Goal: Task Accomplishment & Management: Use online tool/utility

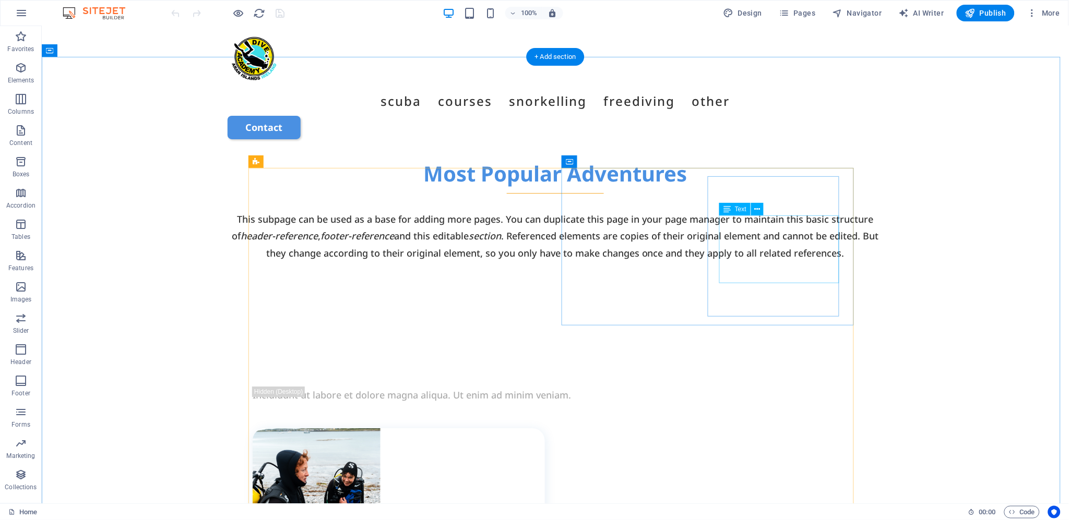
scroll to position [696, 0]
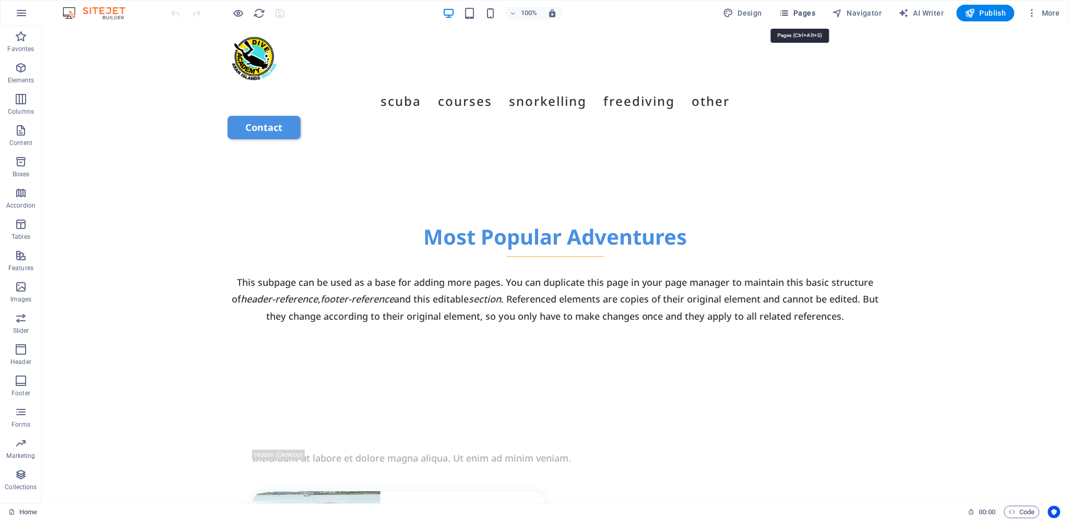
click at [801, 13] on span "Pages" at bounding box center [797, 13] width 37 height 10
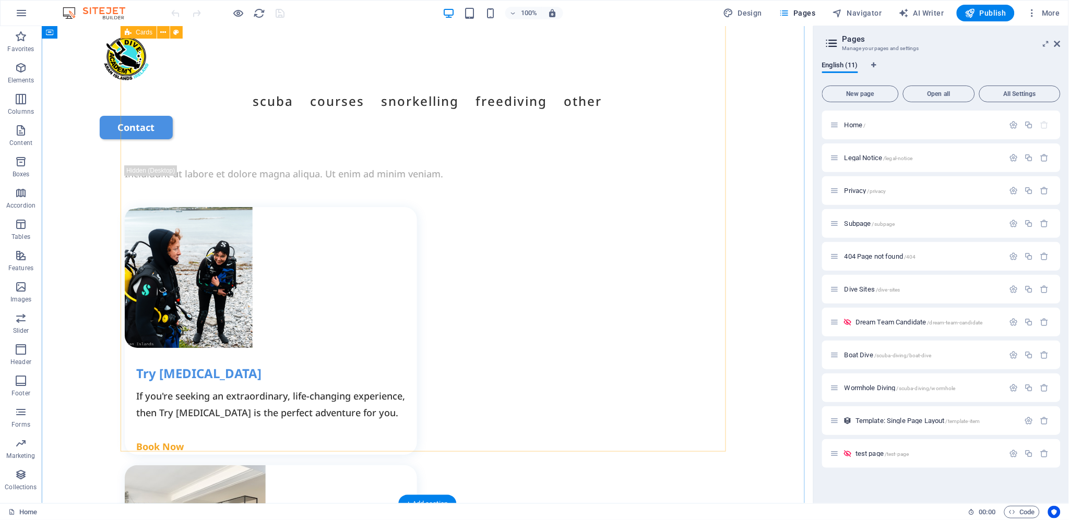
scroll to position [927, 0]
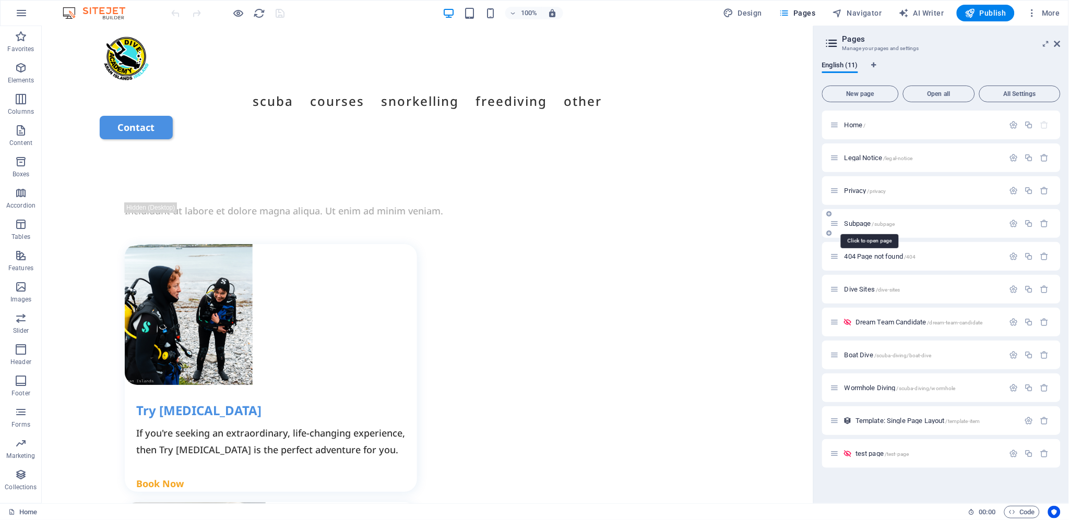
click at [853, 223] on span "Subpage /subpage" at bounding box center [869, 224] width 51 height 8
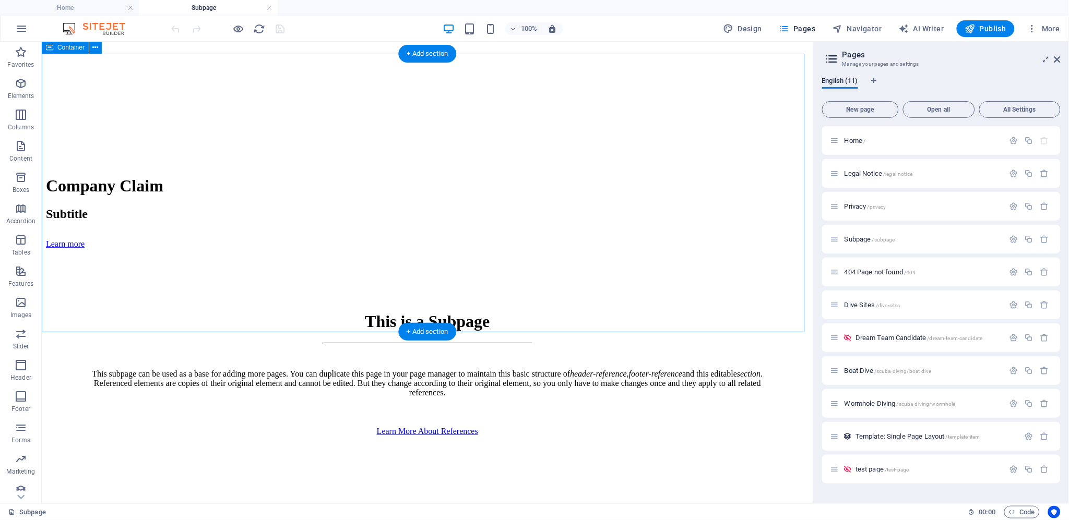
scroll to position [463, 0]
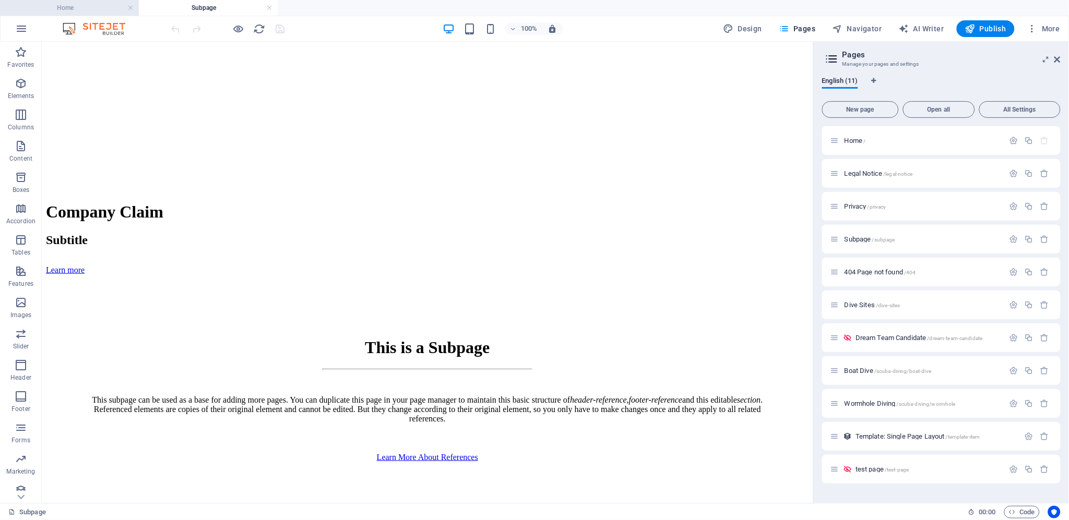
click at [77, 4] on h4 "Home" at bounding box center [69, 7] width 139 height 11
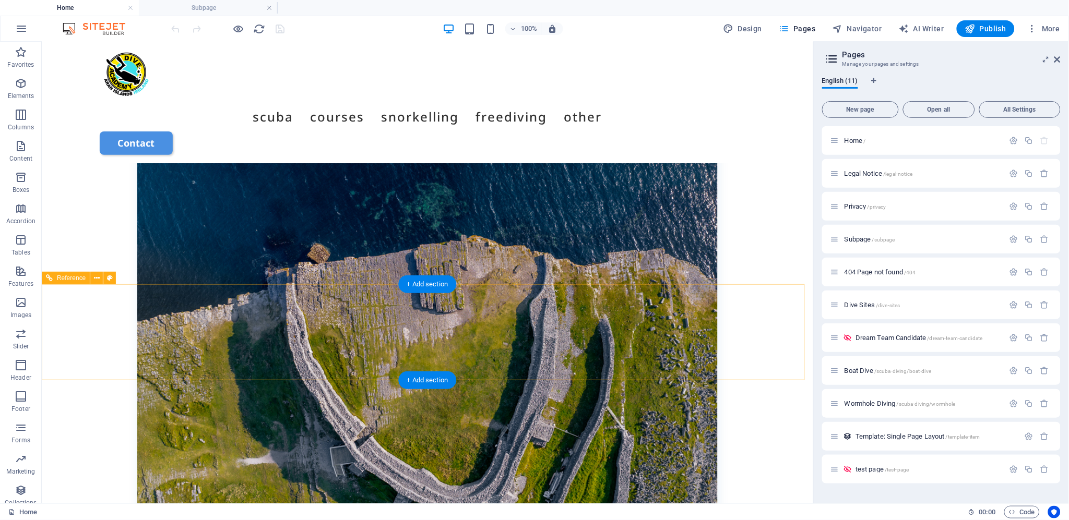
scroll to position [3155, 0]
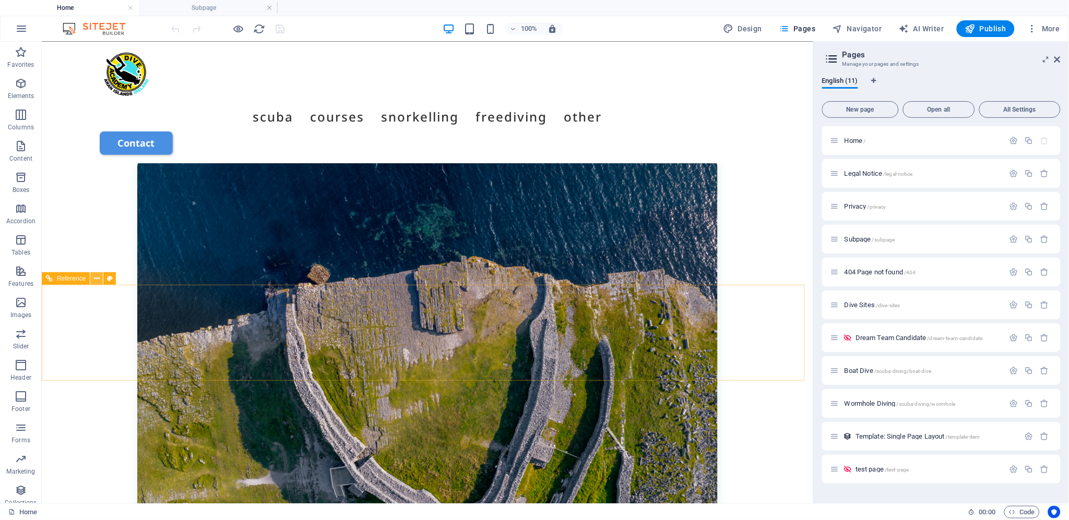
click at [96, 276] on icon at bounding box center [97, 278] width 6 height 11
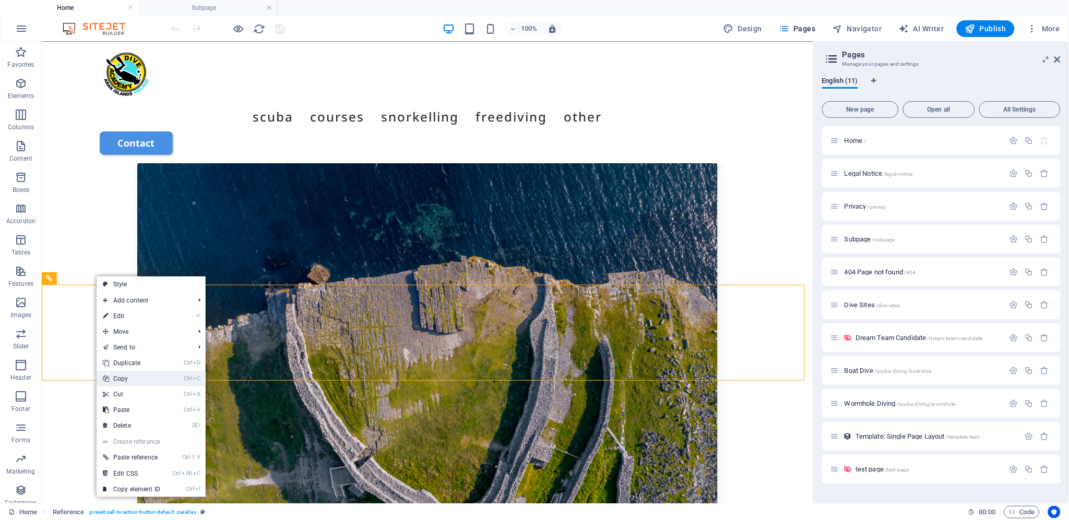
click at [148, 381] on link "Ctrl C Copy" at bounding box center [132, 379] width 70 height 16
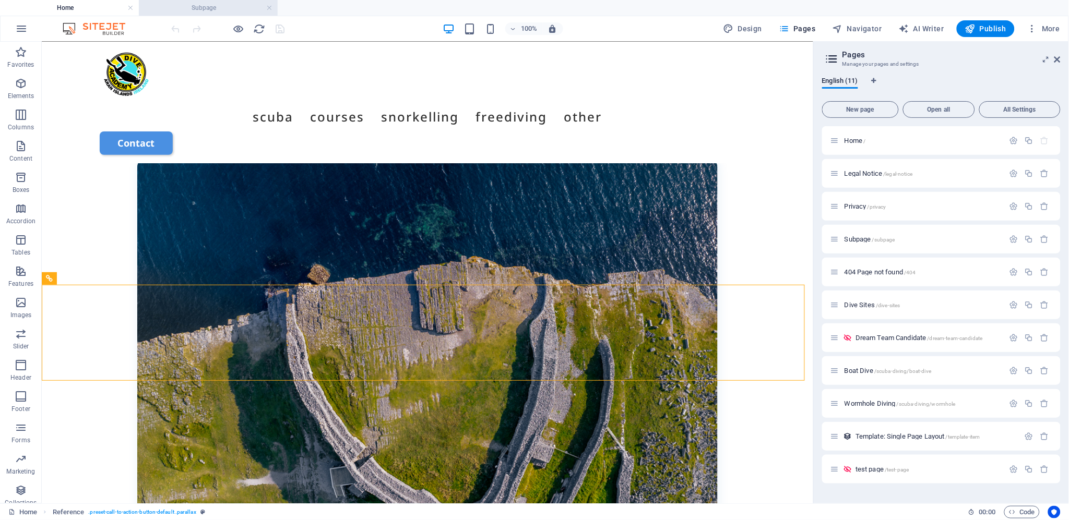
click at [226, 9] on h4 "Subpage" at bounding box center [208, 7] width 139 height 11
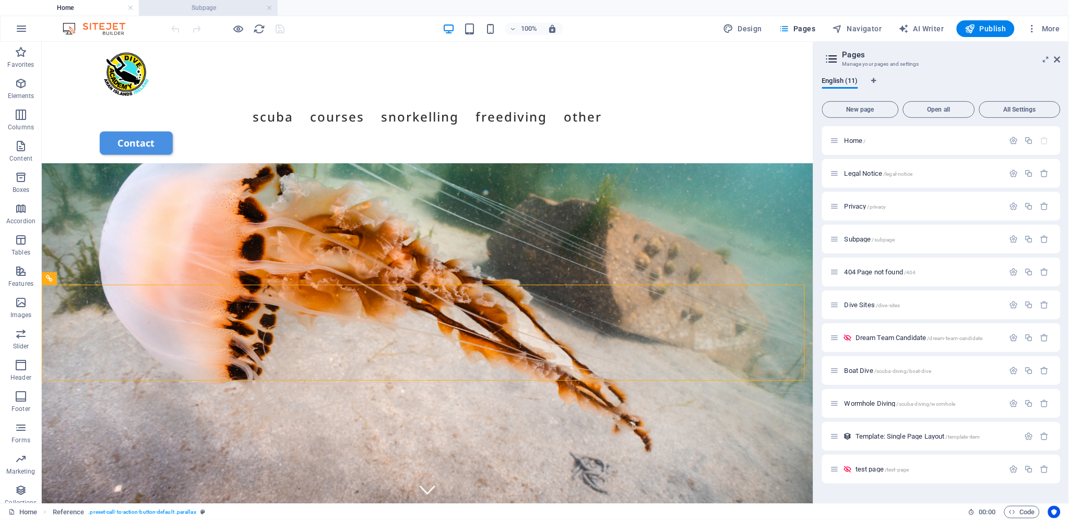
scroll to position [463, 0]
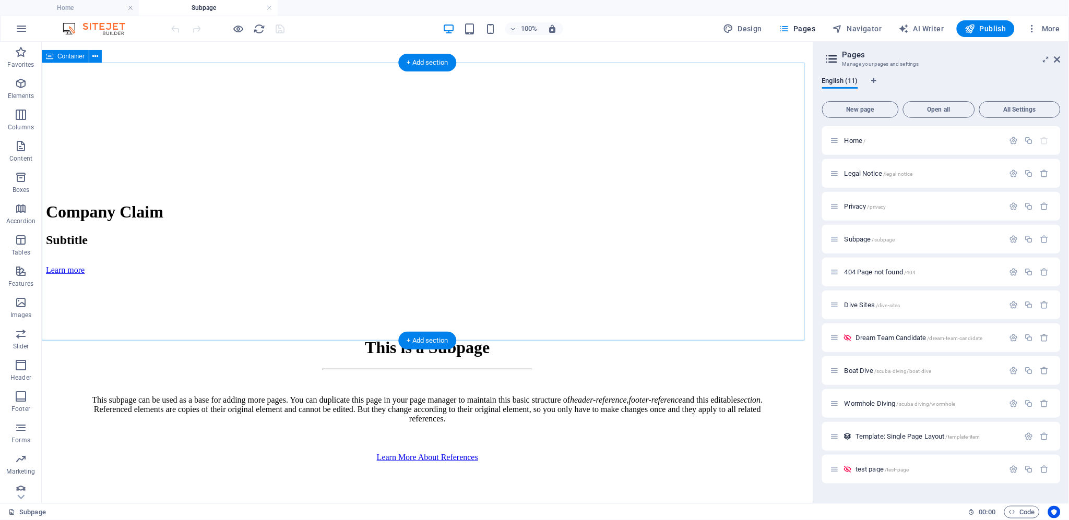
click at [90, 275] on div "This is a Subpage This subpage can be used as a base for adding more pages. You…" at bounding box center [426, 395] width 763 height 240
click at [93, 55] on icon at bounding box center [96, 56] width 6 height 11
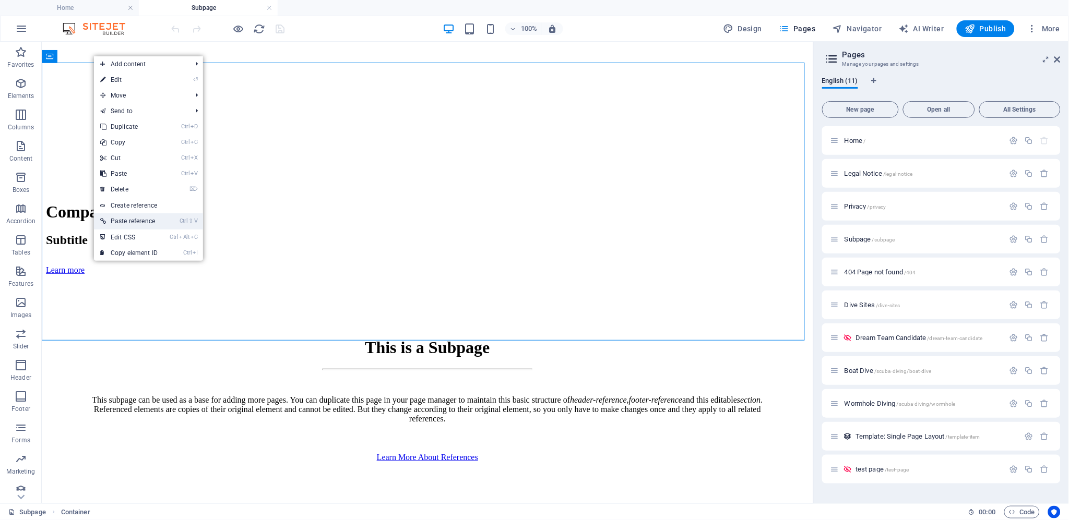
click at [137, 218] on link "Ctrl ⇧ V Paste reference" at bounding box center [129, 221] width 70 height 16
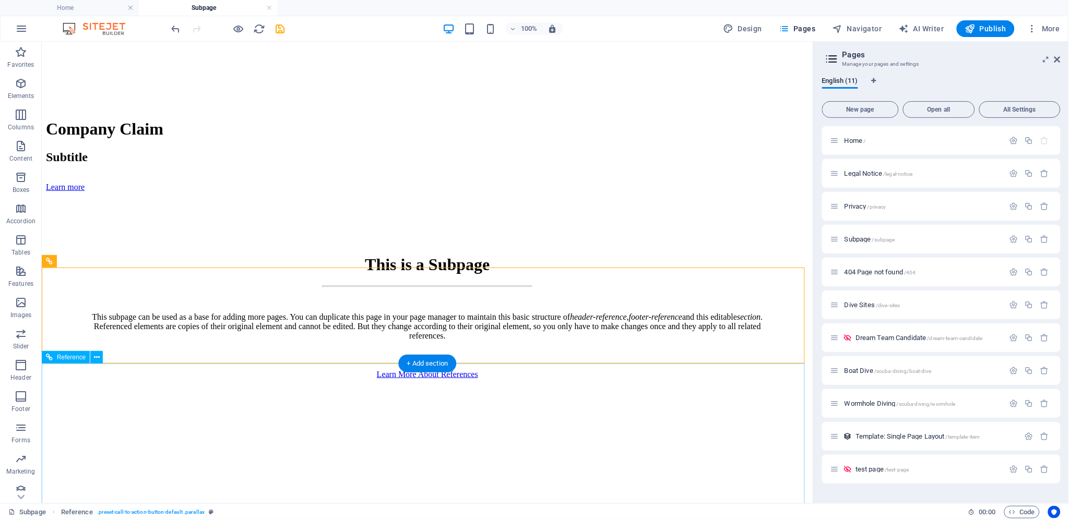
scroll to position [536, 0]
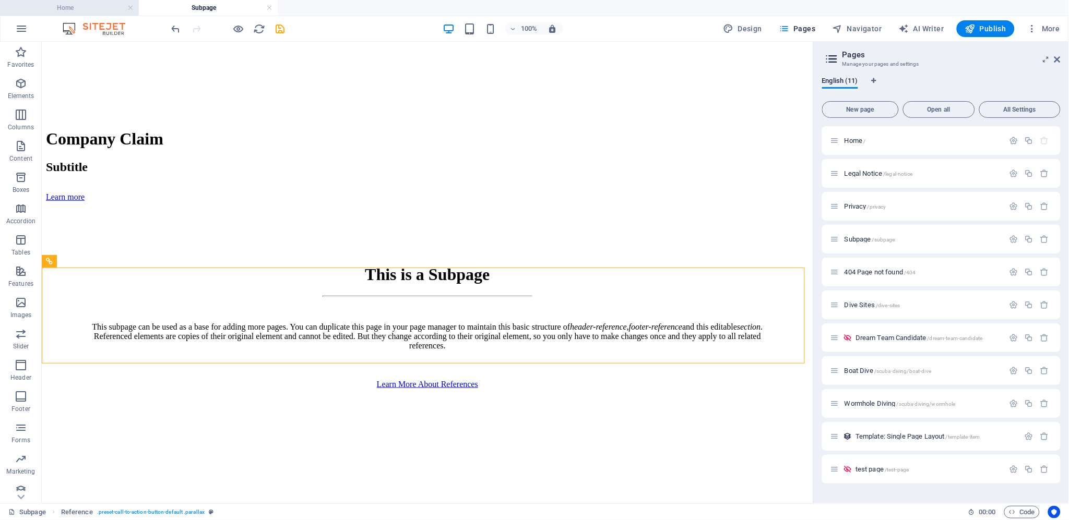
click at [75, 9] on h4 "Home" at bounding box center [69, 7] width 139 height 11
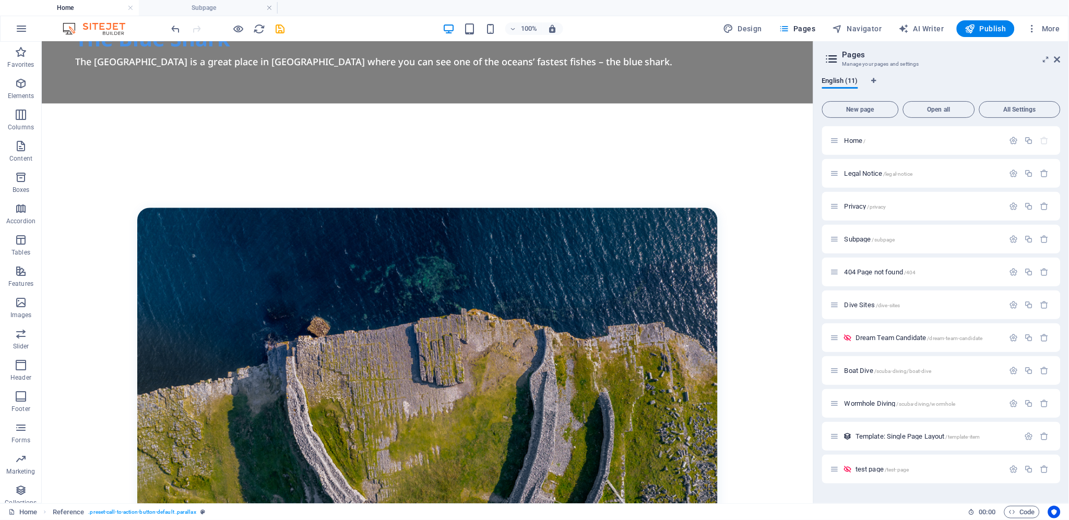
scroll to position [0, 0]
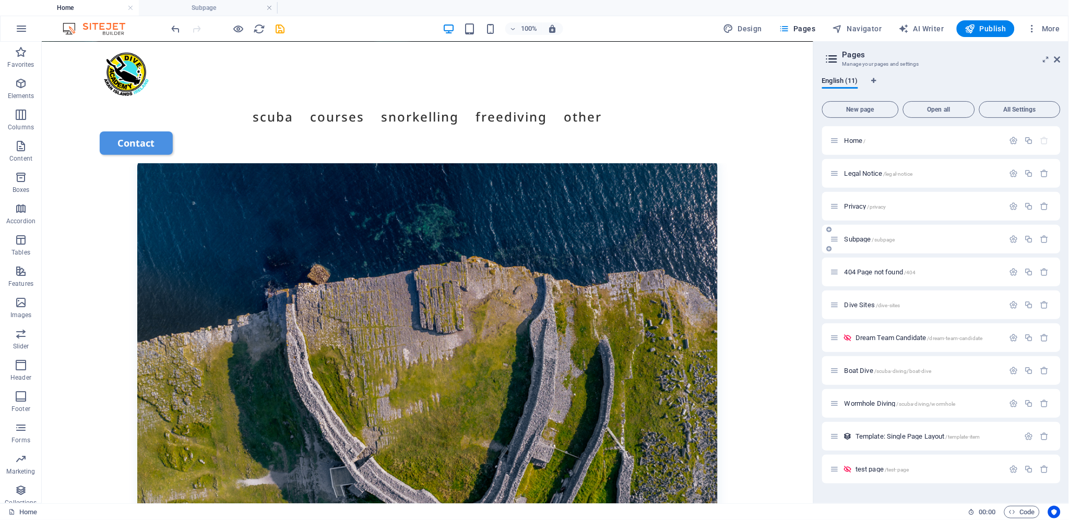
click at [865, 235] on div "Subpage /subpage" at bounding box center [917, 239] width 174 height 12
click at [865, 241] on span "Subpage /subpage" at bounding box center [869, 239] width 51 height 8
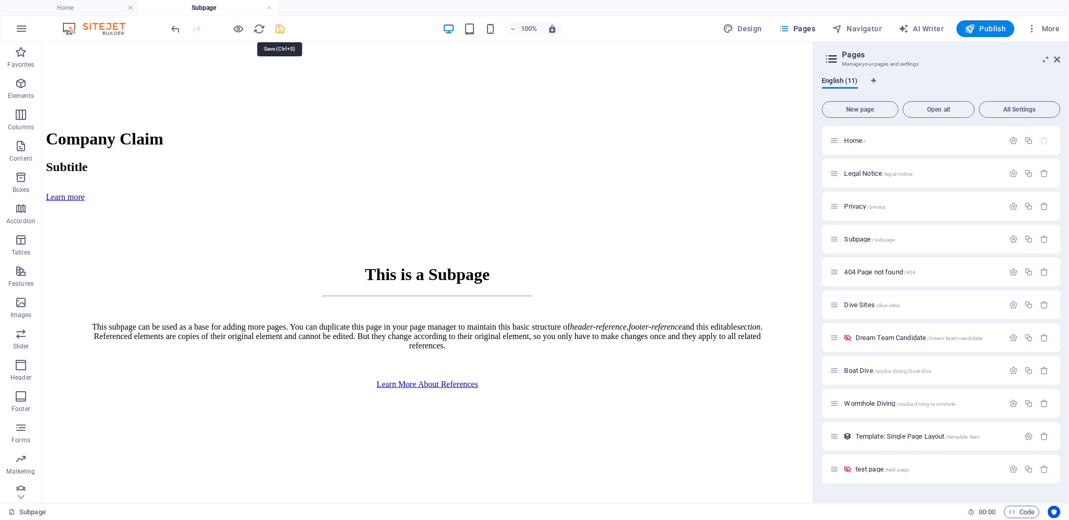
click at [282, 27] on icon "save" at bounding box center [281, 29] width 12 height 12
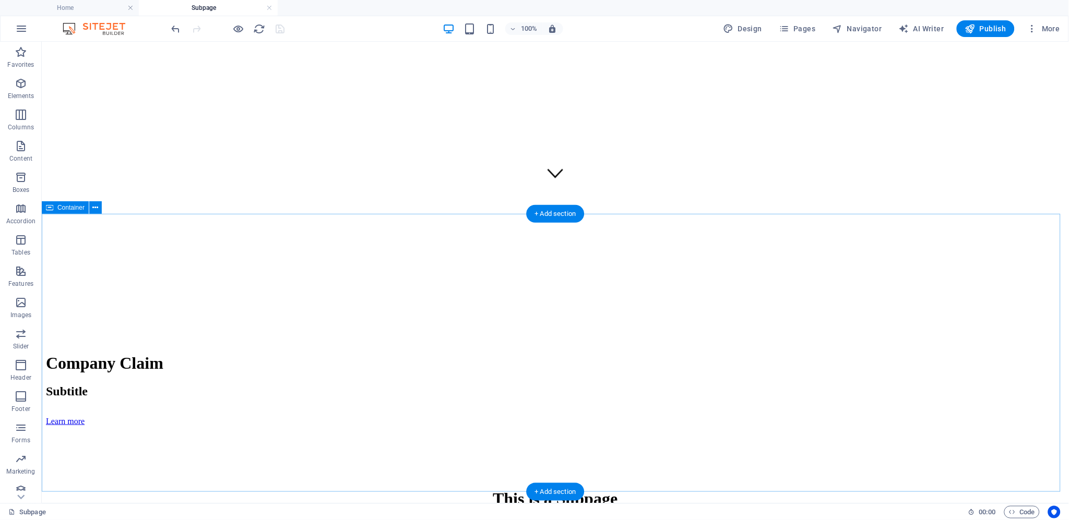
scroll to position [305, 0]
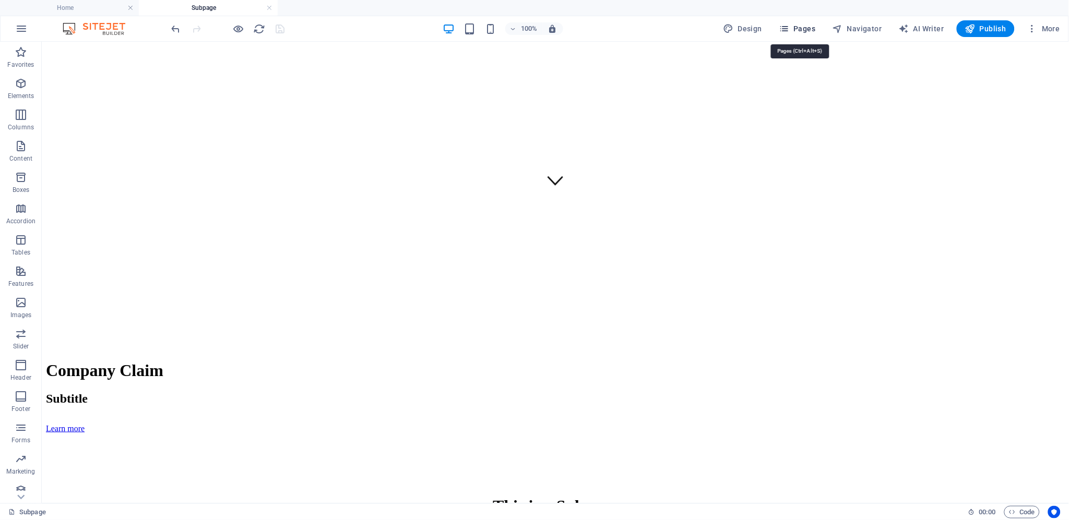
click at [793, 28] on span "Pages" at bounding box center [797, 28] width 37 height 10
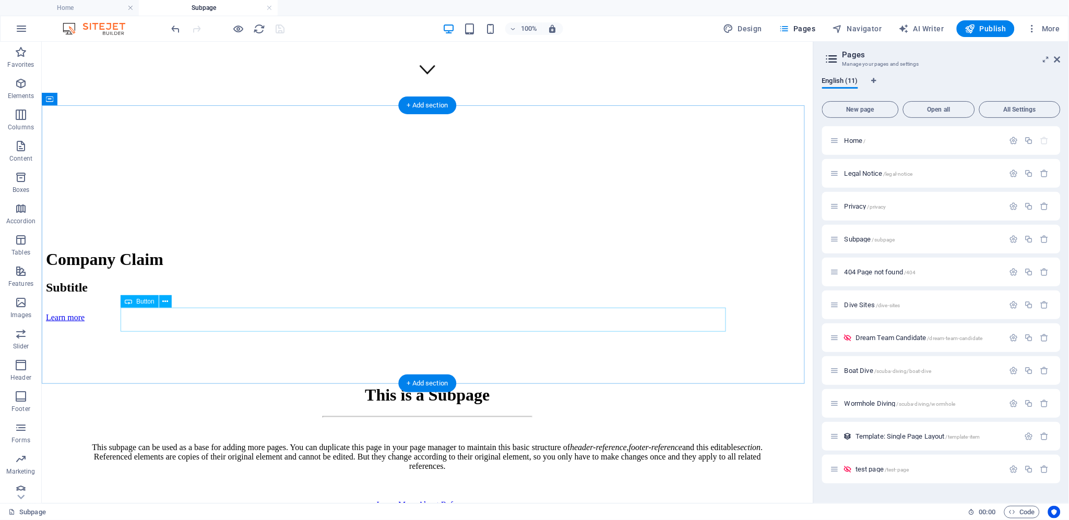
scroll to position [421, 0]
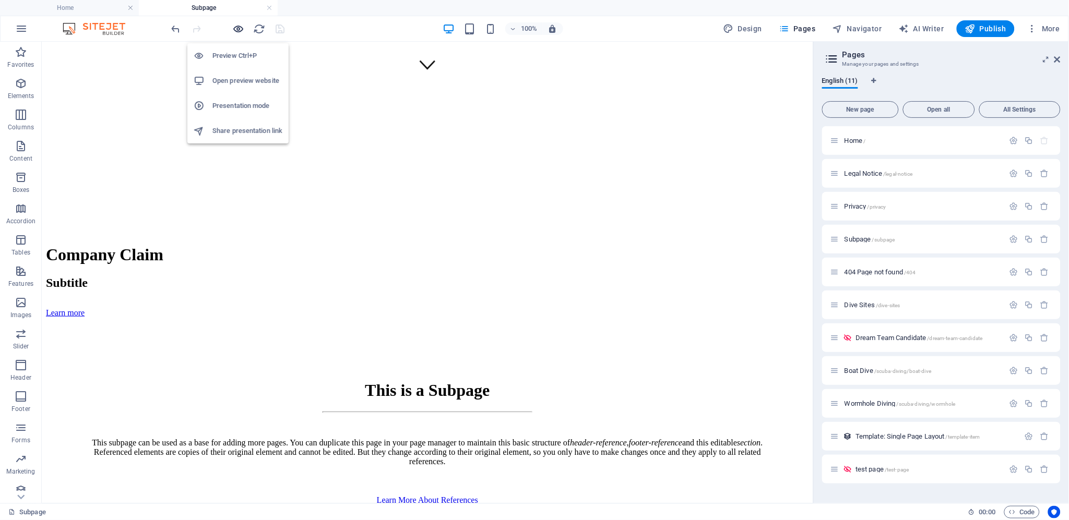
click at [238, 29] on icon "button" at bounding box center [239, 29] width 12 height 12
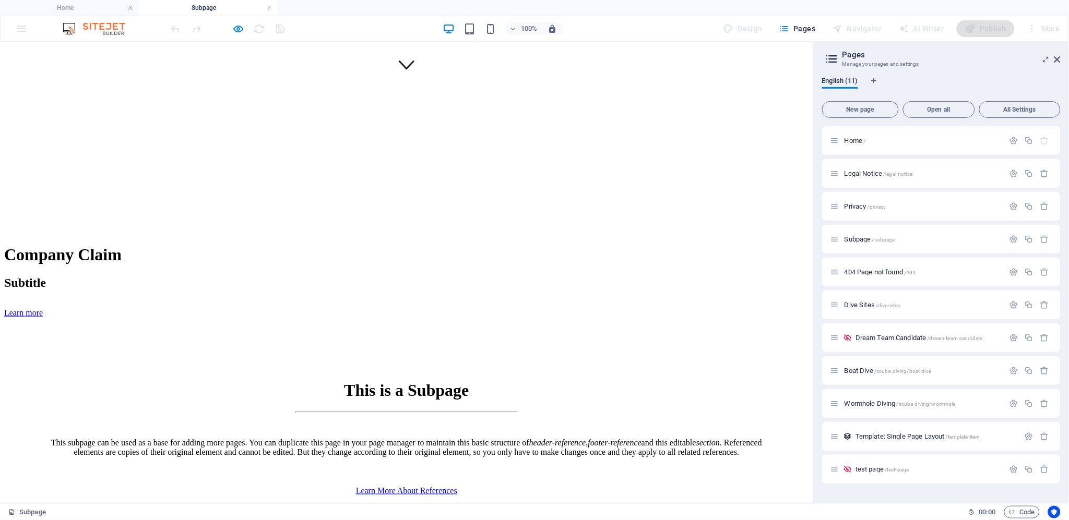
click at [410, 486] on link "Learn More About References" at bounding box center [406, 490] width 101 height 9
click at [1013, 237] on icon "button" at bounding box center [1013, 239] width 9 height 9
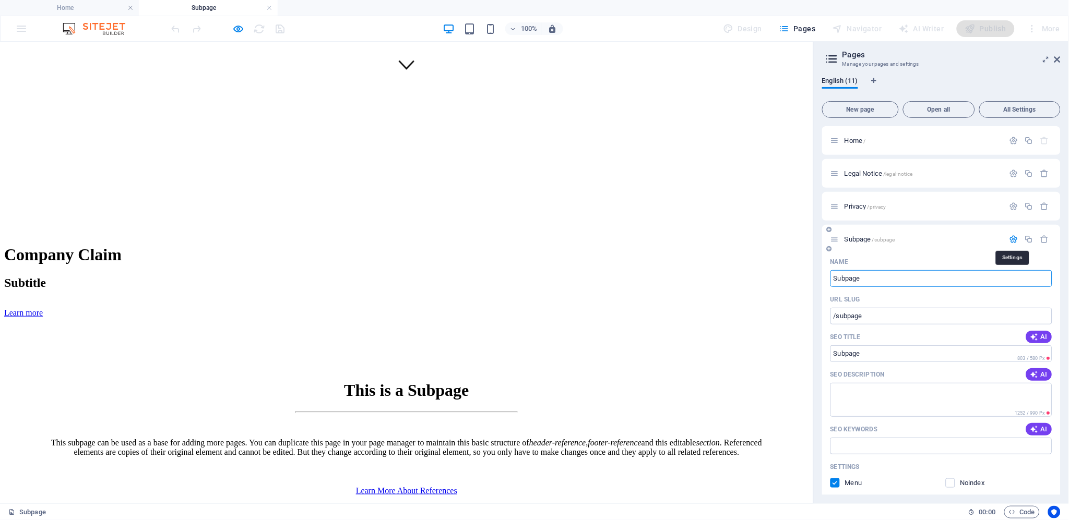
click at [1014, 240] on icon "button" at bounding box center [1013, 239] width 9 height 9
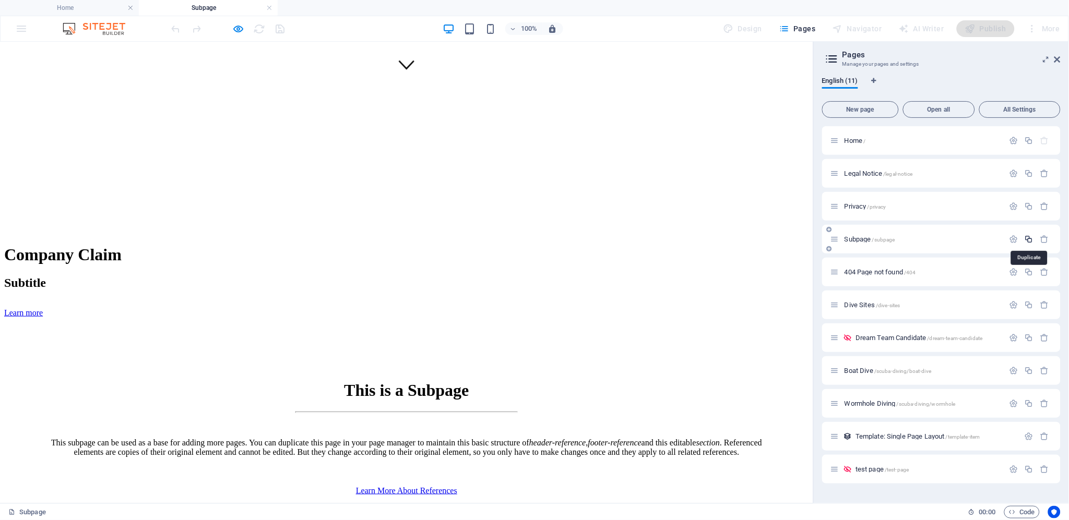
click at [1030, 240] on icon "button" at bounding box center [1028, 239] width 9 height 9
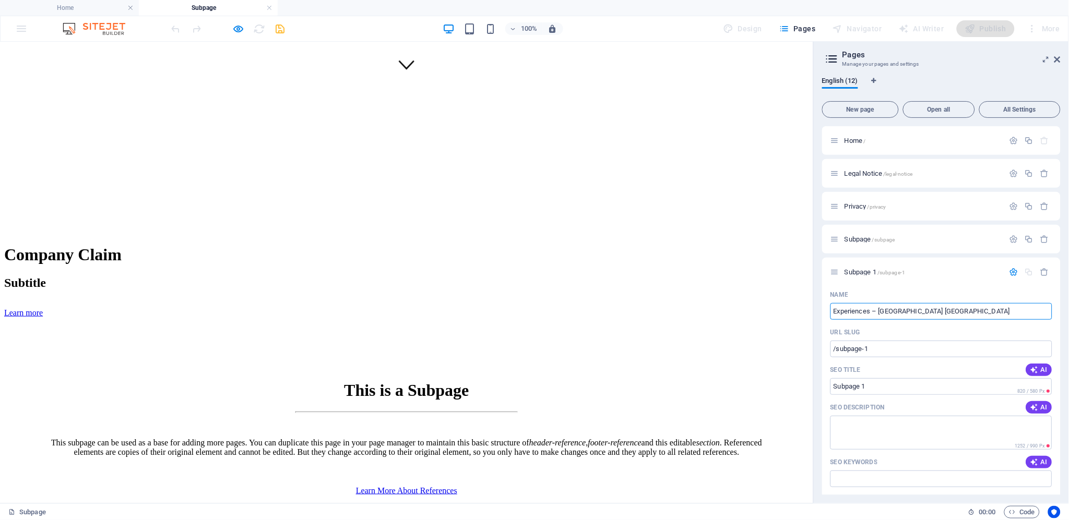
type input "Experiences – [GEOGRAPHIC_DATA] [GEOGRAPHIC_DATA]"
type input "/experiences-dive-academy-[GEOGRAPHIC_DATA]"
type input "Experiences – [GEOGRAPHIC_DATA] [GEOGRAPHIC_DATA]"
drag, startPoint x: 966, startPoint y: 310, endPoint x: 872, endPoint y: 305, distance: 94.6
click at [872, 305] on input "Experiences – [GEOGRAPHIC_DATA] [GEOGRAPHIC_DATA]" at bounding box center [941, 311] width 222 height 17
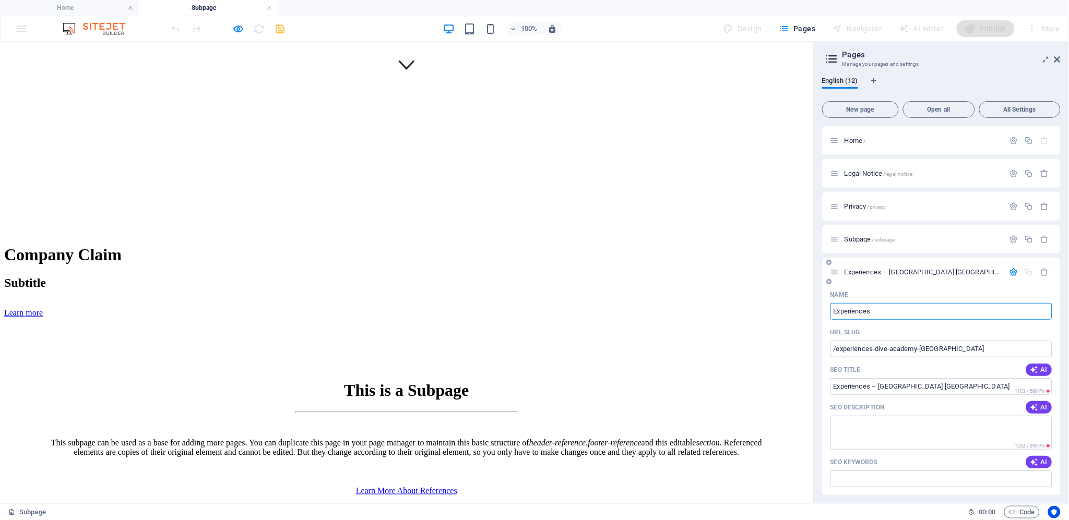
type input "Experiences"
type input "/experiences"
type input "Experiences"
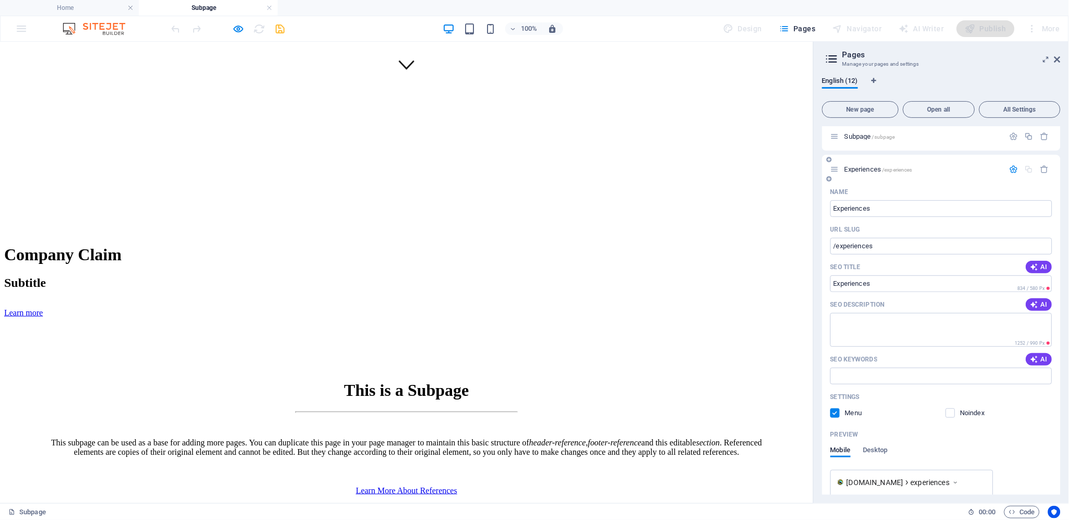
scroll to position [116, 0]
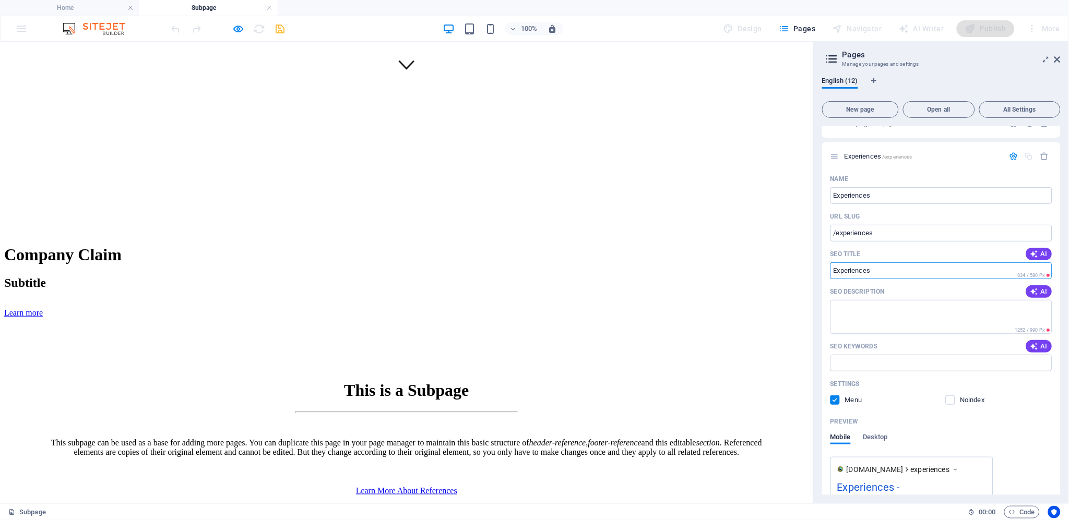
drag, startPoint x: 894, startPoint y: 273, endPoint x: 815, endPoint y: 268, distance: 78.9
click at [815, 268] on aside "Pages Manage your pages and settings English (12) New page Open all All Setting…" at bounding box center [941, 273] width 256 height 462
paste input "Diving Activities & Experiences [GEOGRAPHIC_DATA] | [GEOGRAPHIC_DATA]"
type input "Diving Activities & Experiences [GEOGRAPHIC_DATA] | [GEOGRAPHIC_DATA]"
click at [885, 307] on textarea "SEO Description" at bounding box center [941, 317] width 222 height 34
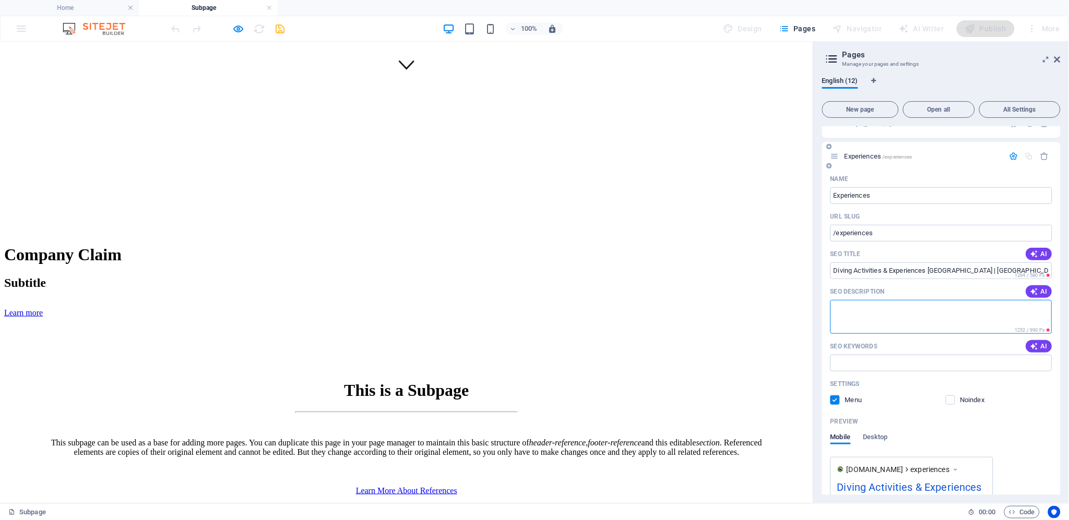
paste textarea "Discover diving activities and courses on the [GEOGRAPHIC_DATA] with Dive Acade…"
type textarea "Discover diving activities and courses on the [GEOGRAPHIC_DATA] with Dive Acade…"
click at [927, 365] on input "SEO Keywords" at bounding box center [941, 363] width 222 height 17
paste input "Aran Islands activities, [MEDICAL_DATA] [GEOGRAPHIC_DATA], snorkelling tours, f…"
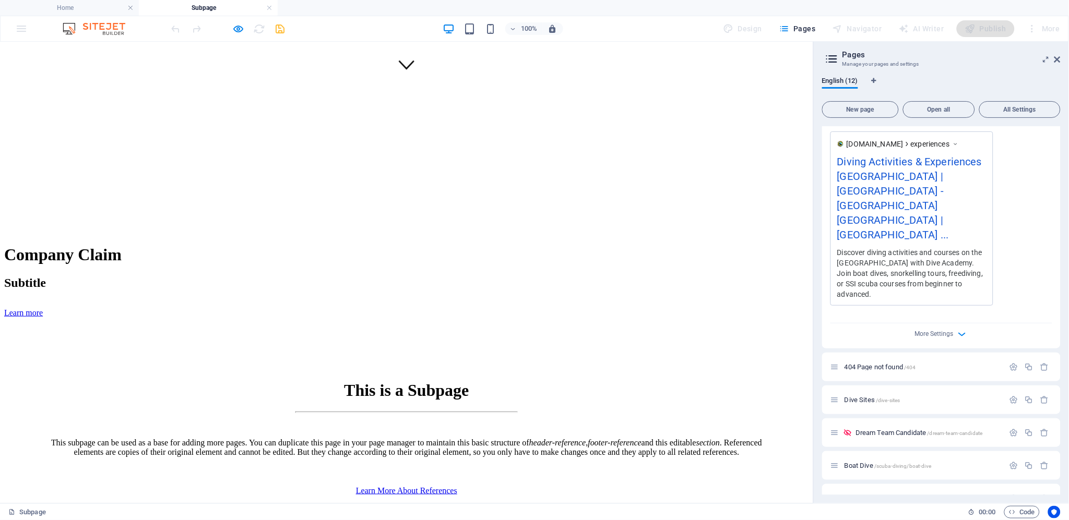
scroll to position [463, 0]
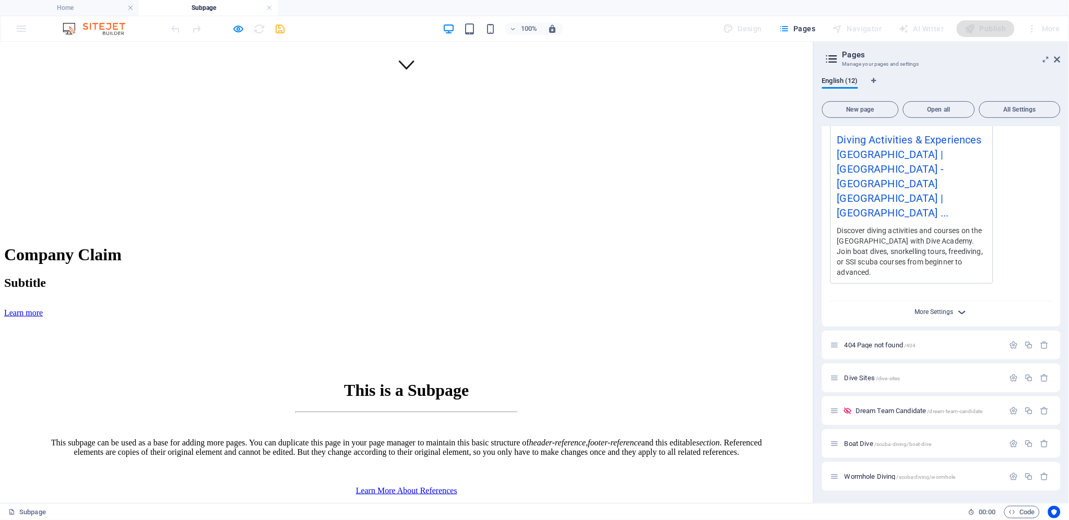
type input "Aran Islands activities, [MEDICAL_DATA] [GEOGRAPHIC_DATA], snorkelling tours, f…"
click at [951, 308] on span "More Settings" at bounding box center [934, 311] width 39 height 7
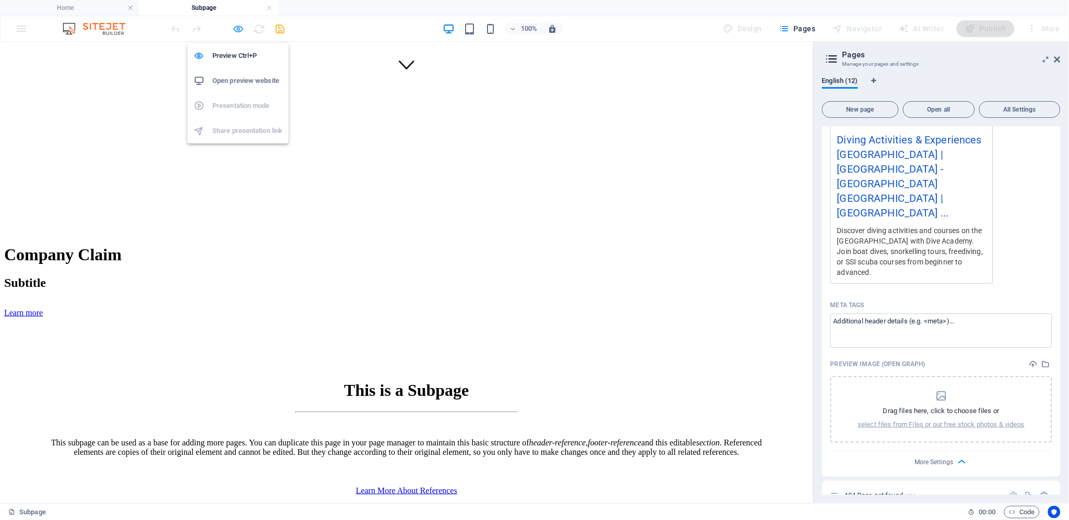
click at [240, 28] on icon "button" at bounding box center [239, 29] width 12 height 12
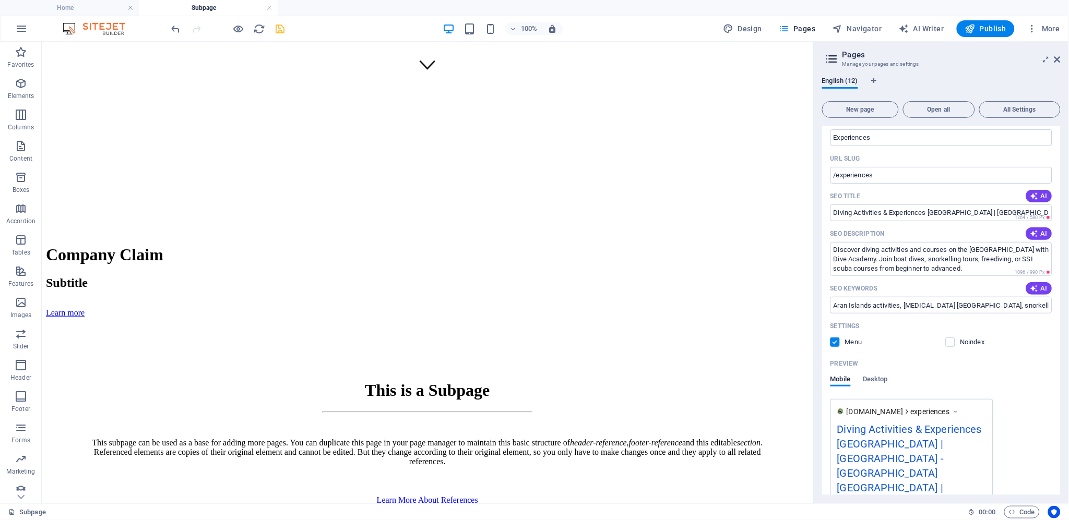
scroll to position [0, 0]
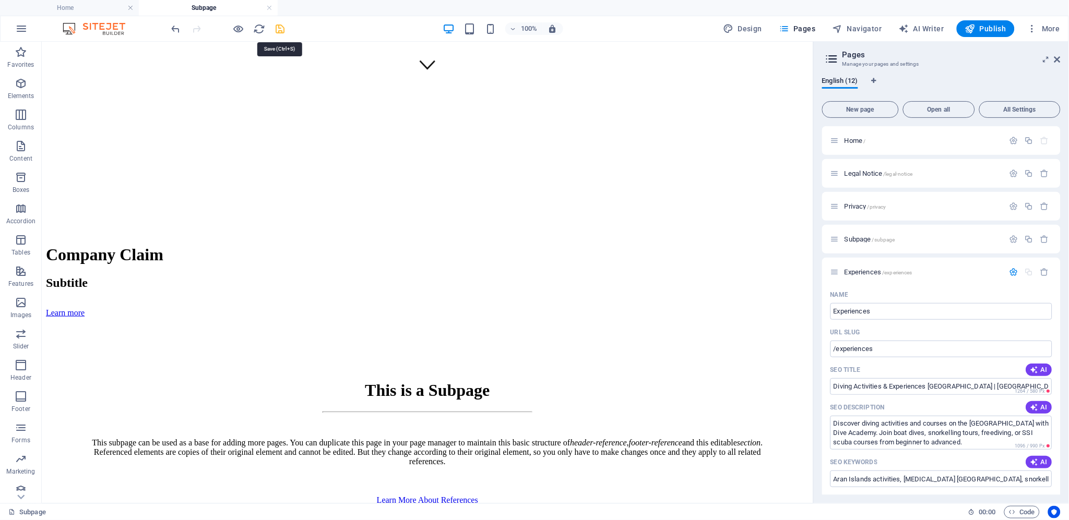
click at [280, 28] on icon "save" at bounding box center [281, 29] width 12 height 12
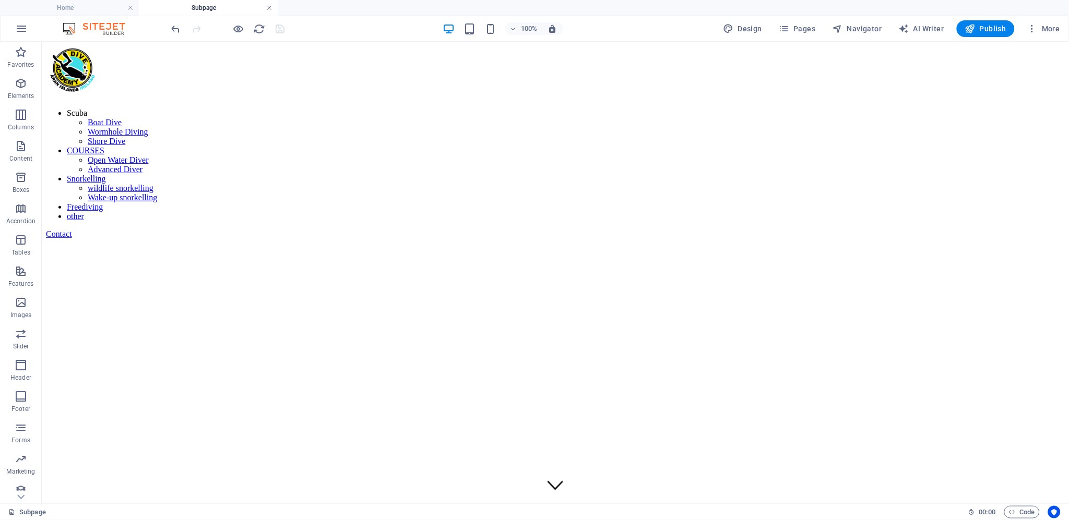
click at [268, 5] on link at bounding box center [269, 8] width 6 height 10
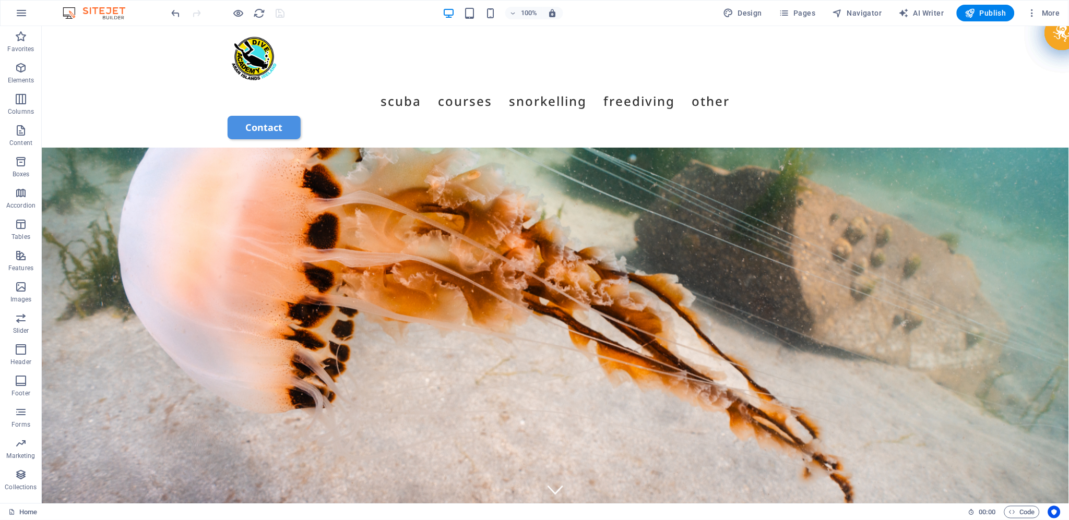
scroll to position [3155, 0]
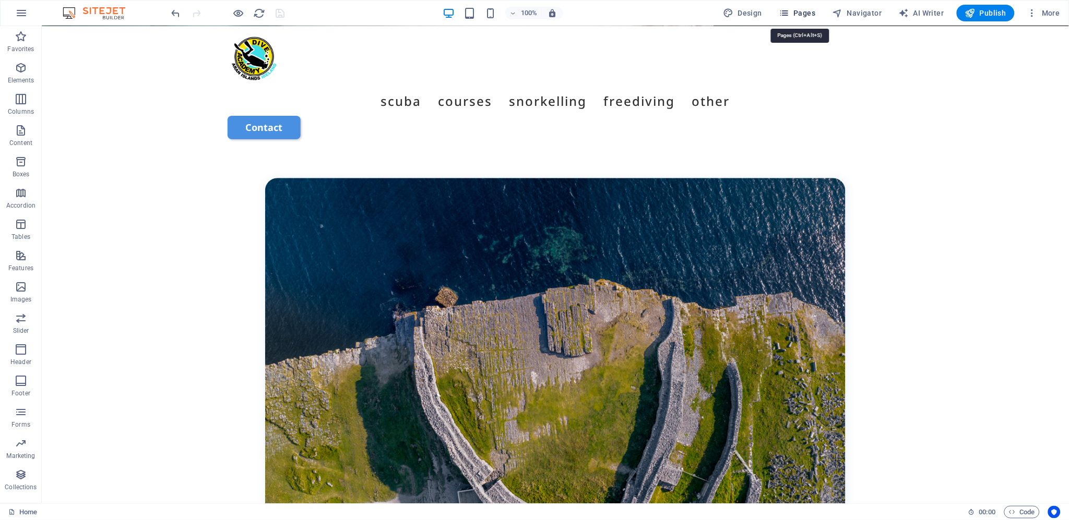
click at [810, 14] on span "Pages" at bounding box center [797, 13] width 37 height 10
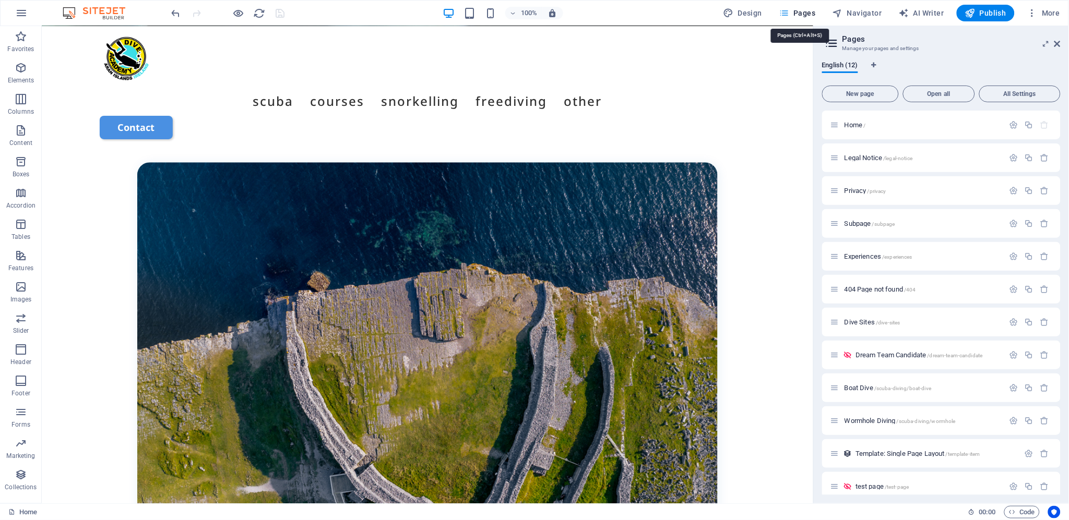
scroll to position [3189, 0]
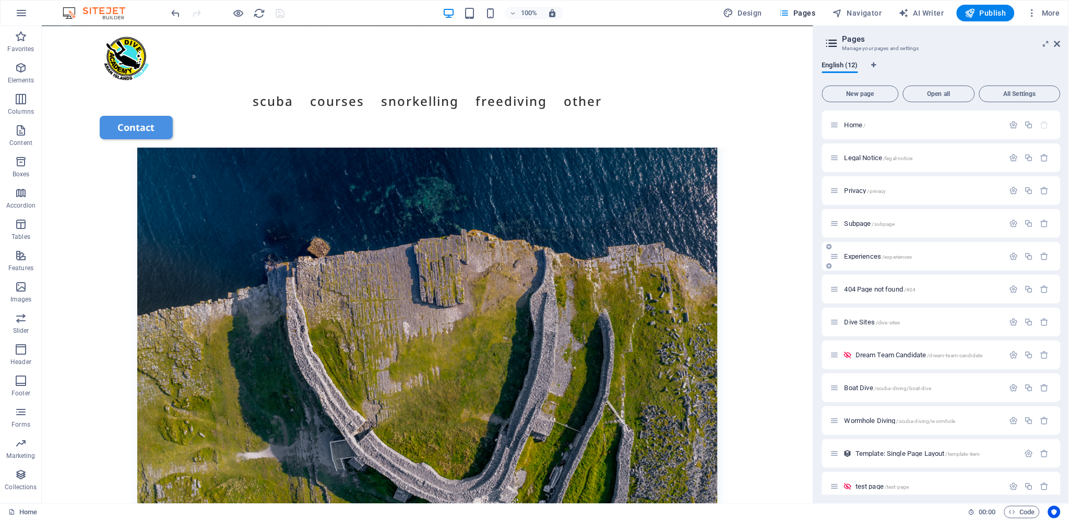
click at [872, 257] on span "Experiences /experiences" at bounding box center [878, 257] width 68 height 8
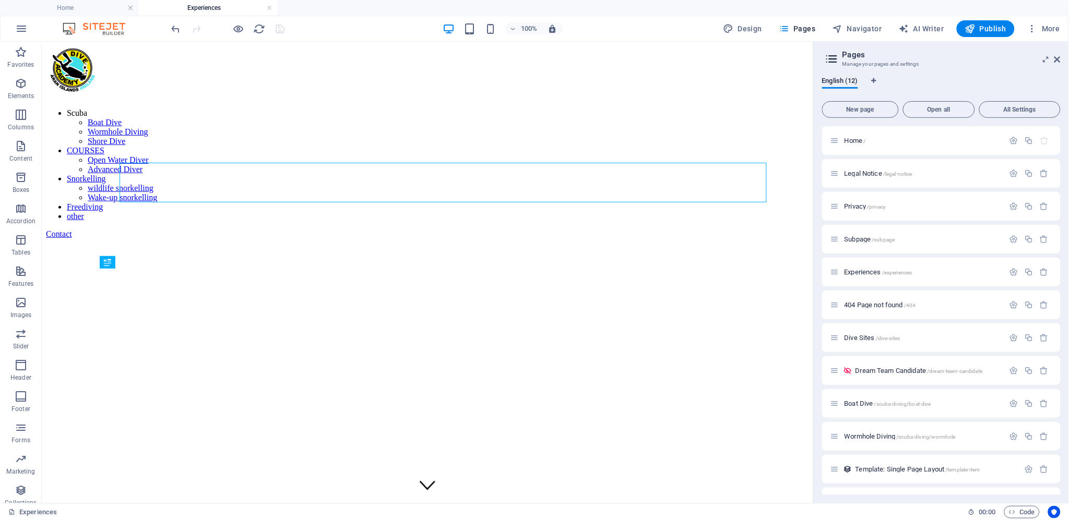
scroll to position [0, 0]
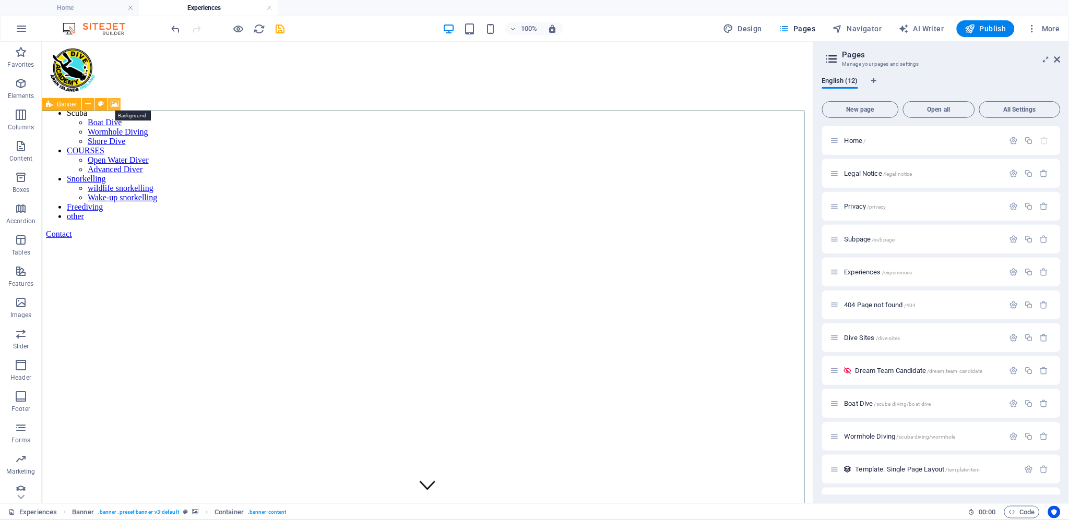
click at [114, 106] on icon at bounding box center [115, 104] width 8 height 11
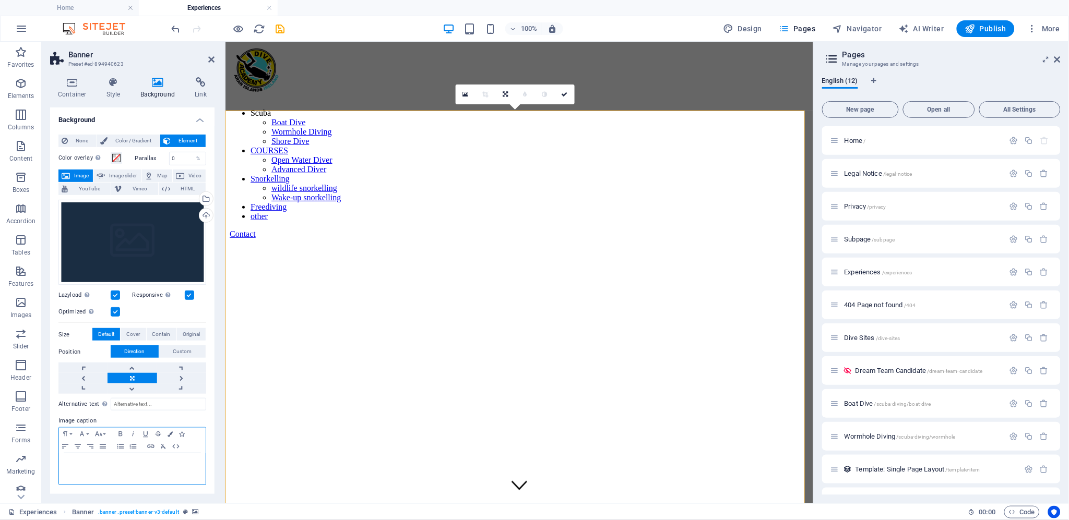
click at [112, 475] on div at bounding box center [132, 469] width 147 height 31
paste div
click at [109, 472] on p "Divers, snorkellers, and freedivers enjoying experiences on the Aran IslandsDiv…" at bounding box center [132, 473] width 136 height 28
click at [282, 27] on icon "save" at bounding box center [281, 29] width 12 height 12
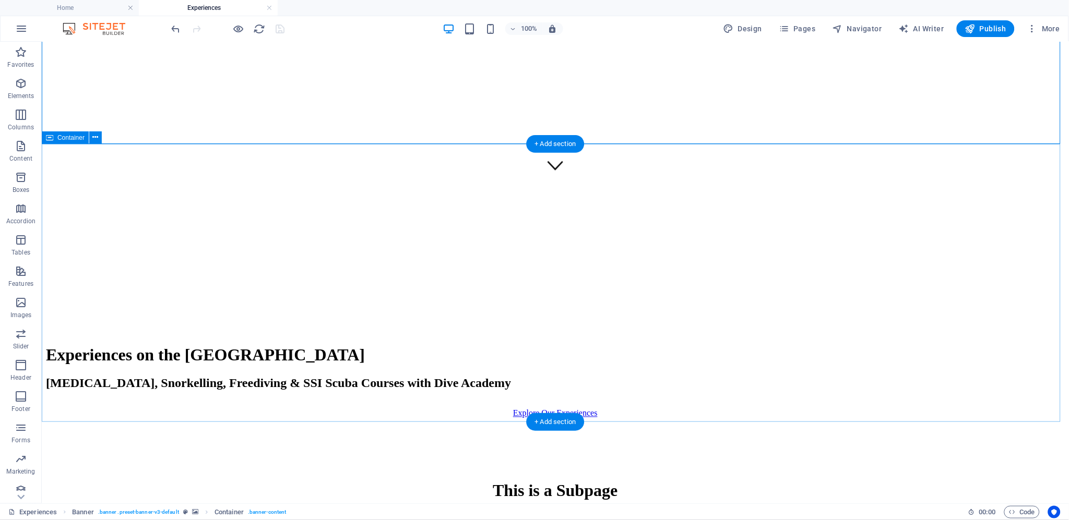
scroll to position [405, 0]
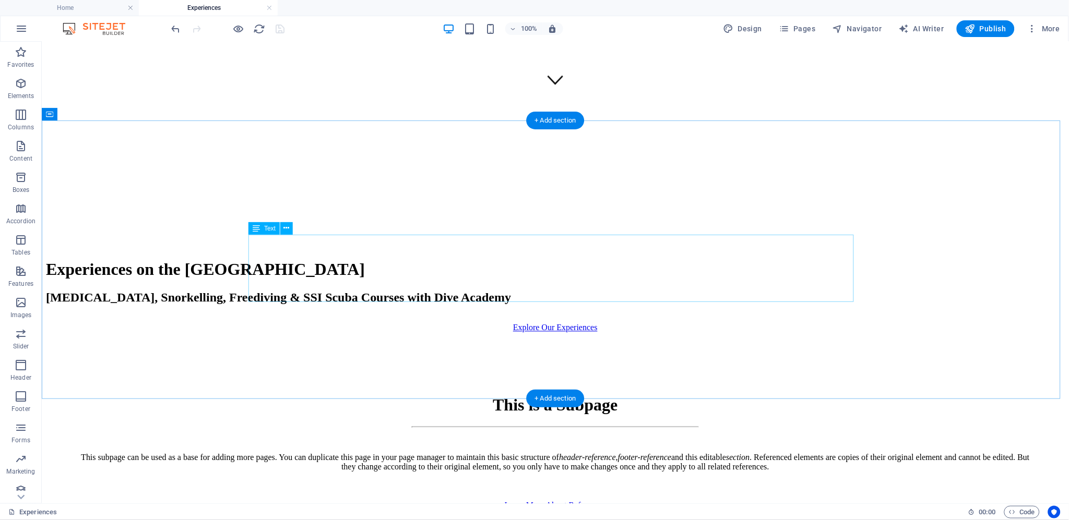
click at [590, 453] on div "This subpage can be used as a base for adding more pages. You can duplicate thi…" at bounding box center [555, 462] width 952 height 19
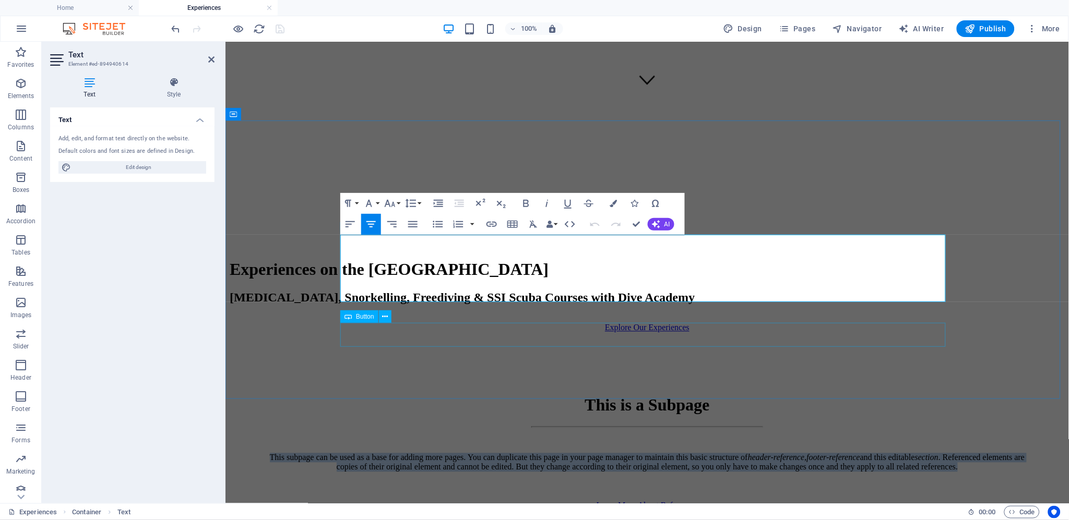
drag, startPoint x: 347, startPoint y: 242, endPoint x: 770, endPoint y: 330, distance: 432.3
click at [772, 332] on div "This is a Subpage This subpage can be used as a base for adding more pages. You…" at bounding box center [646, 447] width 835 height 230
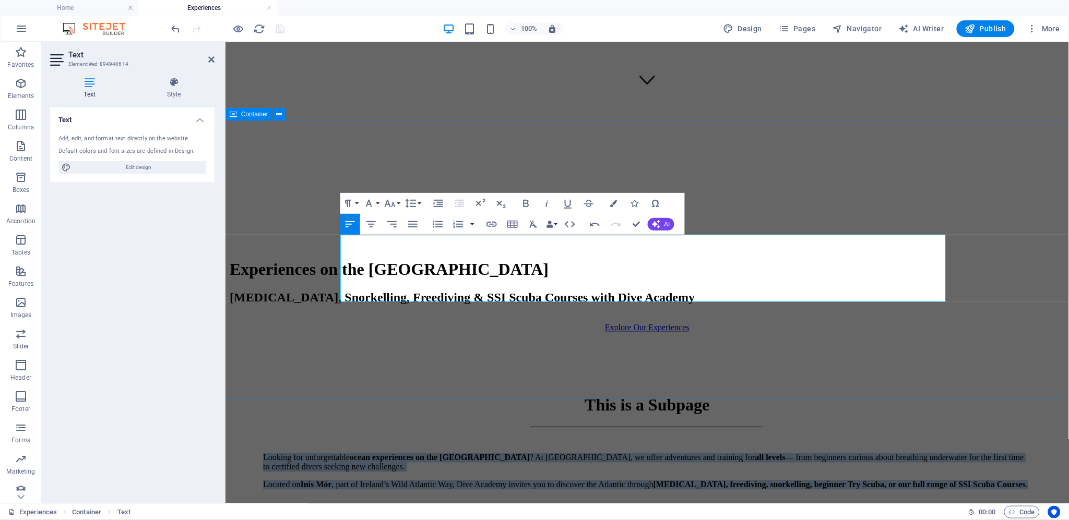
drag, startPoint x: 711, startPoint y: 290, endPoint x: 337, endPoint y: 237, distance: 377.9
click at [337, 332] on div "This is a Subpage Looking for unforgettable ocean experiences on the [GEOGRAPHI…" at bounding box center [646, 456] width 835 height 248
click at [530, 223] on icon "button" at bounding box center [533, 224] width 13 height 13
click at [720, 480] on p "Located on [GEOGRAPHIC_DATA], part of Ireland’s [GEOGRAPHIC_DATA], Dive Academy…" at bounding box center [646, 489] width 768 height 19
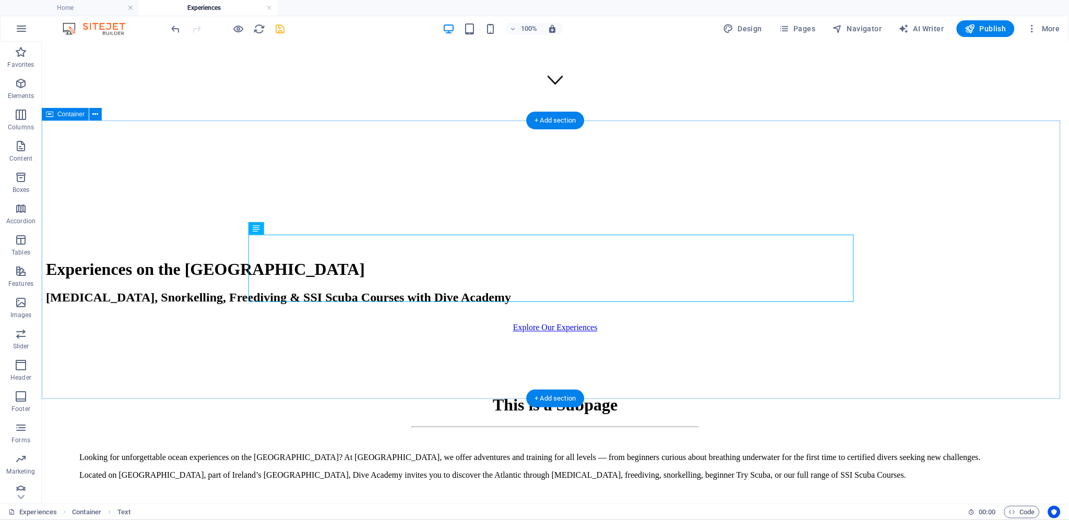
click at [888, 332] on div "This is a Subpage Looking for unforgettable ocean experiences on the [GEOGRAPHI…" at bounding box center [554, 451] width 1019 height 238
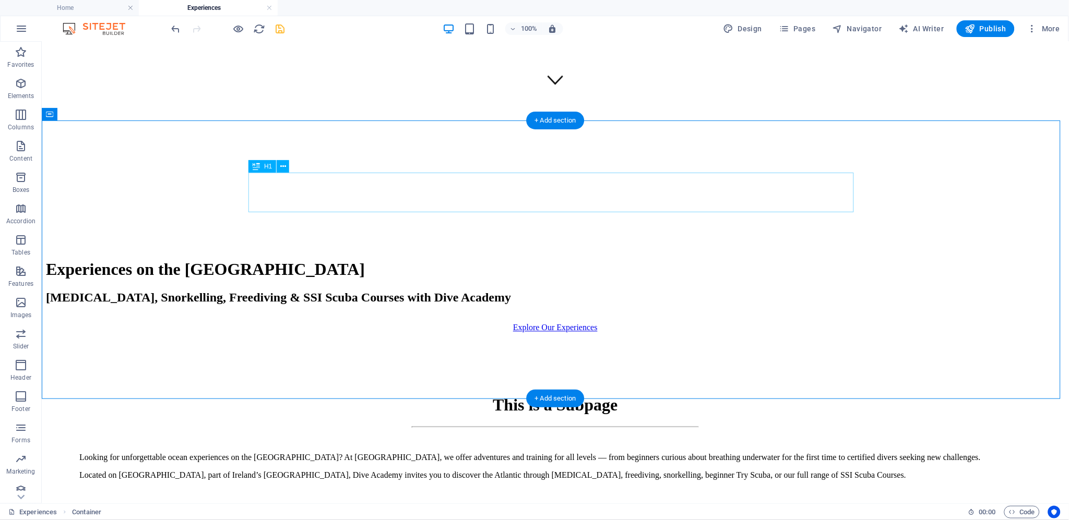
click at [592, 396] on div "This is a Subpage" at bounding box center [555, 405] width 952 height 19
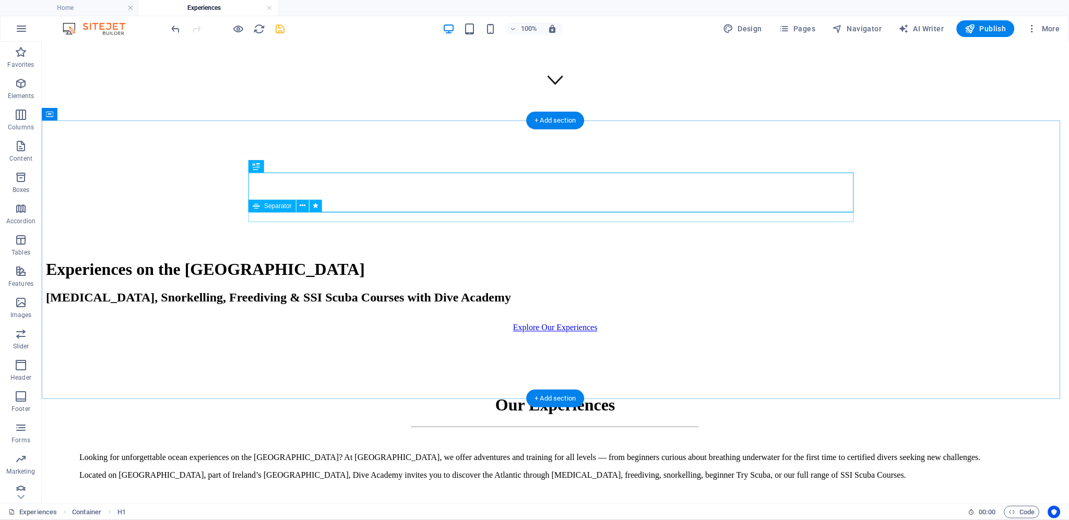
click at [560, 426] on div at bounding box center [555, 427] width 952 height 2
select select "%"
select select "px"
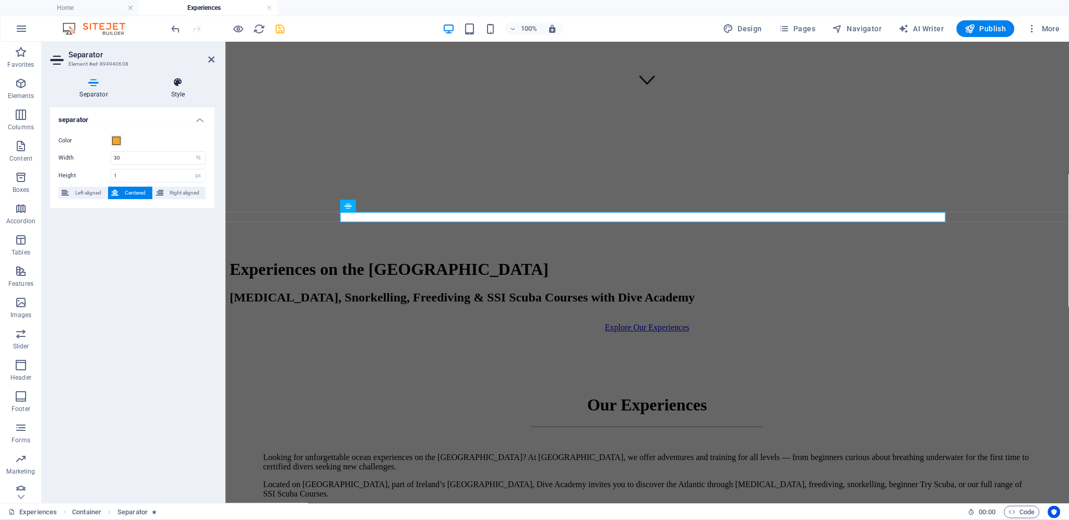
click at [174, 86] on icon at bounding box center [177, 82] width 73 height 10
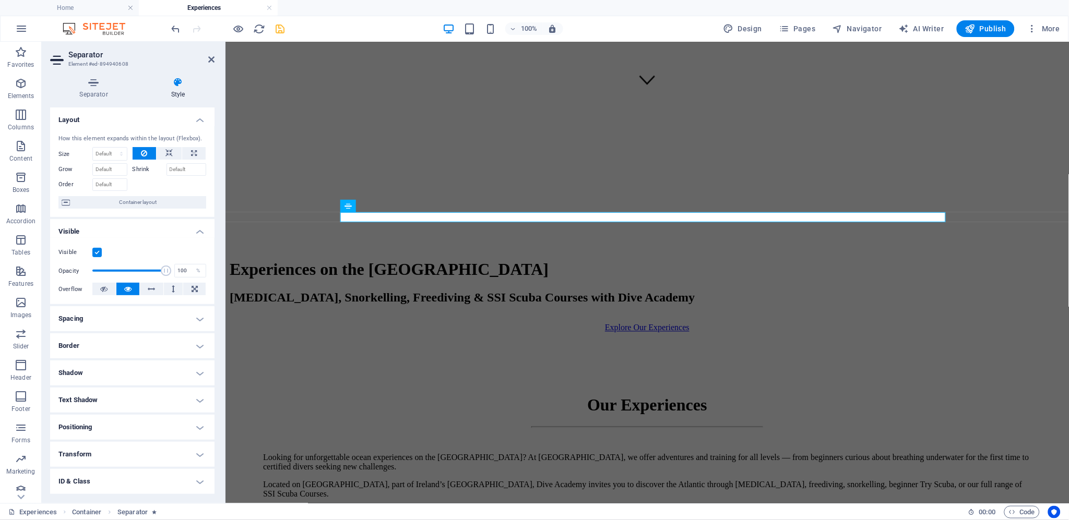
scroll to position [53, 0]
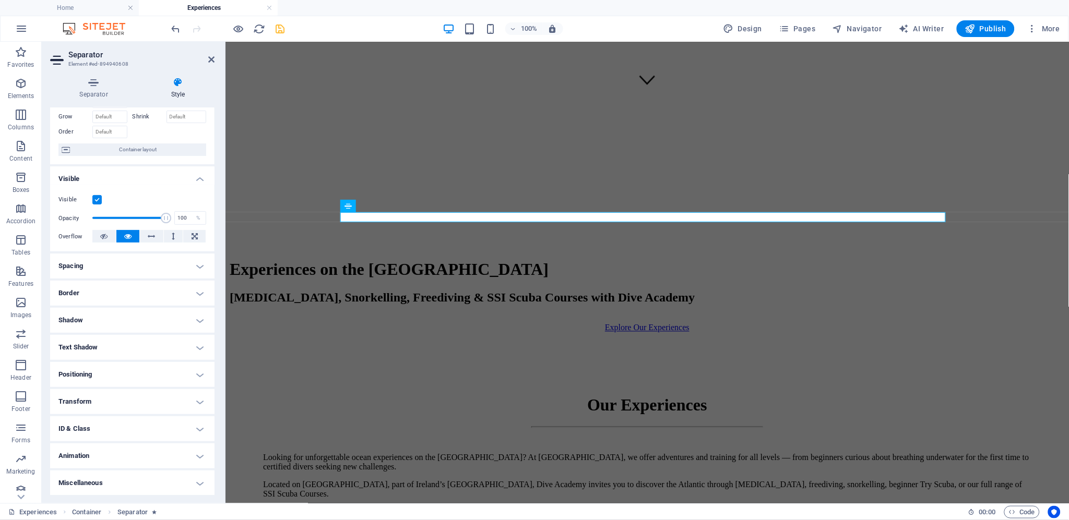
click at [152, 452] on h4 "Animation" at bounding box center [132, 456] width 164 height 25
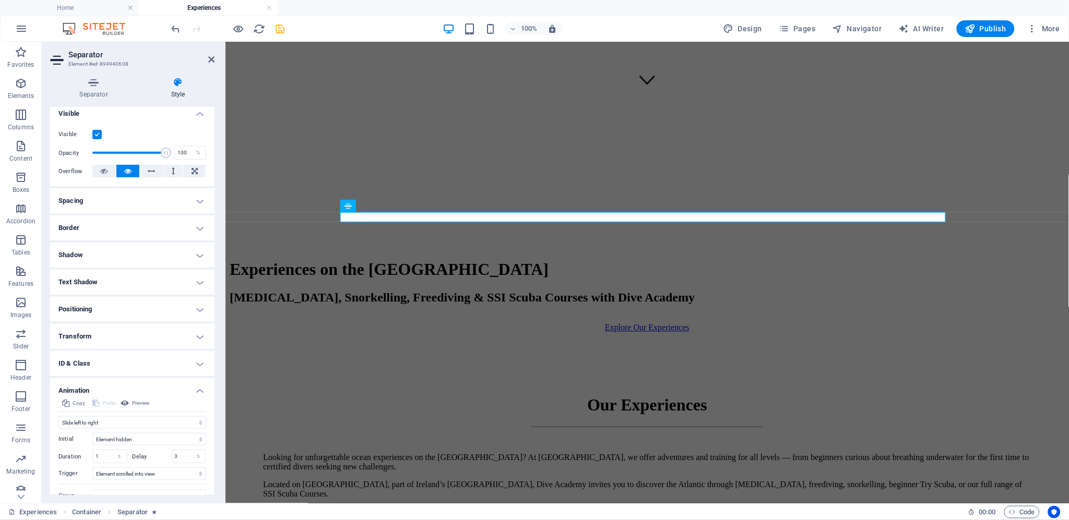
scroll to position [160, 0]
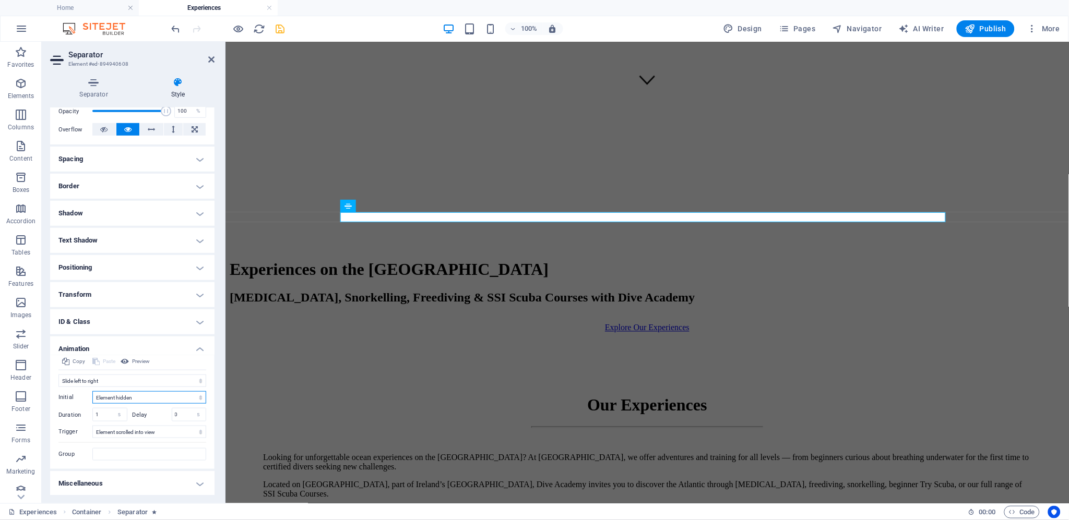
click at [163, 399] on select "Element hidden Element shown" at bounding box center [149, 397] width 114 height 13
select select "show"
click at [92, 391] on select "Element hidden Element shown" at bounding box center [149, 397] width 114 height 13
click at [282, 27] on icon "save" at bounding box center [281, 29] width 12 height 12
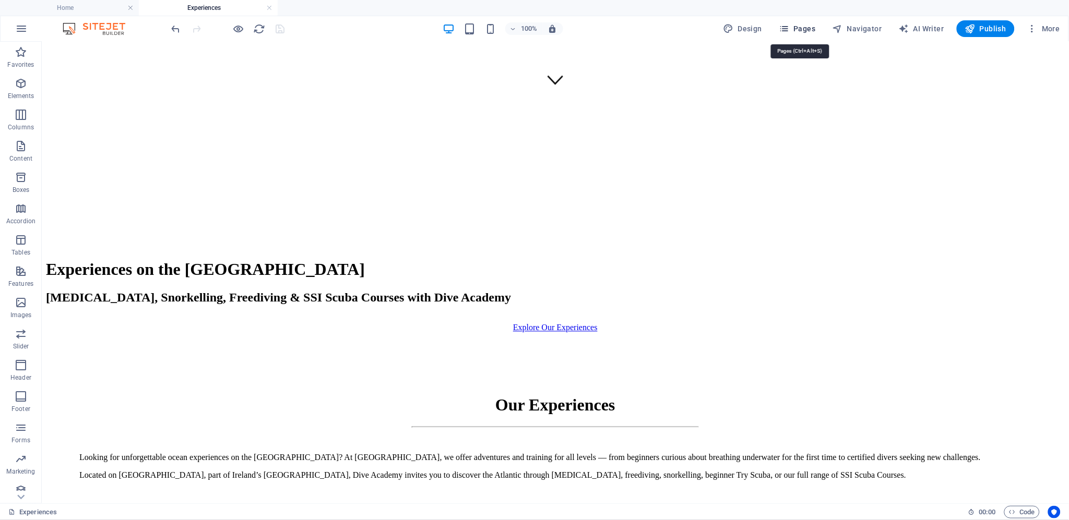
click at [789, 28] on icon "button" at bounding box center [784, 28] width 10 height 10
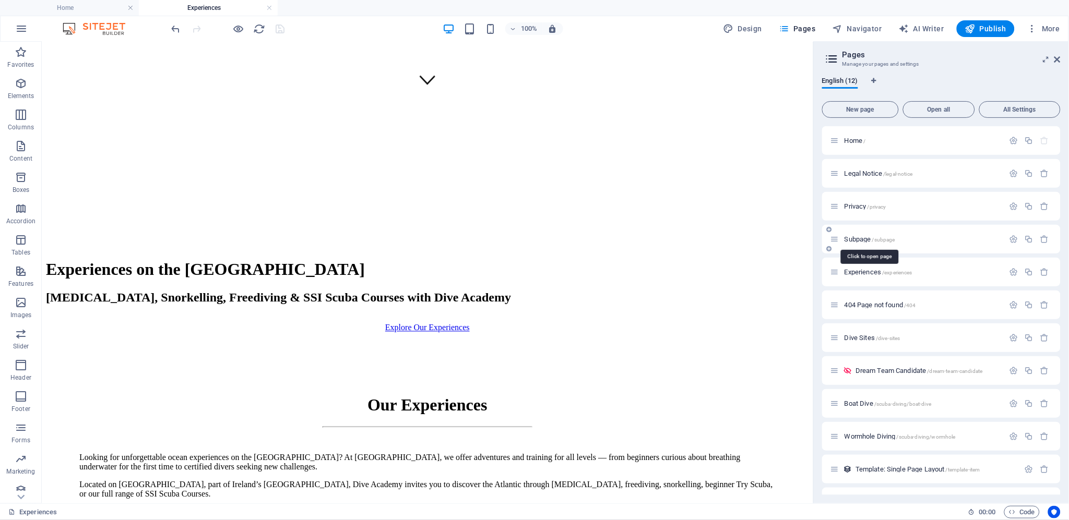
click at [866, 238] on span "Subpage /subpage" at bounding box center [869, 239] width 51 height 8
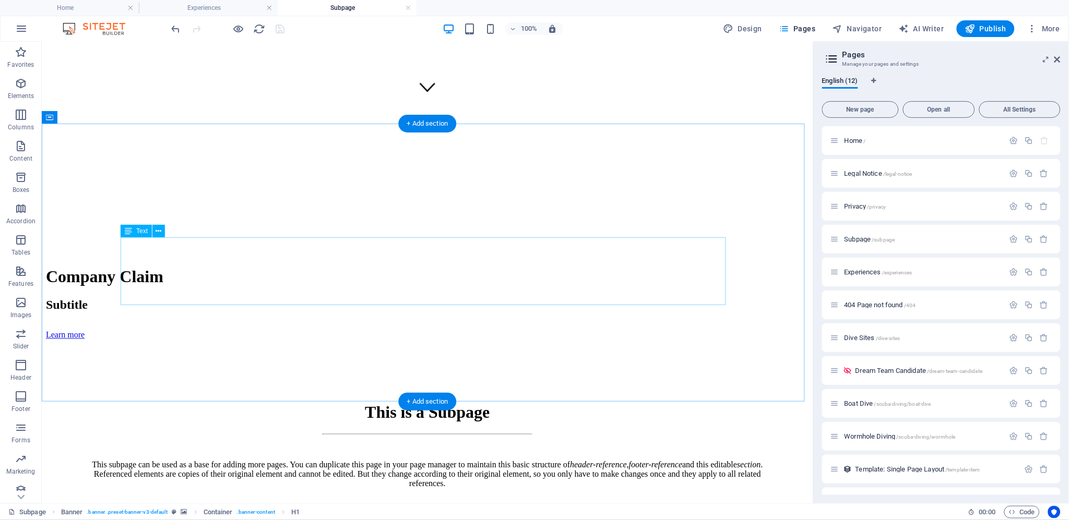
scroll to position [405, 0]
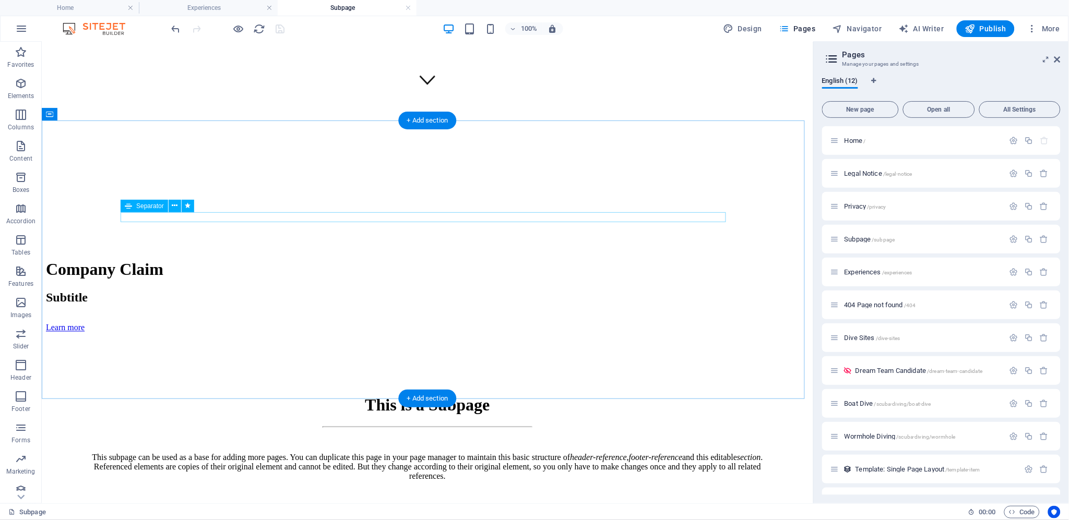
click at [421, 426] on div at bounding box center [427, 427] width 696 height 2
select select "%"
select select "px"
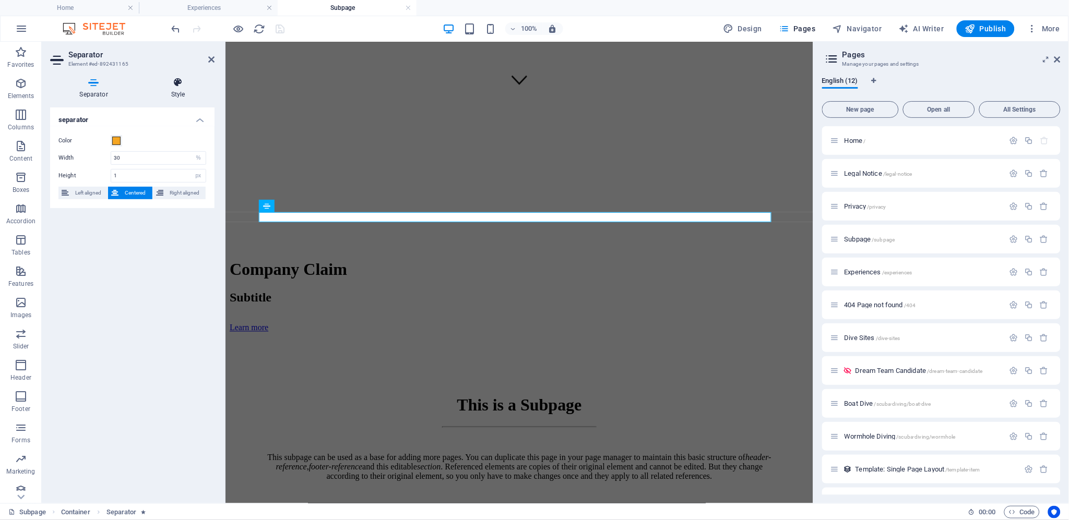
click at [177, 84] on icon at bounding box center [177, 82] width 73 height 10
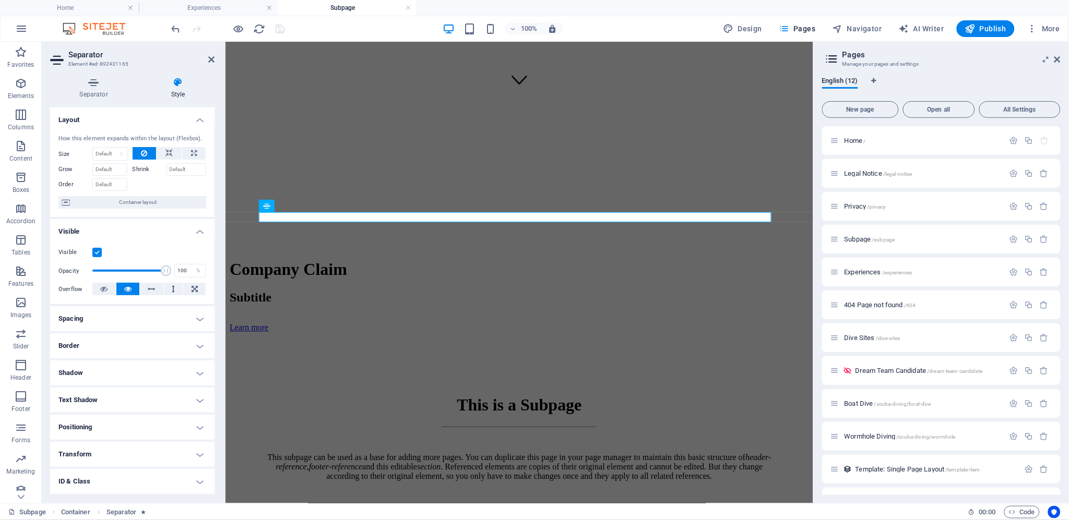
scroll to position [53, 0]
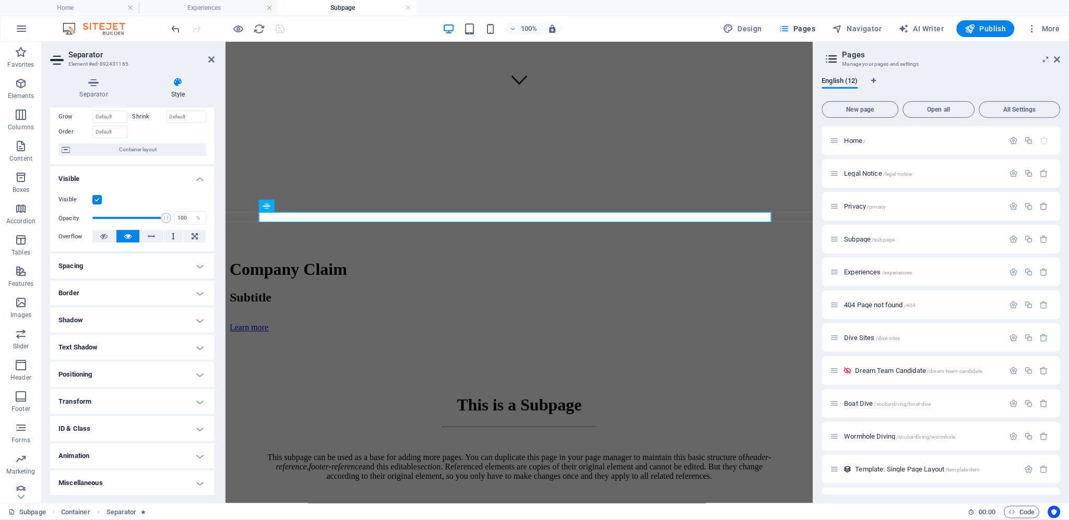
click at [145, 461] on h4 "Animation" at bounding box center [132, 456] width 164 height 25
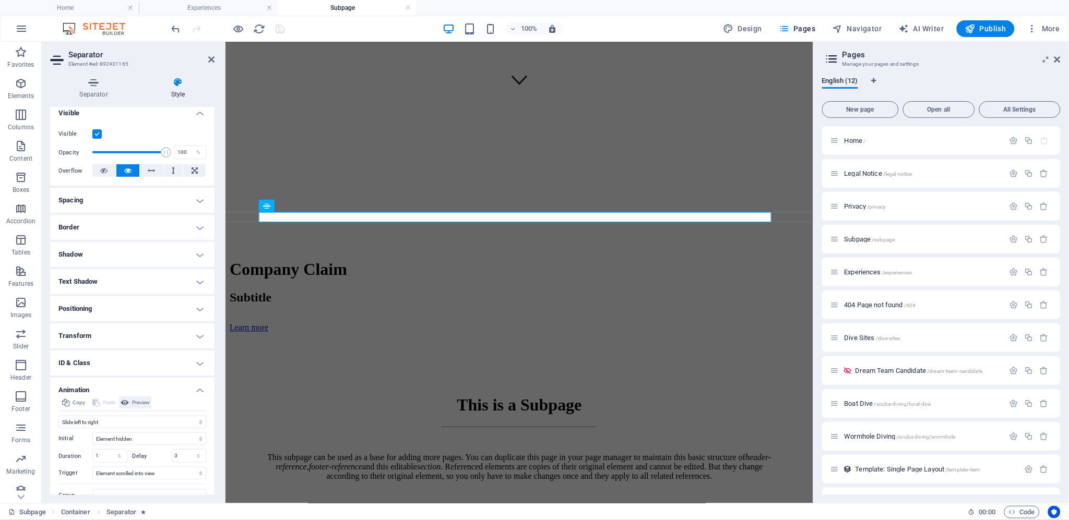
scroll to position [160, 0]
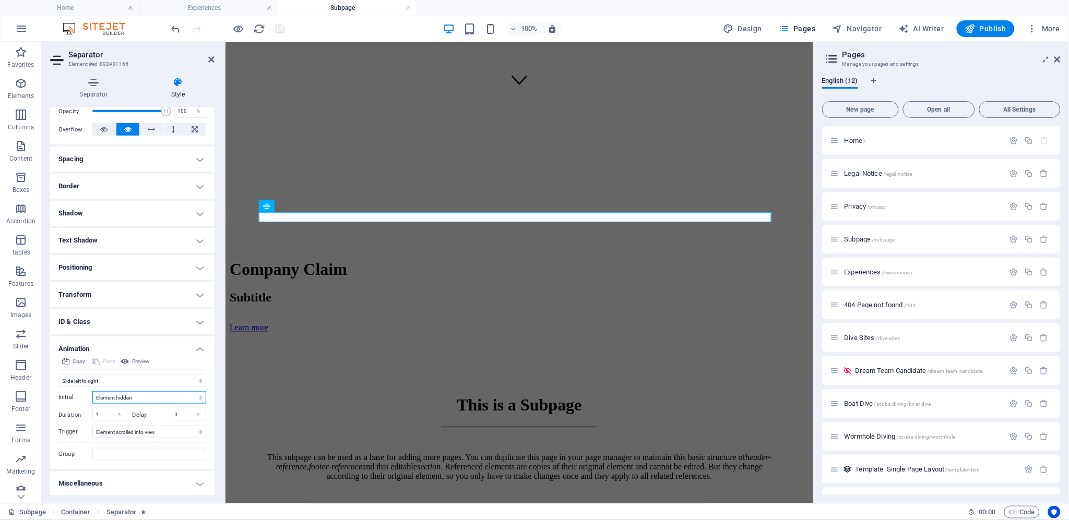
click at [146, 398] on select "Element hidden Element shown" at bounding box center [149, 397] width 114 height 13
select select "show"
click at [92, 391] on select "Element hidden Element shown" at bounding box center [149, 397] width 114 height 13
click at [279, 28] on icon "save" at bounding box center [281, 29] width 12 height 12
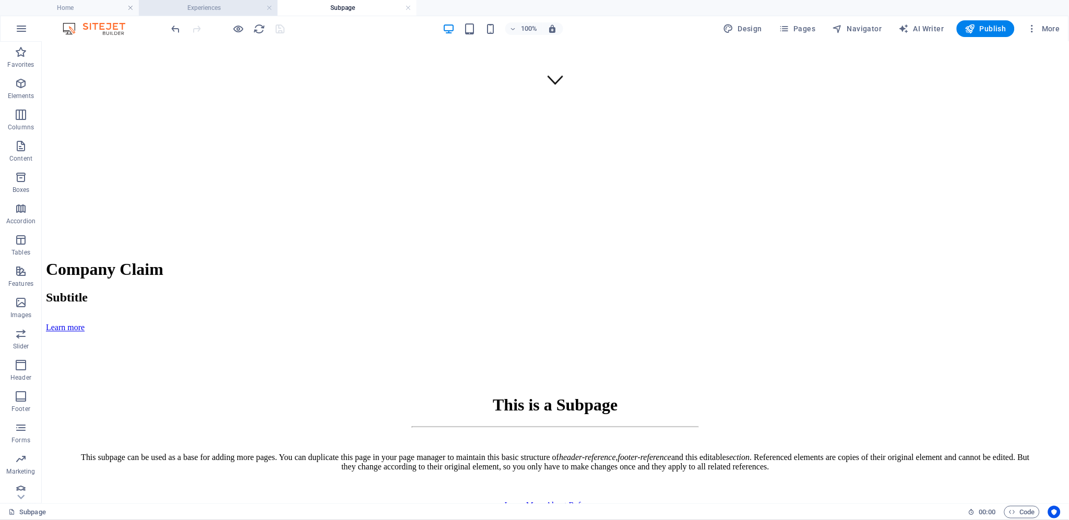
click at [238, 6] on h4 "Experiences" at bounding box center [208, 7] width 139 height 11
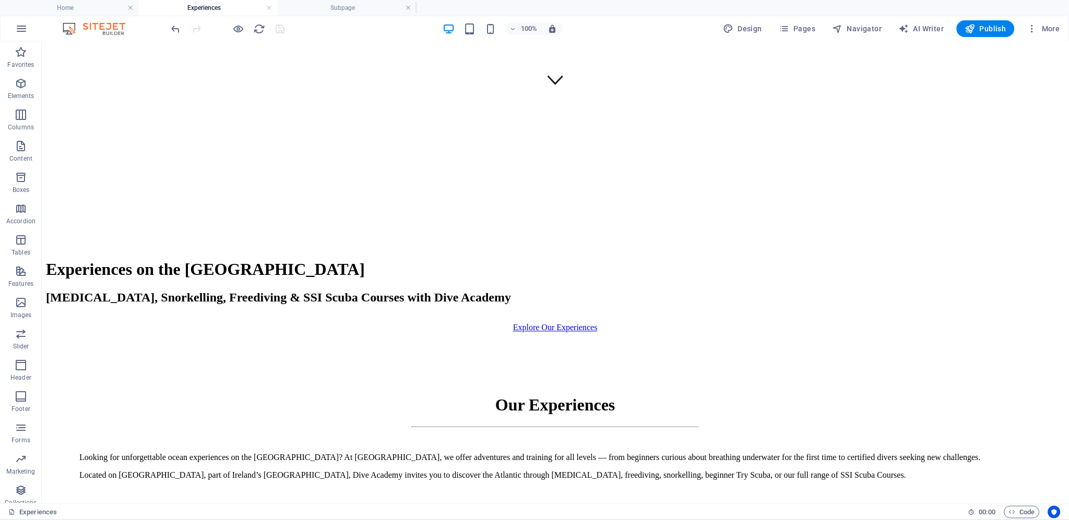
scroll to position [0, 0]
click at [405, 7] on link at bounding box center [408, 8] width 6 height 10
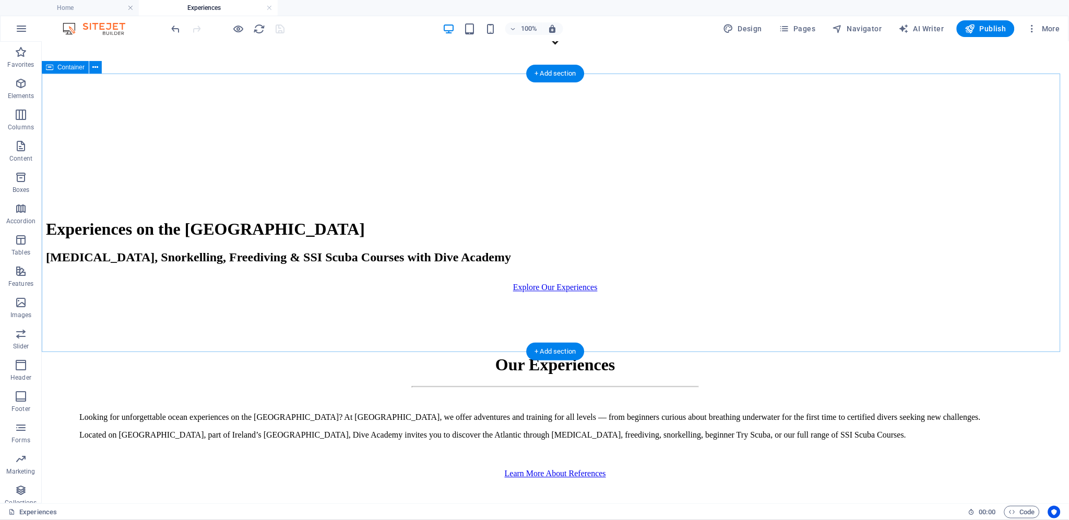
scroll to position [463, 0]
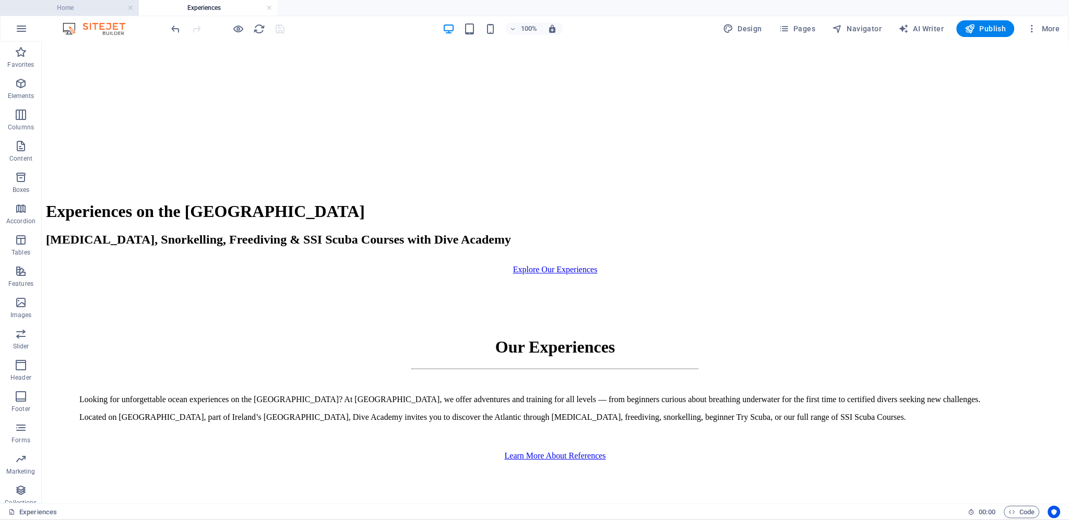
click at [88, 10] on h4 "Home" at bounding box center [69, 7] width 139 height 11
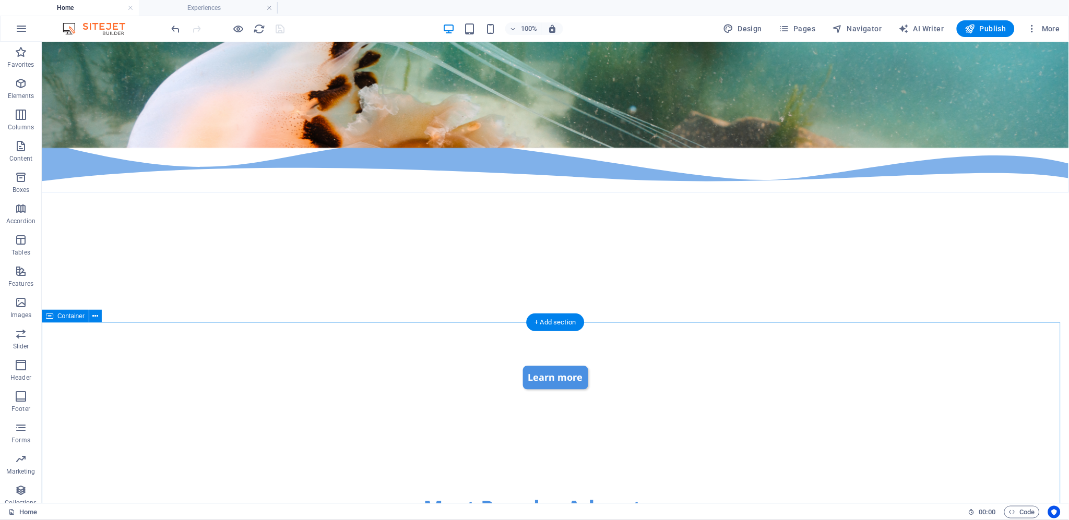
scroll to position [430, 0]
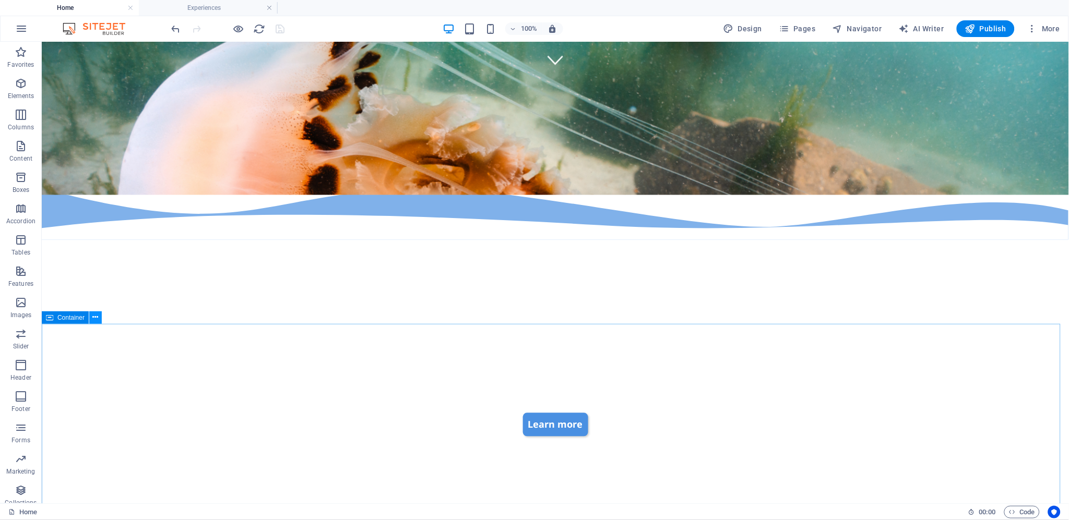
click at [98, 318] on icon at bounding box center [96, 317] width 6 height 11
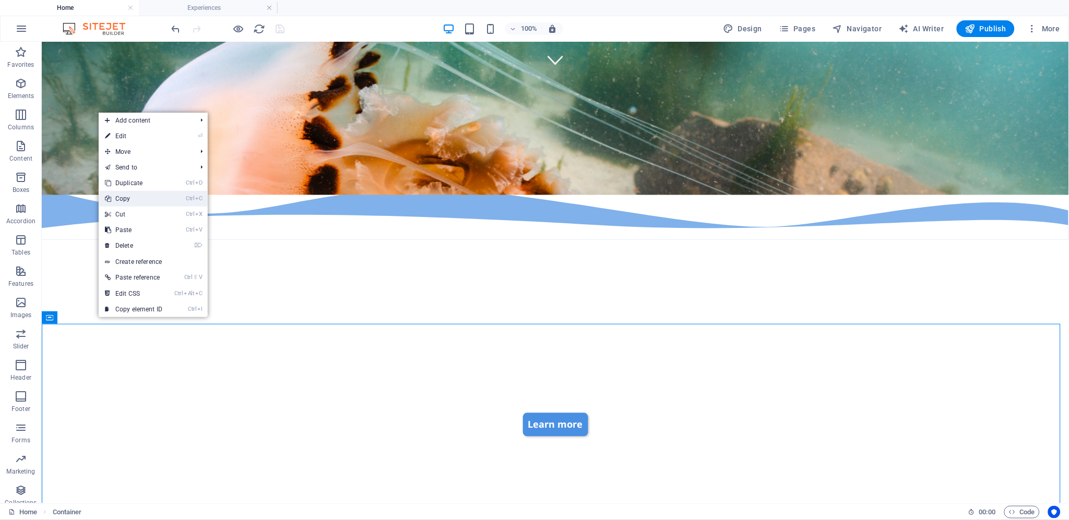
click at [145, 198] on link "Ctrl C Copy" at bounding box center [134, 199] width 70 height 16
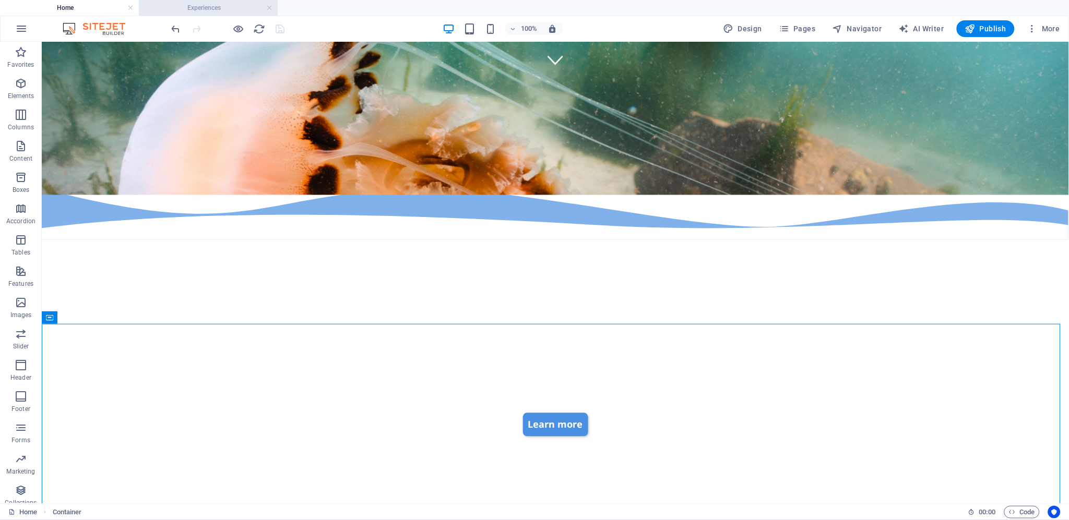
click at [222, 10] on h4 "Experiences" at bounding box center [208, 7] width 139 height 11
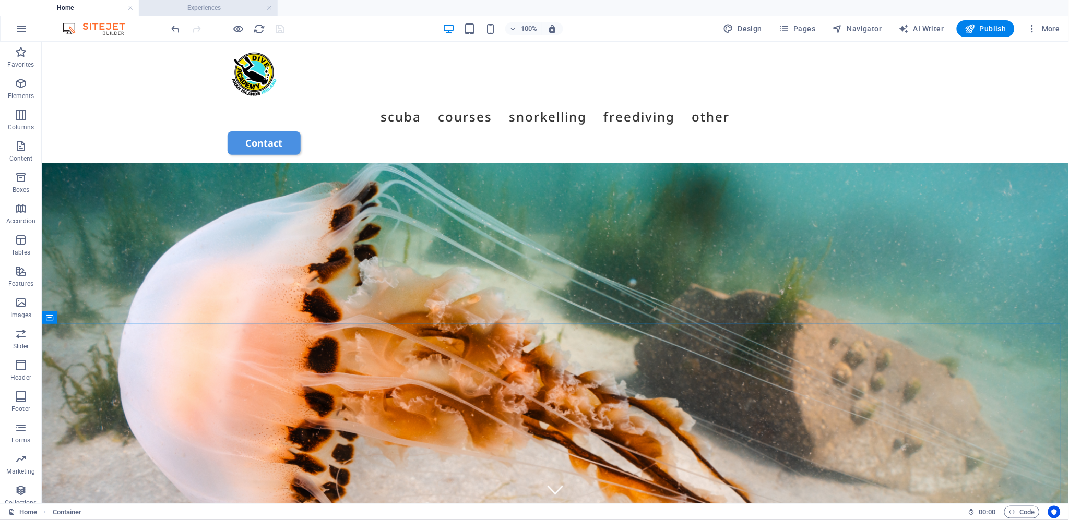
scroll to position [463, 0]
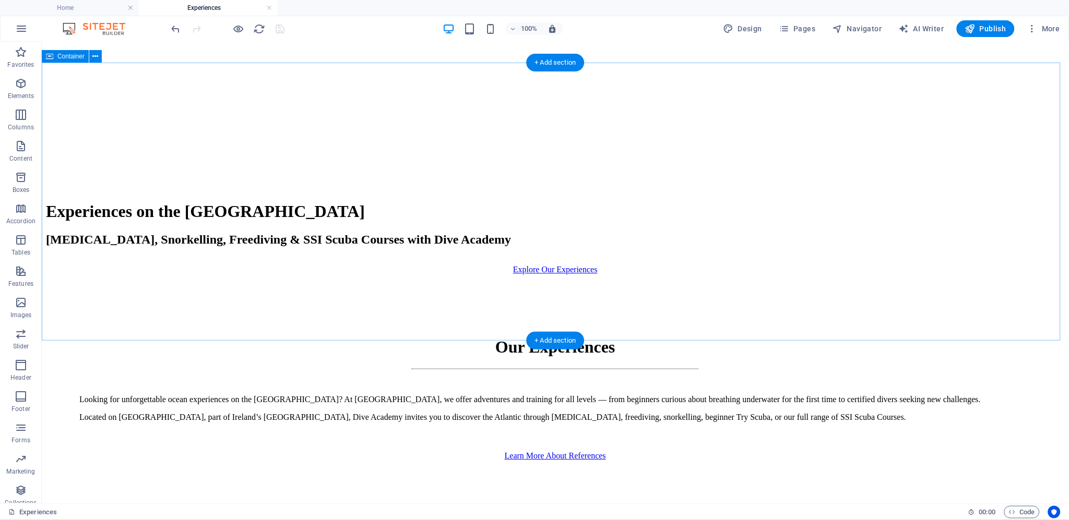
click at [68, 275] on div "Our Experiences Looking for unforgettable ocean experiences on the [GEOGRAPHIC_…" at bounding box center [554, 394] width 1019 height 238
click at [97, 56] on icon at bounding box center [96, 56] width 6 height 11
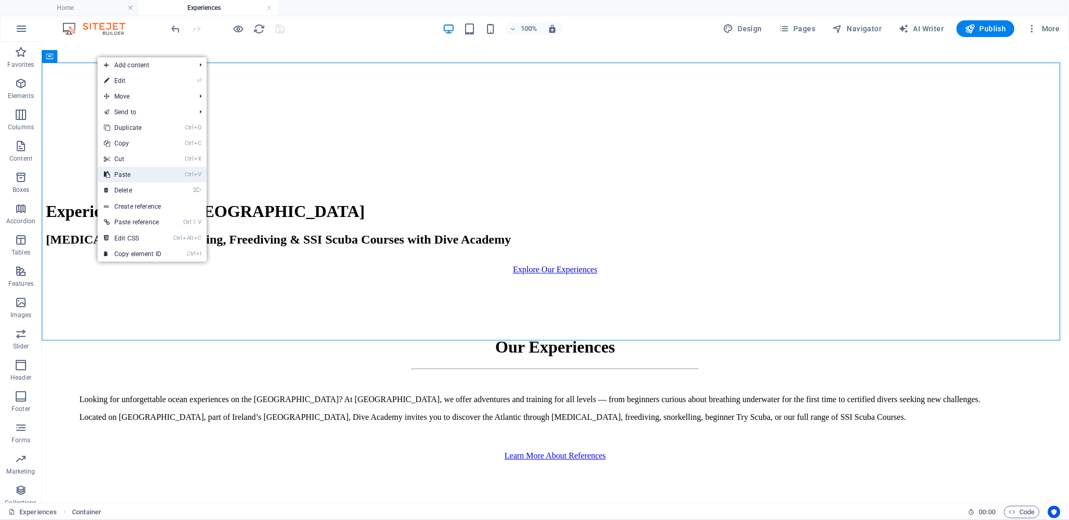
click at [143, 173] on link "Ctrl V Paste" at bounding box center [133, 175] width 70 height 16
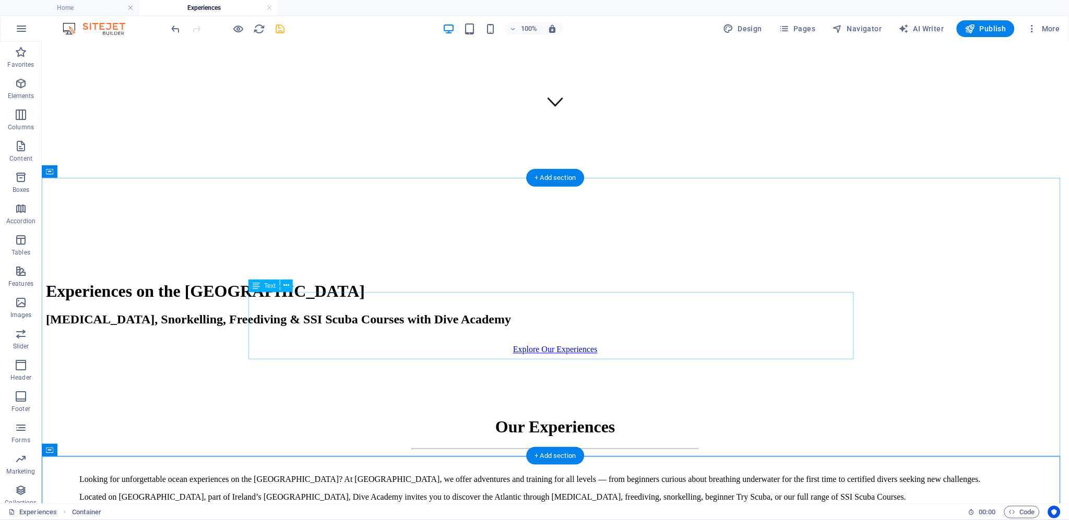
scroll to position [348, 0]
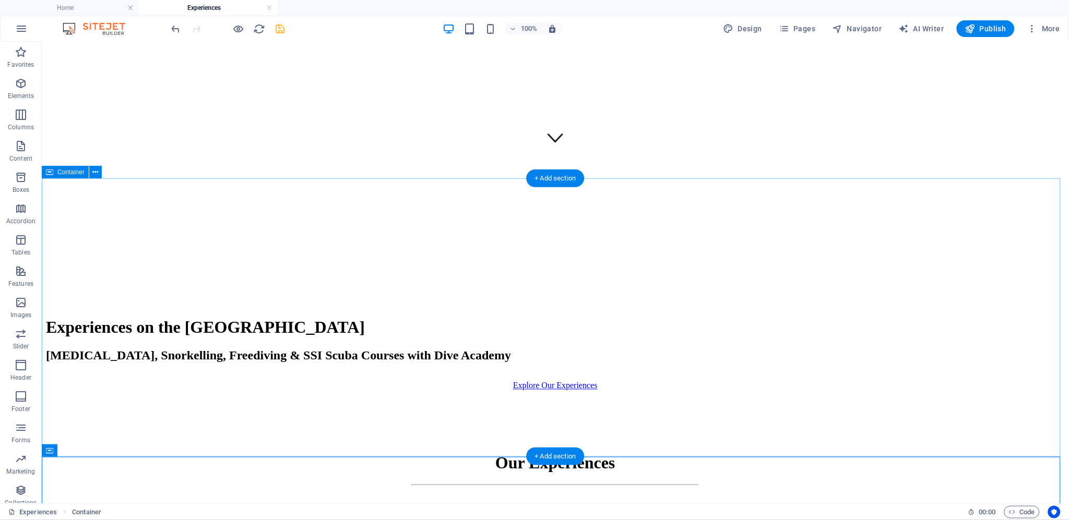
click at [920, 390] on div "Our Experiences Looking for unforgettable ocean experiences on the [GEOGRAPHIC_…" at bounding box center [554, 509] width 1019 height 238
click at [757, 511] on div "Looking for unforgettable ocean experiences on the [GEOGRAPHIC_DATA]? At [GEOGR…" at bounding box center [555, 524] width 952 height 27
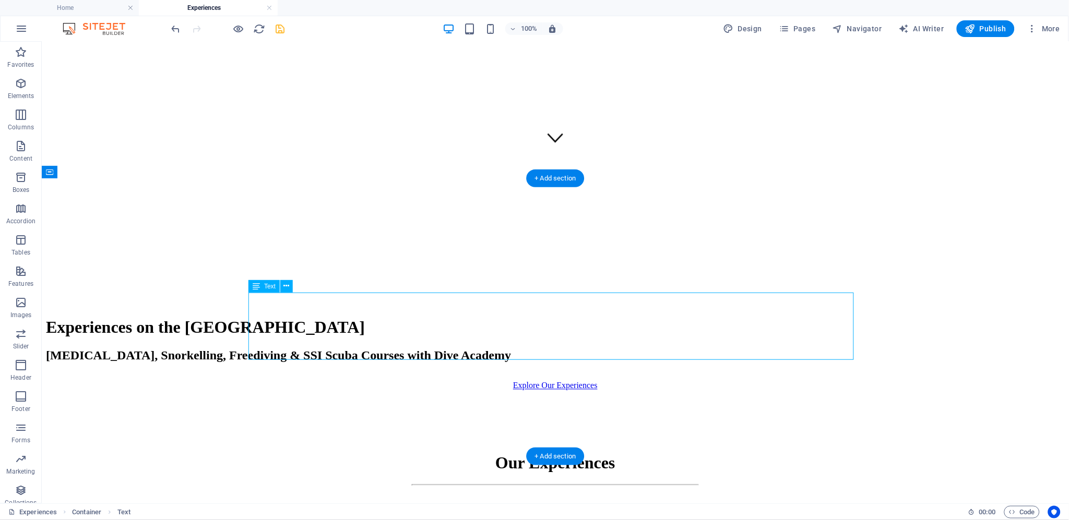
click at [757, 511] on div "Looking for unforgettable ocean experiences on the [GEOGRAPHIC_DATA]? At [GEOGR…" at bounding box center [555, 524] width 952 height 27
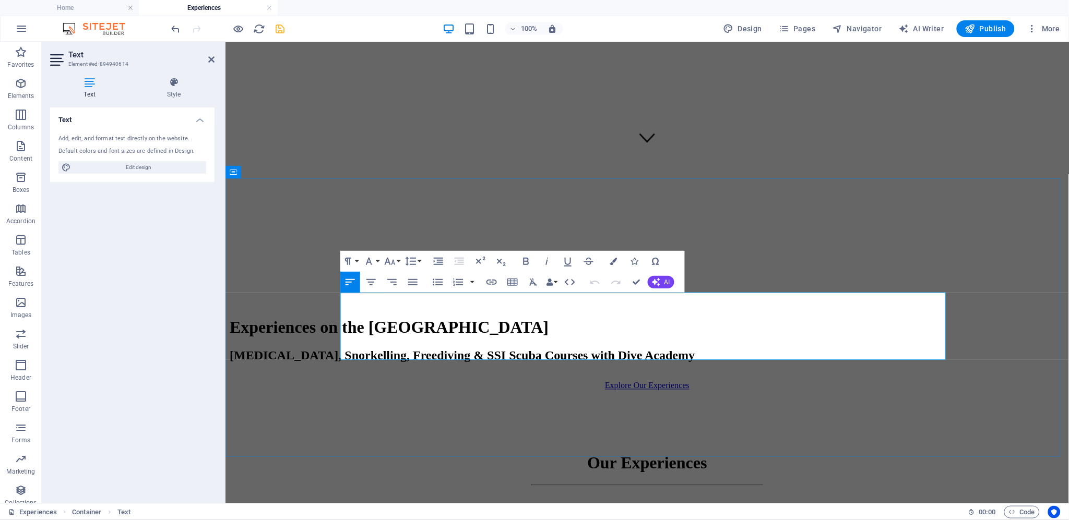
click at [853, 511] on p "Looking for unforgettable ocean experiences on the [GEOGRAPHIC_DATA]? At [GEOGR…" at bounding box center [646, 520] width 768 height 19
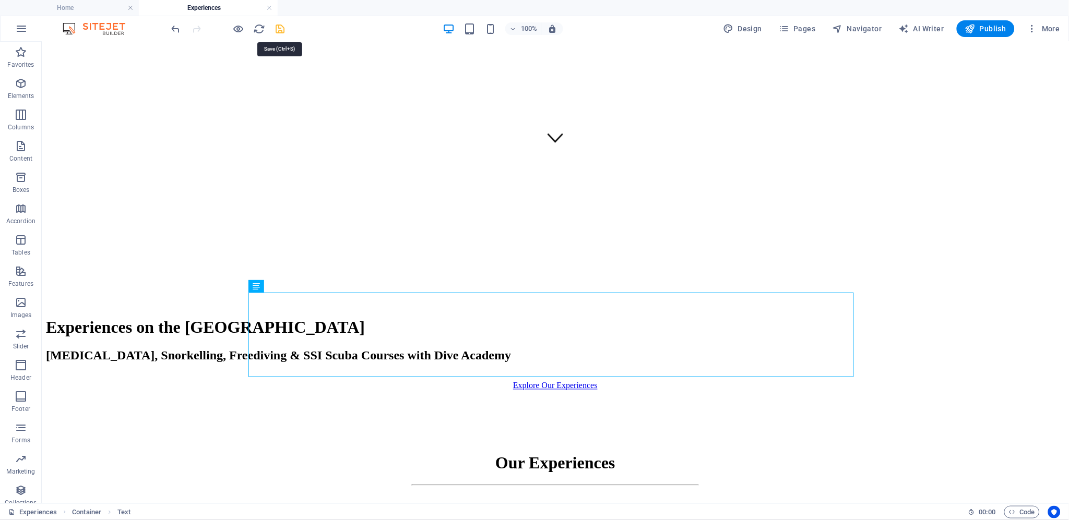
click at [283, 25] on icon "save" at bounding box center [281, 29] width 12 height 12
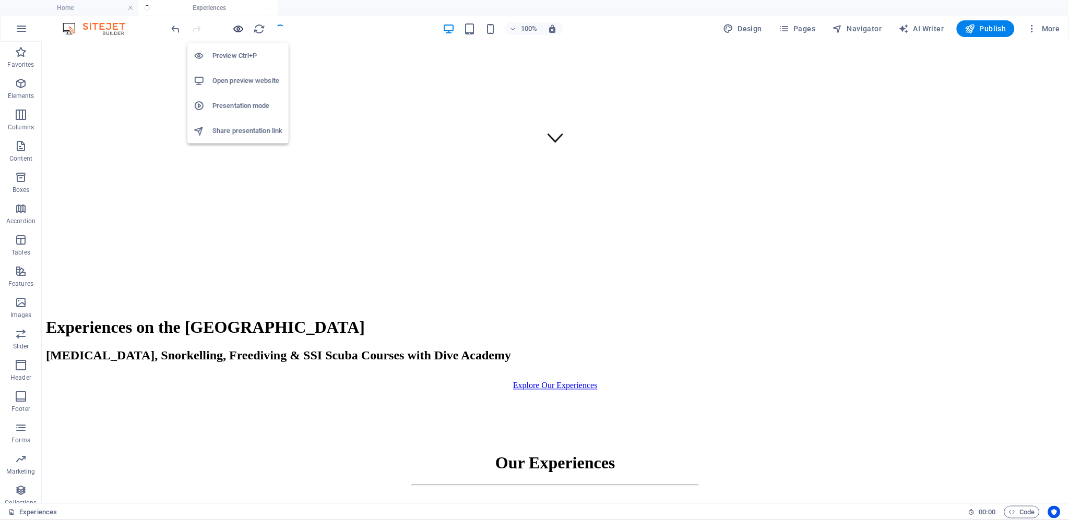
click at [238, 26] on icon "button" at bounding box center [239, 29] width 12 height 12
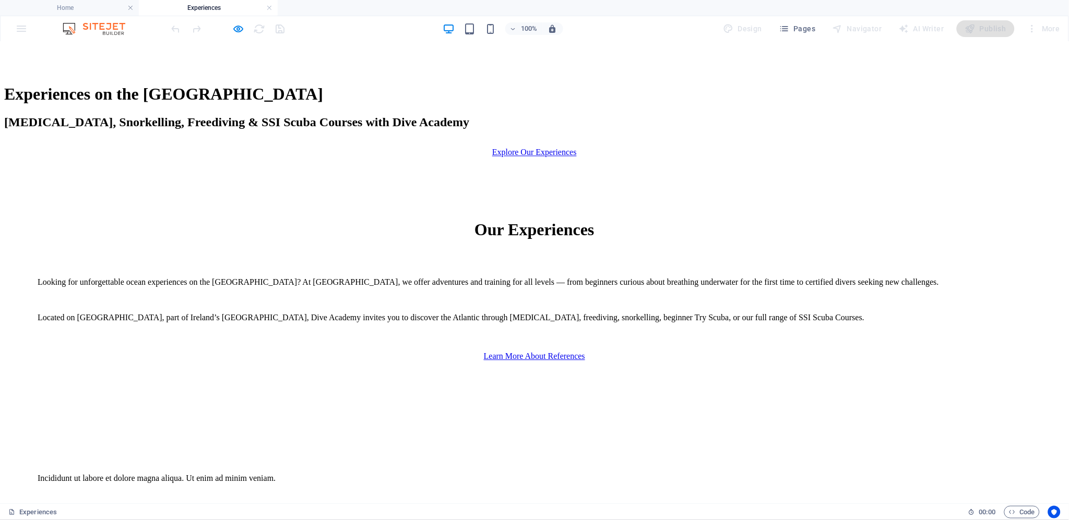
scroll to position [522, 0]
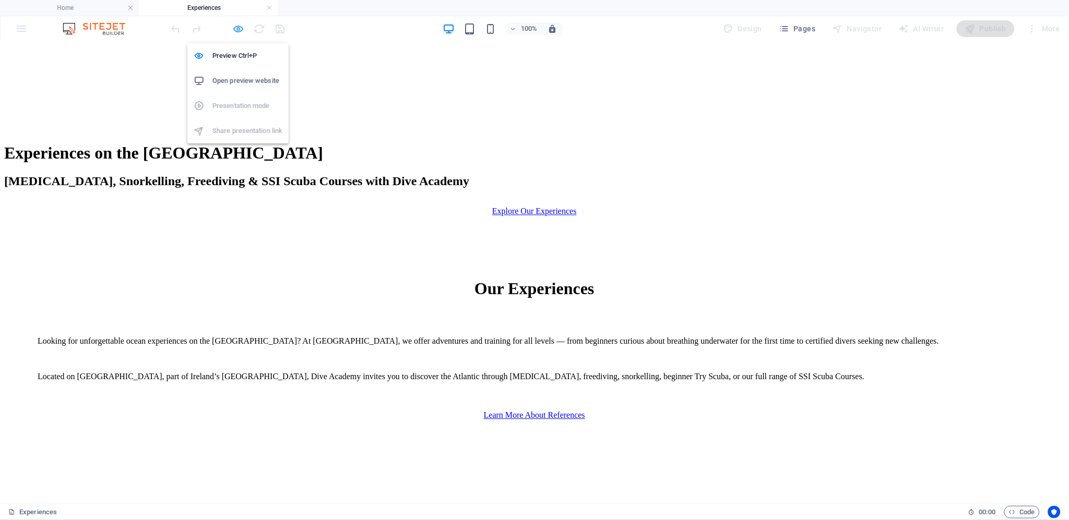
click at [237, 28] on icon "button" at bounding box center [239, 29] width 12 height 12
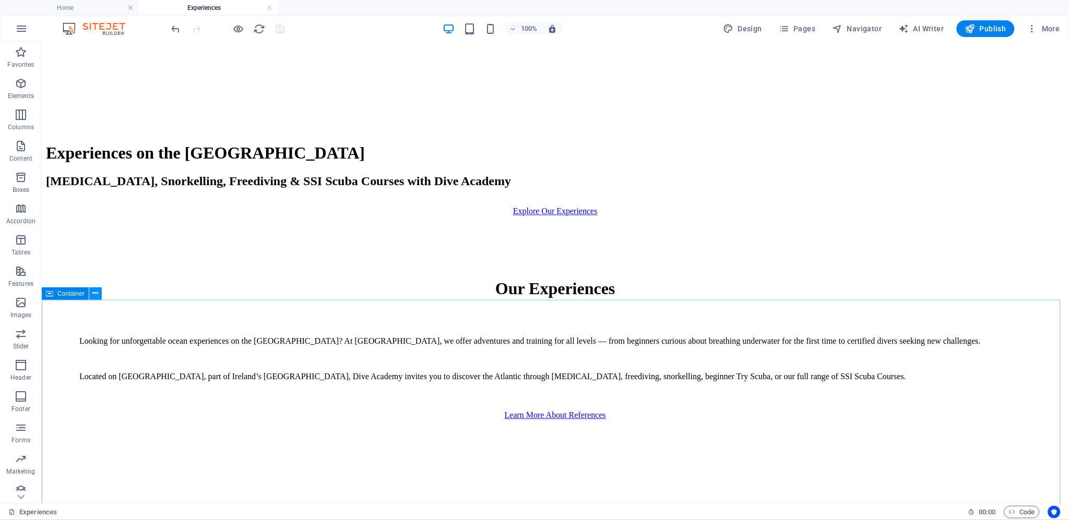
click at [93, 293] on icon at bounding box center [96, 293] width 6 height 11
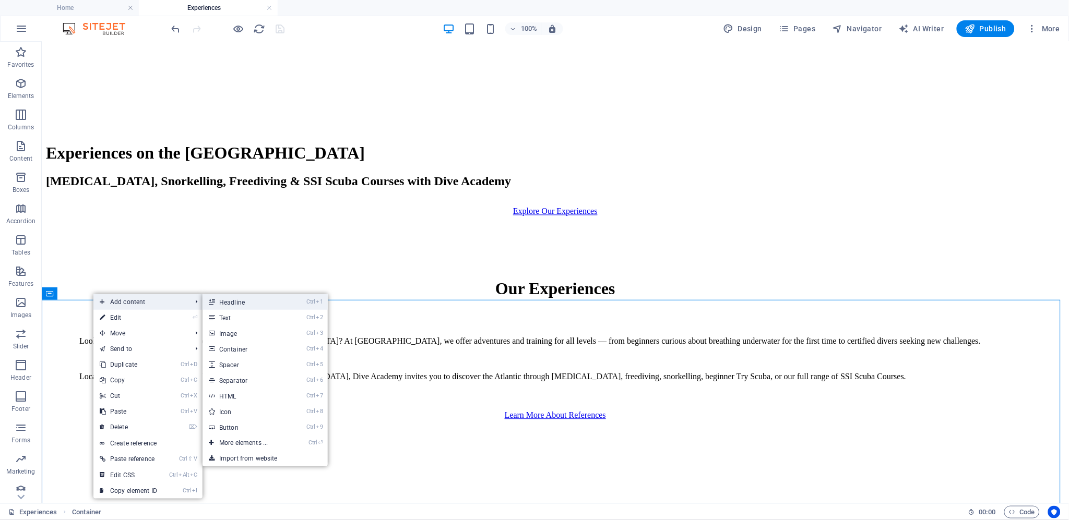
click at [247, 301] on link "Ctrl 1 Headline" at bounding box center [245, 302] width 86 height 16
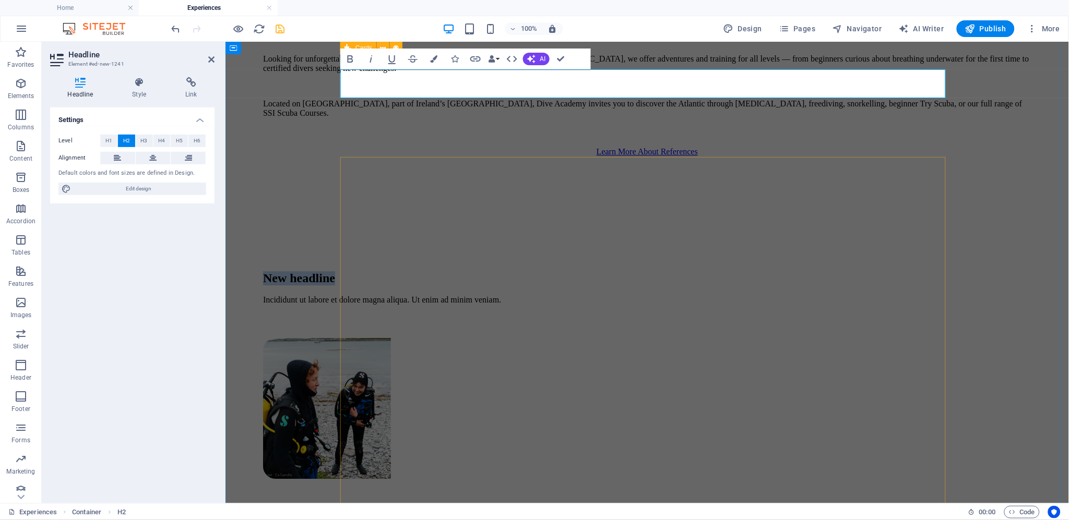
scroll to position [636, 0]
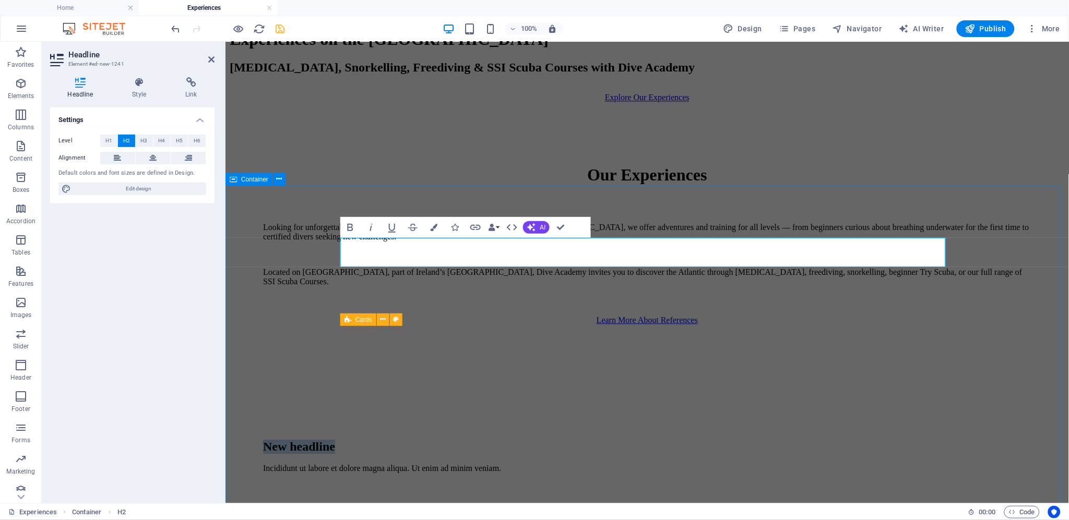
click at [480, 440] on h2 "New headline" at bounding box center [646, 447] width 768 height 14
drag, startPoint x: 480, startPoint y: 248, endPoint x: 330, endPoint y: 250, distance: 149.3
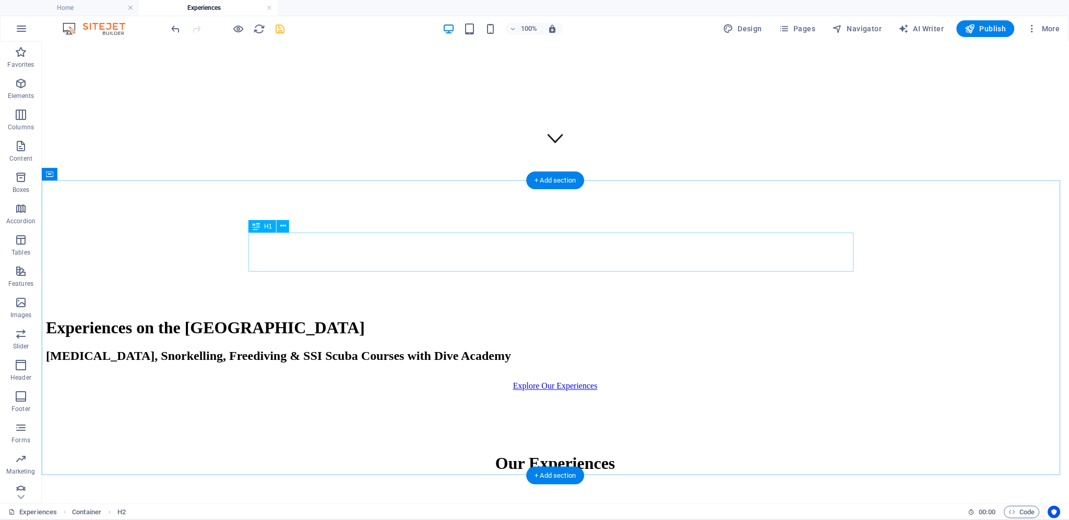
scroll to position [346, 0]
click at [543, 486] on div at bounding box center [555, 487] width 952 height 2
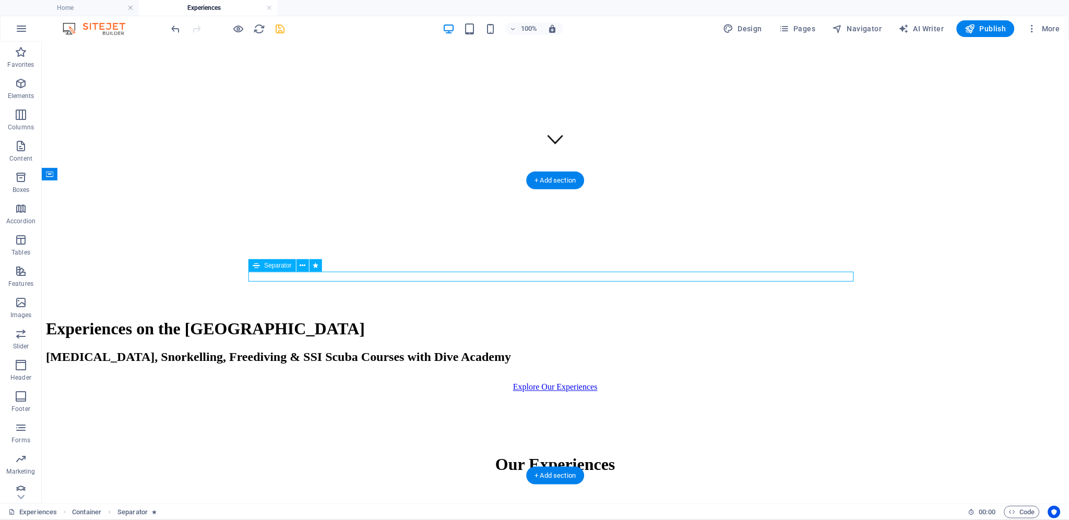
click at [543, 486] on div at bounding box center [555, 487] width 952 height 2
select select "move-left-to-right"
select select "show"
select select "s"
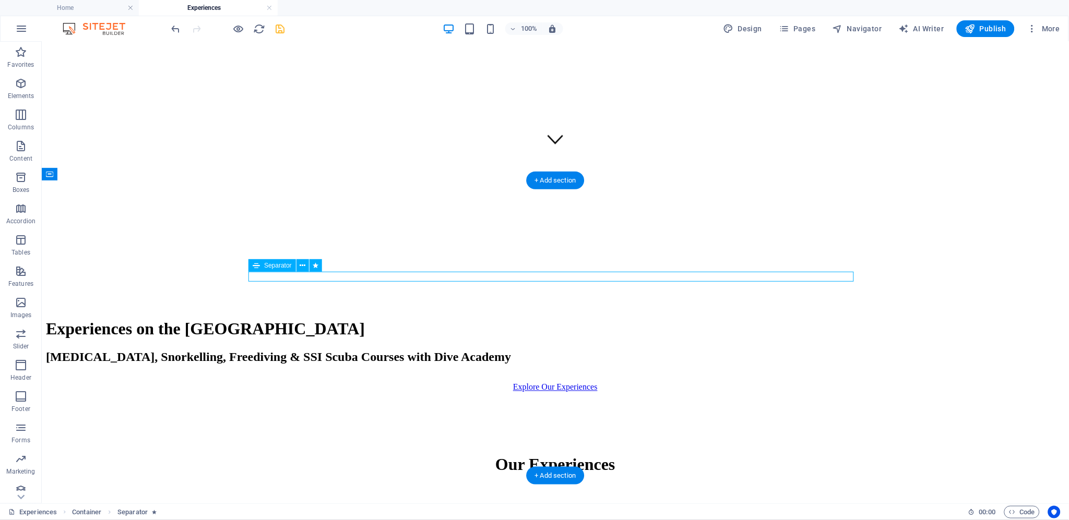
select select "scroll"
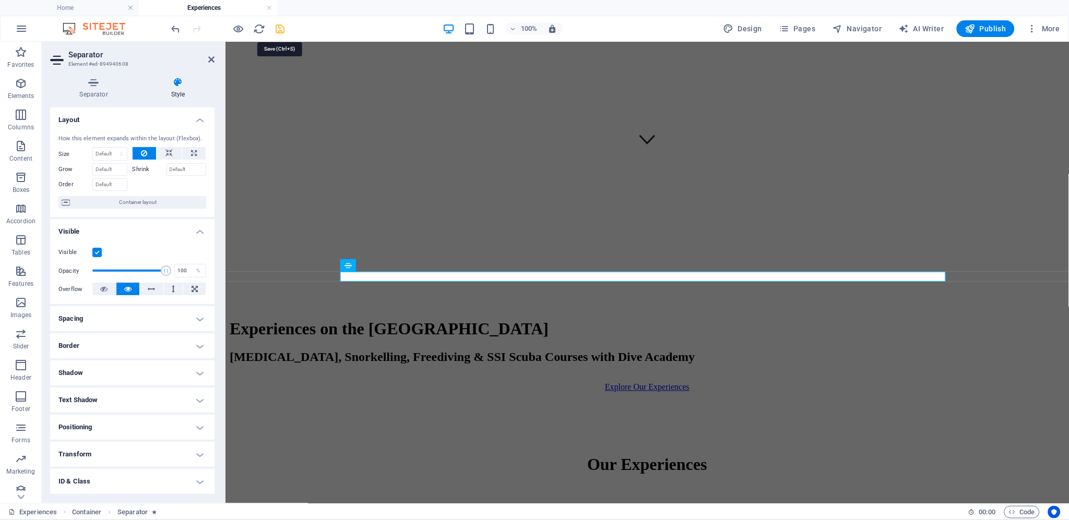
click at [280, 25] on icon "save" at bounding box center [281, 29] width 12 height 12
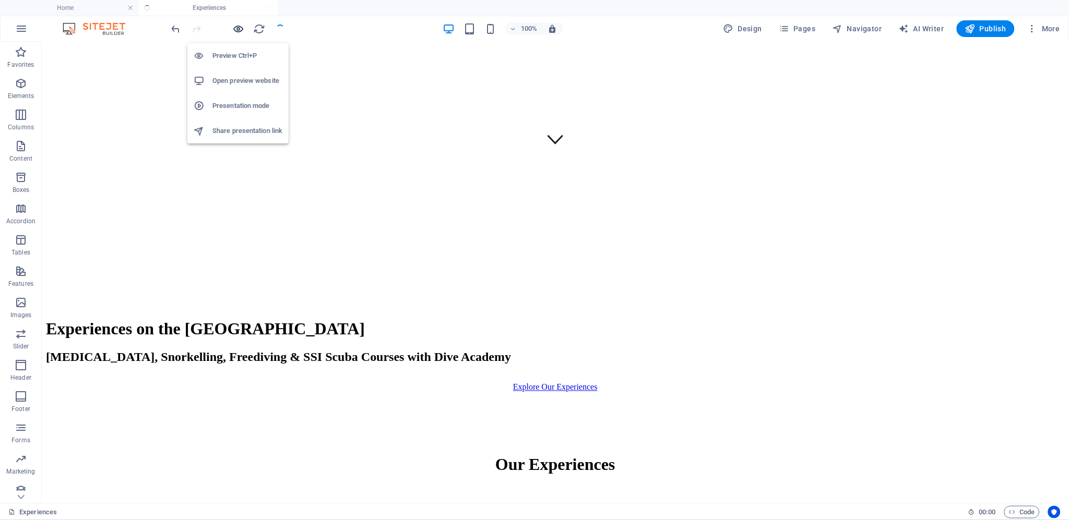
click at [238, 26] on icon "button" at bounding box center [239, 29] width 12 height 12
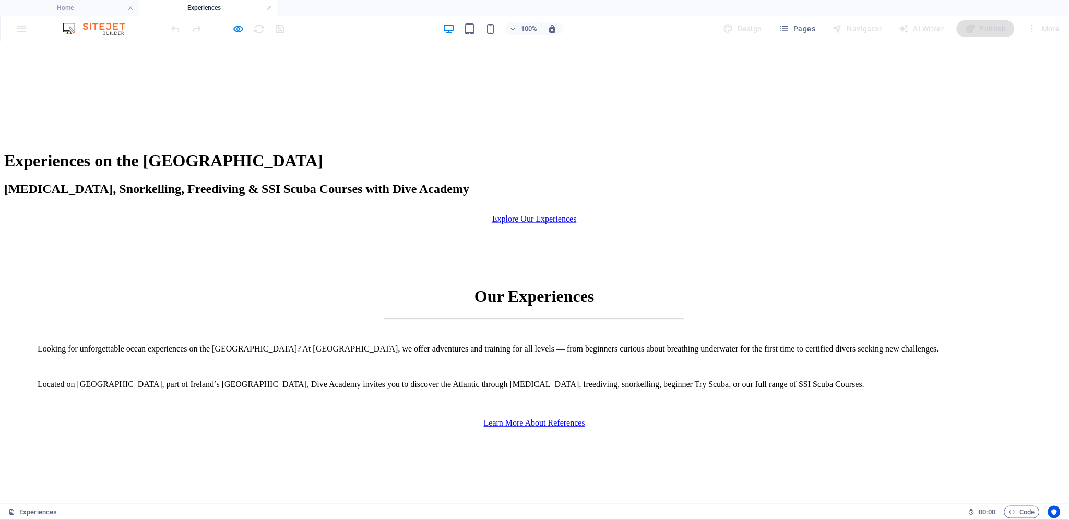
scroll to position [520, 0]
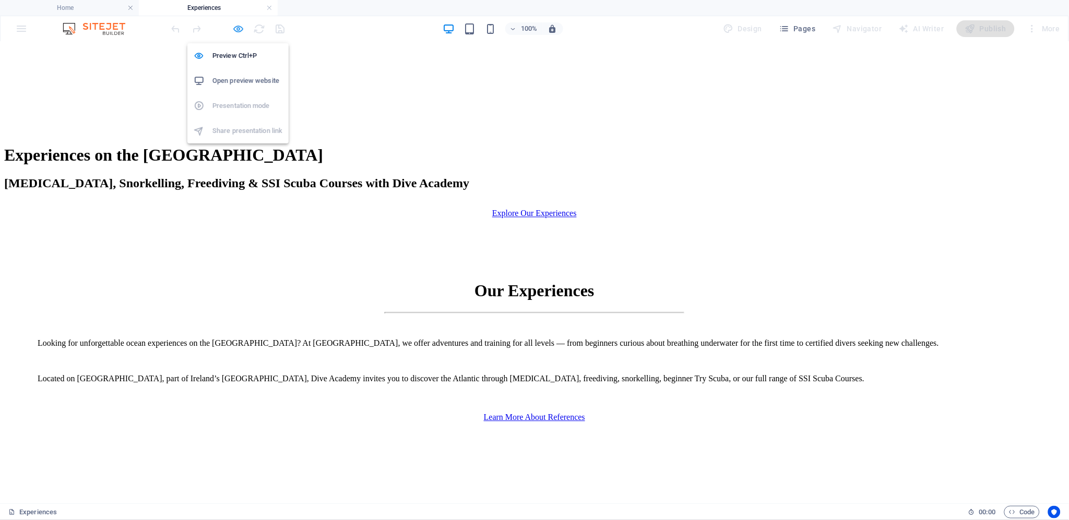
click at [236, 29] on icon "button" at bounding box center [239, 29] width 12 height 12
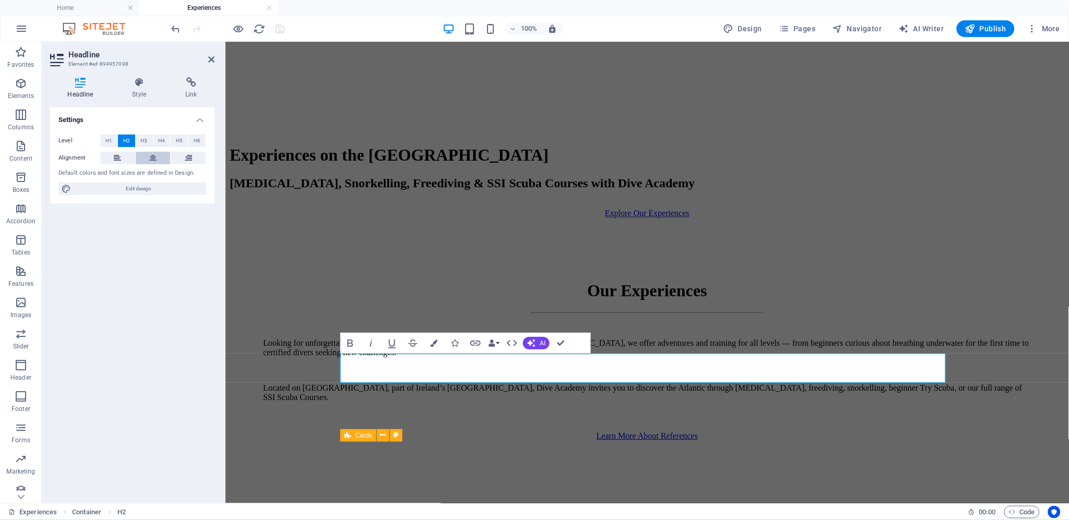
click at [149, 152] on icon at bounding box center [152, 158] width 7 height 13
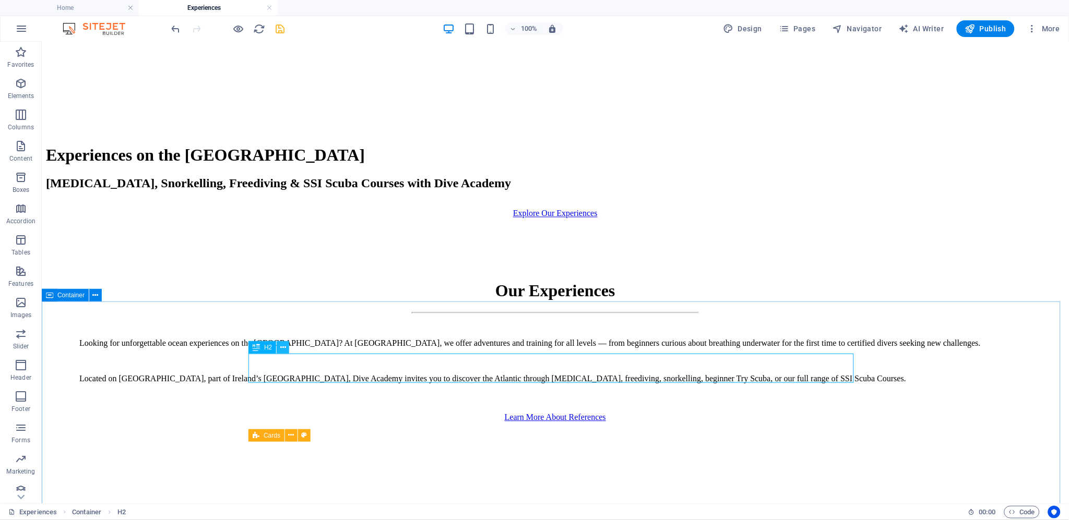
click at [280, 347] on icon at bounding box center [283, 347] width 6 height 11
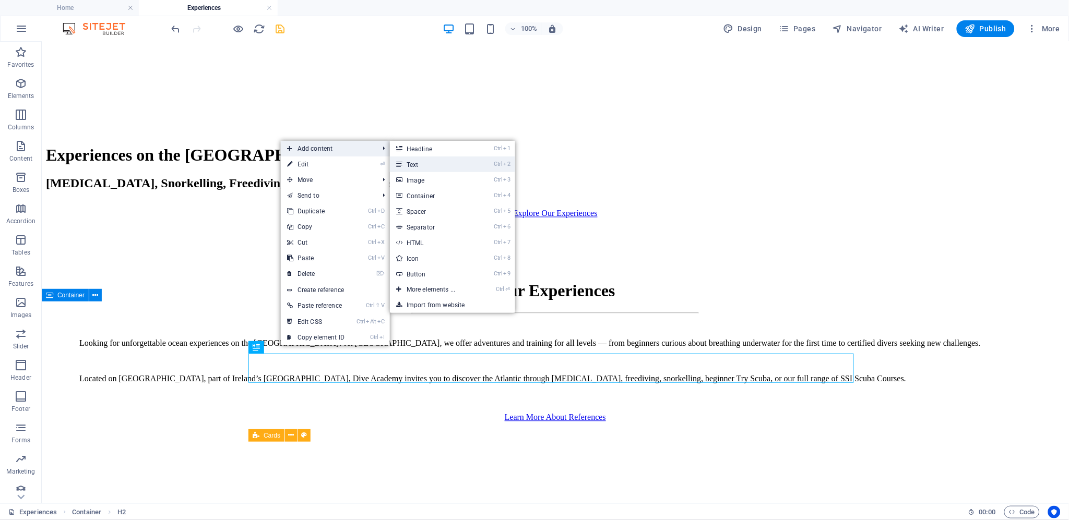
click at [432, 160] on link "Ctrl 2 Text" at bounding box center [433, 165] width 86 height 16
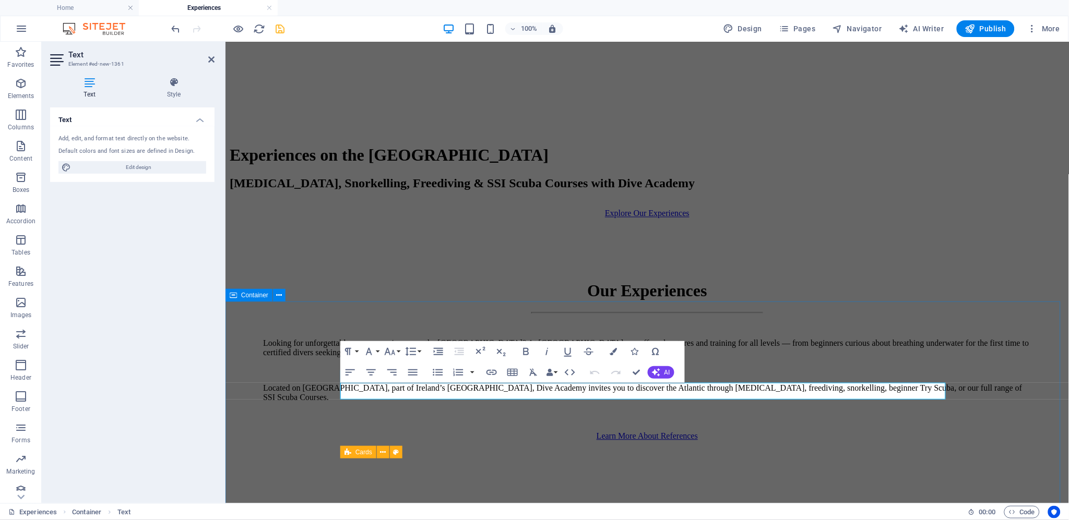
drag, startPoint x: 426, startPoint y: 388, endPoint x: 341, endPoint y: 389, distance: 85.6
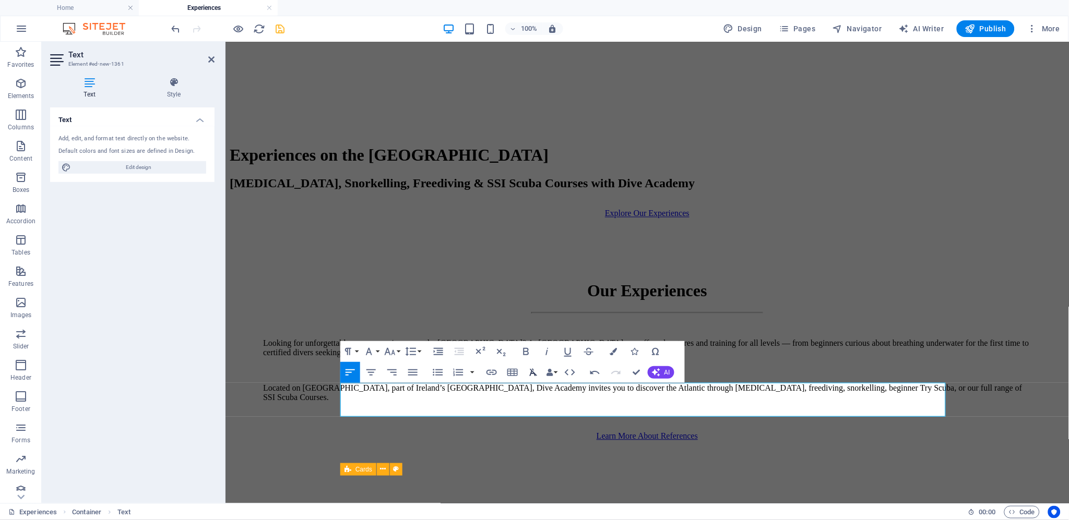
click at [531, 374] on icon "button" at bounding box center [534, 372] width 8 height 7
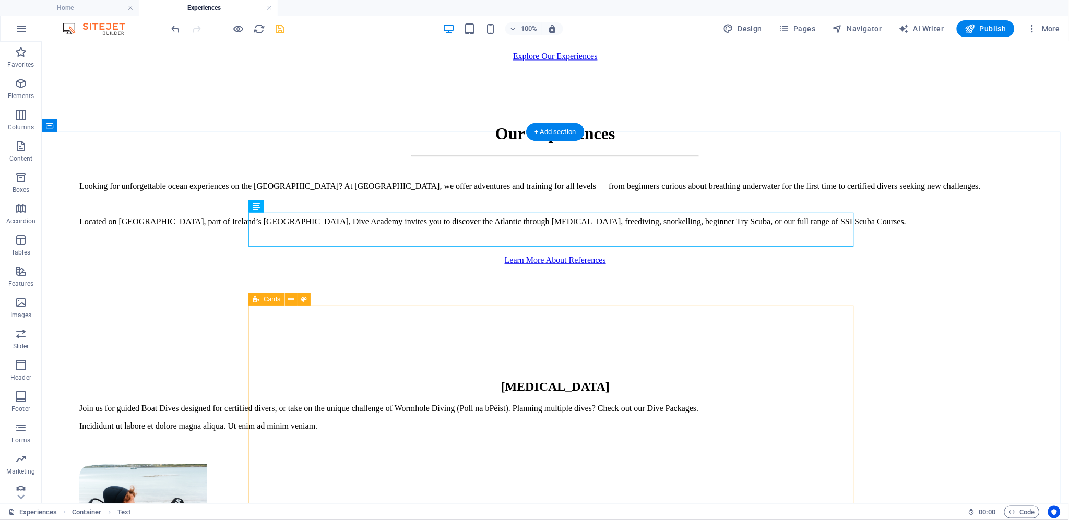
scroll to position [694, 0]
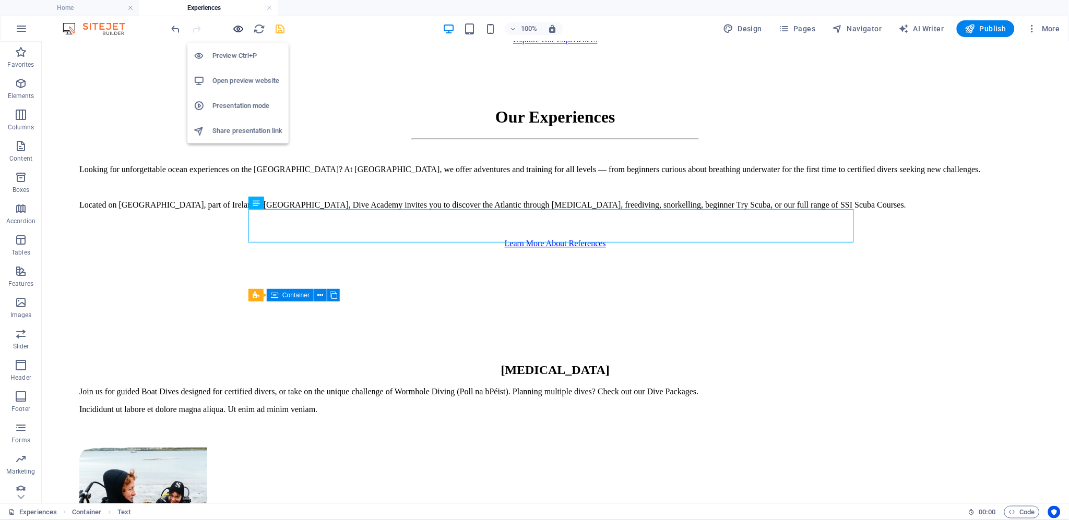
click at [237, 28] on icon "button" at bounding box center [239, 29] width 12 height 12
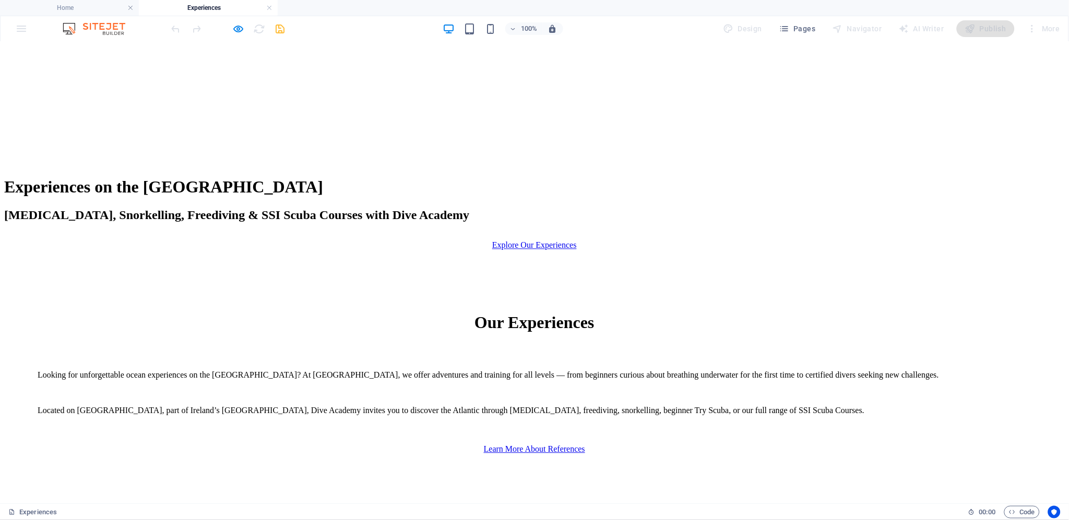
scroll to position [520, 0]
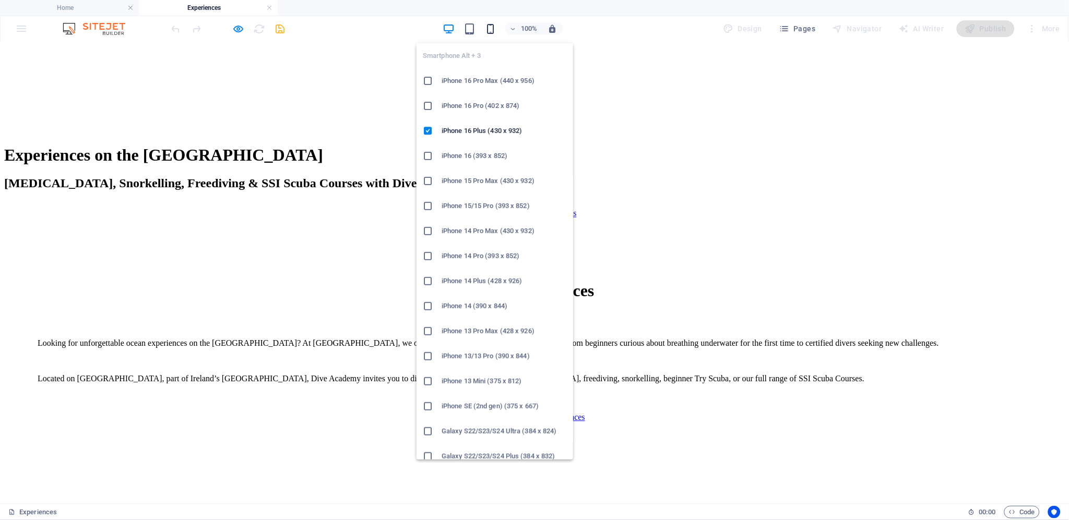
click at [494, 24] on icon "button" at bounding box center [490, 29] width 12 height 12
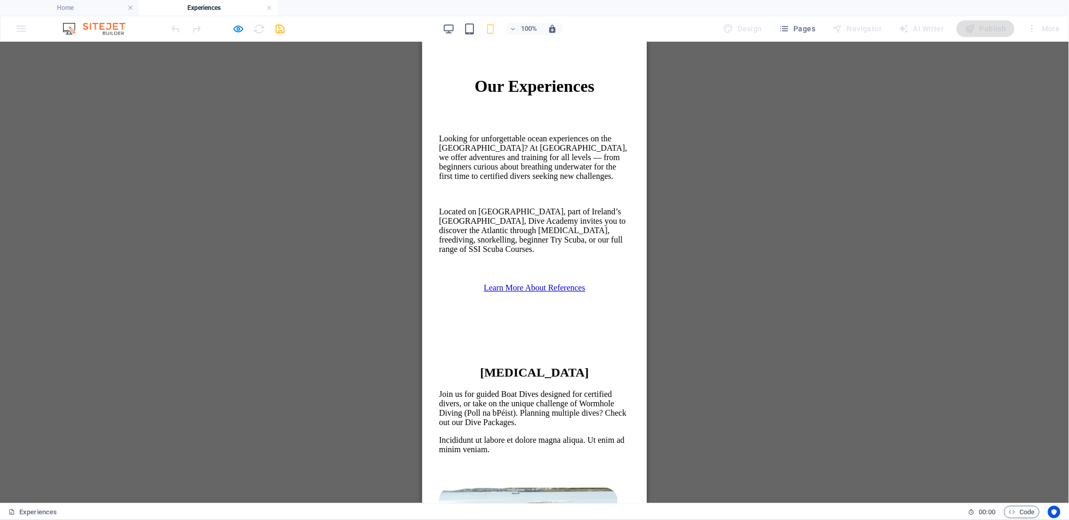
scroll to position [752, 0]
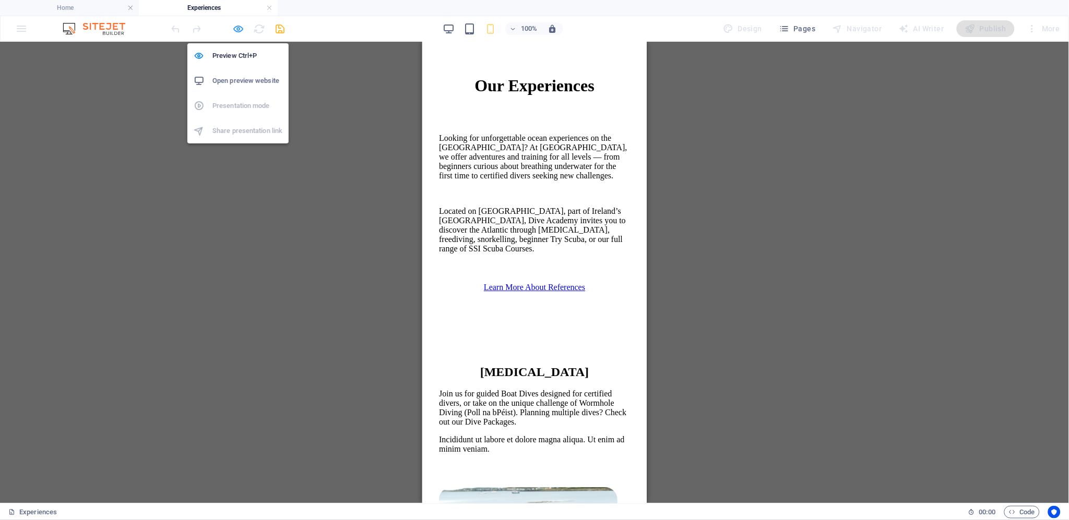
click at [238, 29] on icon "button" at bounding box center [239, 29] width 12 height 12
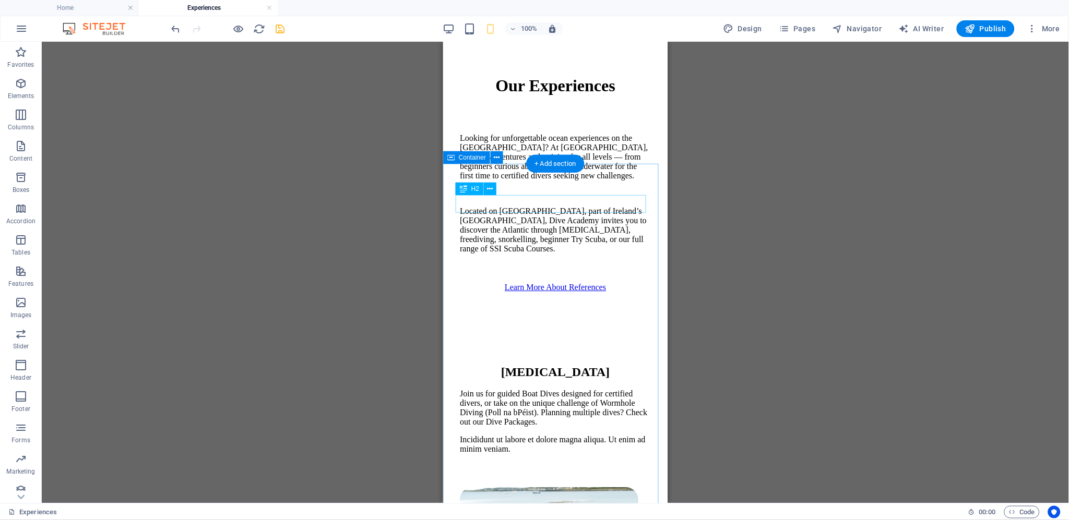
click at [580, 365] on div "[MEDICAL_DATA]" at bounding box center [554, 372] width 191 height 14
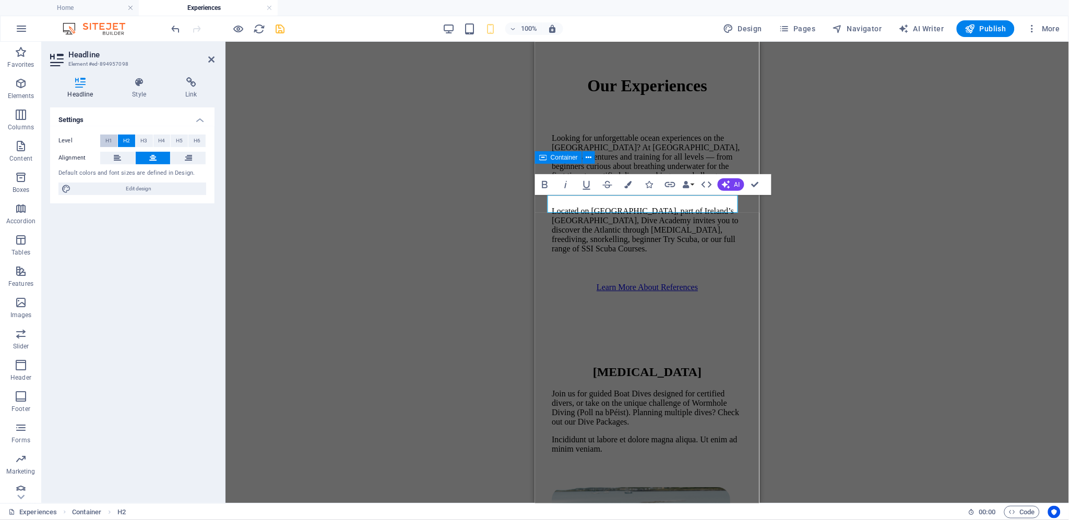
click at [110, 137] on span "H1" at bounding box center [108, 141] width 7 height 13
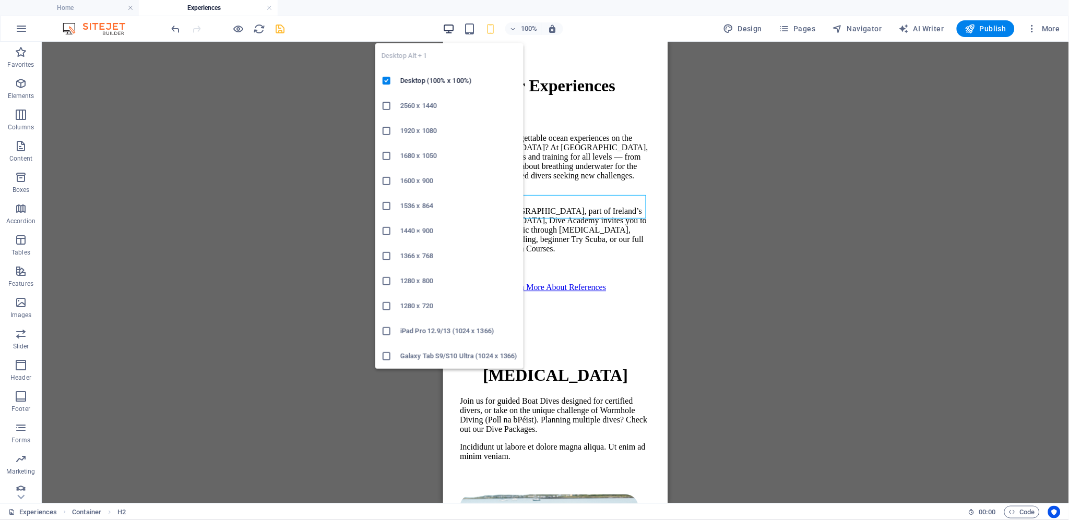
click at [450, 24] on icon "button" at bounding box center [449, 29] width 12 height 12
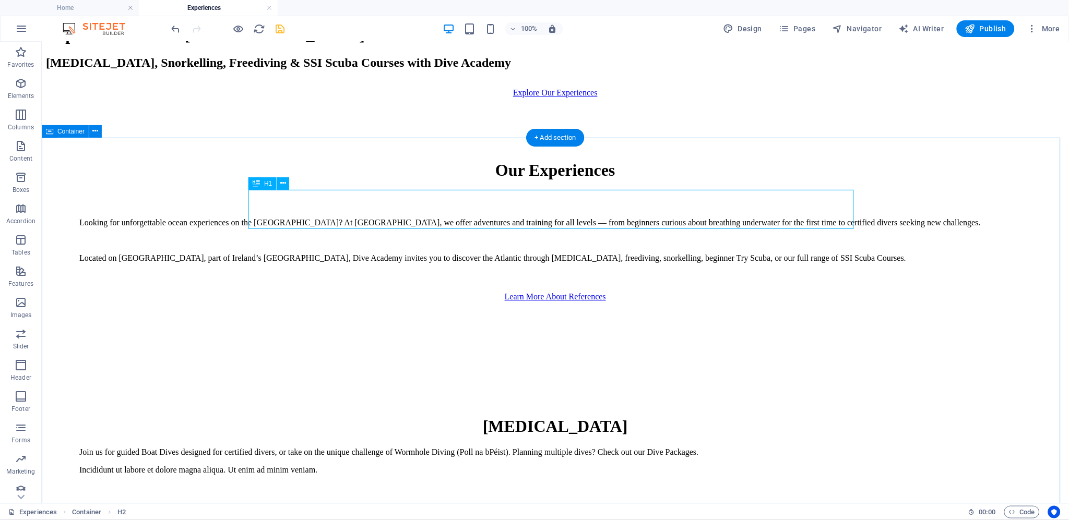
scroll to position [694, 0]
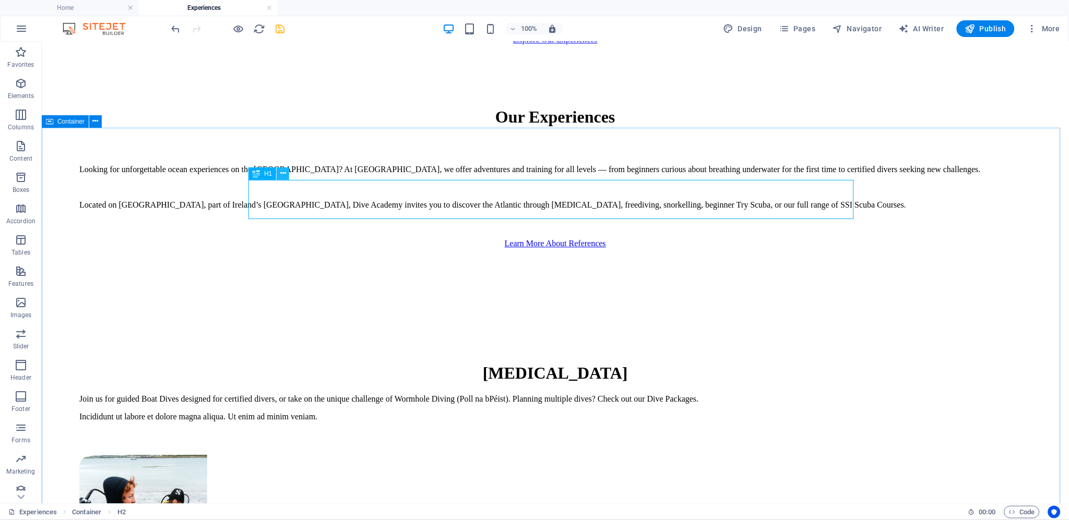
click at [281, 174] on icon at bounding box center [283, 173] width 6 height 11
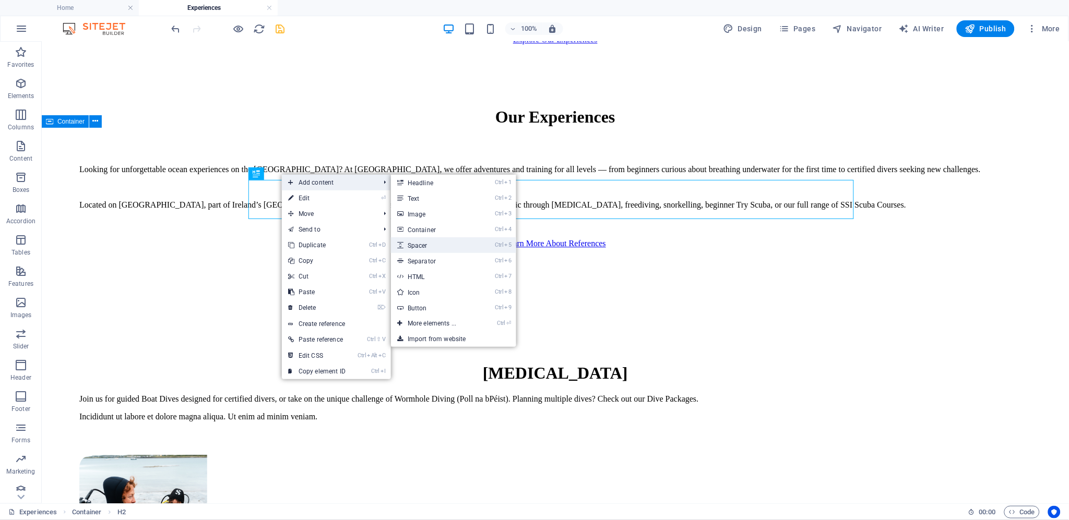
click at [421, 248] on link "Ctrl 5 Spacer" at bounding box center [434, 245] width 86 height 16
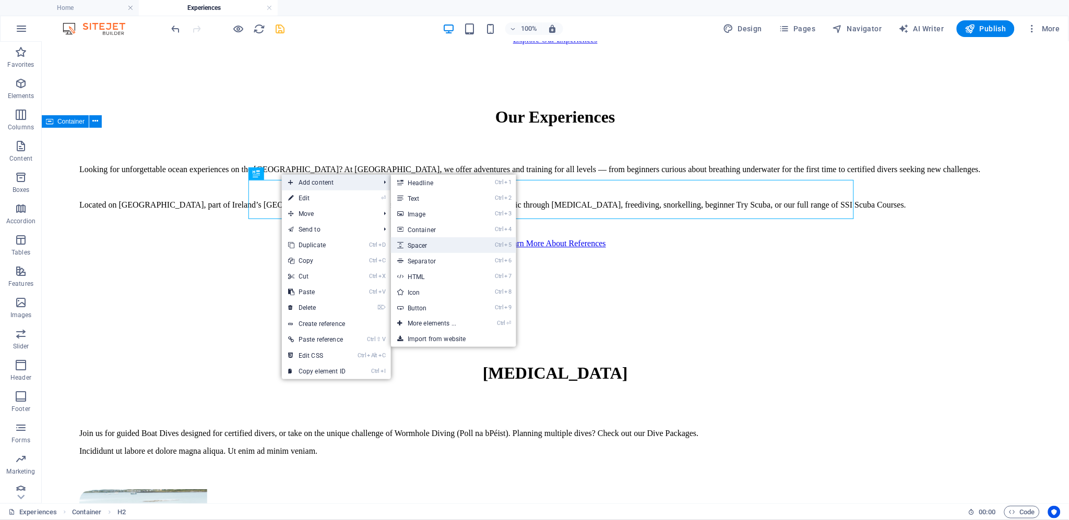
select select "px"
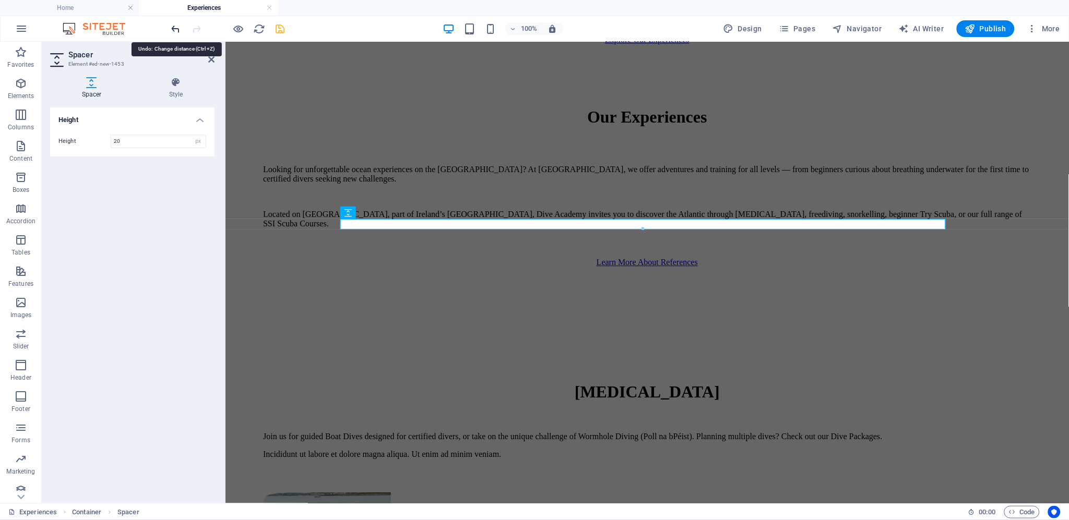
click at [171, 25] on icon "undo" at bounding box center [176, 29] width 12 height 12
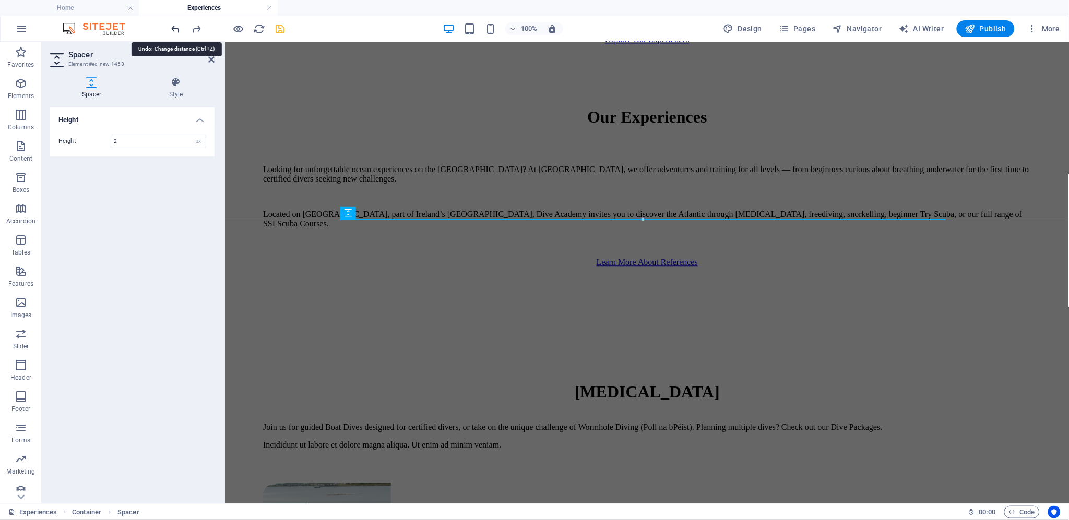
click at [174, 28] on icon "undo" at bounding box center [176, 29] width 12 height 12
type input "50"
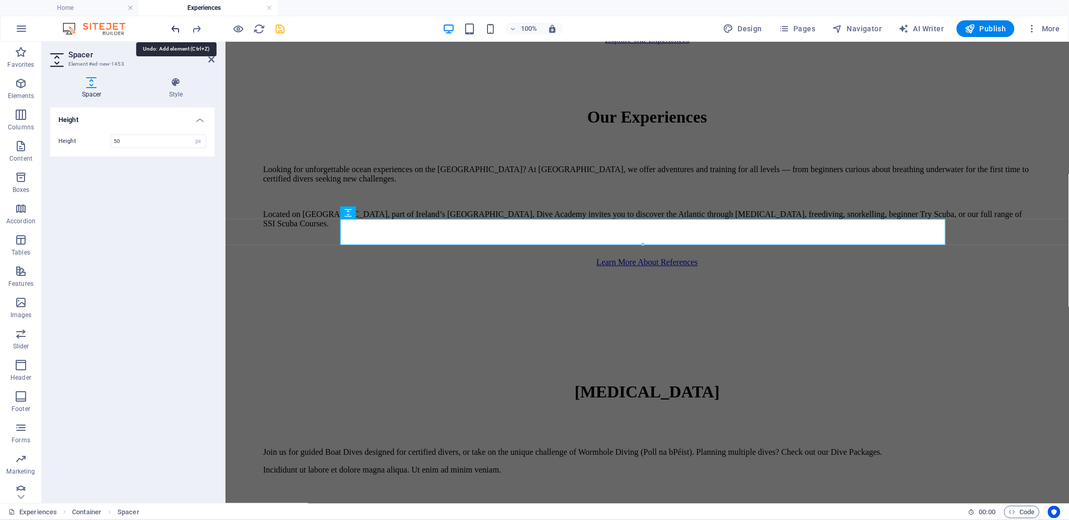
click at [174, 28] on icon "undo" at bounding box center [176, 29] width 12 height 12
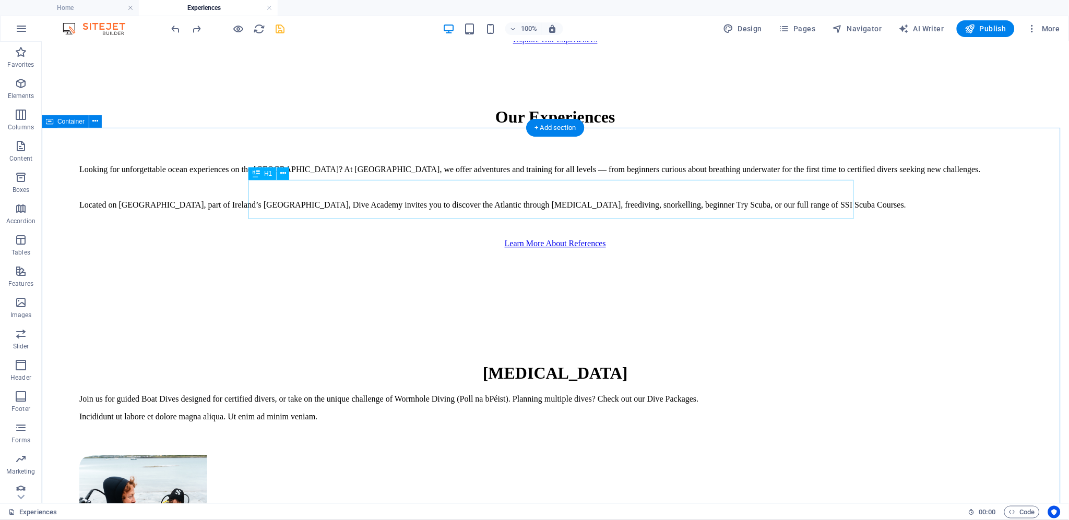
click at [284, 363] on div "[MEDICAL_DATA]" at bounding box center [555, 372] width 952 height 19
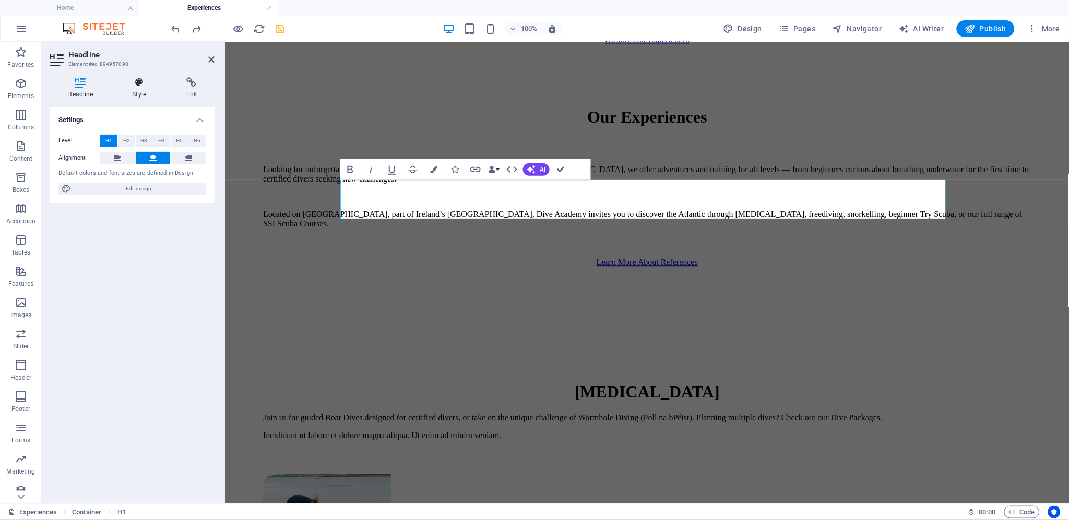
click at [140, 87] on icon at bounding box center [139, 82] width 49 height 10
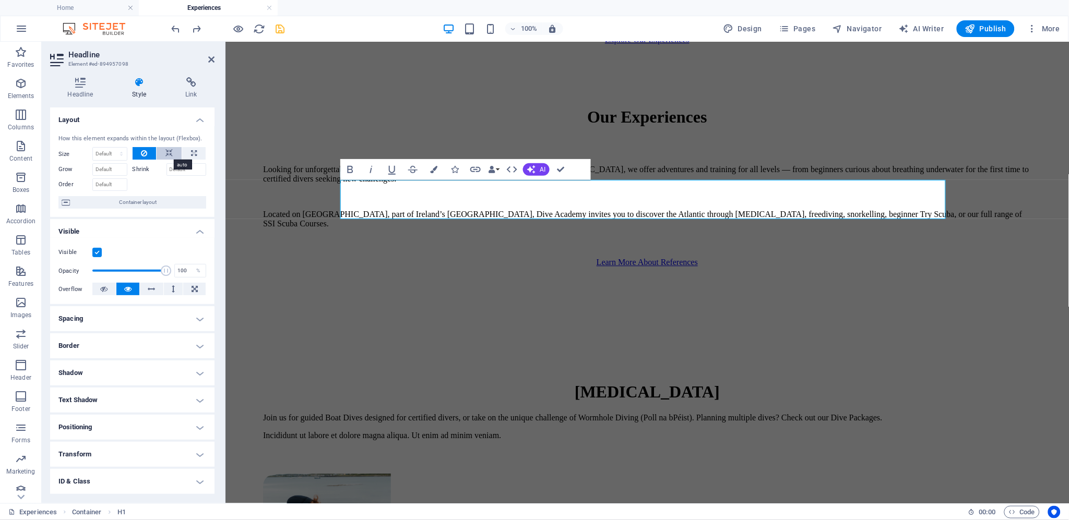
click at [169, 151] on icon at bounding box center [168, 153] width 7 height 13
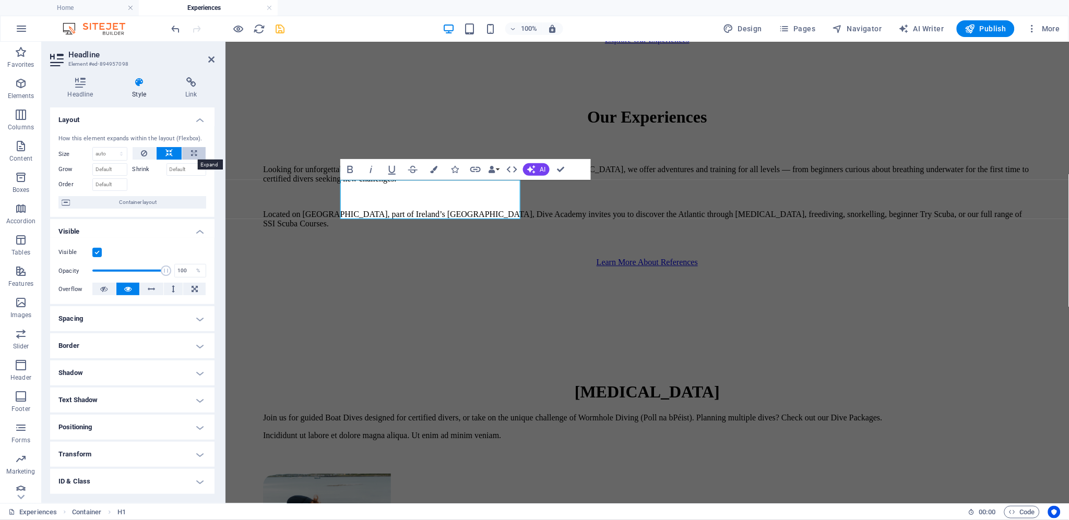
click at [192, 153] on icon at bounding box center [194, 153] width 6 height 13
type input "100"
select select "%"
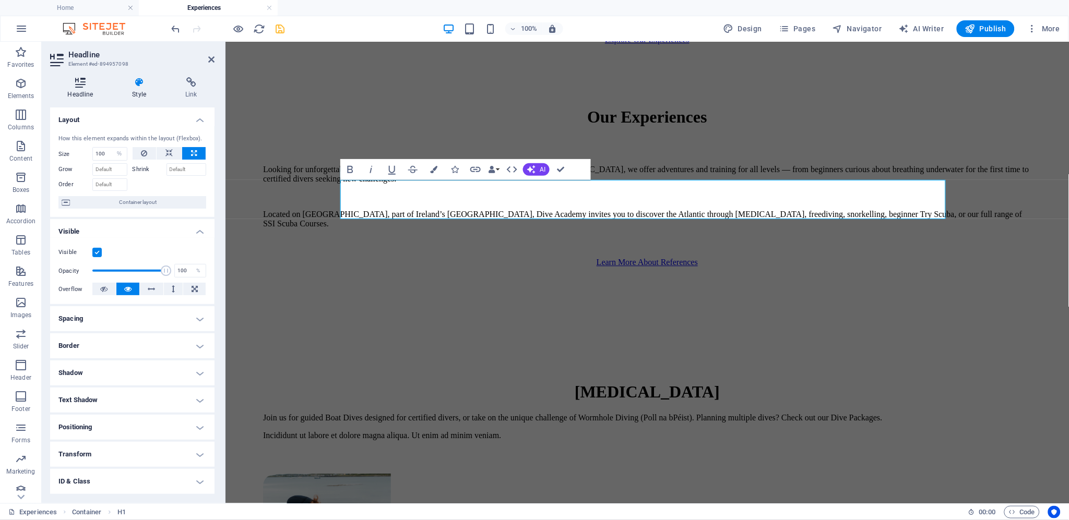
click at [77, 82] on icon at bounding box center [80, 82] width 61 height 10
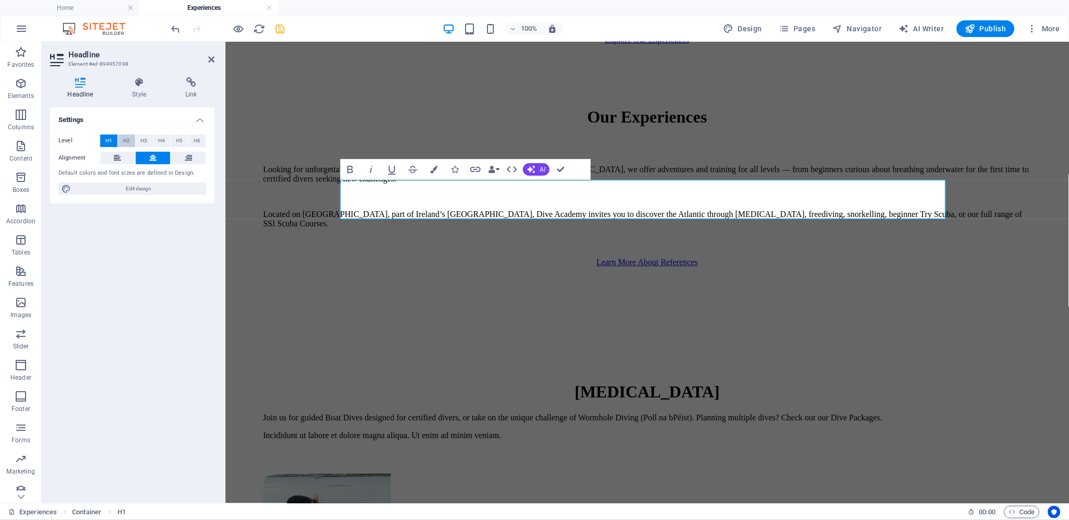
click at [128, 139] on span "H2" at bounding box center [126, 141] width 7 height 13
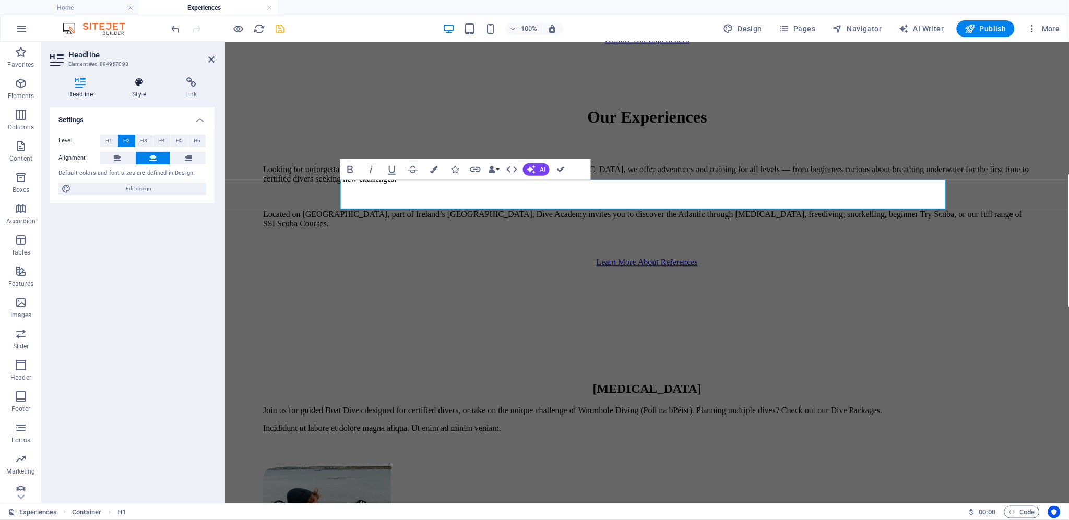
click at [137, 82] on icon at bounding box center [139, 82] width 49 height 10
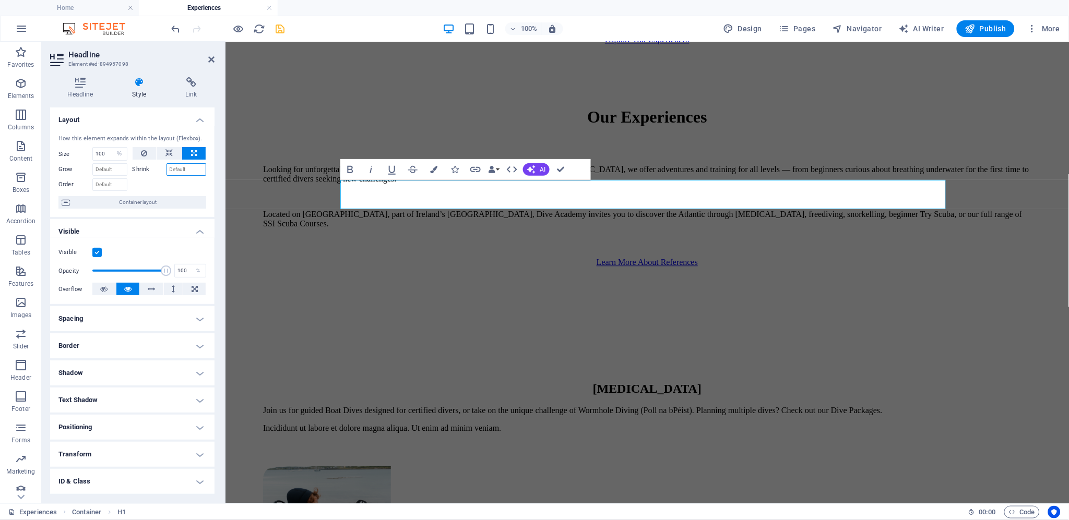
click at [191, 168] on input "Shrink" at bounding box center [186, 169] width 40 height 13
click at [196, 288] on button at bounding box center [194, 289] width 22 height 13
click at [126, 288] on icon at bounding box center [127, 289] width 7 height 13
click at [147, 347] on h4 "Border" at bounding box center [132, 345] width 164 height 25
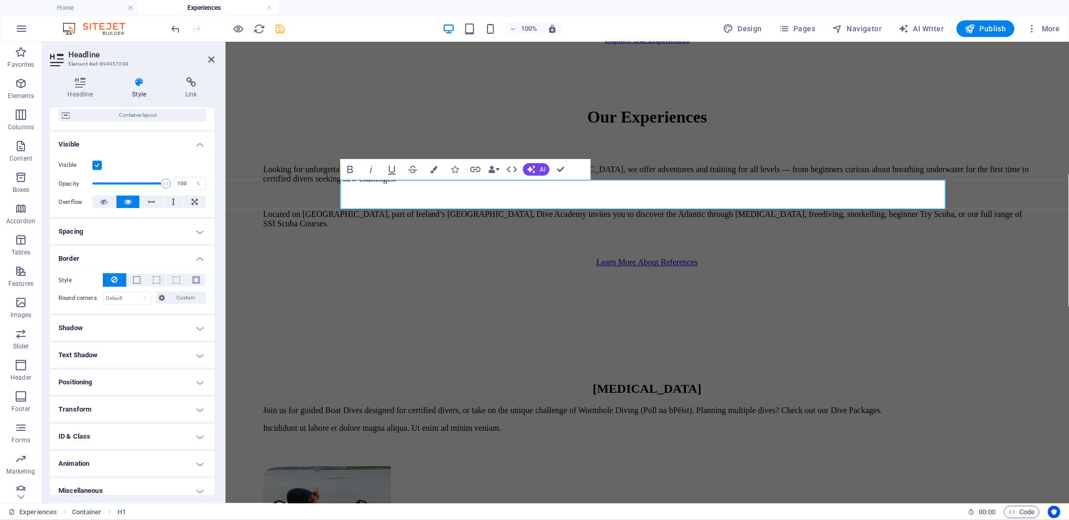
scroll to position [94, 0]
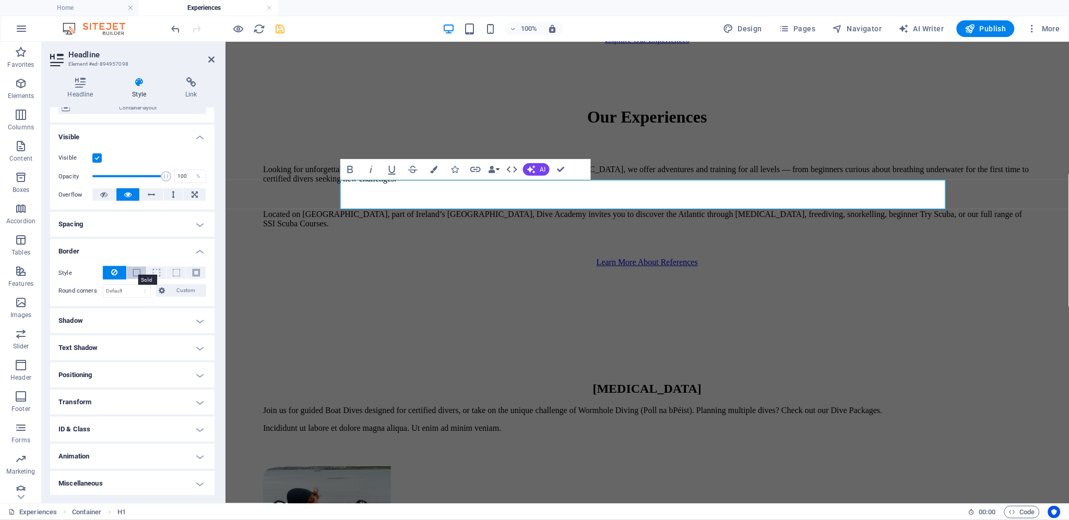
click at [133, 272] on span at bounding box center [136, 272] width 7 height 7
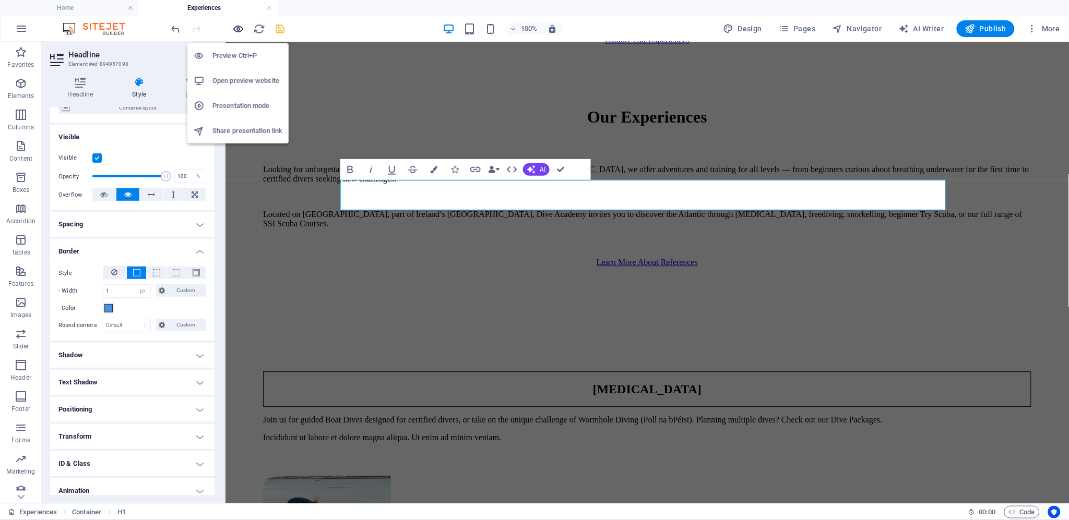
click at [236, 28] on icon "button" at bounding box center [239, 29] width 12 height 12
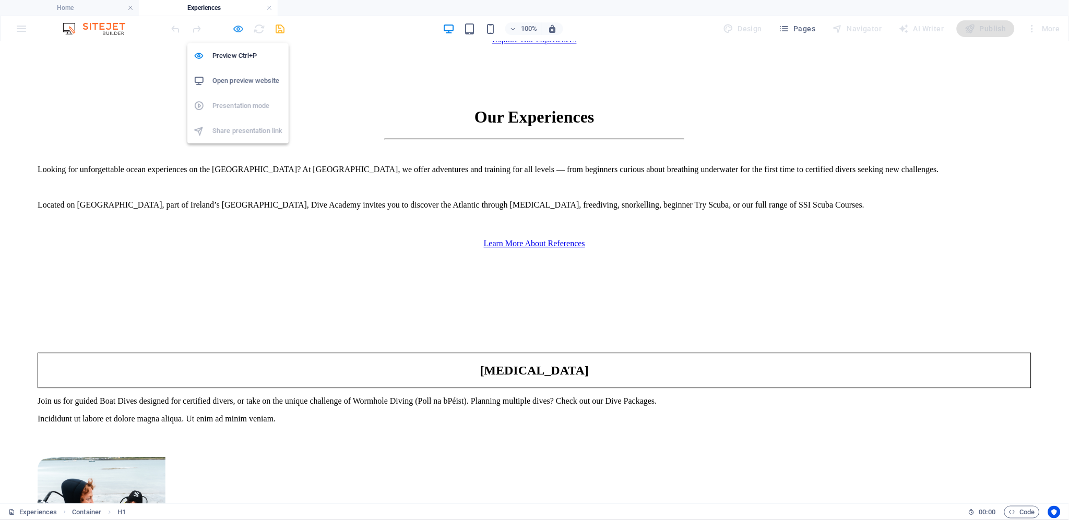
click at [238, 27] on icon "button" at bounding box center [239, 29] width 12 height 12
select select "%"
select select "px"
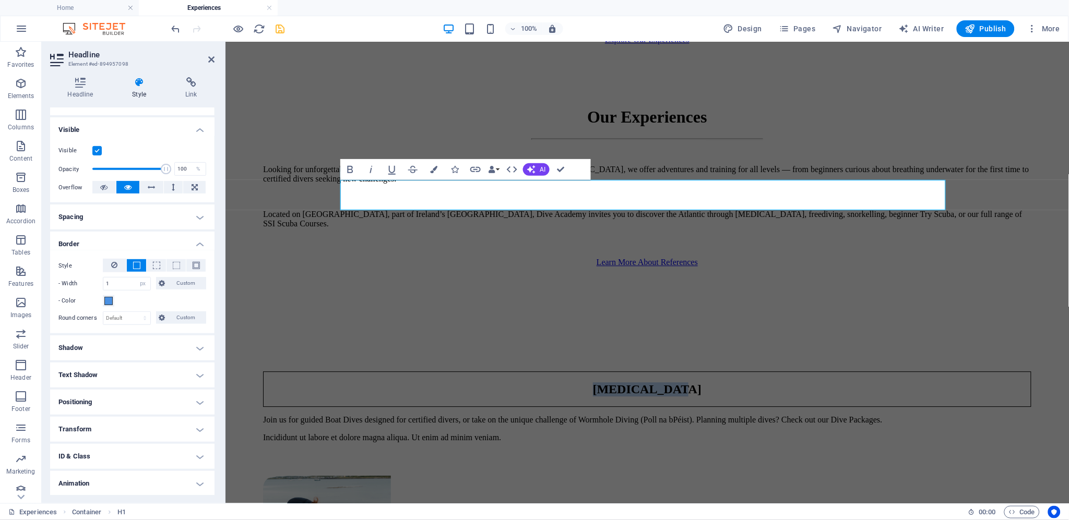
scroll to position [116, 0]
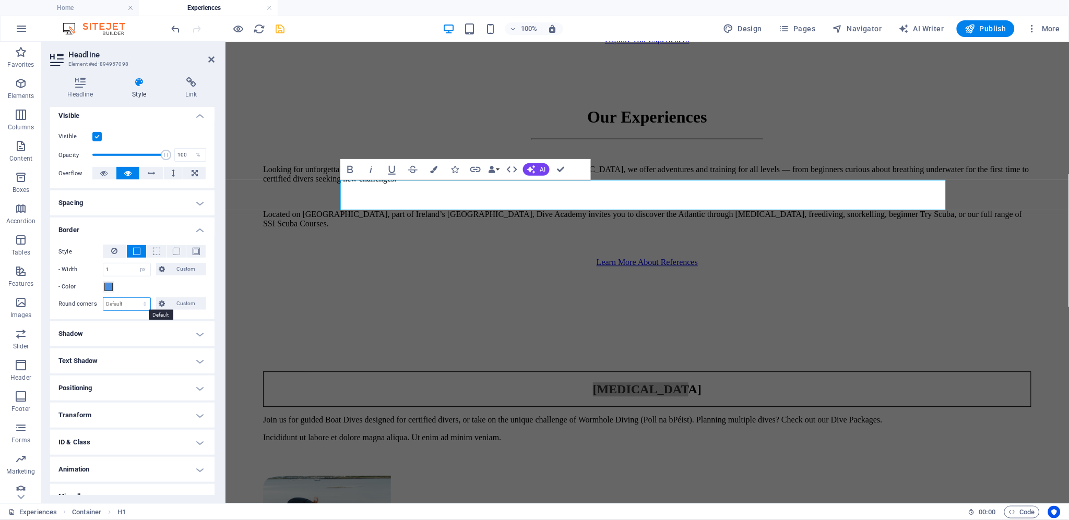
click at [126, 303] on select "Default px rem % vh vw Custom" at bounding box center [126, 304] width 47 height 13
select select "px"
click at [135, 298] on select "Default px rem % vh vw Custom" at bounding box center [126, 304] width 47 height 13
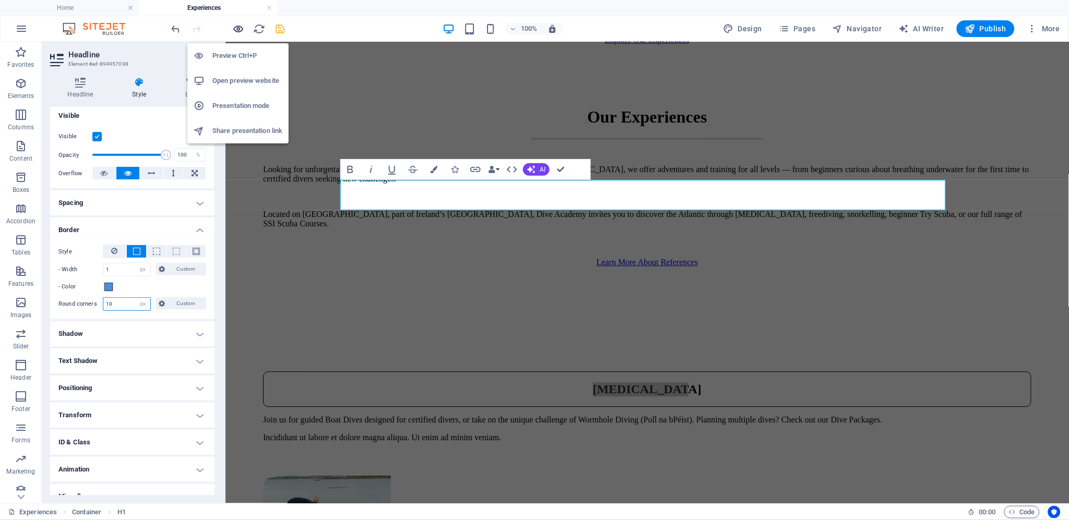
type input "10"
click at [238, 25] on icon "button" at bounding box center [239, 29] width 12 height 12
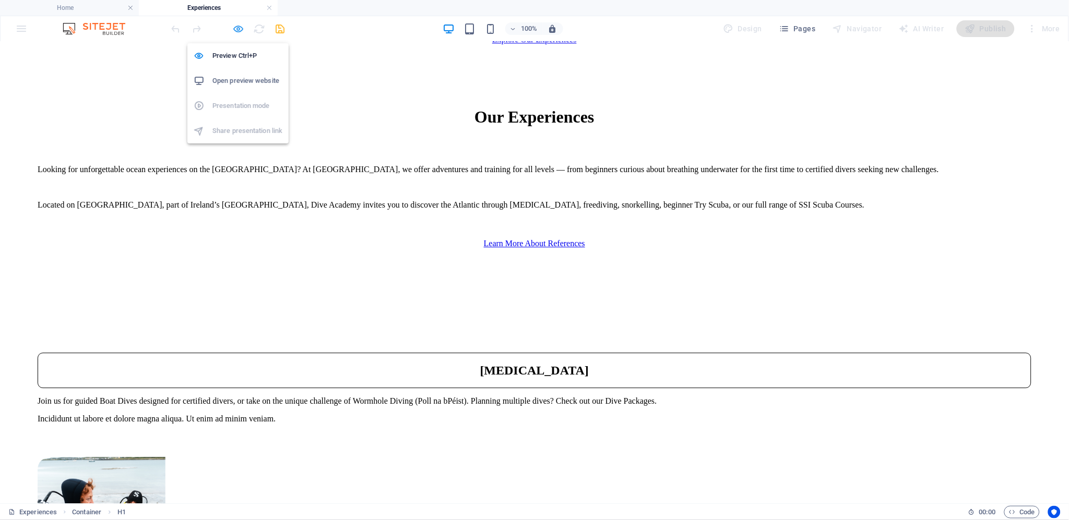
click at [241, 27] on icon "button" at bounding box center [239, 29] width 12 height 12
select select "%"
select select "px"
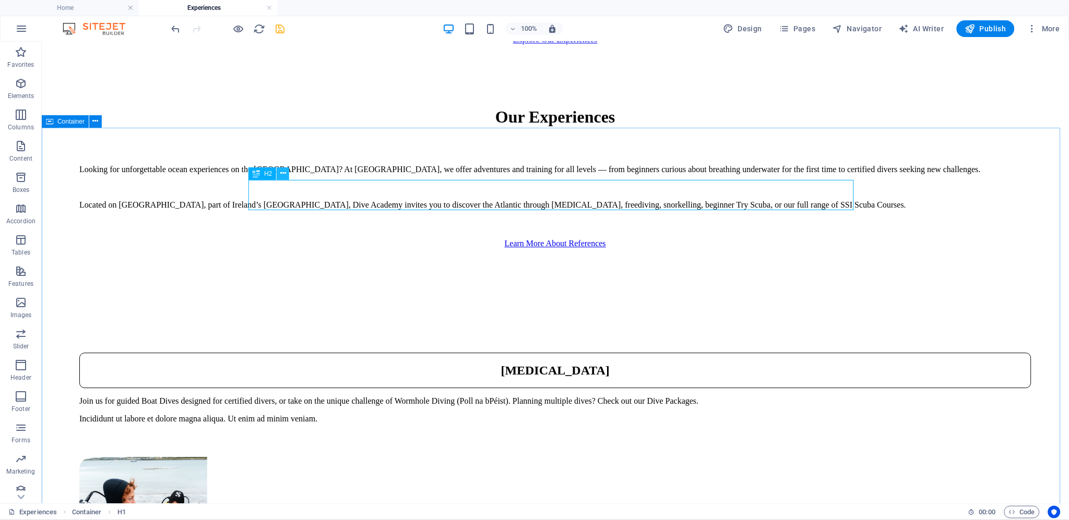
click at [283, 172] on icon at bounding box center [283, 173] width 6 height 11
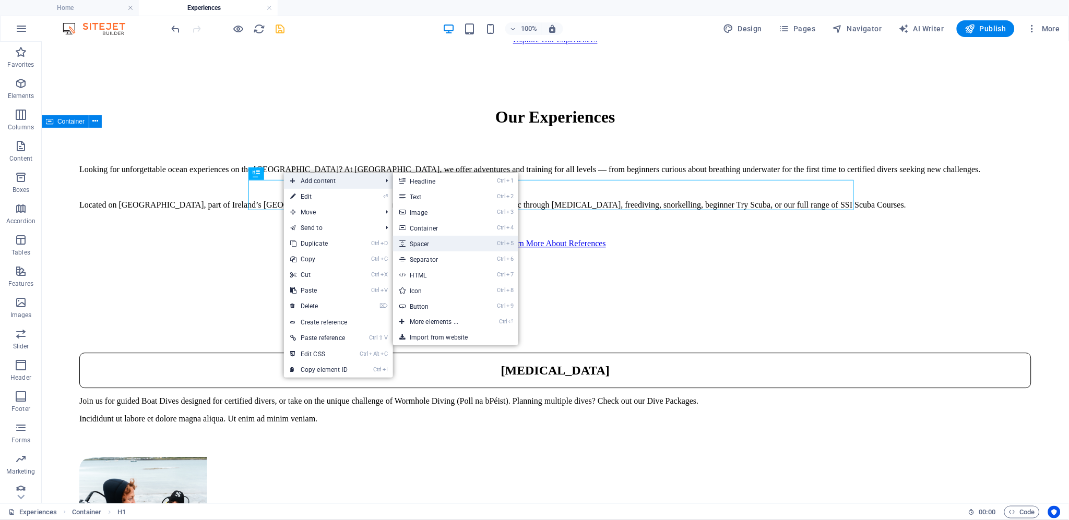
click at [453, 243] on link "Ctrl 5 Spacer" at bounding box center [436, 244] width 86 height 16
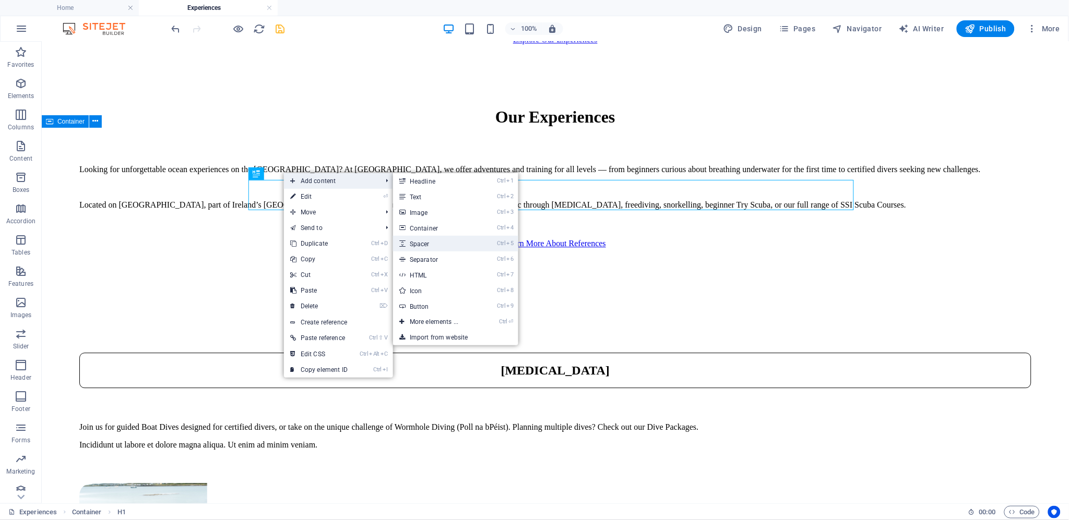
select select "px"
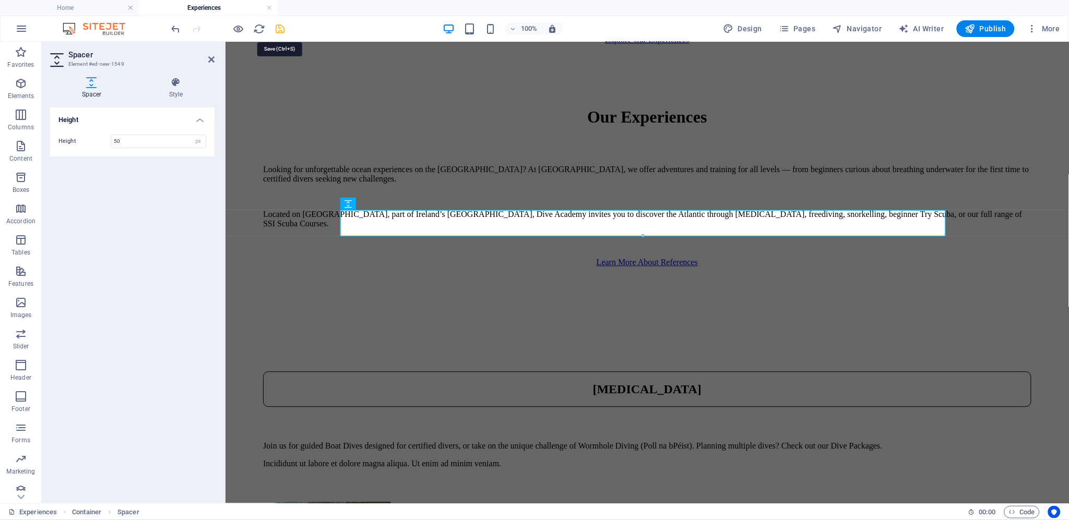
click at [280, 28] on icon "save" at bounding box center [281, 29] width 12 height 12
select select "%"
select select "px"
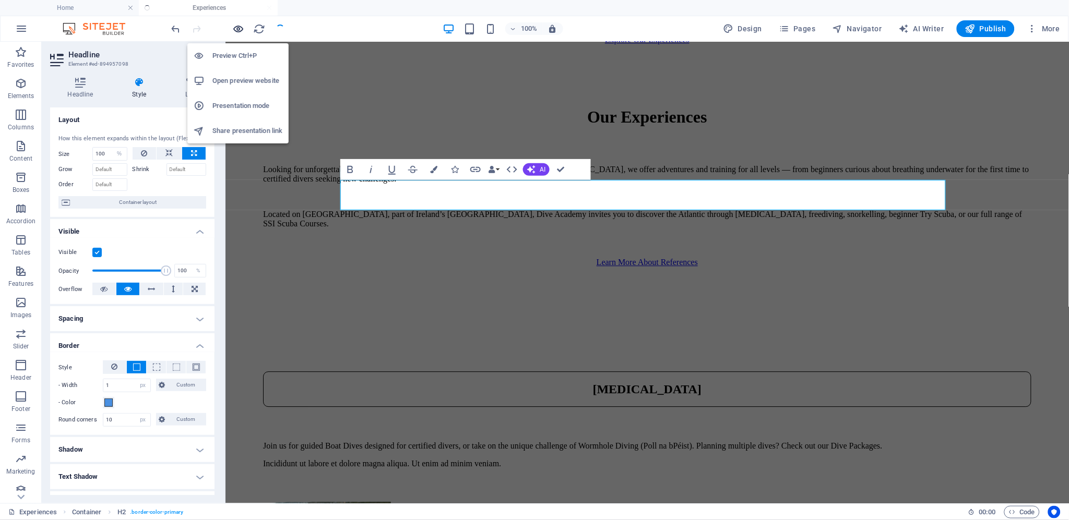
click at [236, 26] on icon "button" at bounding box center [239, 29] width 12 height 12
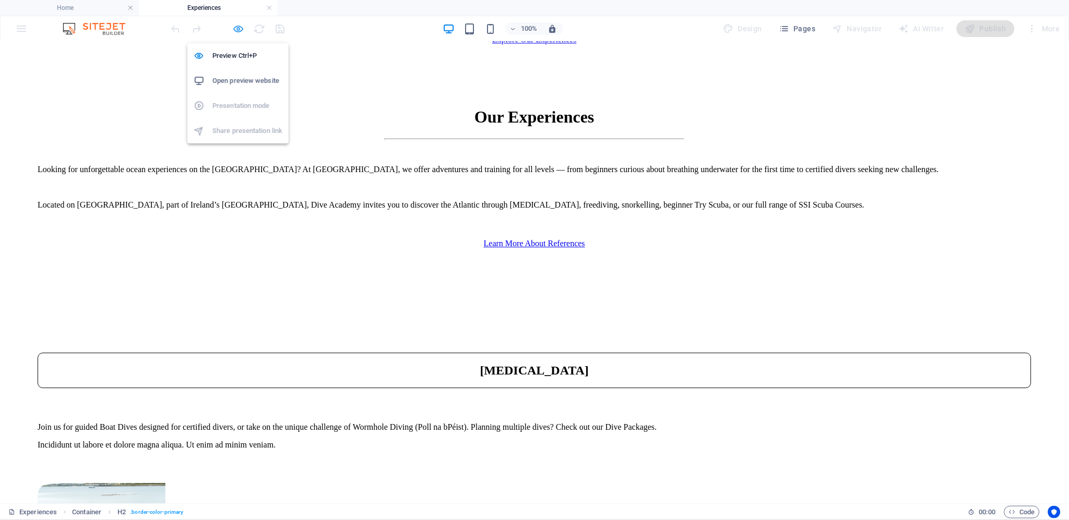
click at [237, 25] on icon "button" at bounding box center [239, 29] width 12 height 12
select select "%"
select select "px"
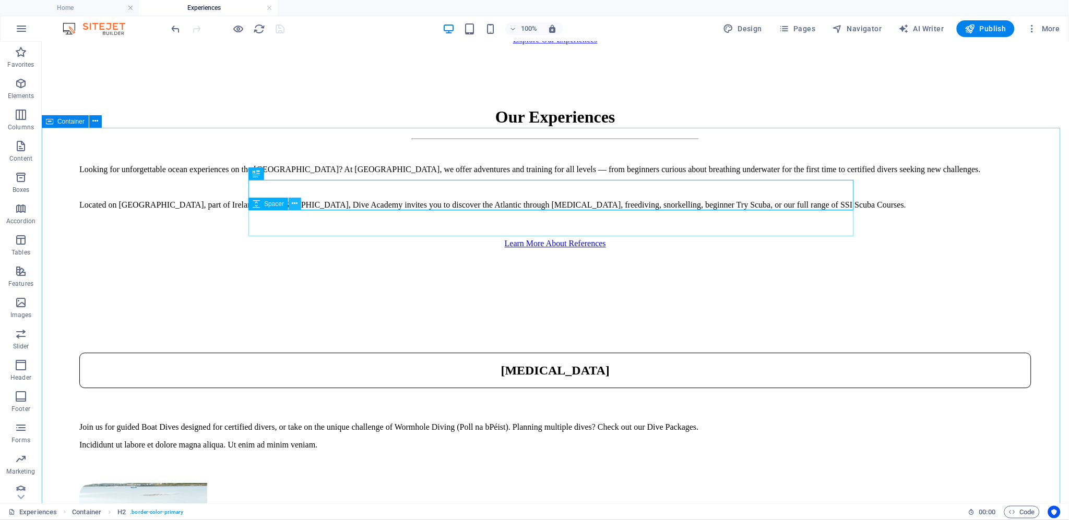
click at [295, 204] on icon at bounding box center [295, 203] width 6 height 11
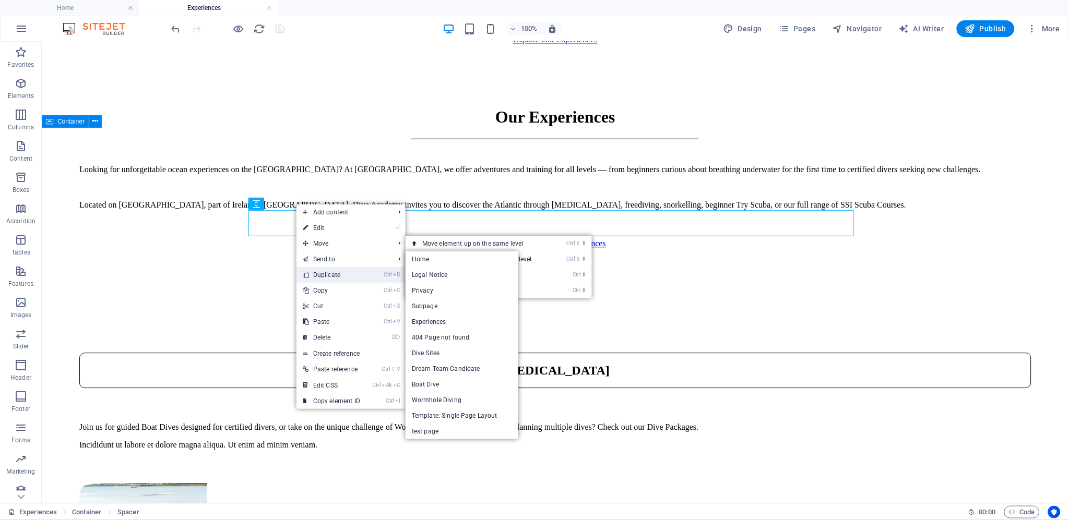
click at [355, 276] on link "Ctrl D Duplicate" at bounding box center [331, 275] width 70 height 16
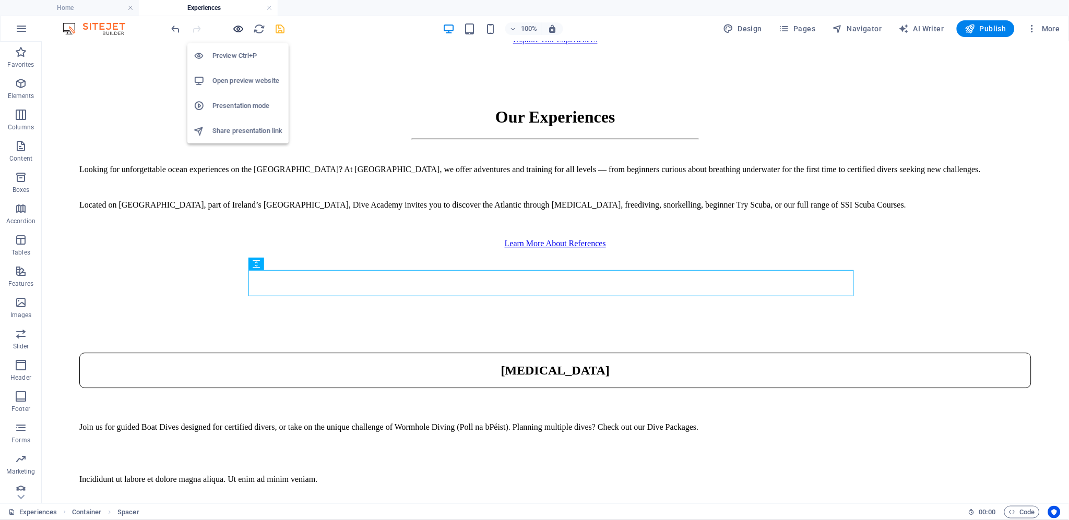
click at [236, 27] on icon "button" at bounding box center [239, 29] width 12 height 12
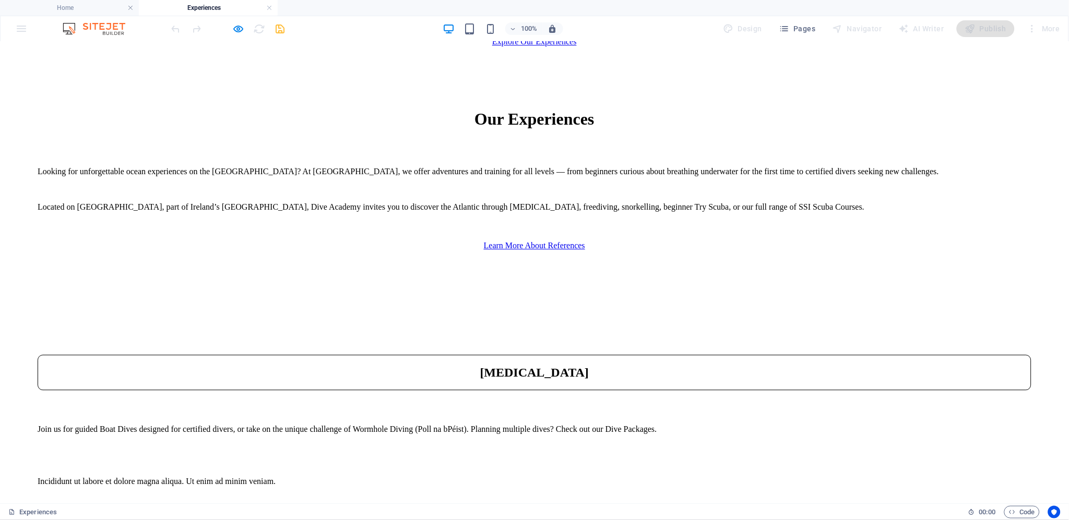
scroll to position [636, 0]
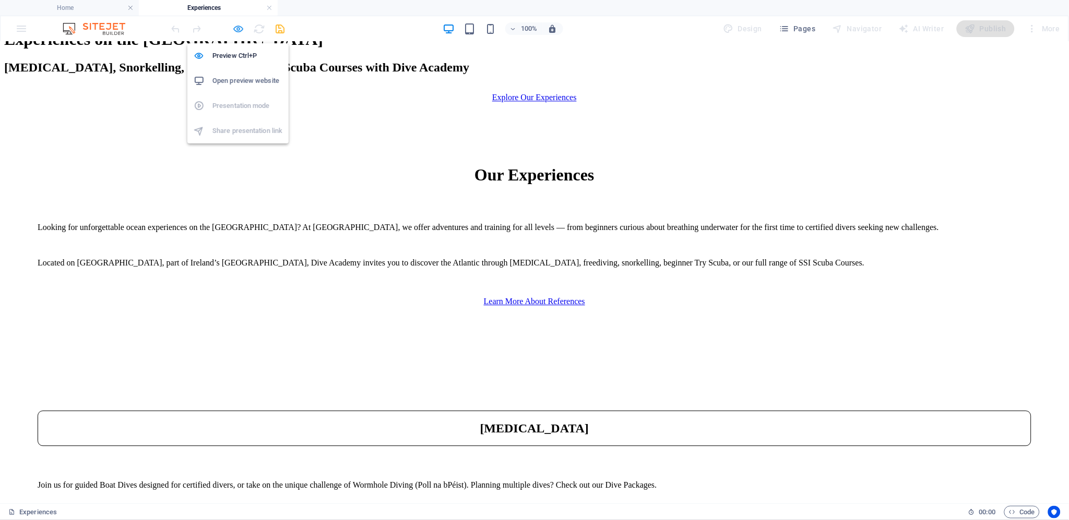
click at [242, 29] on icon "button" at bounding box center [239, 29] width 12 height 12
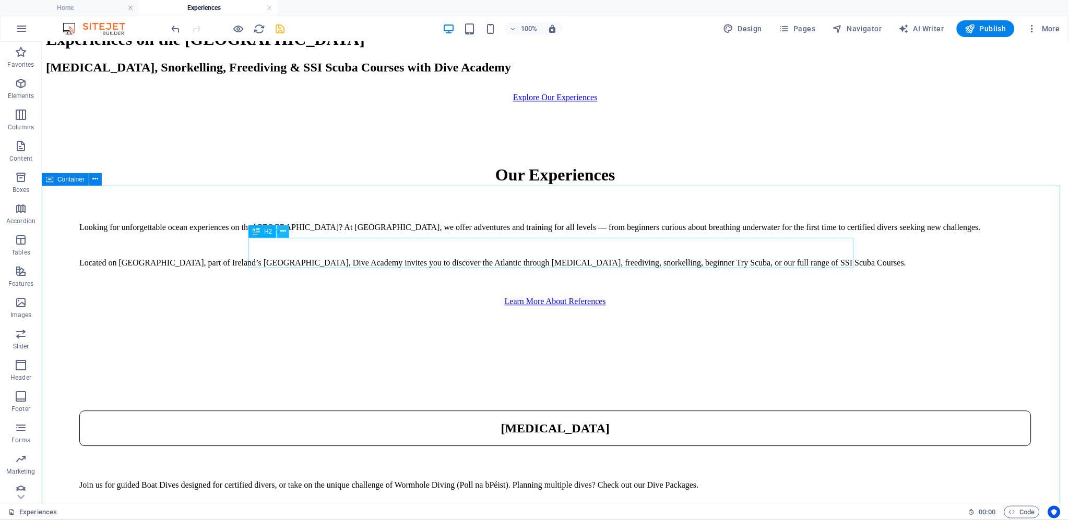
click at [283, 230] on icon at bounding box center [283, 231] width 6 height 11
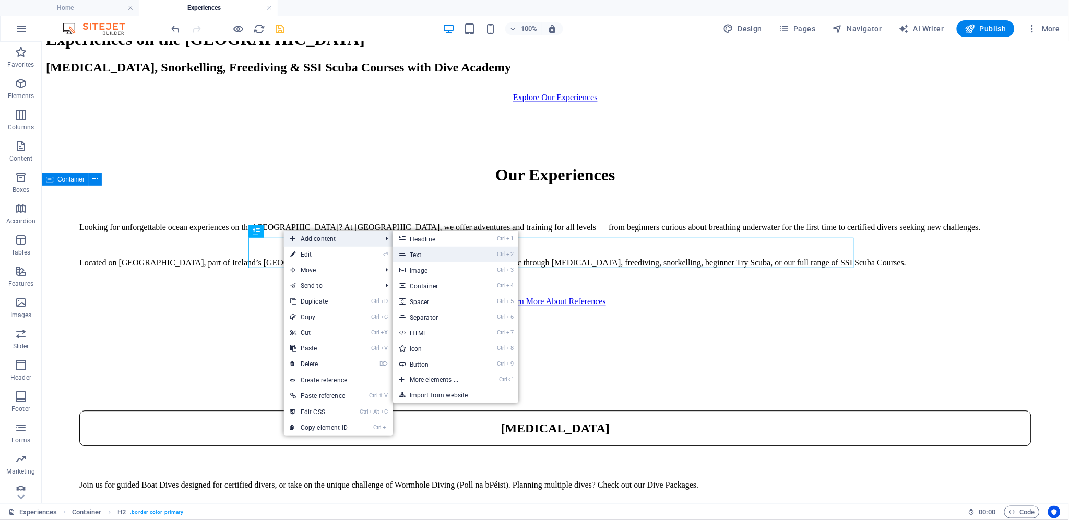
click at [423, 254] on link "Ctrl 2 Text" at bounding box center [436, 255] width 86 height 16
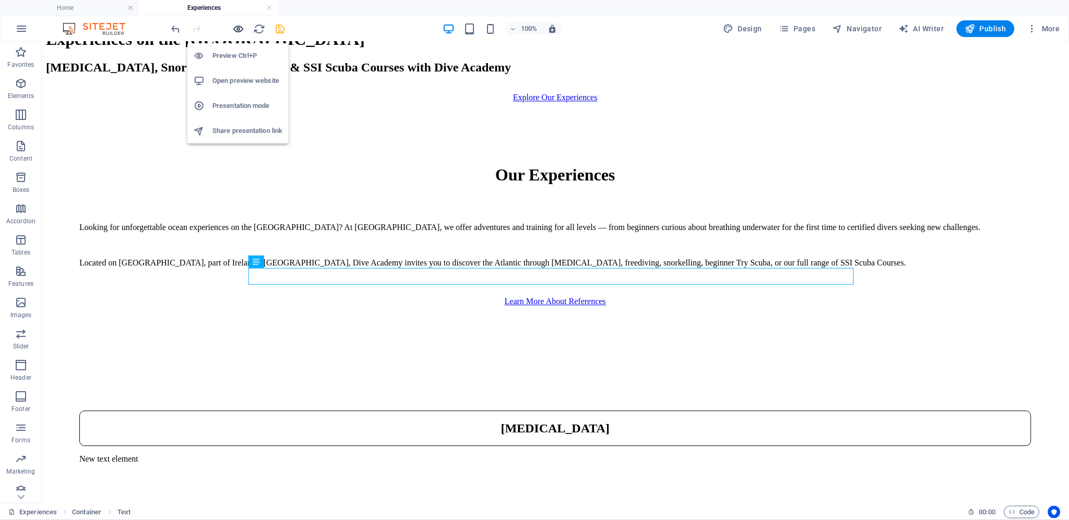
click at [234, 25] on icon "button" at bounding box center [239, 29] width 12 height 12
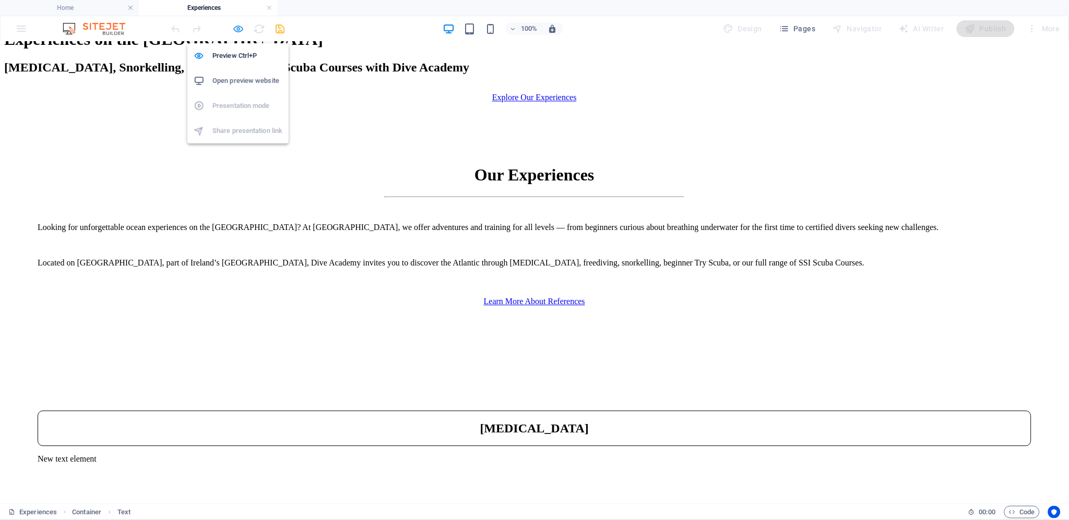
click at [241, 26] on icon "button" at bounding box center [239, 29] width 12 height 12
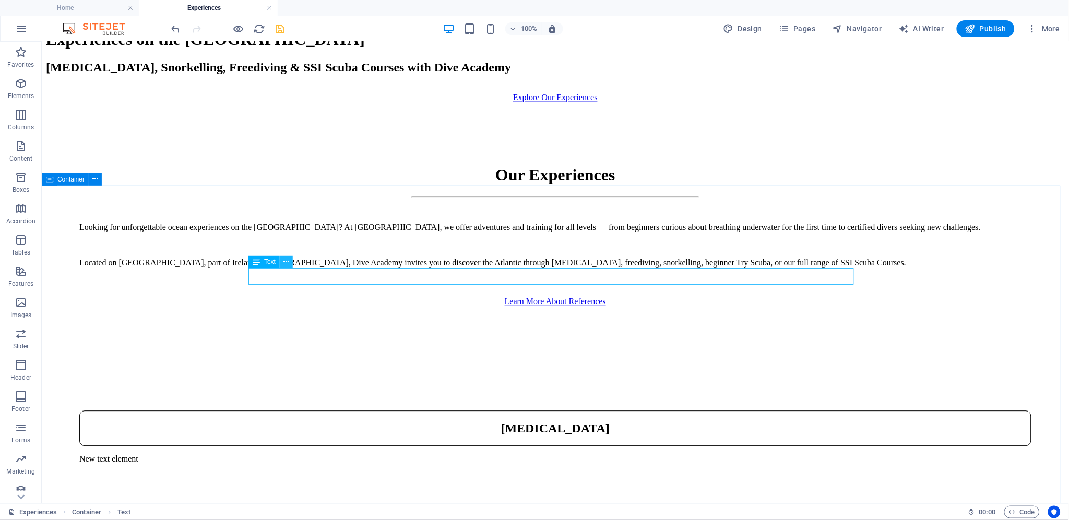
click at [285, 262] on icon at bounding box center [287, 262] width 6 height 11
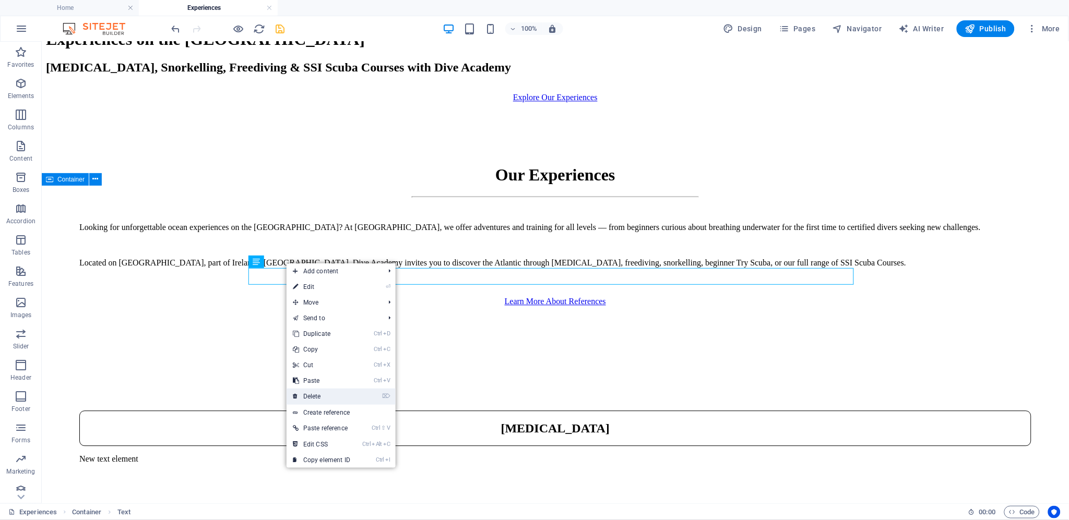
drag, startPoint x: 335, startPoint y: 393, endPoint x: 293, endPoint y: 351, distance: 59.4
click at [335, 393] on link "⌦ Delete" at bounding box center [322, 397] width 70 height 16
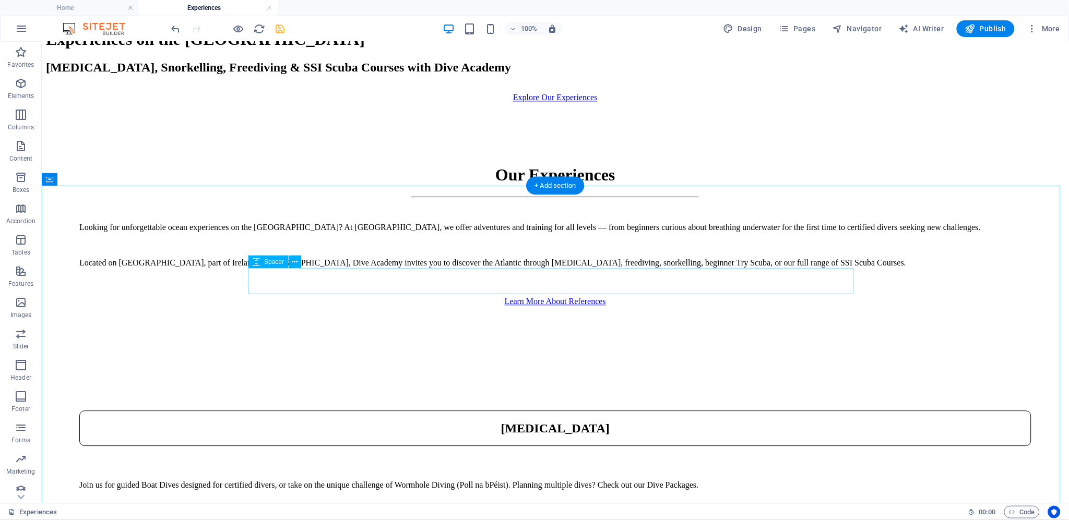
click at [301, 446] on div at bounding box center [555, 459] width 952 height 26
click at [293, 446] on div at bounding box center [555, 459] width 952 height 26
select select "px"
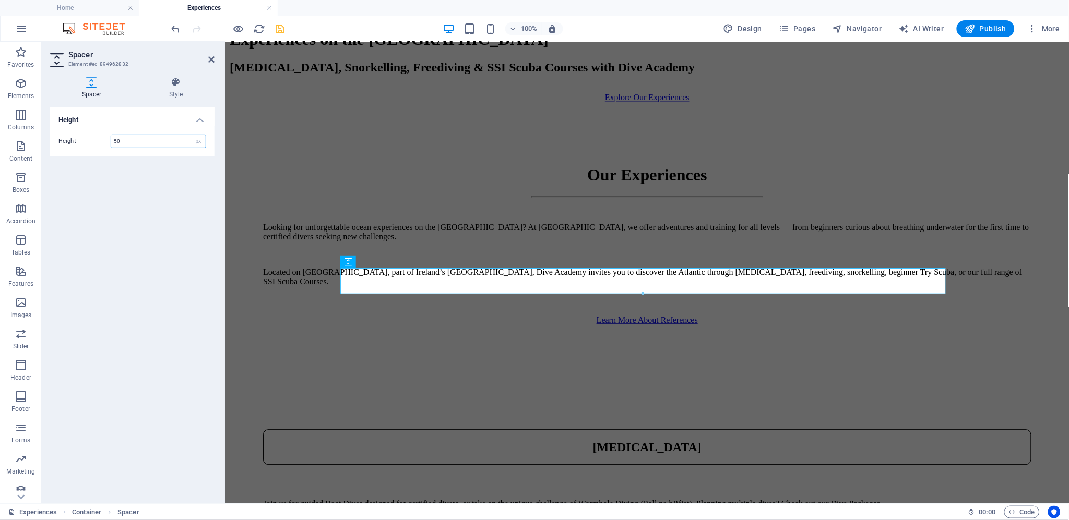
click at [116, 141] on input "50" at bounding box center [158, 141] width 94 height 13
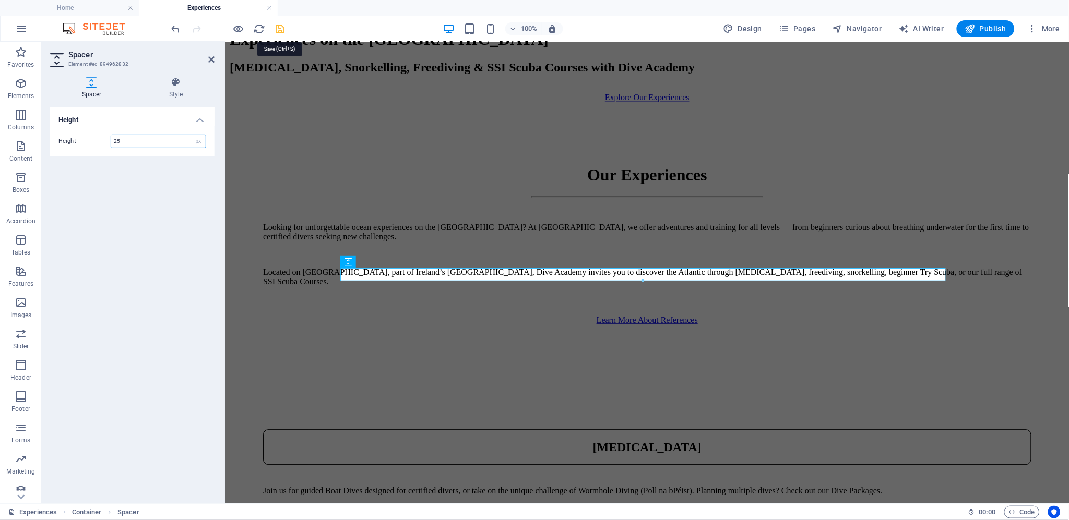
type input "25"
click at [278, 28] on icon "save" at bounding box center [281, 29] width 12 height 12
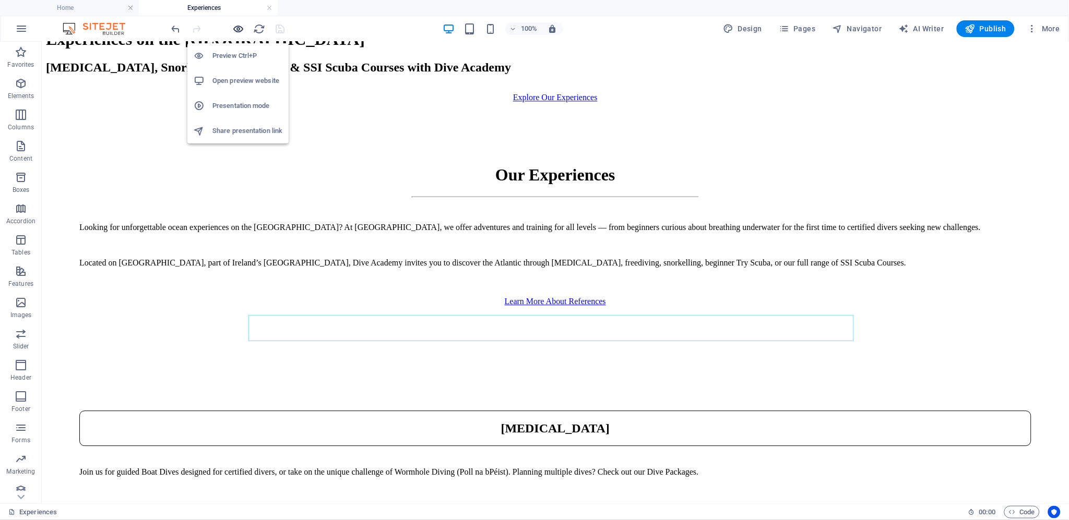
click at [242, 26] on icon "button" at bounding box center [239, 29] width 12 height 12
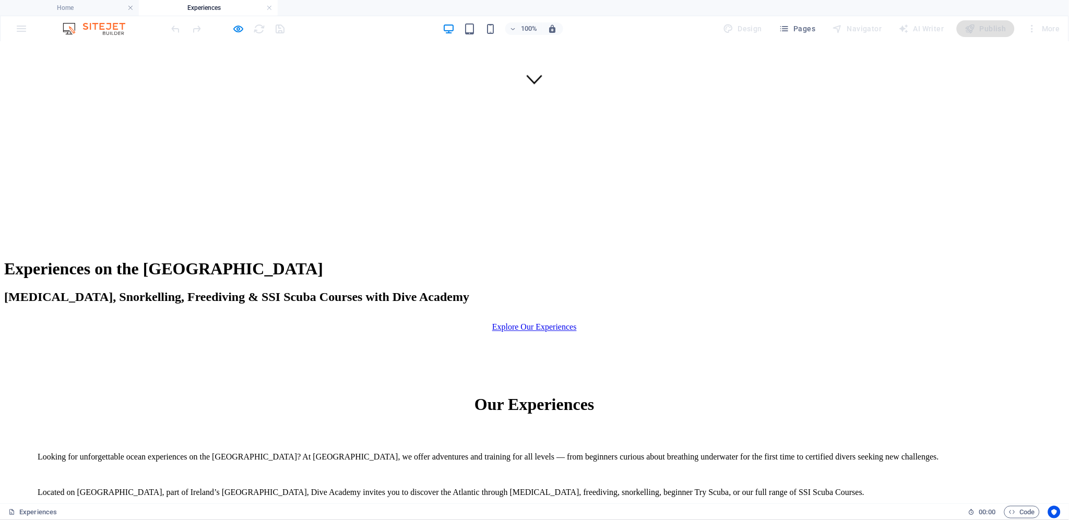
scroll to position [404, 0]
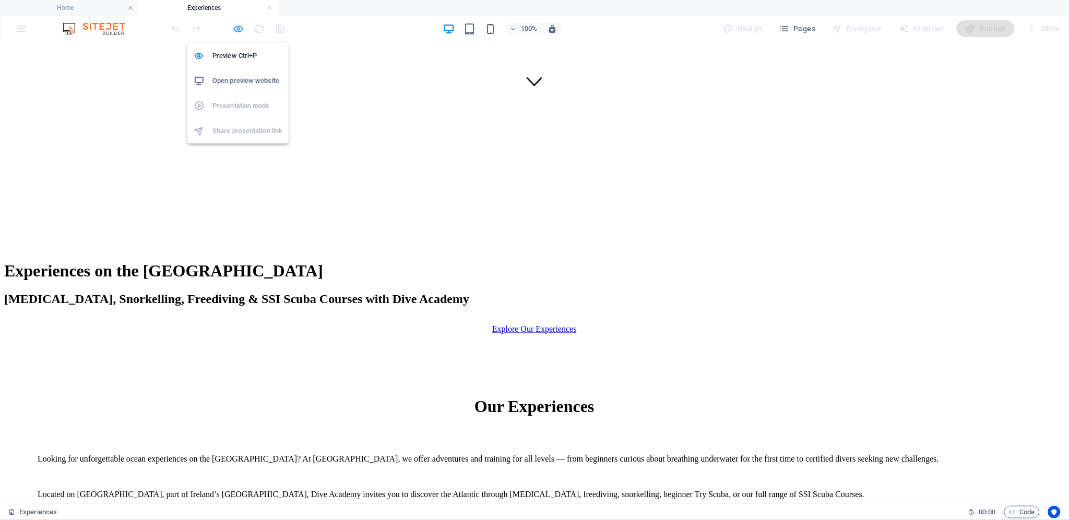
click at [238, 25] on icon "button" at bounding box center [239, 29] width 12 height 12
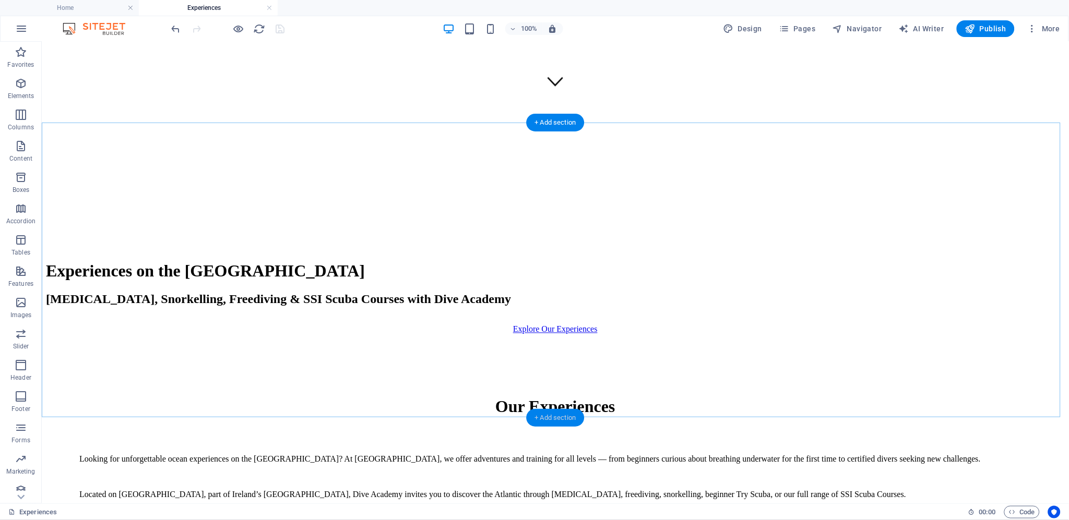
click at [559, 413] on div "+ Add section" at bounding box center [556, 418] width 58 height 18
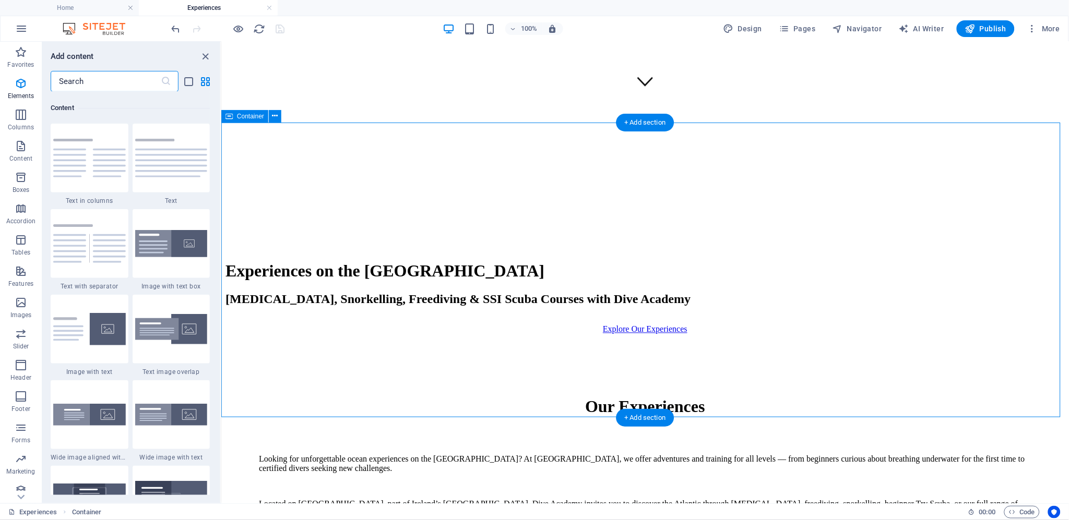
scroll to position [1825, 0]
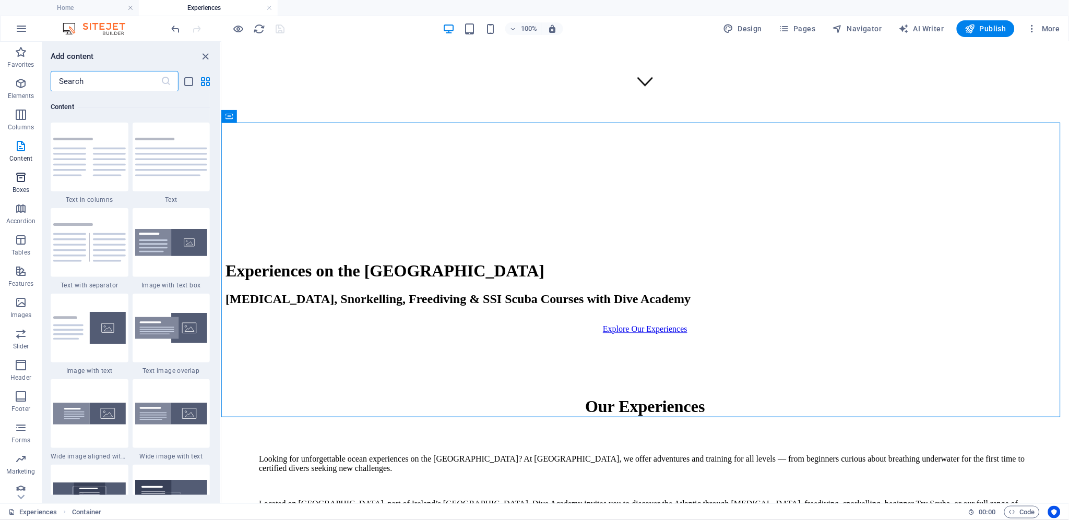
click at [22, 179] on icon "button" at bounding box center [21, 177] width 13 height 13
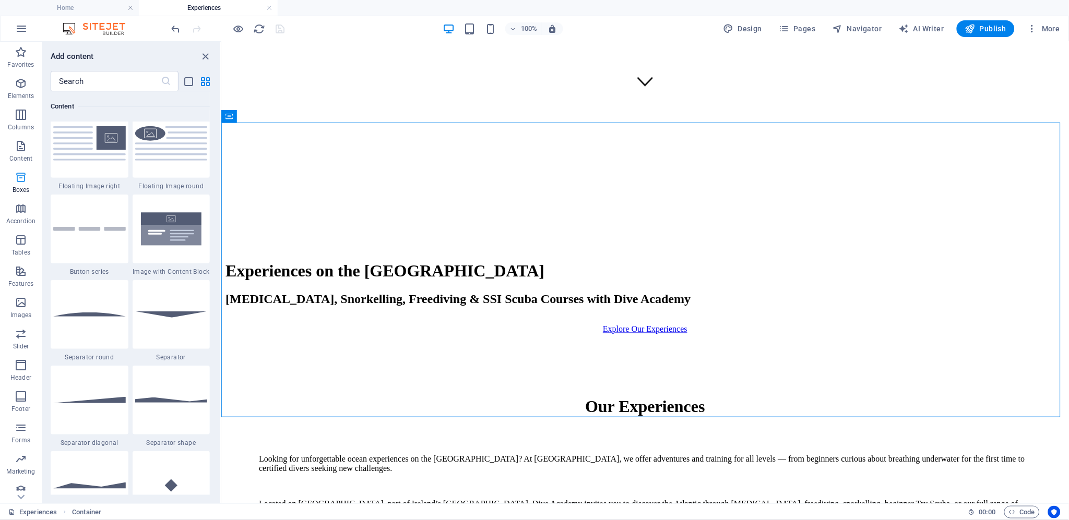
scroll to position [2878, 0]
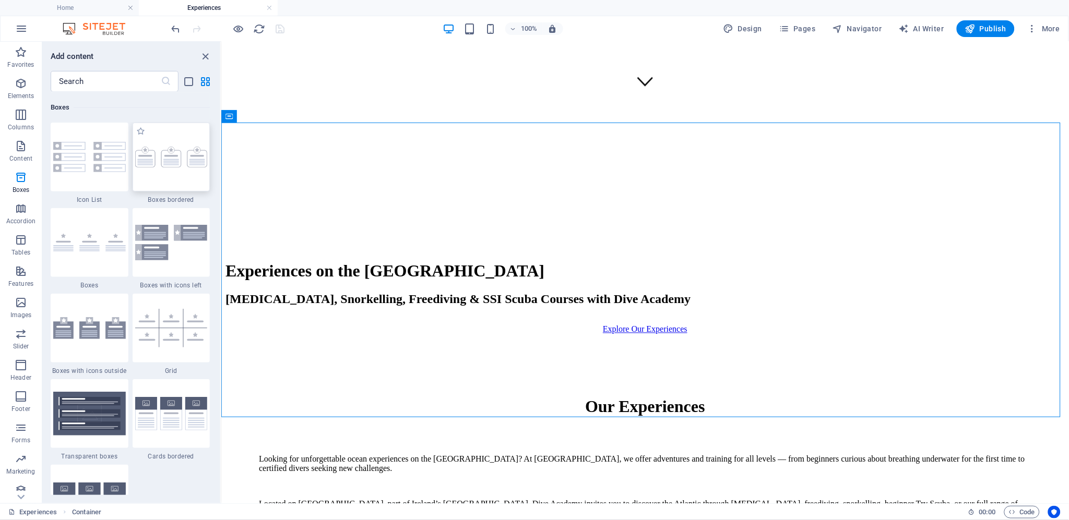
click at [167, 154] on img at bounding box center [171, 157] width 73 height 21
select select "rem"
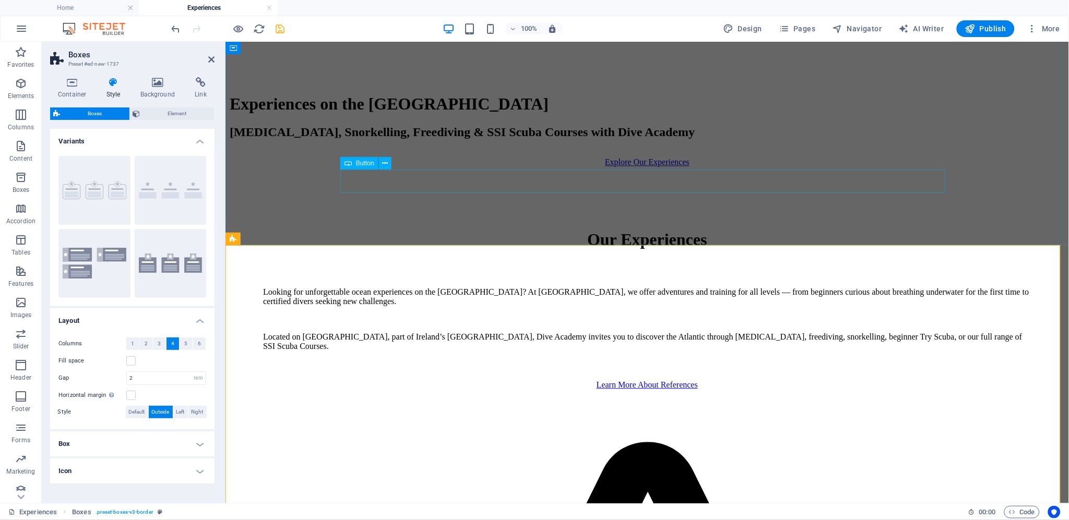
scroll to position [578, 0]
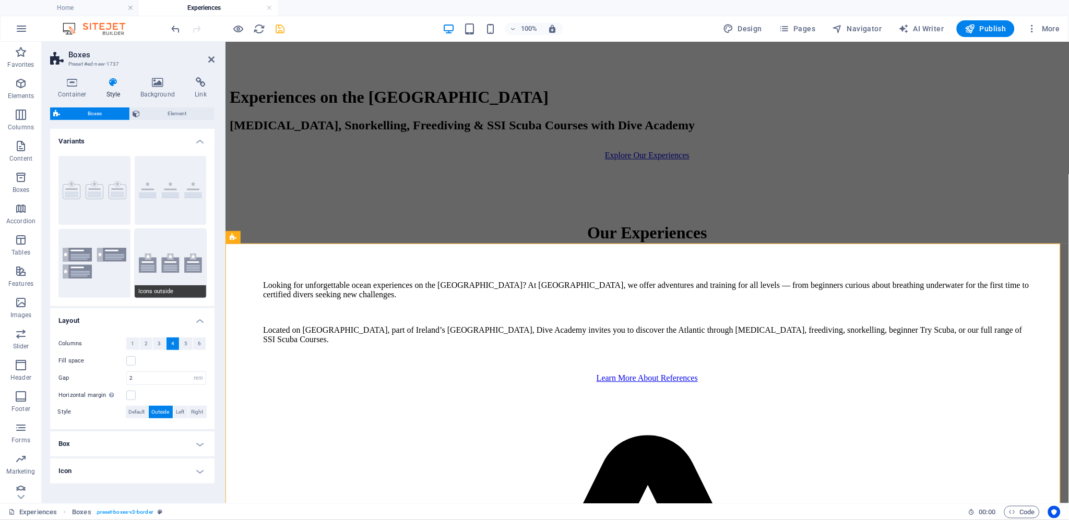
click at [180, 244] on button "Icons outside" at bounding box center [171, 263] width 72 height 69
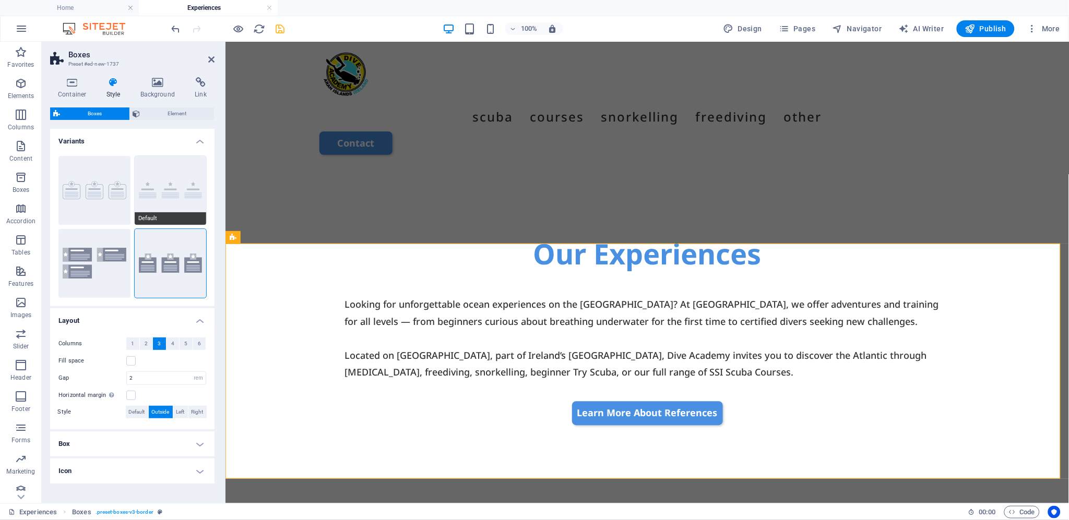
click at [169, 173] on button "Default" at bounding box center [171, 190] width 72 height 69
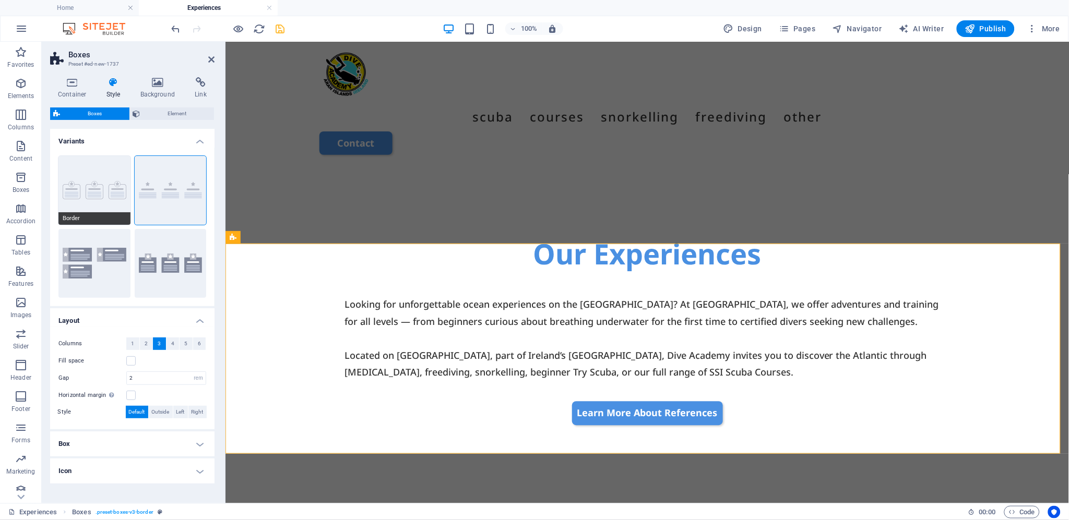
click at [106, 180] on button "Border" at bounding box center [94, 190] width 72 height 69
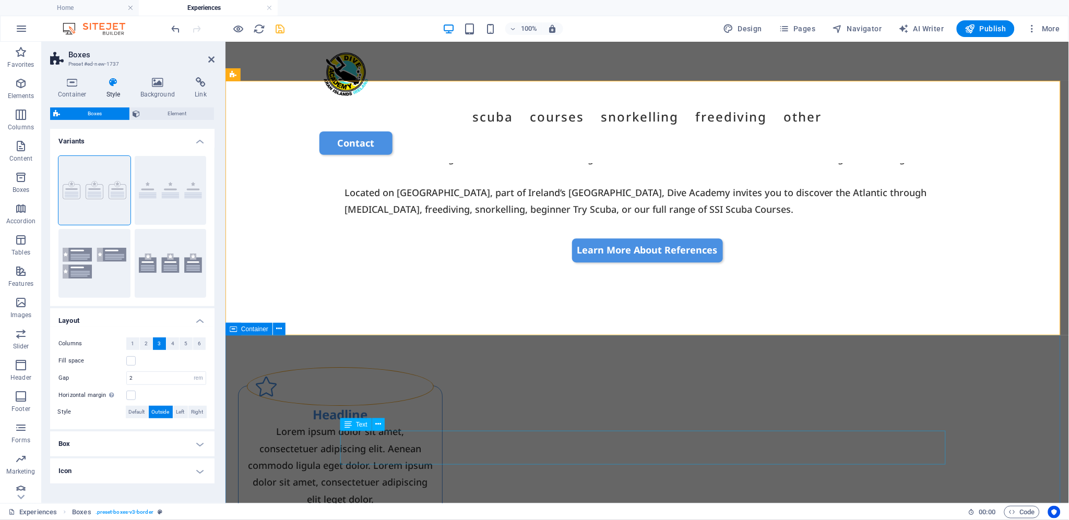
scroll to position [984, 0]
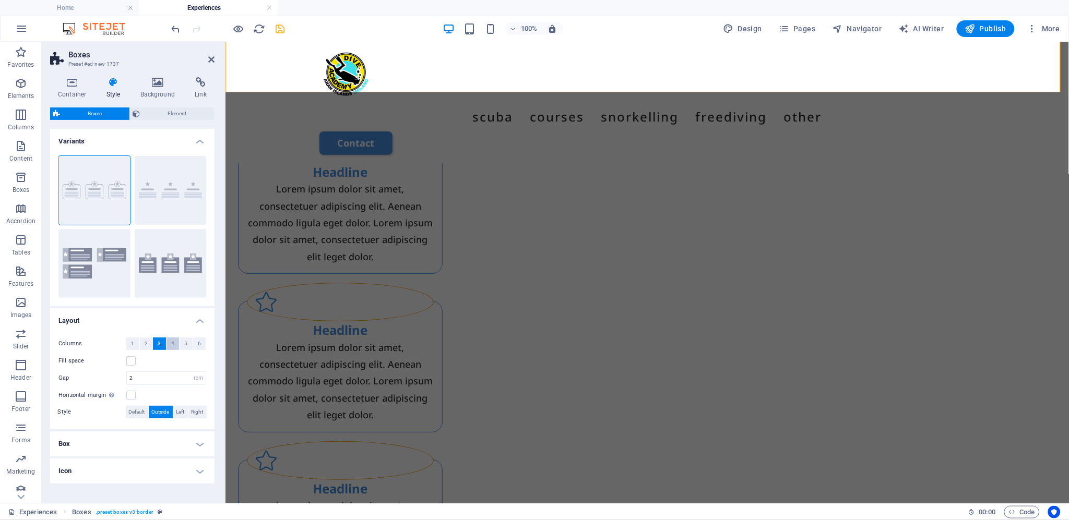
click at [172, 342] on span "4" at bounding box center [172, 344] width 3 height 13
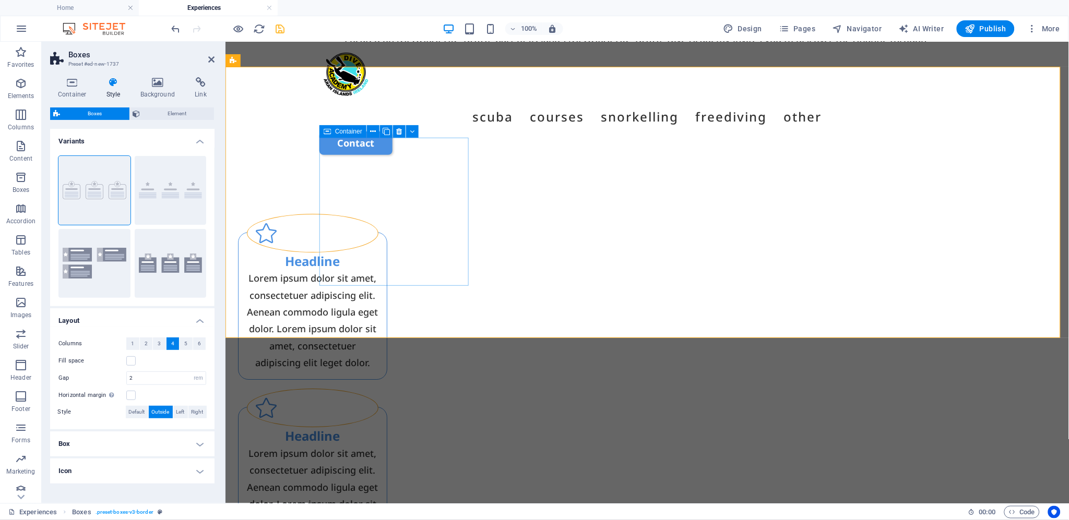
scroll to position [752, 0]
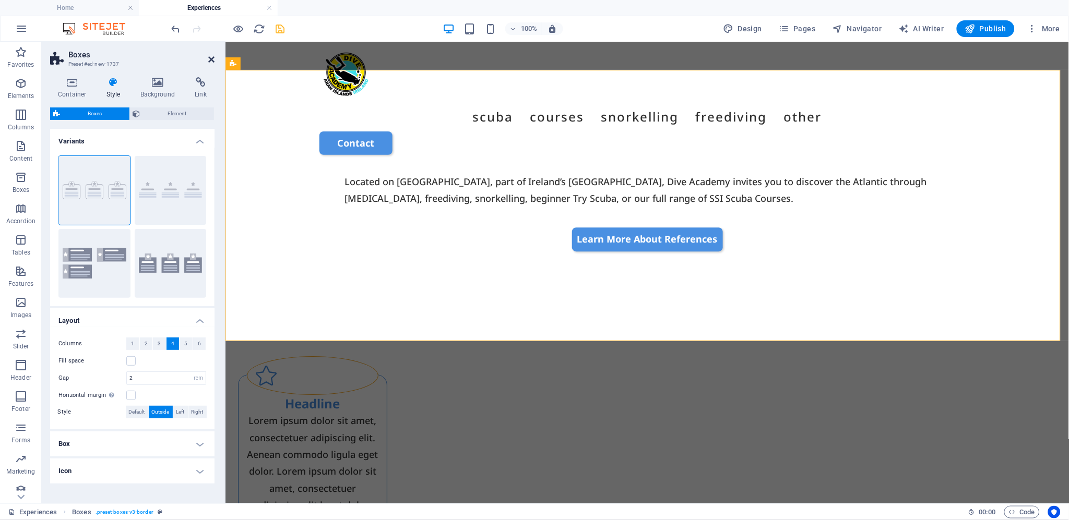
click at [209, 60] on icon at bounding box center [211, 59] width 6 height 8
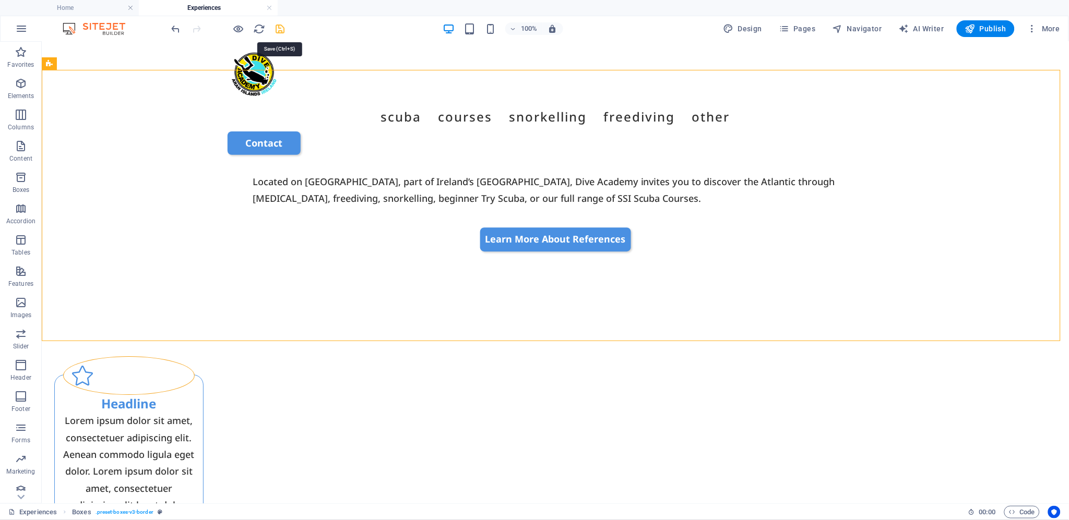
click at [281, 25] on icon "save" at bounding box center [281, 29] width 12 height 12
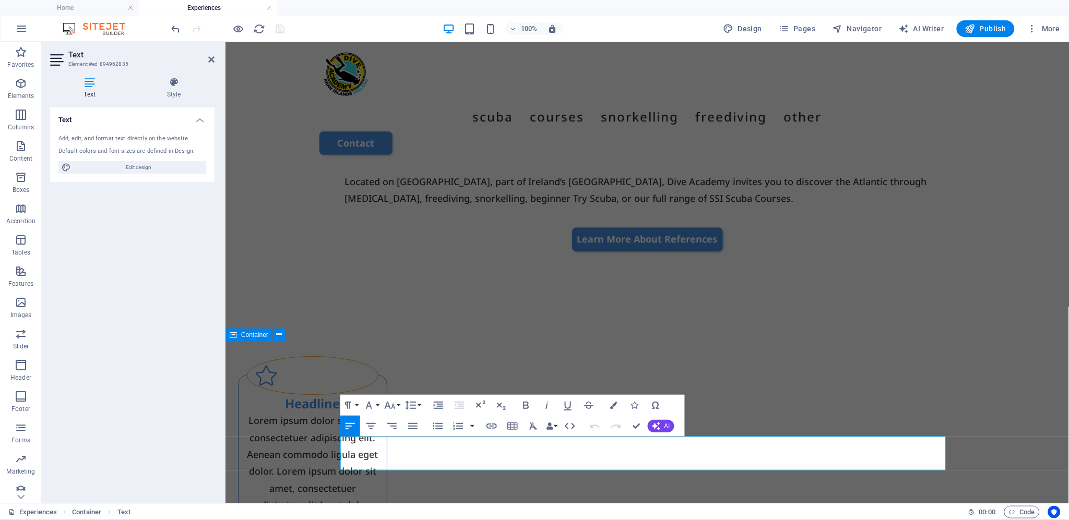
drag, startPoint x: 339, startPoint y: 444, endPoint x: 592, endPoint y: 463, distance: 253.8
copy p "Join us for guided Boat Dives designed for certified divers, or take on the uni…"
click at [378, 412] on div "Lorem ipsum dolor sit amet, consectetuer adipiscing elit. Aenean commodo ligula…" at bounding box center [312, 462] width 132 height 101
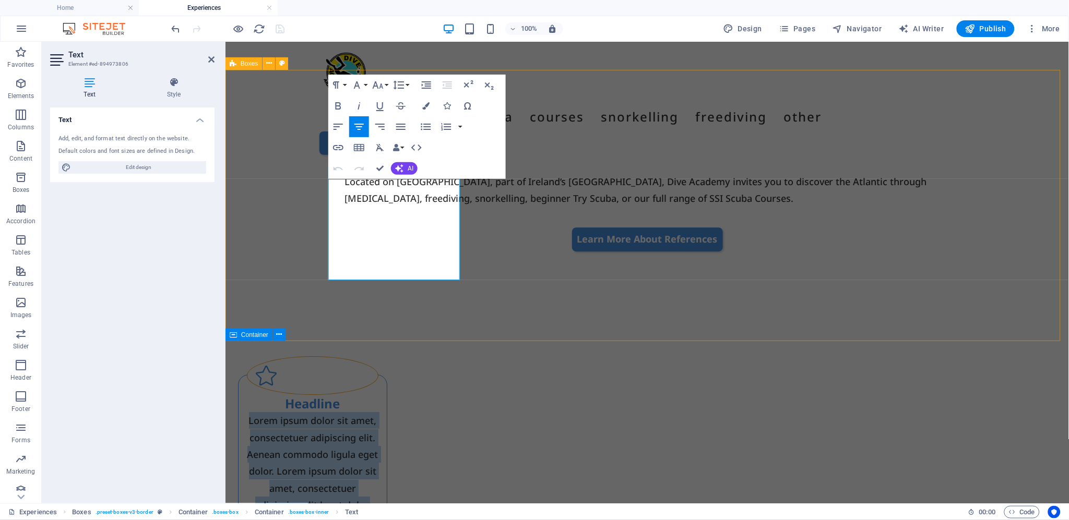
drag, startPoint x: 330, startPoint y: 183, endPoint x: 455, endPoint y: 295, distance: 167.4
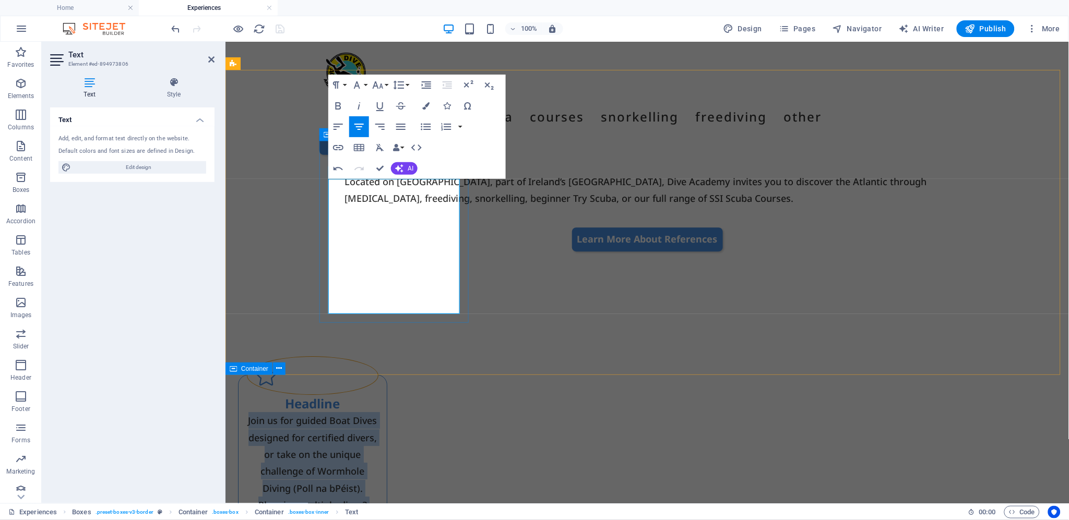
drag, startPoint x: 431, startPoint y: 305, endPoint x: 328, endPoint y: 180, distance: 161.3
click at [328, 412] on p "Join us for guided Boat Dives designed for certified divers, or take on the uni…" at bounding box center [312, 471] width 132 height 118
click at [380, 144] on icon "button" at bounding box center [380, 147] width 13 height 13
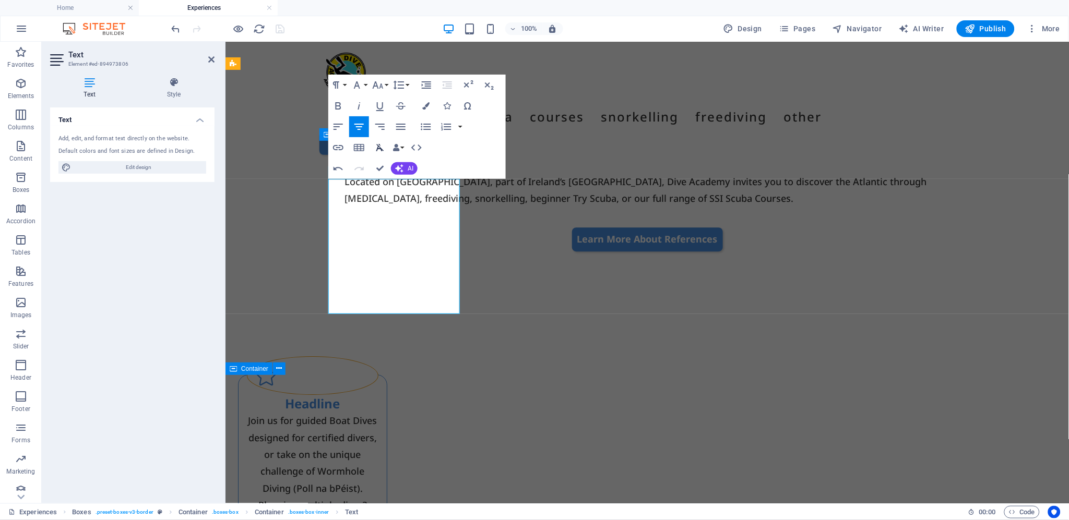
click at [379, 147] on icon "button" at bounding box center [380, 147] width 8 height 7
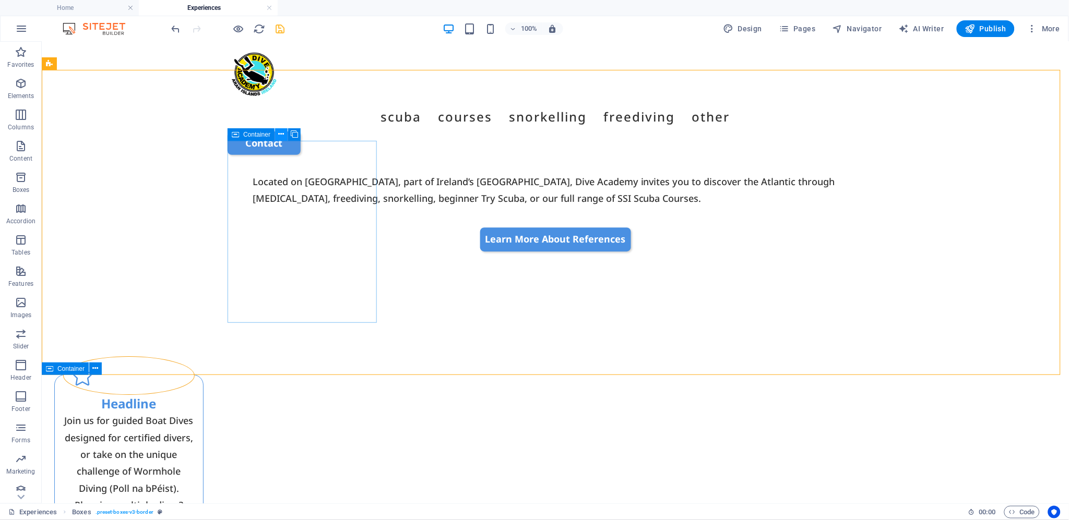
click at [280, 133] on icon at bounding box center [282, 134] width 6 height 11
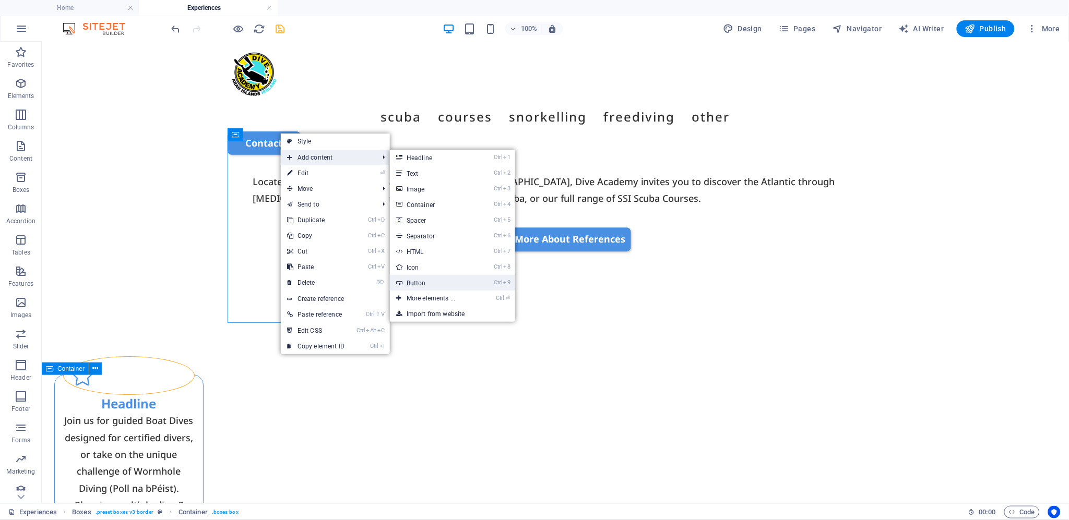
click at [434, 285] on link "Ctrl 9 Button" at bounding box center [433, 283] width 86 height 16
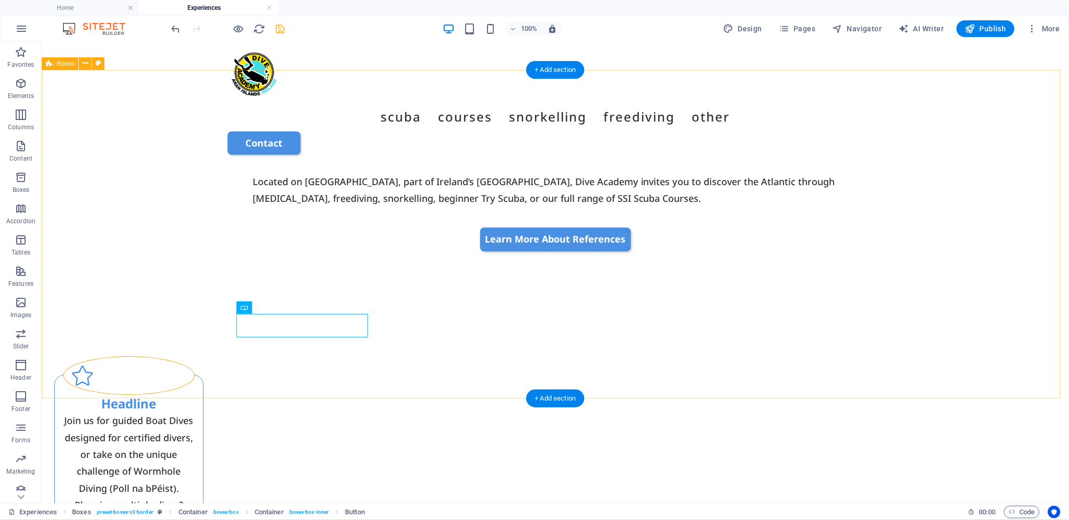
click at [194, 395] on div "Headline" at bounding box center [129, 404] width 132 height 18
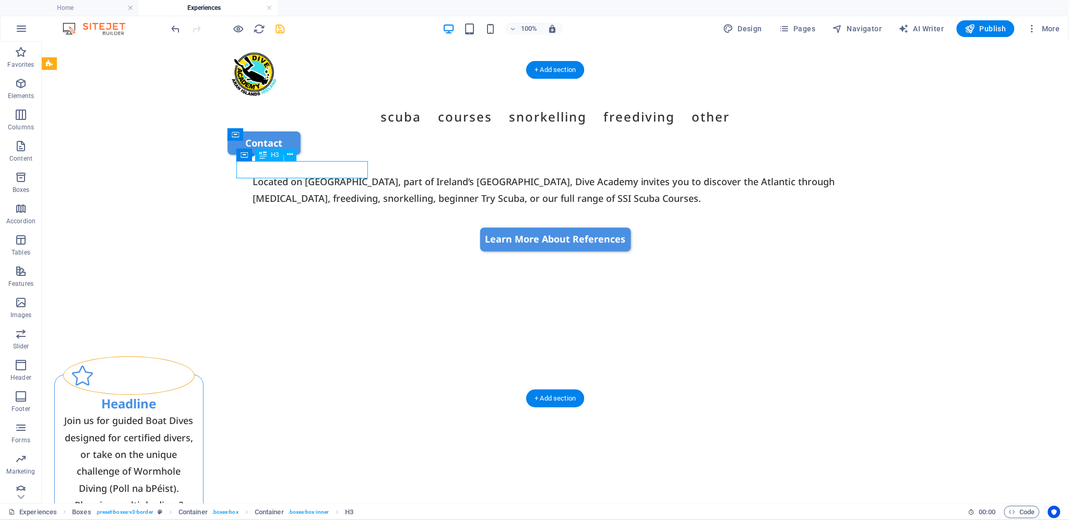
click at [194, 395] on div "Headline" at bounding box center [129, 404] width 132 height 18
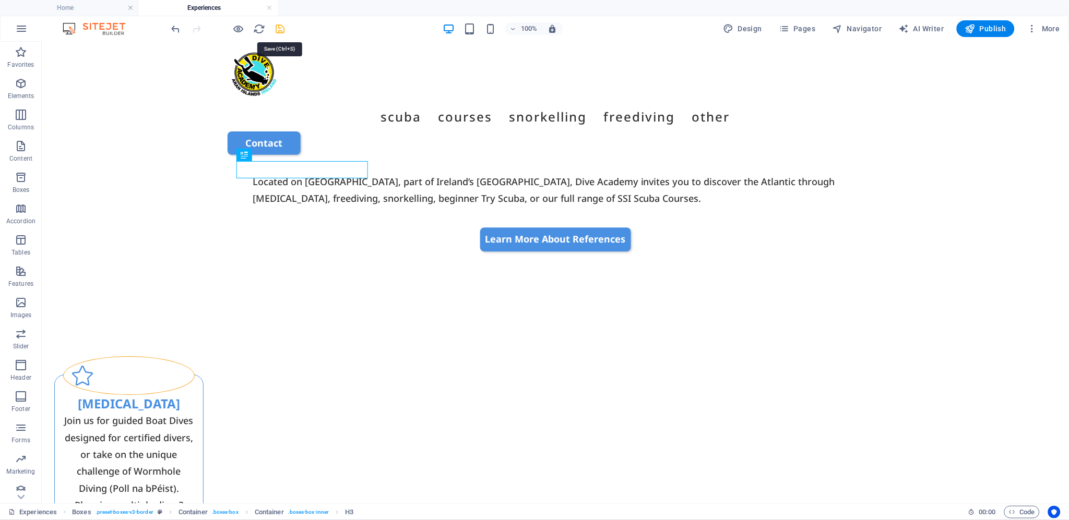
click at [284, 28] on icon "save" at bounding box center [281, 29] width 12 height 12
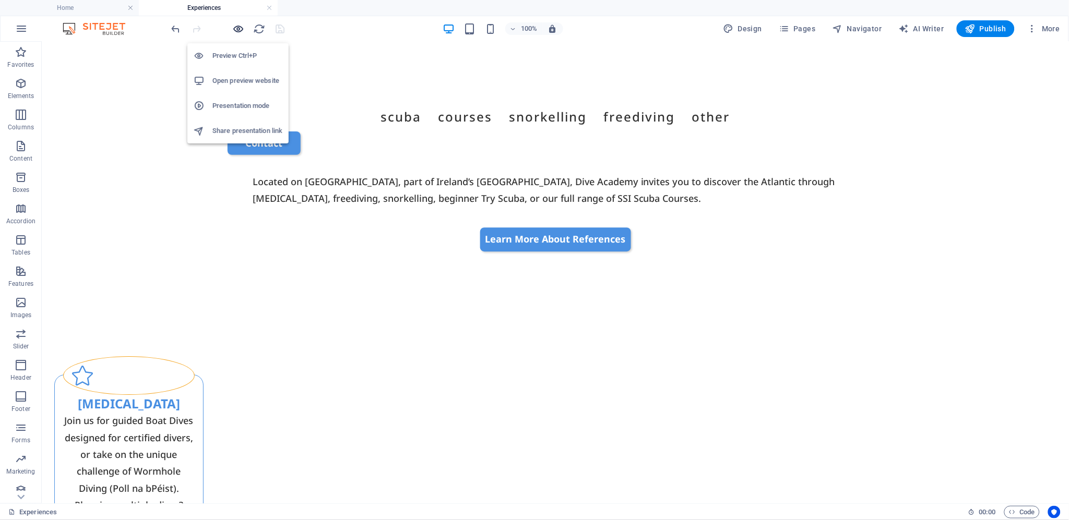
click at [238, 28] on icon "button" at bounding box center [239, 29] width 12 height 12
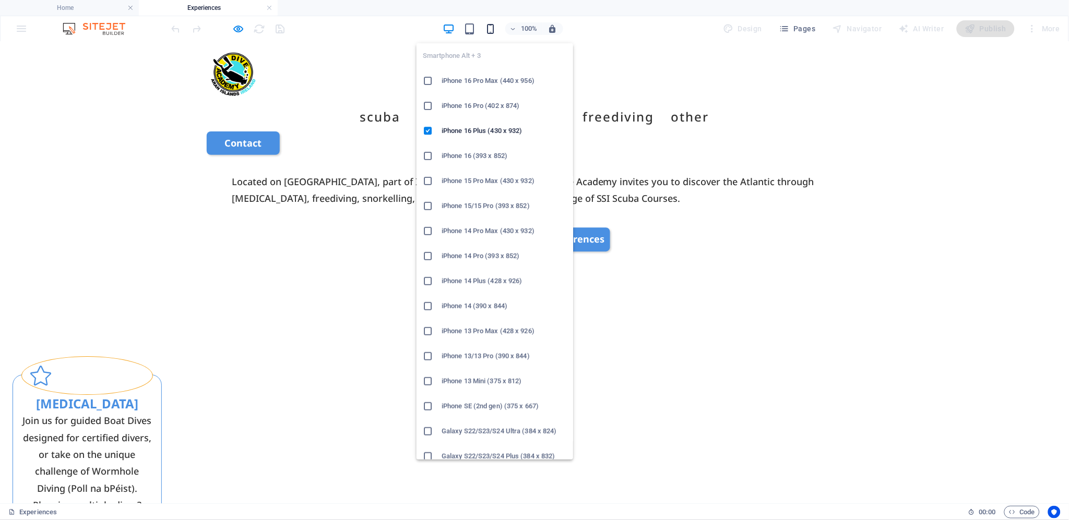
click at [488, 29] on icon "button" at bounding box center [490, 29] width 12 height 12
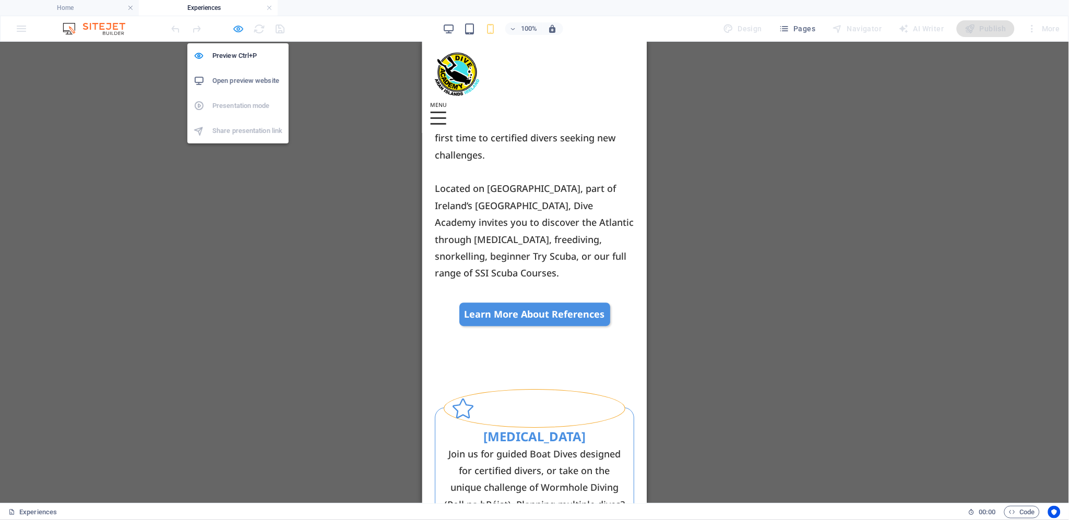
click at [236, 29] on icon "button" at bounding box center [239, 29] width 12 height 12
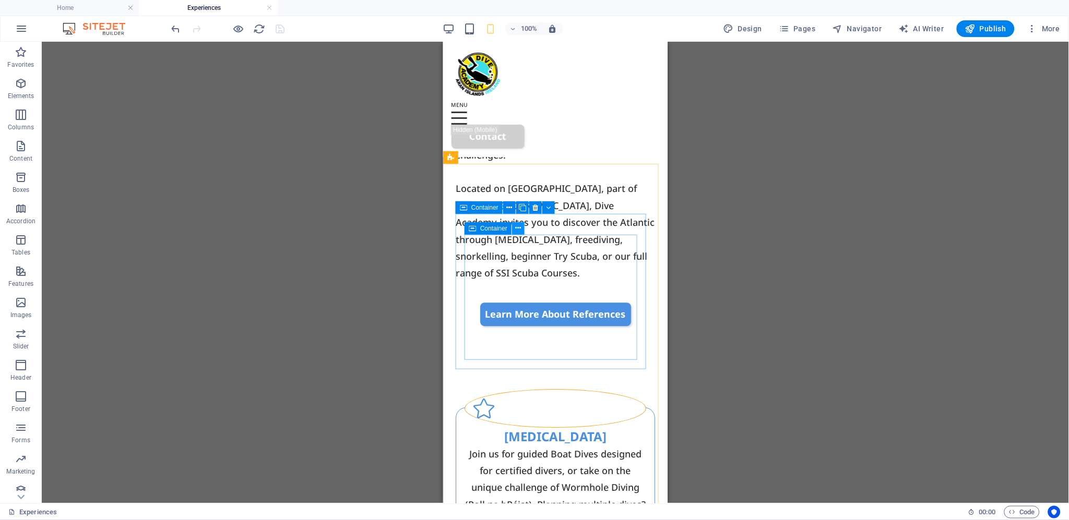
click at [517, 229] on icon at bounding box center [519, 228] width 6 height 11
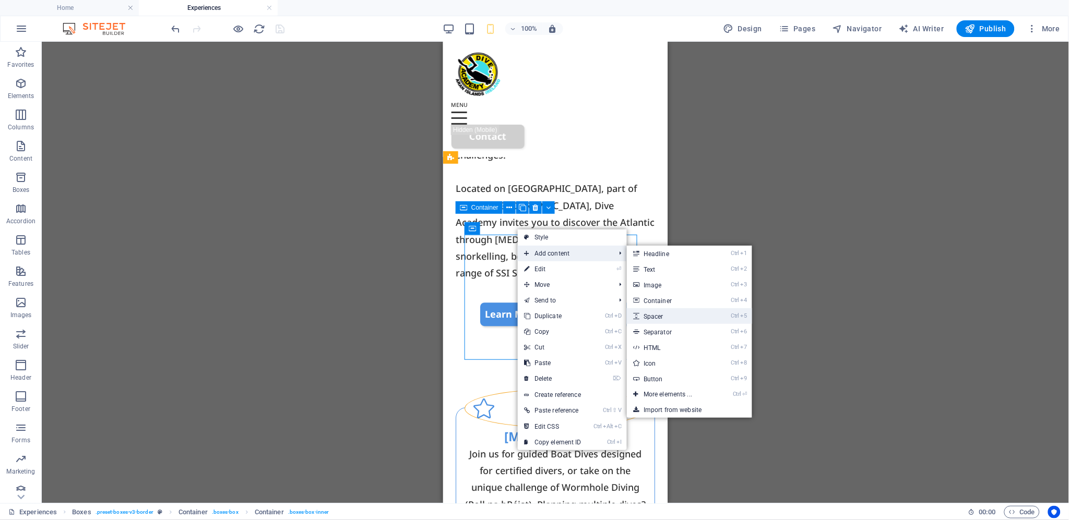
click at [686, 317] on link "Ctrl 5 Spacer" at bounding box center [670, 316] width 86 height 16
select select "px"
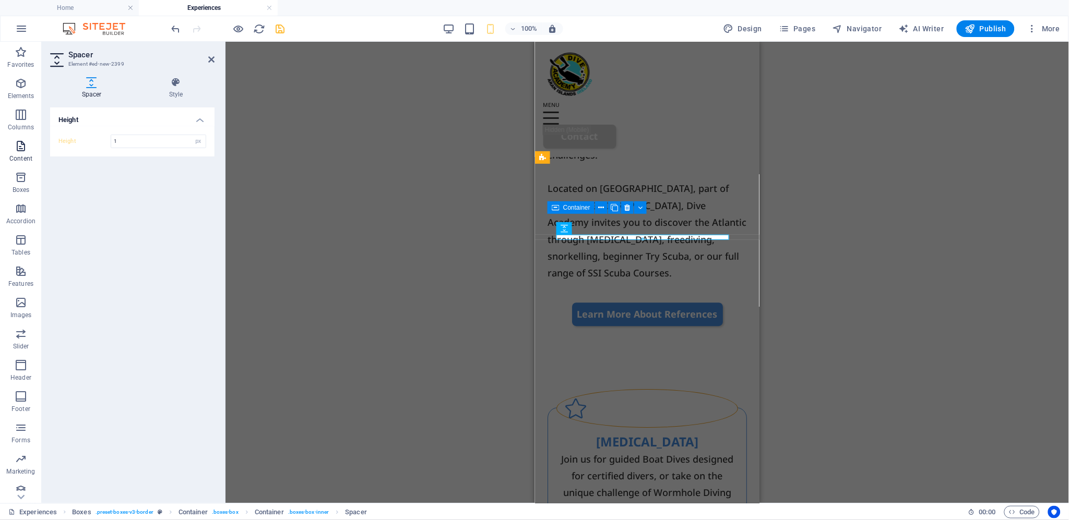
type input "15"
click at [211, 58] on icon at bounding box center [211, 59] width 6 height 8
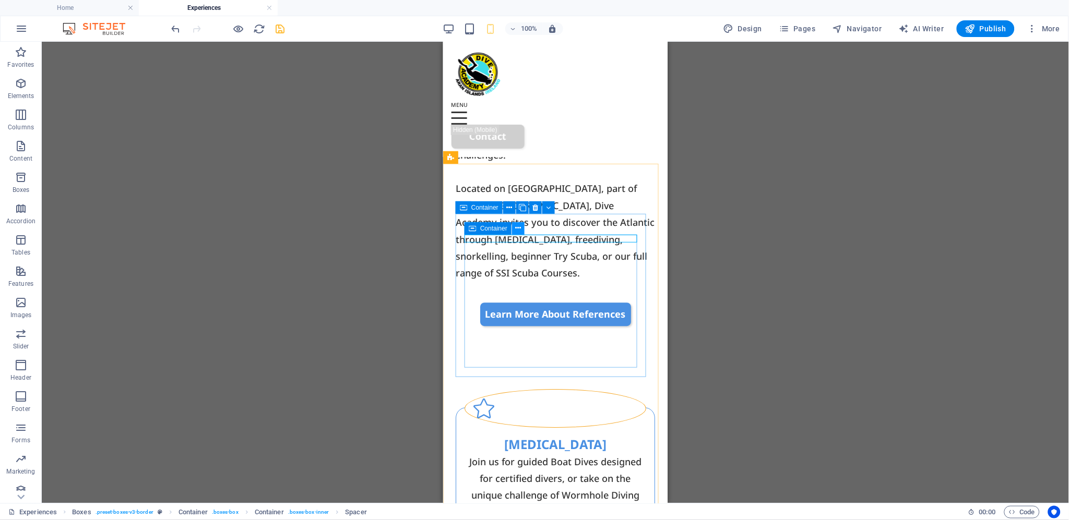
click at [519, 228] on icon at bounding box center [519, 228] width 6 height 11
click at [519, 226] on icon at bounding box center [519, 228] width 6 height 11
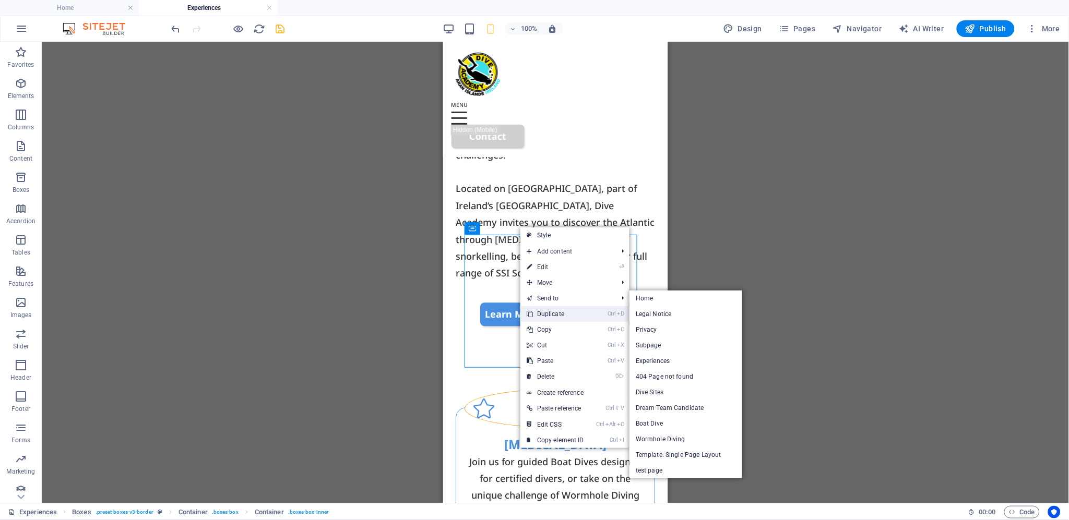
click at [557, 311] on link "Ctrl D Duplicate" at bounding box center [555, 314] width 70 height 16
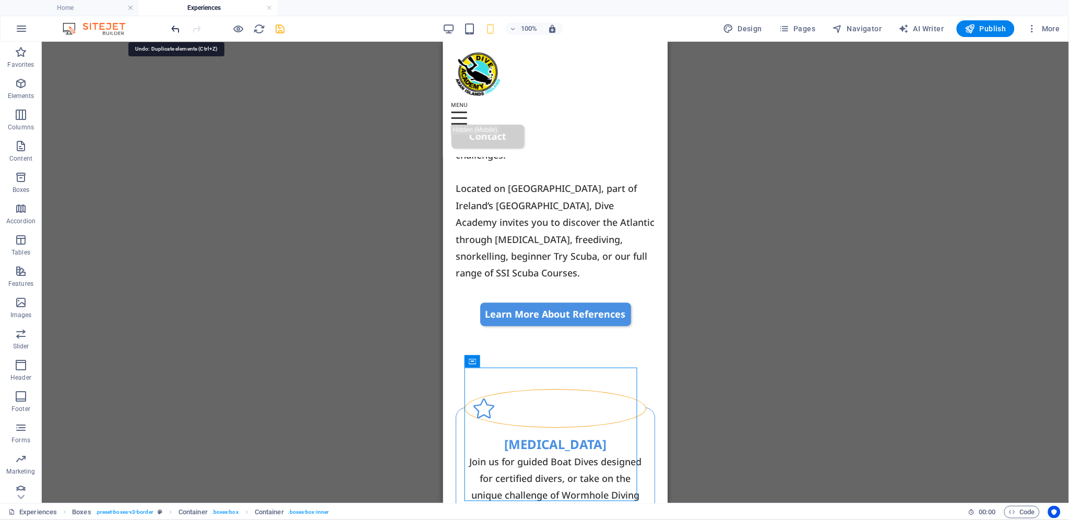
click at [175, 27] on icon "undo" at bounding box center [176, 29] width 12 height 12
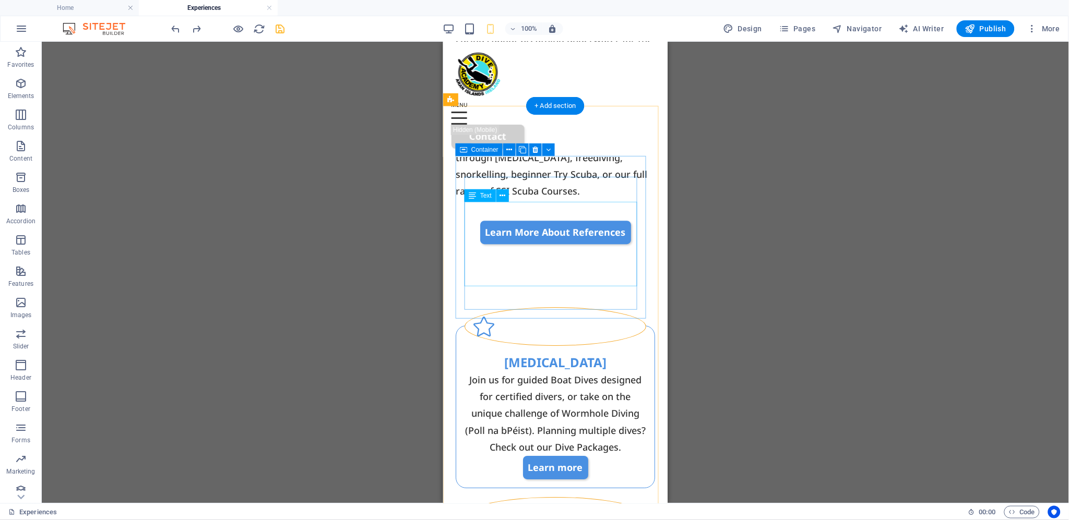
scroll to position [810, 0]
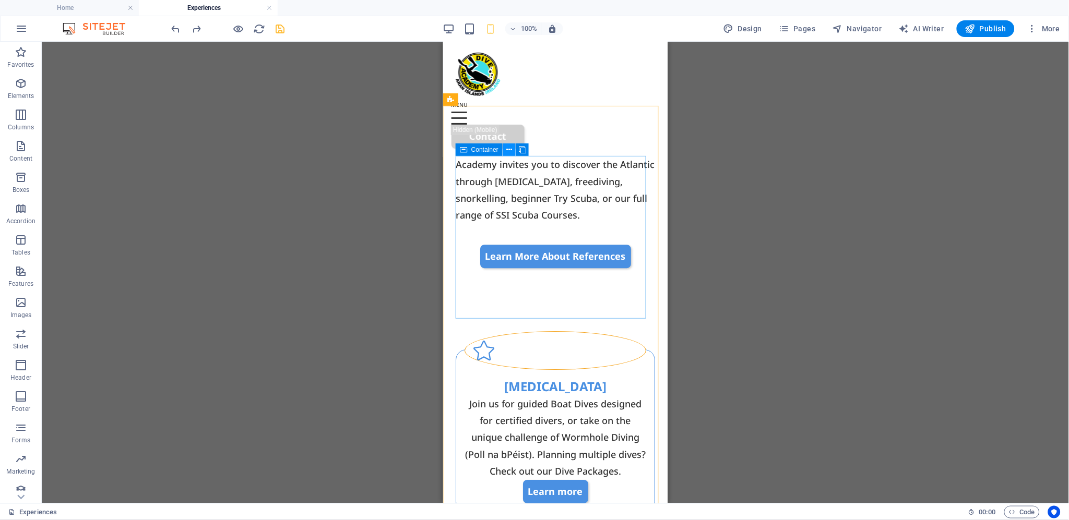
click at [510, 149] on icon at bounding box center [510, 150] width 6 height 11
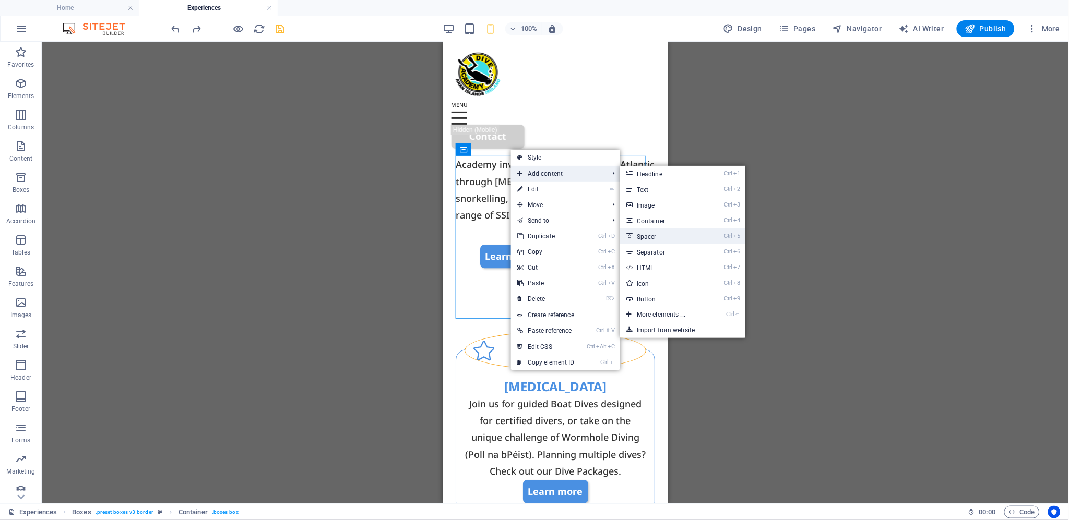
click at [665, 233] on link "Ctrl 5 Spacer" at bounding box center [663, 237] width 86 height 16
select select "px"
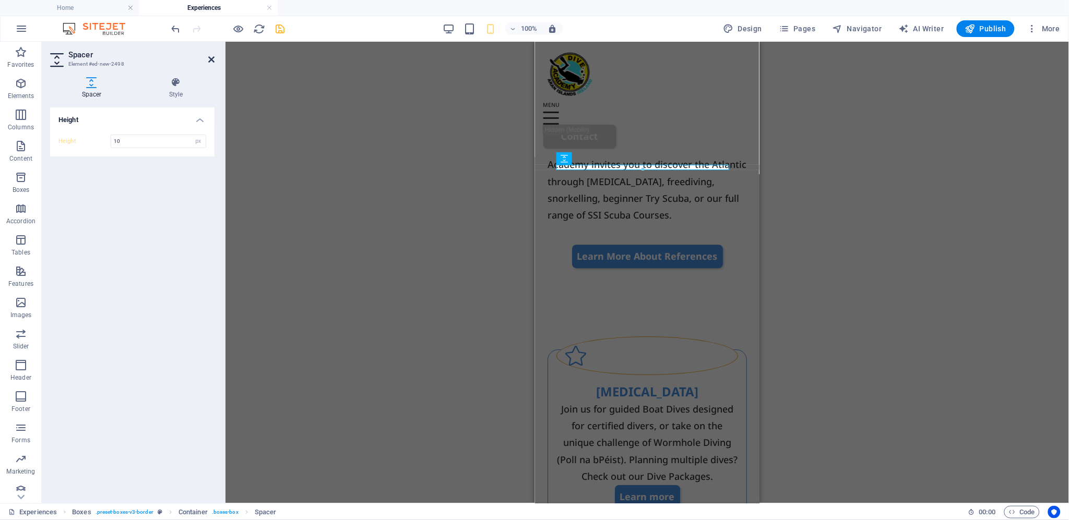
type input "10"
click at [211, 57] on icon at bounding box center [211, 59] width 6 height 8
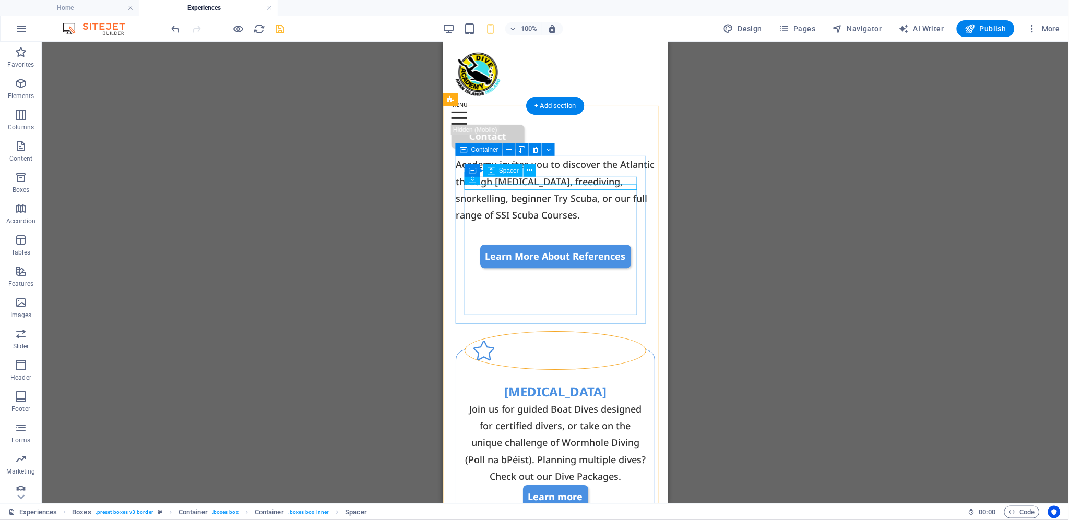
click at [527, 369] on div at bounding box center [555, 373] width 182 height 8
click at [557, 369] on div at bounding box center [555, 373] width 182 height 8
select select "px"
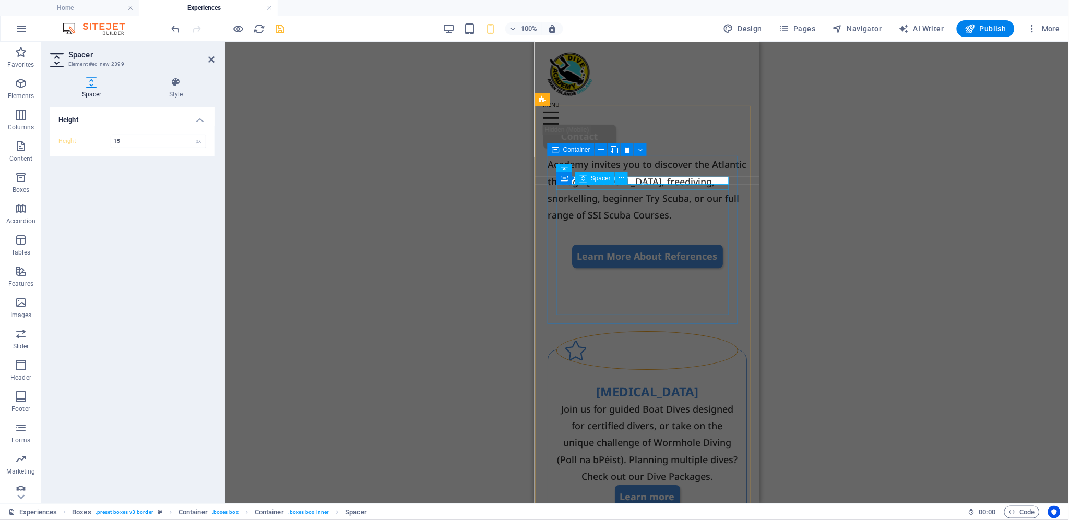
click at [574, 377] on div at bounding box center [647, 379] width 182 height 5
select select "px"
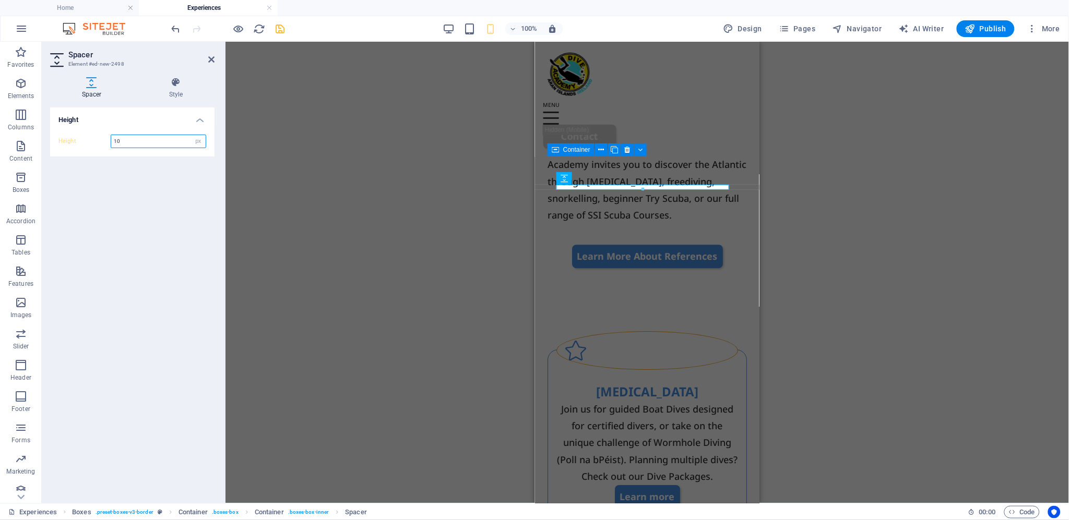
drag, startPoint x: 138, startPoint y: 141, endPoint x: 53, endPoint y: 132, distance: 85.1
click at [53, 132] on div "Height 10 px rem vh vw" at bounding box center [132, 141] width 164 height 30
type input "15"
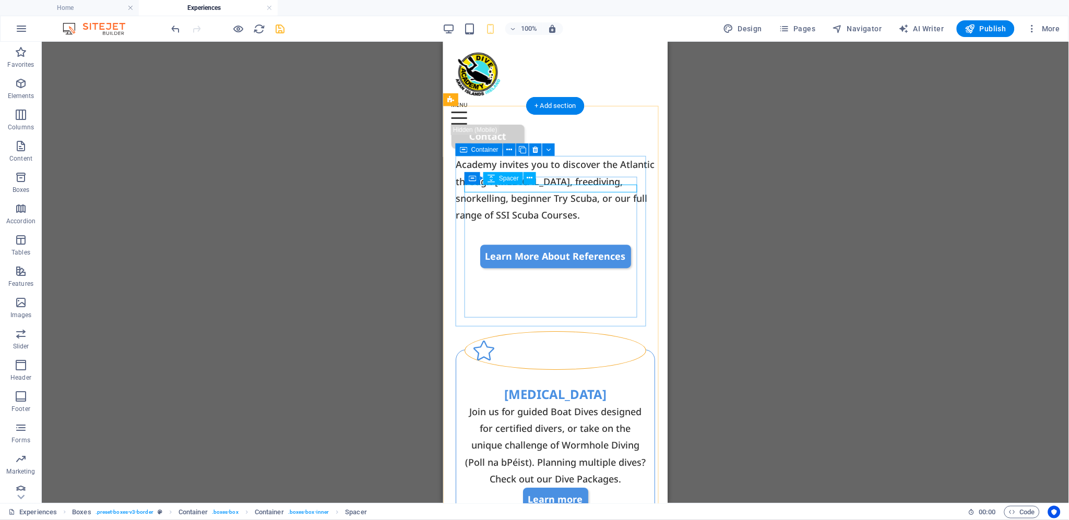
click at [572, 377] on div at bounding box center [555, 381] width 182 height 8
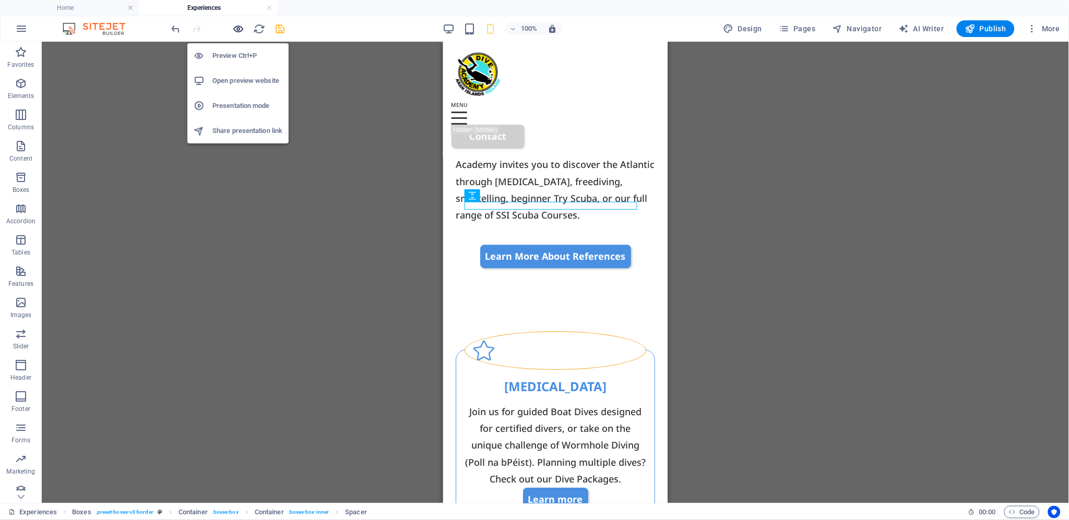
click at [237, 27] on icon "button" at bounding box center [239, 29] width 12 height 12
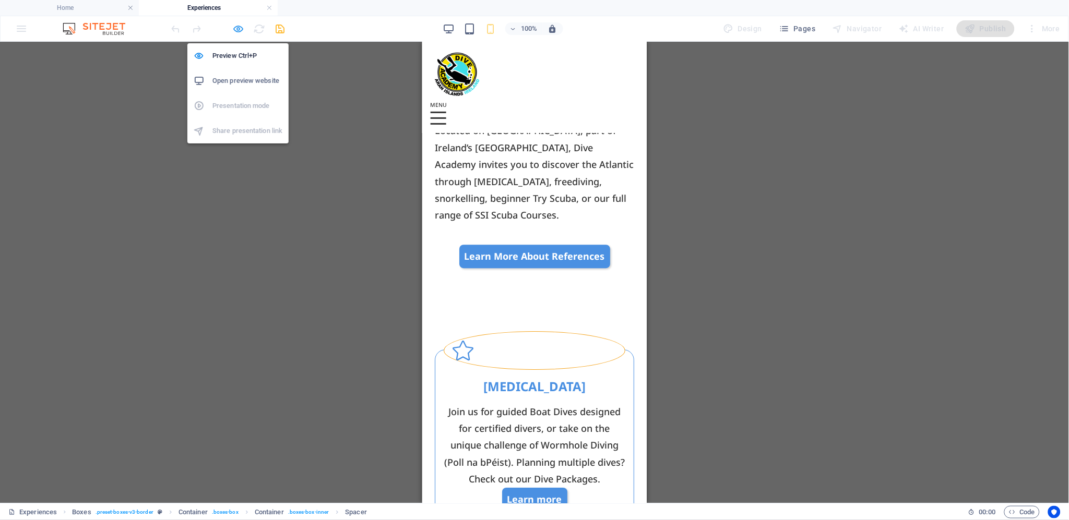
click at [237, 28] on icon "button" at bounding box center [239, 29] width 12 height 12
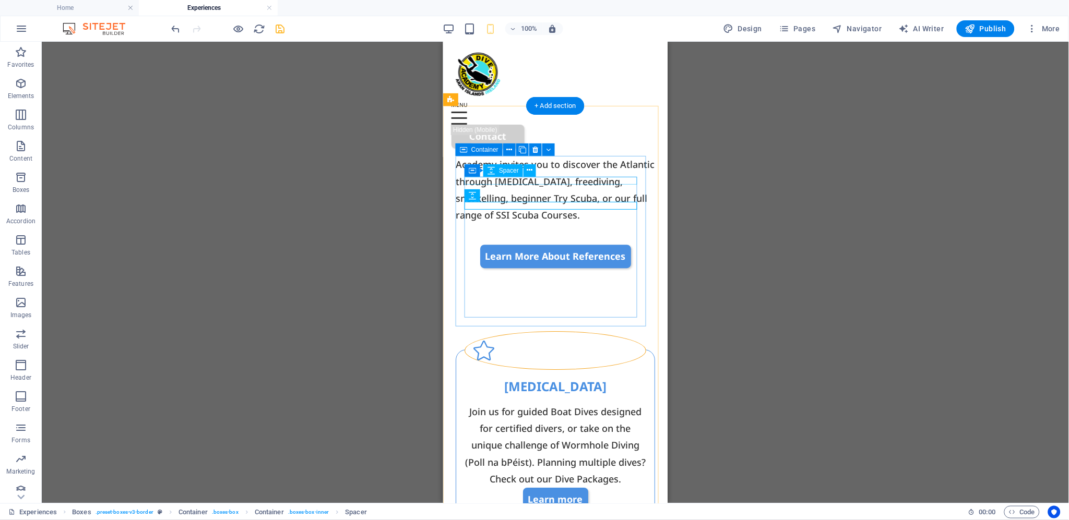
click at [483, 369] on div at bounding box center [555, 373] width 182 height 8
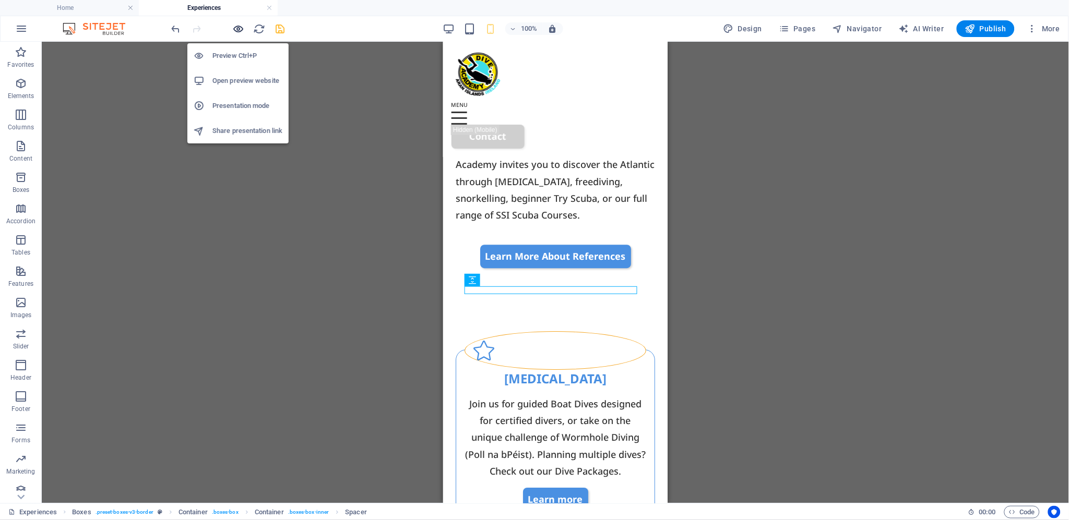
click at [238, 27] on icon "button" at bounding box center [239, 29] width 12 height 12
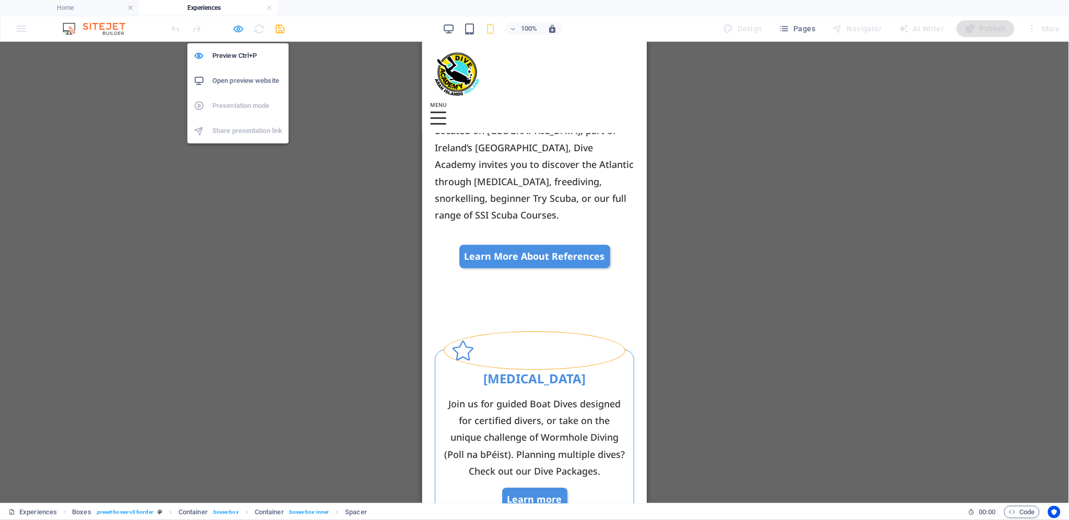
click at [238, 27] on icon "button" at bounding box center [239, 29] width 12 height 12
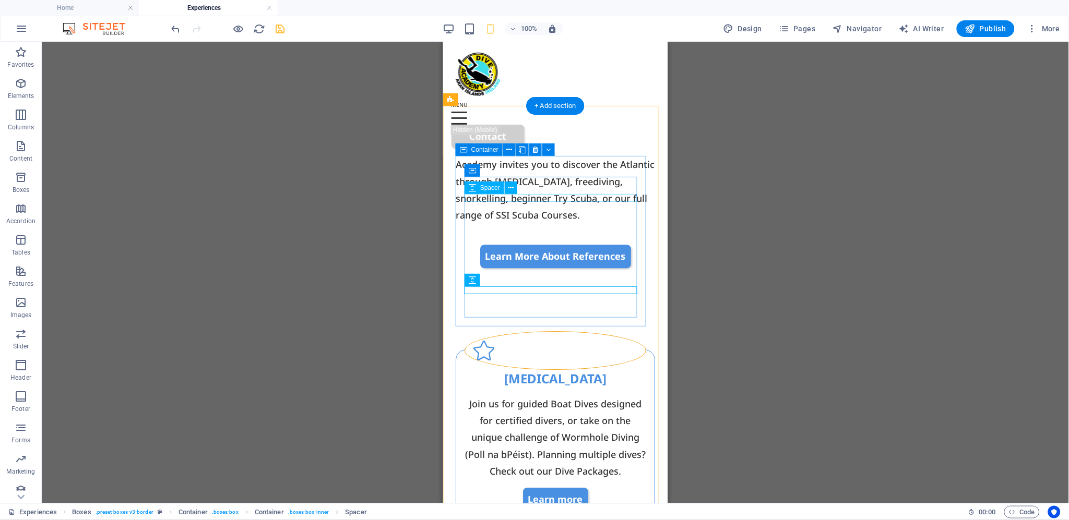
click at [568, 387] on div at bounding box center [555, 391] width 182 height 8
select select "px"
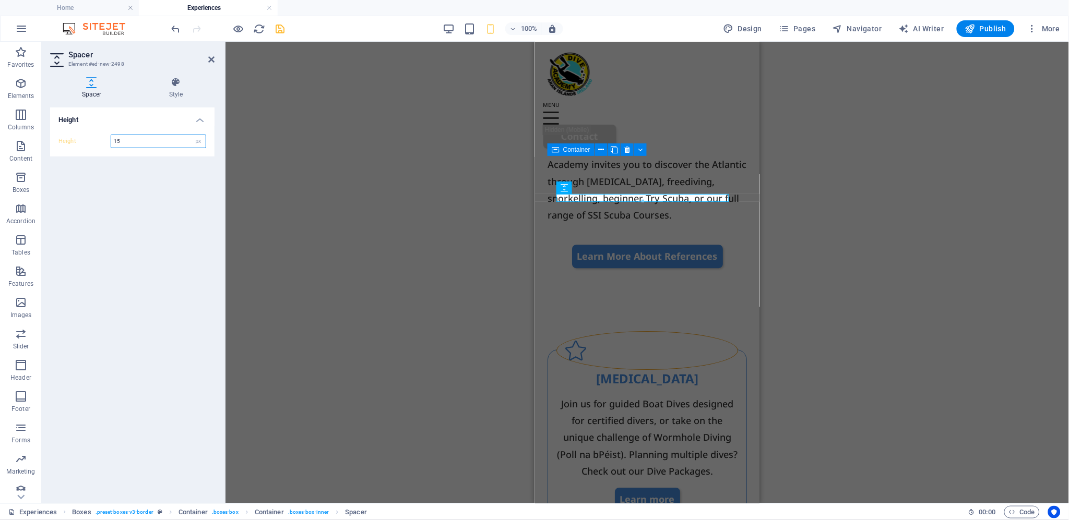
drag, startPoint x: 138, startPoint y: 138, endPoint x: 105, endPoint y: 138, distance: 32.9
click at [105, 138] on div "Height 15 px rem vh vw" at bounding box center [132, 142] width 148 height 14
type input "10"
click at [210, 58] on icon at bounding box center [211, 59] width 6 height 8
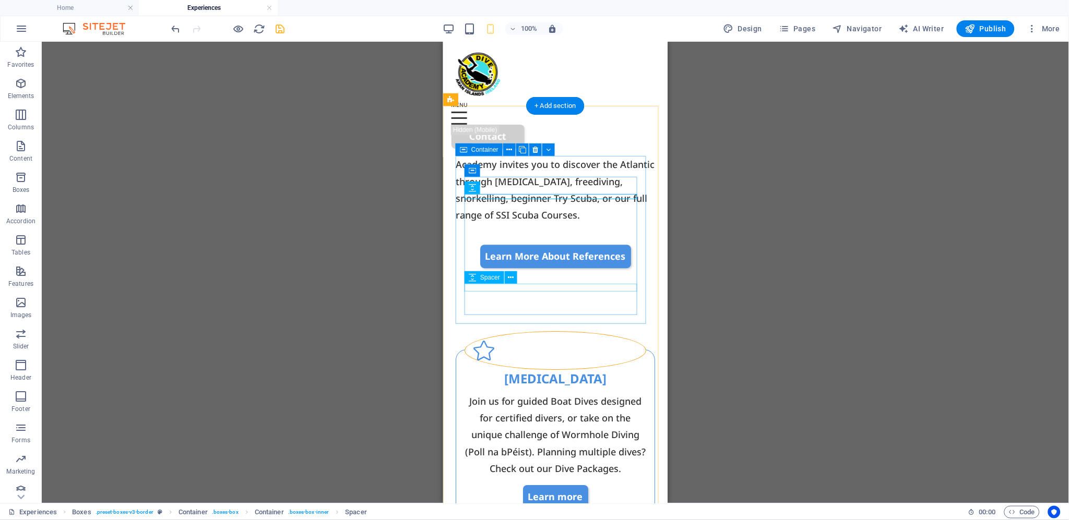
click at [551, 477] on div at bounding box center [555, 481] width 182 height 8
select select "px"
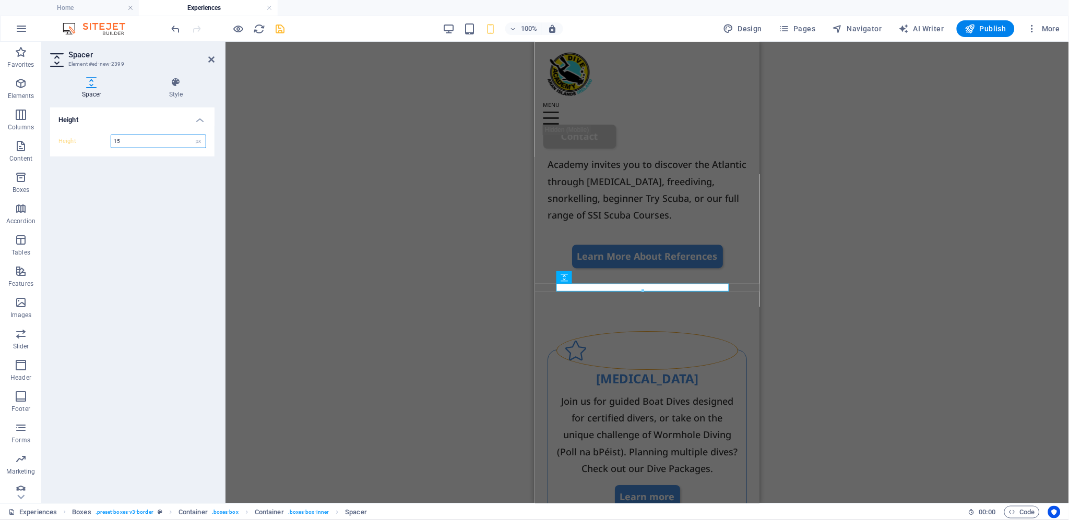
drag, startPoint x: 137, startPoint y: 141, endPoint x: 89, endPoint y: 136, distance: 48.2
click at [89, 136] on div "Height 15 px rem vh vw" at bounding box center [132, 142] width 148 height 14
type input "10"
click at [212, 57] on icon at bounding box center [211, 59] width 6 height 8
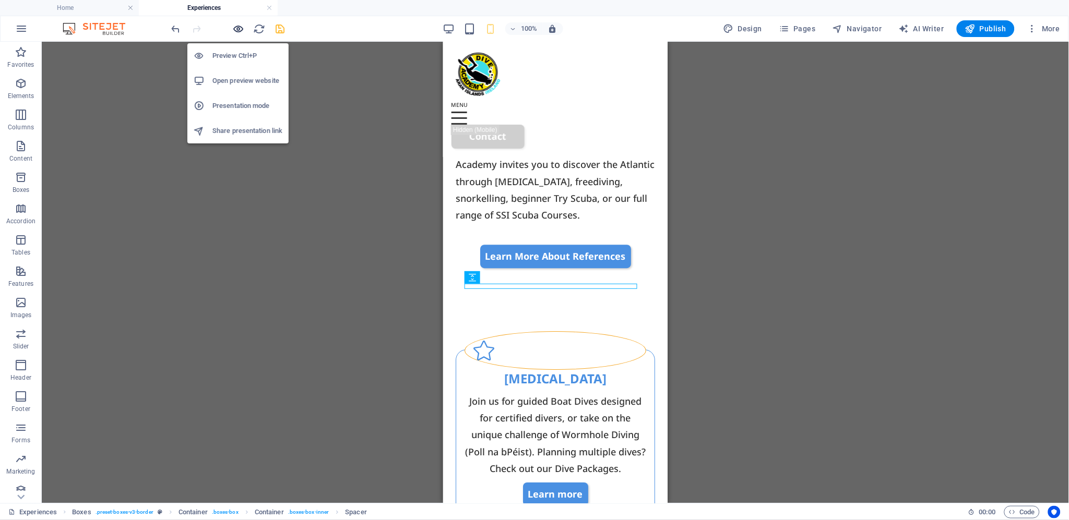
click at [239, 29] on icon "button" at bounding box center [239, 29] width 12 height 12
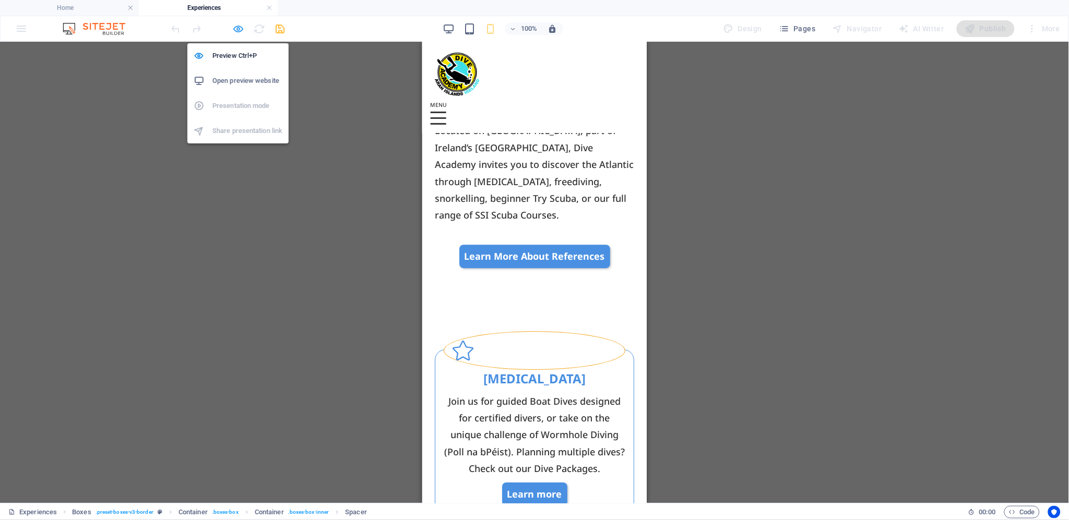
click at [238, 25] on icon "button" at bounding box center [239, 29] width 12 height 12
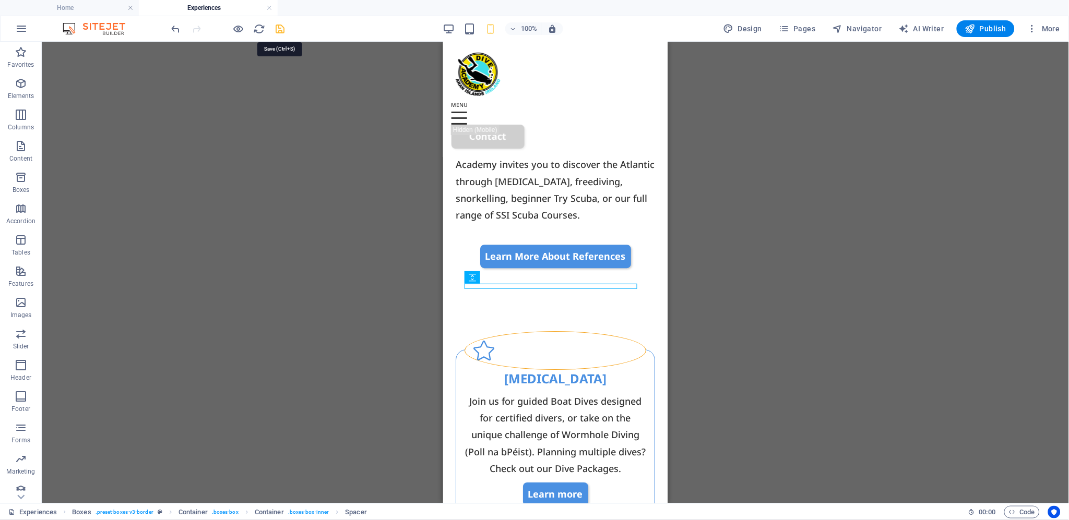
click at [279, 28] on icon "save" at bounding box center [281, 29] width 12 height 12
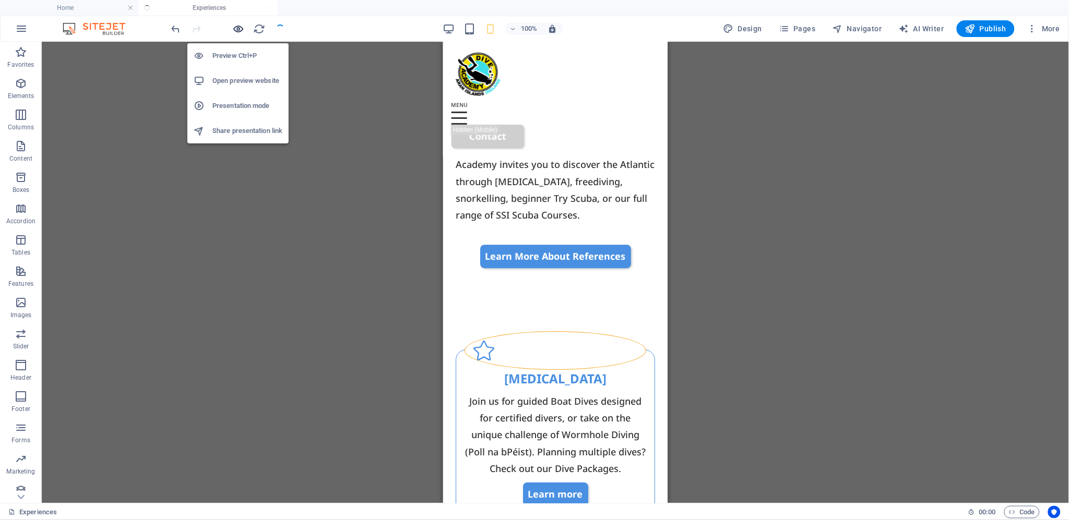
click at [236, 28] on icon "button" at bounding box center [239, 29] width 12 height 12
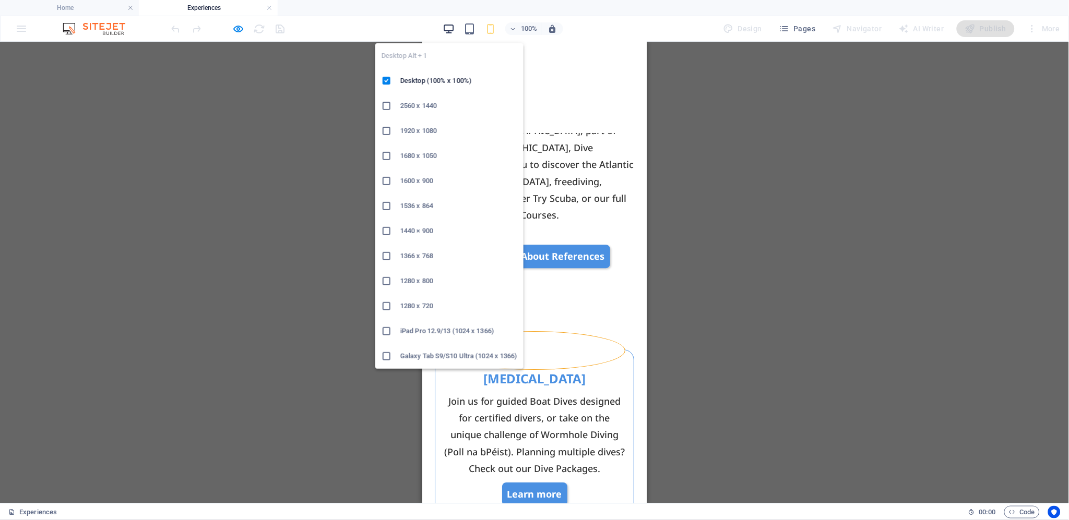
click at [449, 27] on icon "button" at bounding box center [449, 29] width 12 height 12
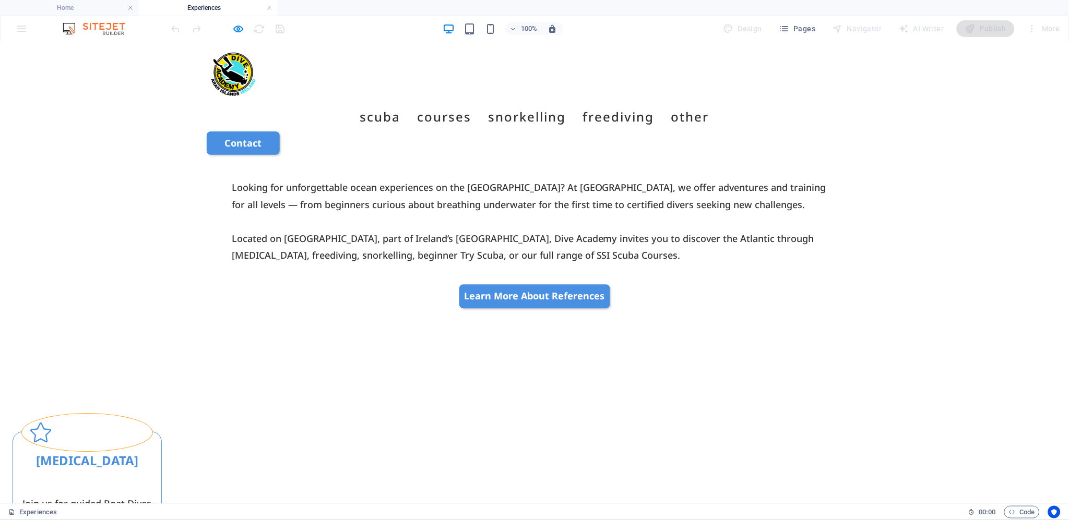
scroll to position [694, 0]
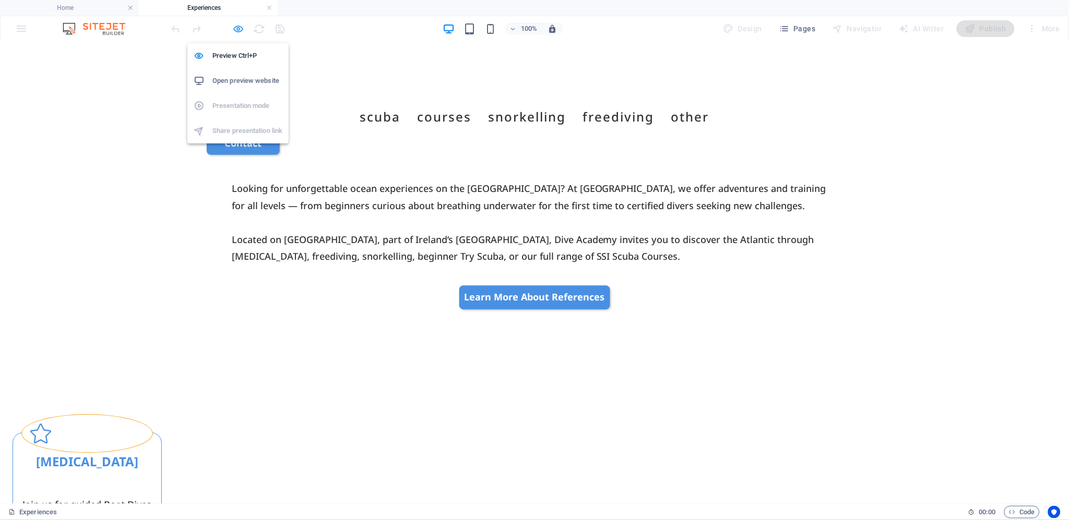
click at [237, 26] on icon "button" at bounding box center [239, 29] width 12 height 12
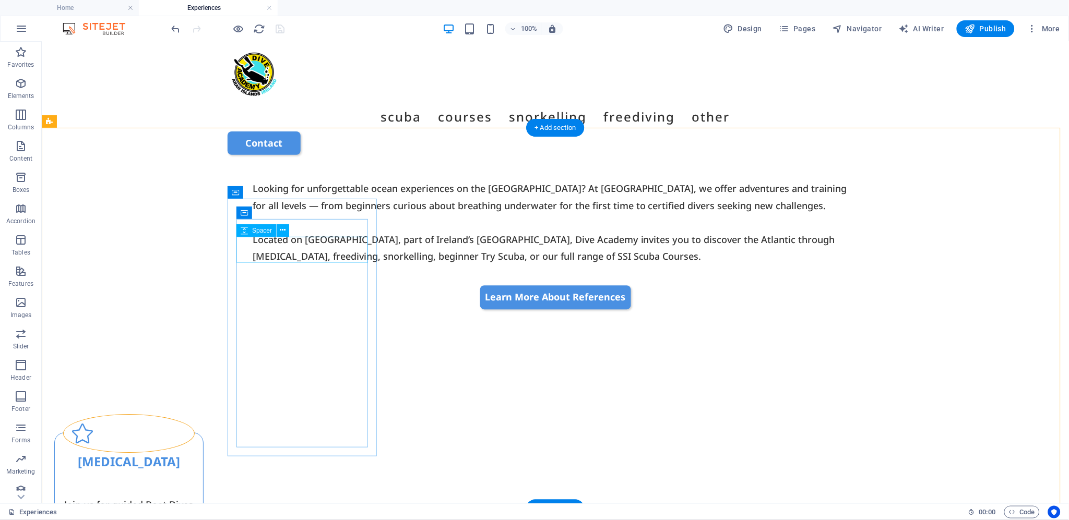
click at [194, 470] on div at bounding box center [129, 483] width 132 height 26
select select "px"
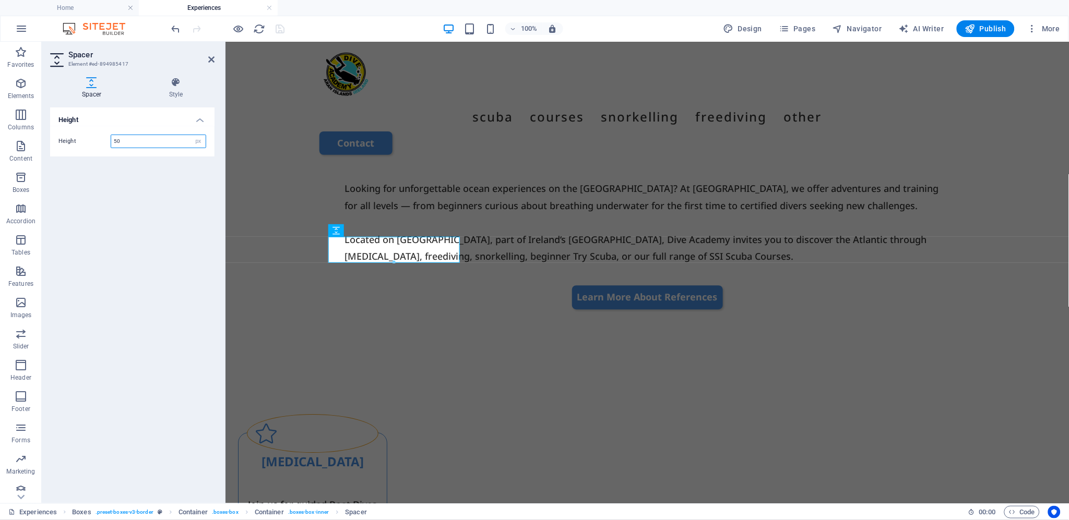
drag, startPoint x: 129, startPoint y: 144, endPoint x: 111, endPoint y: 144, distance: 18.3
click at [111, 144] on input "50" at bounding box center [158, 141] width 94 height 13
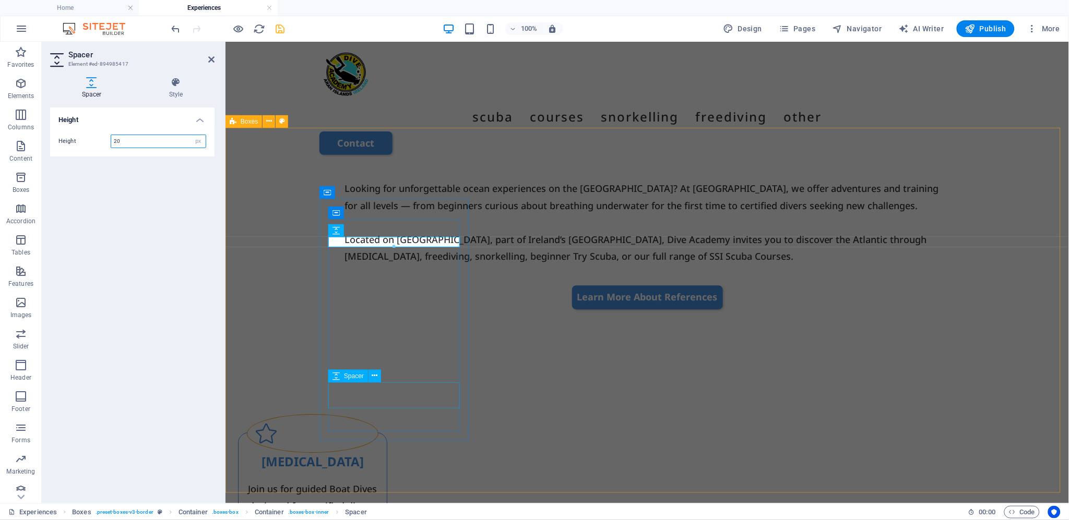
type input "20"
select select "px"
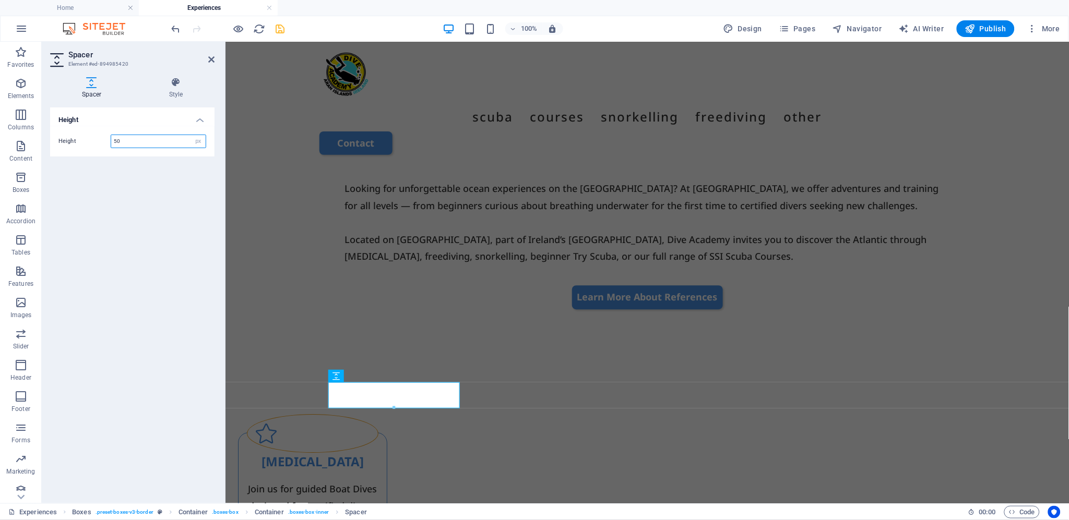
drag, startPoint x: 129, startPoint y: 141, endPoint x: 101, endPoint y: 140, distance: 28.2
click at [101, 140] on div "Height 50 px rem vh vw" at bounding box center [132, 142] width 148 height 14
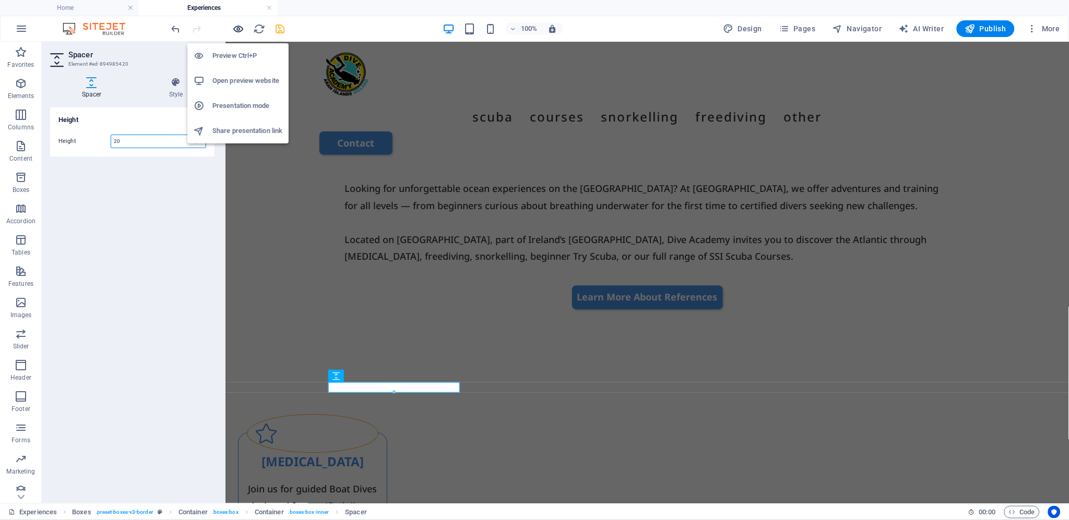
type input "20"
click at [236, 28] on icon "button" at bounding box center [239, 29] width 12 height 12
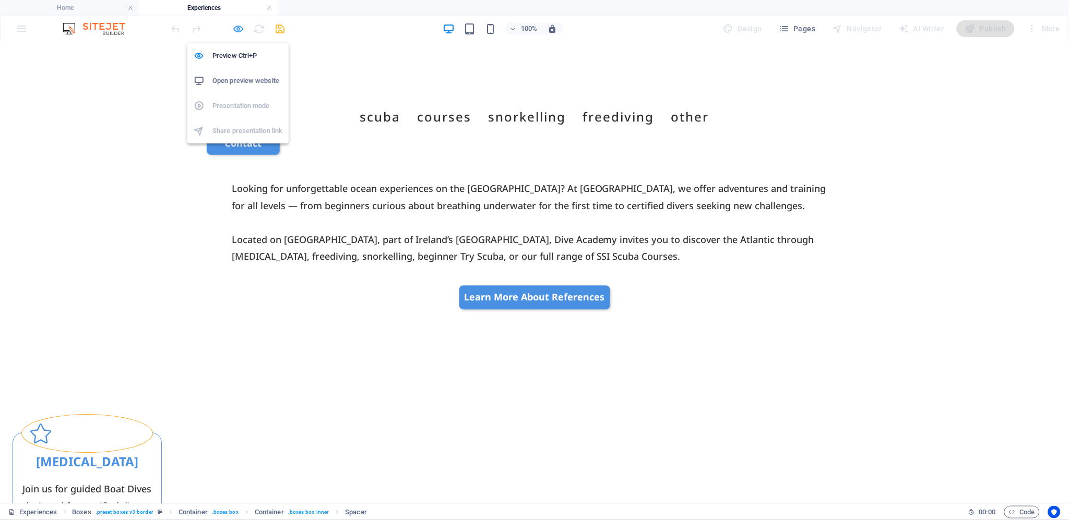
click at [233, 27] on icon "button" at bounding box center [239, 29] width 12 height 12
select select "px"
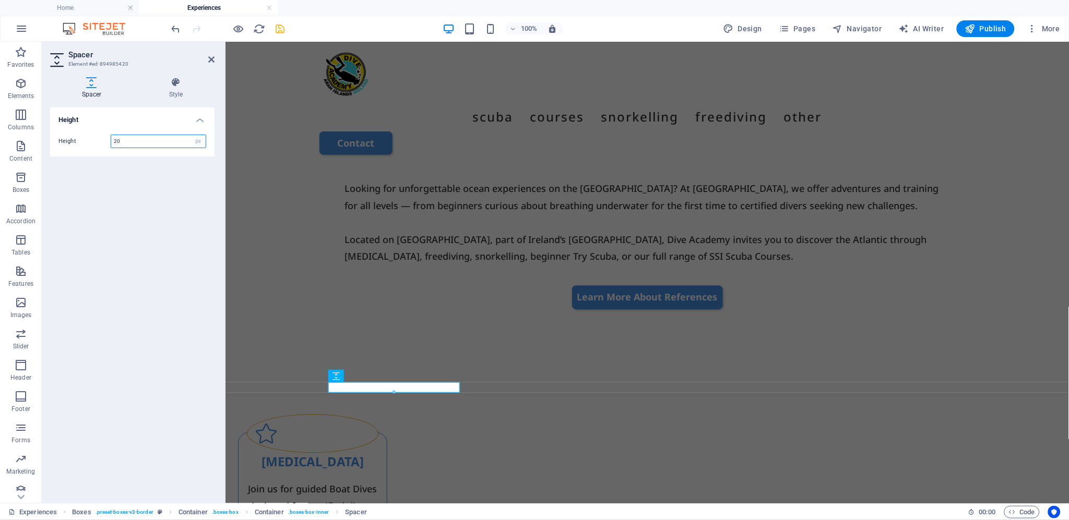
drag, startPoint x: 128, startPoint y: 140, endPoint x: 97, endPoint y: 135, distance: 31.2
click at [97, 135] on div "Height 20 px rem vh vw" at bounding box center [132, 142] width 148 height 14
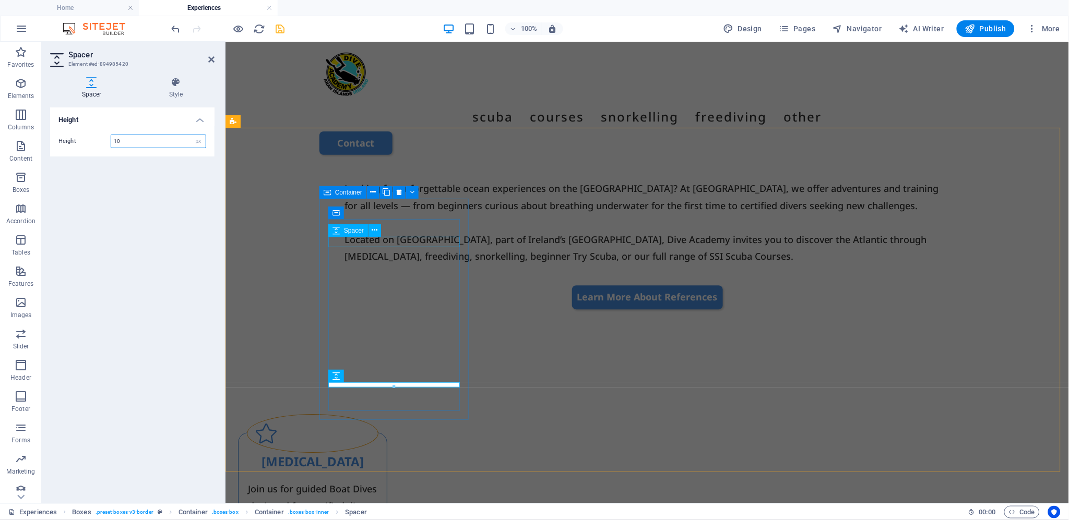
type input "10"
click at [378, 470] on div at bounding box center [312, 475] width 132 height 10
select select "px"
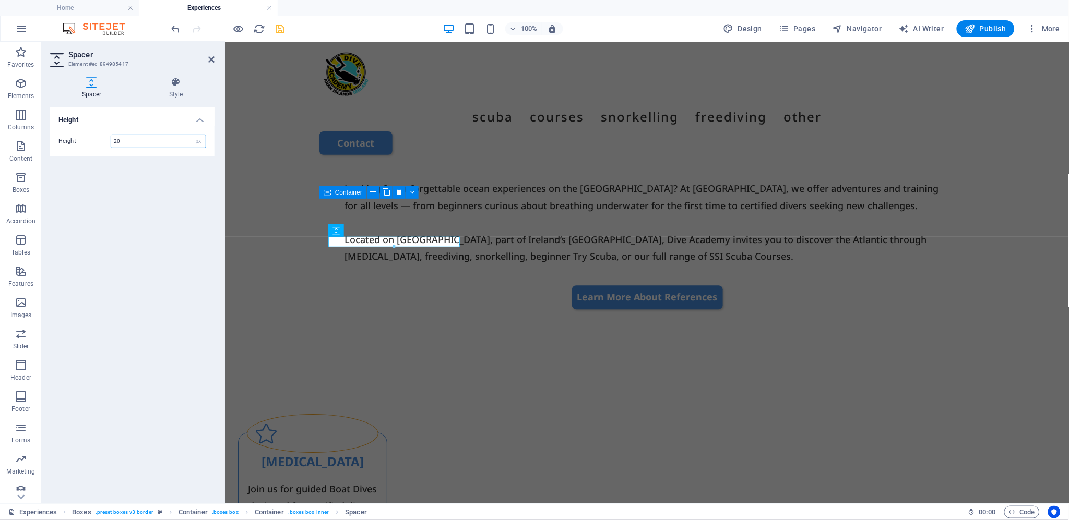
drag, startPoint x: 161, startPoint y: 141, endPoint x: 72, endPoint y: 140, distance: 88.7
click at [73, 140] on div "Height 20 px rem vh vw" at bounding box center [132, 142] width 148 height 14
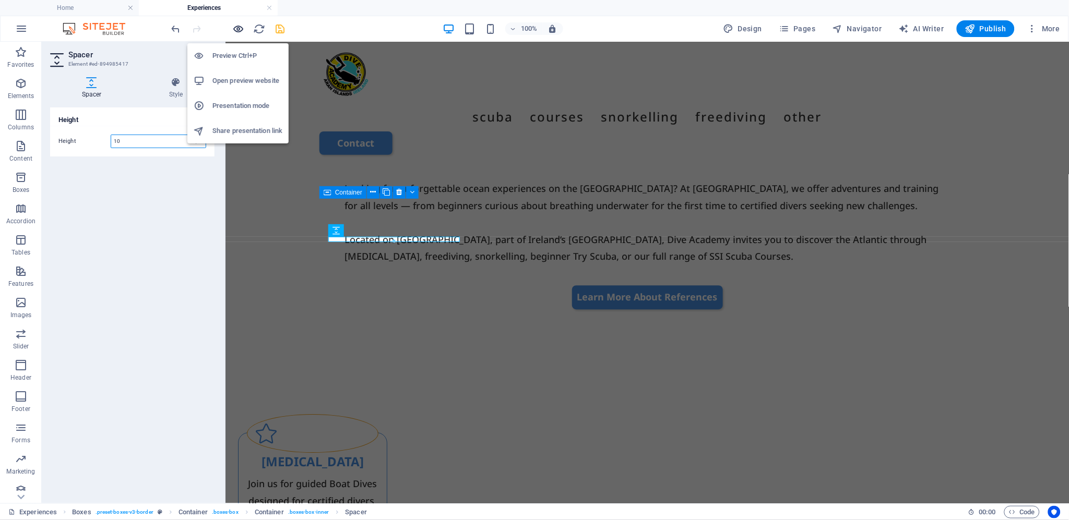
type input "10"
click at [236, 24] on icon "button" at bounding box center [239, 29] width 12 height 12
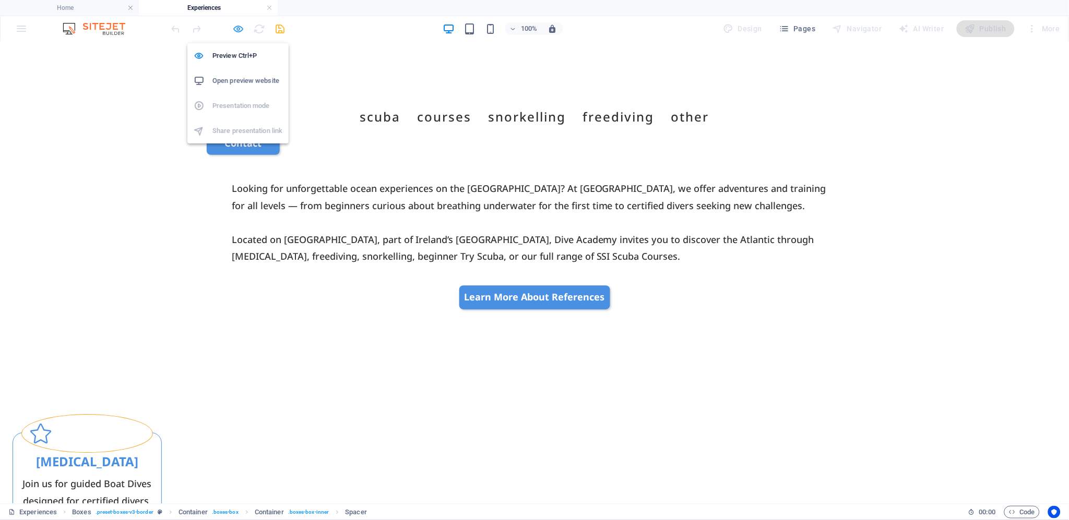
click at [239, 29] on icon "button" at bounding box center [239, 29] width 12 height 12
select select "px"
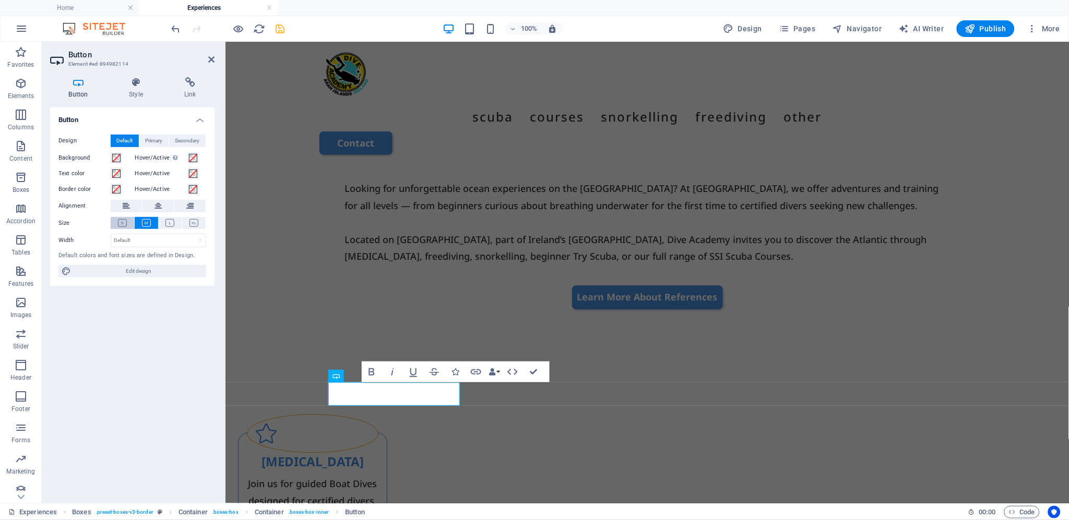
click at [122, 222] on icon at bounding box center [122, 223] width 9 height 8
click at [137, 81] on icon at bounding box center [136, 82] width 51 height 10
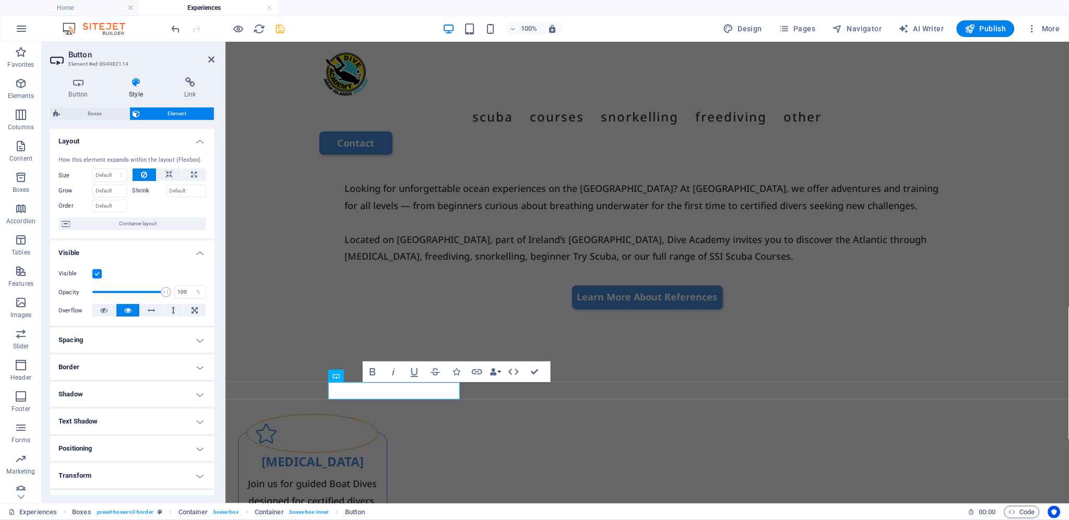
scroll to position [74, 0]
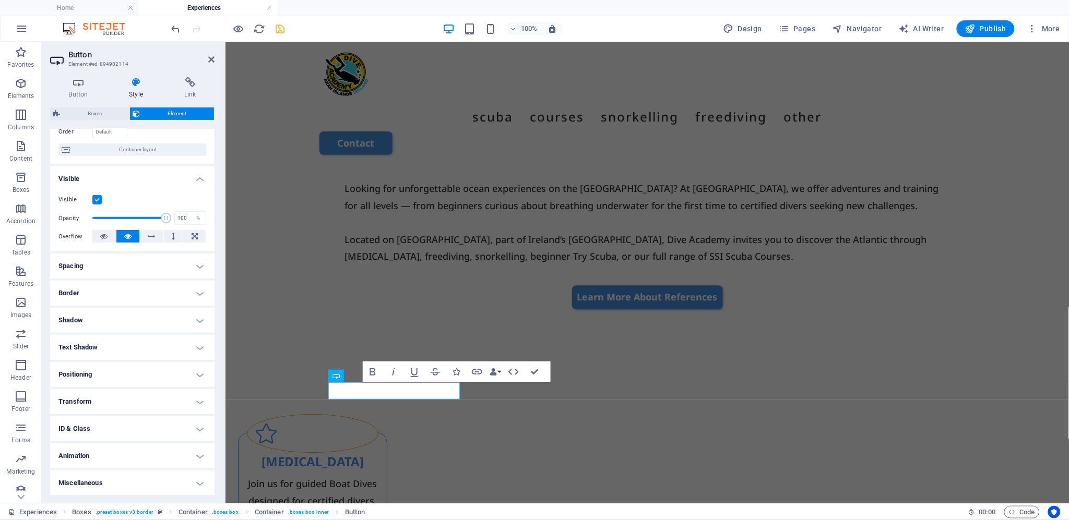
click at [146, 290] on h4 "Border" at bounding box center [132, 293] width 164 height 25
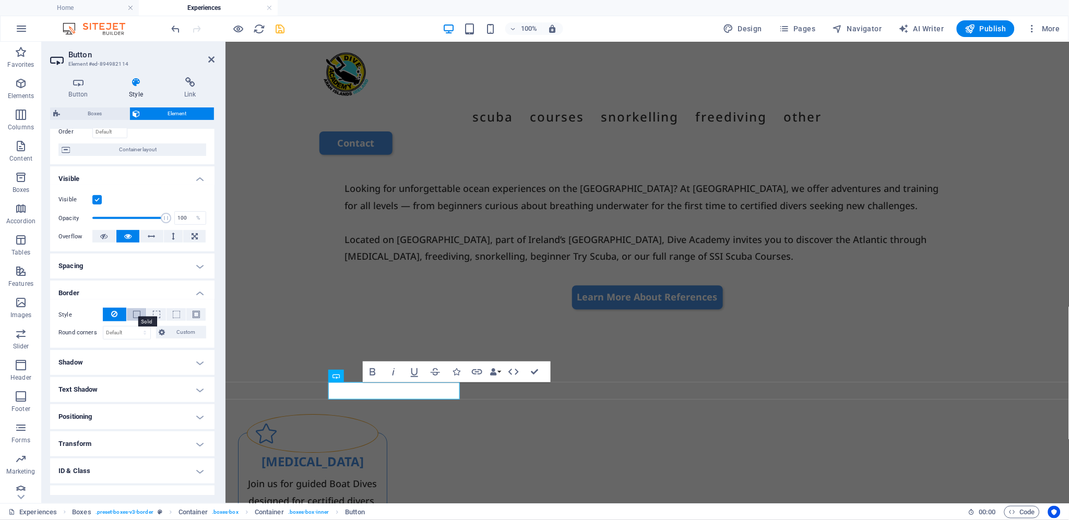
click at [135, 314] on span at bounding box center [136, 314] width 7 height 7
click at [110, 350] on span at bounding box center [108, 350] width 8 height 8
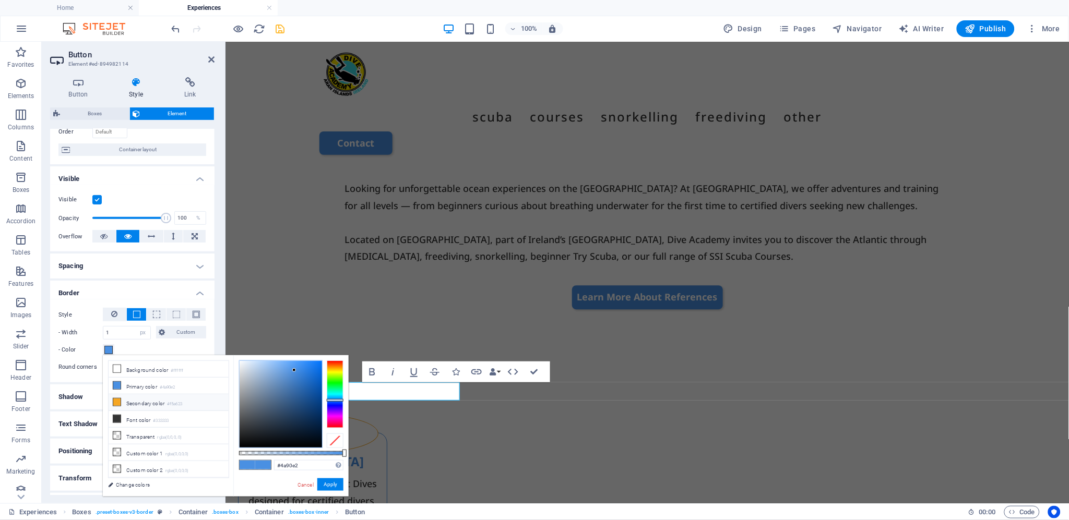
click at [128, 405] on li "Secondary color #f5a623" at bounding box center [169, 403] width 120 height 17
type input "#f5a623"
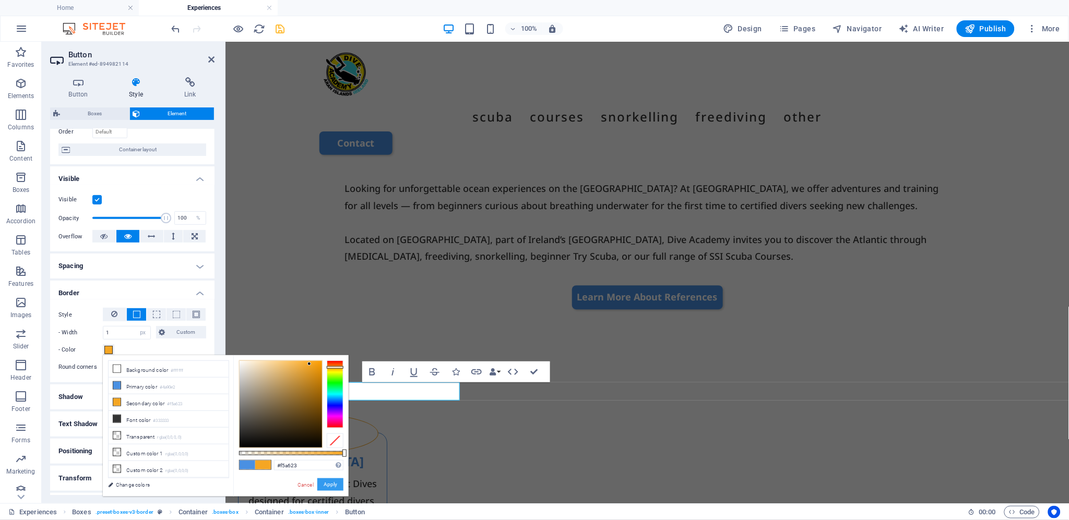
click at [329, 482] on button "Apply" at bounding box center [330, 485] width 26 height 13
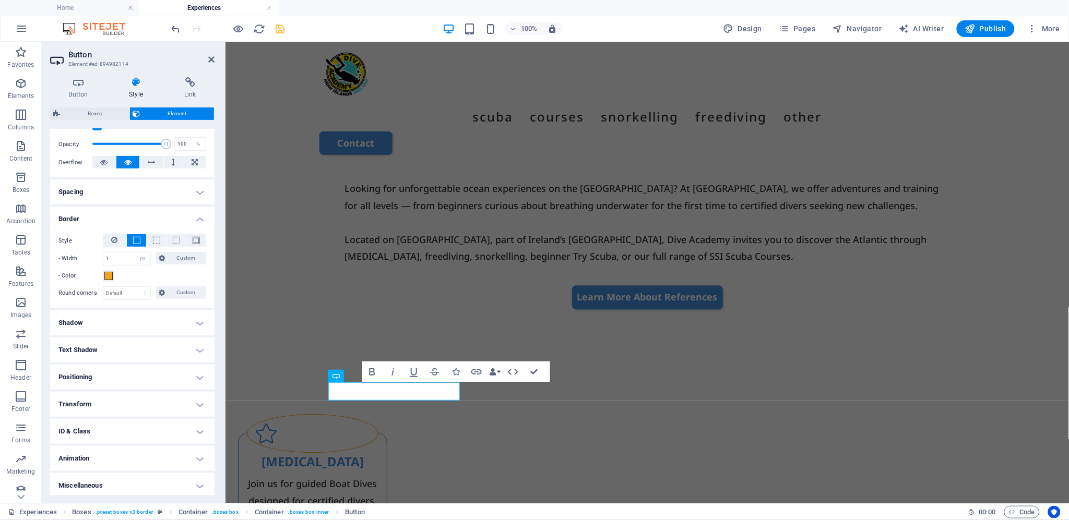
scroll to position [150, 0]
click at [130, 323] on h4 "Shadow" at bounding box center [132, 321] width 164 height 25
click at [149, 341] on span "Outside" at bounding box center [150, 342] width 18 height 13
type input "2"
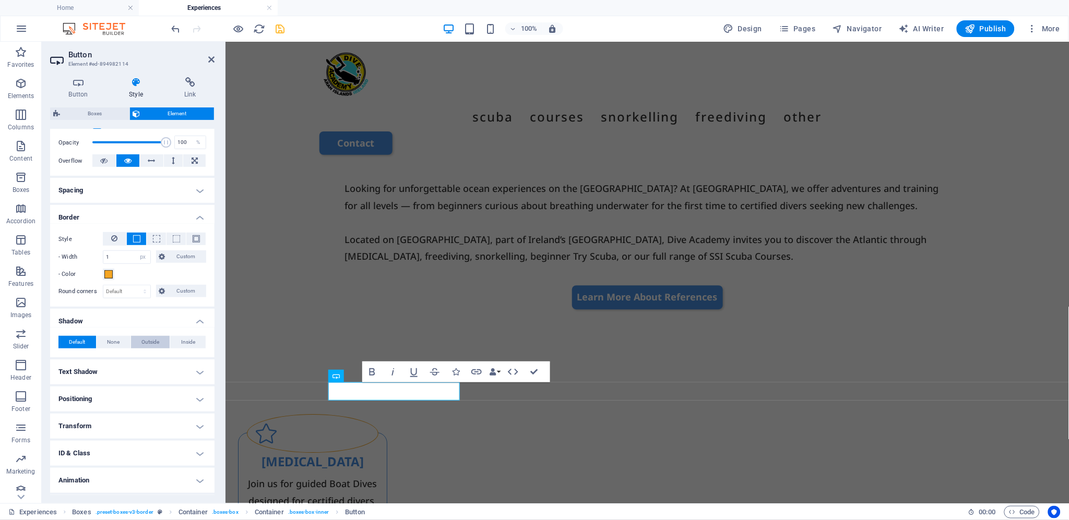
type input "4"
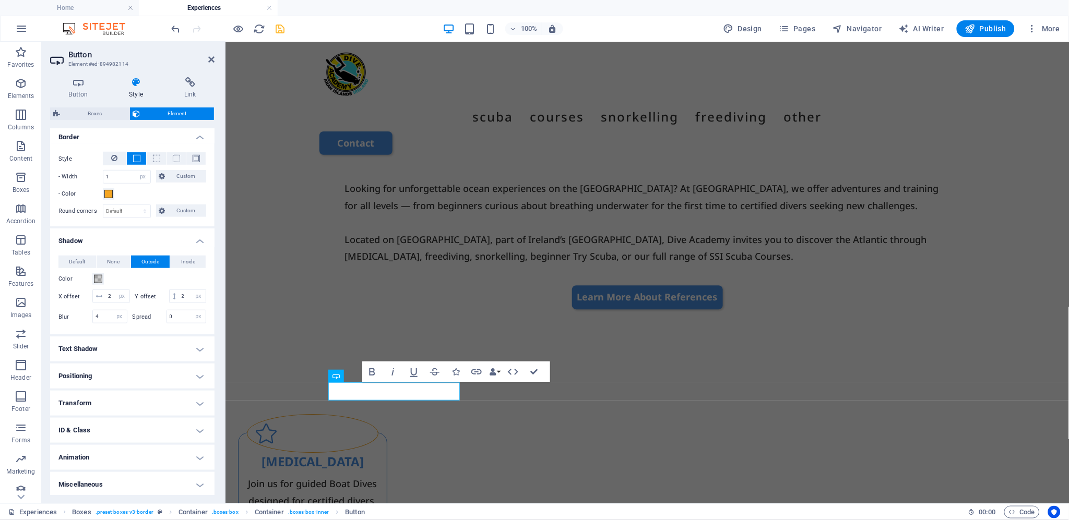
scroll to position [231, 0]
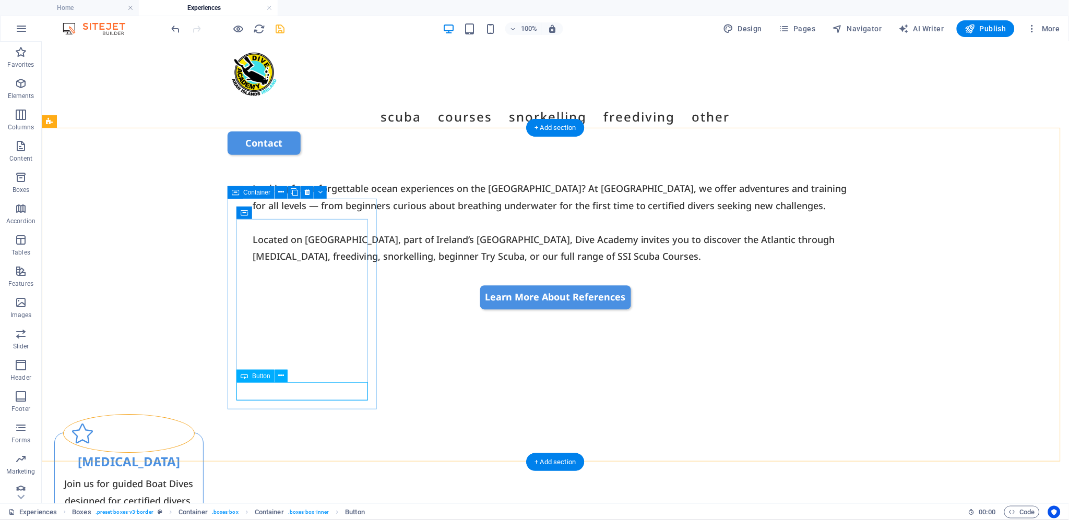
select select "px"
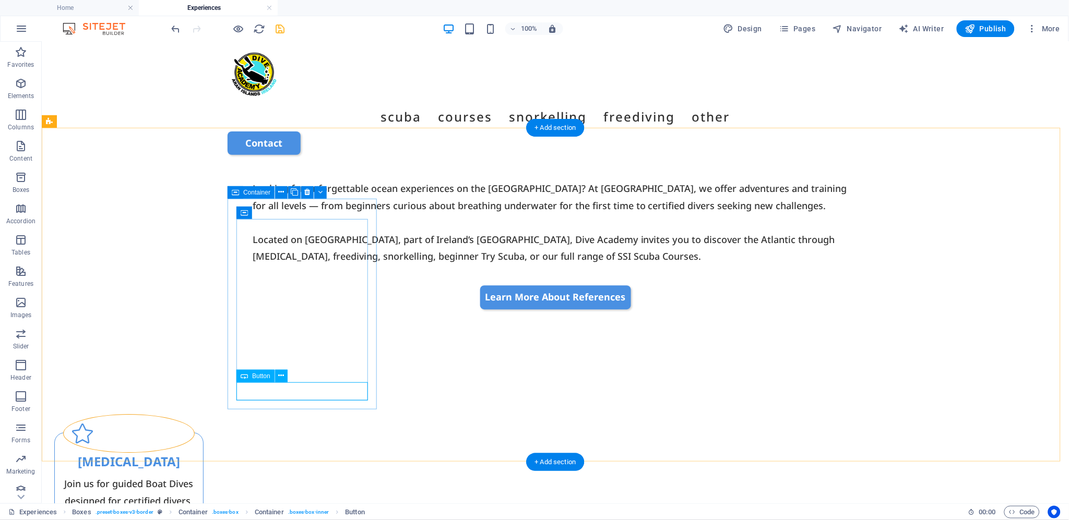
select select "px"
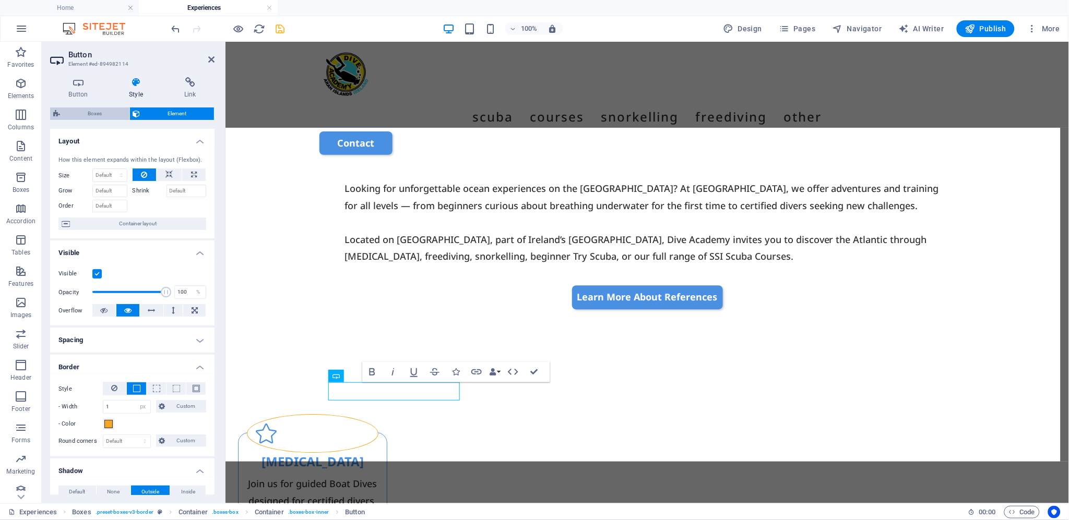
click at [90, 113] on span "Boxes" at bounding box center [94, 114] width 63 height 13
select select "rem"
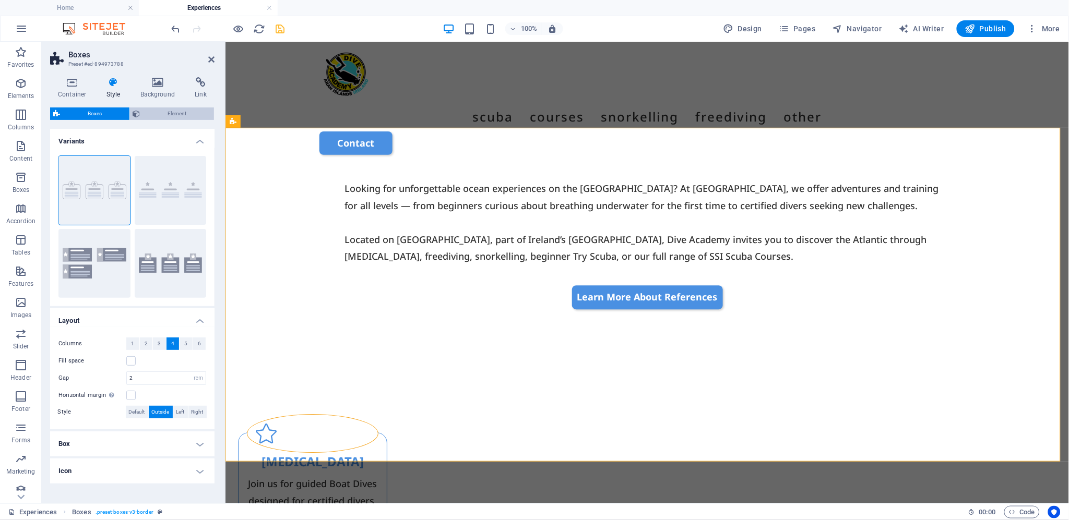
click at [170, 113] on span "Element" at bounding box center [178, 114] width 68 height 13
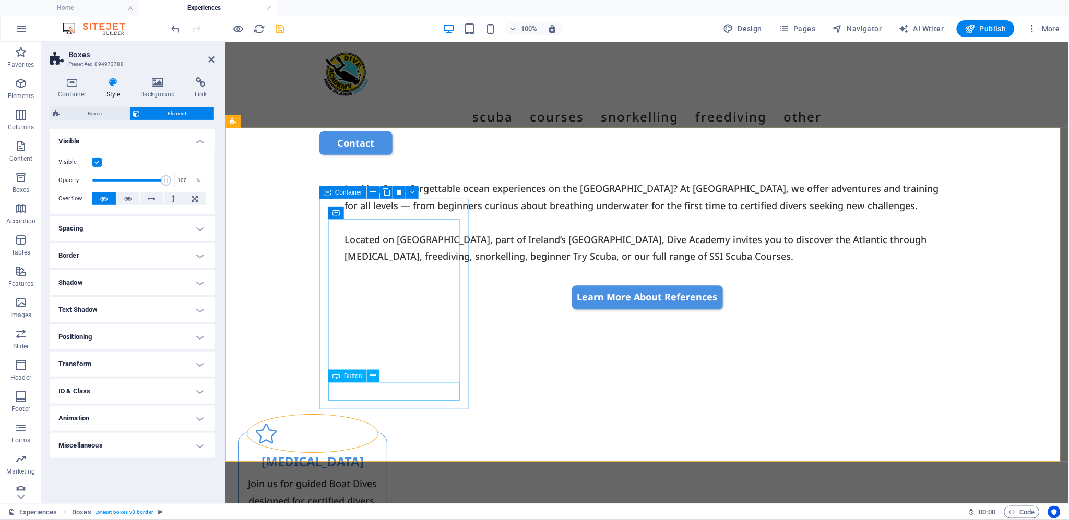
select select "px"
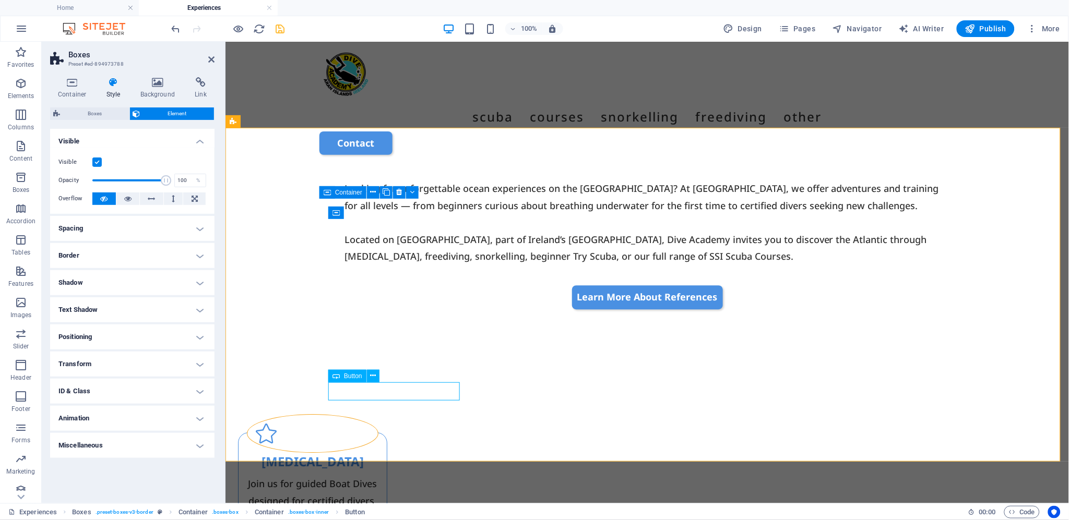
select select "px"
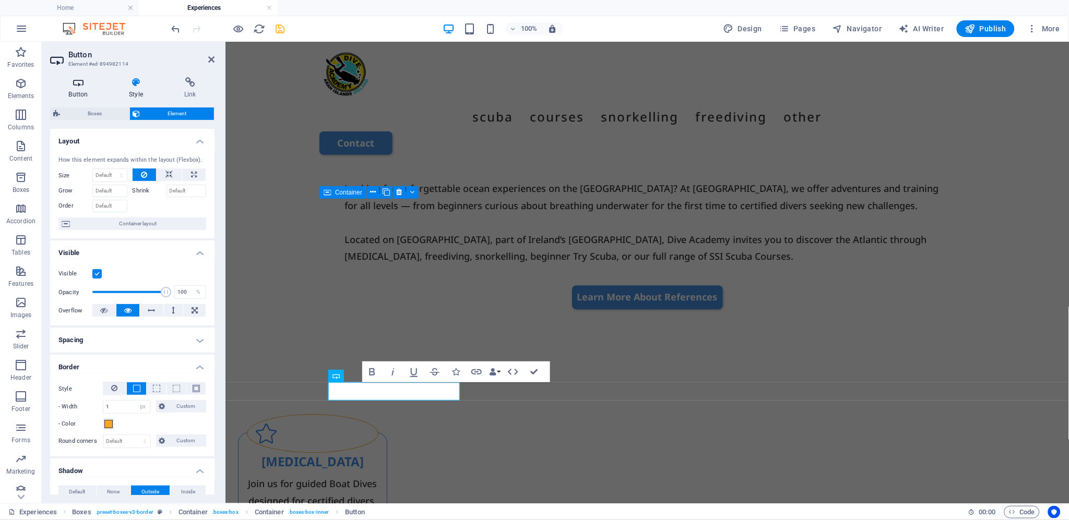
click at [71, 86] on icon at bounding box center [78, 82] width 56 height 10
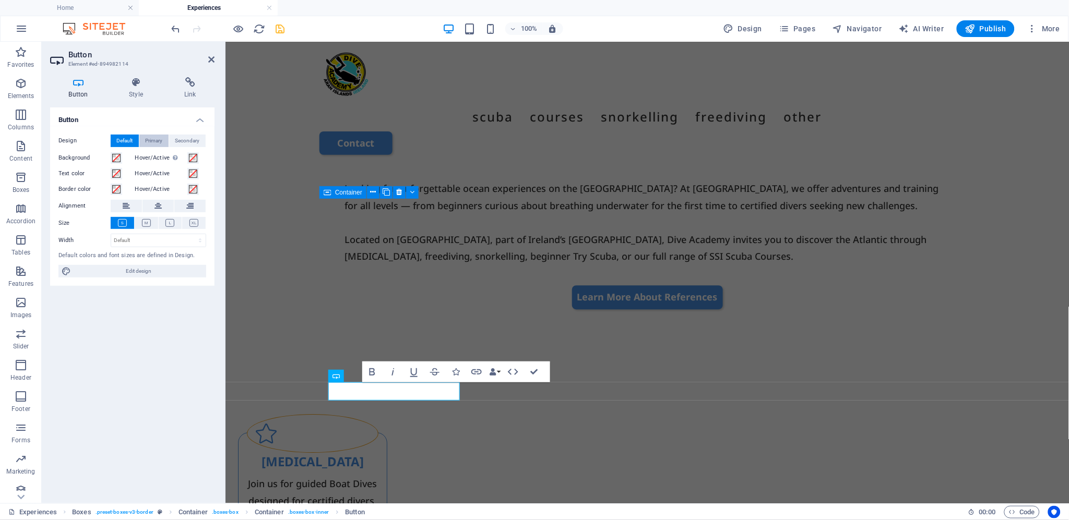
click at [159, 139] on span "Primary" at bounding box center [154, 141] width 17 height 13
click at [190, 139] on span "Secondary" at bounding box center [187, 141] width 25 height 13
click at [122, 135] on span "Default" at bounding box center [125, 141] width 16 height 13
click at [118, 155] on span at bounding box center [116, 158] width 8 height 8
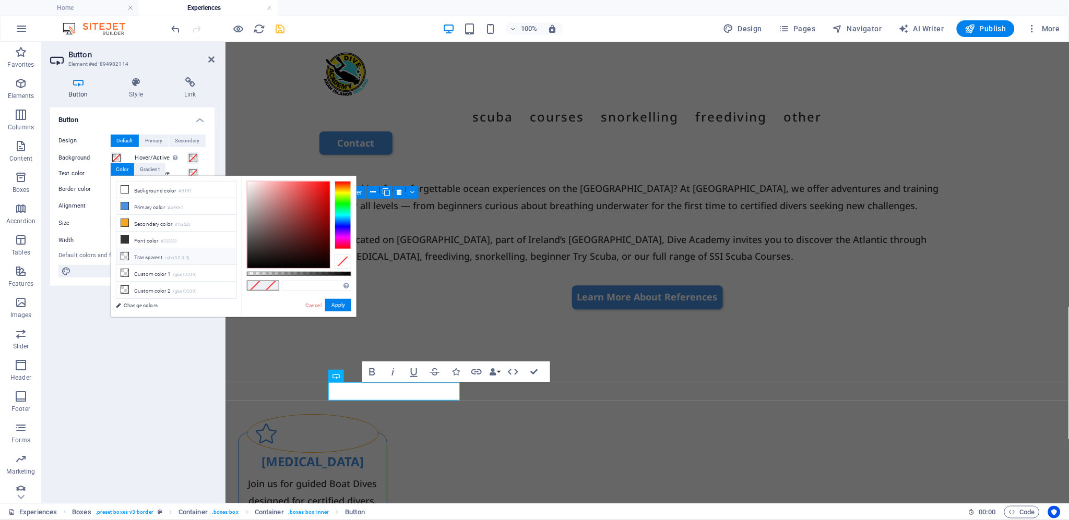
click at [157, 258] on li "Transparent rgba(0,0,0,.0)" at bounding box center [176, 256] width 120 height 17
type input "rgba(0, 0, 0, 0)"
click at [340, 302] on button "Apply" at bounding box center [338, 305] width 26 height 13
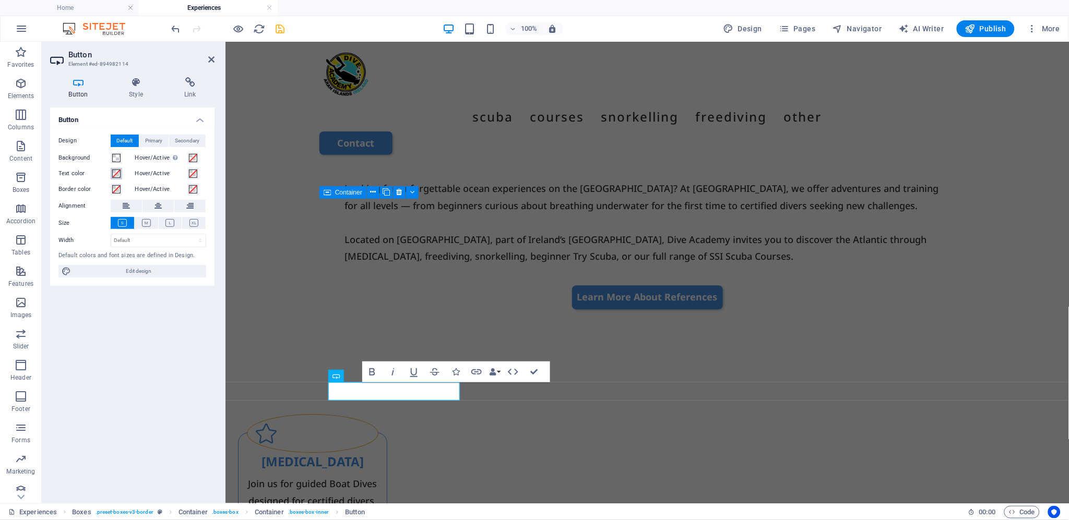
click at [116, 174] on span at bounding box center [116, 174] width 8 height 8
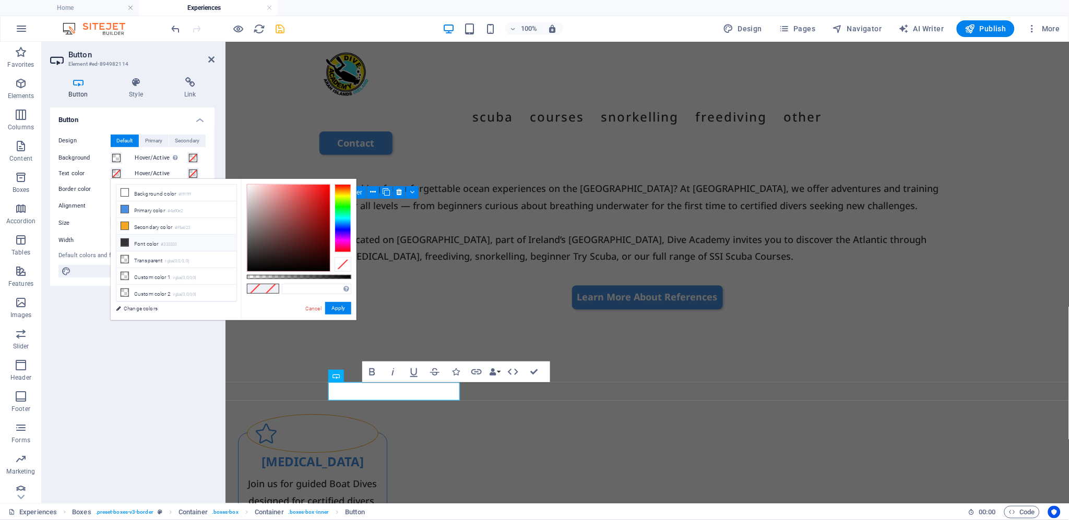
click at [144, 244] on li "Font color #333333" at bounding box center [176, 243] width 120 height 17
type input "#333333"
click at [342, 306] on button "Apply" at bounding box center [338, 308] width 26 height 13
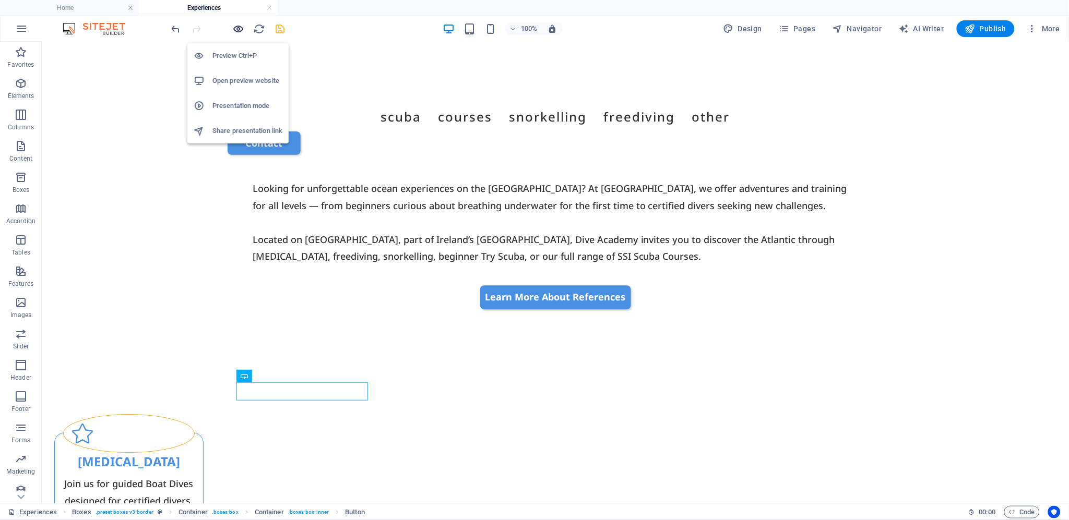
click at [238, 28] on icon "button" at bounding box center [239, 29] width 12 height 12
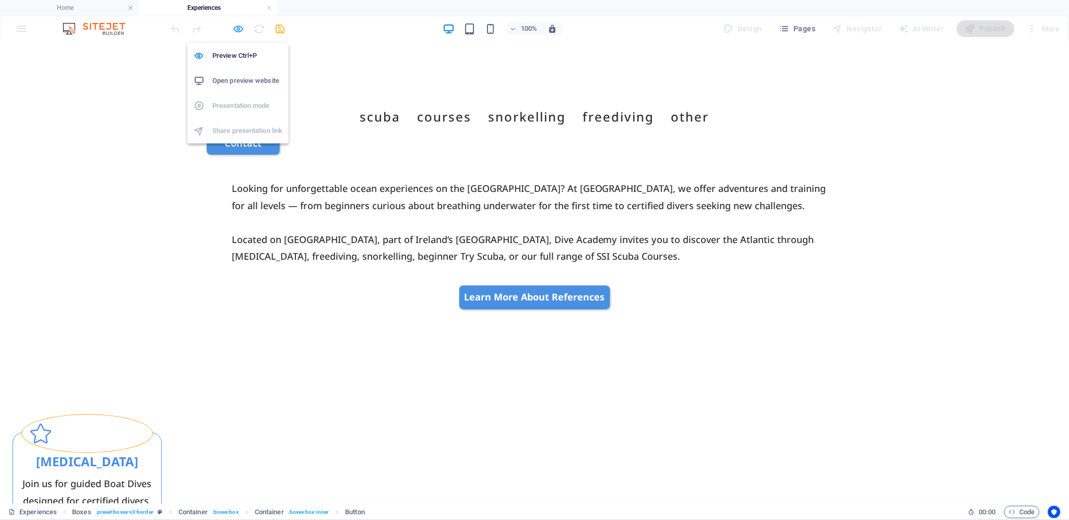
click at [242, 27] on icon "button" at bounding box center [239, 29] width 12 height 12
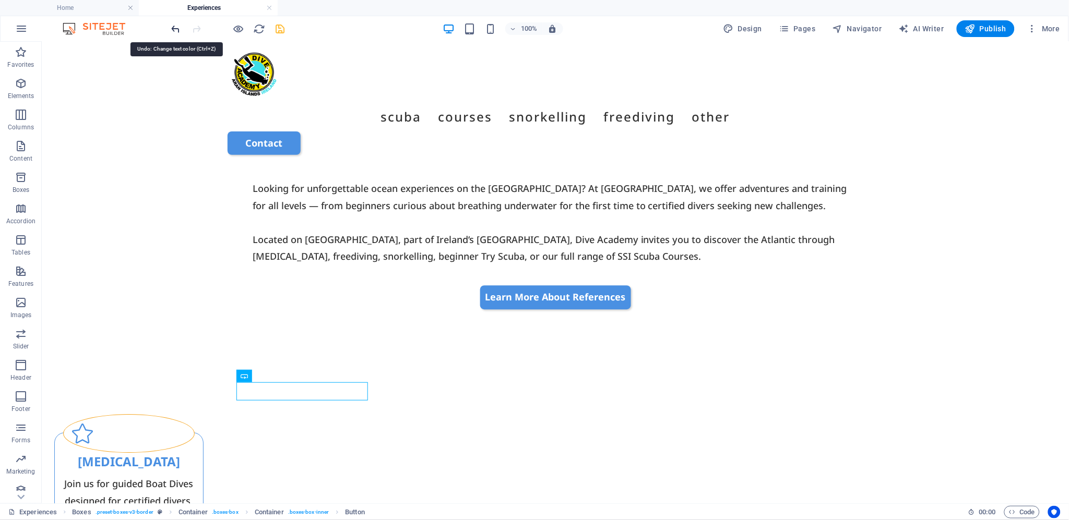
click at [174, 29] on icon "undo" at bounding box center [176, 29] width 12 height 12
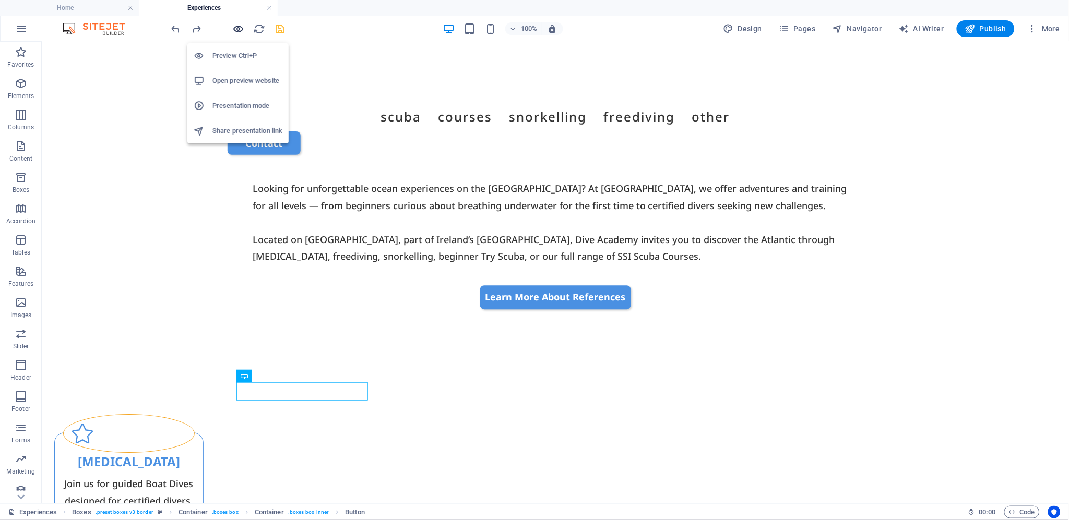
click at [239, 28] on icon "button" at bounding box center [239, 29] width 12 height 12
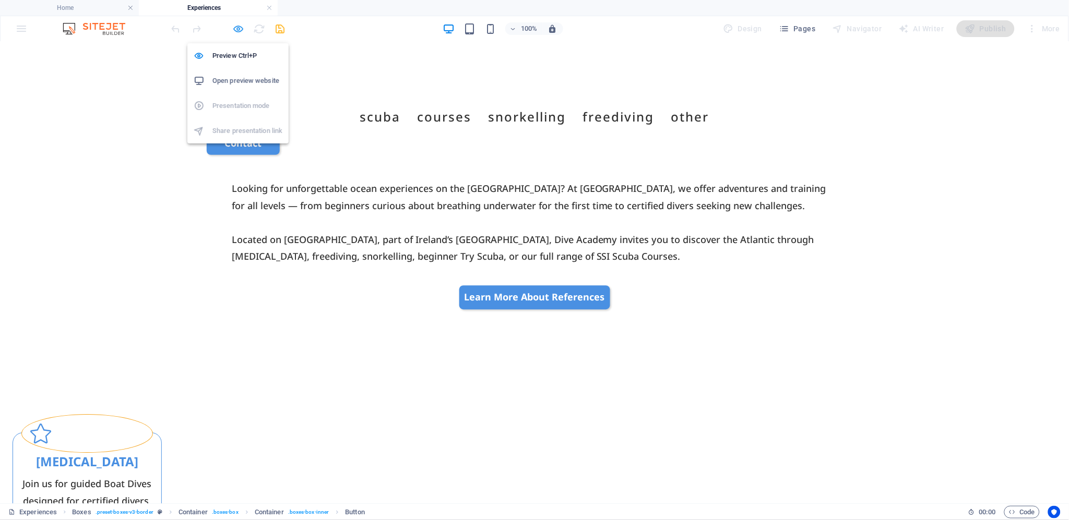
click at [238, 27] on icon "button" at bounding box center [239, 29] width 12 height 12
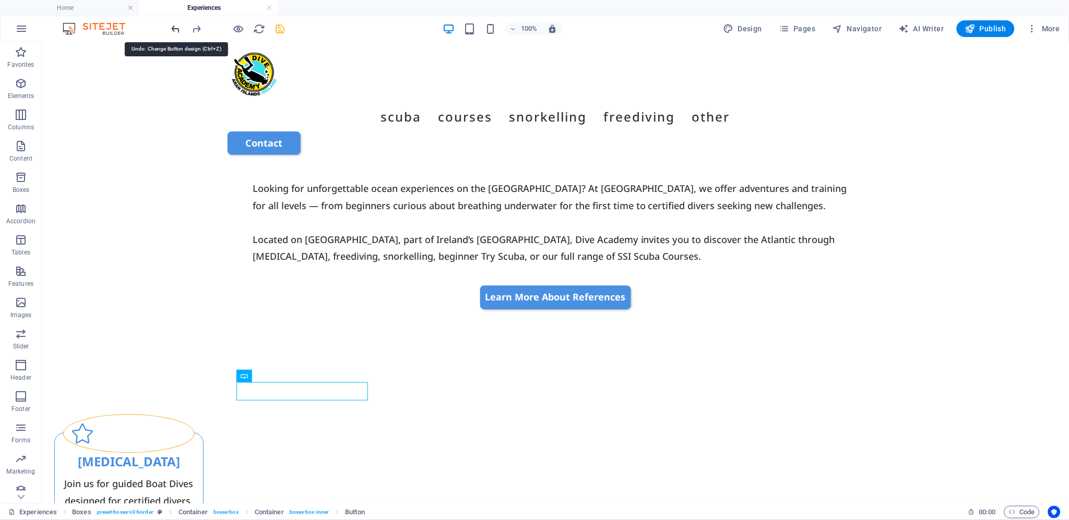
click at [174, 29] on icon "undo" at bounding box center [176, 29] width 12 height 12
click at [174, 28] on icon "undo" at bounding box center [176, 29] width 12 height 12
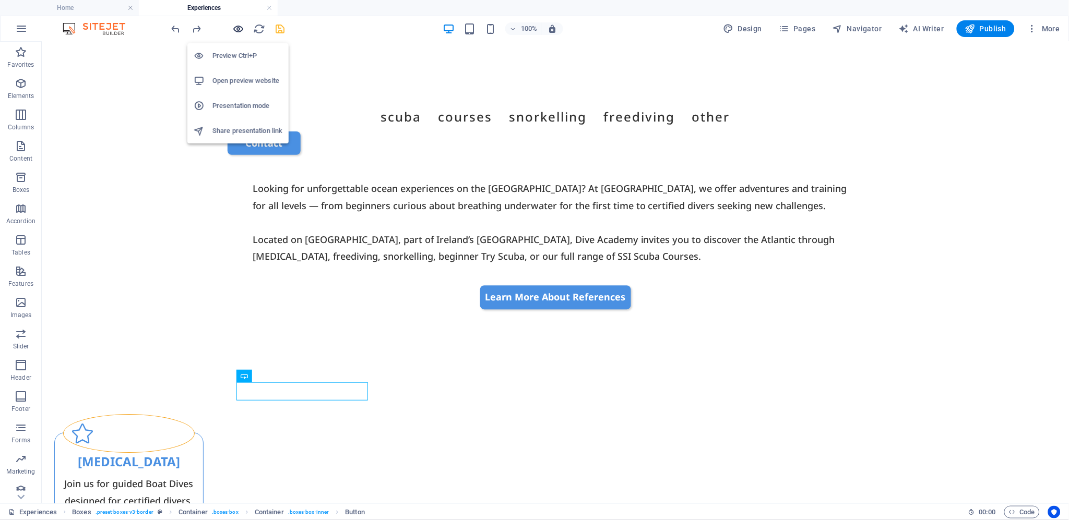
click at [240, 26] on icon "button" at bounding box center [239, 29] width 12 height 12
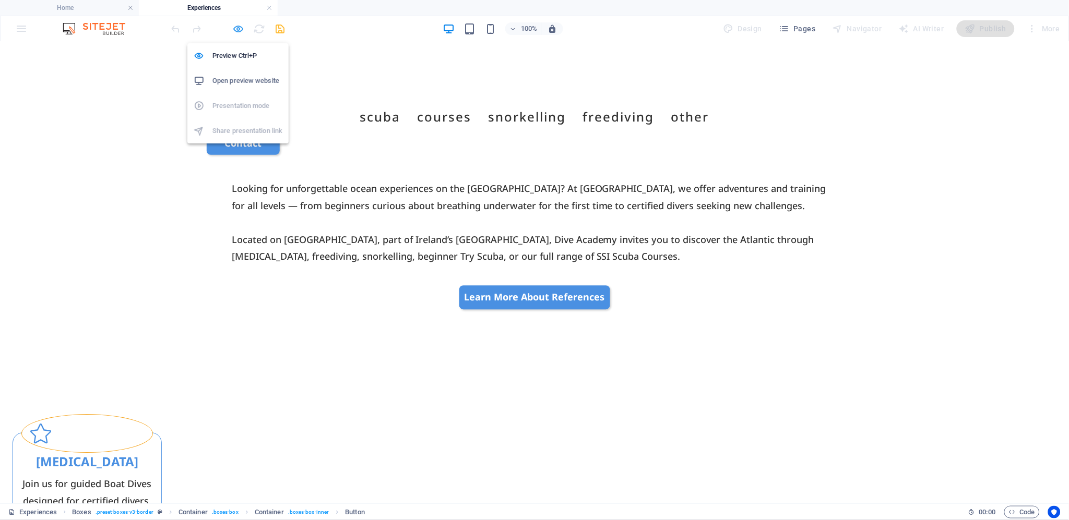
click at [238, 27] on icon "button" at bounding box center [239, 29] width 12 height 12
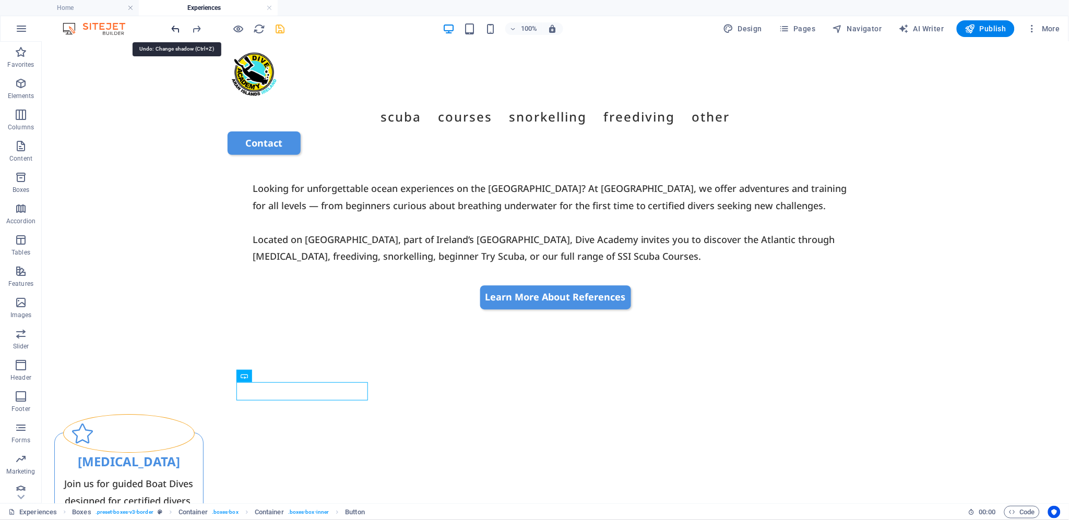
click at [176, 28] on icon "undo" at bounding box center [176, 29] width 12 height 12
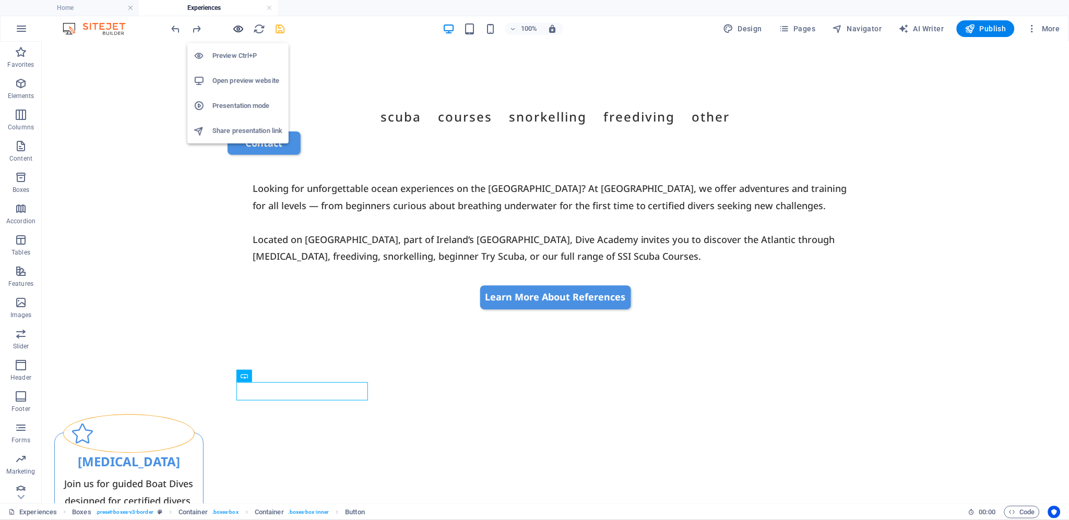
click at [241, 25] on icon "button" at bounding box center [239, 29] width 12 height 12
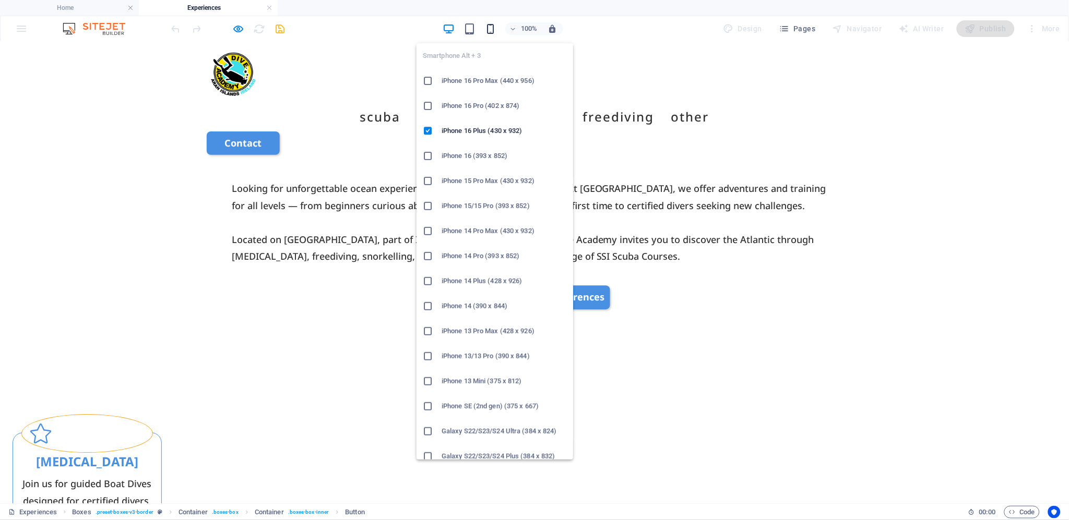
click at [495, 25] on icon "button" at bounding box center [490, 29] width 12 height 12
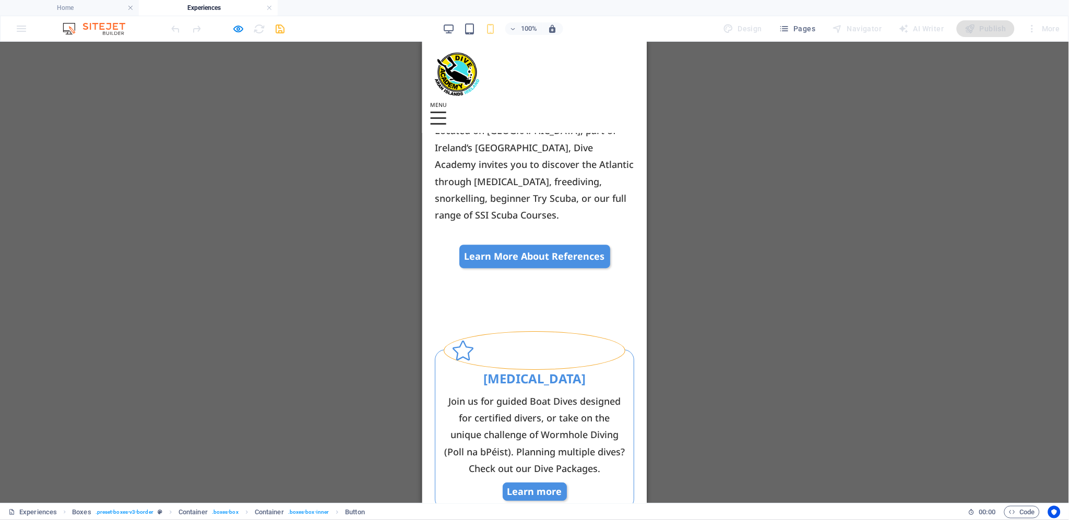
scroll to position [752, 0]
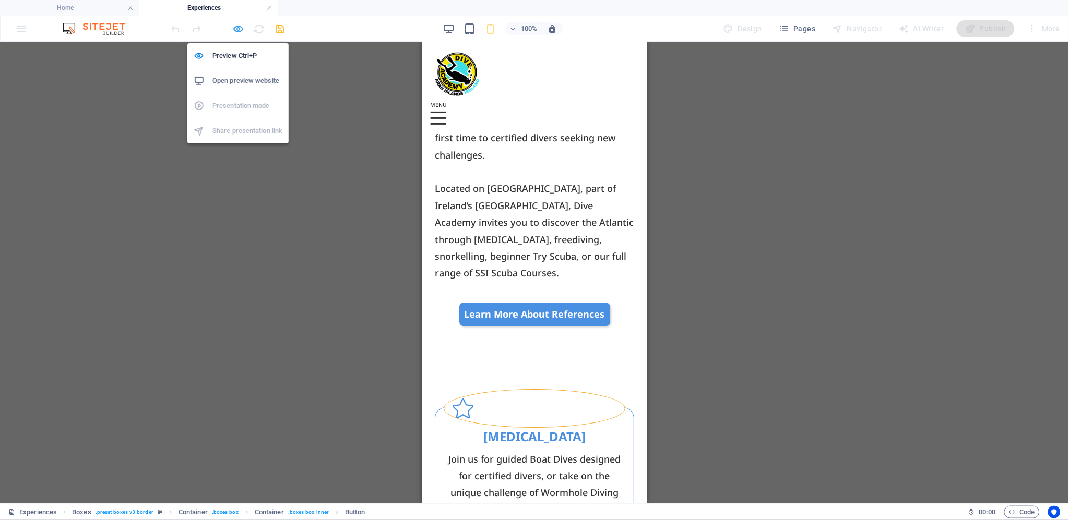
click at [240, 25] on icon "button" at bounding box center [239, 29] width 12 height 12
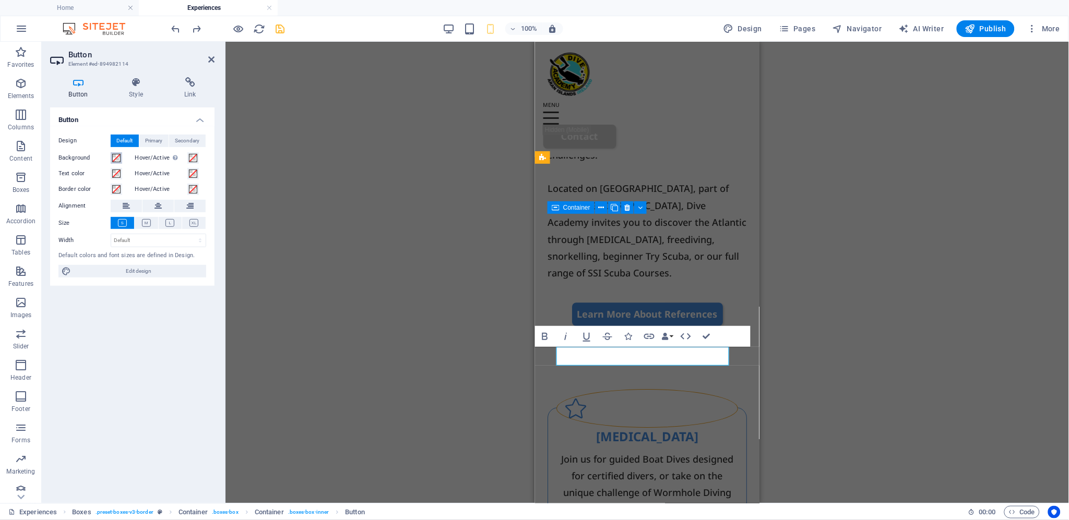
click at [118, 157] on span at bounding box center [116, 158] width 8 height 8
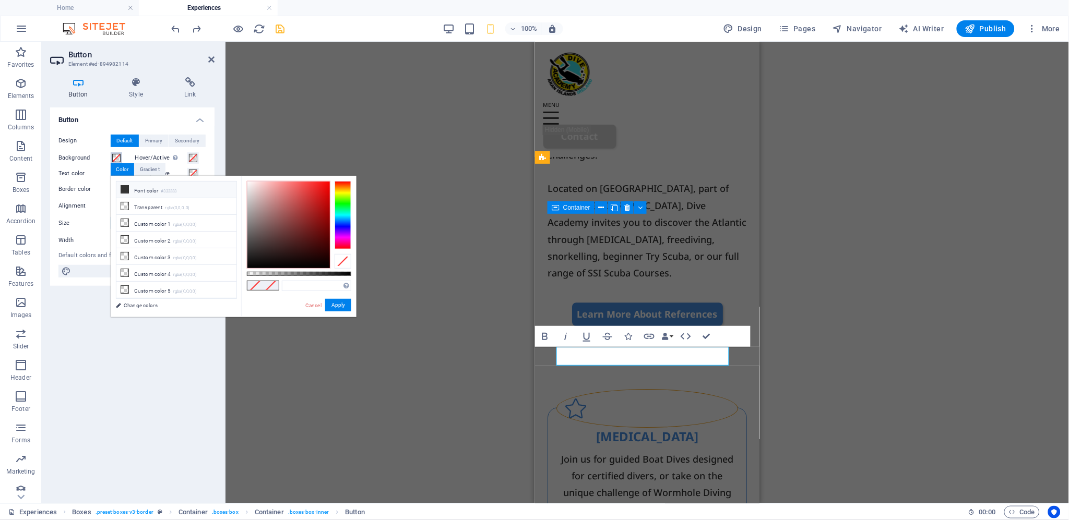
scroll to position [0, 0]
click at [314, 307] on link "Cancel" at bounding box center [313, 306] width 18 height 8
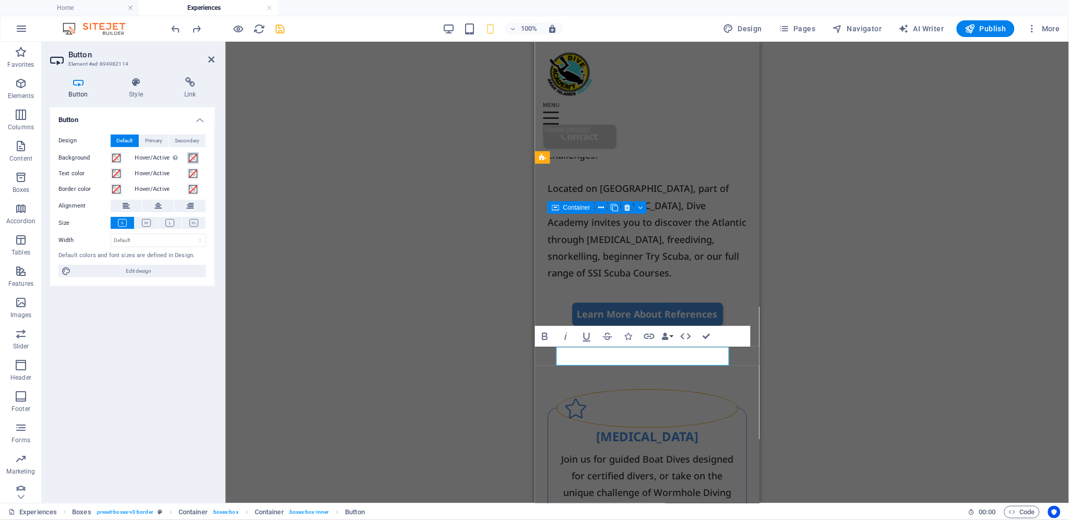
click at [191, 156] on span at bounding box center [193, 158] width 8 height 8
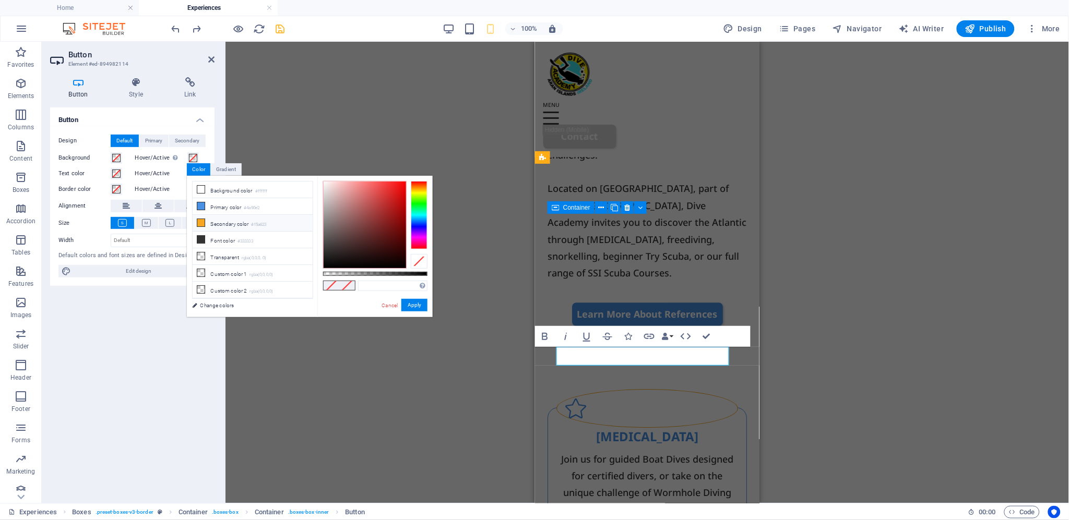
click at [215, 222] on li "Secondary color #f5a623" at bounding box center [253, 223] width 120 height 17
type input "#f5a623"
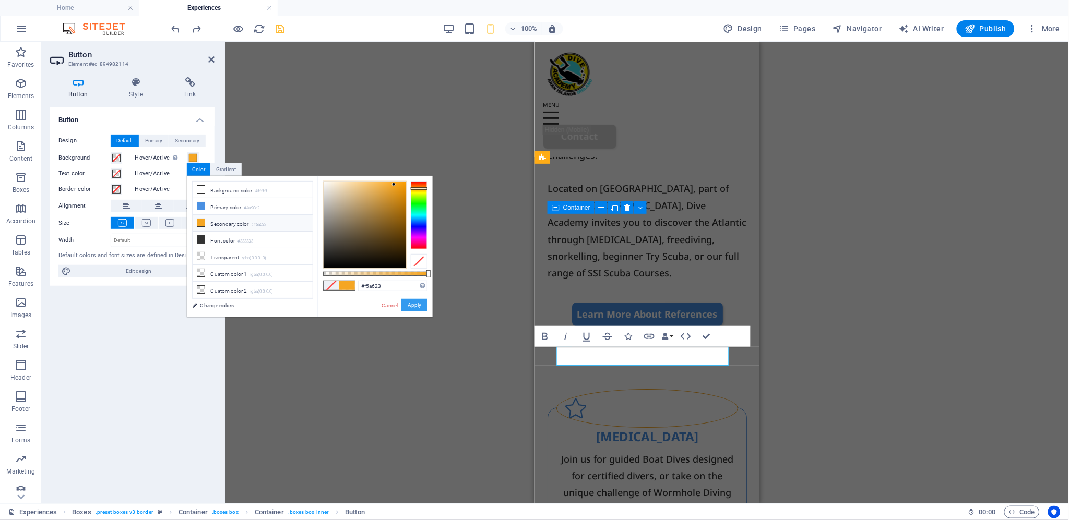
click at [415, 300] on button "Apply" at bounding box center [414, 305] width 26 height 13
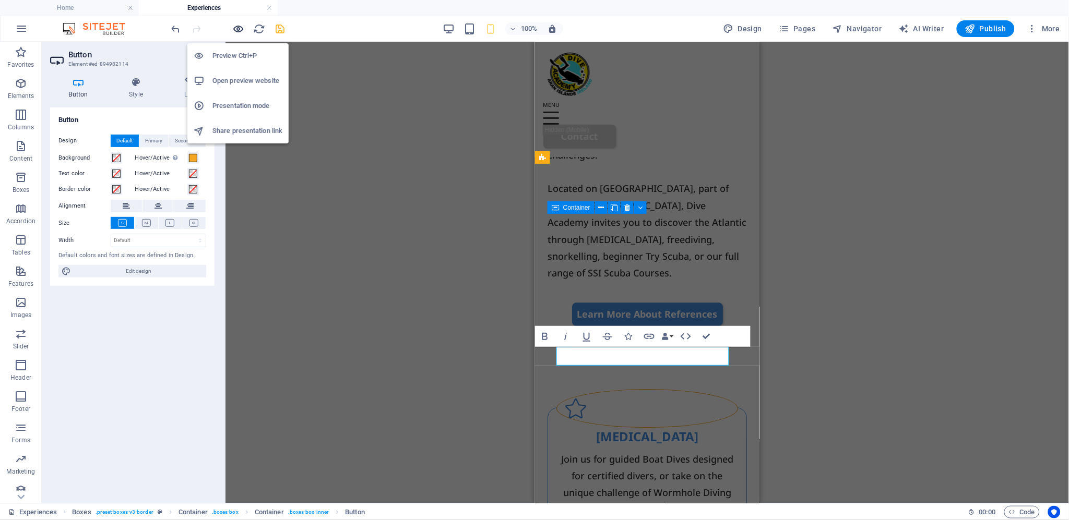
click at [242, 27] on icon "button" at bounding box center [239, 29] width 12 height 12
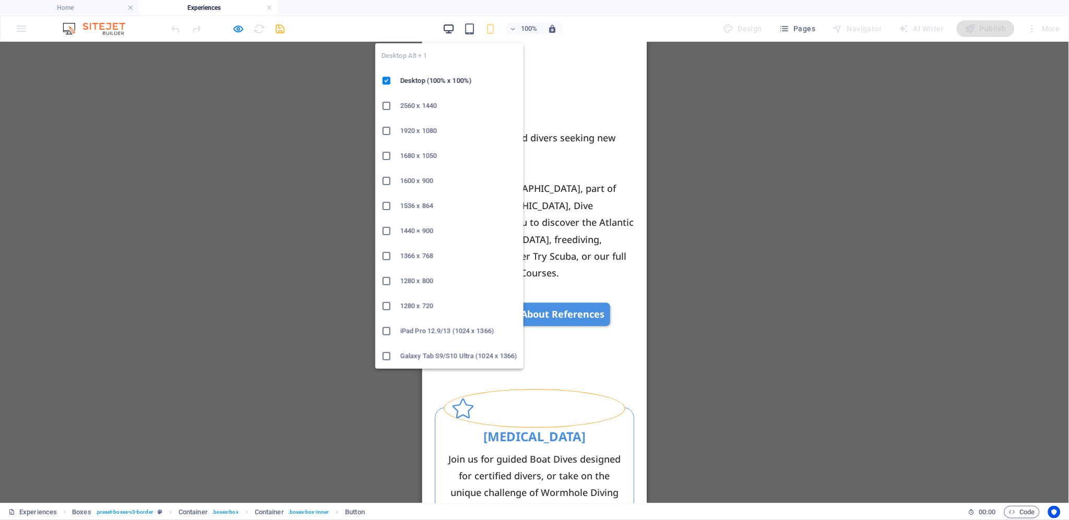
click at [449, 27] on icon "button" at bounding box center [449, 29] width 12 height 12
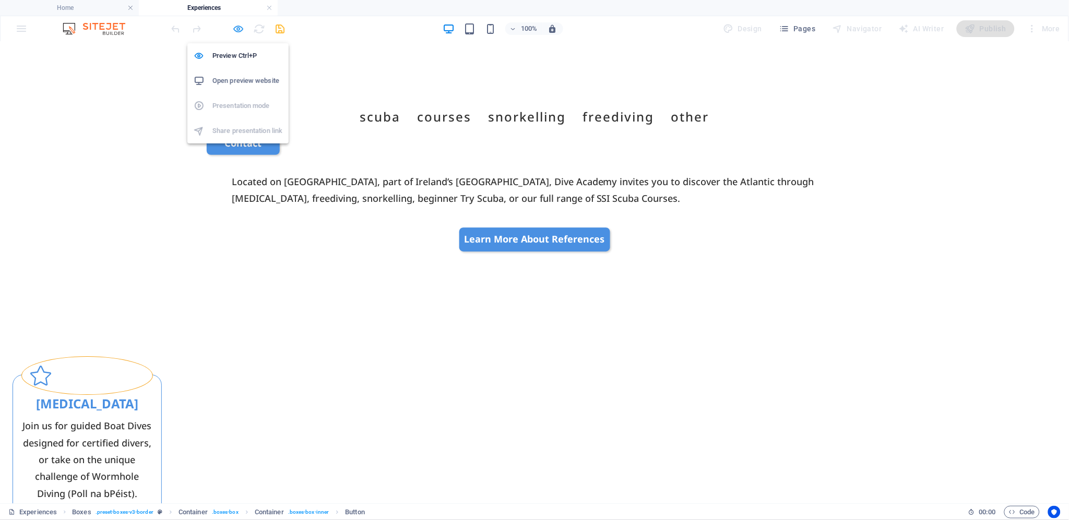
click at [237, 27] on icon "button" at bounding box center [239, 29] width 12 height 12
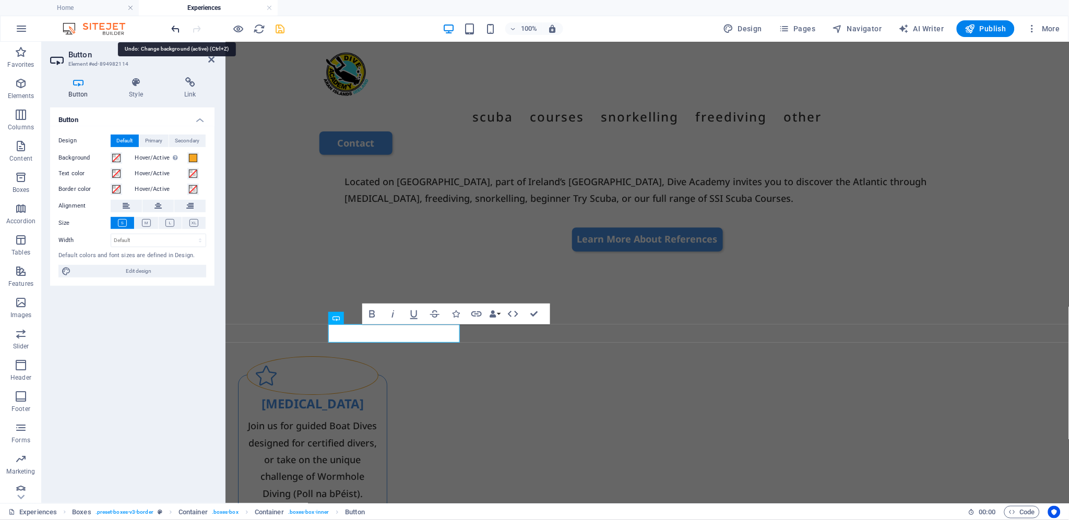
click at [174, 27] on icon "undo" at bounding box center [176, 29] width 12 height 12
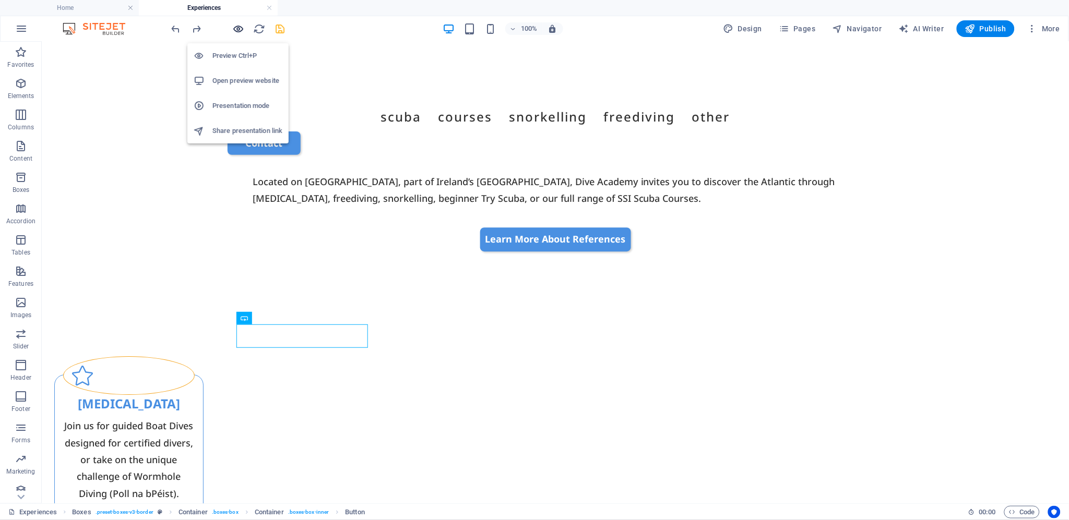
click at [240, 25] on icon "button" at bounding box center [239, 29] width 12 height 12
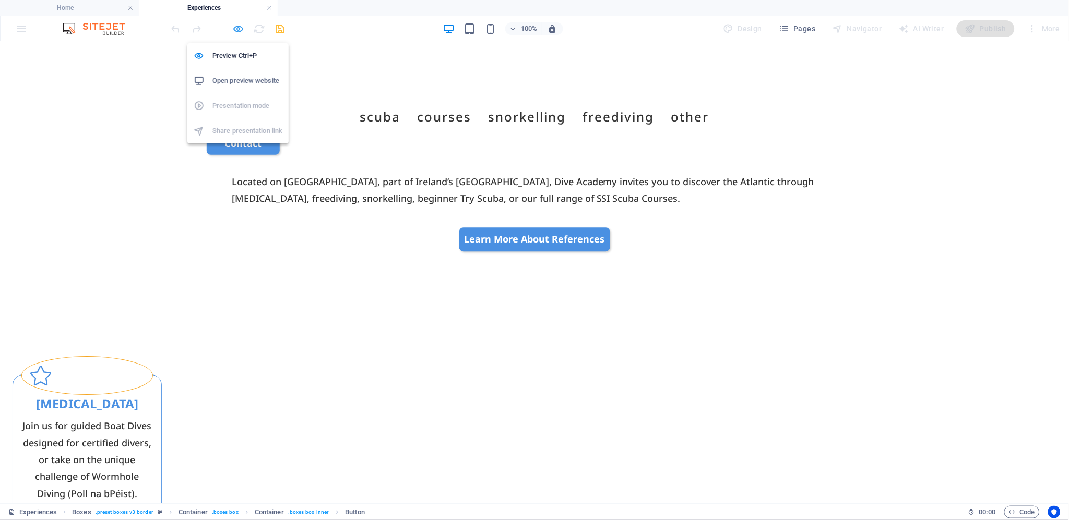
click at [237, 27] on icon "button" at bounding box center [239, 29] width 12 height 12
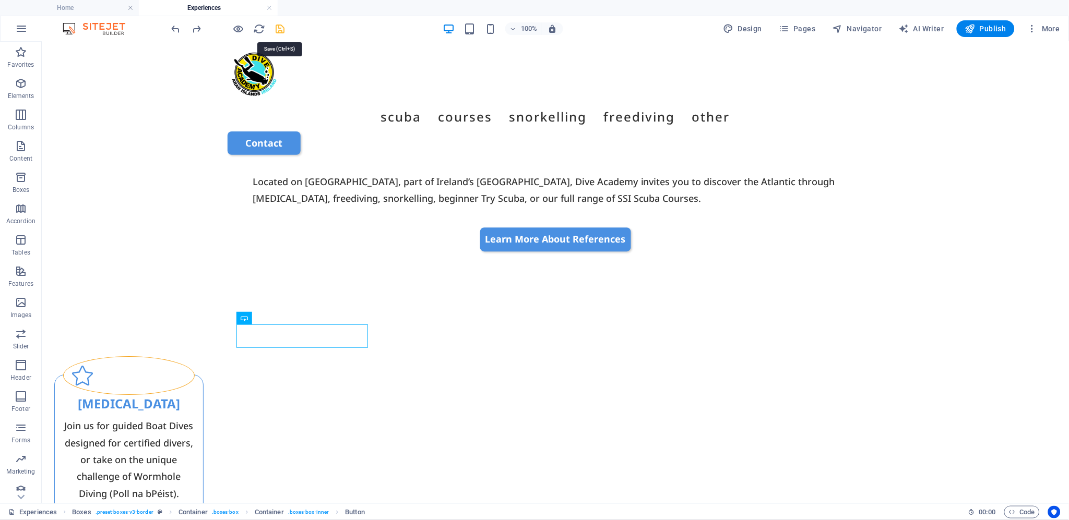
click at [283, 24] on icon "save" at bounding box center [281, 29] width 12 height 12
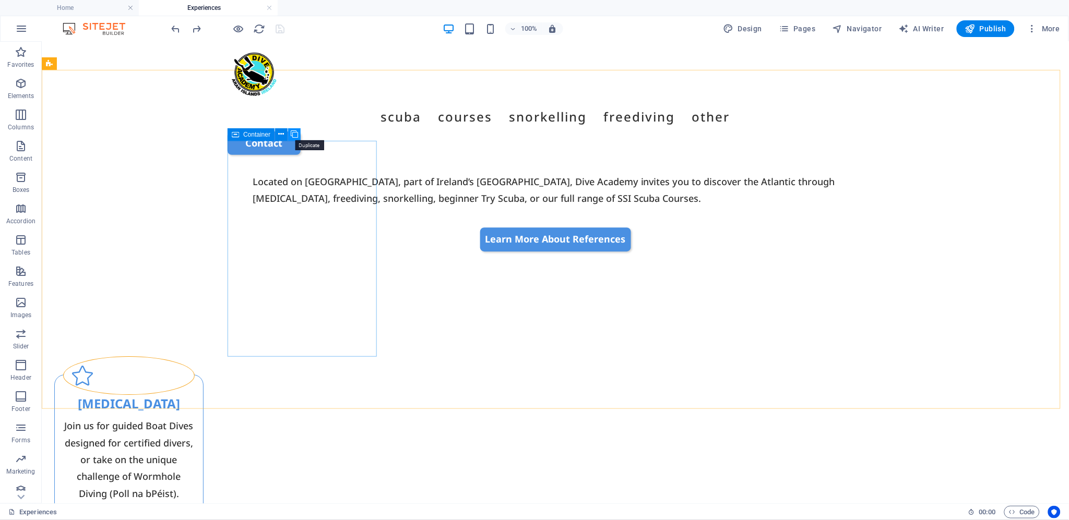
click at [297, 133] on icon at bounding box center [294, 134] width 7 height 11
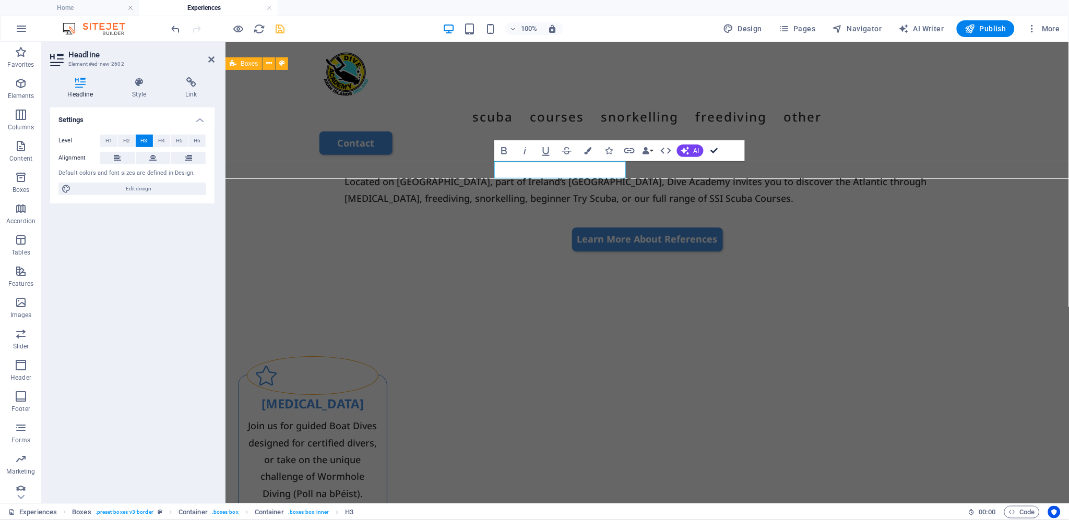
drag, startPoint x: 713, startPoint y: 149, endPoint x: 599, endPoint y: 166, distance: 115.5
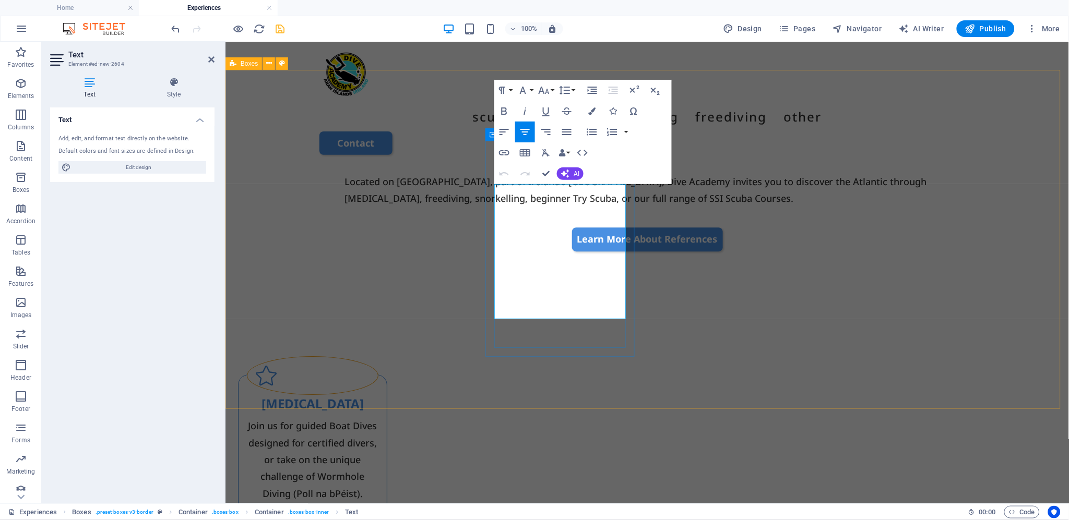
drag, startPoint x: 495, startPoint y: 189, endPoint x: 592, endPoint y: 272, distance: 127.7
click at [543, 149] on icon "button" at bounding box center [546, 152] width 8 height 7
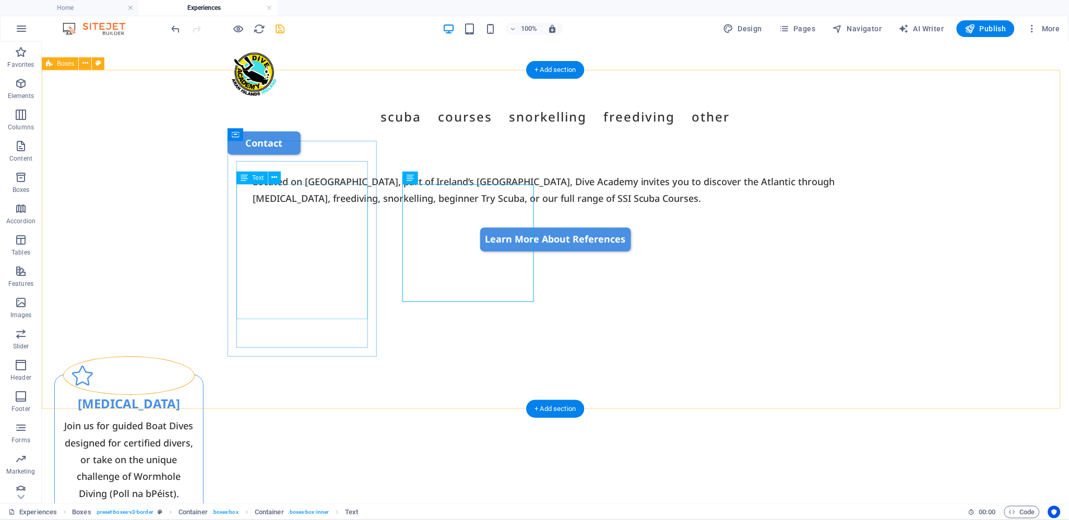
click at [194, 417] on div "Join us for guided Boat Dives designed for certified divers, or take on the uni…" at bounding box center [129, 476] width 132 height 118
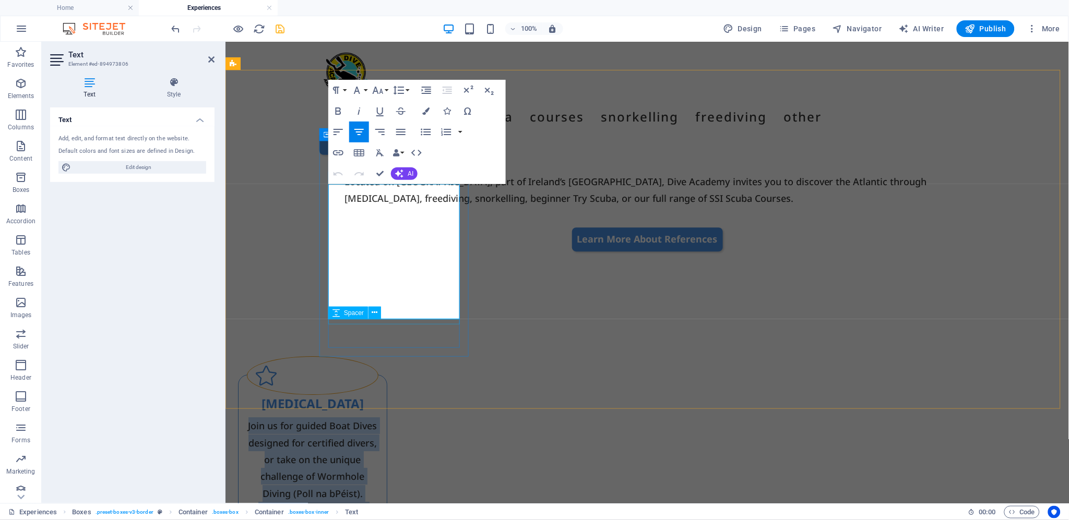
drag, startPoint x: 327, startPoint y: 188, endPoint x: 426, endPoint y: 322, distance: 166.8
click at [378, 395] on div "[MEDICAL_DATA] Join us for guided Boat Dives designed for certified divers, or …" at bounding box center [312, 480] width 132 height 170
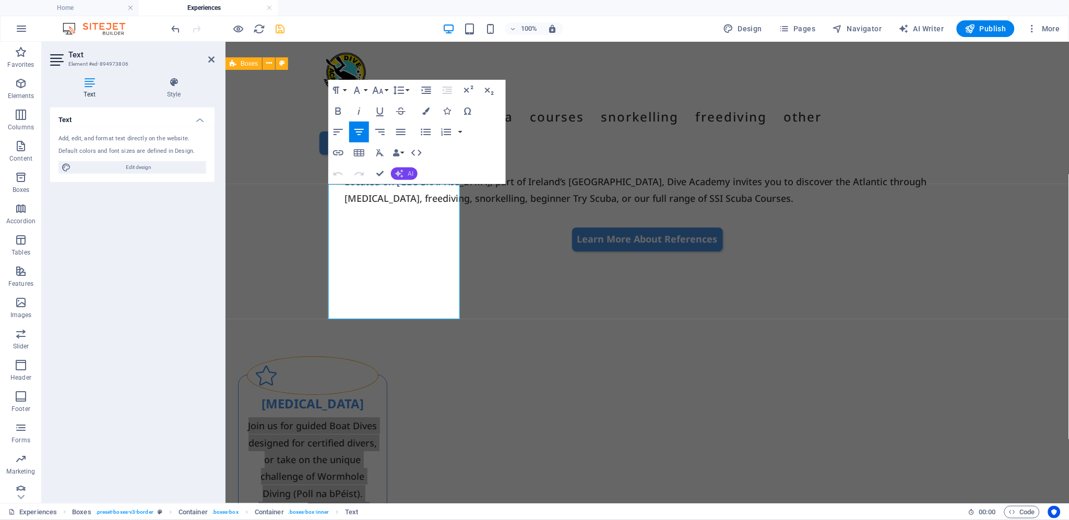
click at [399, 172] on icon "button" at bounding box center [399, 174] width 8 height 8
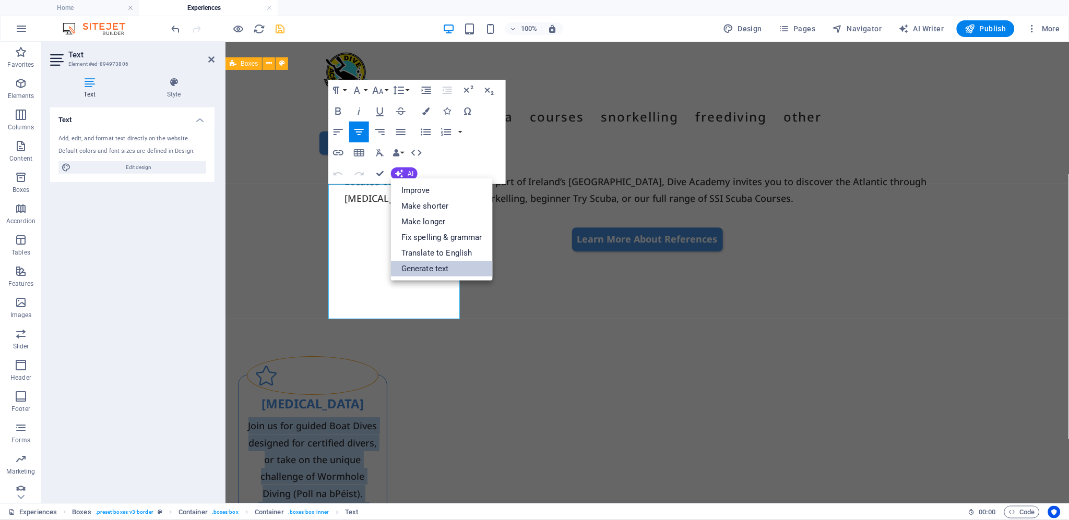
click at [424, 267] on link "Generate text" at bounding box center [442, 269] width 102 height 16
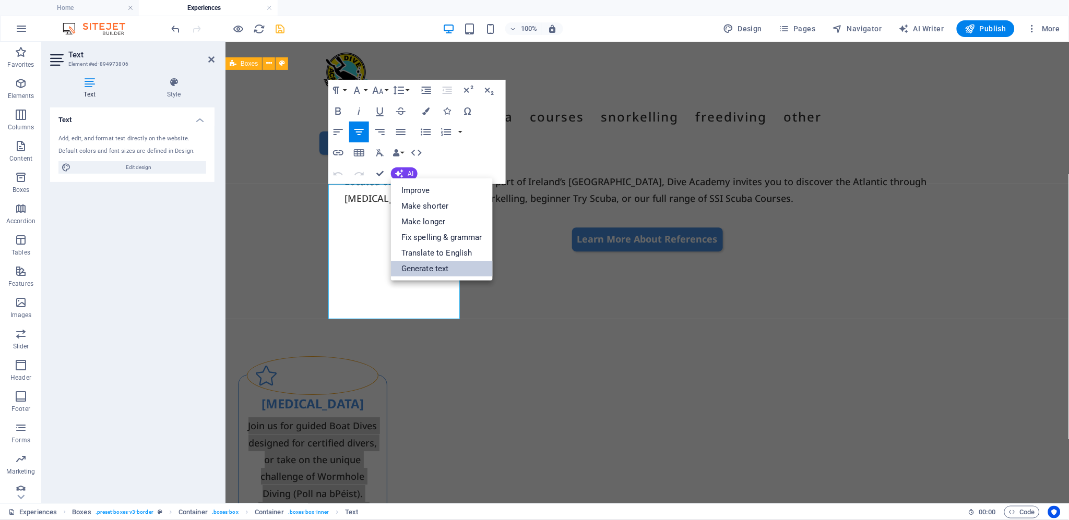
select select "English"
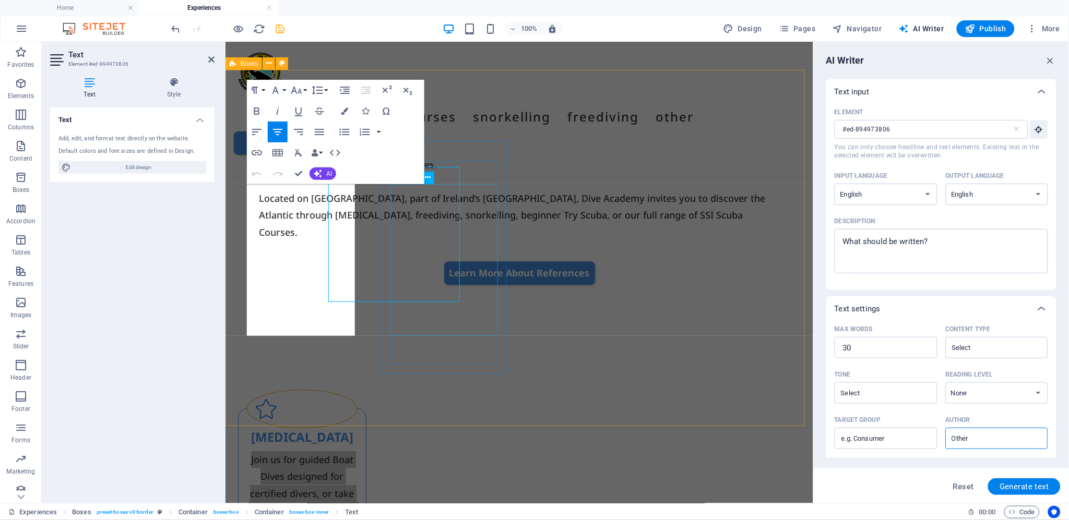
scroll to position [769, 0]
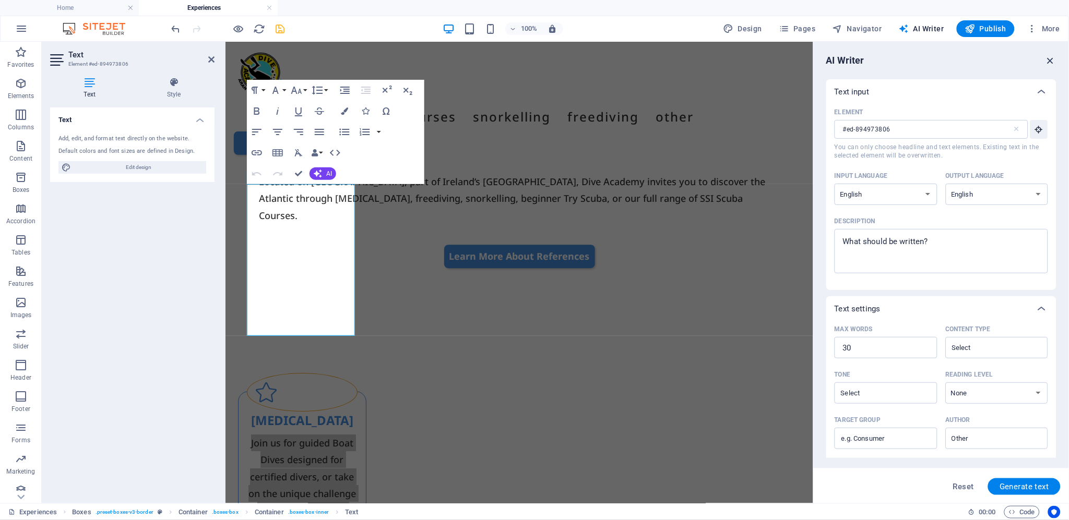
click at [1051, 59] on icon "button" at bounding box center [1050, 60] width 11 height 11
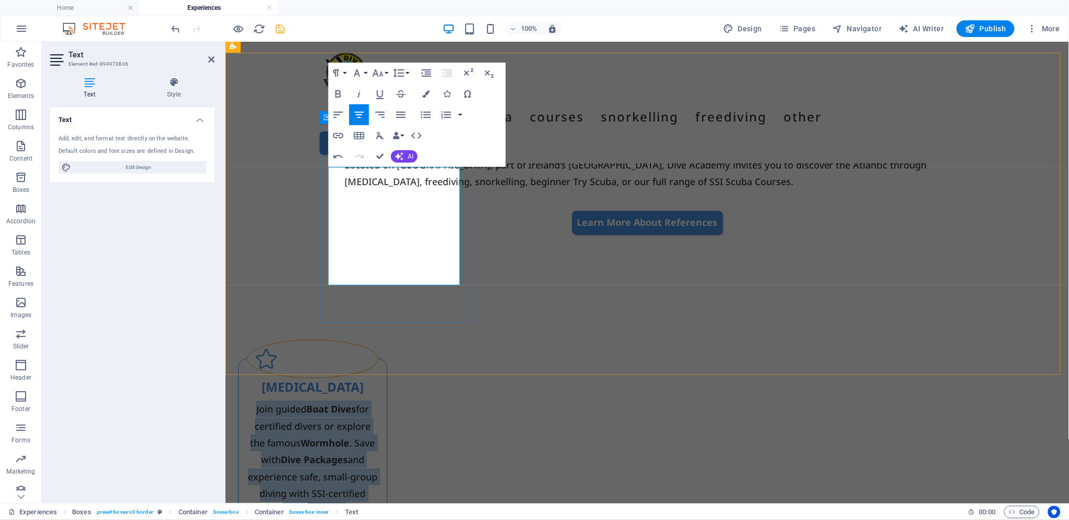
drag, startPoint x: 333, startPoint y: 176, endPoint x: 460, endPoint y: 267, distance: 156.3
click at [387, 357] on div "[MEDICAL_DATA] Join guided Boat Dives for certified divers or explore the famou…" at bounding box center [311, 465] width 149 height 216
click at [378, 133] on icon "button" at bounding box center [380, 135] width 13 height 13
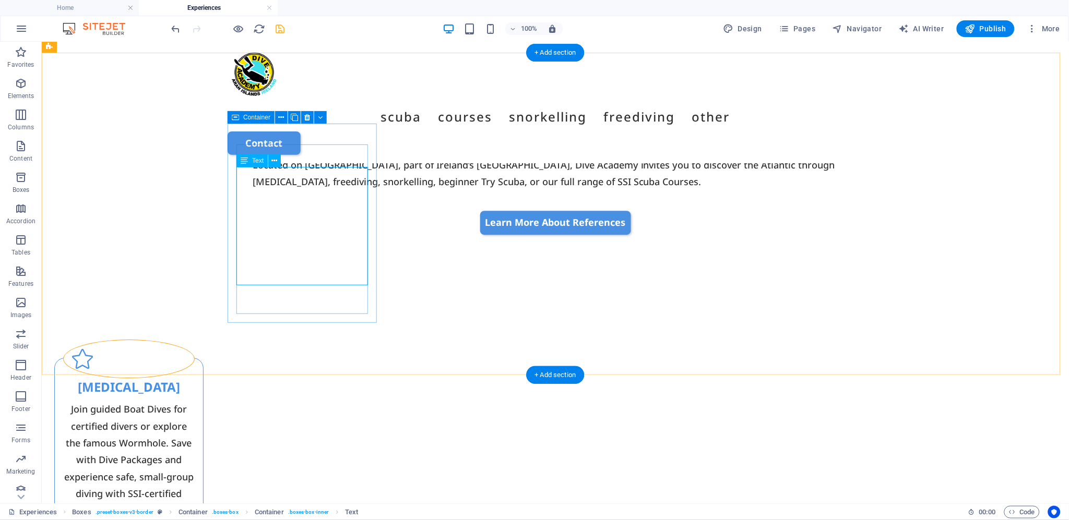
click at [194, 400] on div "Join guided Boat Dives for certified divers or explore the famous Wormhole. Sav…" at bounding box center [129, 467] width 132 height 135
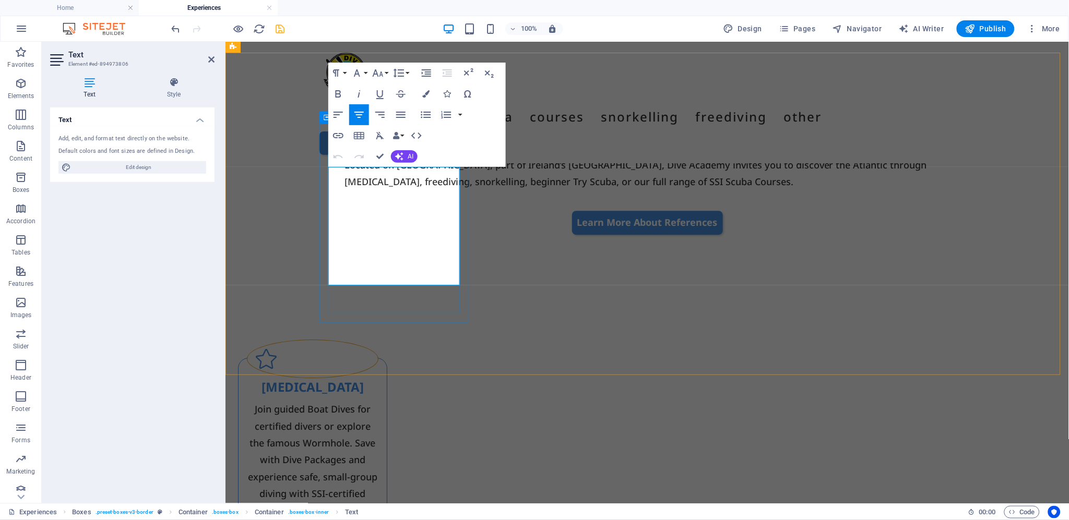
click at [378, 400] on p "Join guided Boat Dives for certified divers or explore the famous Wormhole. Sav…" at bounding box center [312, 467] width 132 height 135
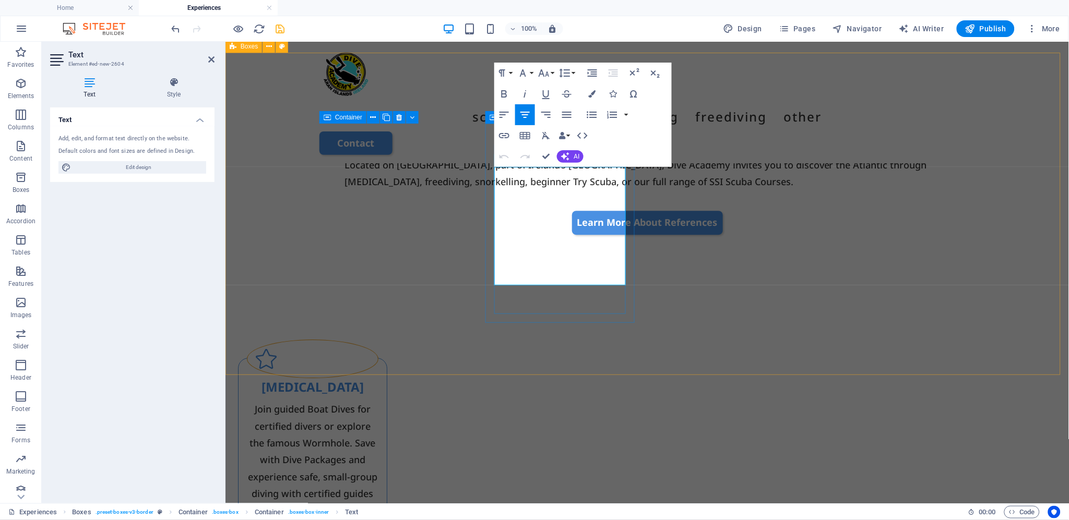
drag, startPoint x: 606, startPoint y: 277, endPoint x: 502, endPoint y: 172, distance: 147.2
drag, startPoint x: 607, startPoint y: 290, endPoint x: 507, endPoint y: 170, distance: 157.1
click at [545, 132] on icon "button" at bounding box center [546, 135] width 13 height 13
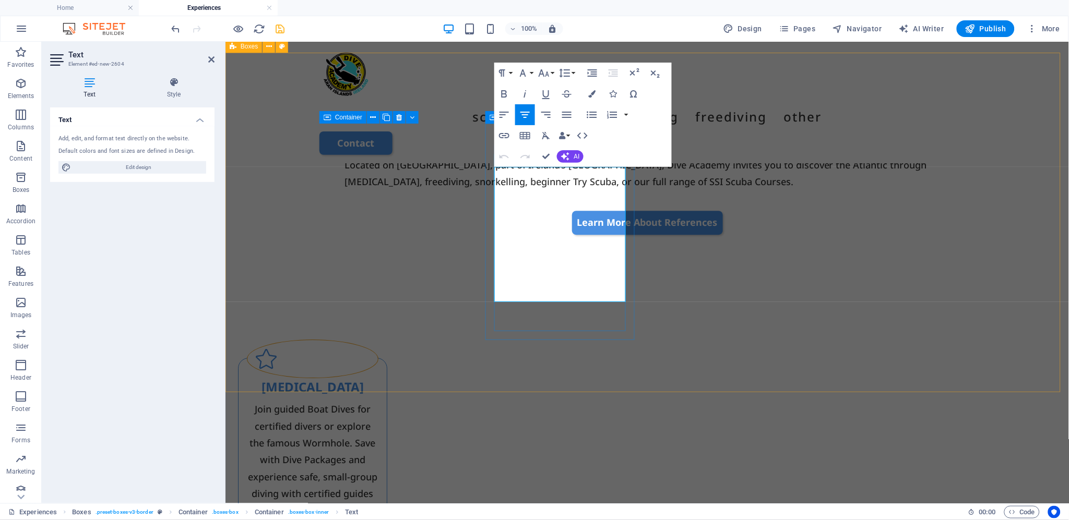
click at [378, 400] on div "Join guided Boat Dives for certified divers or explore the famous Wormhole. Sav…" at bounding box center [312, 459] width 132 height 118
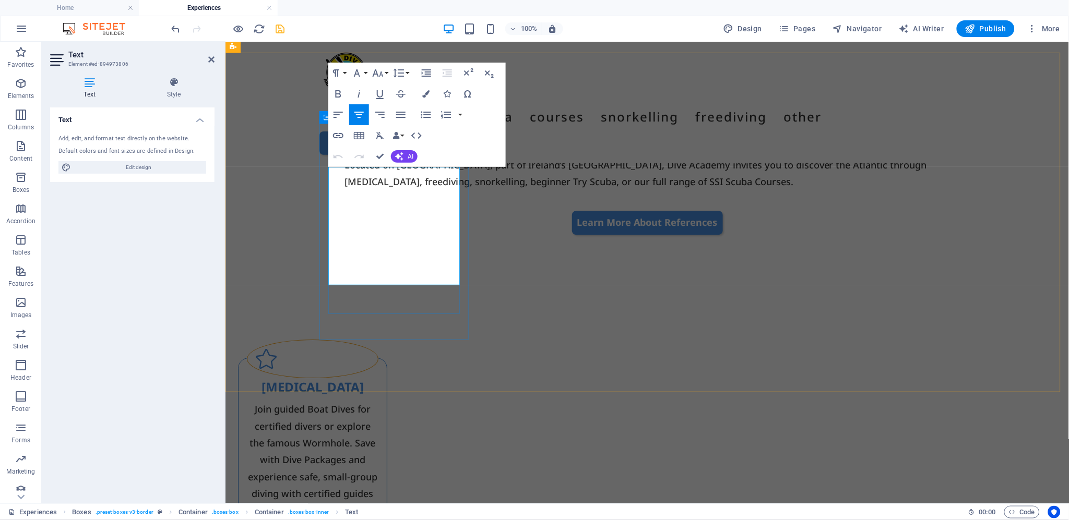
click at [378, 400] on p "Join guided Boat Dives for certified divers or explore the famous Wormhole. Sav…" at bounding box center [312, 459] width 132 height 118
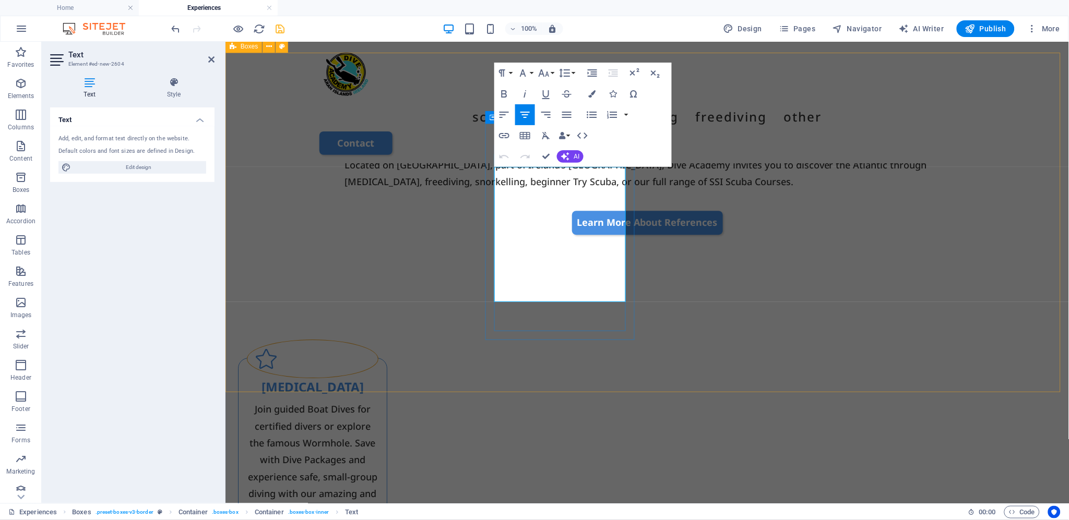
drag, startPoint x: 506, startPoint y: 172, endPoint x: 603, endPoint y: 268, distance: 136.9
drag, startPoint x: 601, startPoint y: 292, endPoint x: 504, endPoint y: 177, distance: 150.4
click at [544, 134] on icon "button" at bounding box center [546, 135] width 8 height 7
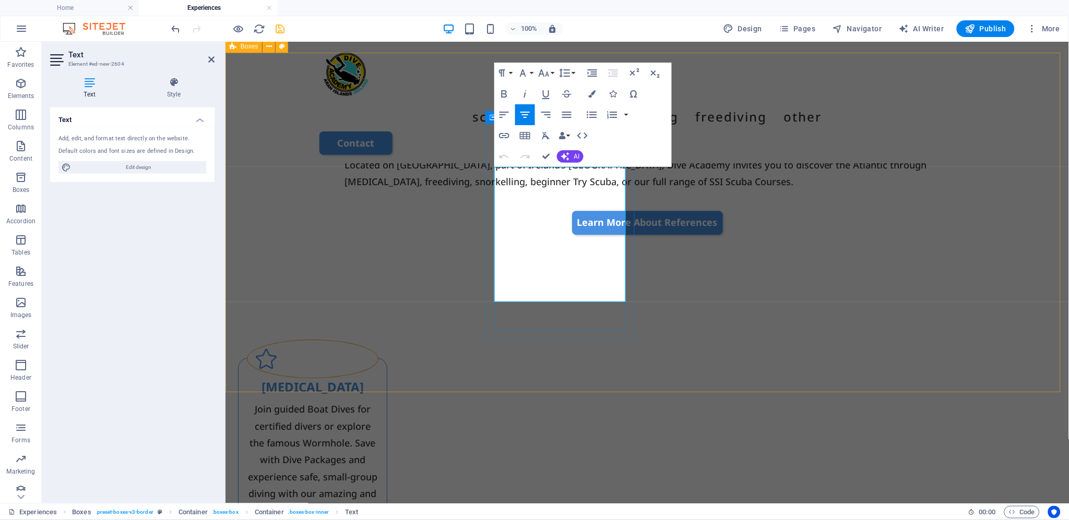
drag, startPoint x: 586, startPoint y: 209, endPoint x: 565, endPoint y: 209, distance: 20.9
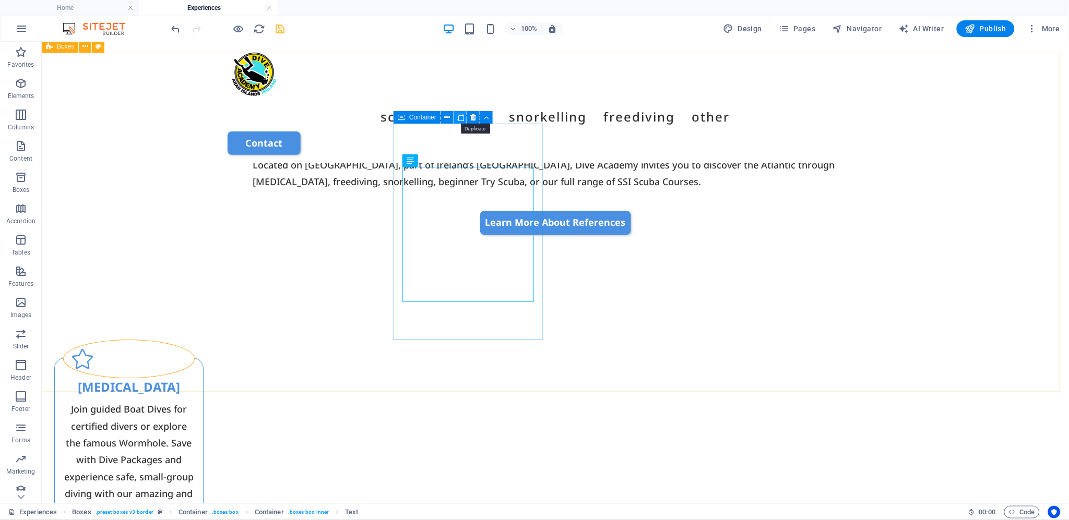
click at [460, 117] on icon at bounding box center [460, 117] width 7 height 11
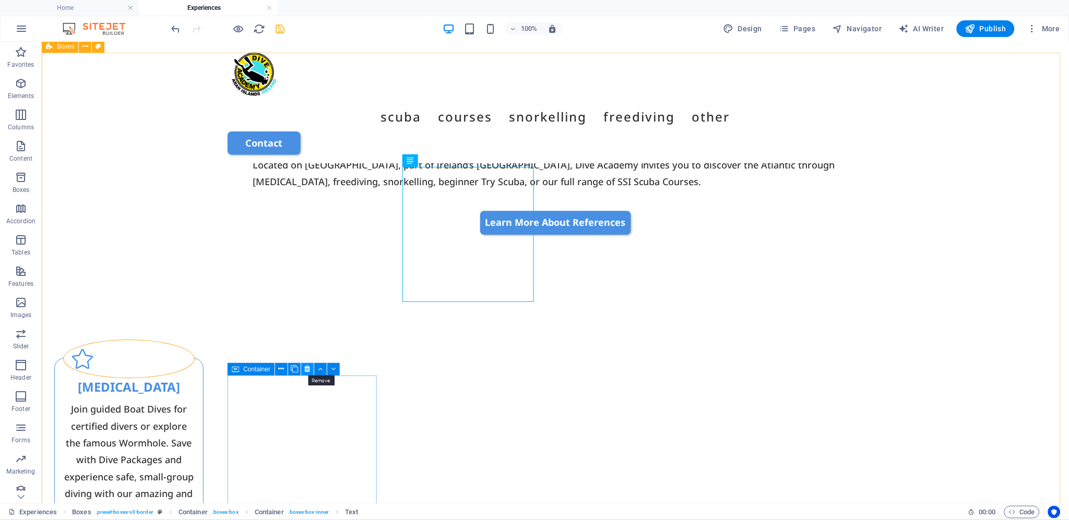
click at [306, 365] on icon at bounding box center [308, 369] width 6 height 11
click at [306, 368] on icon at bounding box center [308, 369] width 6 height 11
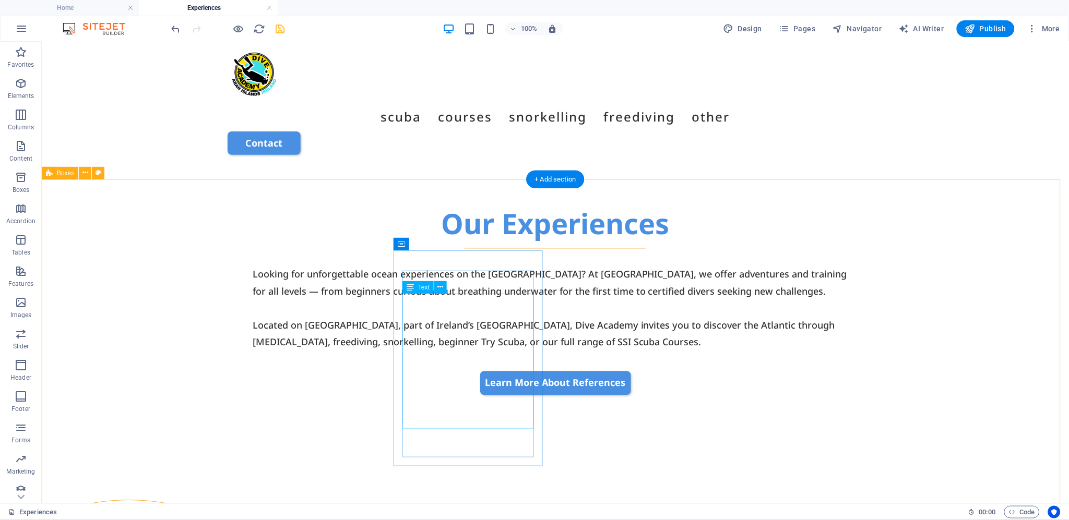
scroll to position [653, 0]
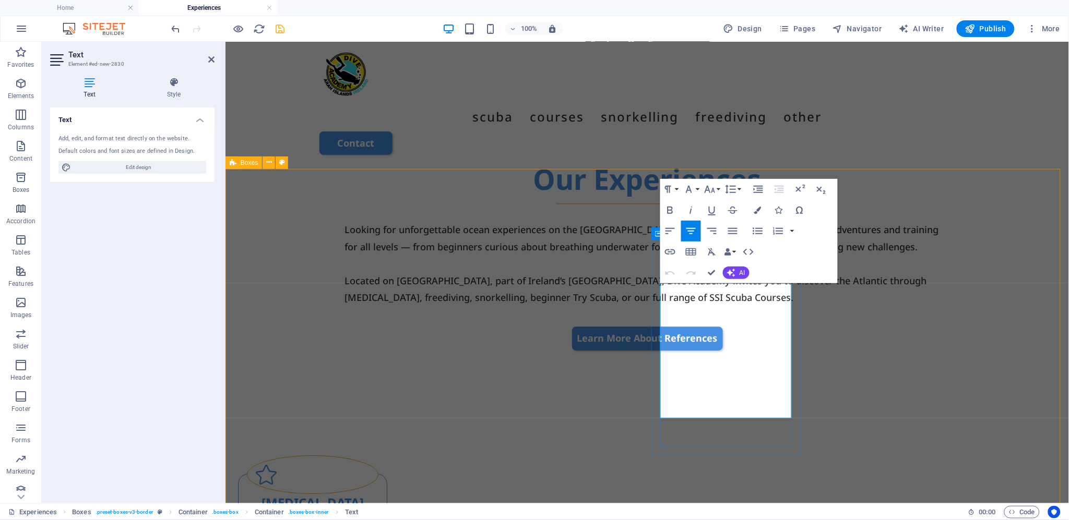
drag, startPoint x: 672, startPoint y: 289, endPoint x: 765, endPoint y: 408, distance: 151.3
drag, startPoint x: 673, startPoint y: 316, endPoint x: 958, endPoint y: 105, distance: 354.5
click at [958, 105] on div "Scuba Boat Dive Wormhole Diving Shore Dive COURSES Open Water Diver Advanced Di…" at bounding box center [646, 102] width 843 height 122
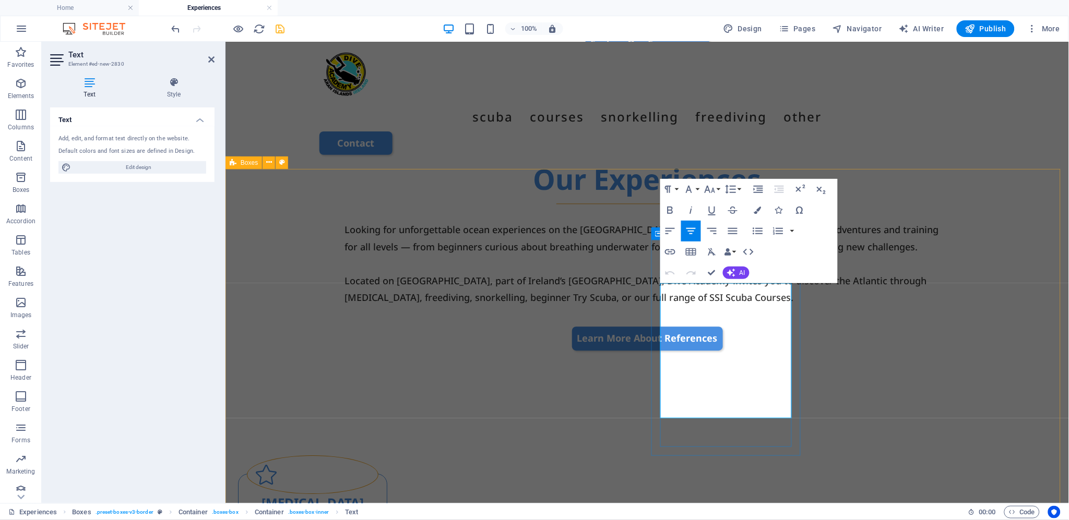
drag, startPoint x: 753, startPoint y: 408, endPoint x: 664, endPoint y: 281, distance: 154.8
drag, startPoint x: 769, startPoint y: 409, endPoint x: 650, endPoint y: 280, distance: 175.8
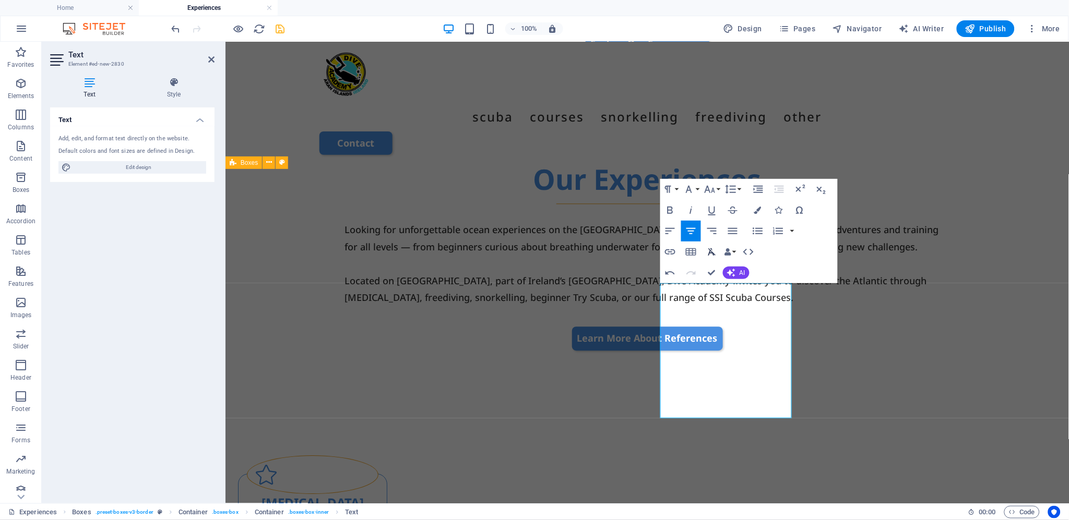
click at [710, 250] on icon "button" at bounding box center [712, 251] width 8 height 7
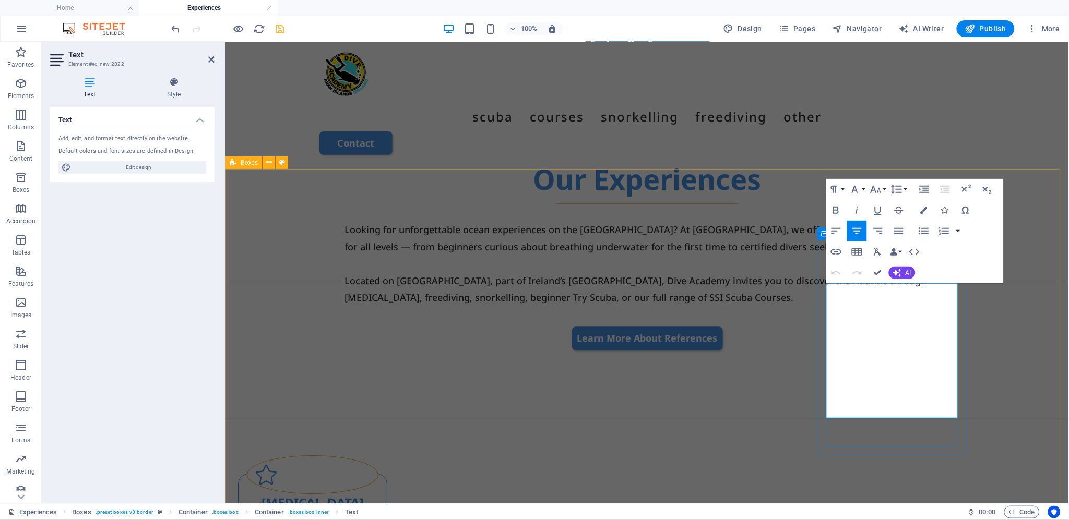
drag, startPoint x: 839, startPoint y: 288, endPoint x: 939, endPoint y: 411, distance: 158.4
drag, startPoint x: 926, startPoint y: 430, endPoint x: 820, endPoint y: 285, distance: 179.6
click at [877, 249] on icon "button" at bounding box center [878, 252] width 13 height 13
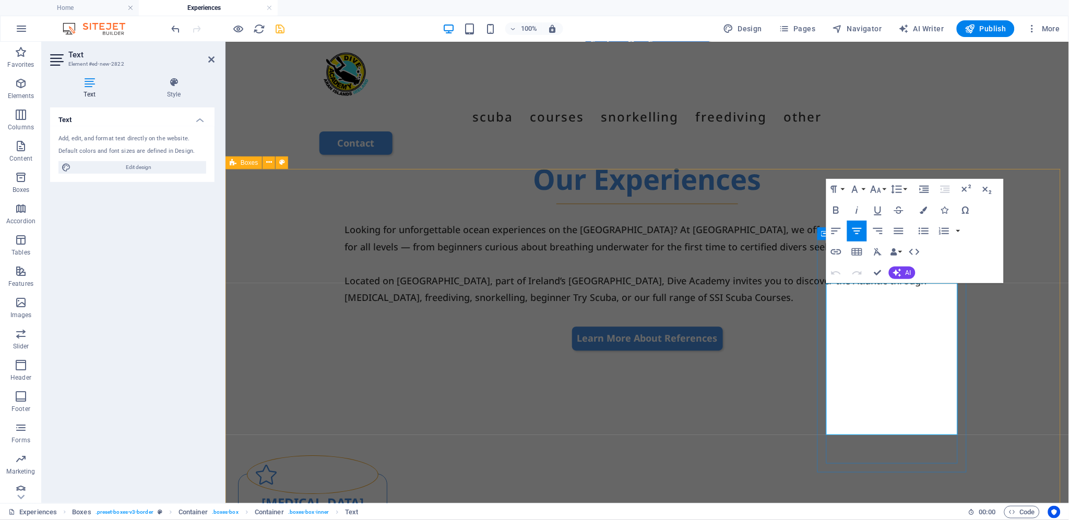
drag, startPoint x: 828, startPoint y: 292, endPoint x: 906, endPoint y: 297, distance: 78.4
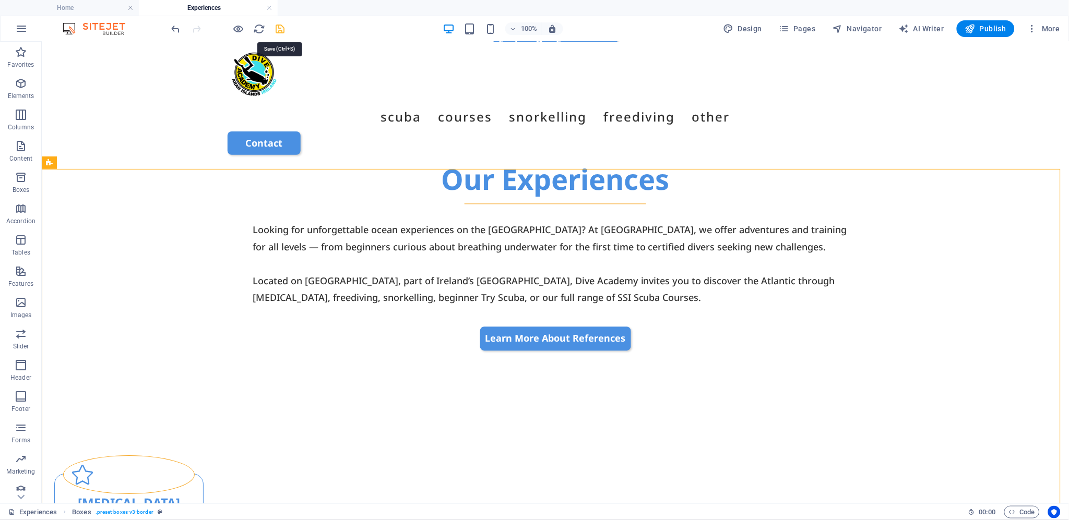
click at [279, 27] on icon "save" at bounding box center [281, 29] width 12 height 12
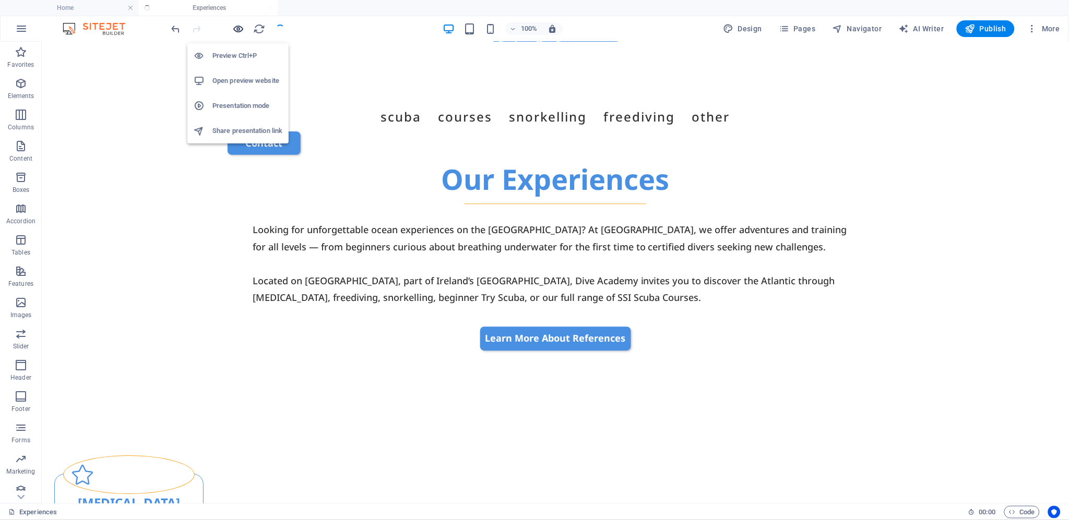
click at [239, 27] on icon "button" at bounding box center [239, 29] width 12 height 12
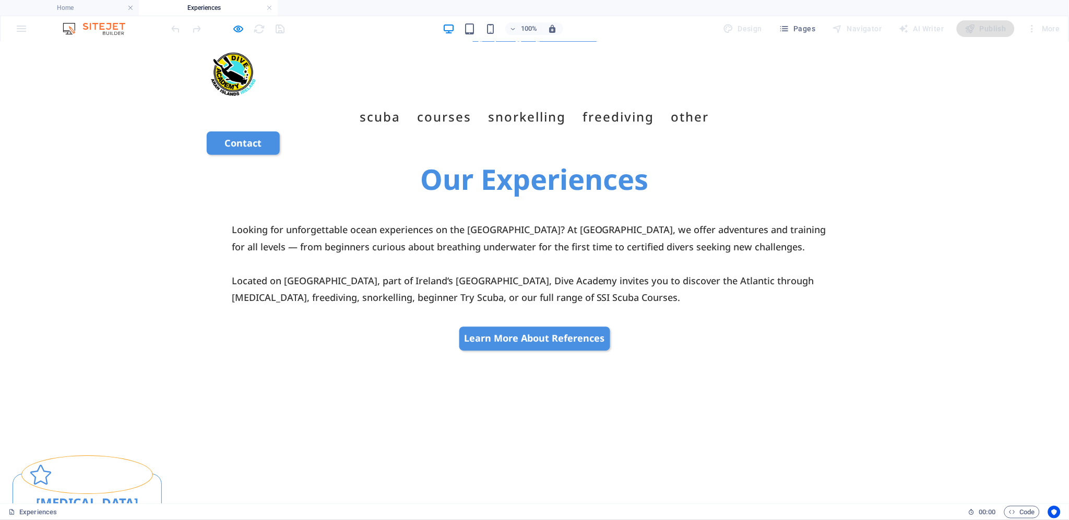
scroll to position [595, 0]
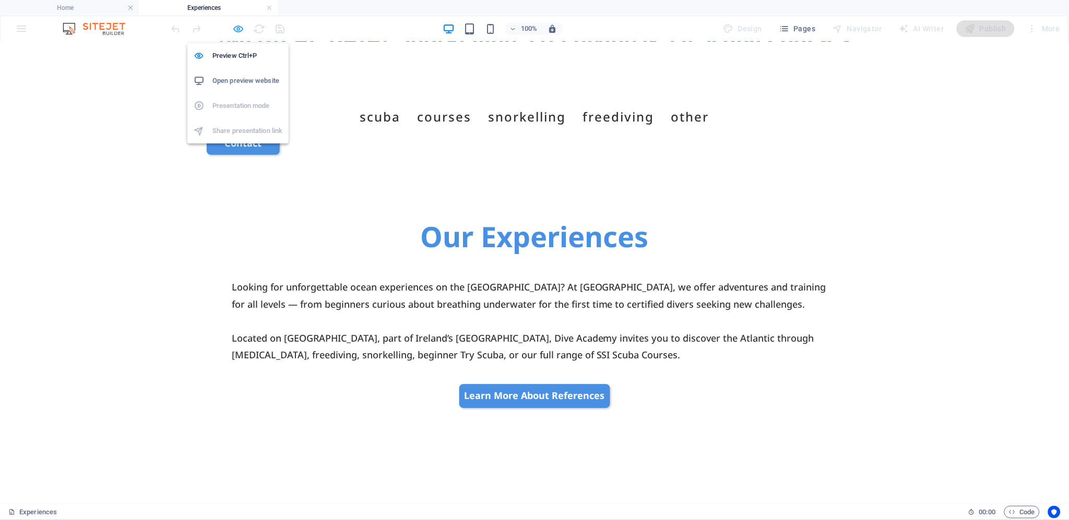
click at [238, 27] on icon "button" at bounding box center [239, 29] width 12 height 12
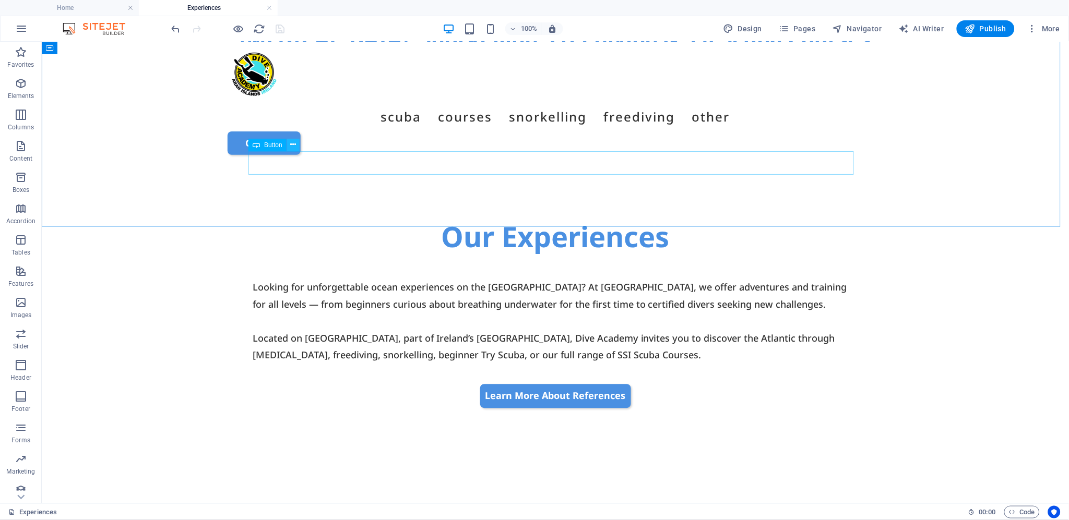
click at [289, 144] on button at bounding box center [293, 145] width 13 height 13
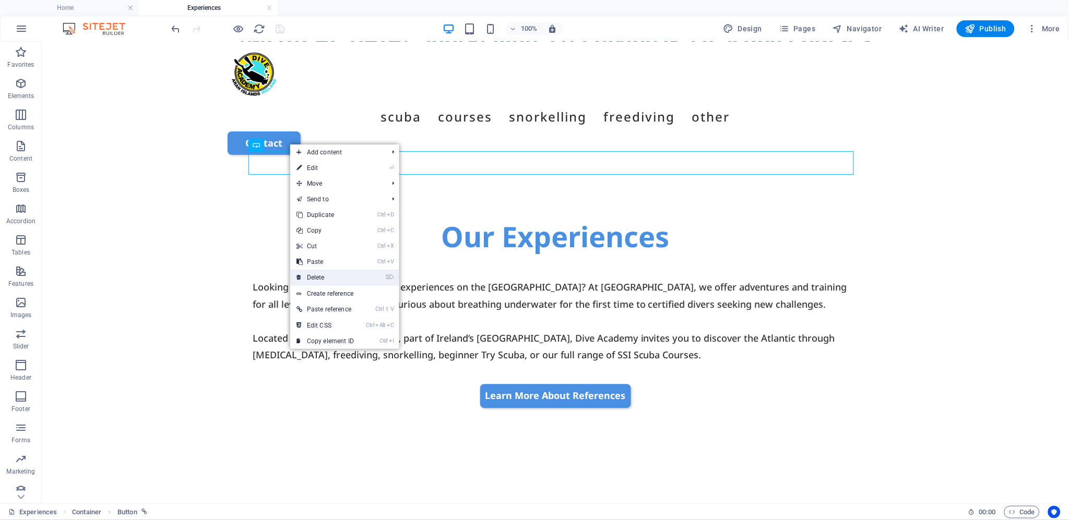
click at [338, 273] on link "⌦ Delete" at bounding box center [325, 278] width 70 height 16
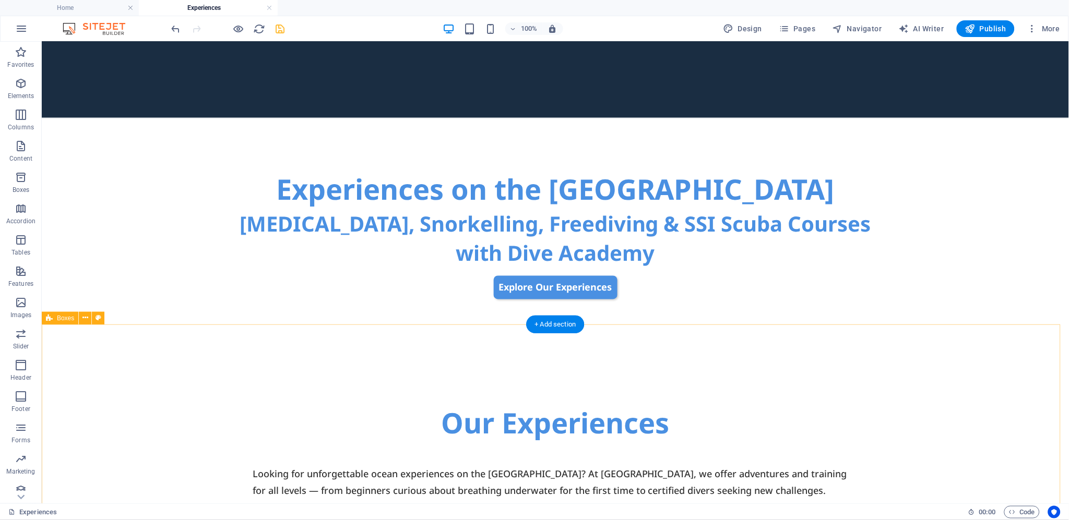
scroll to position [479, 0]
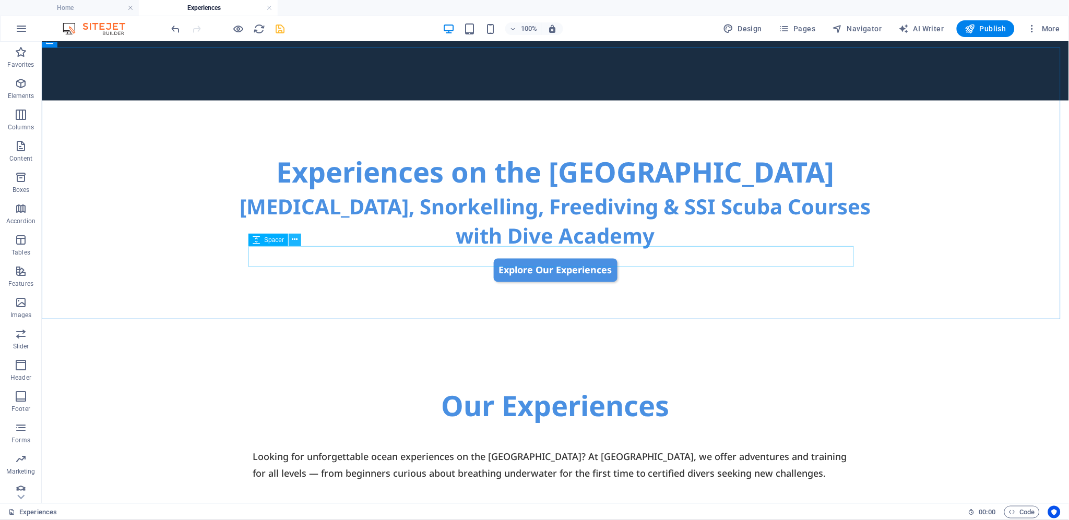
click at [295, 241] on icon at bounding box center [295, 239] width 6 height 11
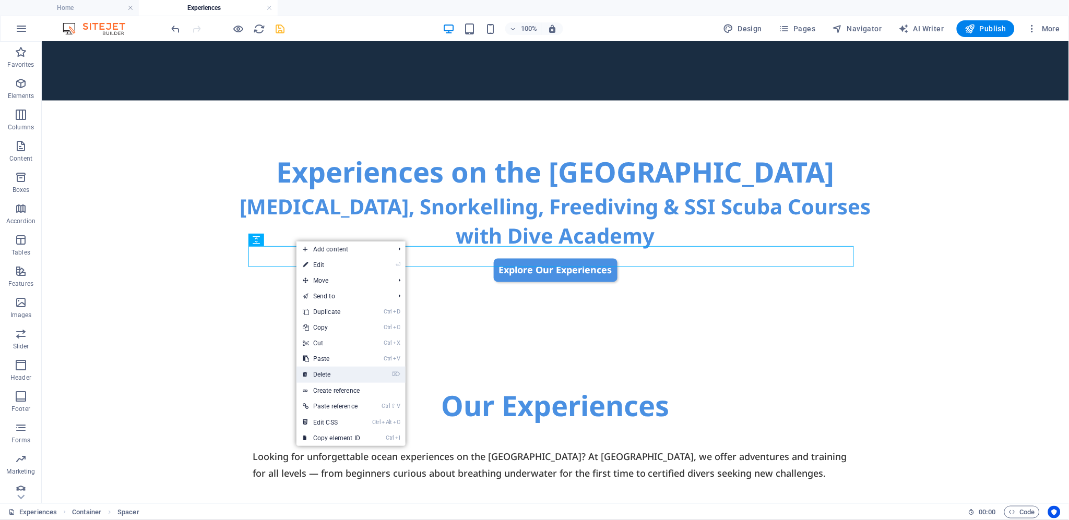
click at [336, 373] on link "⌦ Delete" at bounding box center [331, 375] width 70 height 16
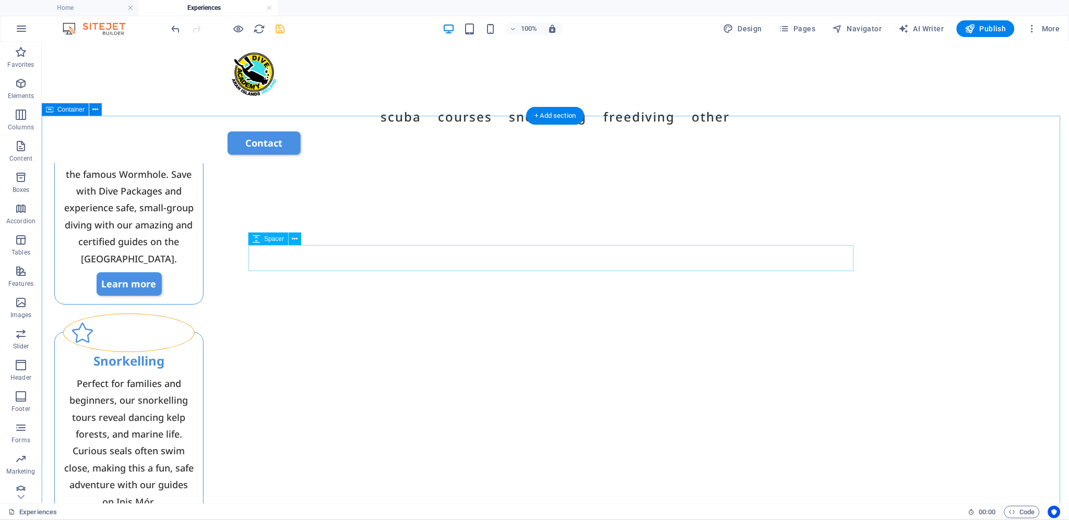
scroll to position [1000, 0]
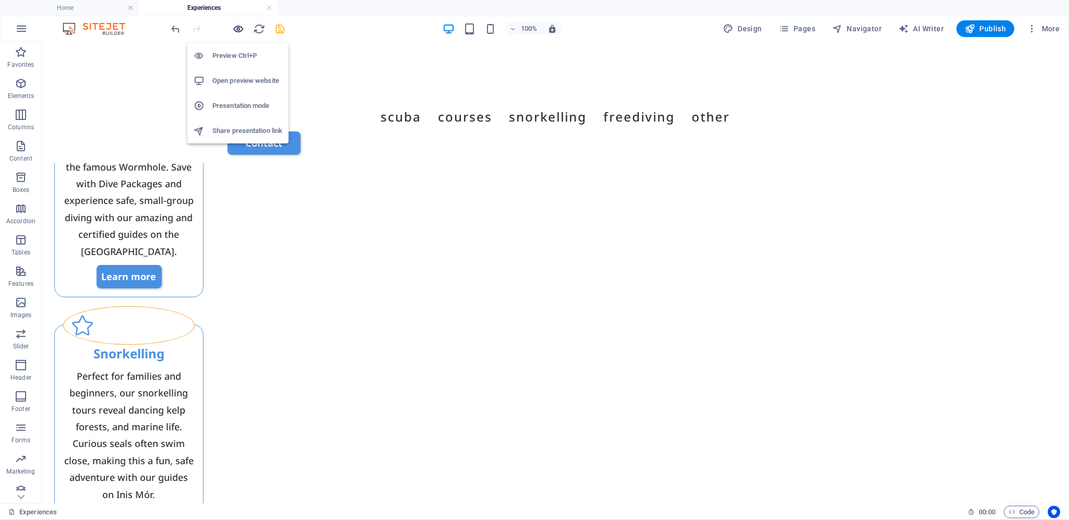
click at [238, 29] on icon "button" at bounding box center [239, 29] width 12 height 12
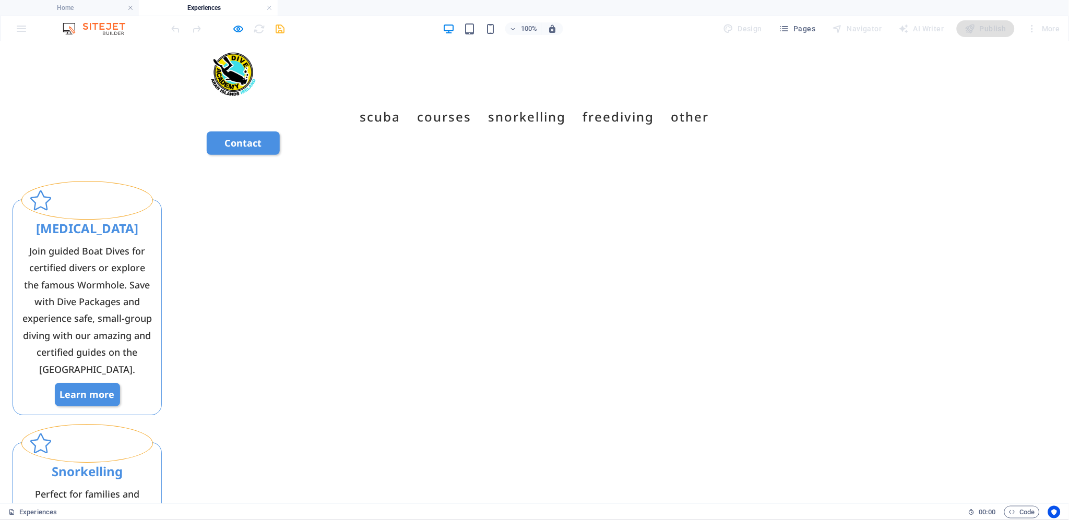
scroll to position [869, 0]
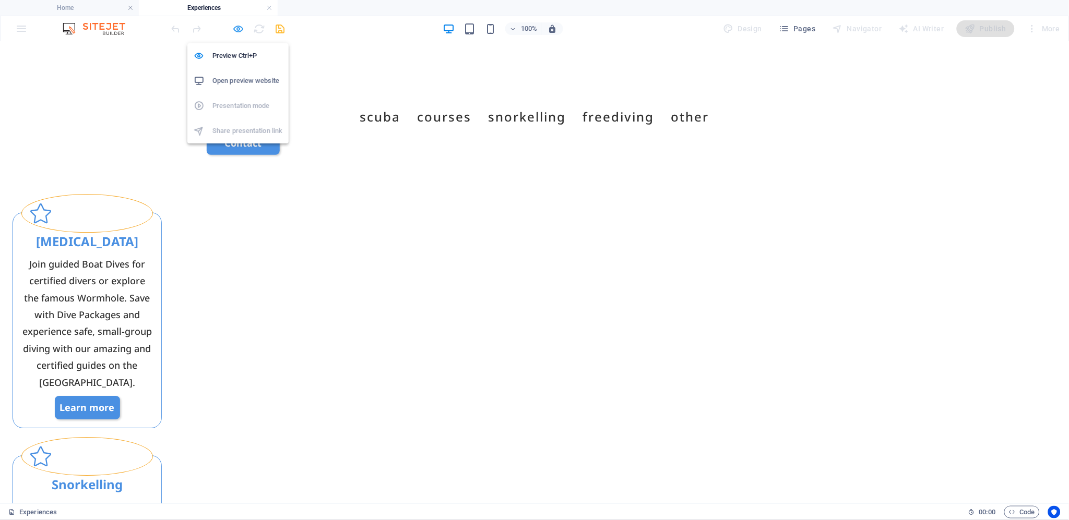
click at [240, 30] on icon "button" at bounding box center [239, 29] width 12 height 12
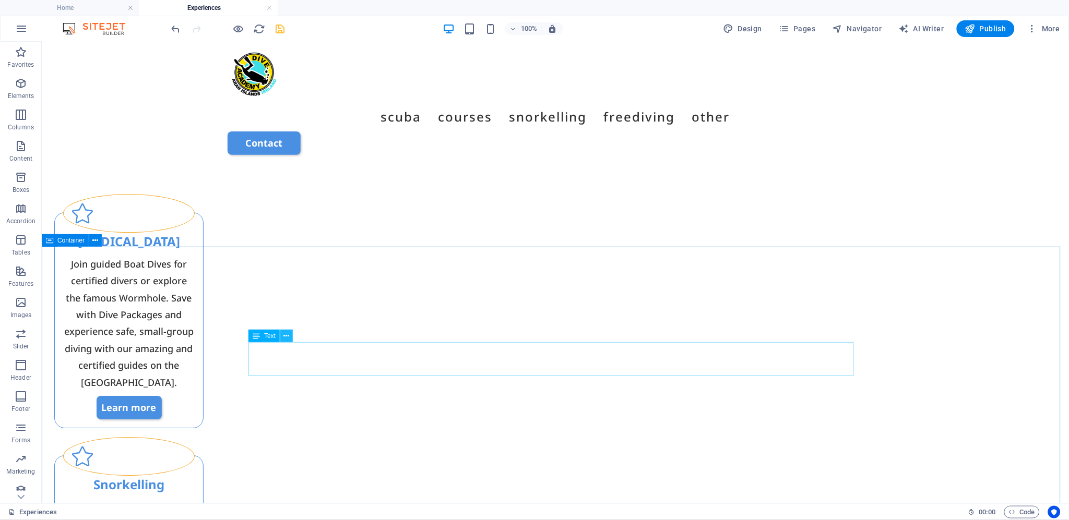
click at [285, 336] on icon at bounding box center [287, 336] width 6 height 11
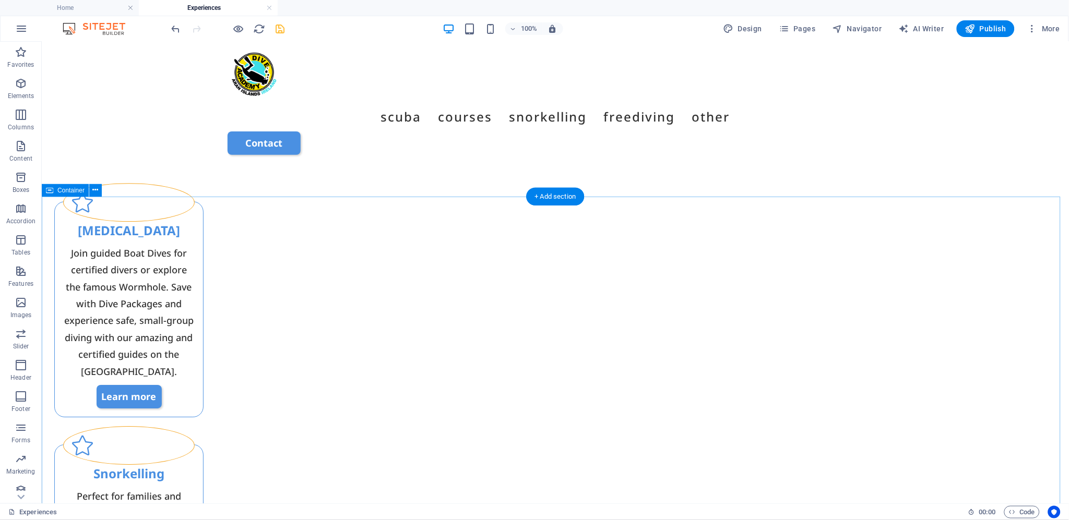
scroll to position [927, 0]
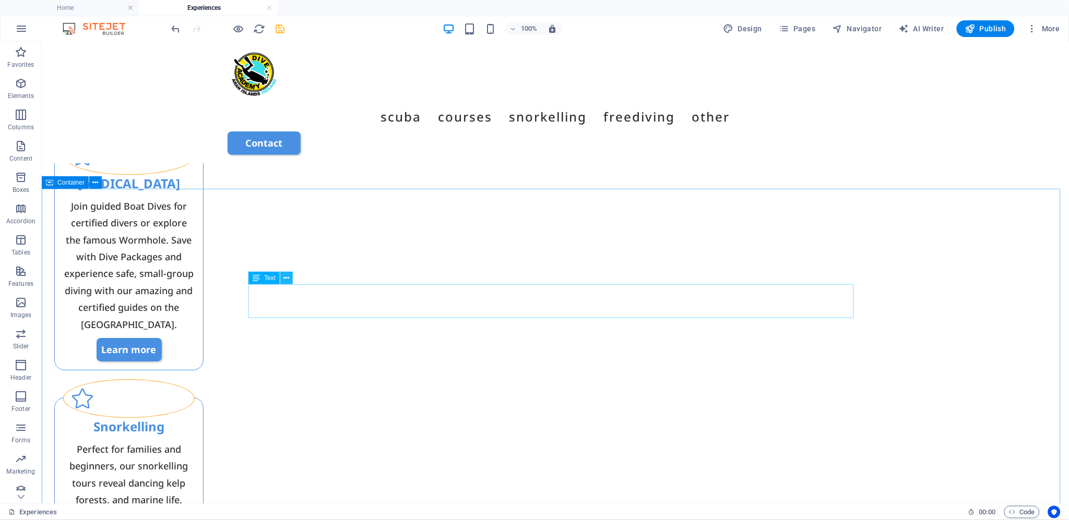
click at [285, 279] on icon at bounding box center [287, 278] width 6 height 11
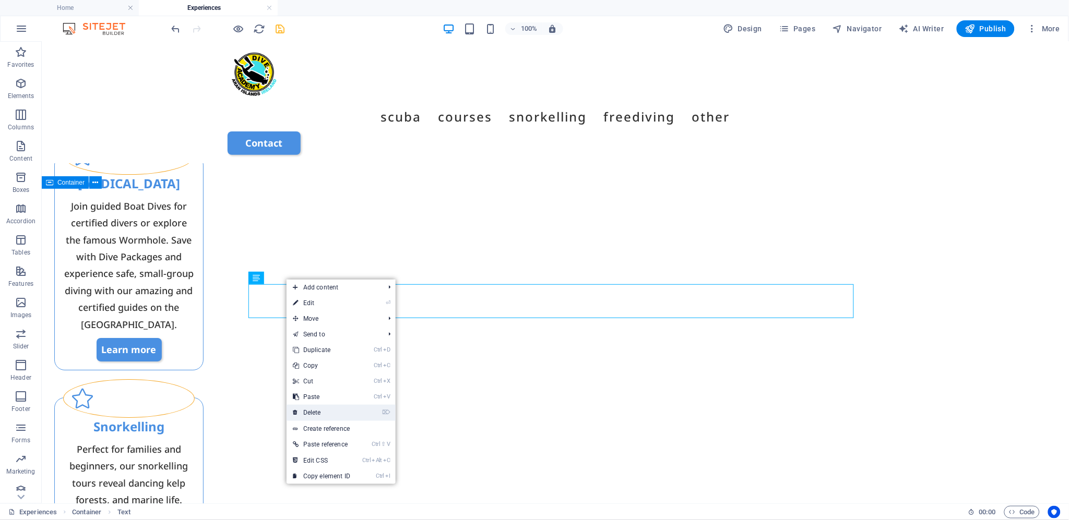
click at [317, 410] on link "⌦ Delete" at bounding box center [322, 413] width 70 height 16
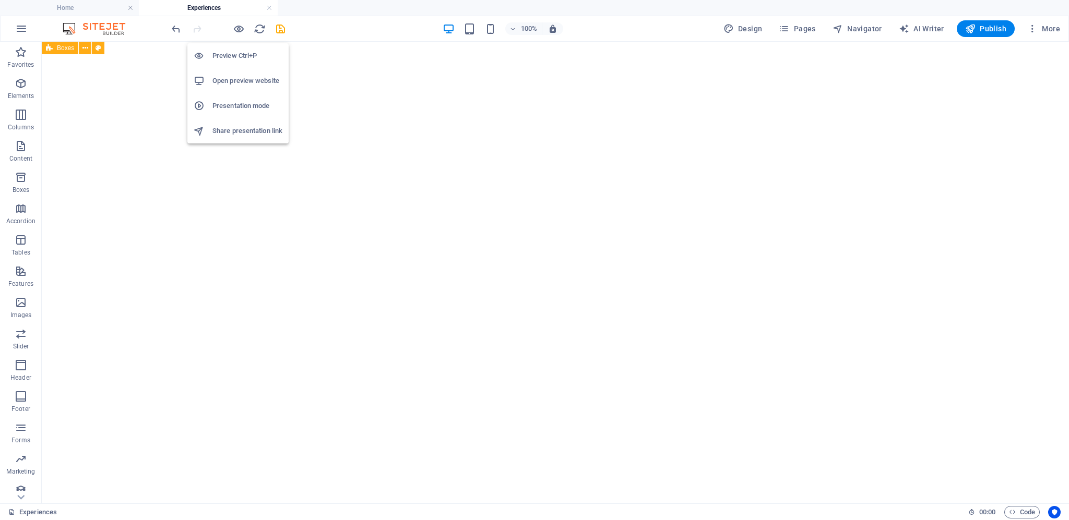
click at [238, 30] on icon "button" at bounding box center [239, 29] width 12 height 12
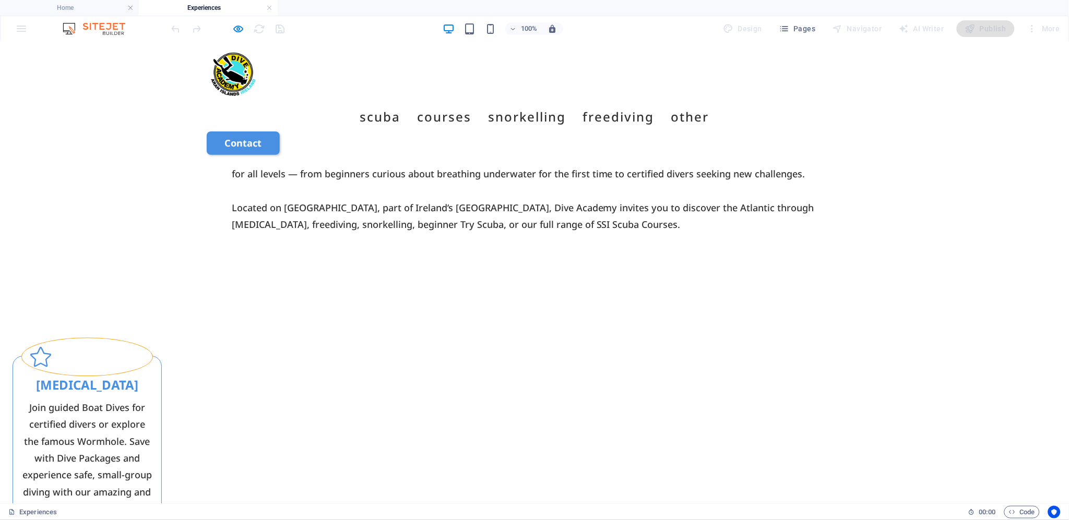
scroll to position [696, 0]
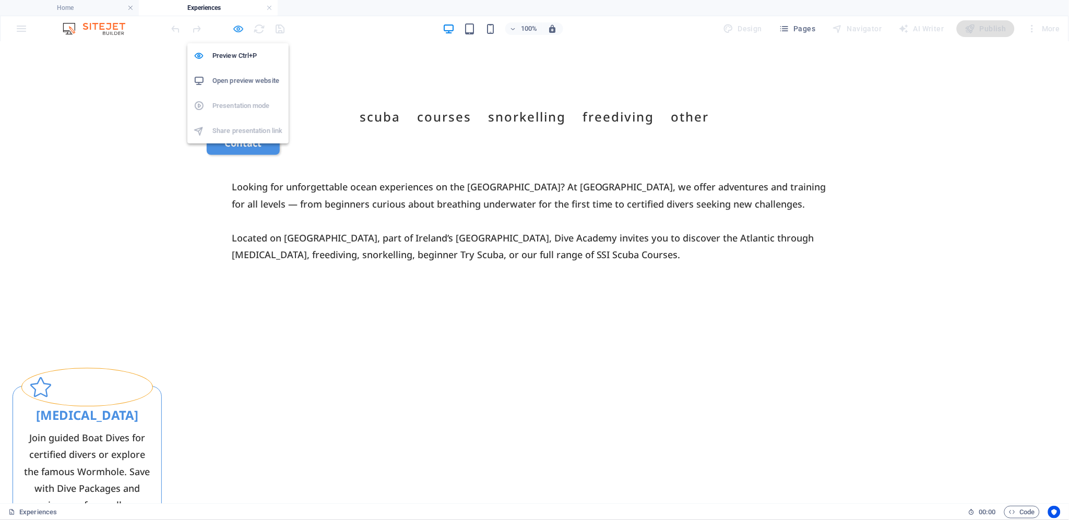
click at [239, 27] on icon "button" at bounding box center [239, 29] width 12 height 12
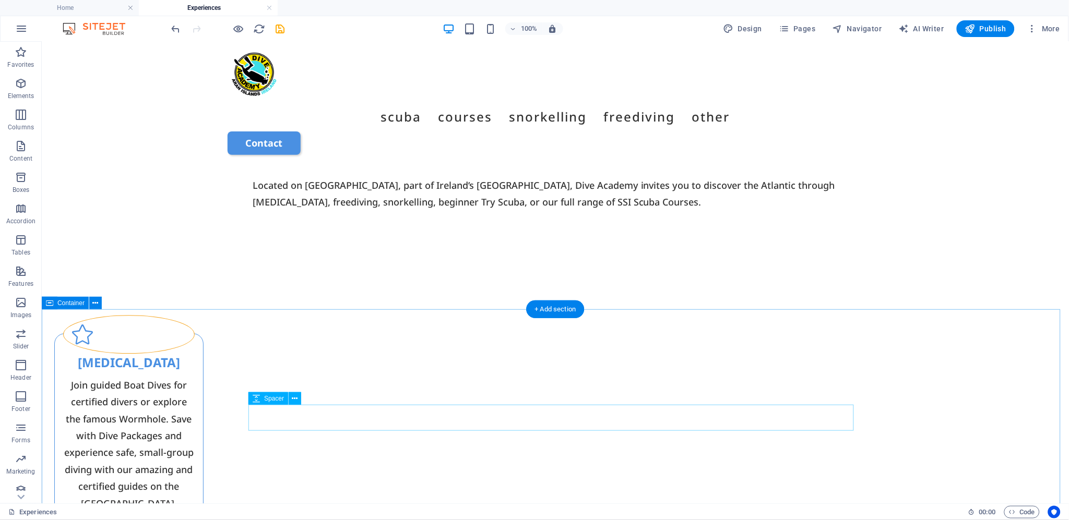
scroll to position [812, 0]
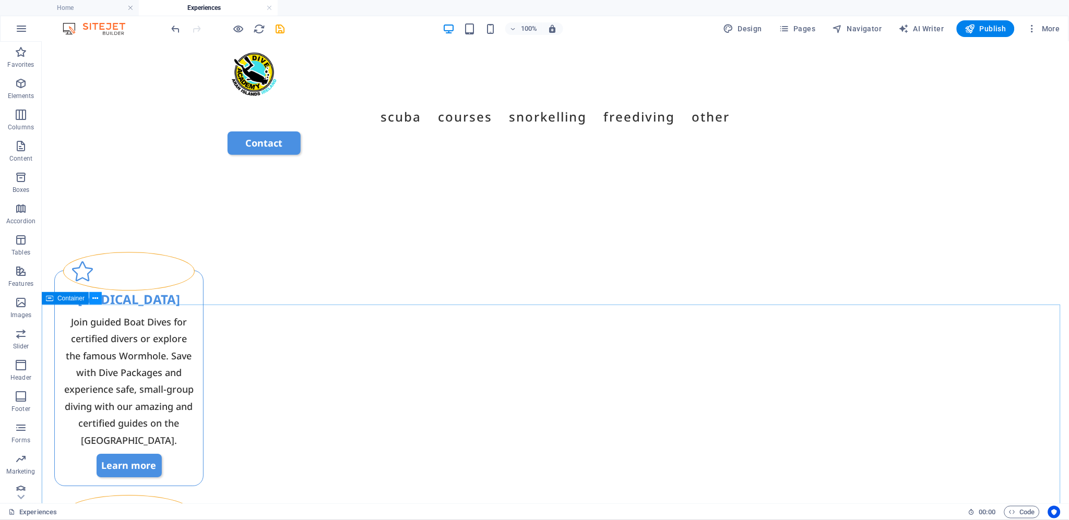
click at [96, 299] on icon at bounding box center [96, 298] width 6 height 11
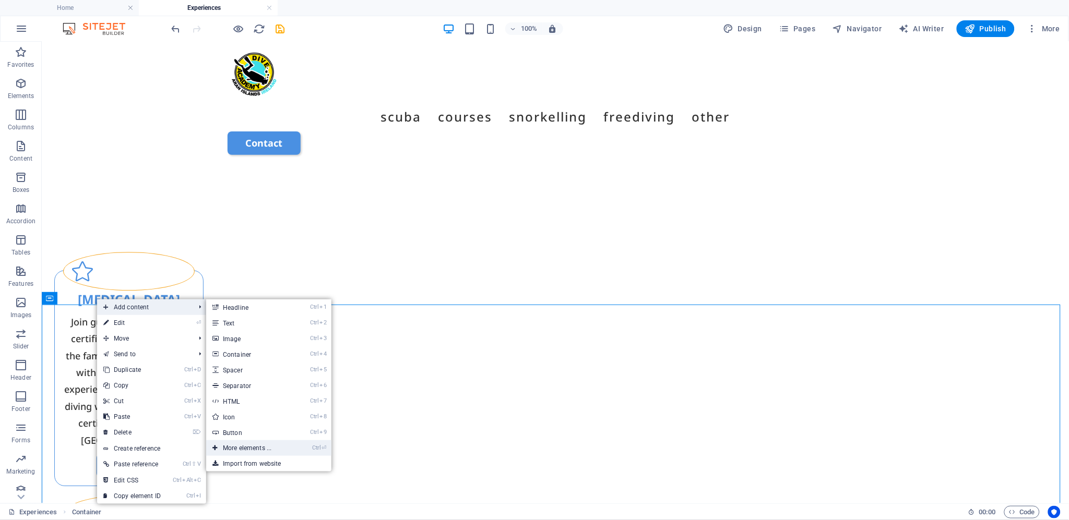
click at [275, 446] on link "Ctrl ⏎ More elements ..." at bounding box center [249, 448] width 86 height 16
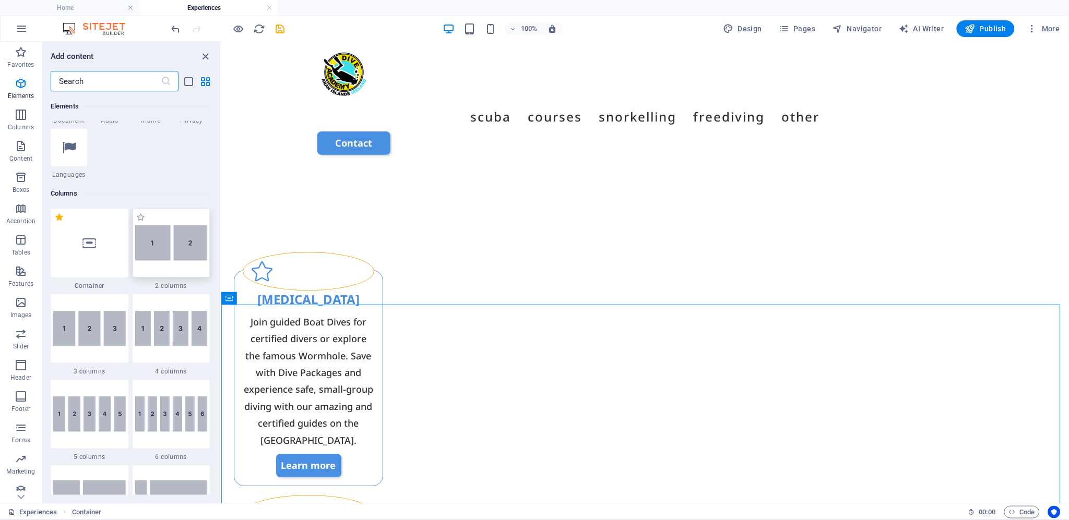
scroll to position [459, 0]
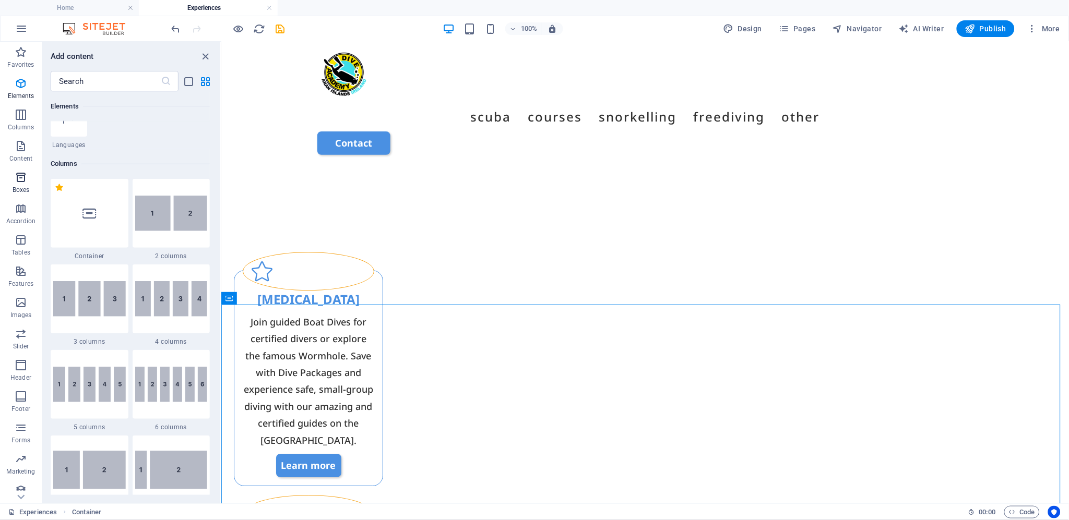
click at [23, 175] on icon "button" at bounding box center [21, 177] width 13 height 13
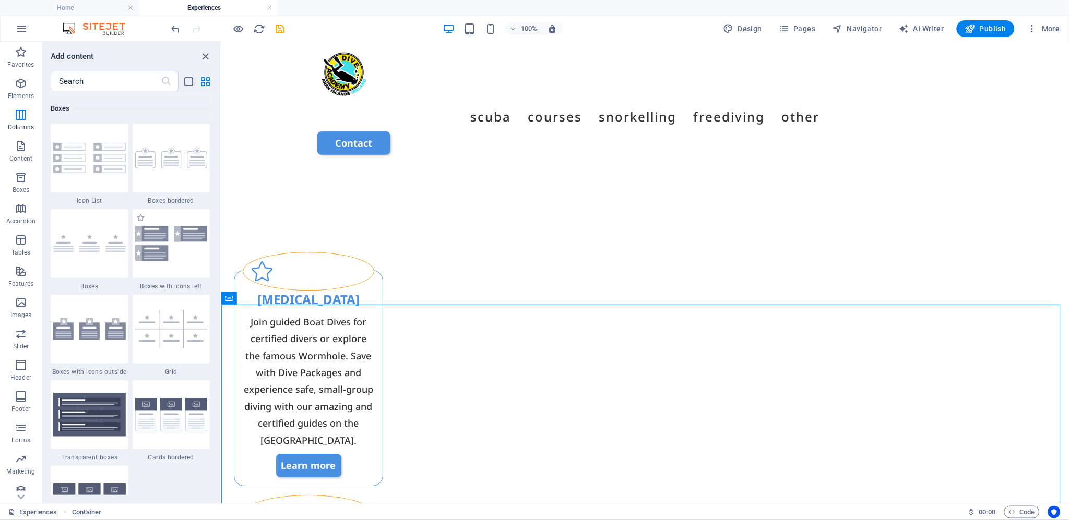
scroll to position [2878, 0]
click at [159, 178] on div at bounding box center [172, 156] width 78 height 69
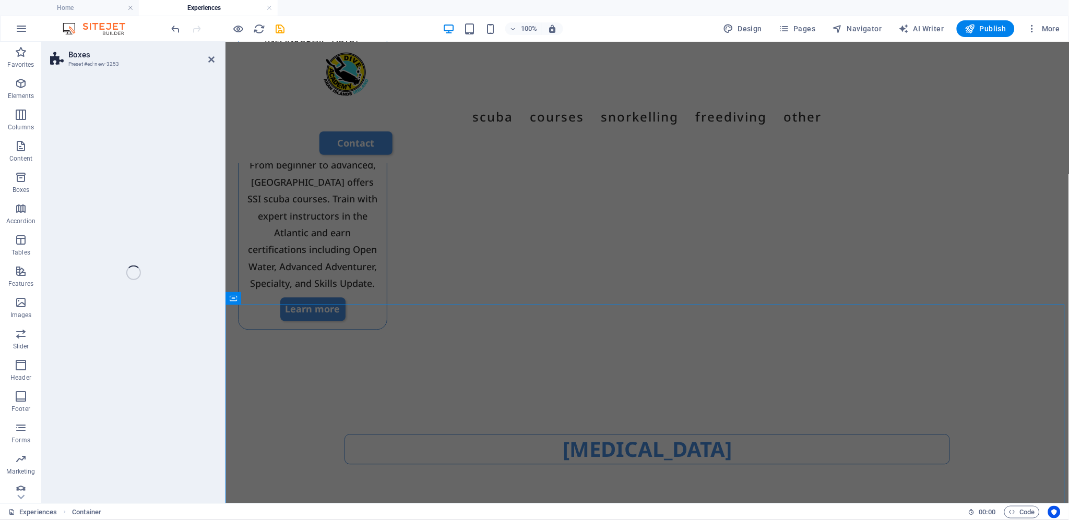
select select "rem"
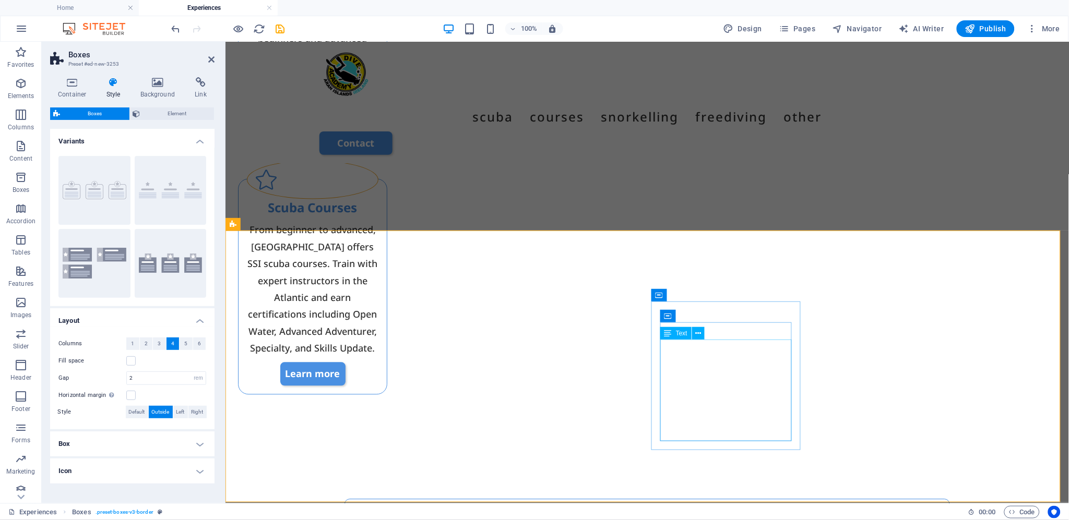
scroll to position [1662, 0]
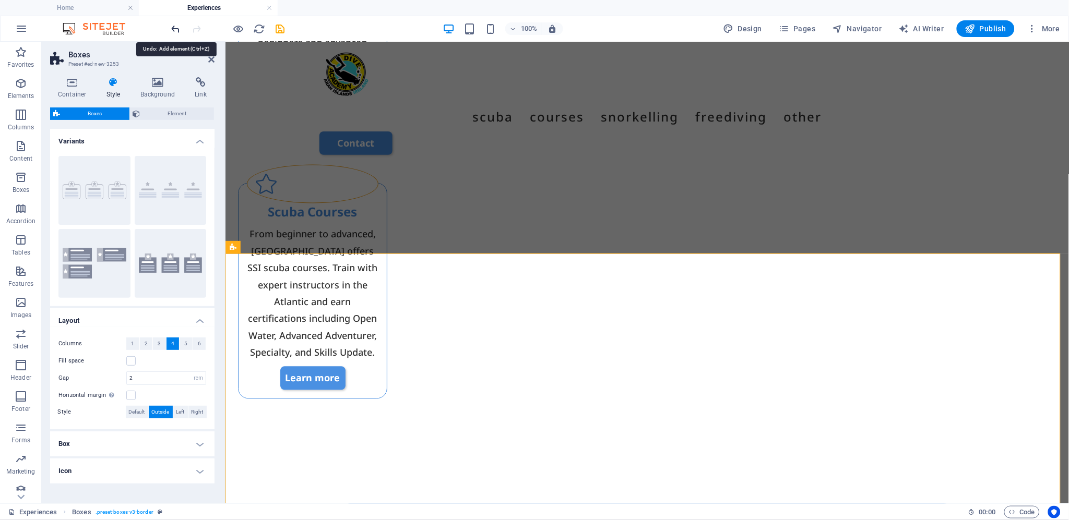
click at [175, 28] on icon "undo" at bounding box center [176, 29] width 12 height 12
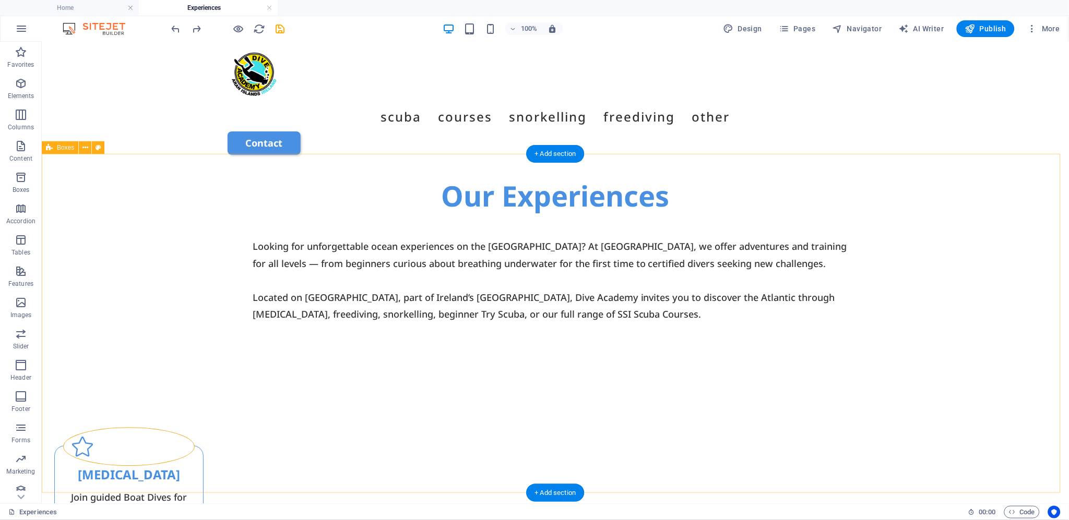
scroll to position [618, 0]
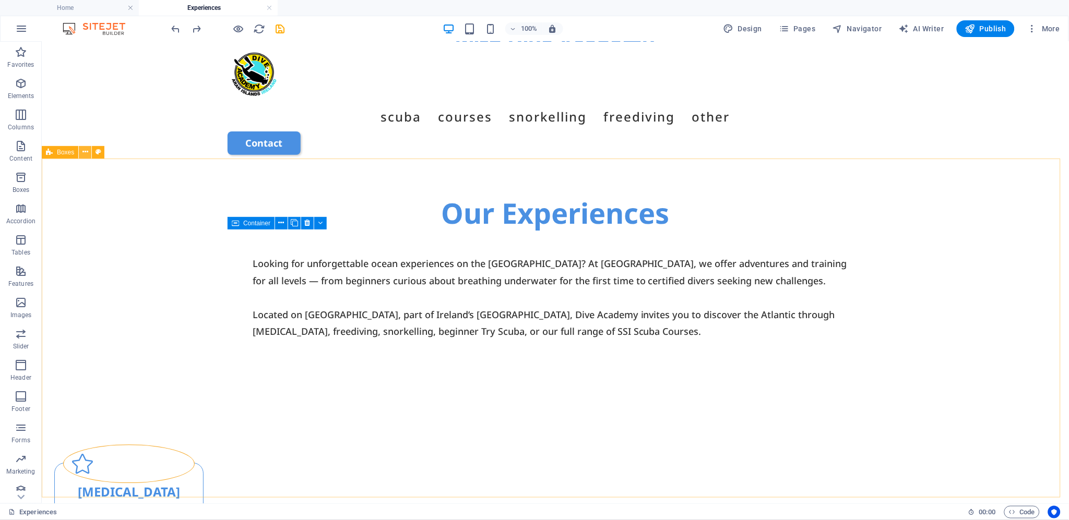
click at [87, 149] on icon at bounding box center [85, 152] width 6 height 11
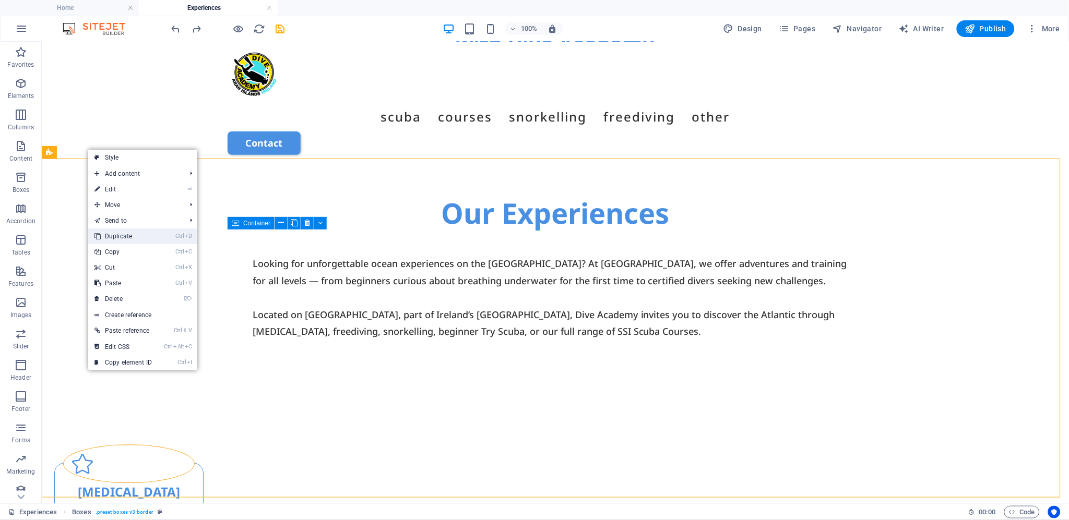
click at [133, 235] on link "Ctrl D Duplicate" at bounding box center [123, 237] width 70 height 16
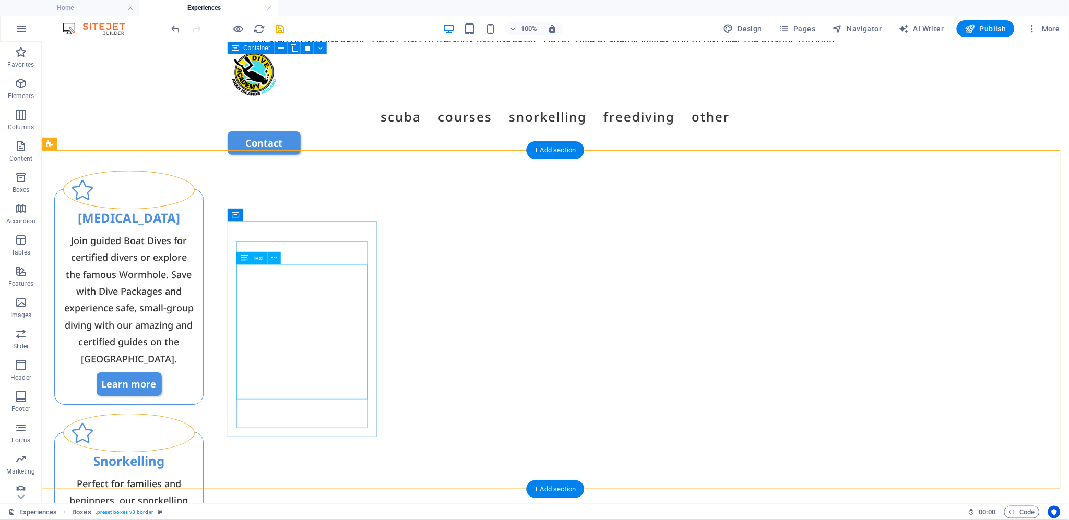
scroll to position [966, 0]
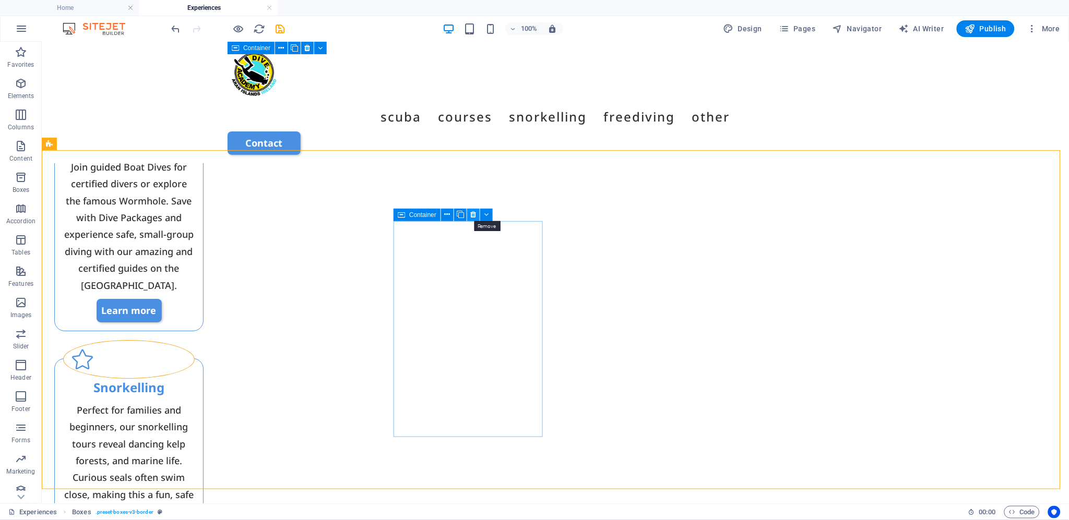
click at [475, 212] on icon at bounding box center [474, 214] width 6 height 11
click at [477, 215] on button at bounding box center [473, 215] width 13 height 13
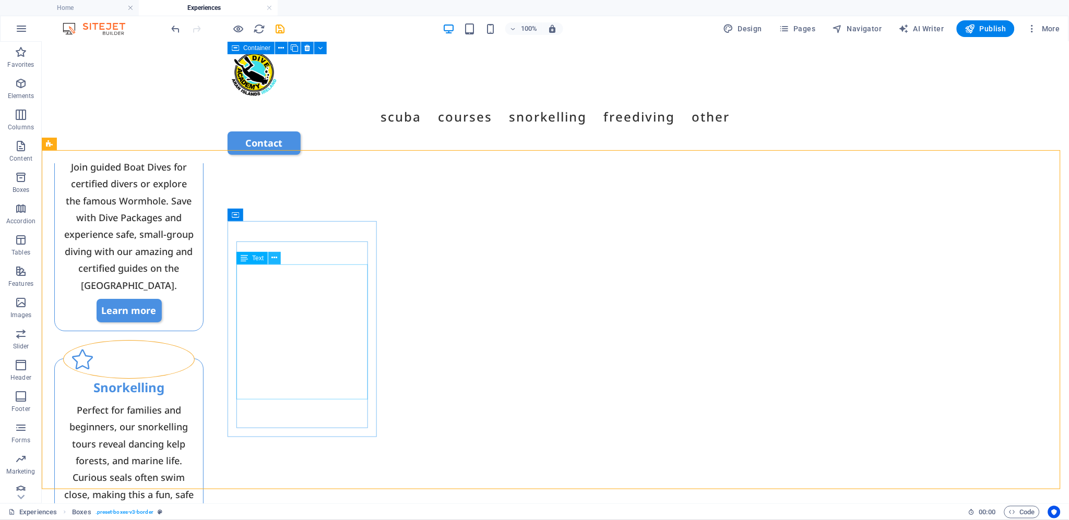
click at [272, 257] on icon at bounding box center [275, 258] width 6 height 11
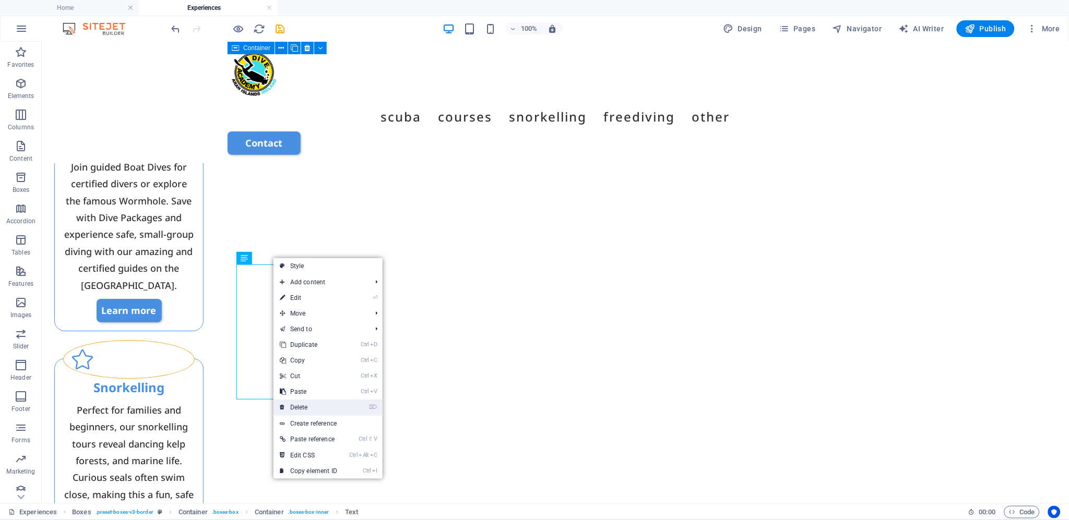
click at [322, 403] on link "⌦ Delete" at bounding box center [308, 408] width 70 height 16
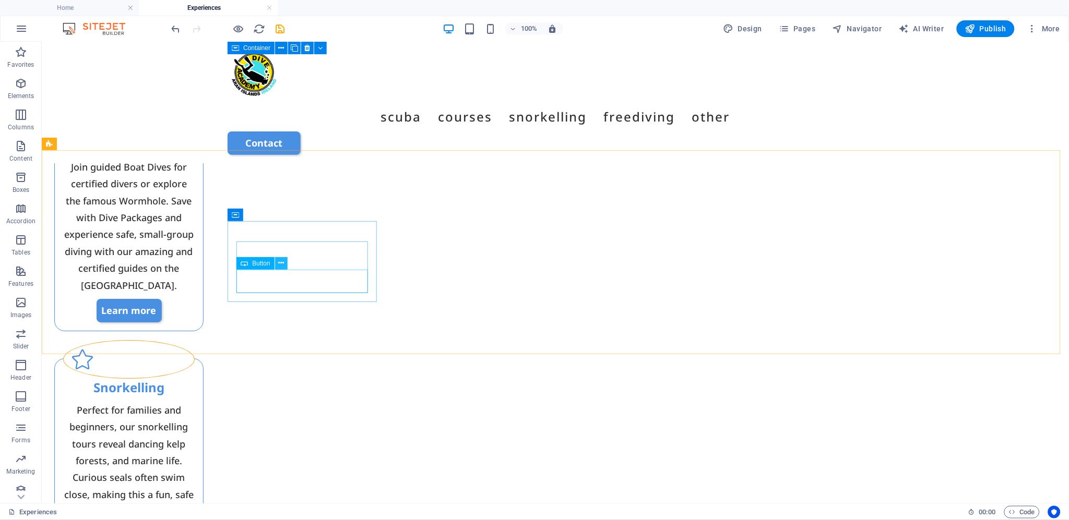
click at [279, 262] on icon at bounding box center [281, 263] width 6 height 11
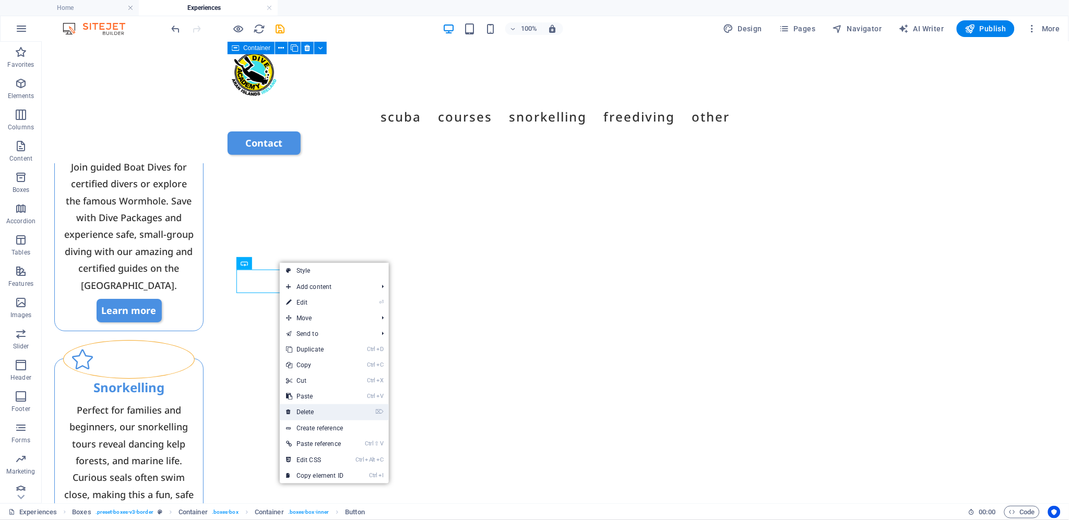
click at [313, 412] on link "⌦ Delete" at bounding box center [315, 412] width 70 height 16
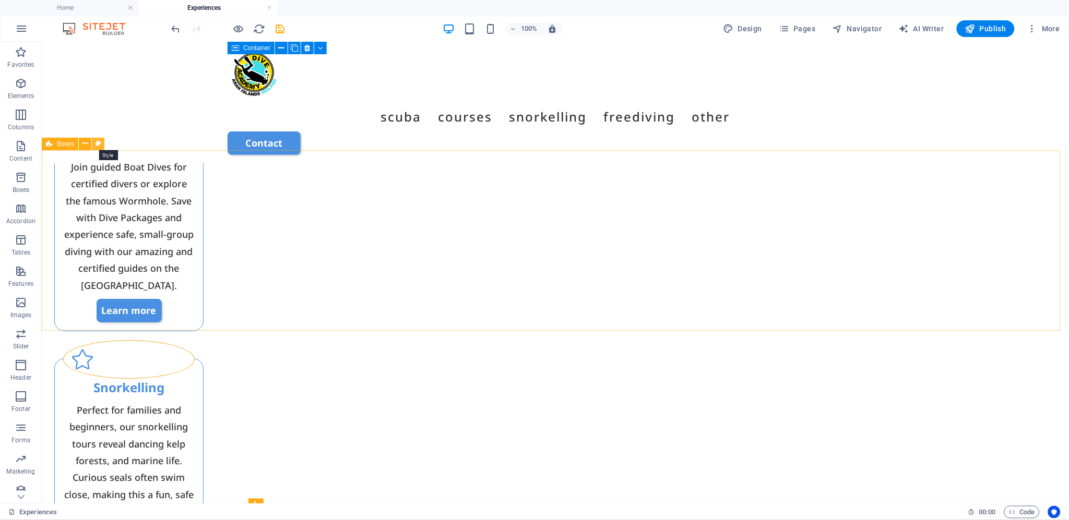
click at [98, 141] on icon at bounding box center [99, 143] width 6 height 11
select select "rem"
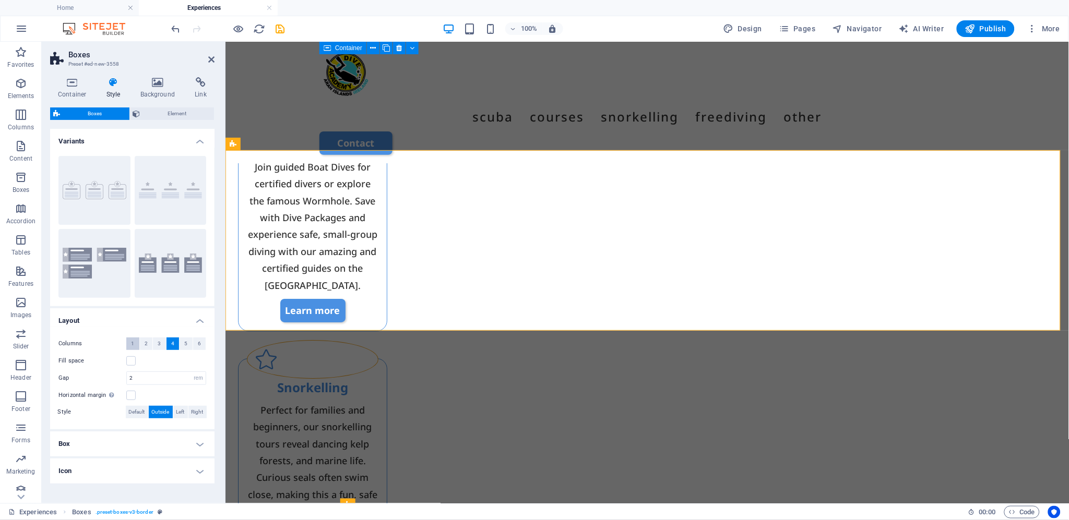
click at [133, 345] on span "1" at bounding box center [132, 344] width 3 height 13
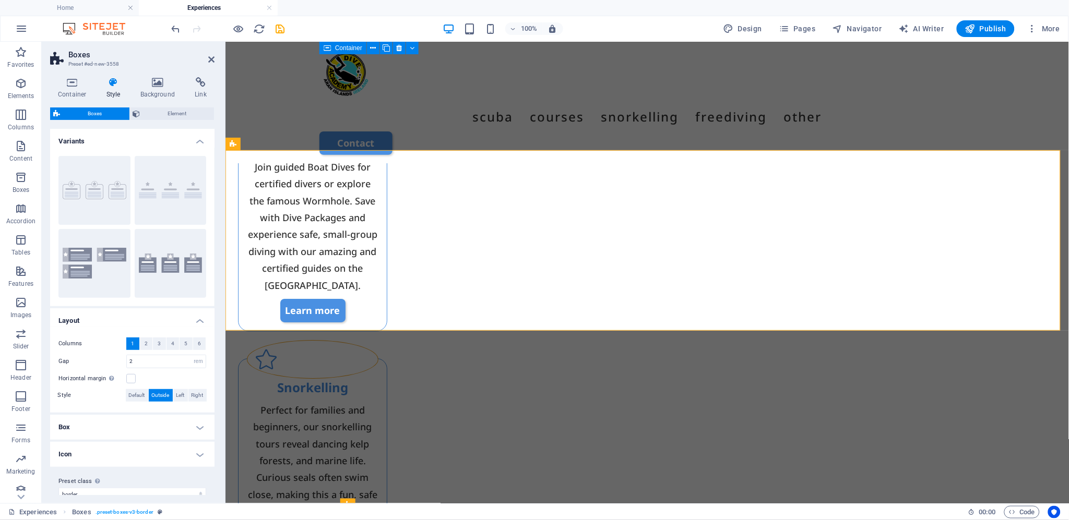
scroll to position [13, 0]
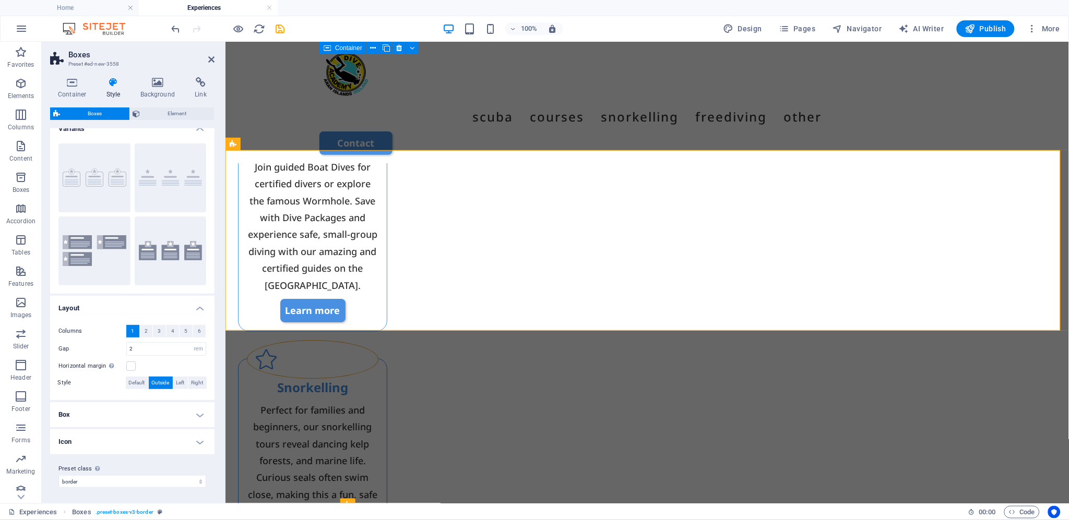
click at [121, 419] on h4 "Box" at bounding box center [132, 414] width 164 height 25
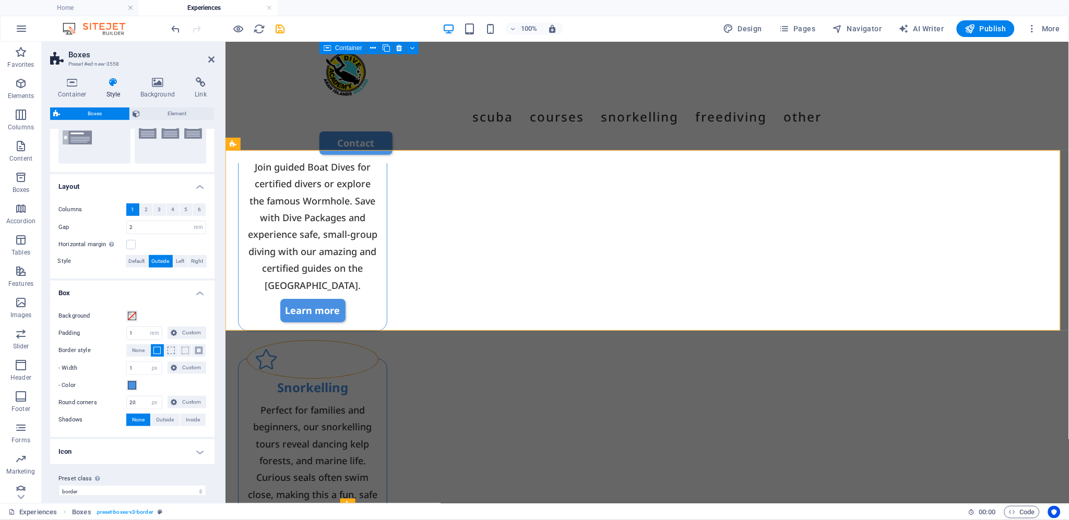
scroll to position [144, 0]
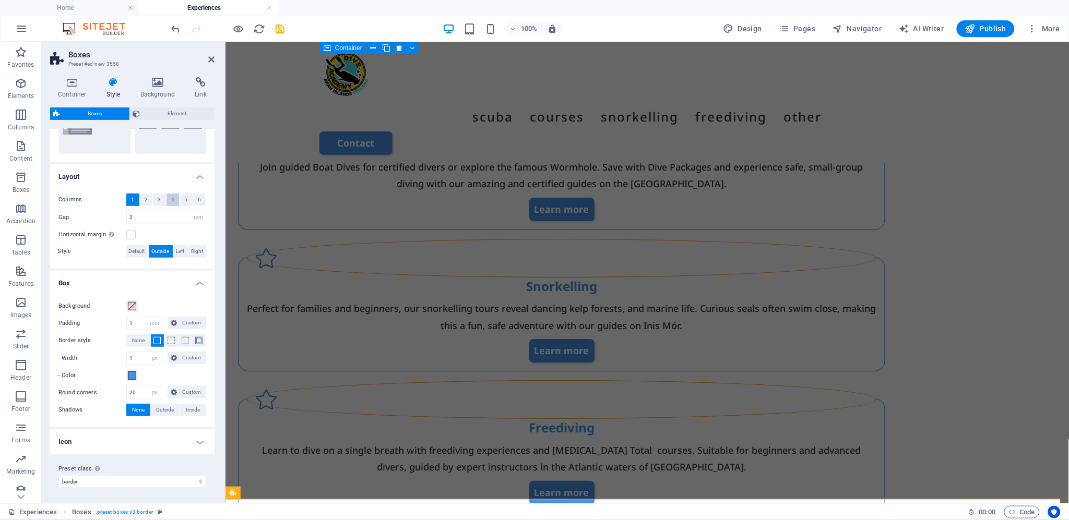
click at [171, 196] on span "4" at bounding box center [172, 200] width 3 height 13
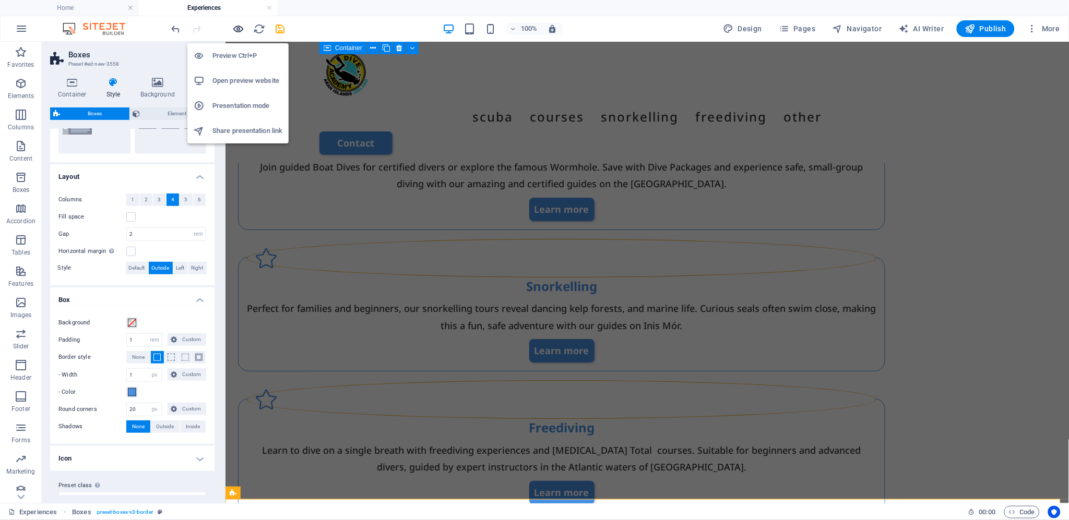
click at [239, 28] on icon "button" at bounding box center [239, 29] width 12 height 12
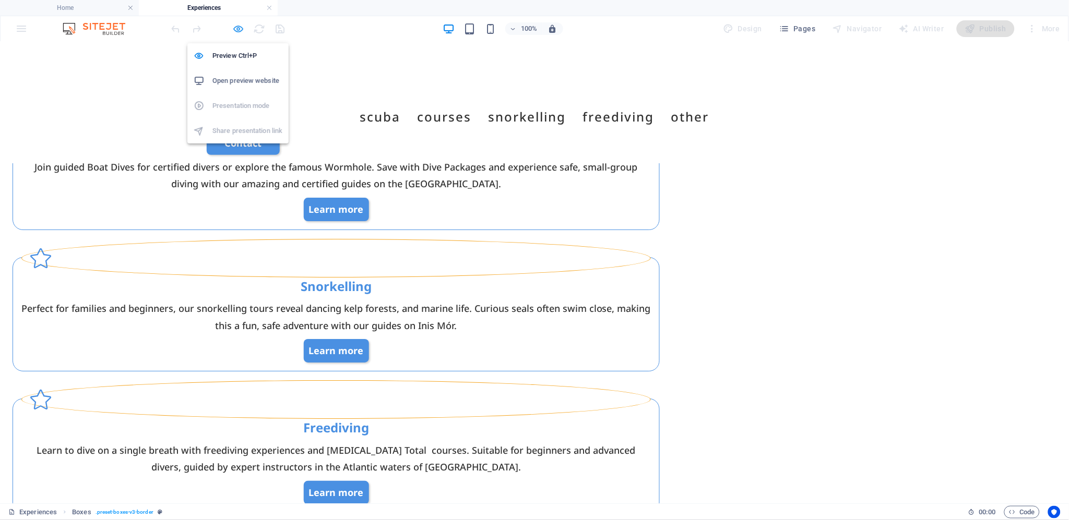
click at [237, 26] on icon "button" at bounding box center [239, 29] width 12 height 12
select select "rem"
select select "px"
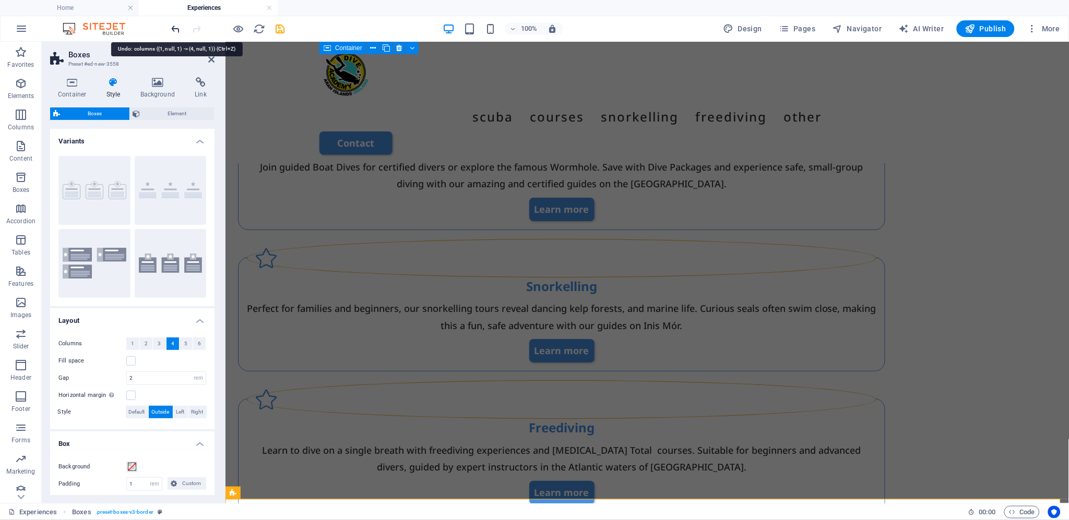
click at [173, 26] on icon "undo" at bounding box center [176, 29] width 12 height 12
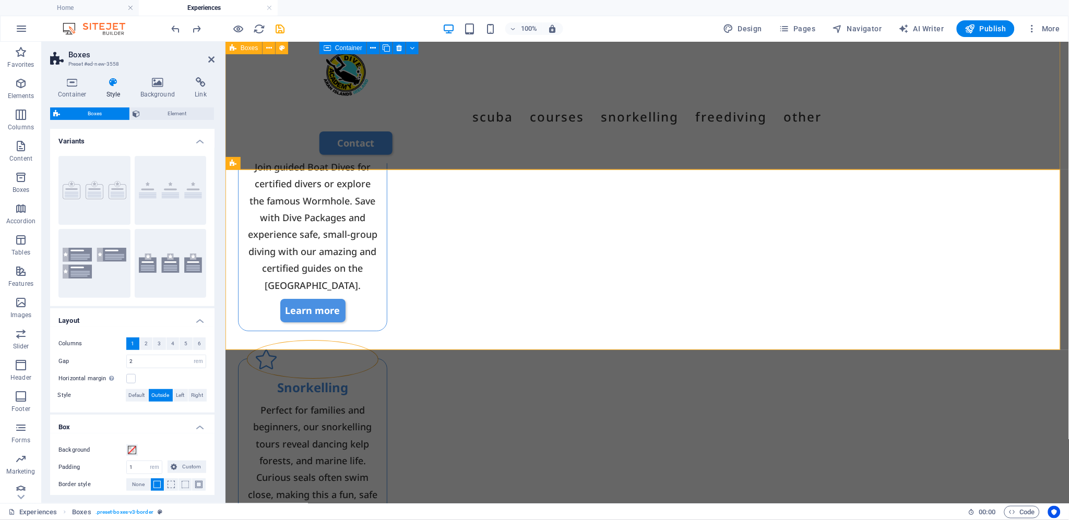
scroll to position [734, 0]
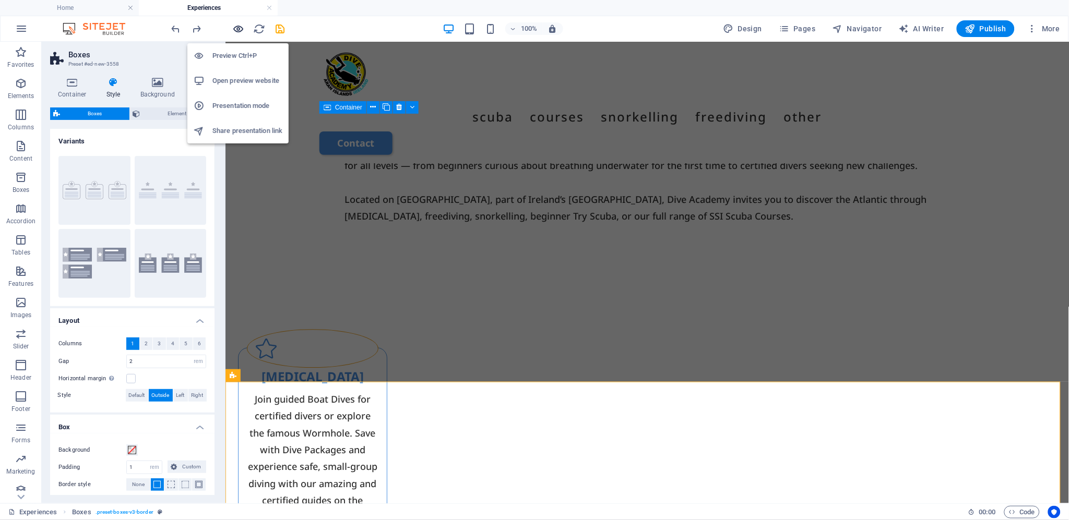
click at [240, 27] on icon "button" at bounding box center [239, 29] width 12 height 12
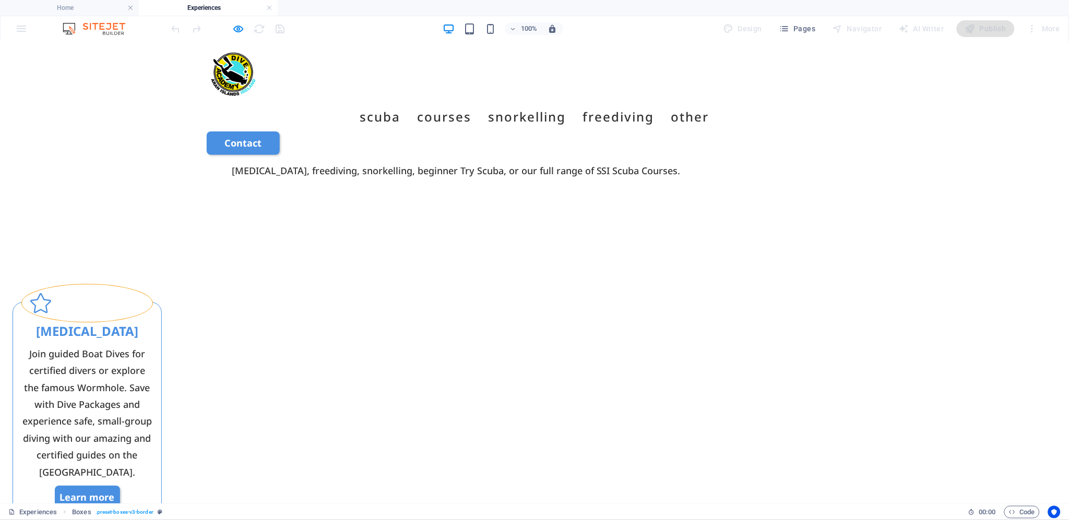
scroll to position [851, 0]
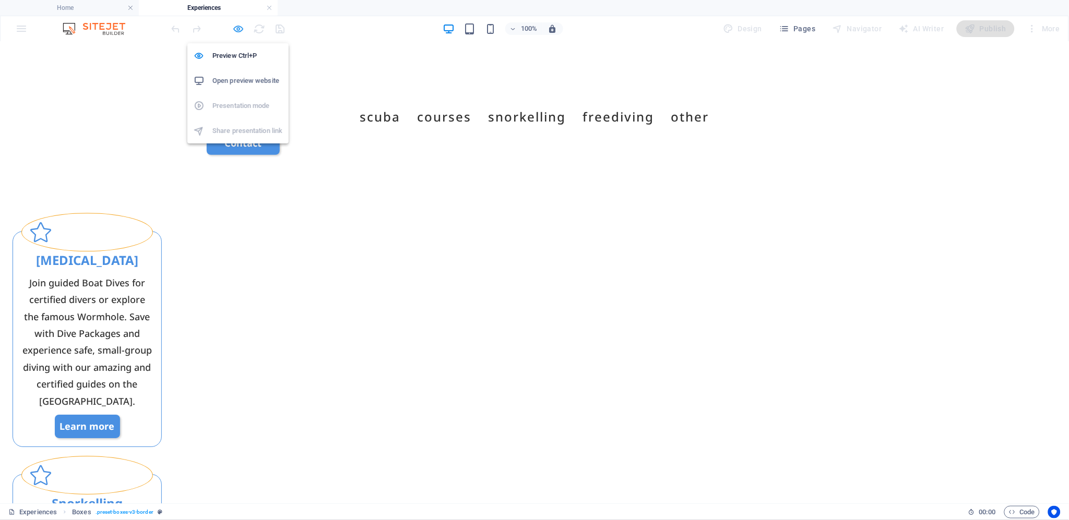
click at [237, 30] on icon "button" at bounding box center [239, 29] width 12 height 12
select select "rem"
select select "px"
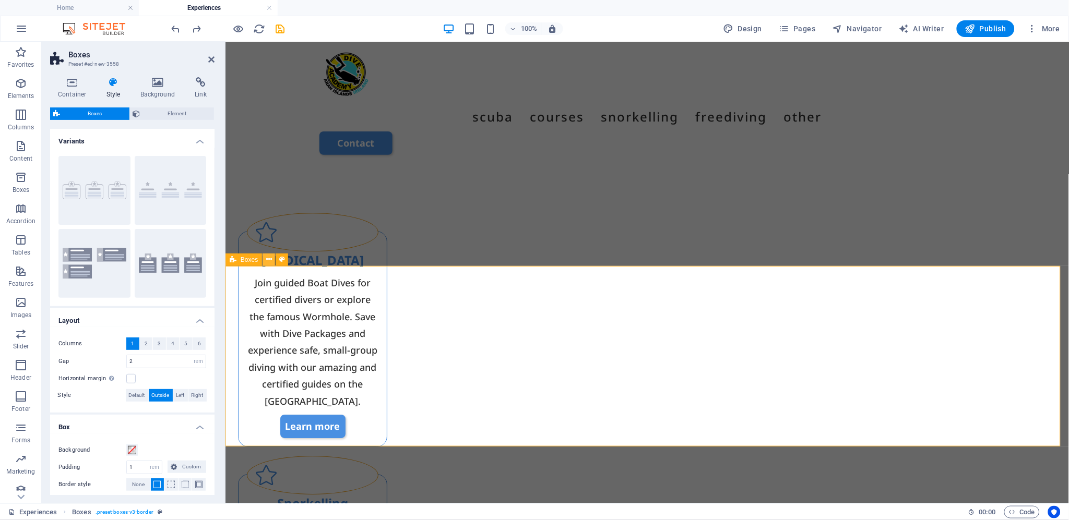
click at [270, 259] on icon at bounding box center [269, 259] width 6 height 11
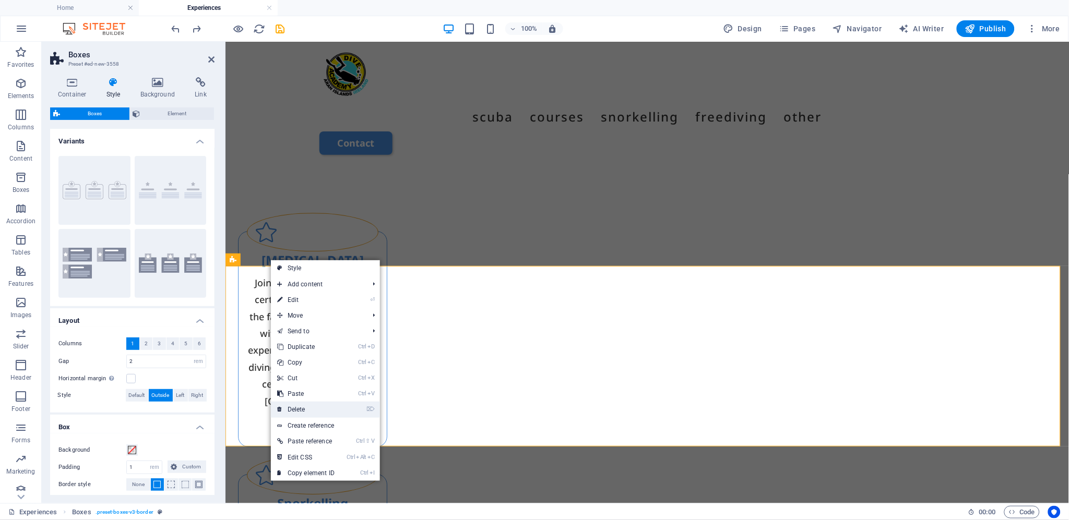
click at [305, 408] on link "⌦ Delete" at bounding box center [306, 410] width 70 height 16
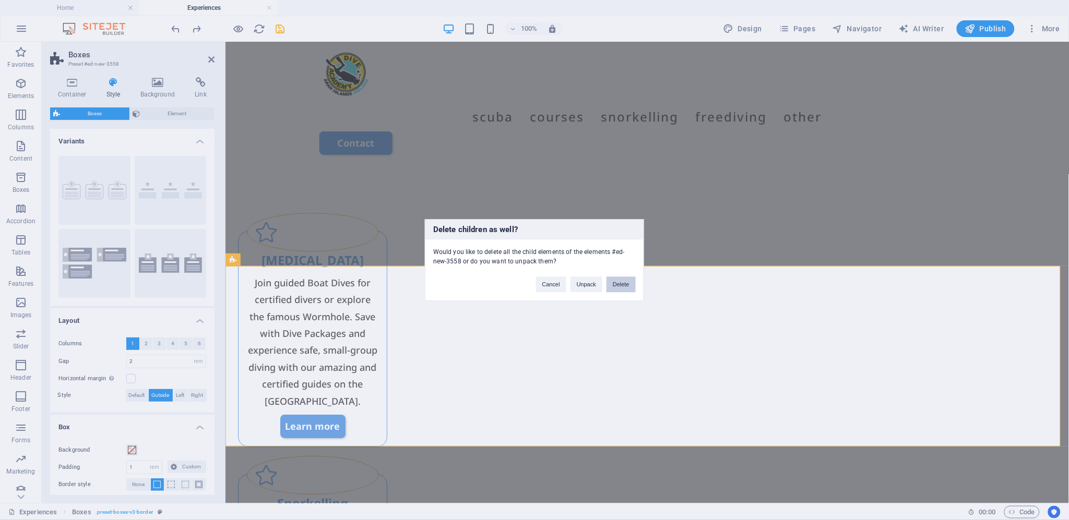
click at [625, 282] on button "Delete" at bounding box center [620, 285] width 29 height 16
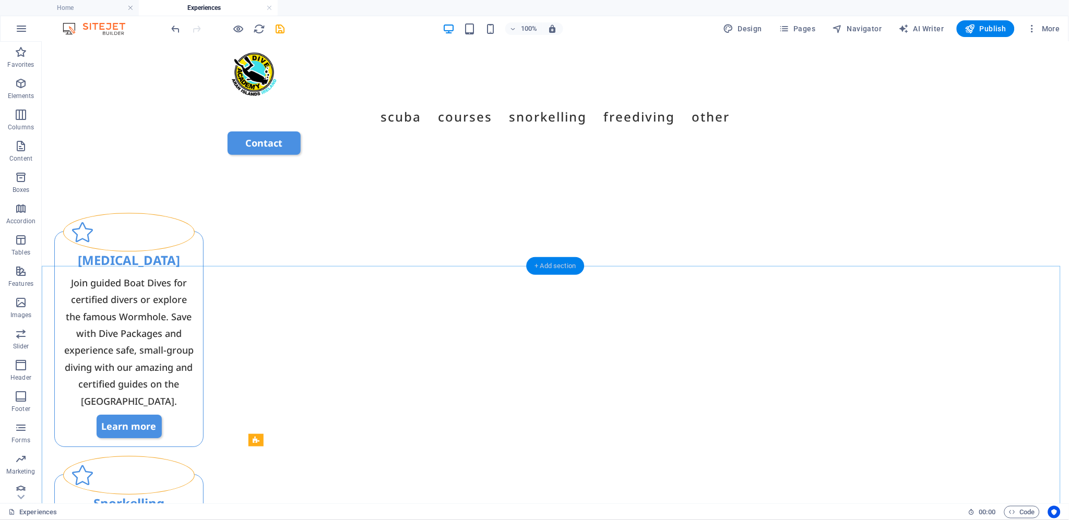
click at [559, 264] on div "+ Add section" at bounding box center [556, 266] width 58 height 18
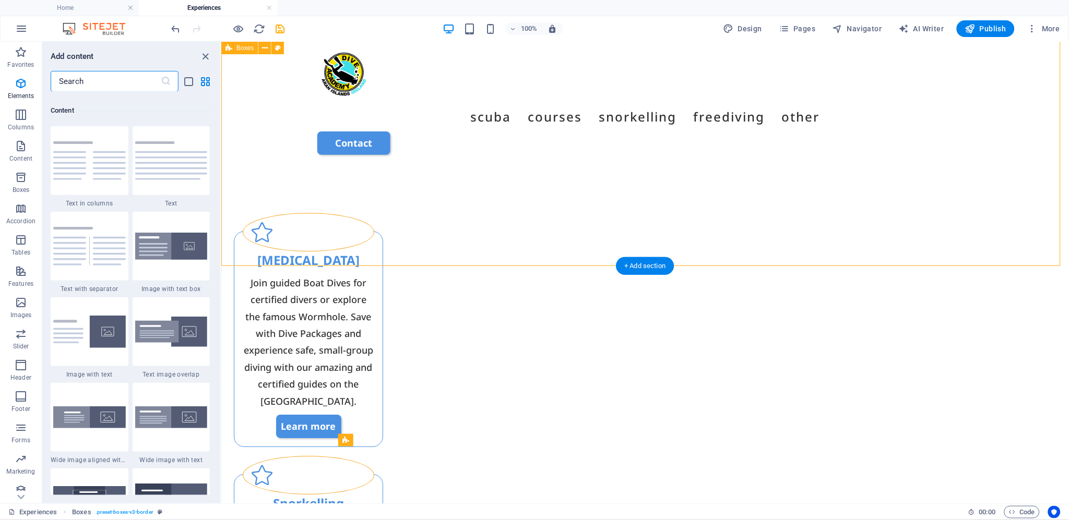
scroll to position [1825, 0]
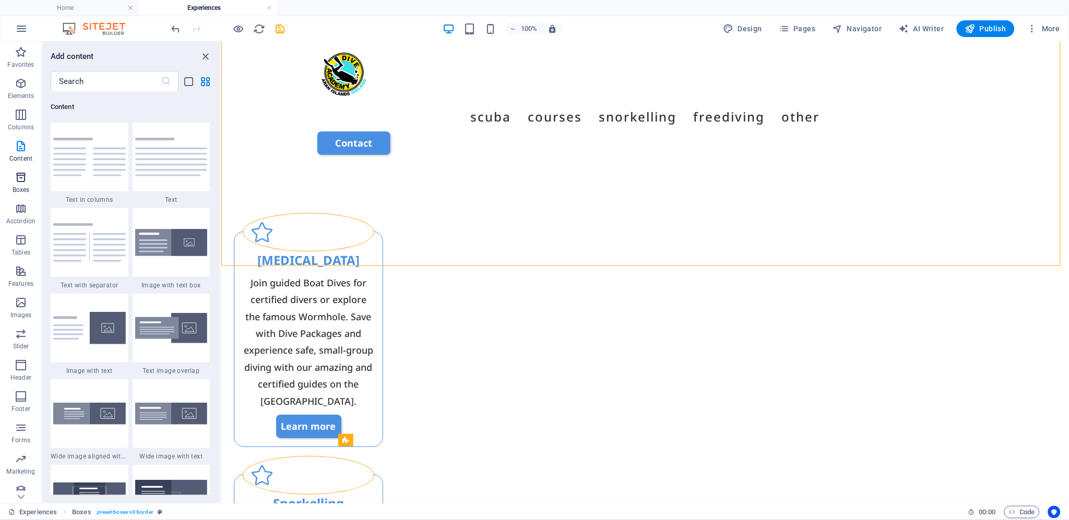
click at [18, 175] on icon "button" at bounding box center [21, 177] width 13 height 13
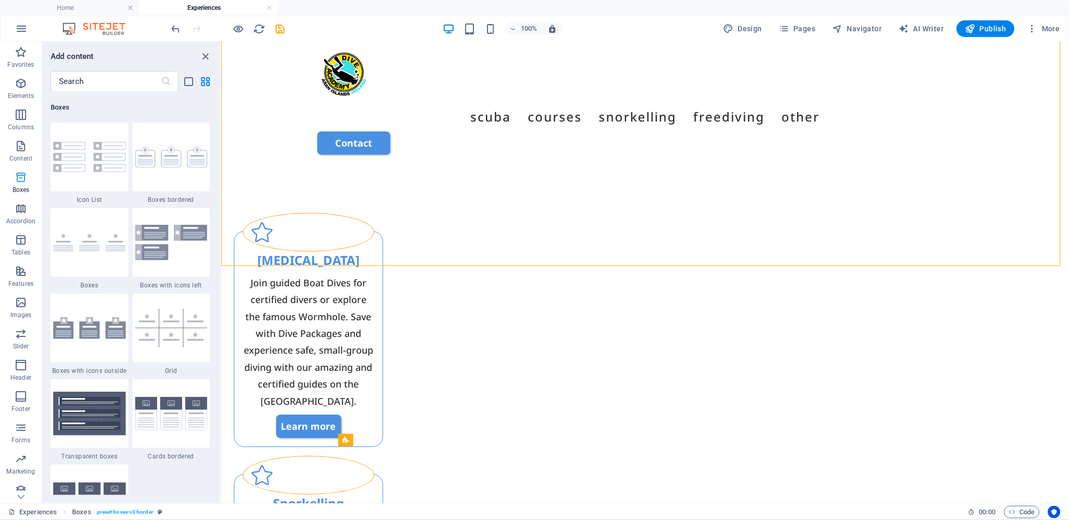
scroll to position [2878, 0]
click at [170, 170] on div at bounding box center [172, 157] width 78 height 69
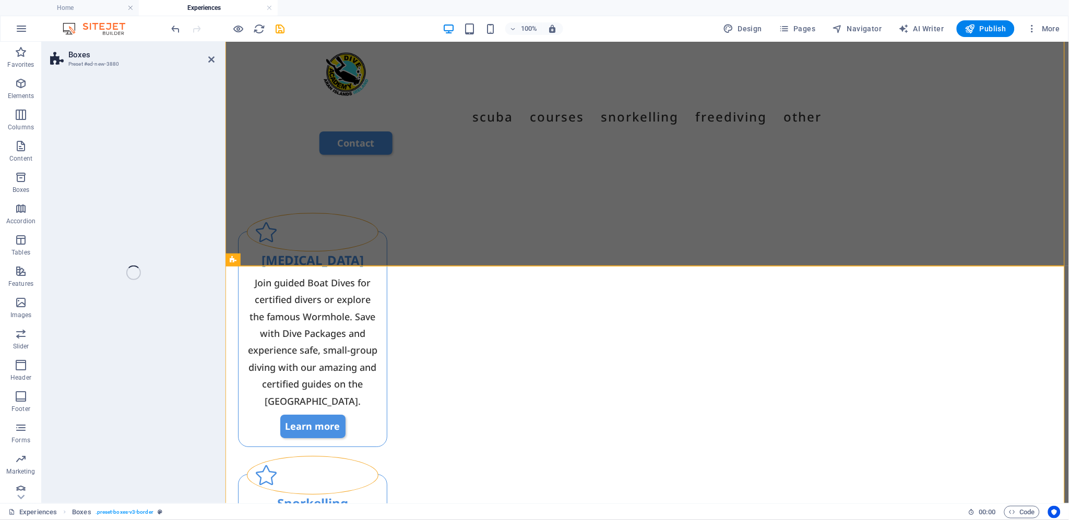
select select "rem"
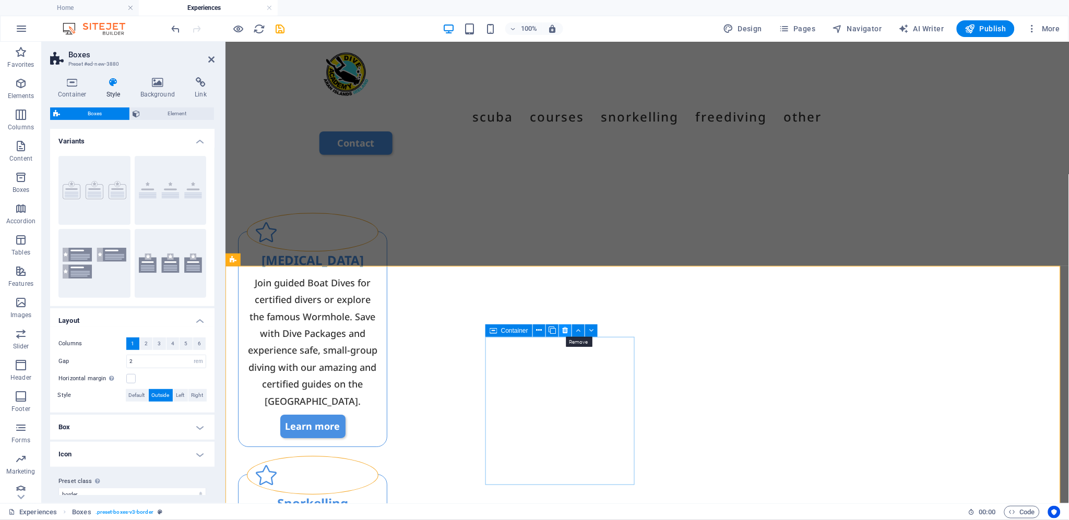
click at [565, 329] on icon at bounding box center [565, 330] width 6 height 11
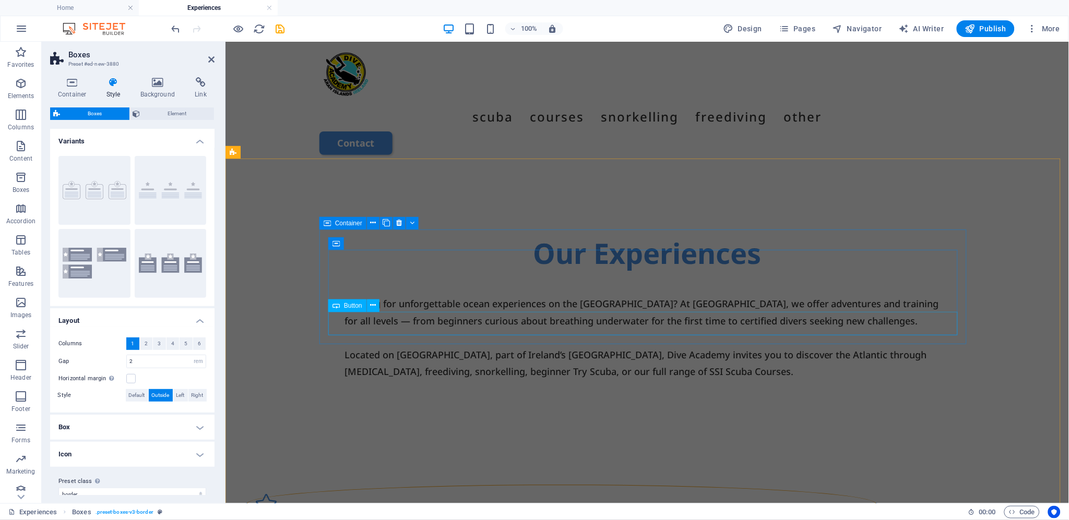
scroll to position [618, 0]
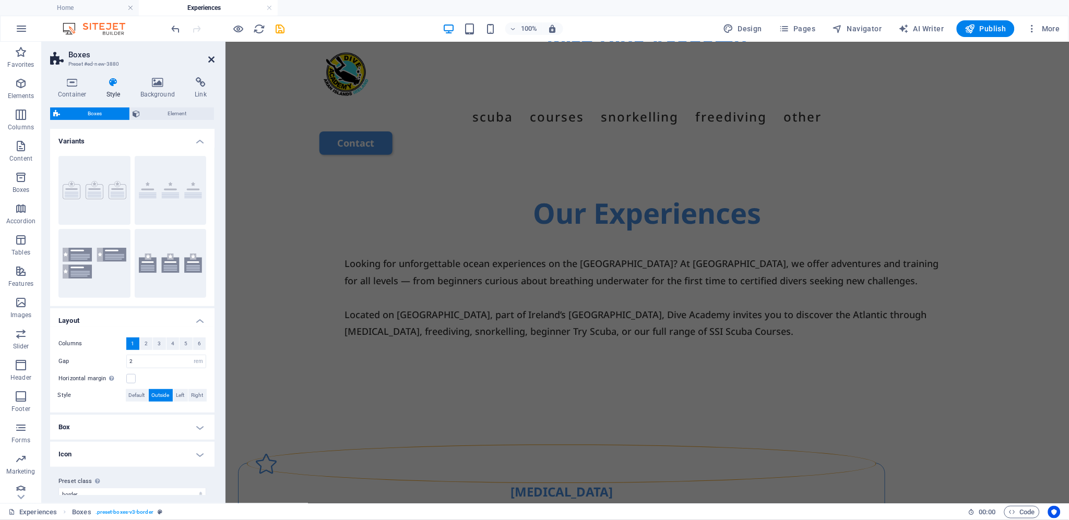
drag, startPoint x: 210, startPoint y: 61, endPoint x: 219, endPoint y: 66, distance: 10.6
click at [210, 61] on icon at bounding box center [211, 59] width 6 height 8
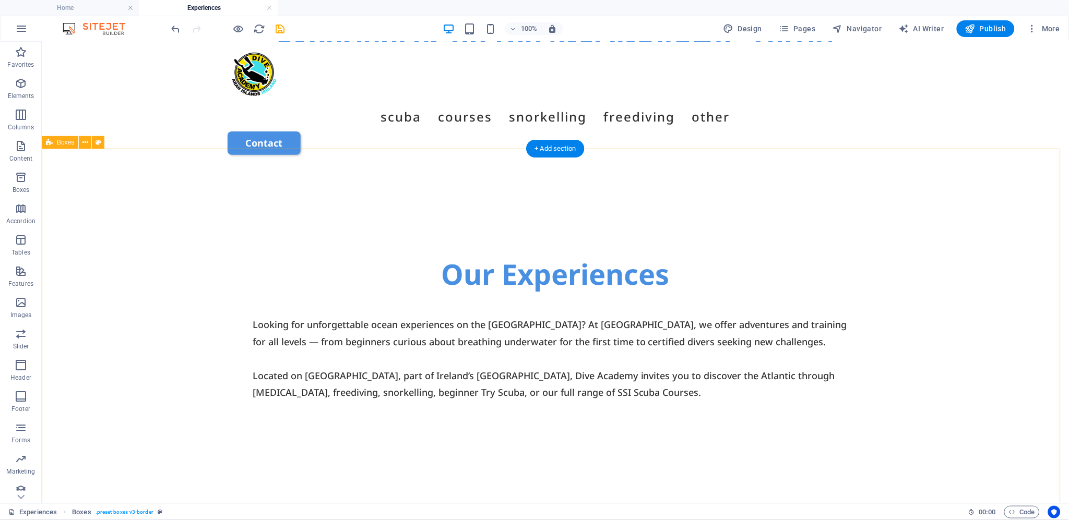
scroll to position [658, 0]
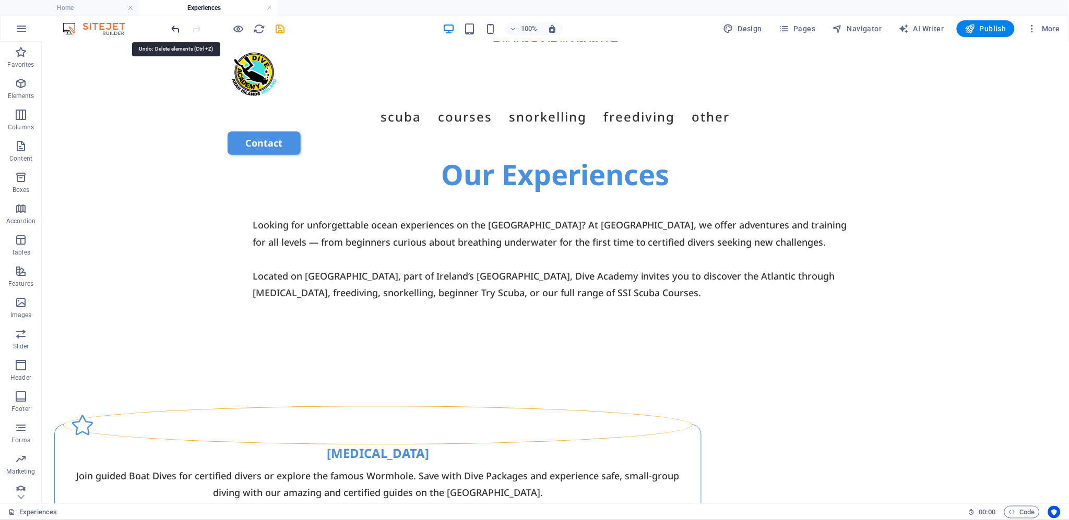
click at [176, 27] on icon "undo" at bounding box center [176, 29] width 12 height 12
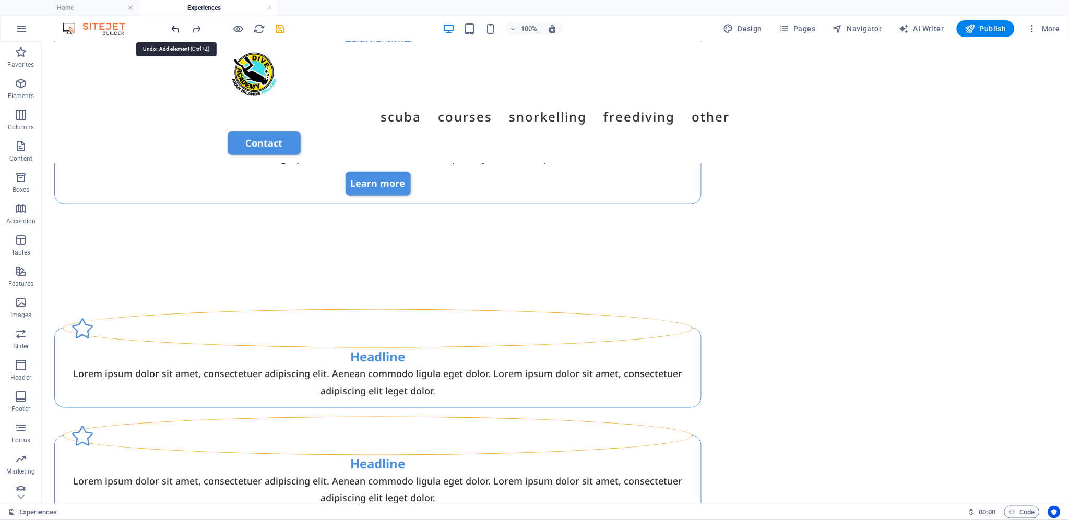
scroll to position [1421, 0]
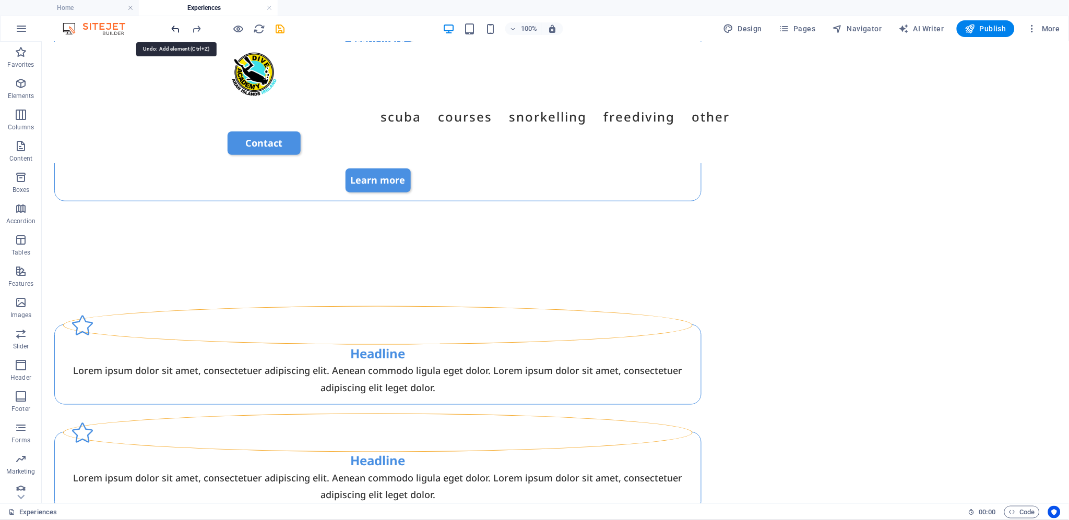
click at [176, 27] on icon "undo" at bounding box center [176, 29] width 12 height 12
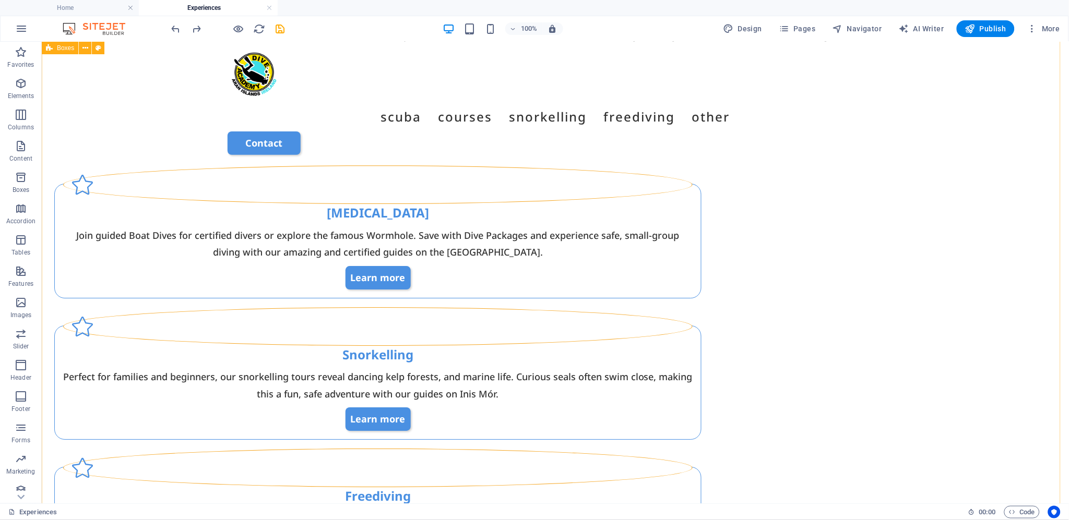
scroll to position [841, 0]
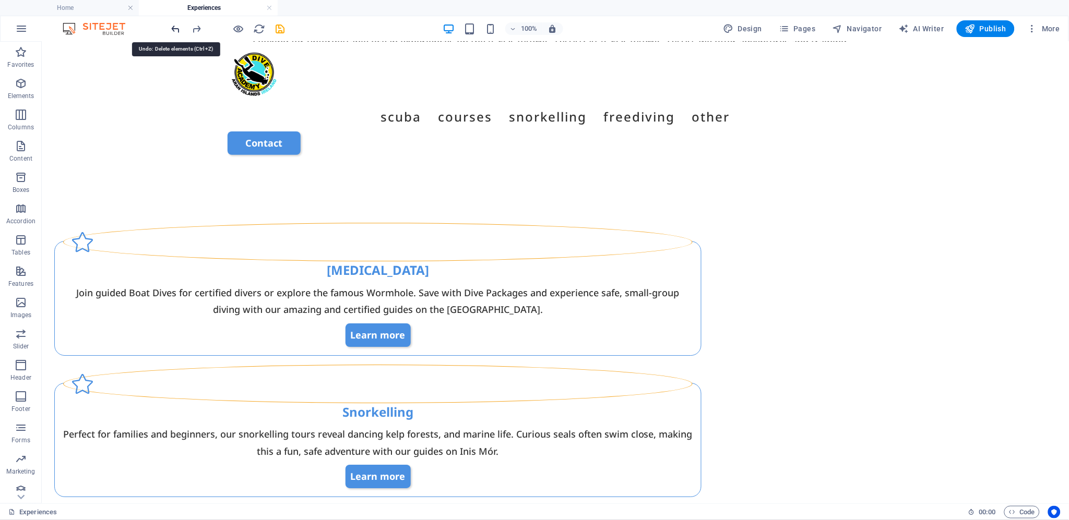
click at [174, 27] on icon "undo" at bounding box center [176, 29] width 12 height 12
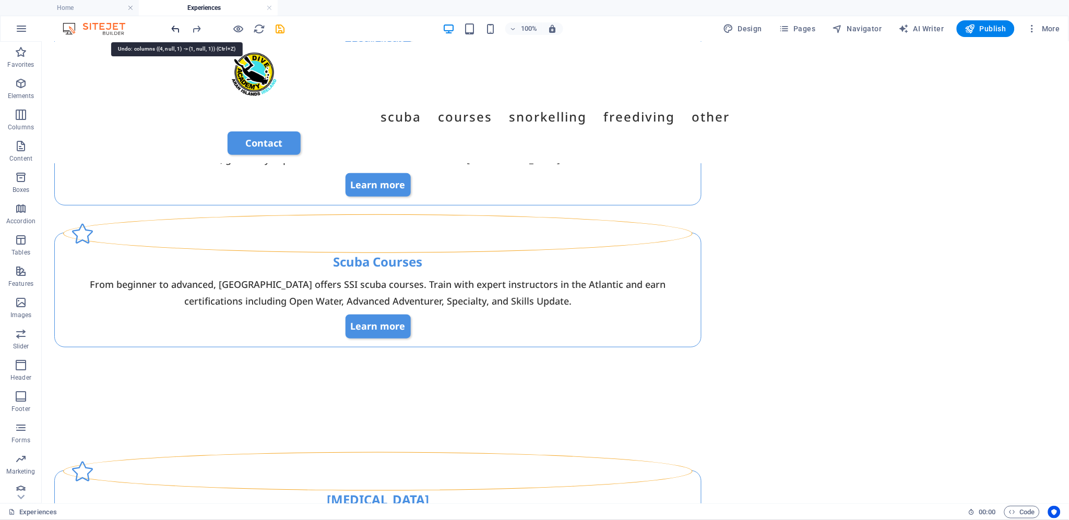
scroll to position [1283, 0]
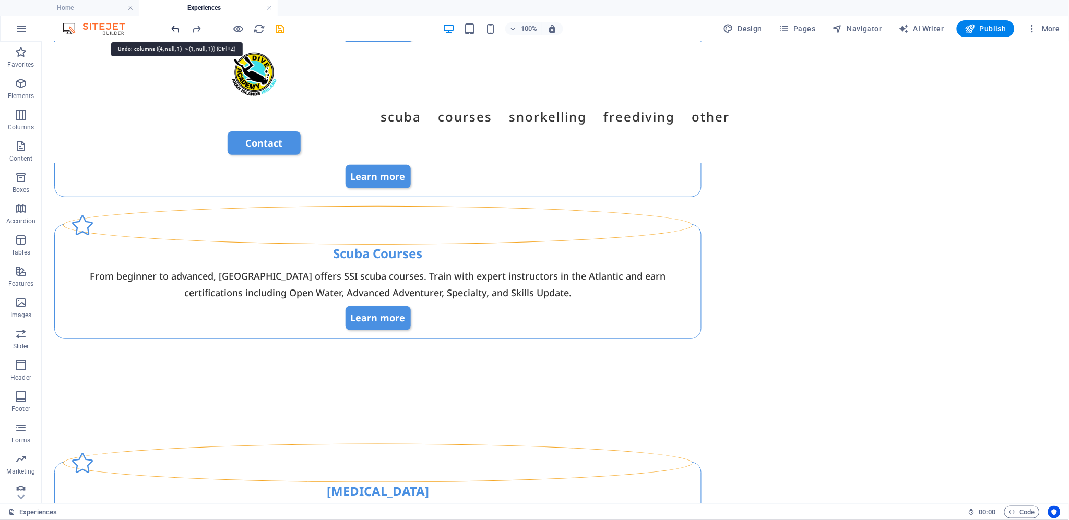
click at [174, 27] on icon "undo" at bounding box center [176, 29] width 12 height 12
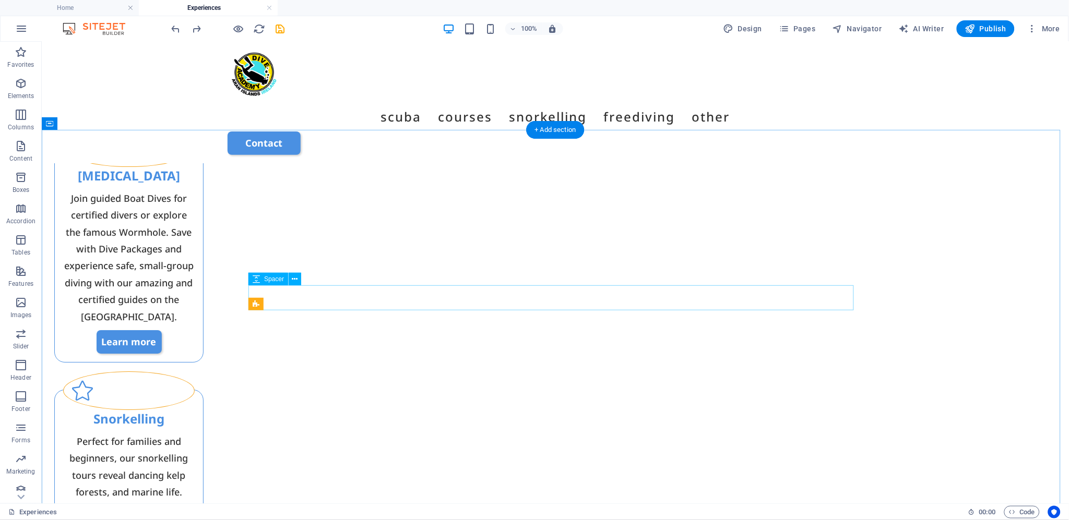
scroll to position [1167, 0]
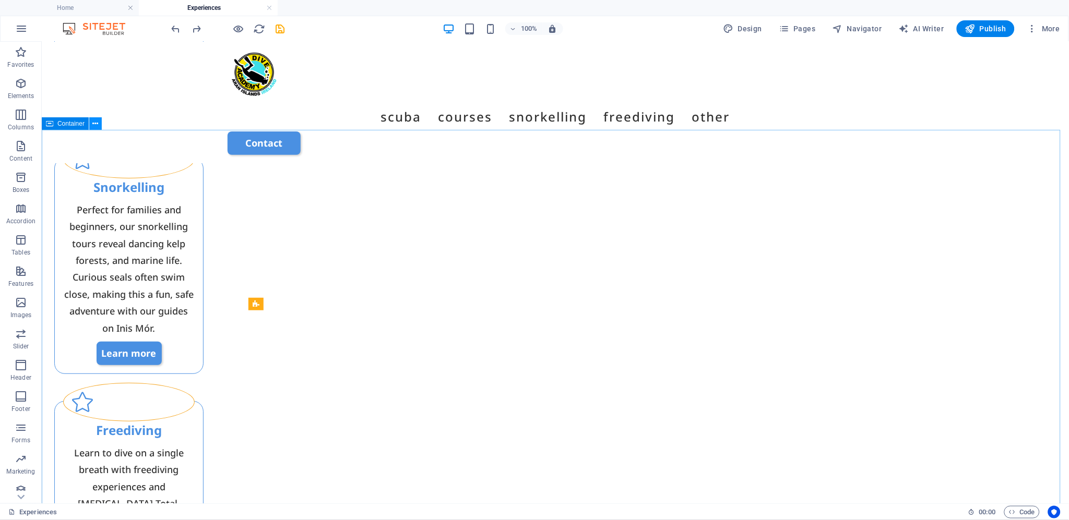
click at [93, 124] on icon at bounding box center [96, 123] width 6 height 11
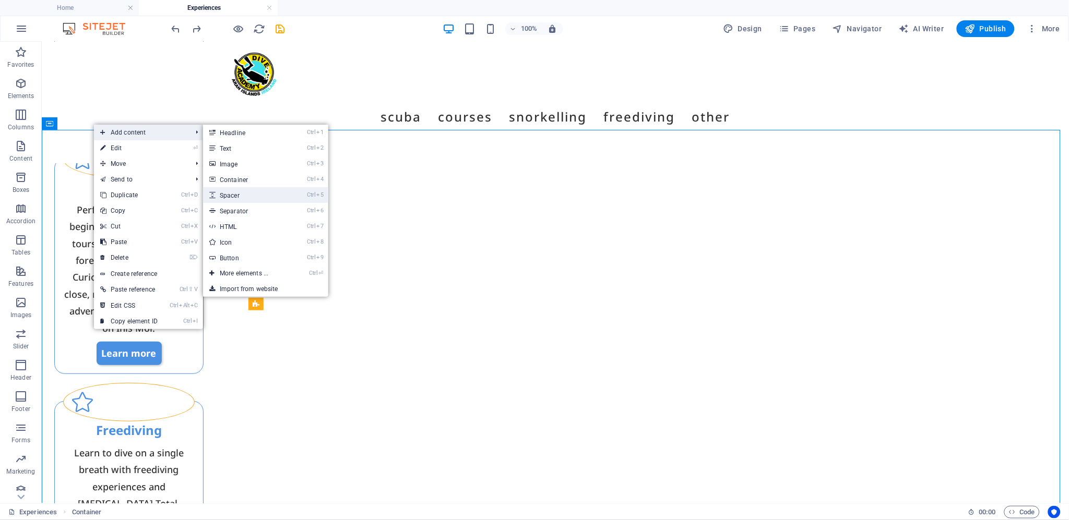
click at [265, 193] on link "Ctrl 5 Spacer" at bounding box center [246, 195] width 86 height 16
select select "px"
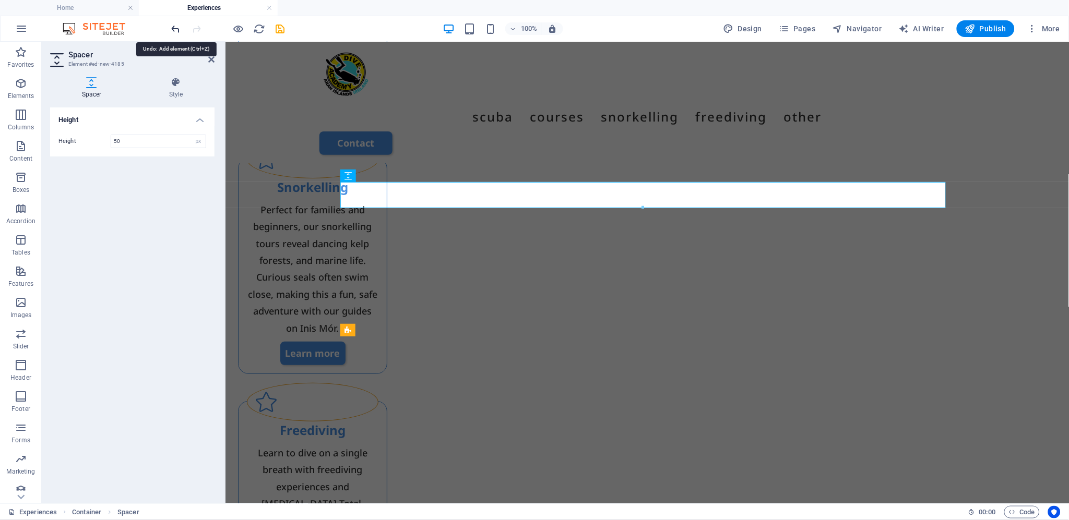
click at [174, 29] on icon "undo" at bounding box center [176, 29] width 12 height 12
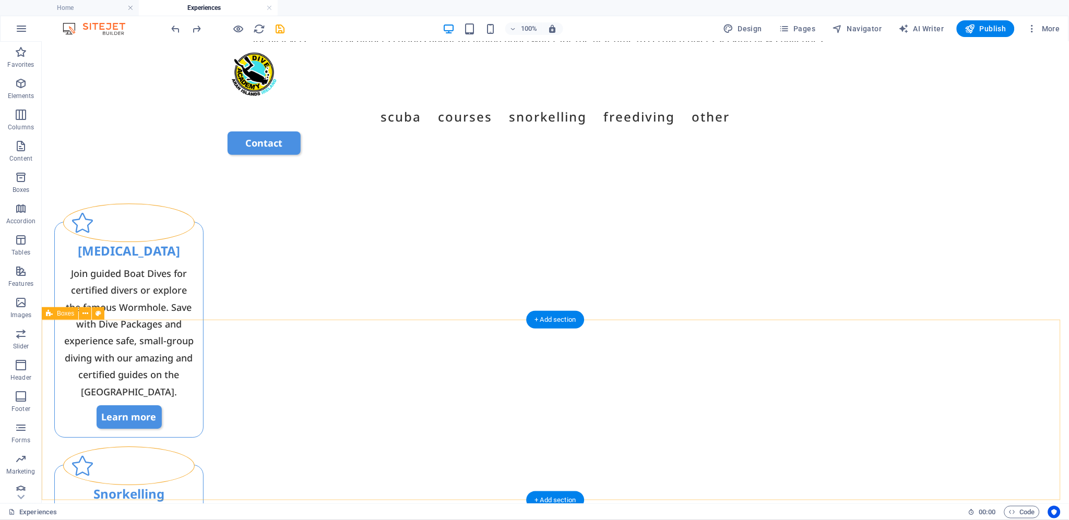
scroll to position [877, 0]
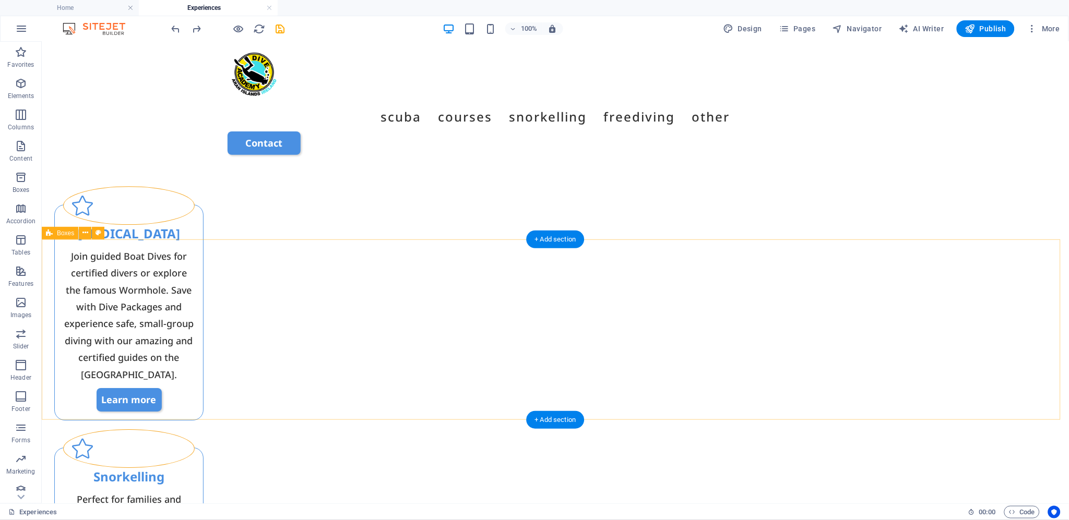
select select "rem"
select select "px"
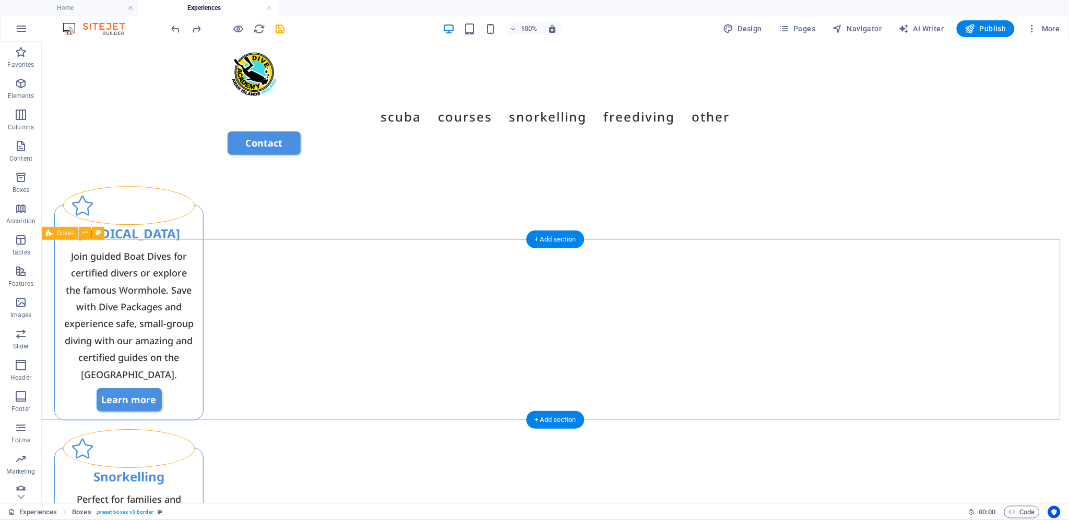
select select "px"
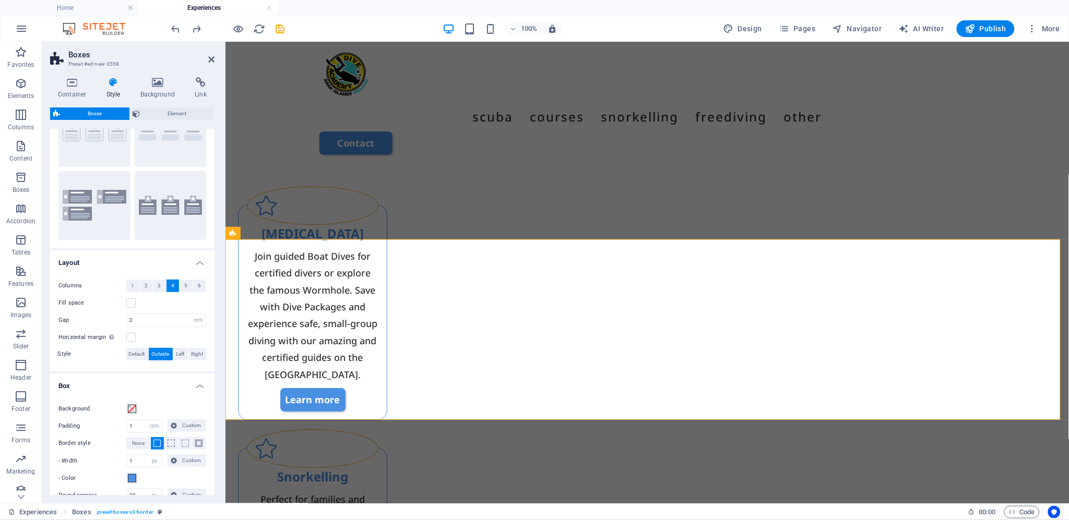
scroll to position [161, 0]
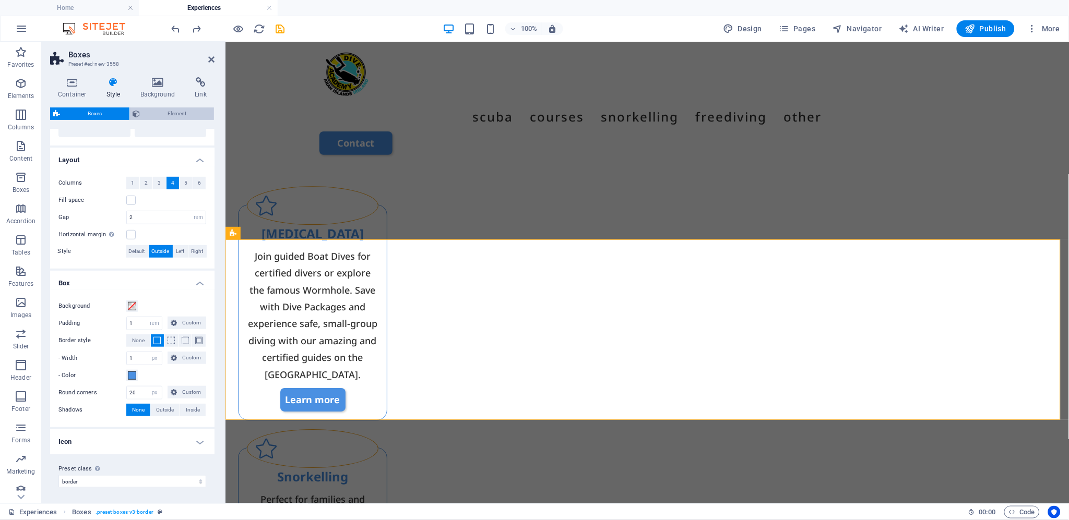
click at [176, 113] on span "Element" at bounding box center [178, 114] width 68 height 13
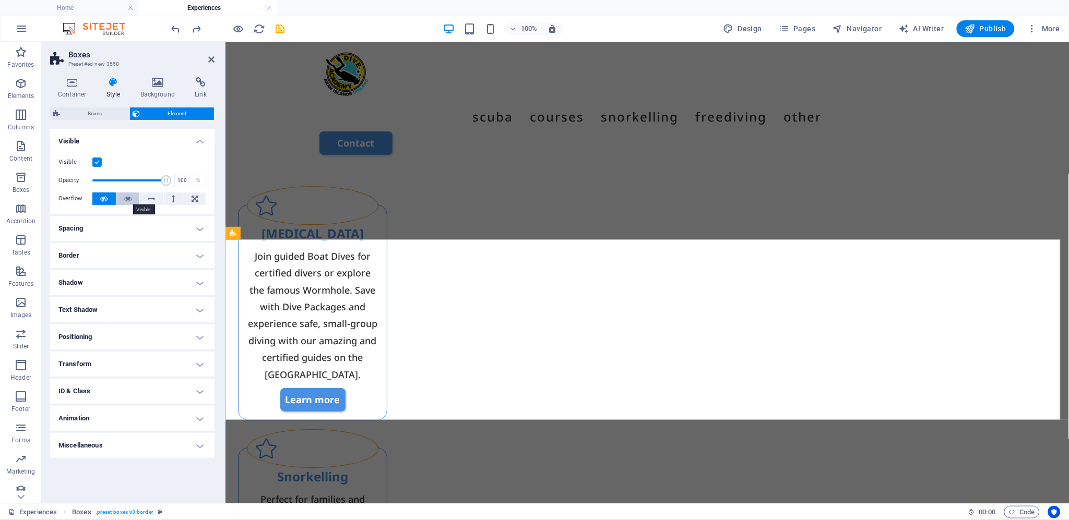
click at [129, 200] on icon at bounding box center [127, 199] width 7 height 13
click at [152, 196] on icon at bounding box center [151, 199] width 7 height 13
click at [102, 196] on icon at bounding box center [103, 199] width 7 height 13
click at [73, 87] on icon at bounding box center [72, 82] width 44 height 10
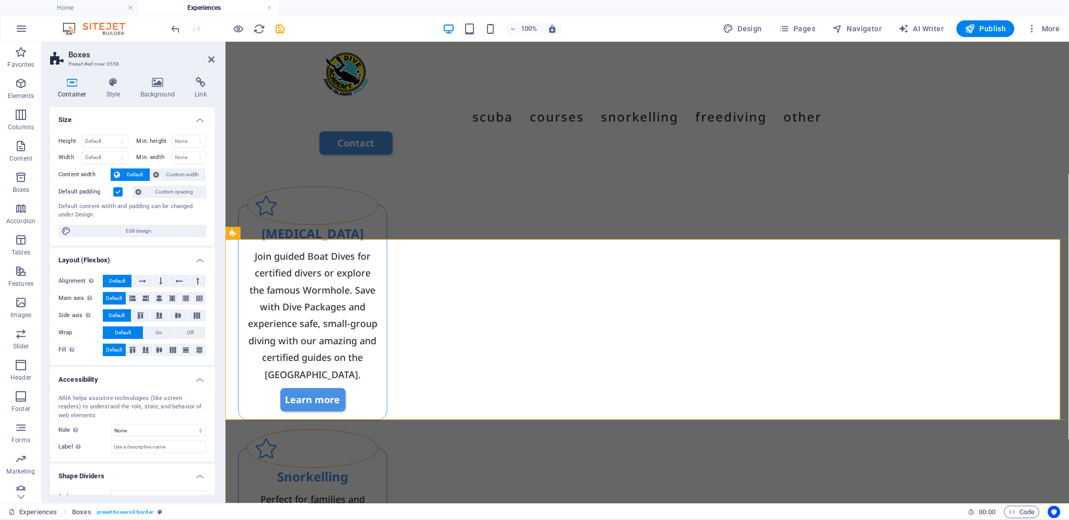
click at [117, 190] on label at bounding box center [117, 191] width 9 height 9
click at [0, 0] on input "Default padding" at bounding box center [0, 0] width 0 height 0
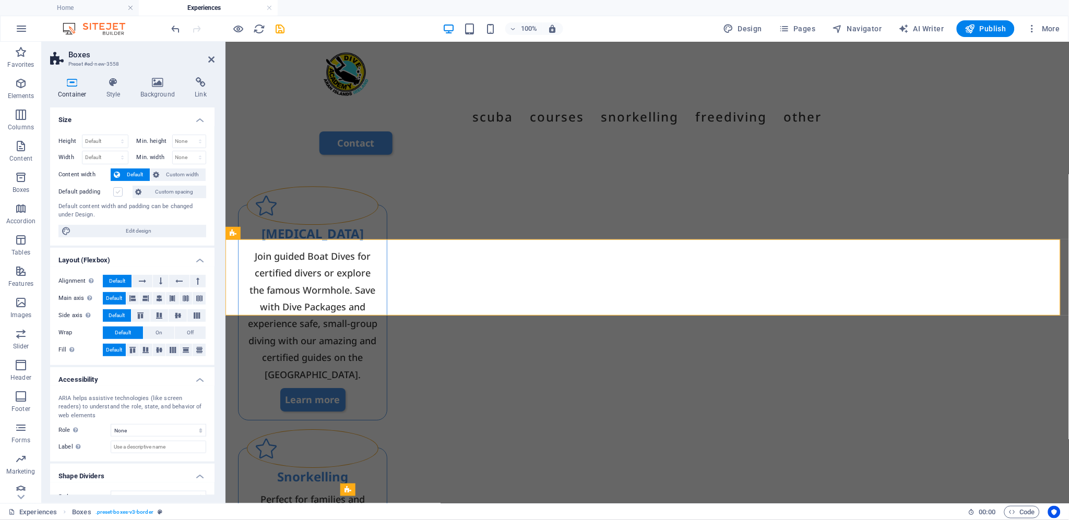
click at [117, 190] on label at bounding box center [117, 191] width 9 height 9
click at [0, 0] on input "Default padding" at bounding box center [0, 0] width 0 height 0
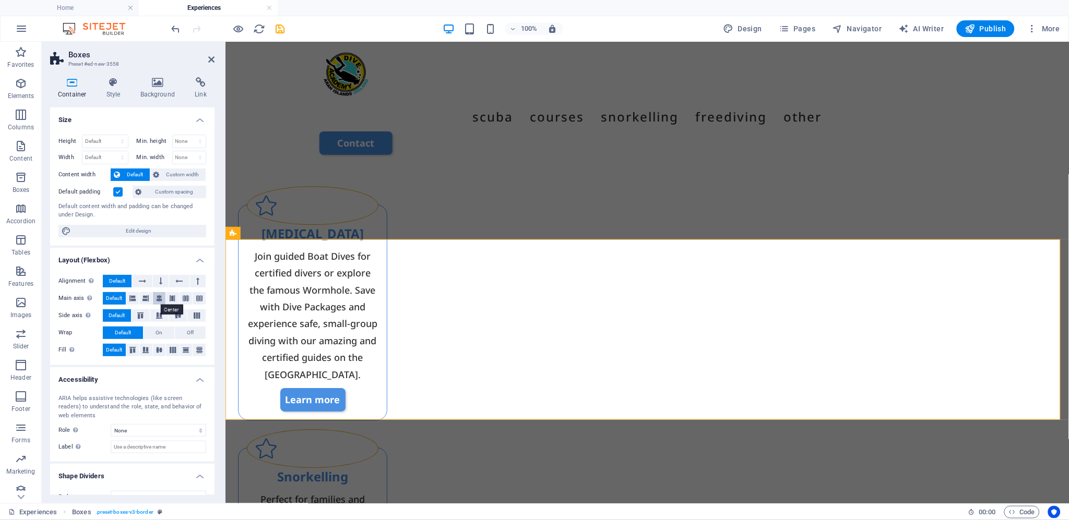
click at [157, 299] on icon at bounding box center [159, 298] width 6 height 13
click at [210, 57] on icon at bounding box center [211, 59] width 6 height 8
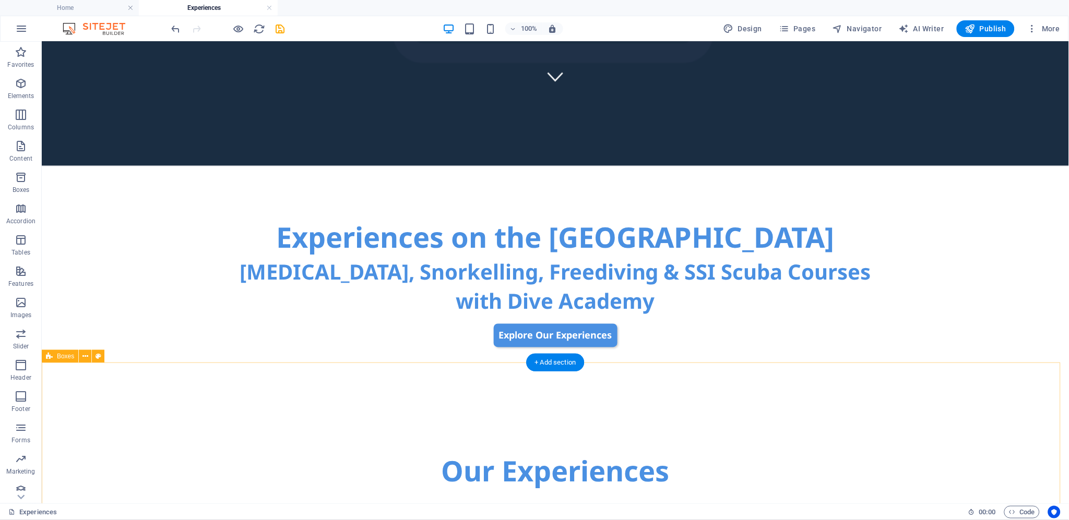
scroll to position [529, 0]
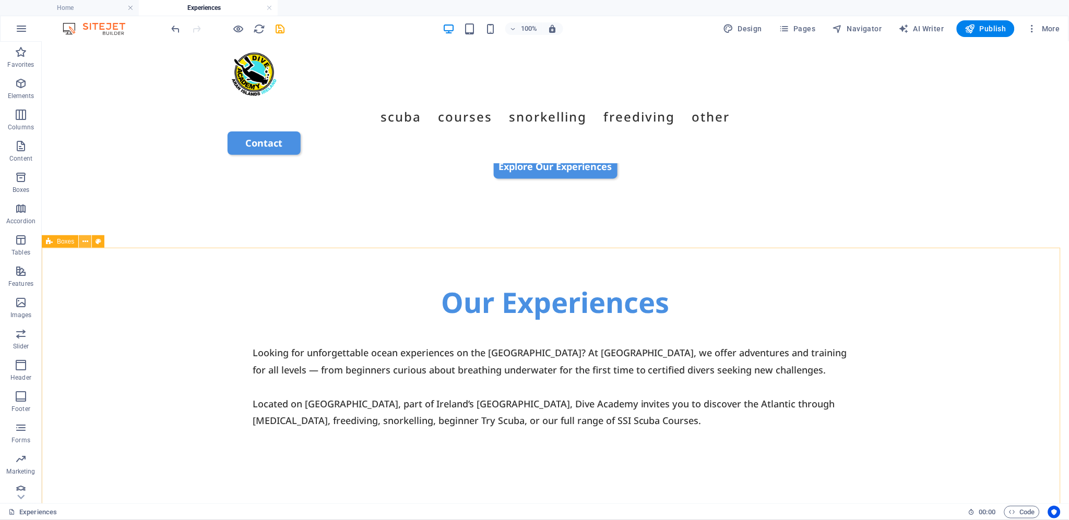
click at [84, 242] on icon at bounding box center [85, 241] width 6 height 11
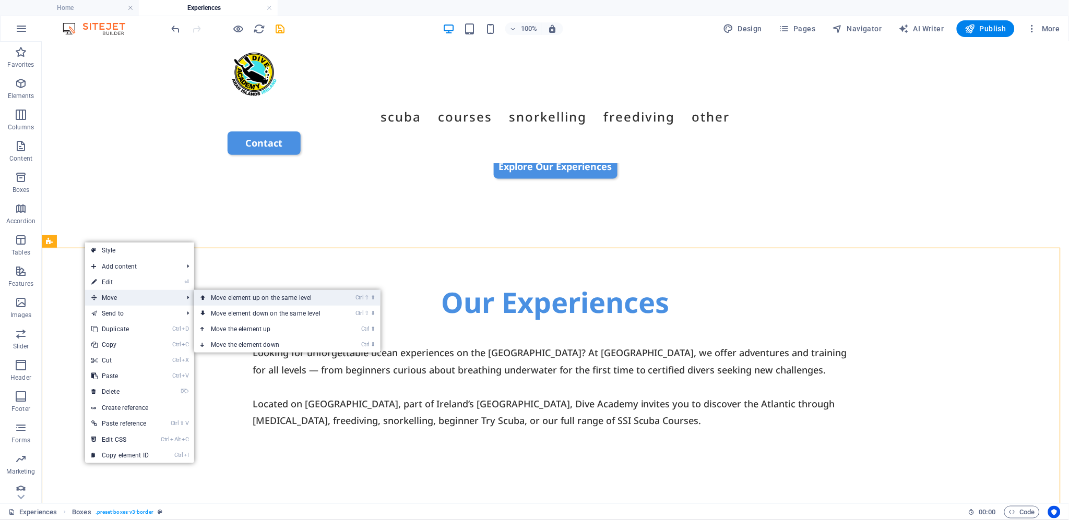
click at [311, 299] on link "Ctrl ⇧ ⬆ Move element up on the same level" at bounding box center [267, 298] width 147 height 16
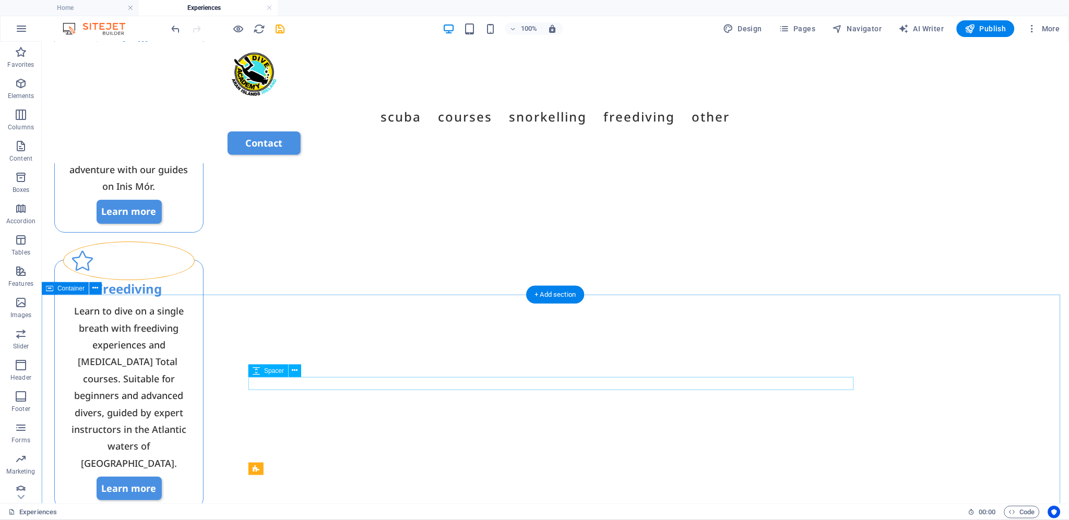
scroll to position [1061, 0]
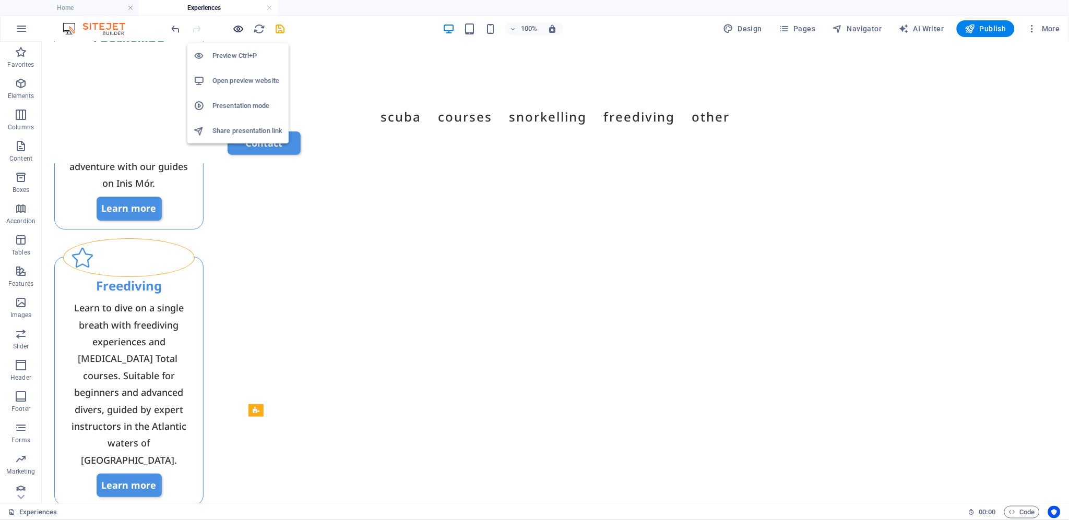
click at [236, 30] on icon "button" at bounding box center [239, 29] width 12 height 12
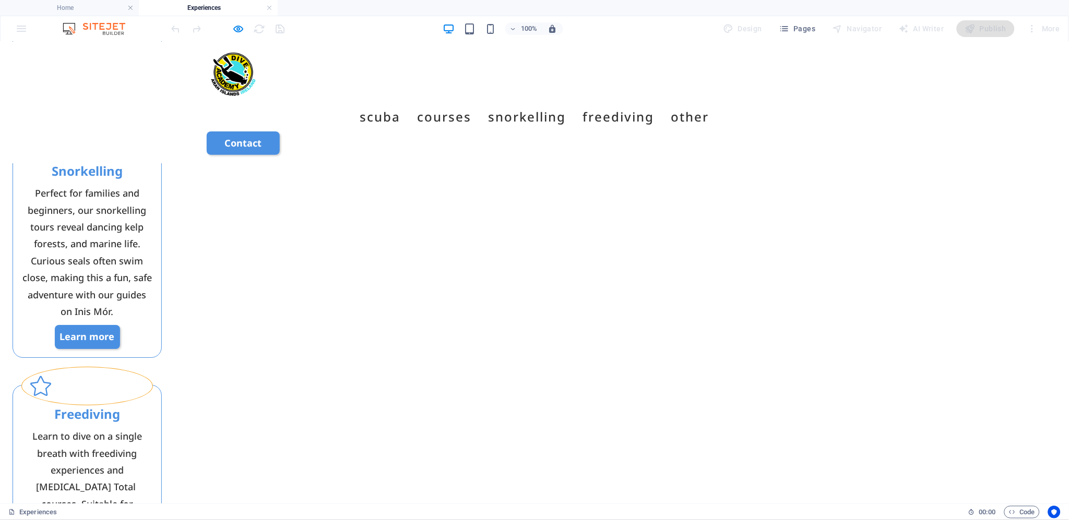
scroll to position [1003, 0]
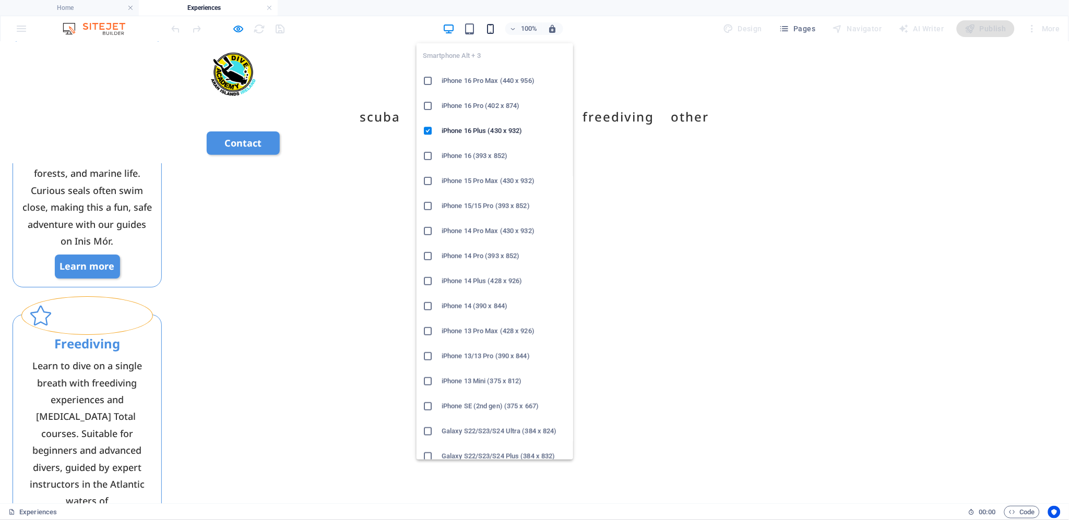
click at [494, 29] on icon "button" at bounding box center [490, 29] width 12 height 12
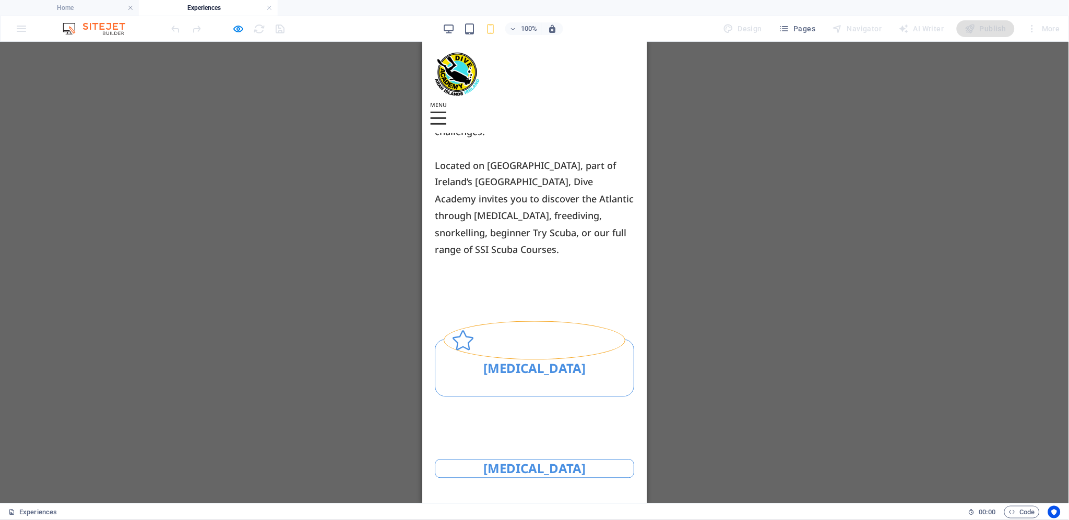
scroll to position [1699, 0]
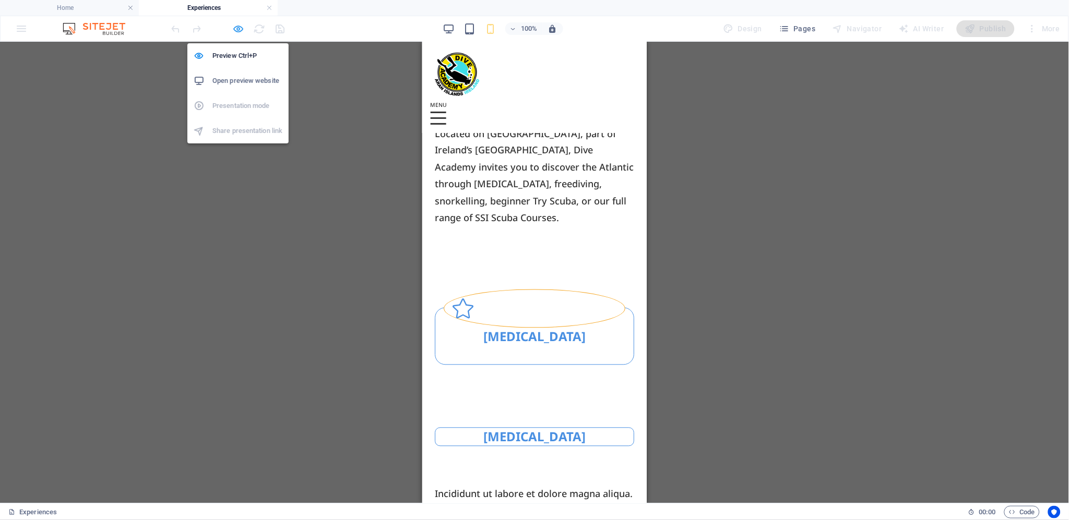
click at [235, 26] on icon "button" at bounding box center [239, 29] width 12 height 12
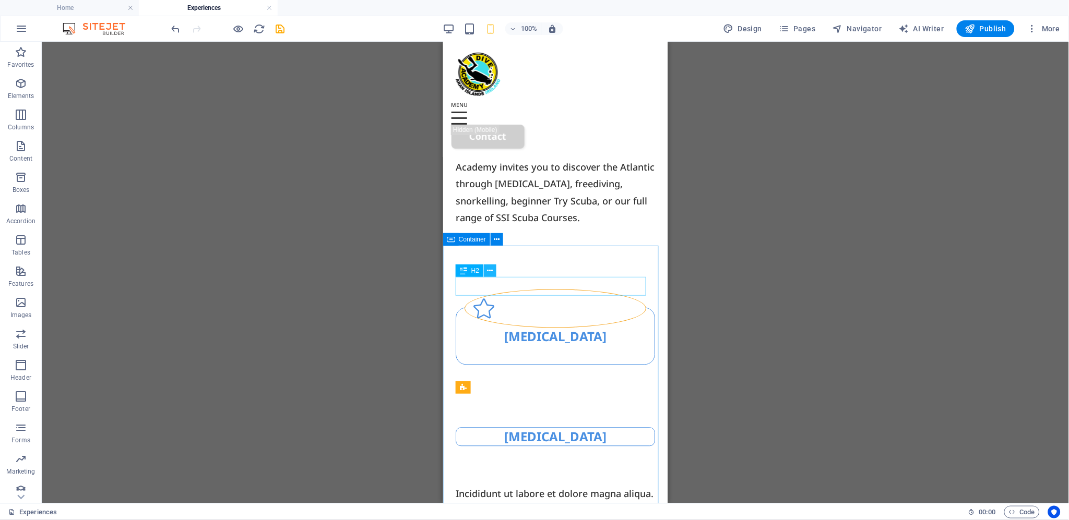
click at [490, 270] on icon at bounding box center [490, 271] width 6 height 11
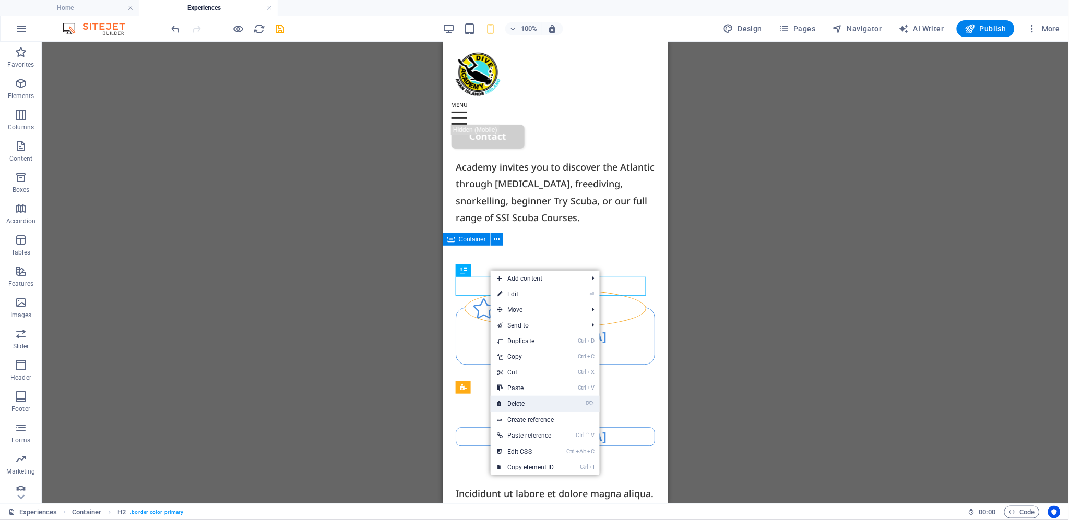
click at [533, 400] on link "⌦ Delete" at bounding box center [526, 404] width 70 height 16
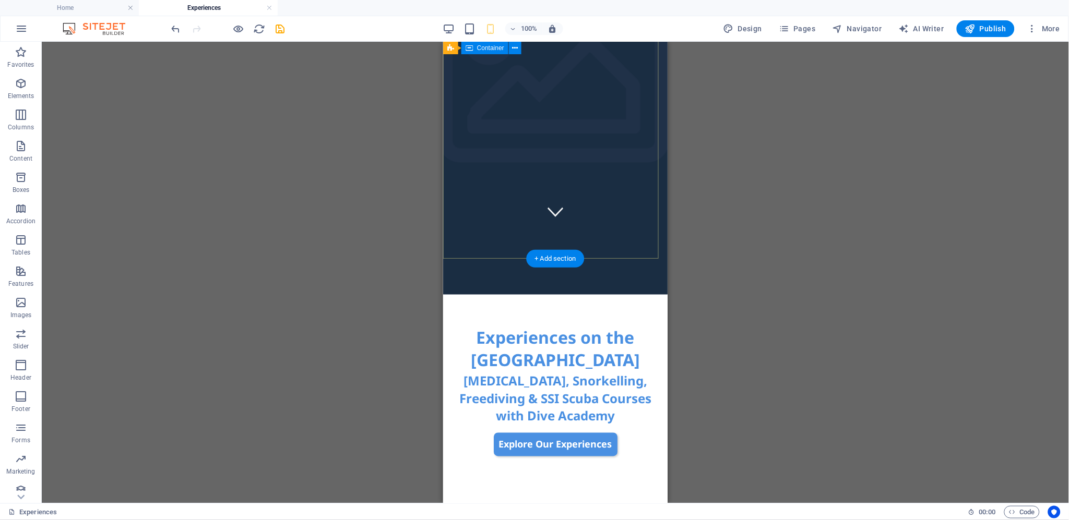
scroll to position [249, 0]
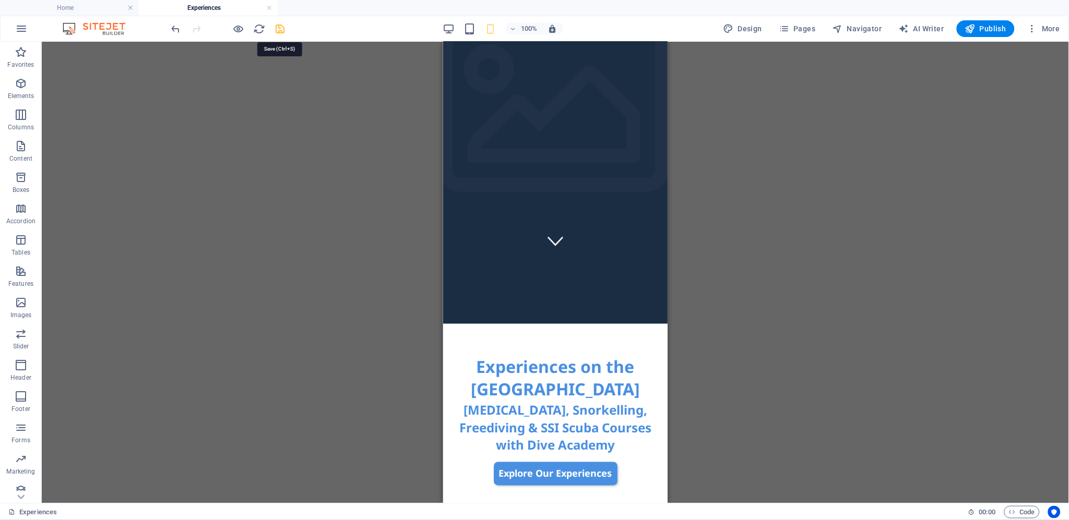
click at [282, 28] on icon "save" at bounding box center [281, 29] width 12 height 12
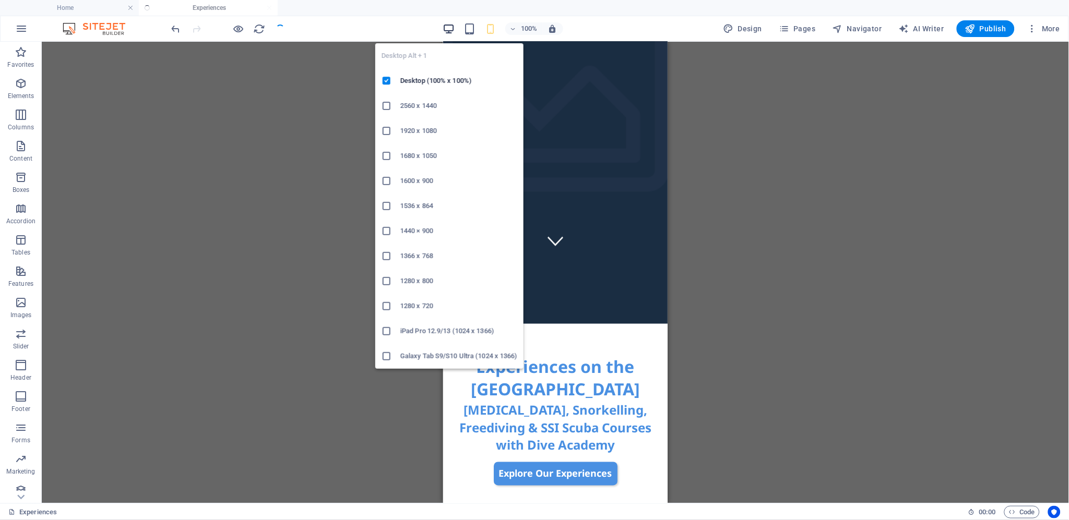
click at [452, 27] on icon "button" at bounding box center [449, 29] width 12 height 12
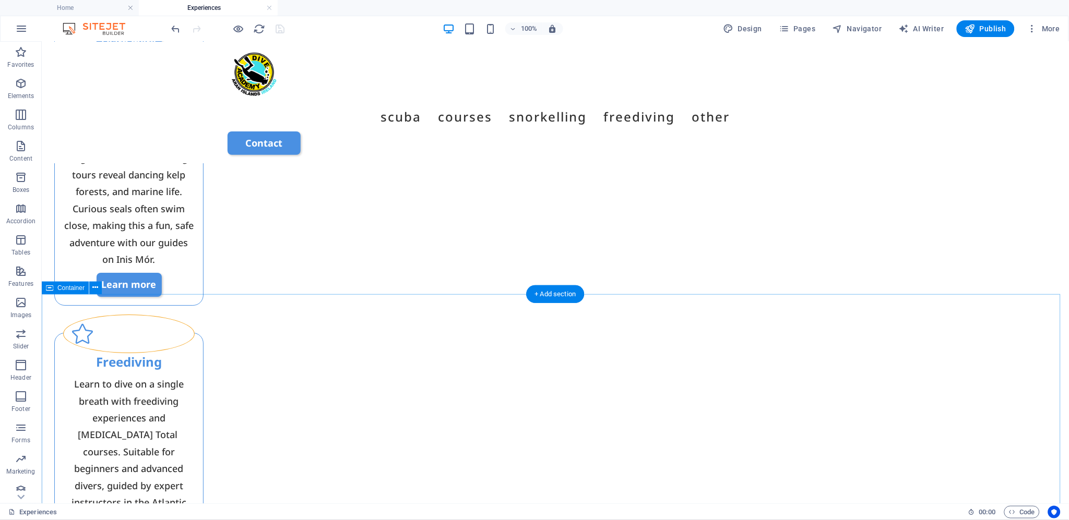
scroll to position [1003, 0]
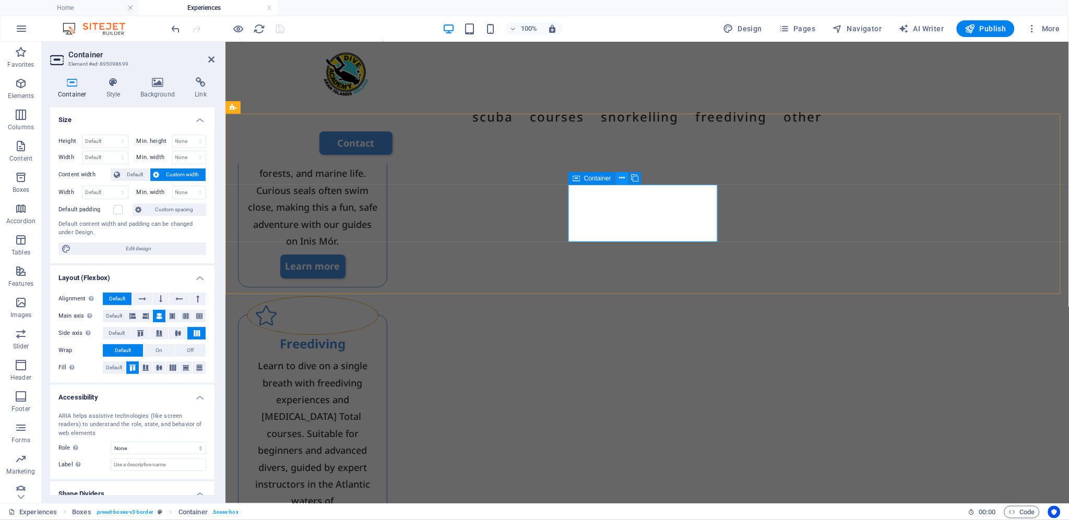
click at [621, 178] on icon at bounding box center [622, 178] width 6 height 11
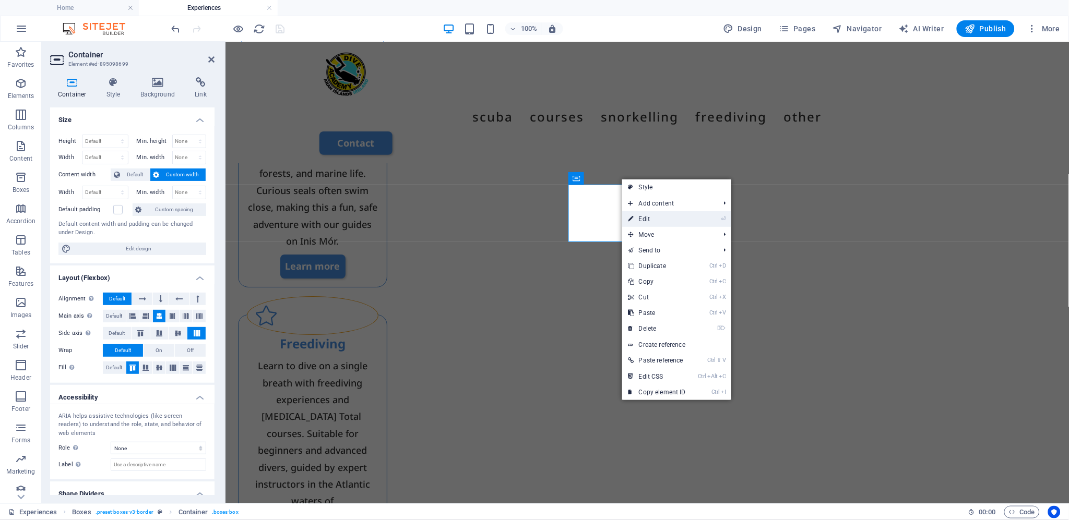
click at [653, 218] on link "⏎ Edit" at bounding box center [657, 219] width 70 height 16
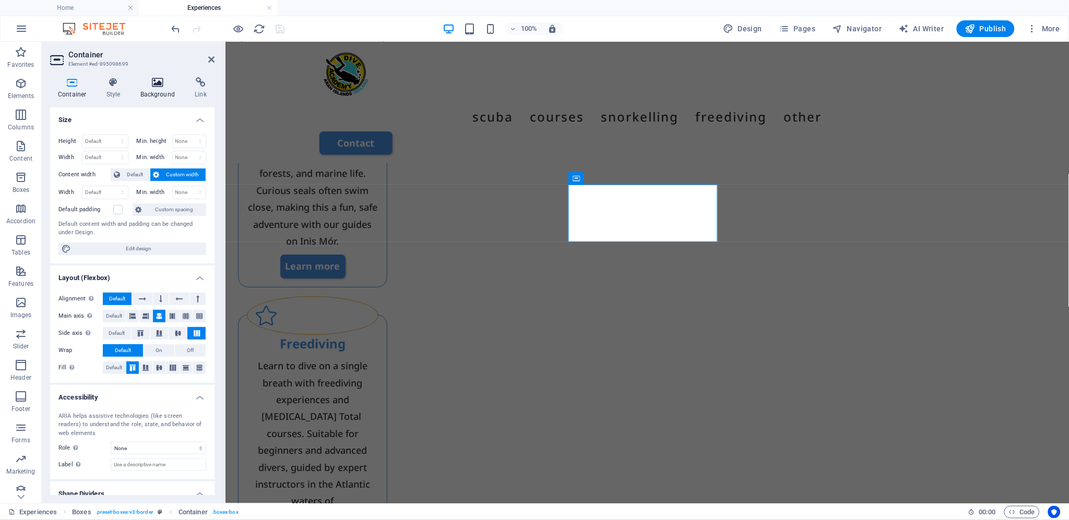
click at [155, 84] on icon at bounding box center [158, 82] width 51 height 10
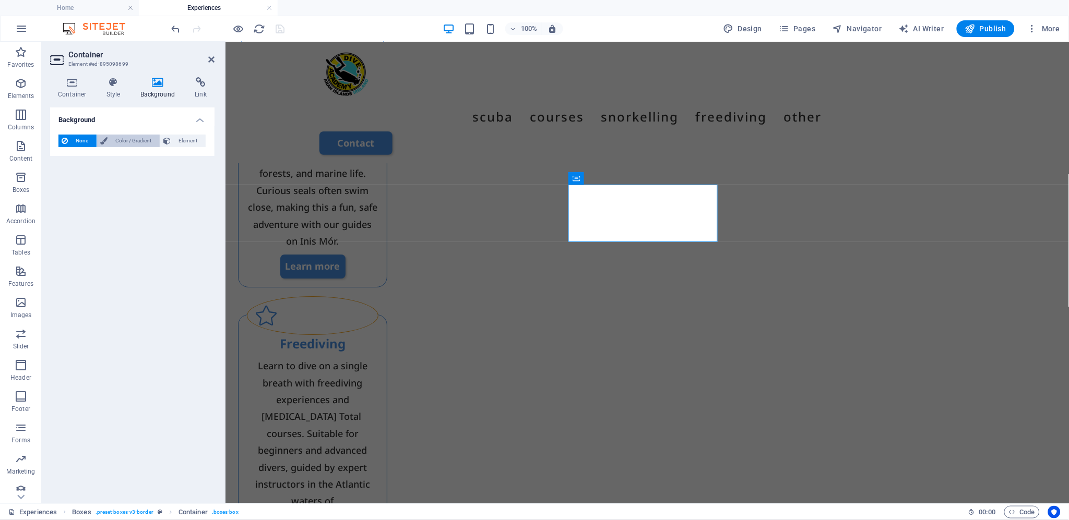
click at [133, 138] on span "Color / Gradient" at bounding box center [134, 141] width 46 height 13
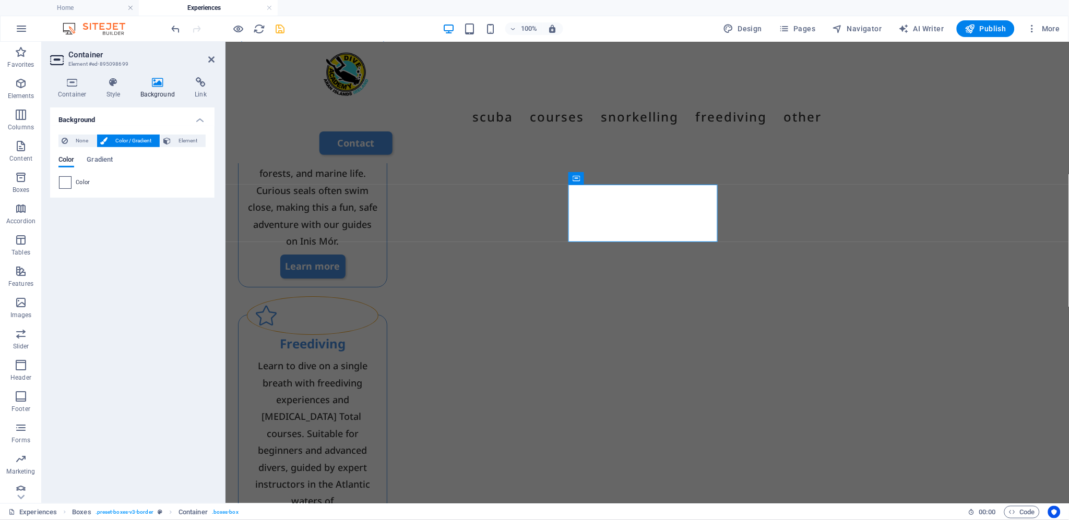
click at [61, 183] on span at bounding box center [64, 182] width 11 height 11
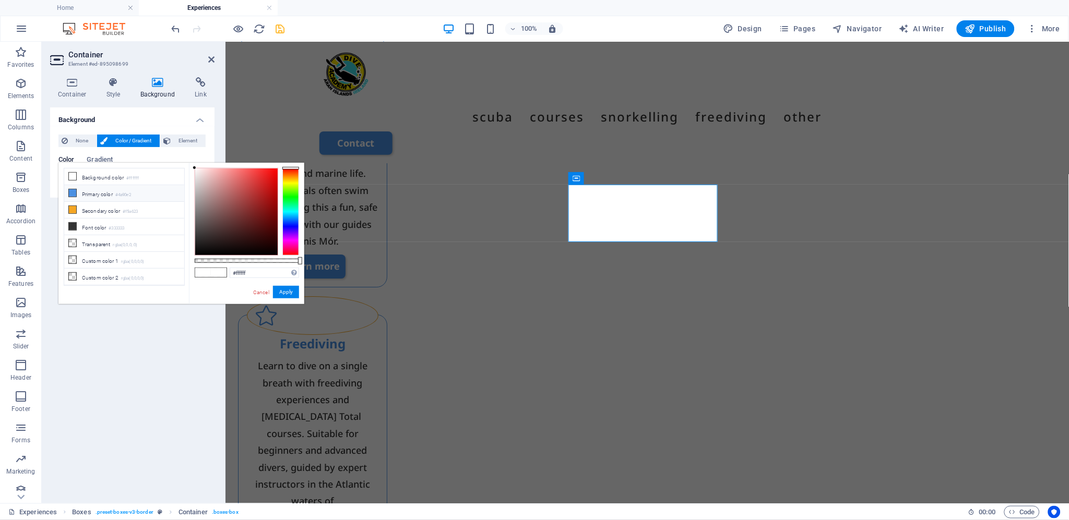
click at [87, 192] on li "Primary color #4a90e2" at bounding box center [124, 193] width 120 height 17
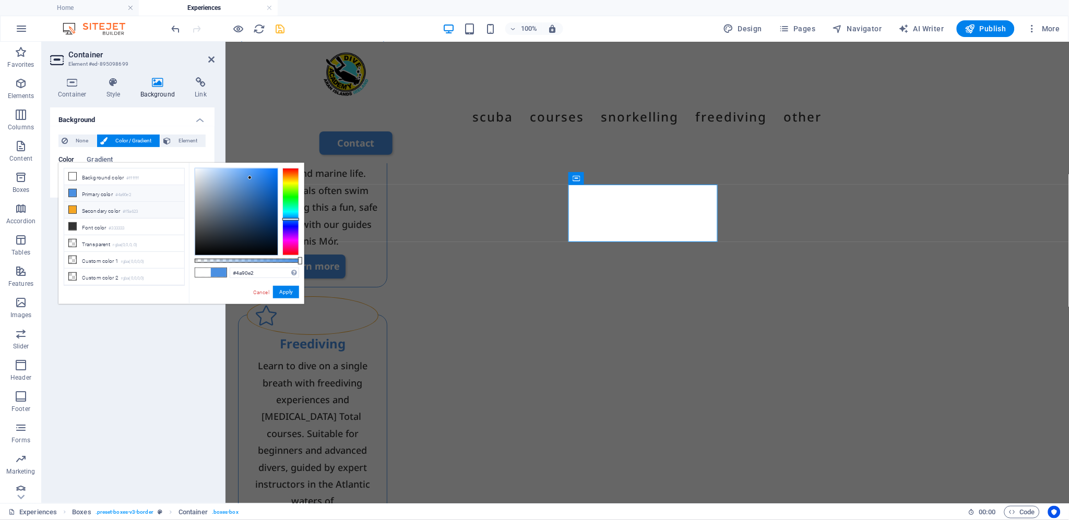
click at [82, 211] on li "Secondary color #f5a623" at bounding box center [124, 210] width 120 height 17
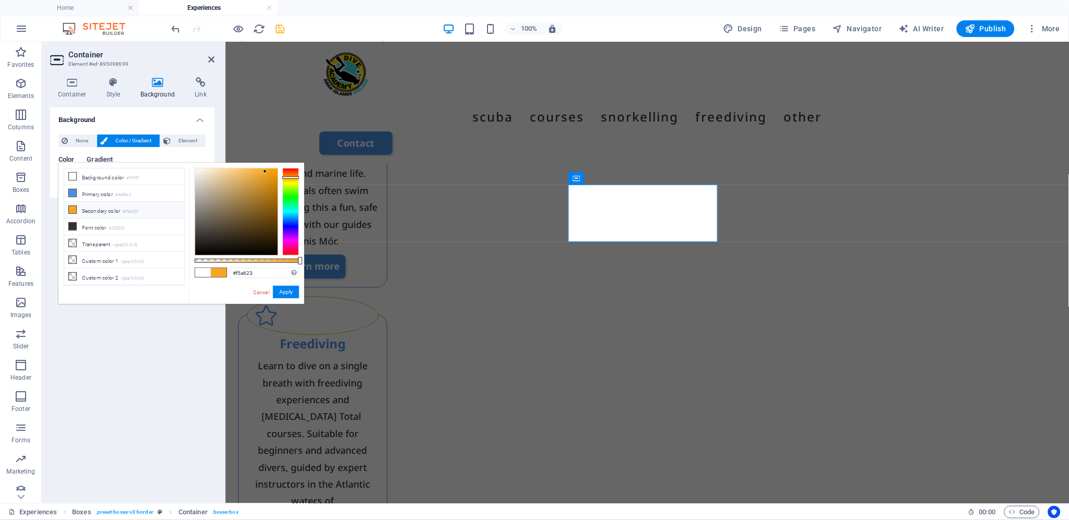
click at [97, 157] on span "Gradient" at bounding box center [100, 160] width 26 height 15
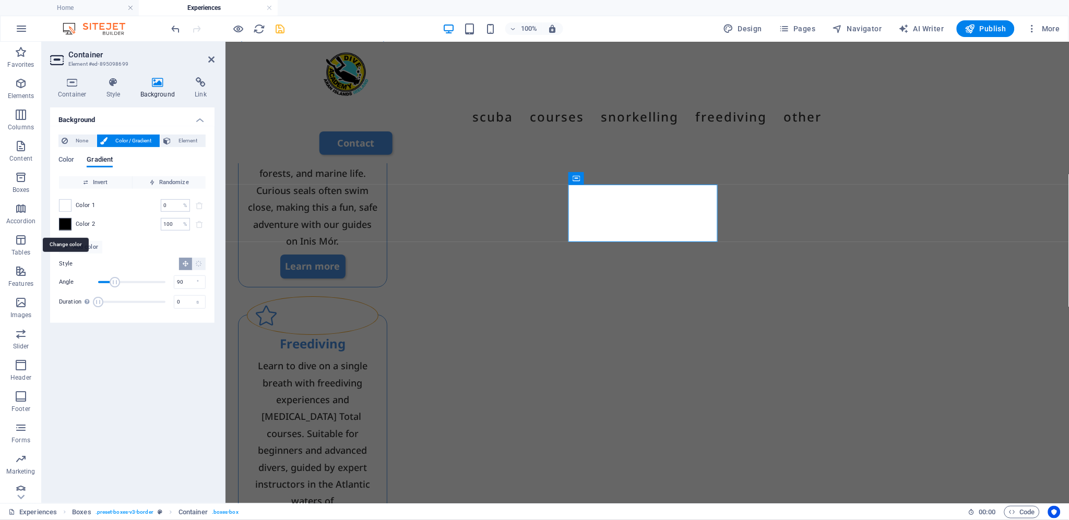
click at [64, 222] on span at bounding box center [64, 224] width 11 height 11
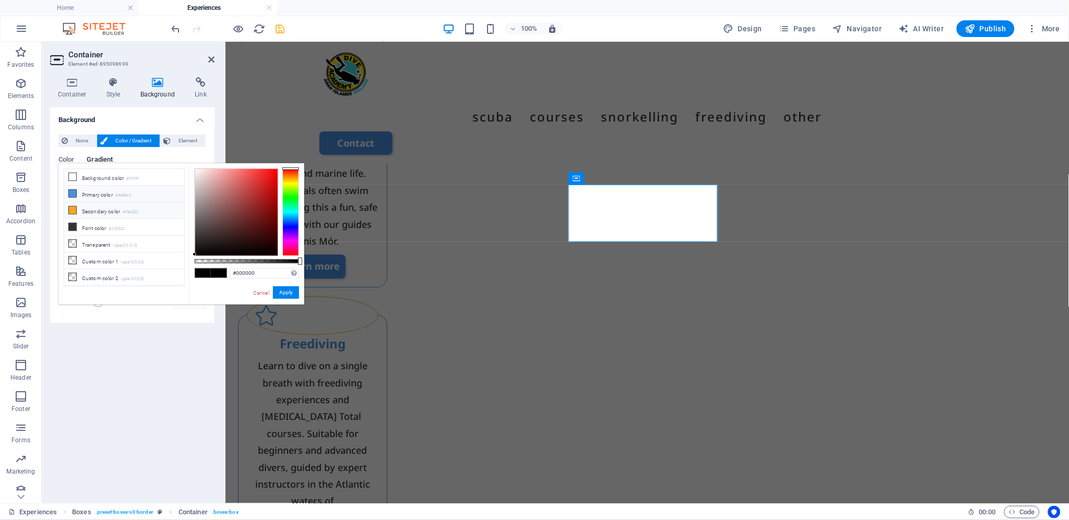
click at [80, 196] on li "Primary color #4a90e2" at bounding box center [124, 194] width 120 height 17
type input "#4a90e2"
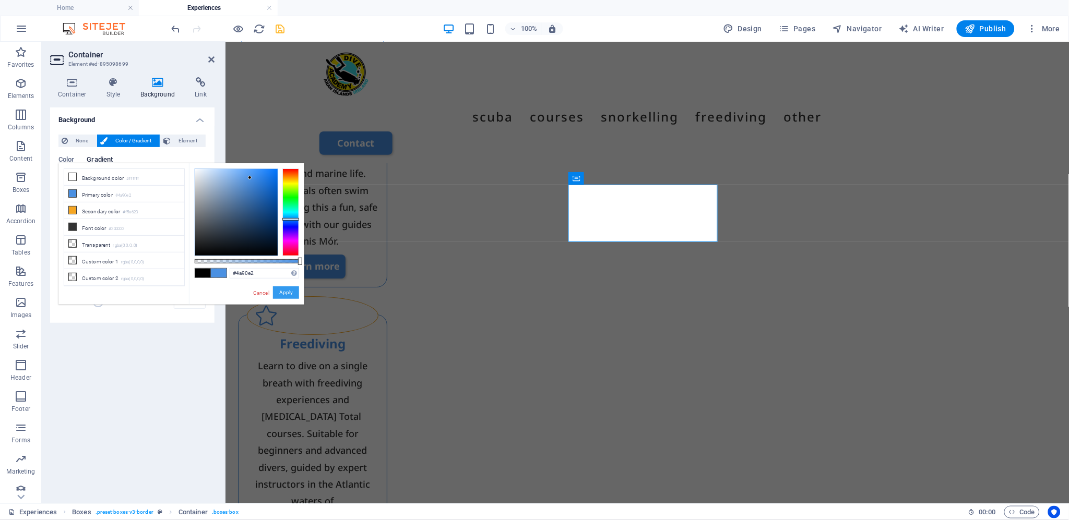
click at [285, 293] on button "Apply" at bounding box center [286, 293] width 26 height 13
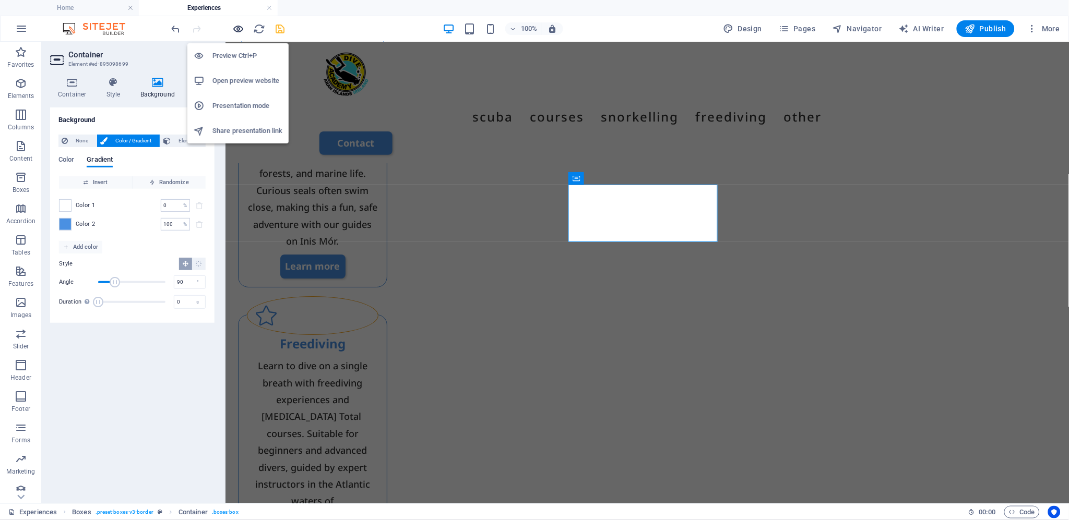
click at [236, 28] on icon "button" at bounding box center [239, 29] width 12 height 12
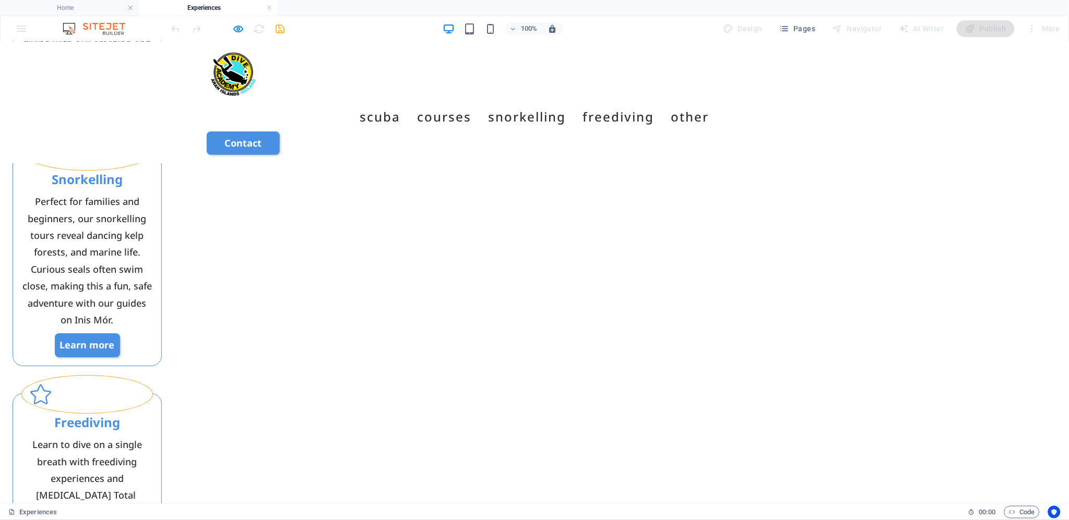
scroll to position [945, 0]
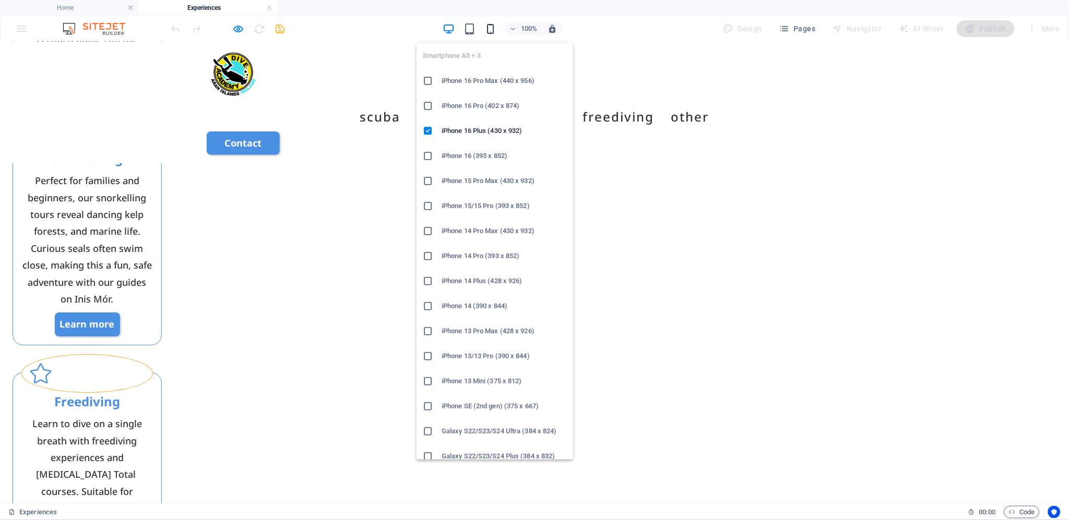
click at [492, 28] on icon "button" at bounding box center [490, 29] width 12 height 12
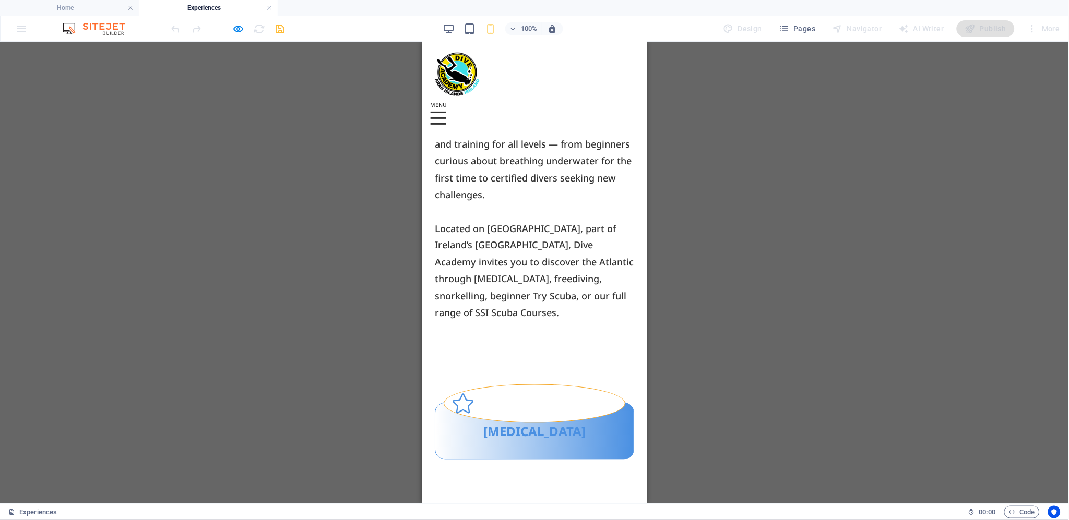
scroll to position [1641, 0]
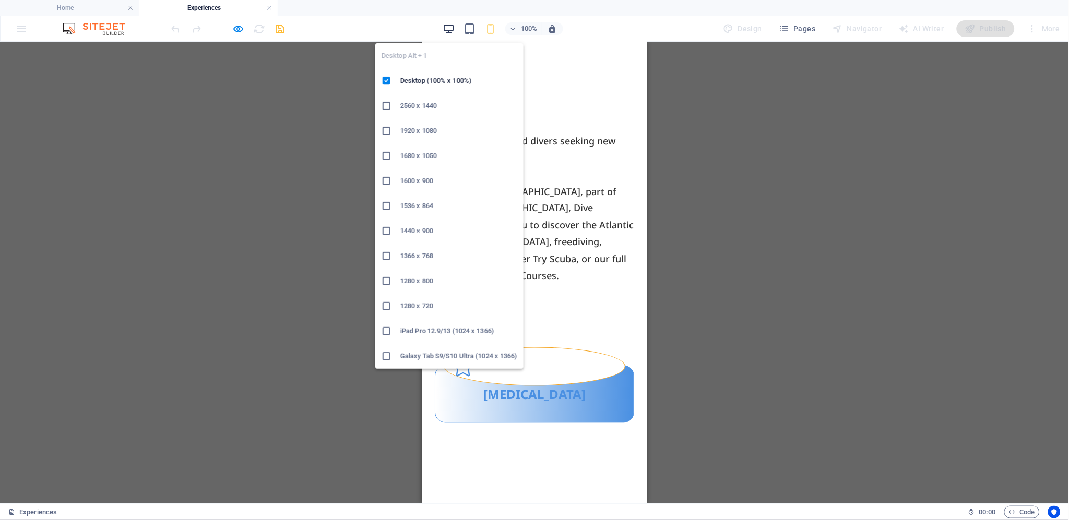
click at [453, 27] on icon "button" at bounding box center [449, 29] width 12 height 12
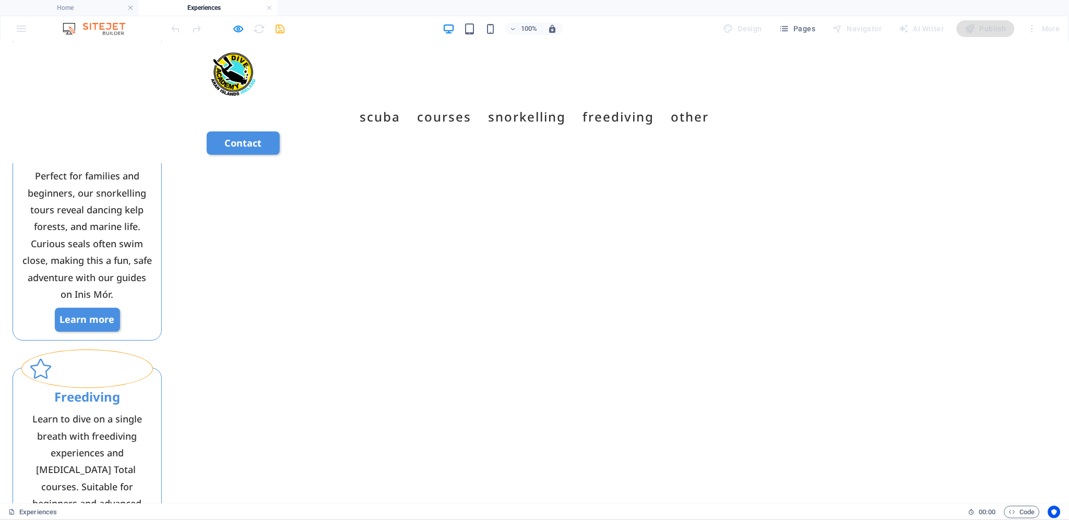
scroll to position [945, 0]
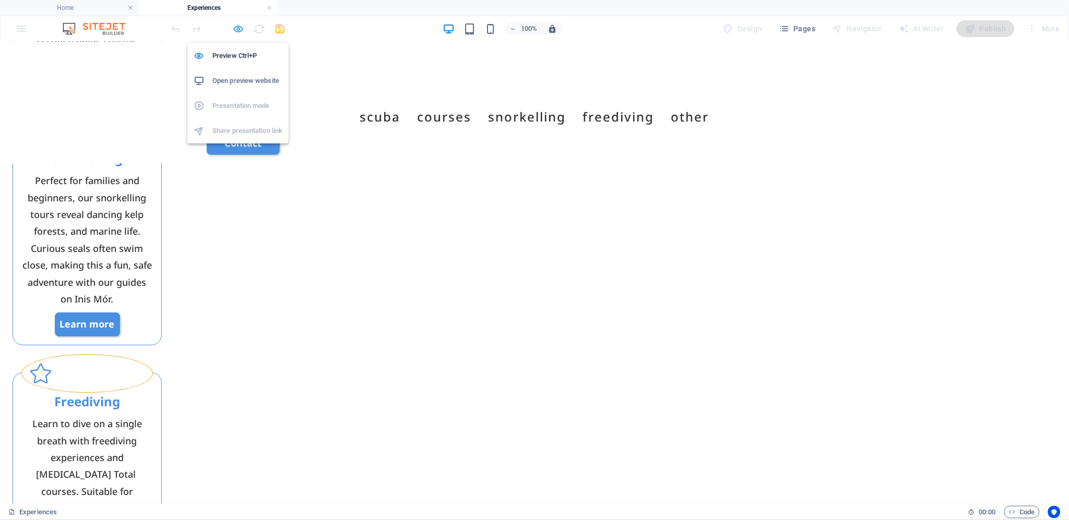
click at [239, 28] on icon "button" at bounding box center [239, 29] width 12 height 12
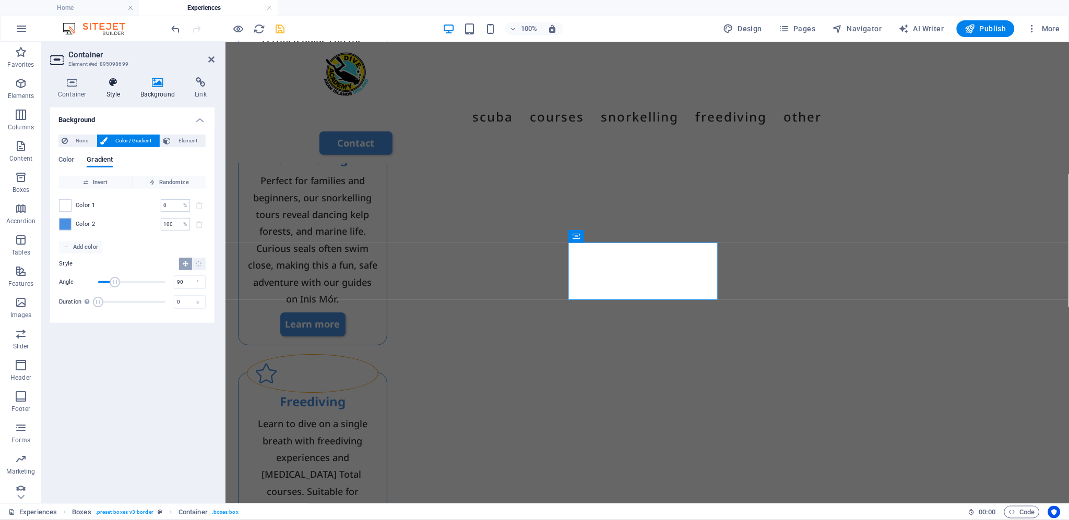
click at [116, 80] on icon at bounding box center [114, 82] width 30 height 10
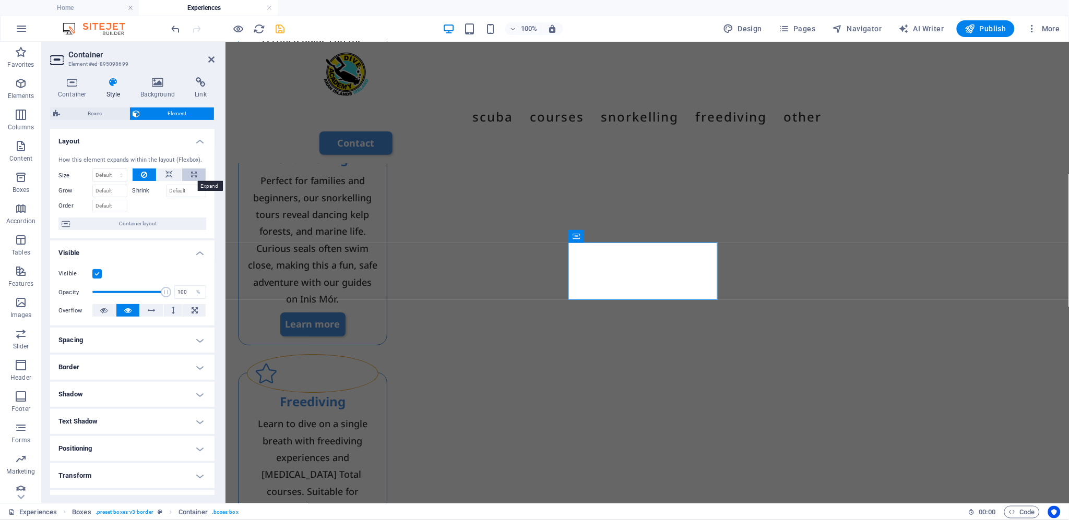
click at [194, 176] on icon at bounding box center [194, 175] width 6 height 13
type input "100"
select select "%"
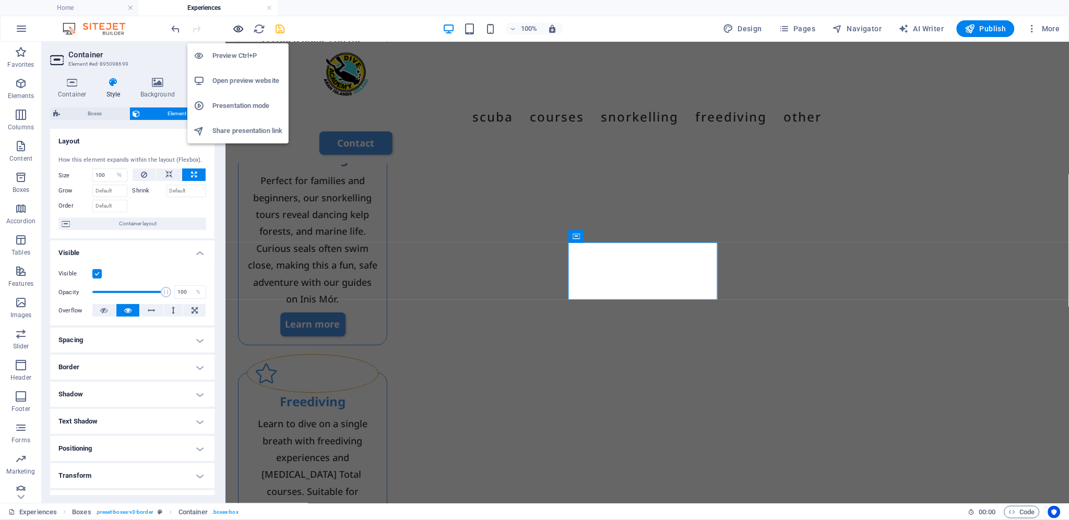
click at [237, 26] on icon "button" at bounding box center [239, 29] width 12 height 12
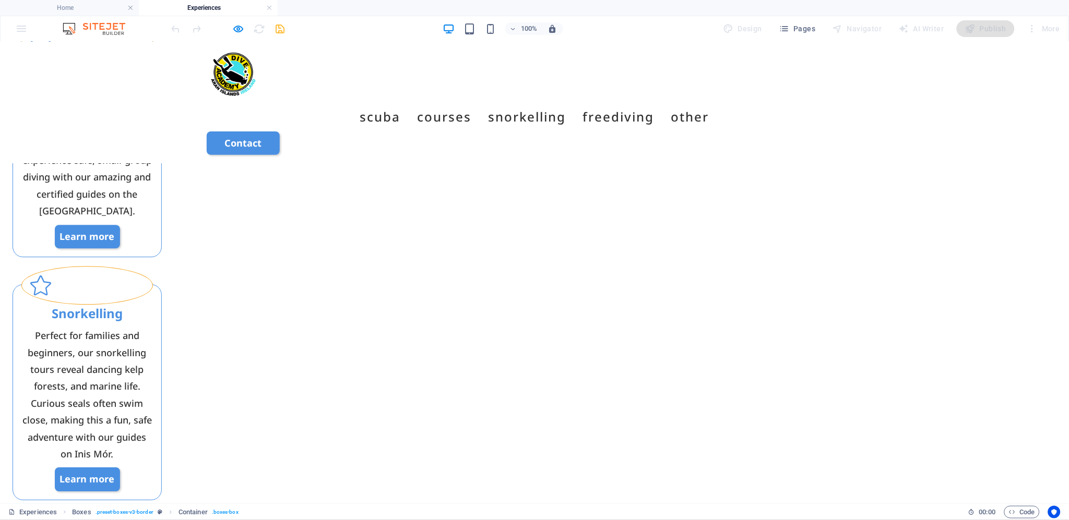
scroll to position [771, 0]
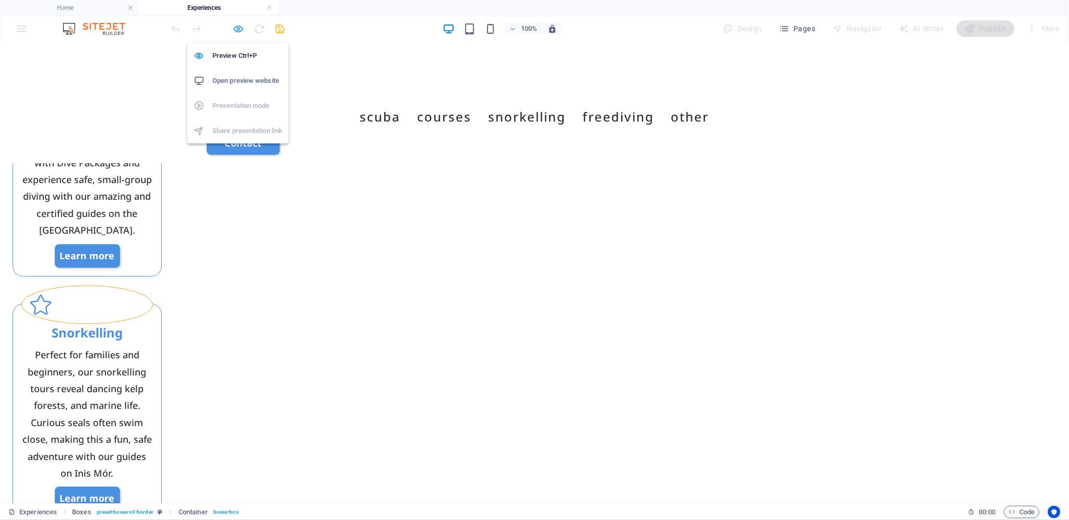
click at [235, 30] on icon "button" at bounding box center [239, 29] width 12 height 12
select select "%"
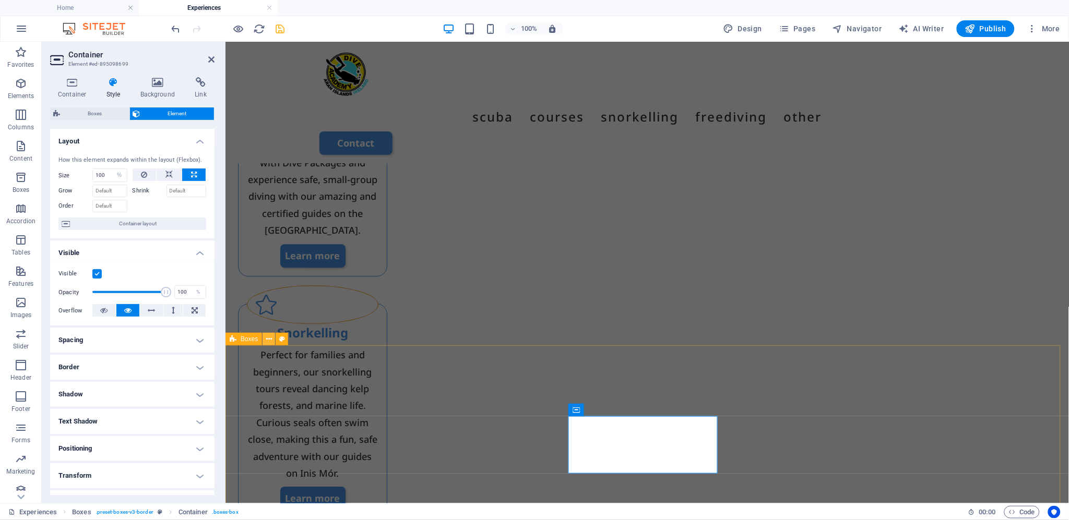
click at [270, 340] on icon at bounding box center [269, 339] width 6 height 11
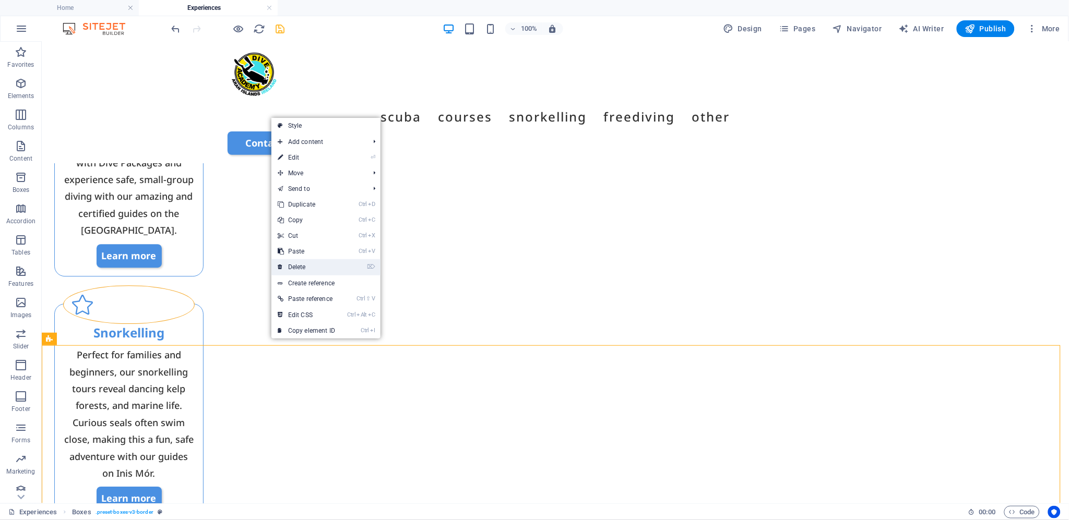
click at [335, 269] on link "⌦ Delete" at bounding box center [306, 267] width 70 height 16
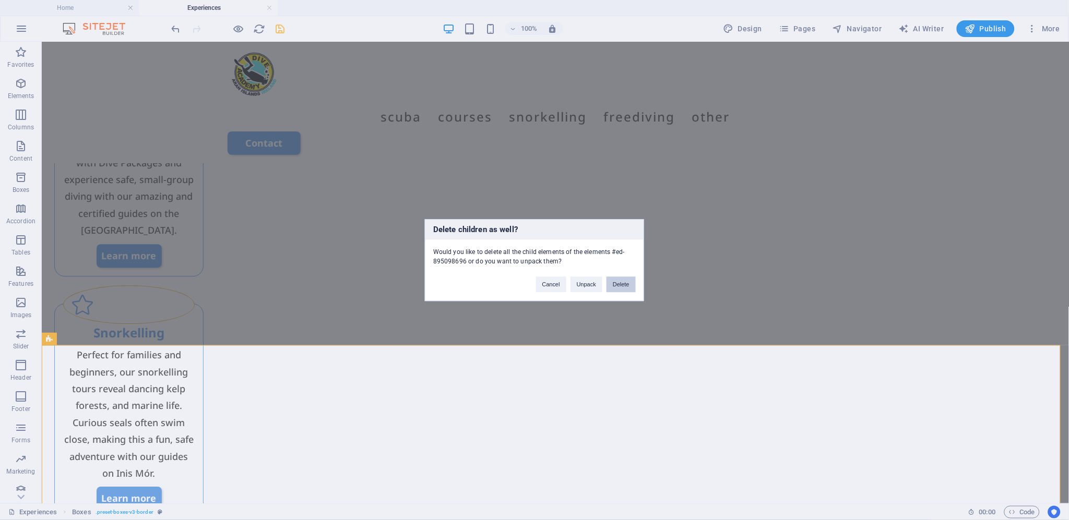
click at [624, 283] on button "Delete" at bounding box center [620, 285] width 29 height 16
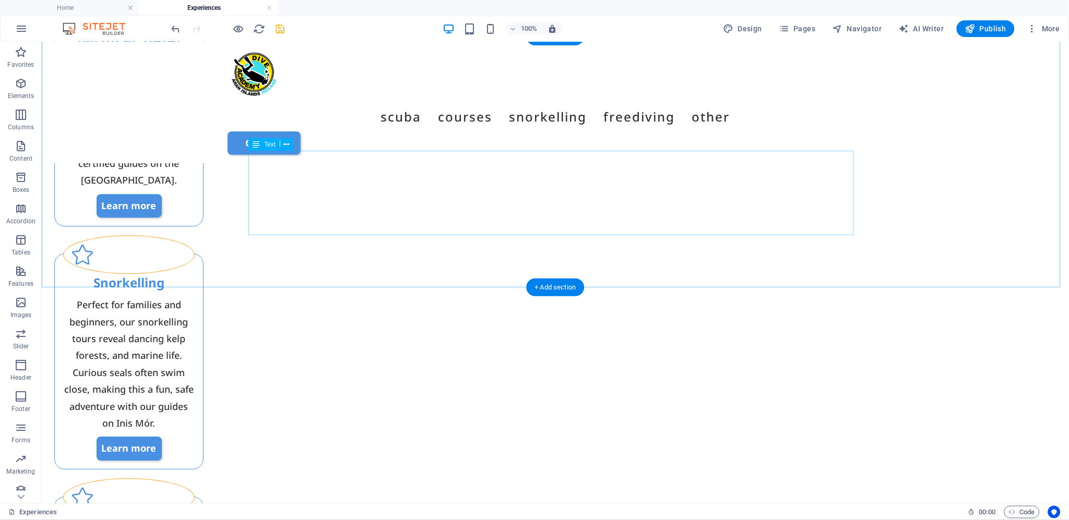
scroll to position [829, 0]
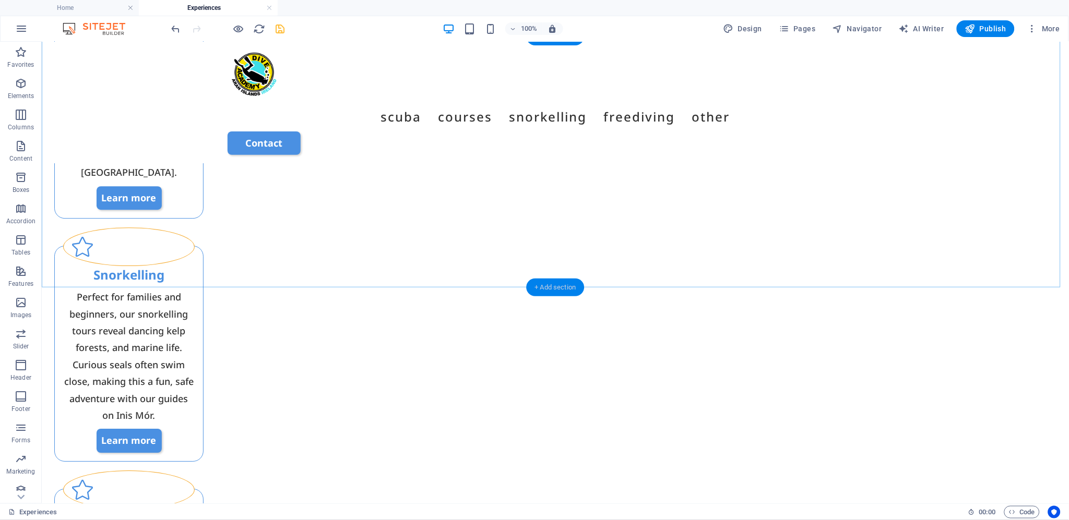
drag, startPoint x: 556, startPoint y: 288, endPoint x: 336, endPoint y: 246, distance: 224.1
click at [556, 288] on div "+ Add section" at bounding box center [556, 288] width 58 height 18
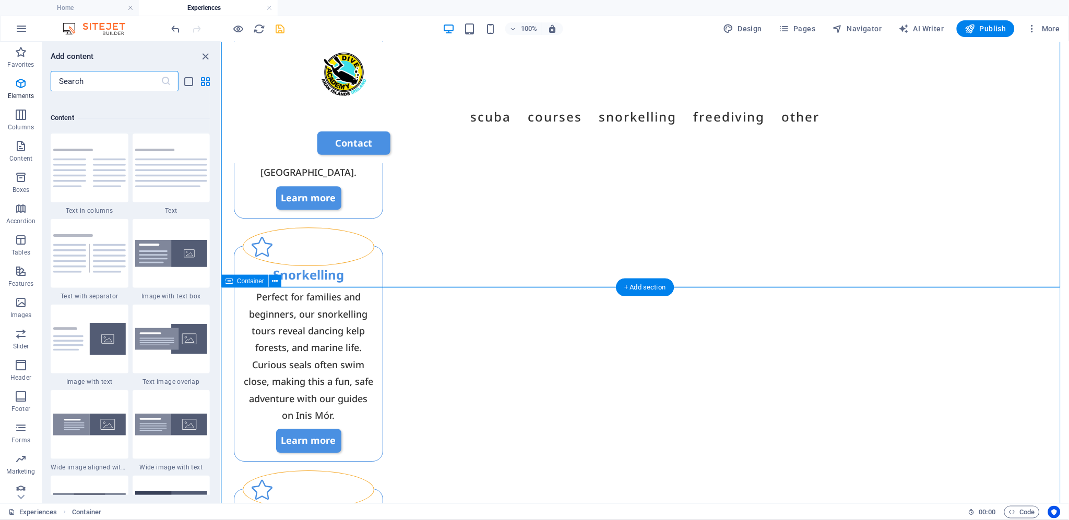
scroll to position [1825, 0]
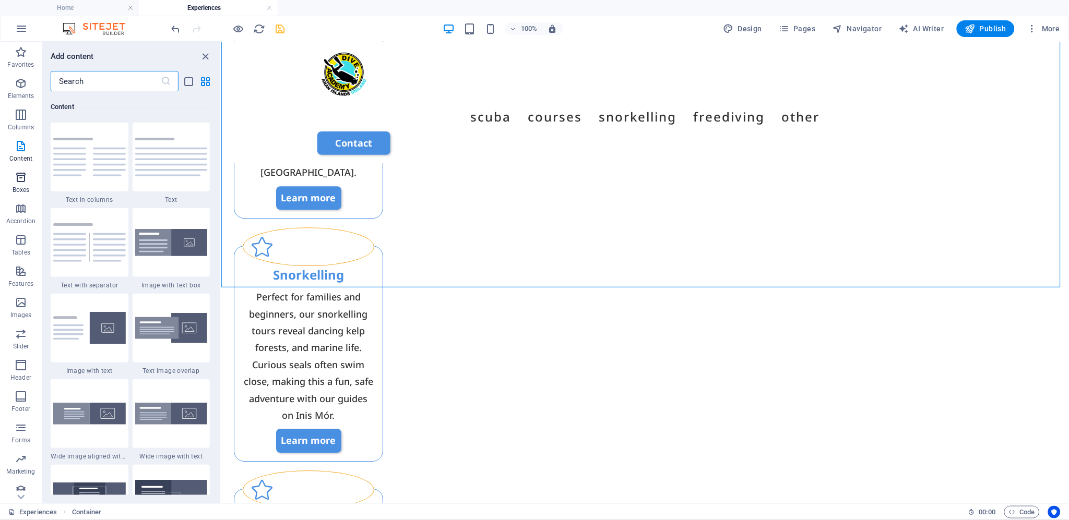
click at [18, 178] on icon "button" at bounding box center [21, 177] width 13 height 13
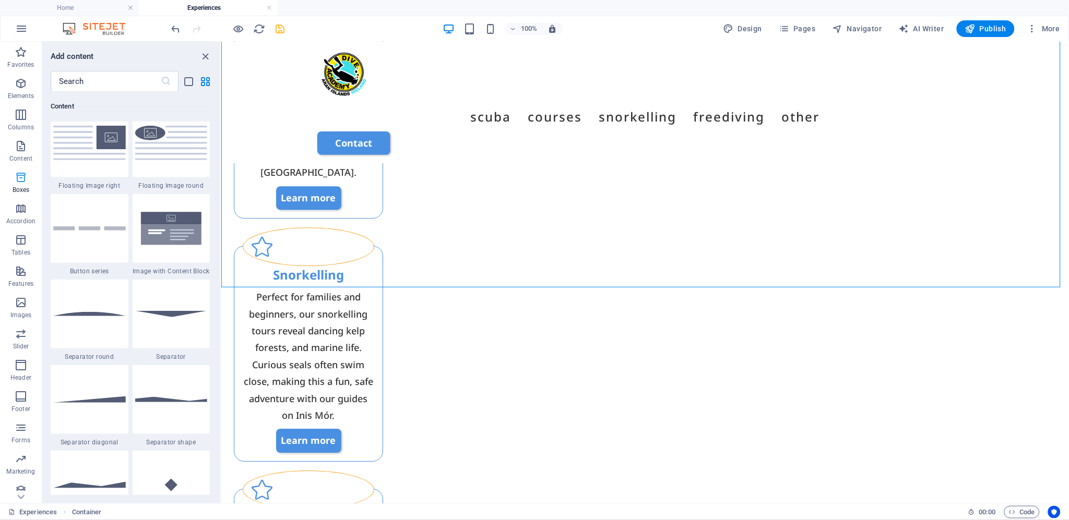
scroll to position [2878, 0]
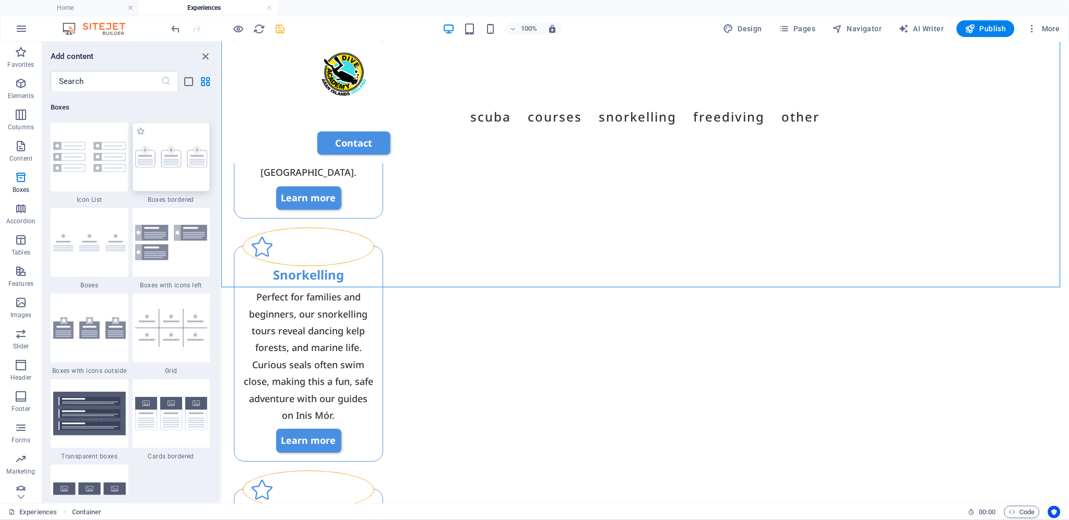
click at [167, 160] on img at bounding box center [171, 157] width 73 height 21
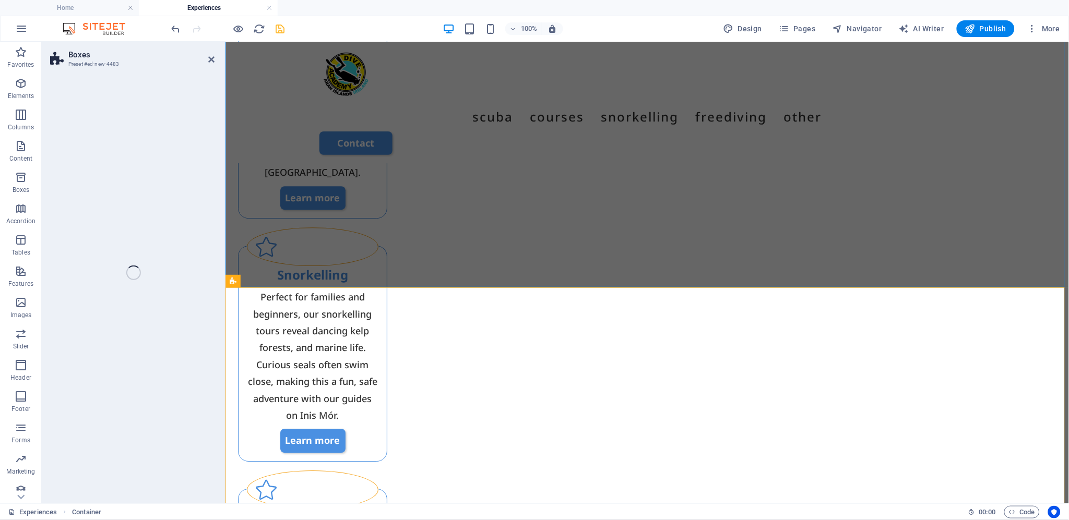
select select "rem"
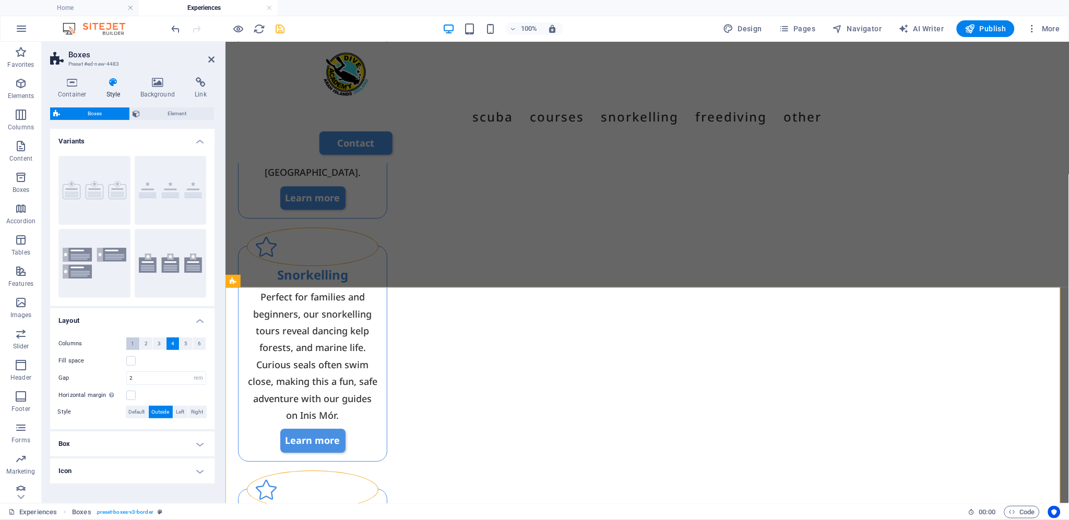
click at [133, 343] on span "1" at bounding box center [132, 344] width 3 height 13
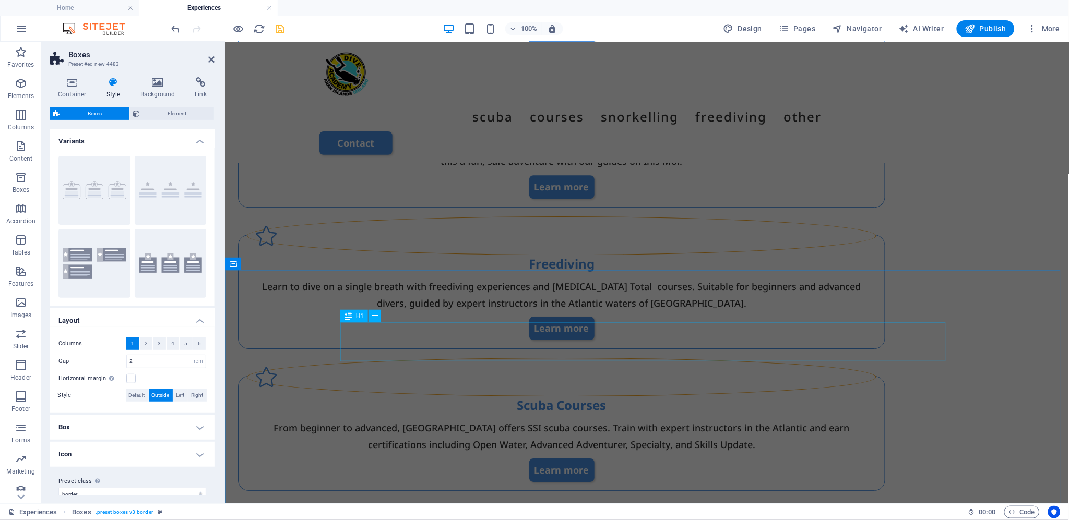
scroll to position [655, 0]
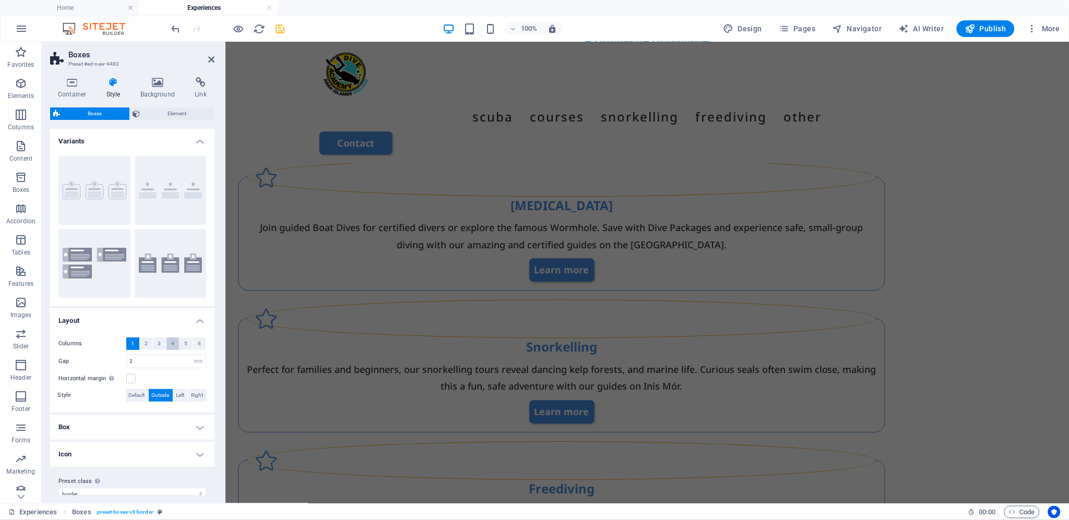
click at [171, 341] on span "4" at bounding box center [172, 344] width 3 height 13
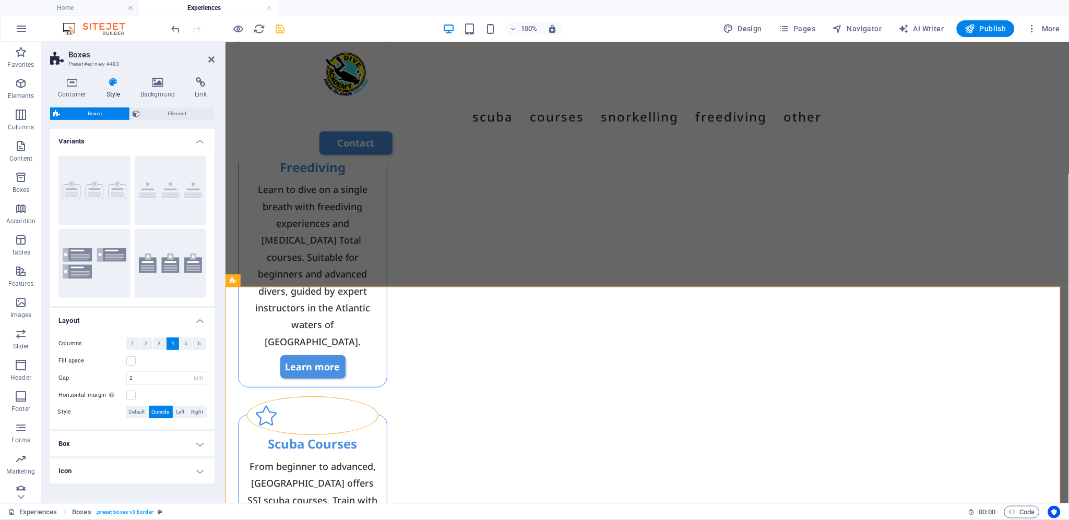
scroll to position [830, 0]
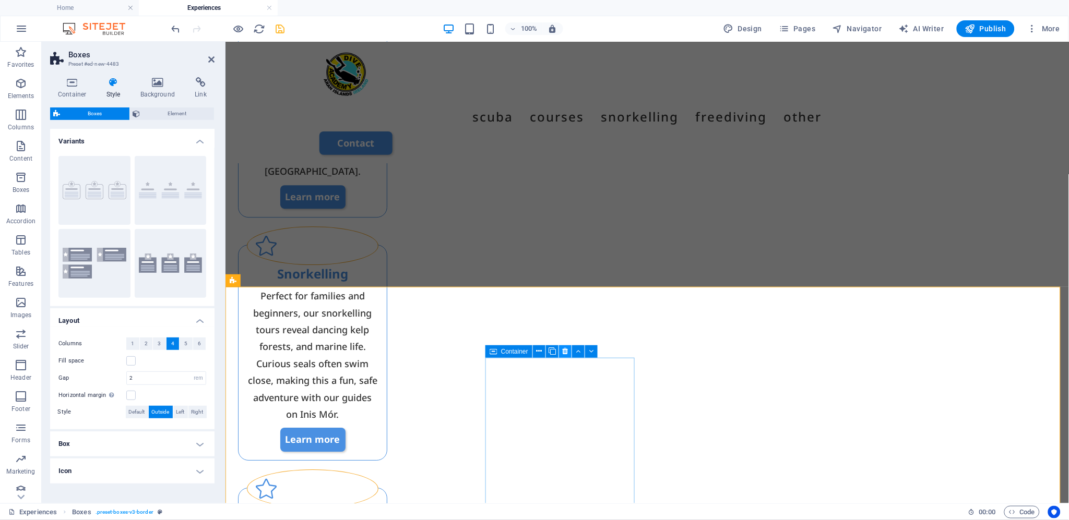
click at [567, 351] on icon at bounding box center [565, 351] width 6 height 11
click at [563, 352] on icon at bounding box center [565, 351] width 6 height 11
click at [129, 358] on label at bounding box center [130, 360] width 9 height 9
click at [0, 0] on input "Fill space" at bounding box center [0, 0] width 0 height 0
click at [132, 395] on label at bounding box center [130, 395] width 9 height 9
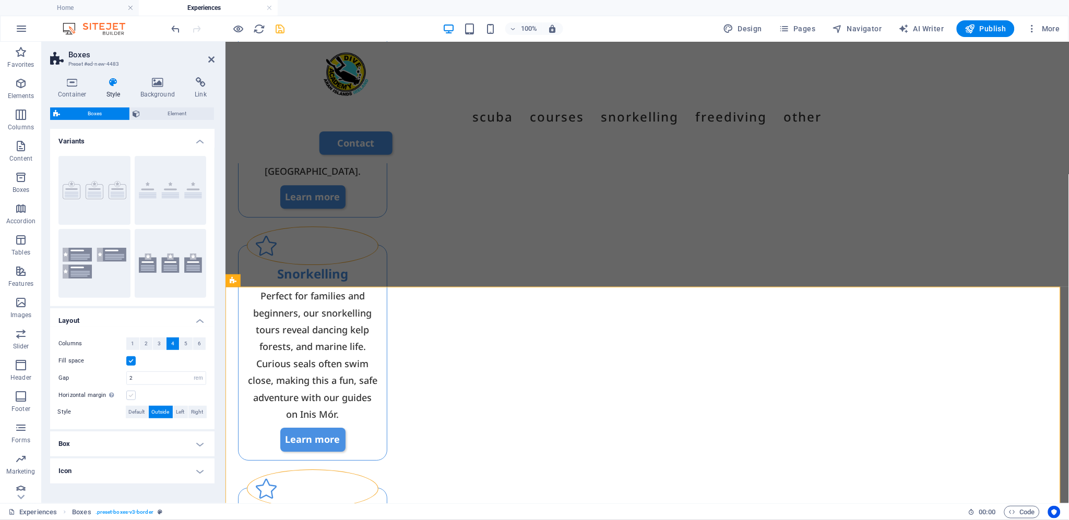
click at [0, 0] on input "Horizontal margin Only if the containers "Content width" is not set to "Default"" at bounding box center [0, 0] width 0 height 0
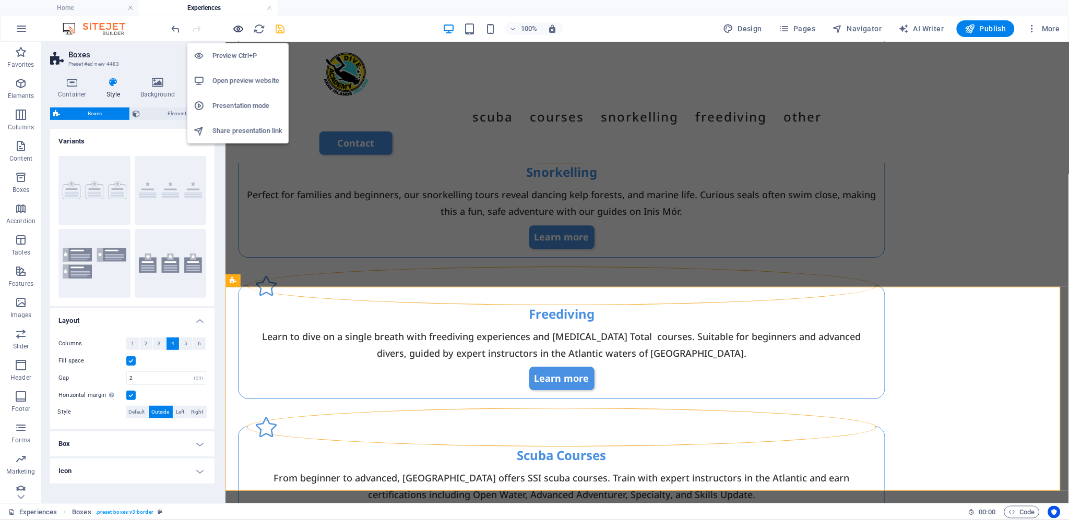
click at [238, 27] on icon "button" at bounding box center [239, 29] width 12 height 12
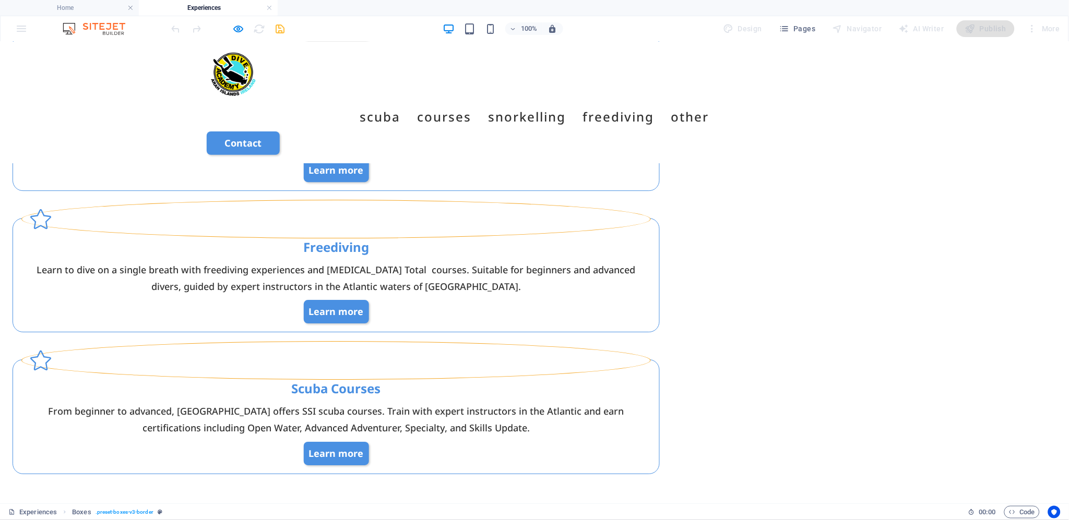
scroll to position [946, 0]
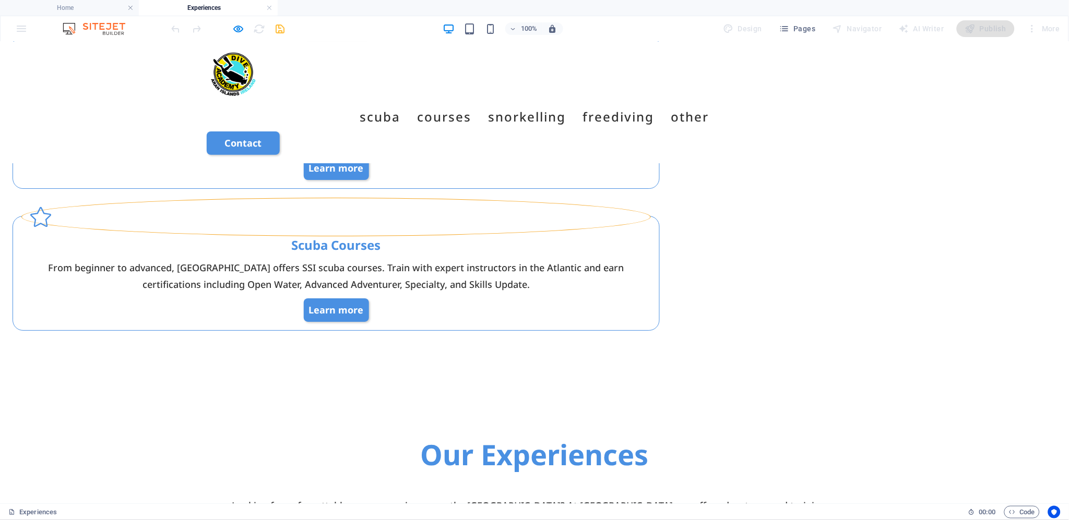
scroll to position [944, 0]
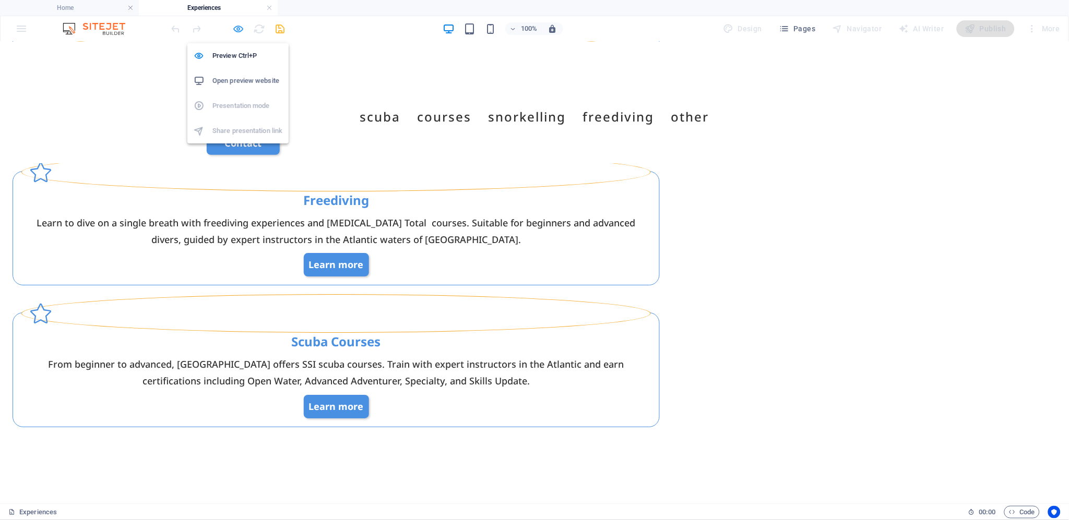
click at [237, 28] on icon "button" at bounding box center [239, 29] width 12 height 12
select select "rem"
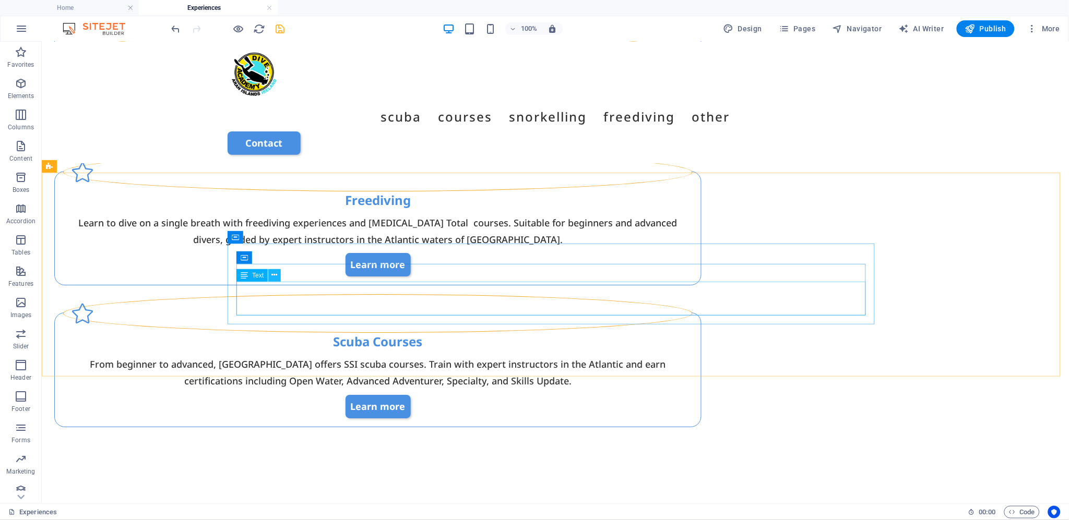
click at [270, 276] on button at bounding box center [274, 275] width 13 height 13
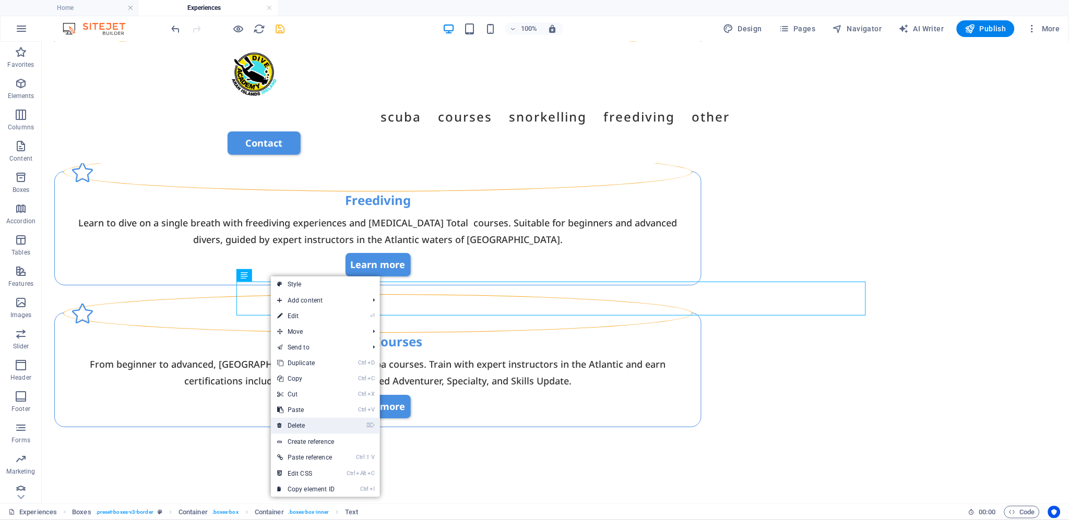
click at [339, 419] on link "⌦ Delete" at bounding box center [306, 426] width 70 height 16
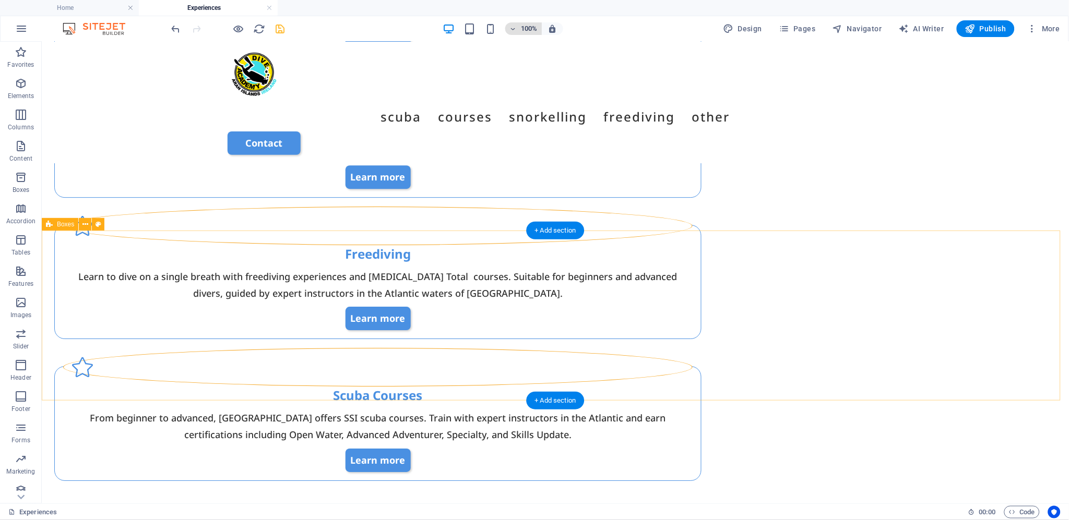
scroll to position [886, 0]
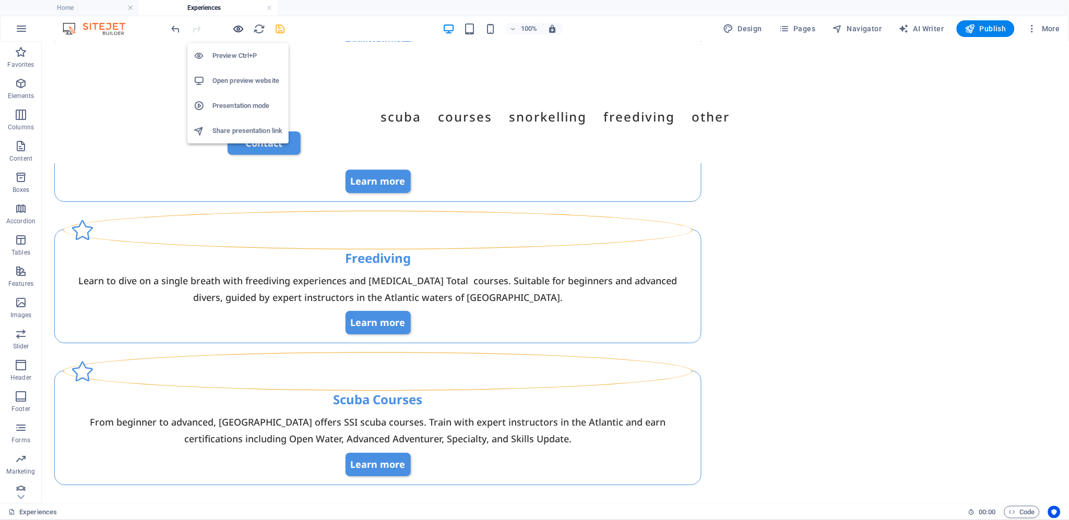
click at [236, 30] on icon "button" at bounding box center [239, 29] width 12 height 12
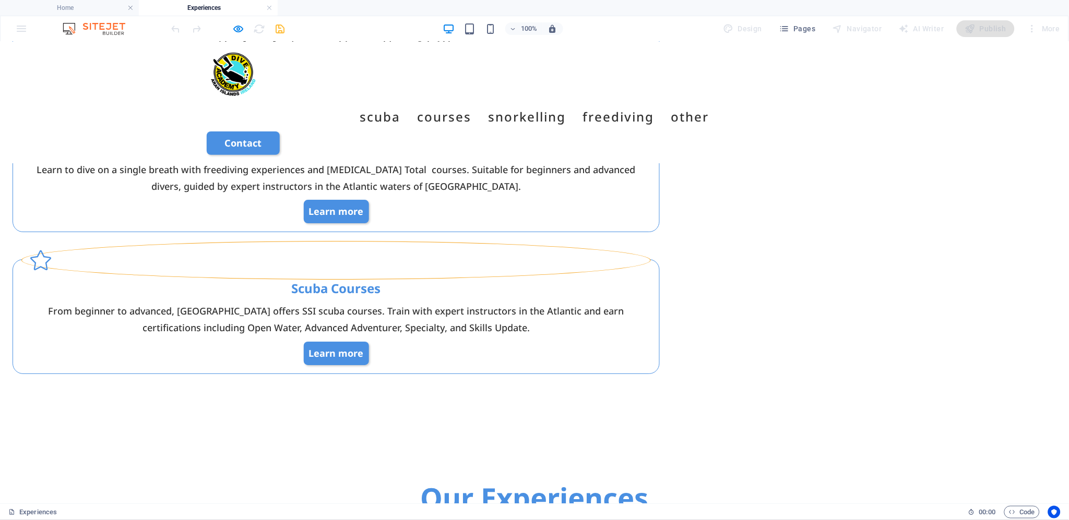
scroll to position [1002, 0]
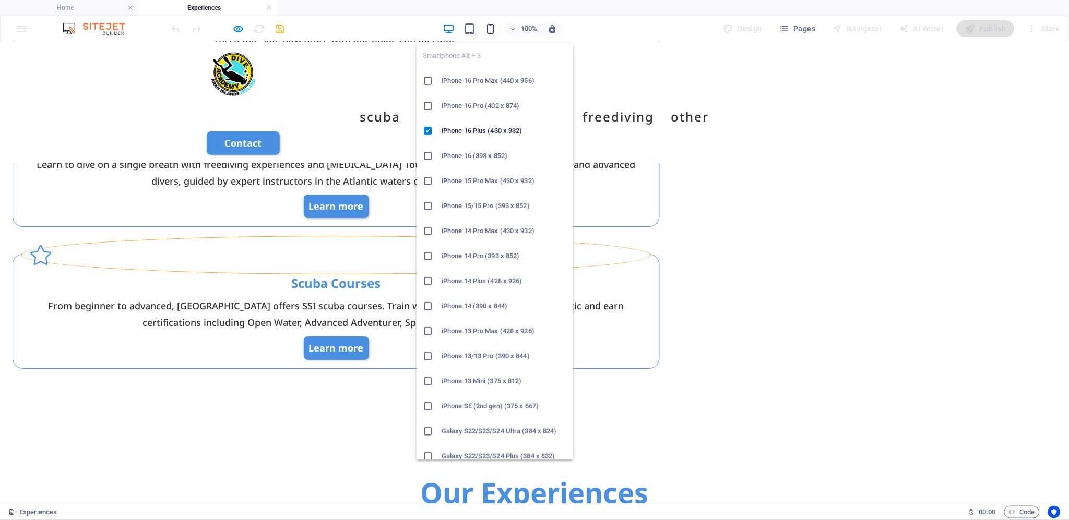
click at [488, 28] on icon "button" at bounding box center [490, 29] width 12 height 12
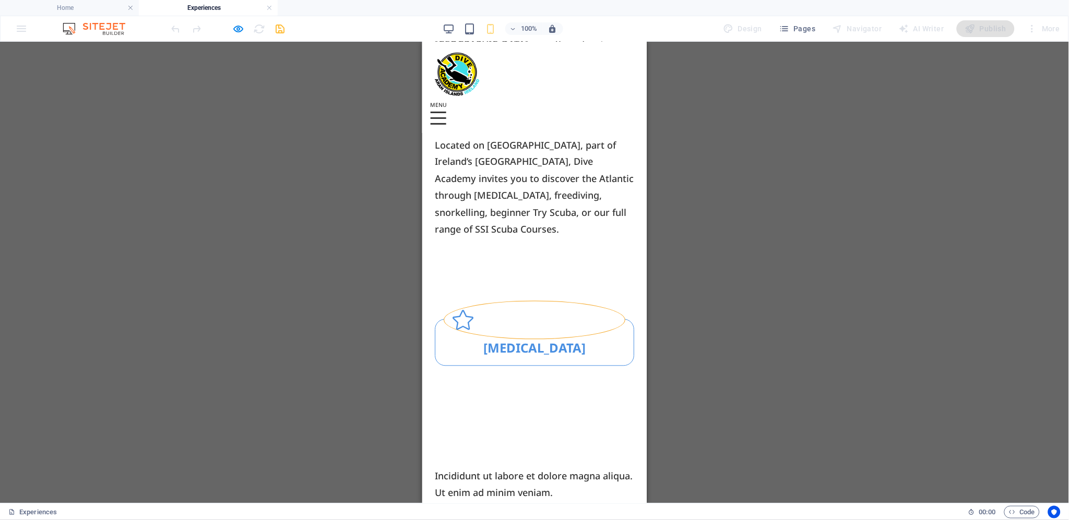
scroll to position [1698, 0]
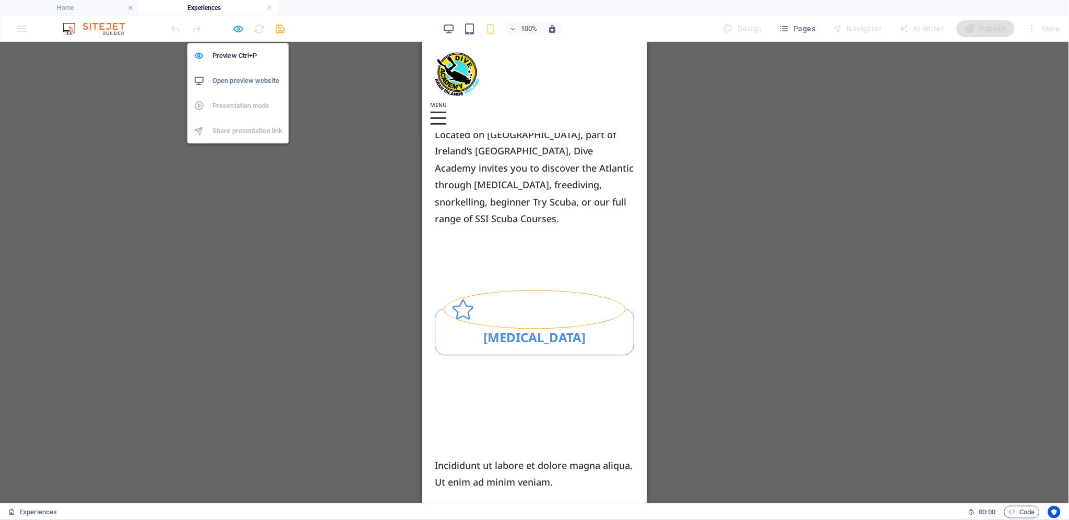
click at [237, 25] on icon "button" at bounding box center [239, 29] width 12 height 12
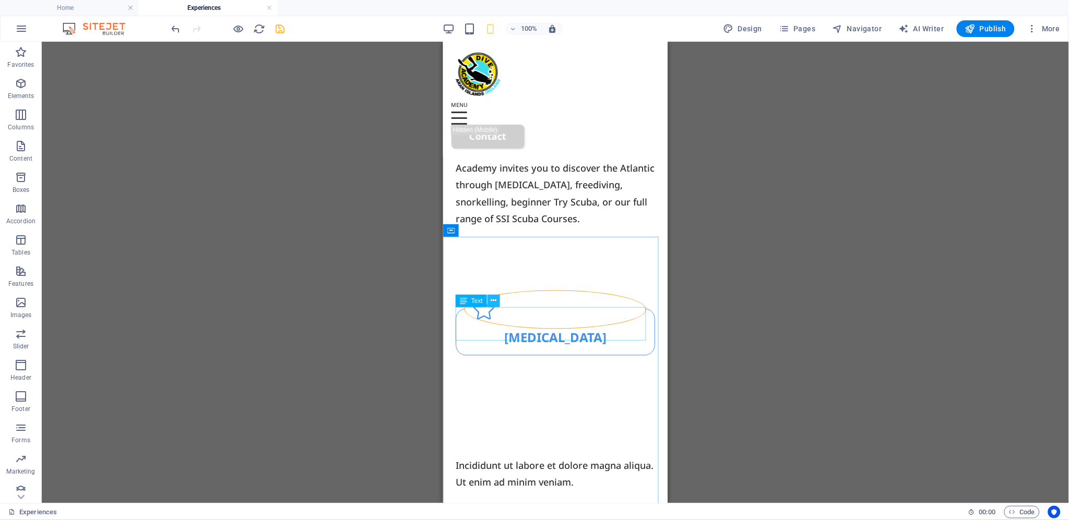
click at [492, 297] on icon at bounding box center [494, 300] width 6 height 11
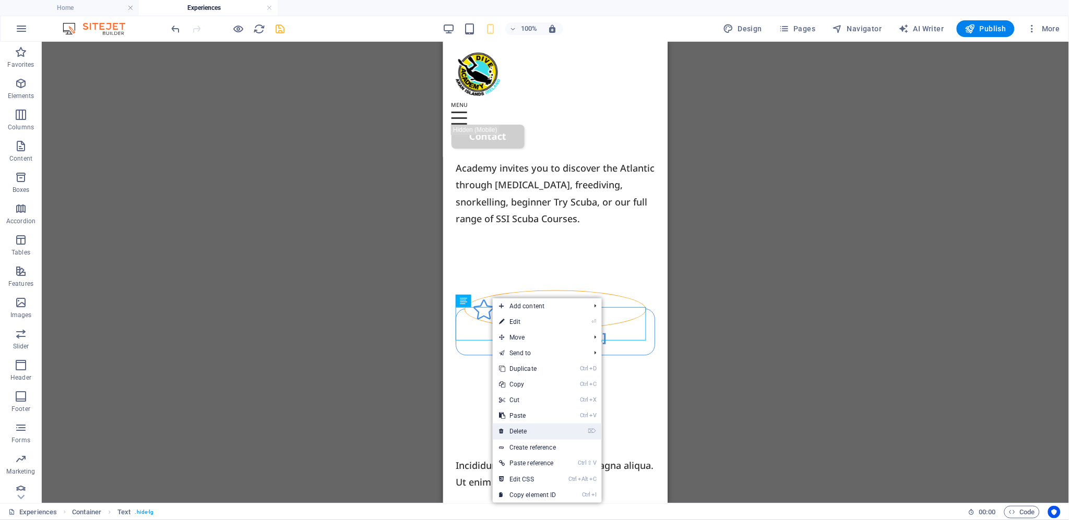
click at [525, 424] on link "⌦ Delete" at bounding box center [528, 432] width 70 height 16
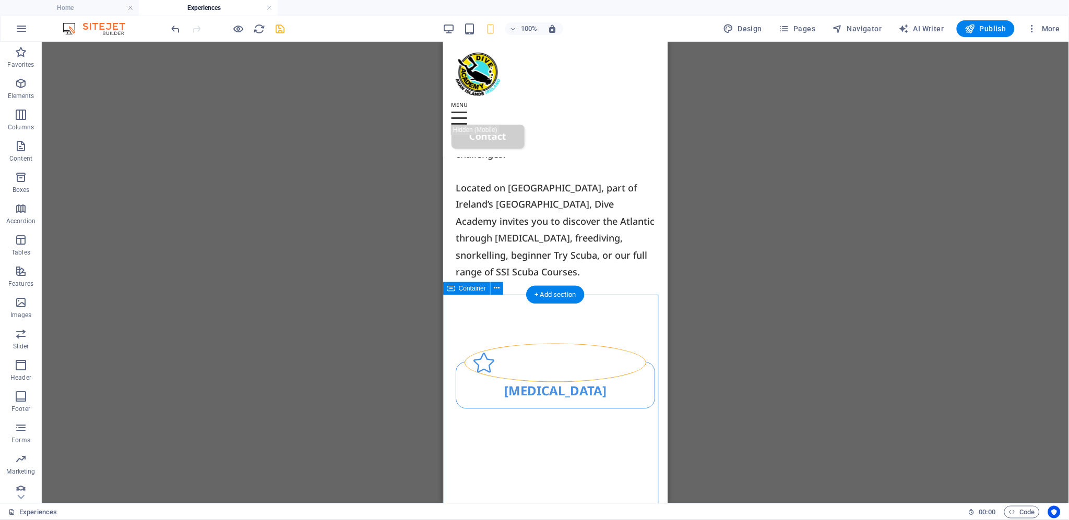
scroll to position [1640, 0]
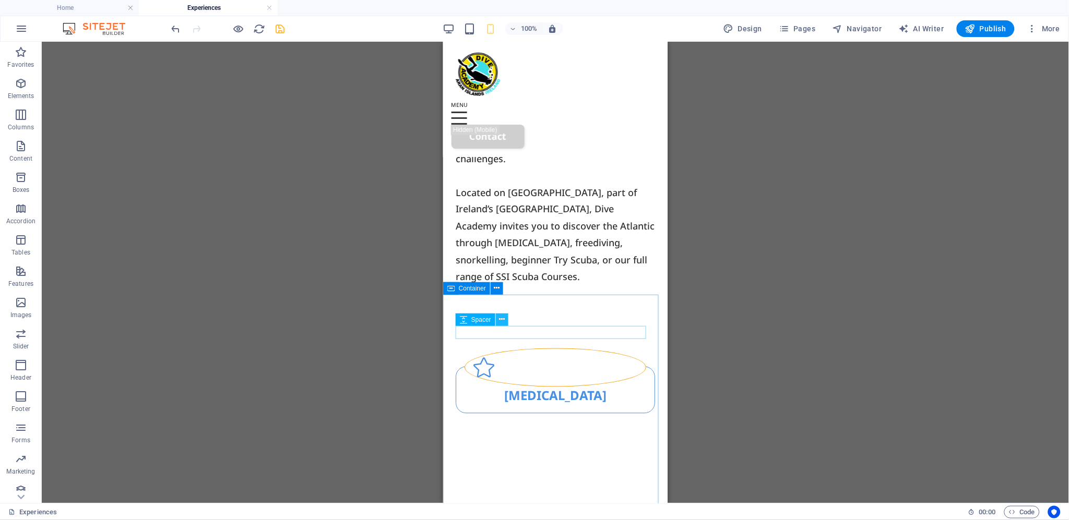
click at [501, 318] on icon at bounding box center [502, 319] width 6 height 11
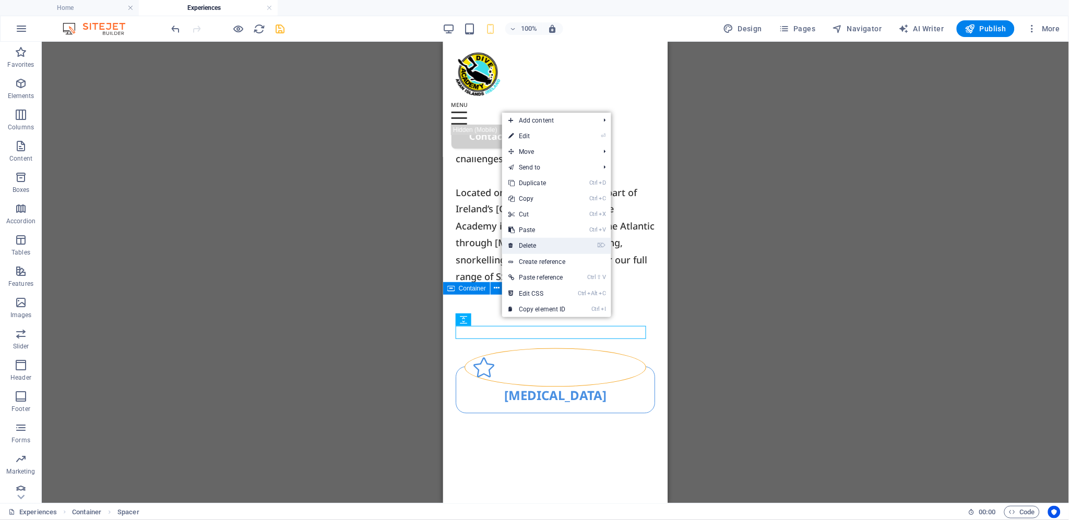
click at [551, 243] on link "⌦ Delete" at bounding box center [537, 246] width 70 height 16
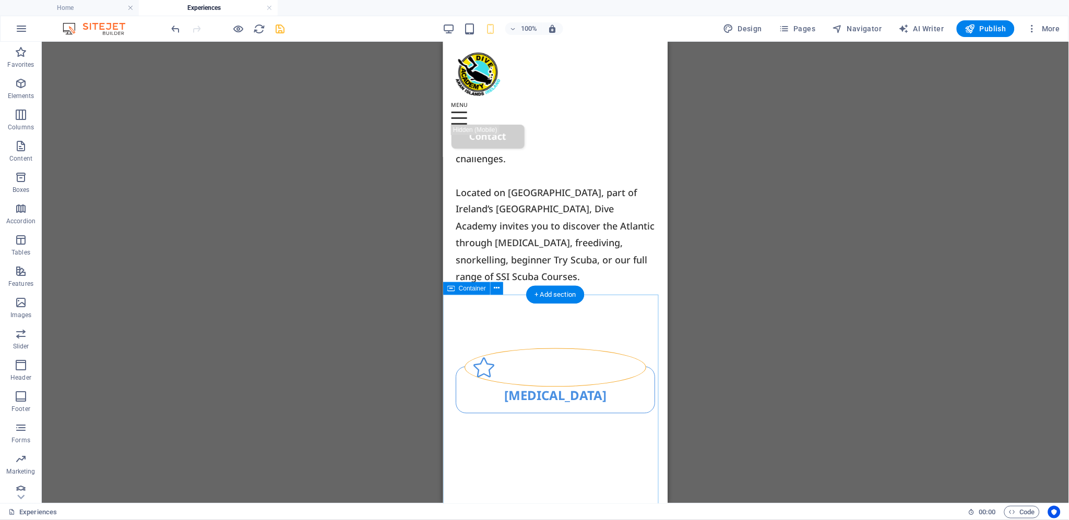
click at [506, 317] on button at bounding box center [502, 320] width 13 height 13
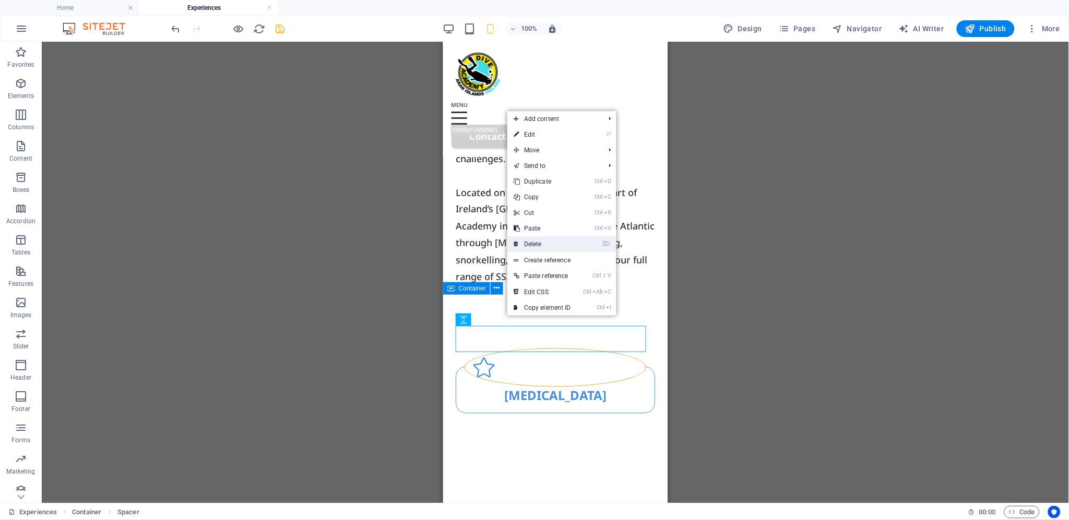
click at [543, 247] on link "⌦ Delete" at bounding box center [542, 244] width 70 height 16
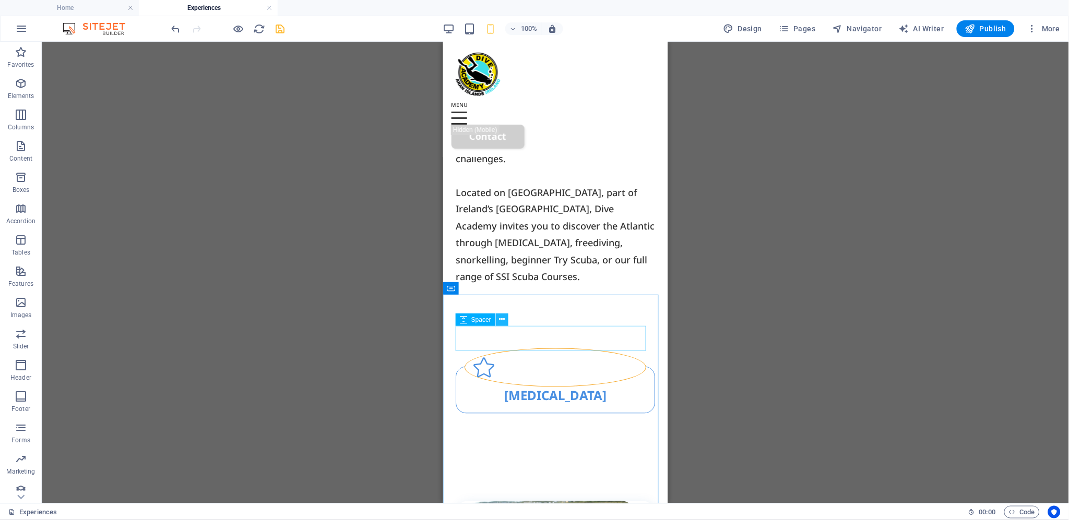
click at [505, 319] on icon at bounding box center [502, 319] width 6 height 11
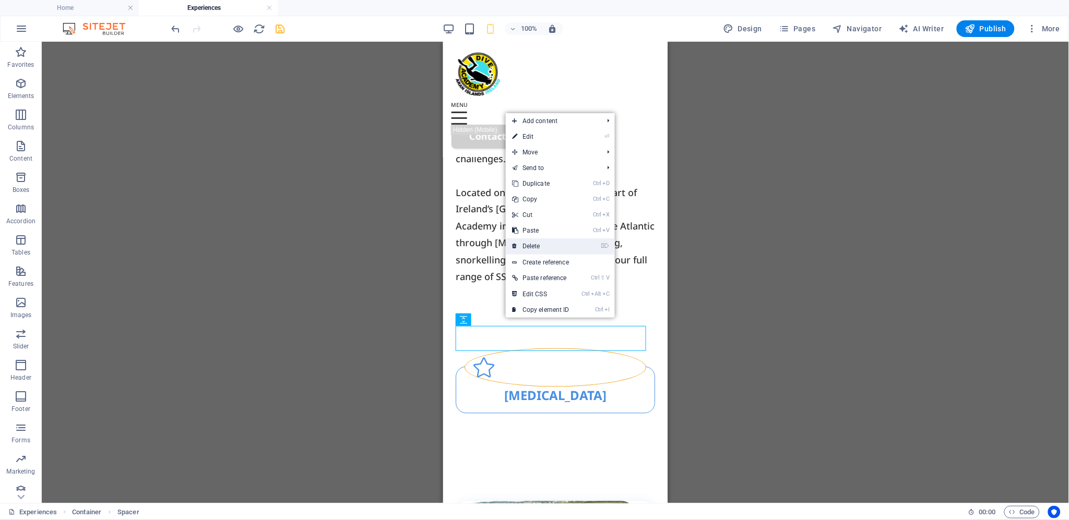
click at [539, 248] on link "⌦ Delete" at bounding box center [541, 246] width 70 height 16
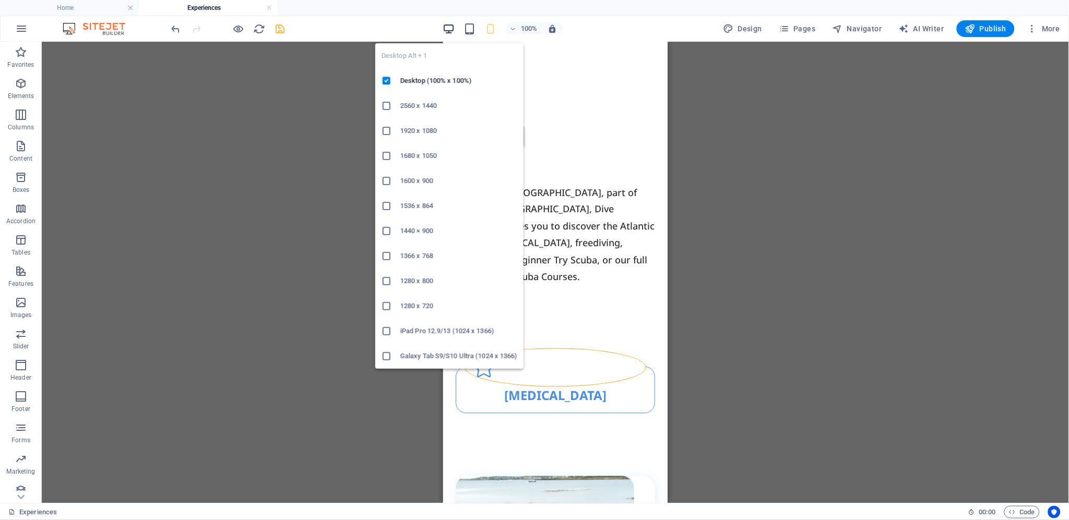
click at [450, 24] on icon "button" at bounding box center [449, 29] width 12 height 12
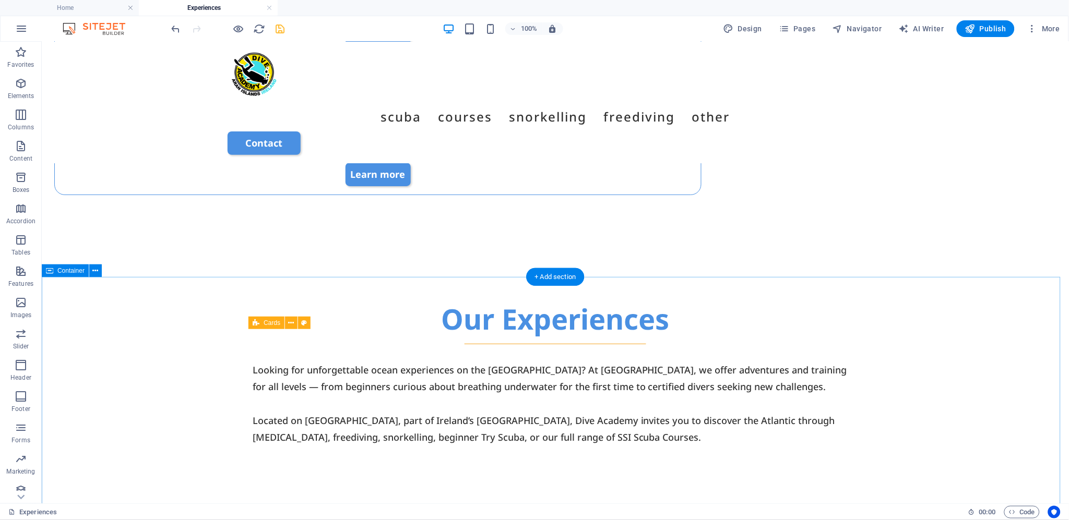
scroll to position [944, 0]
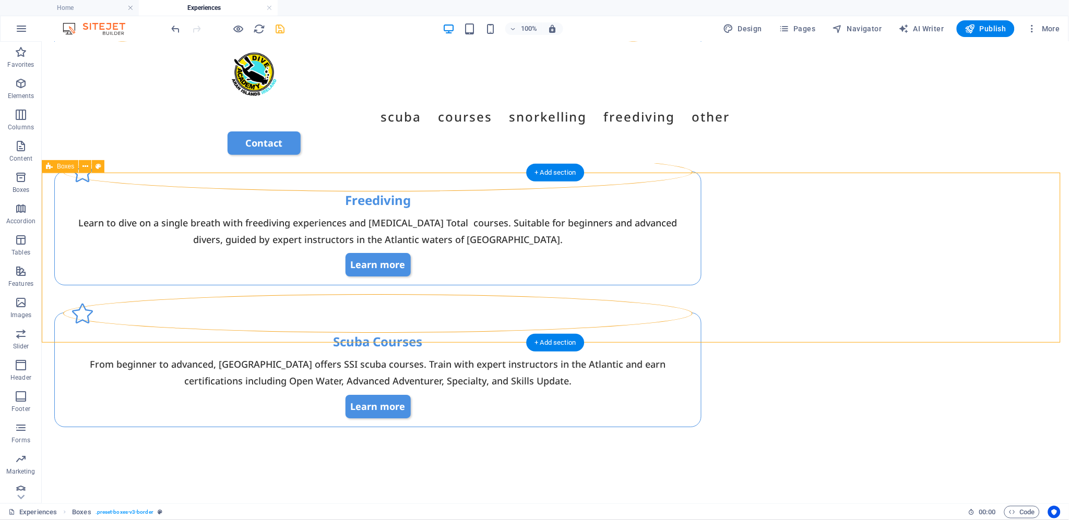
select select "rem"
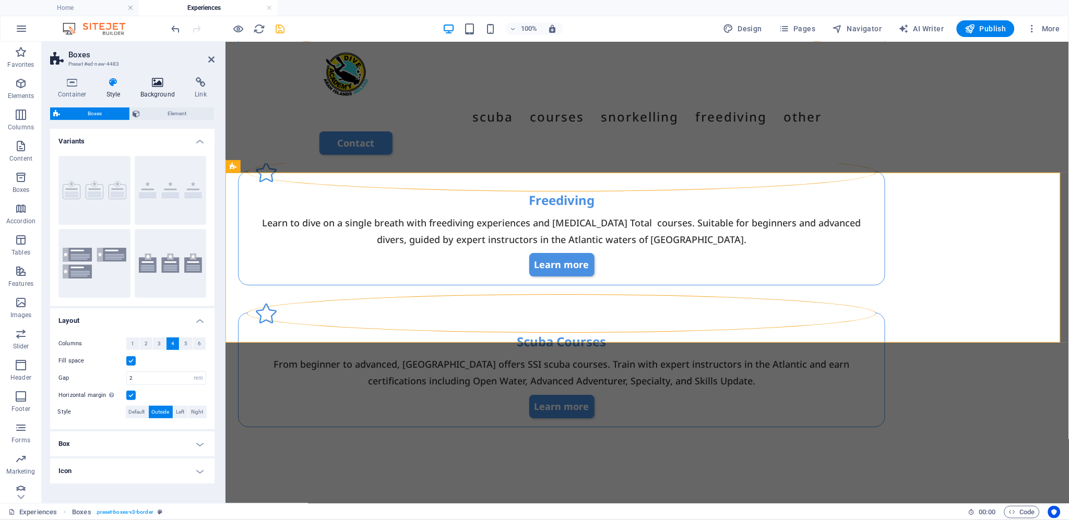
click at [152, 86] on icon at bounding box center [158, 82] width 51 height 10
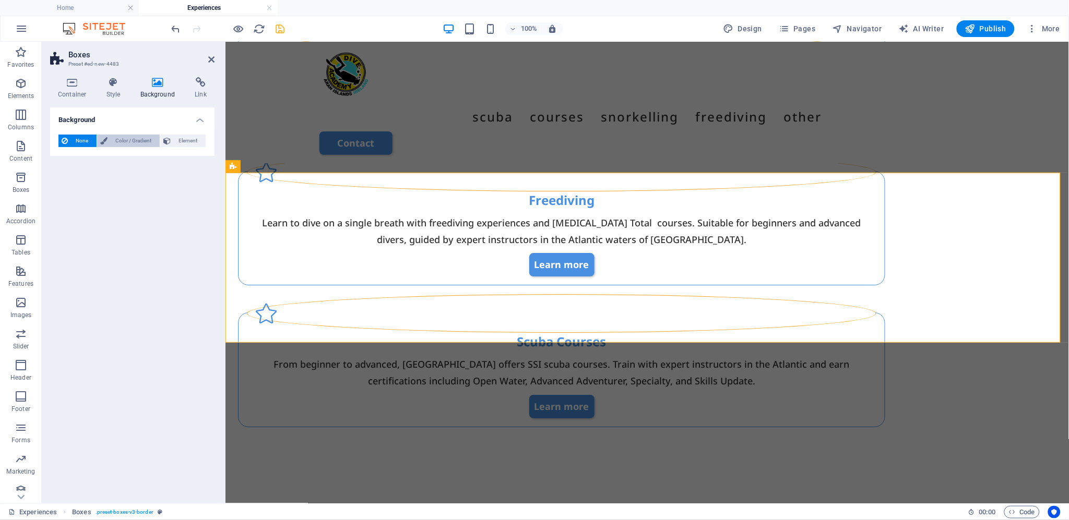
click at [134, 136] on span "Color / Gradient" at bounding box center [134, 141] width 46 height 13
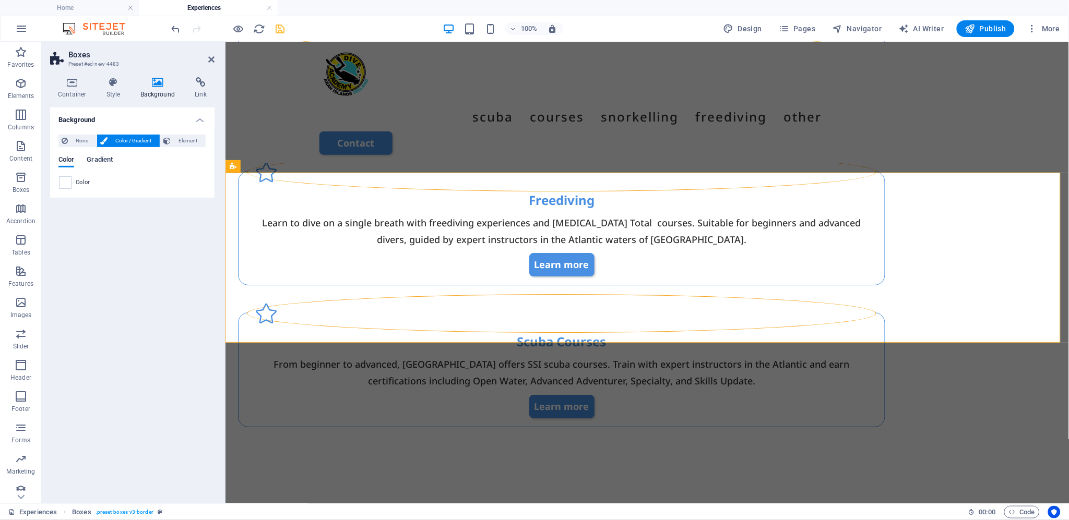
click at [98, 158] on span "Gradient" at bounding box center [100, 160] width 26 height 15
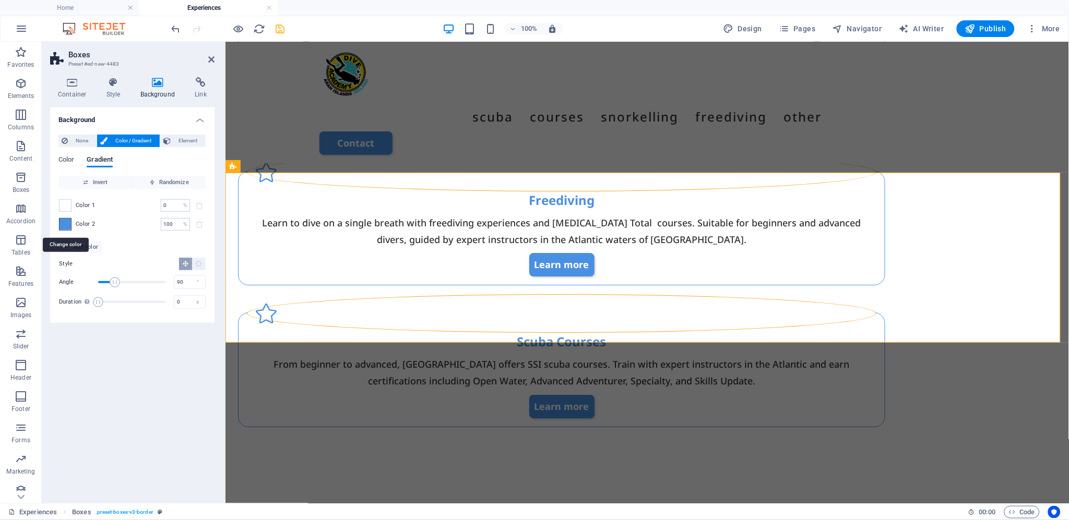
click at [65, 223] on span at bounding box center [64, 224] width 11 height 11
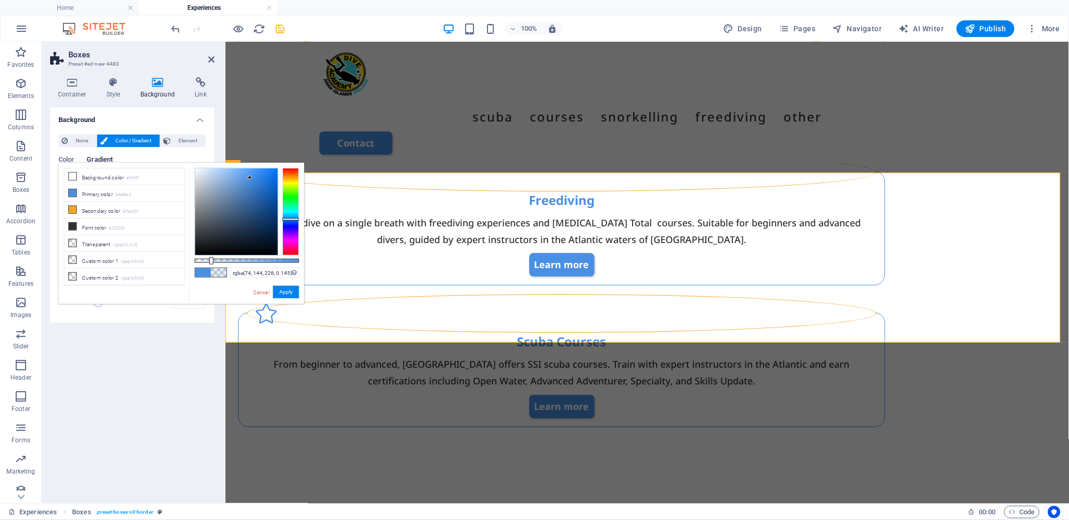
type input "rgba(74, 144, 226, 0.14)"
drag, startPoint x: 299, startPoint y: 261, endPoint x: 209, endPoint y: 267, distance: 89.9
click at [209, 267] on div "rgba(74, 144, 226, 0.14) Supported formats #0852ed rgb(8, 82, 237) rgba(8, 82, …" at bounding box center [246, 309] width 115 height 293
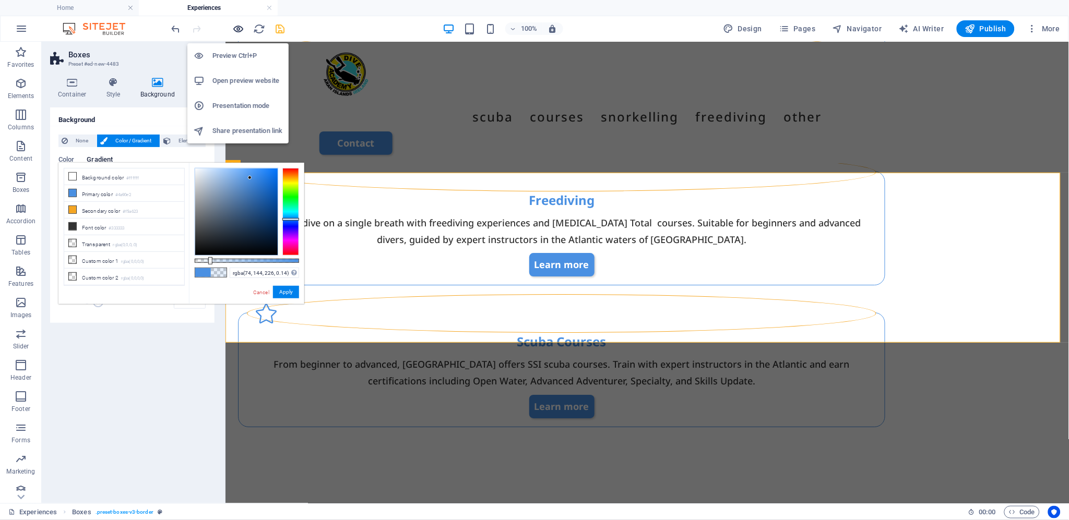
click at [239, 28] on icon "button" at bounding box center [239, 29] width 12 height 12
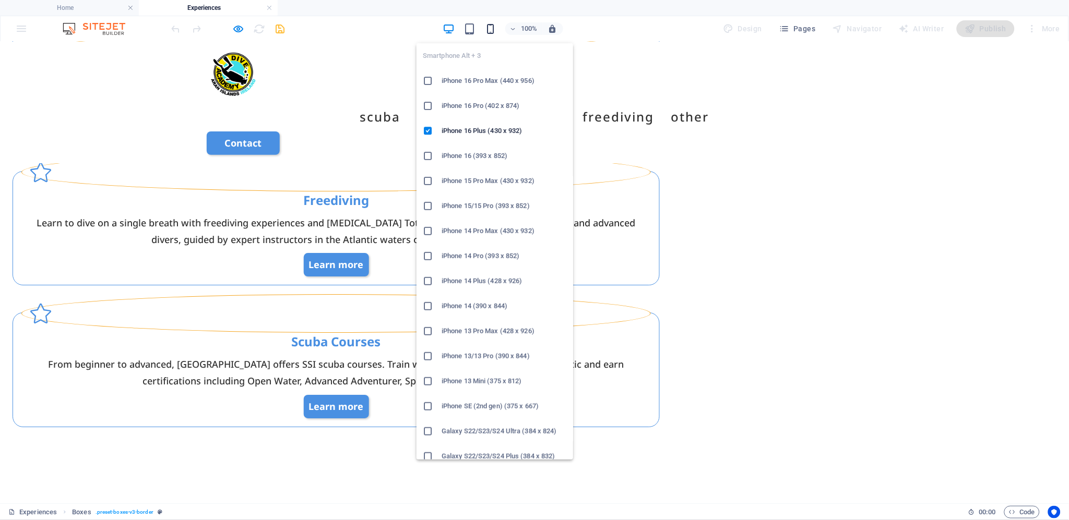
click at [492, 25] on icon "button" at bounding box center [490, 29] width 12 height 12
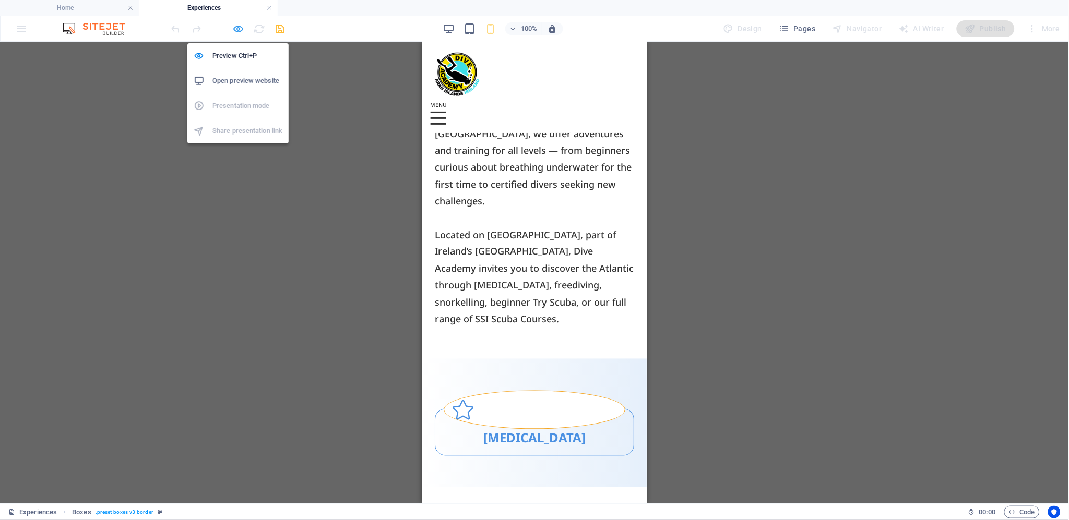
click at [238, 30] on icon "button" at bounding box center [239, 29] width 12 height 12
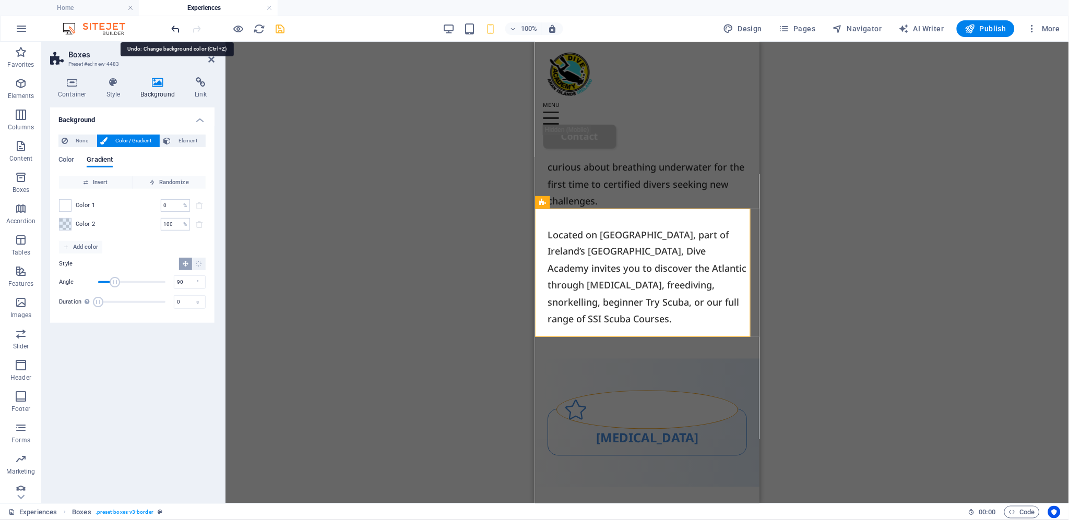
click at [173, 28] on icon "undo" at bounding box center [176, 29] width 12 height 12
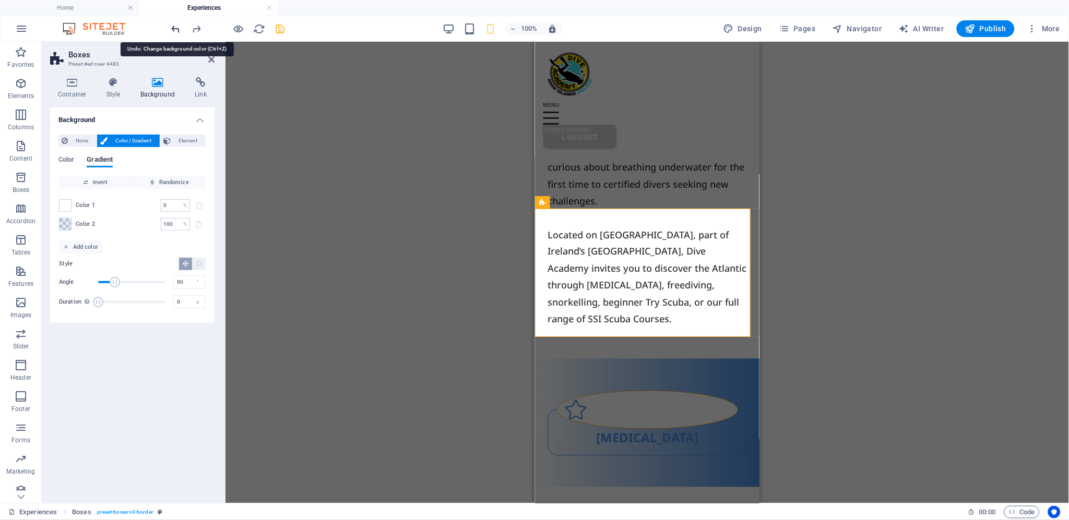
click at [173, 28] on icon "undo" at bounding box center [176, 29] width 12 height 12
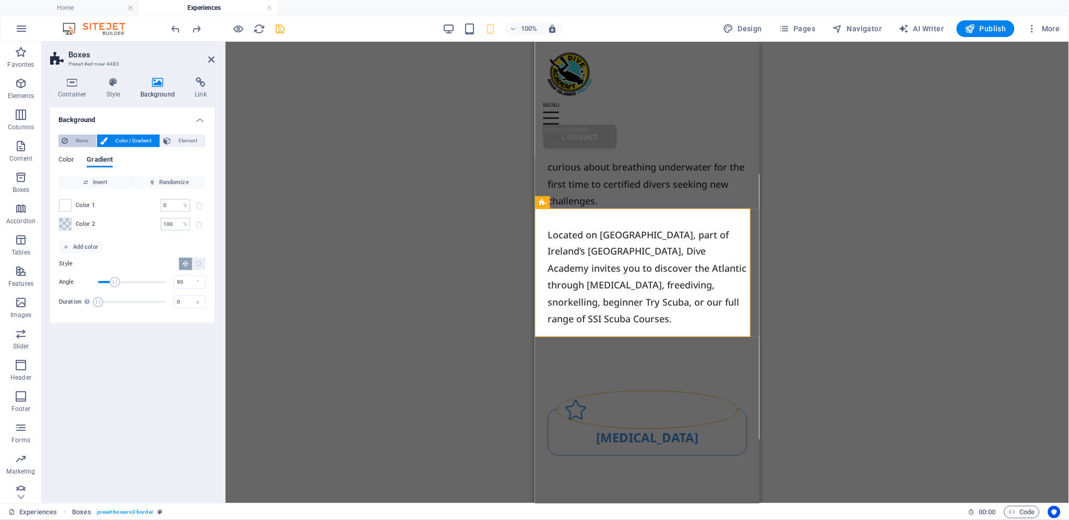
click at [74, 138] on span "None" at bounding box center [82, 141] width 22 height 13
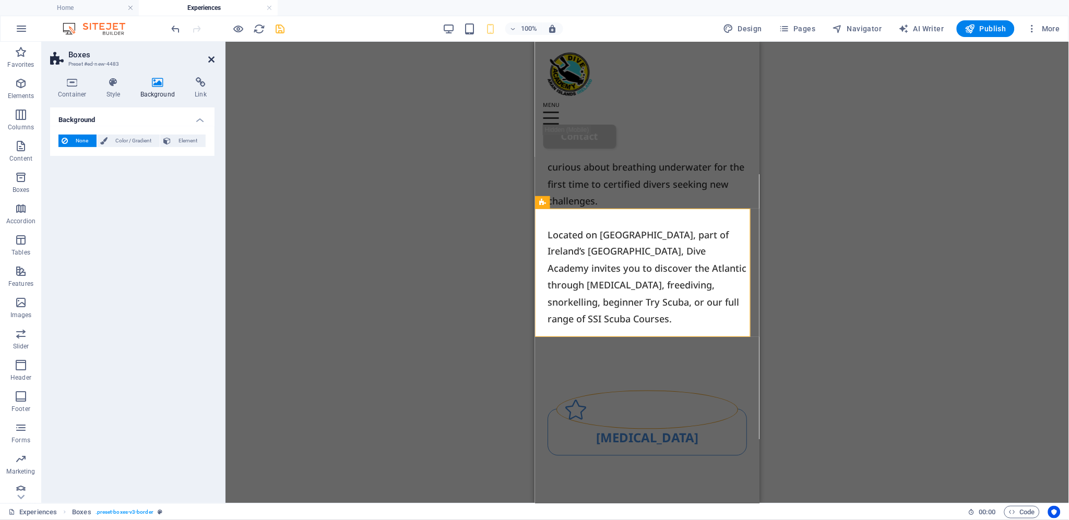
click at [210, 58] on icon at bounding box center [211, 59] width 6 height 8
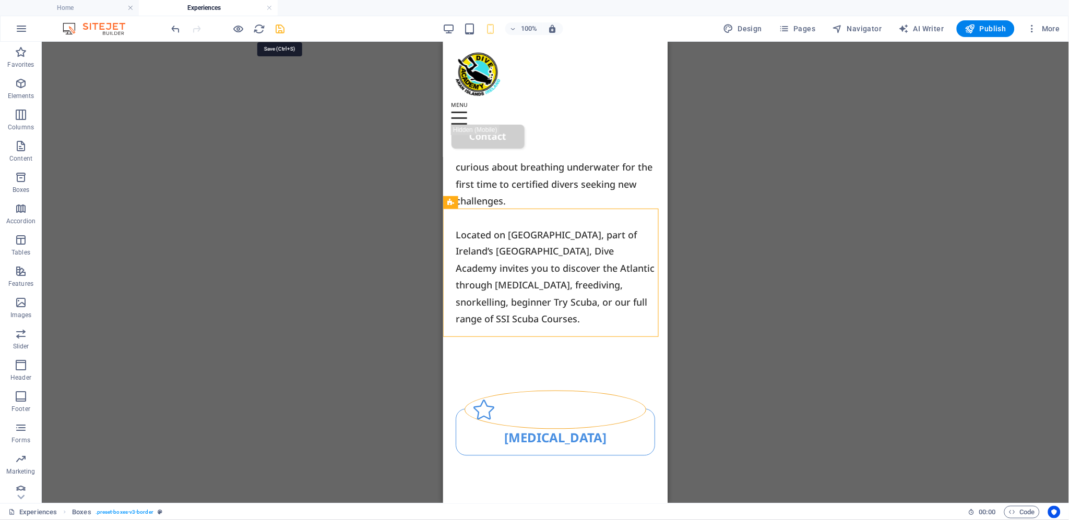
click at [280, 30] on icon "save" at bounding box center [281, 29] width 12 height 12
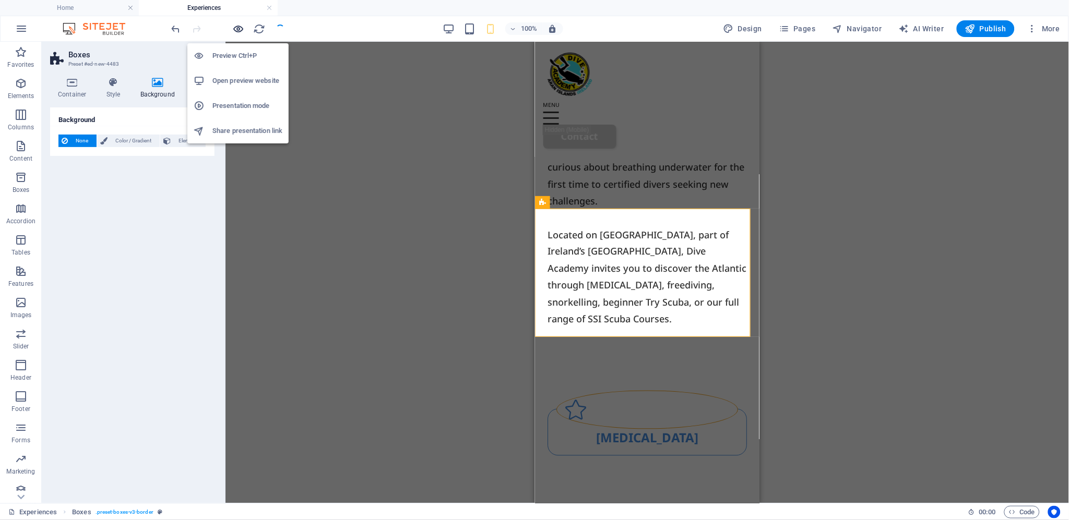
click at [238, 28] on icon "button" at bounding box center [239, 29] width 12 height 12
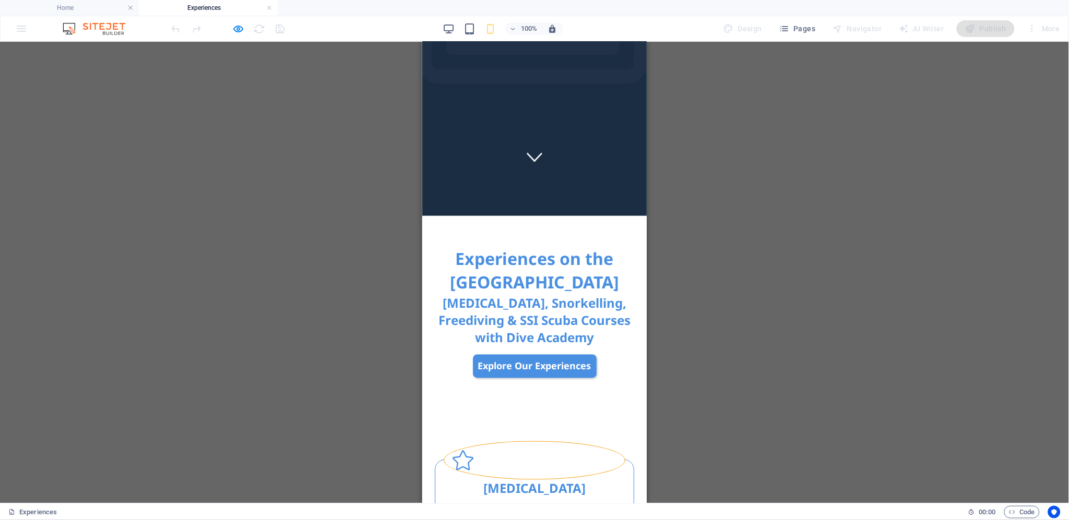
scroll to position [275, 0]
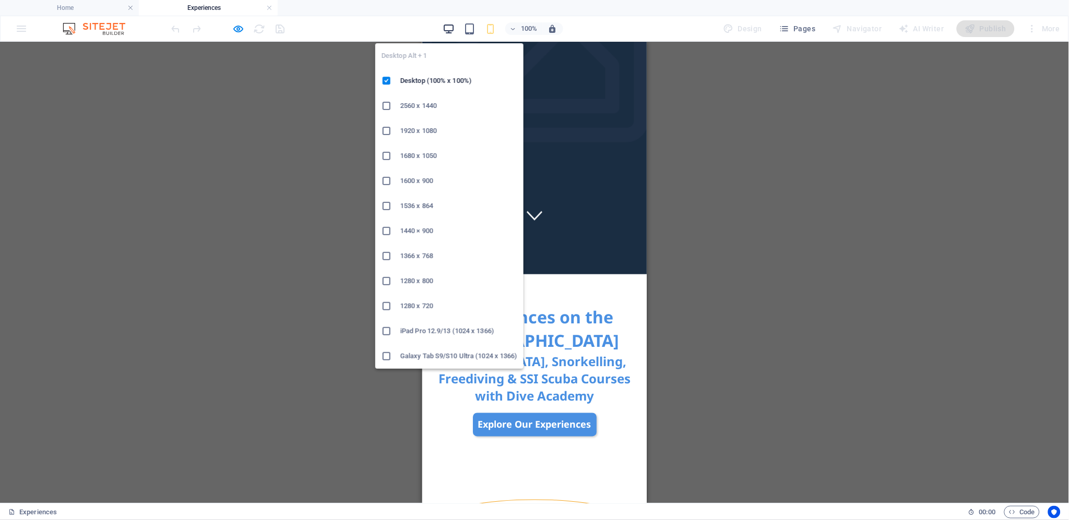
click at [452, 27] on icon "button" at bounding box center [449, 29] width 12 height 12
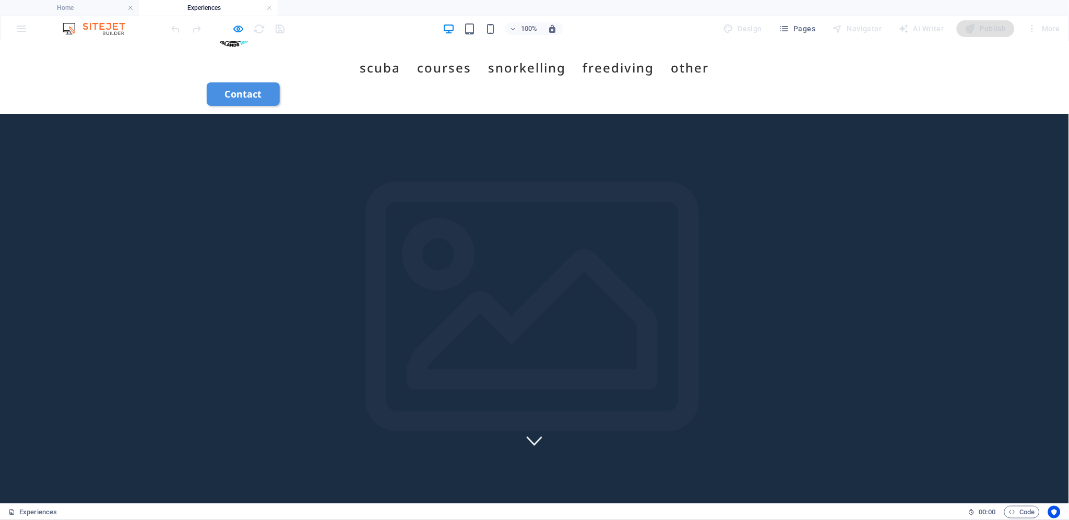
scroll to position [0, 0]
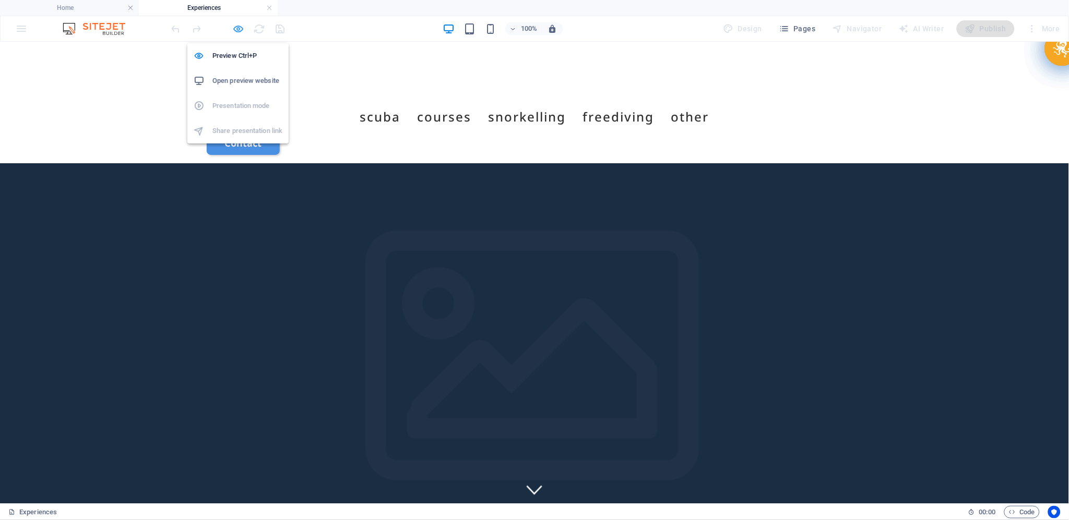
click at [236, 28] on icon "button" at bounding box center [239, 29] width 12 height 12
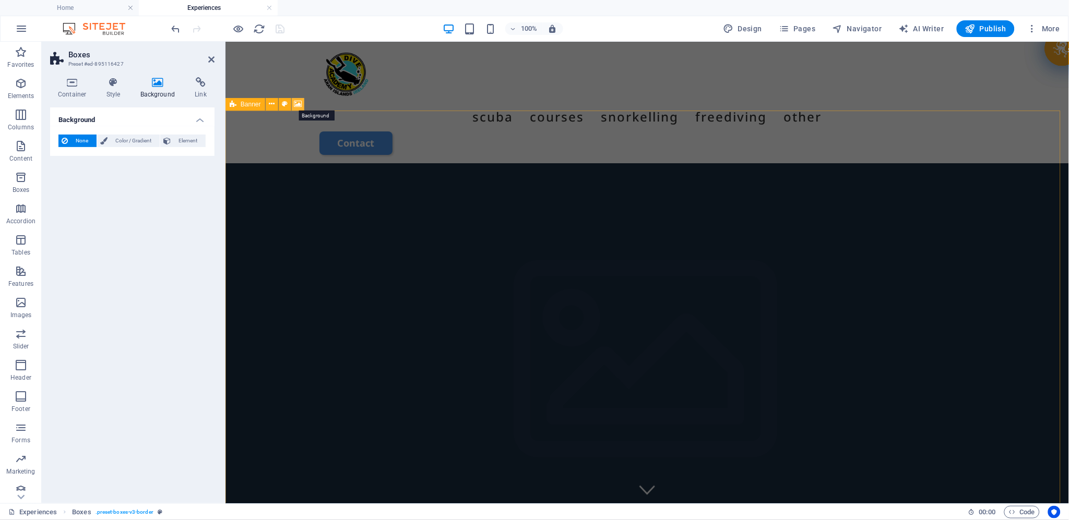
click at [299, 105] on icon at bounding box center [298, 104] width 8 height 11
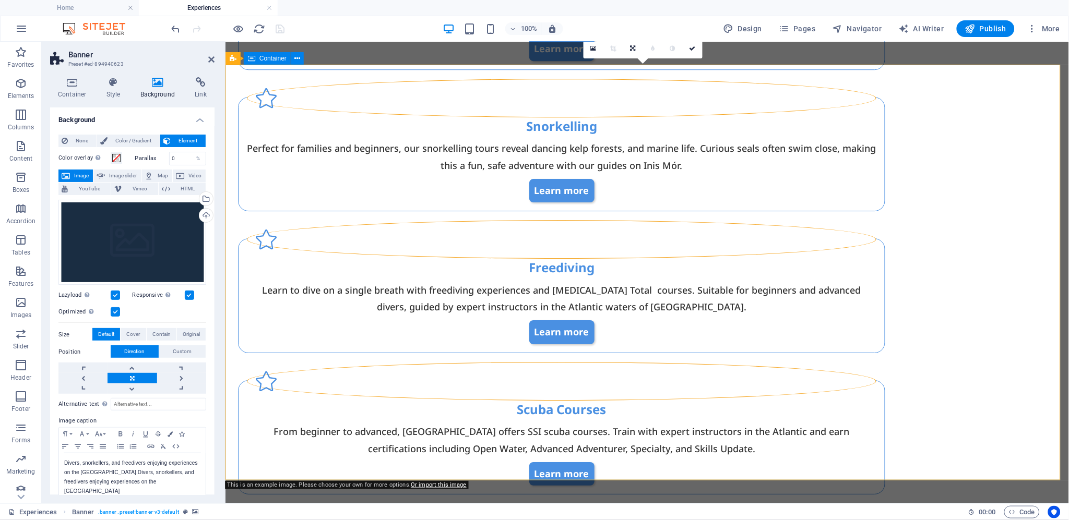
scroll to position [45, 0]
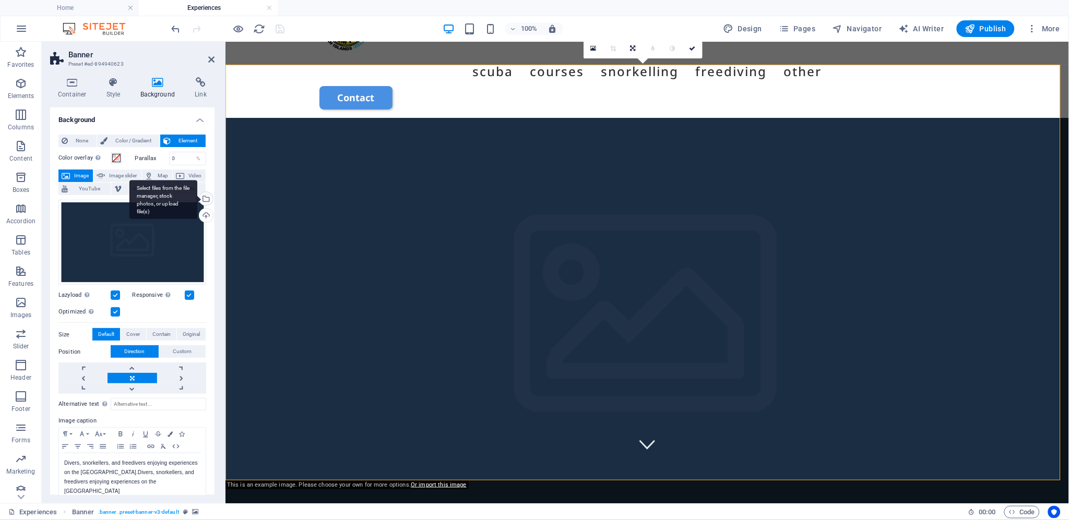
click at [206, 199] on div "Select files from the file manager, stock photos, or upload file(s)" at bounding box center [205, 200] width 16 height 16
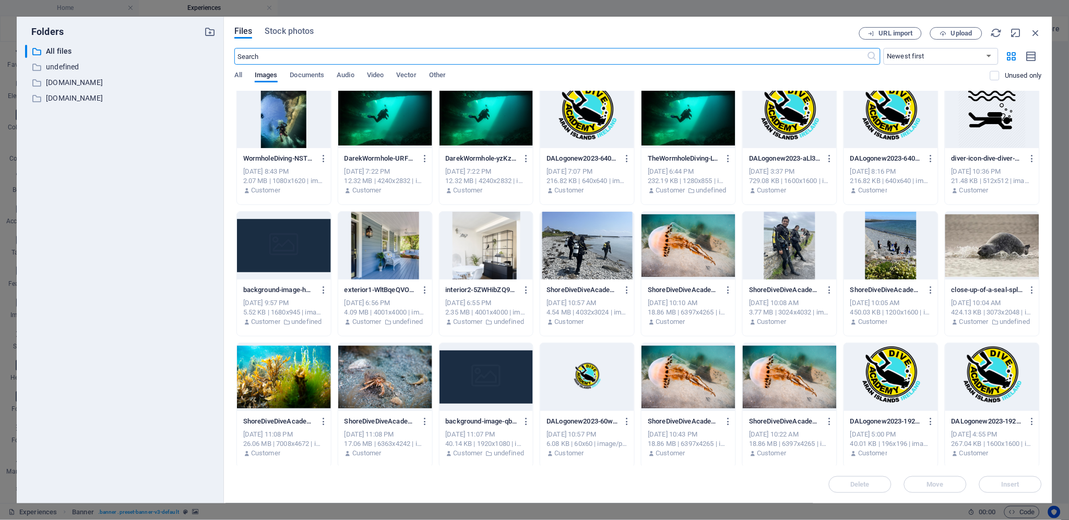
scroll to position [13, 0]
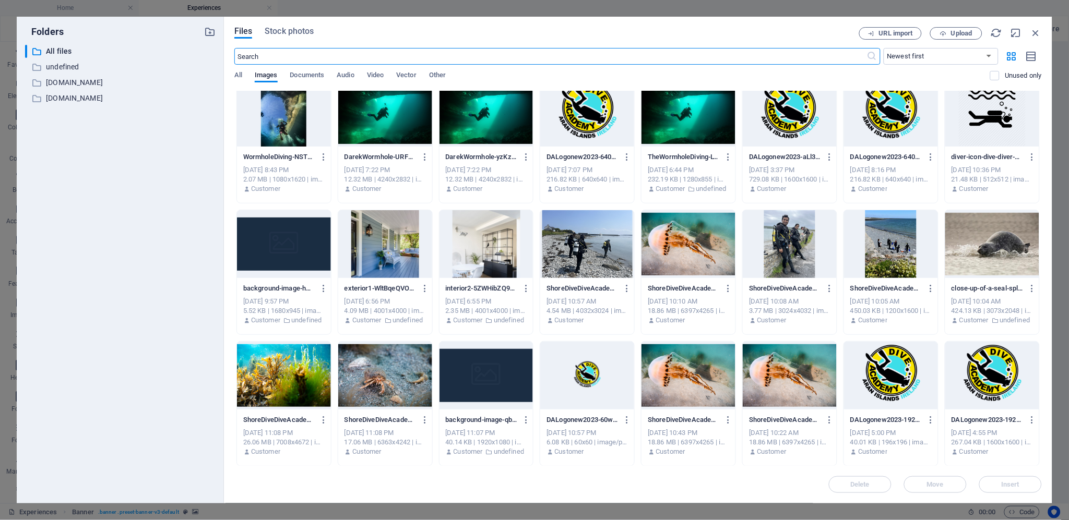
click at [306, 367] on div at bounding box center [284, 376] width 94 height 68
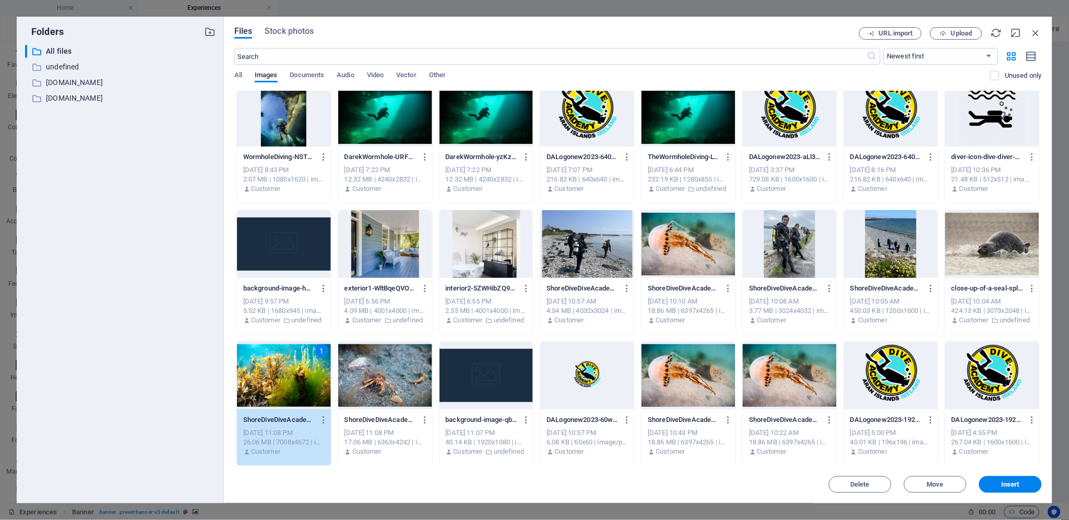
click at [306, 367] on div "1" at bounding box center [284, 376] width 94 height 68
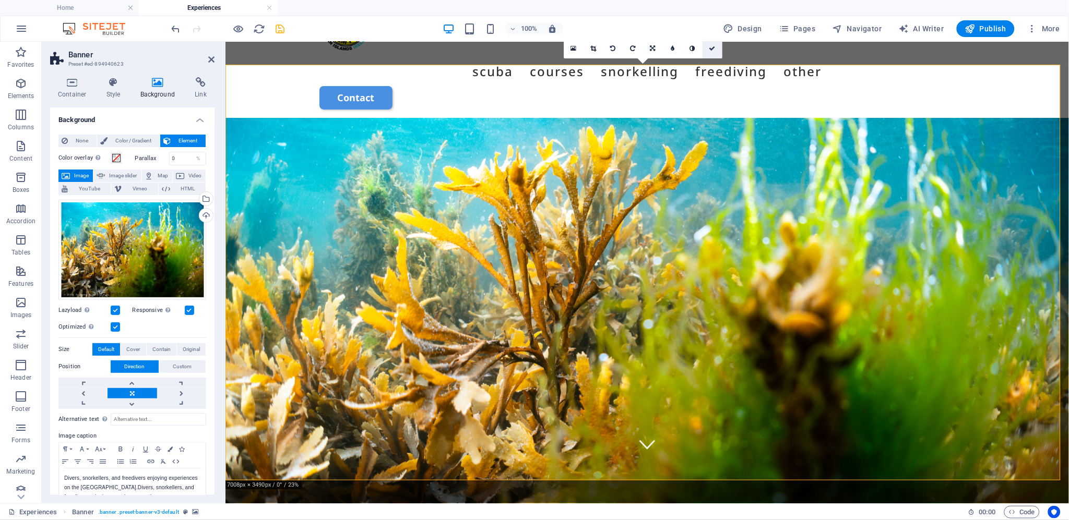
click at [713, 47] on icon at bounding box center [712, 48] width 6 height 6
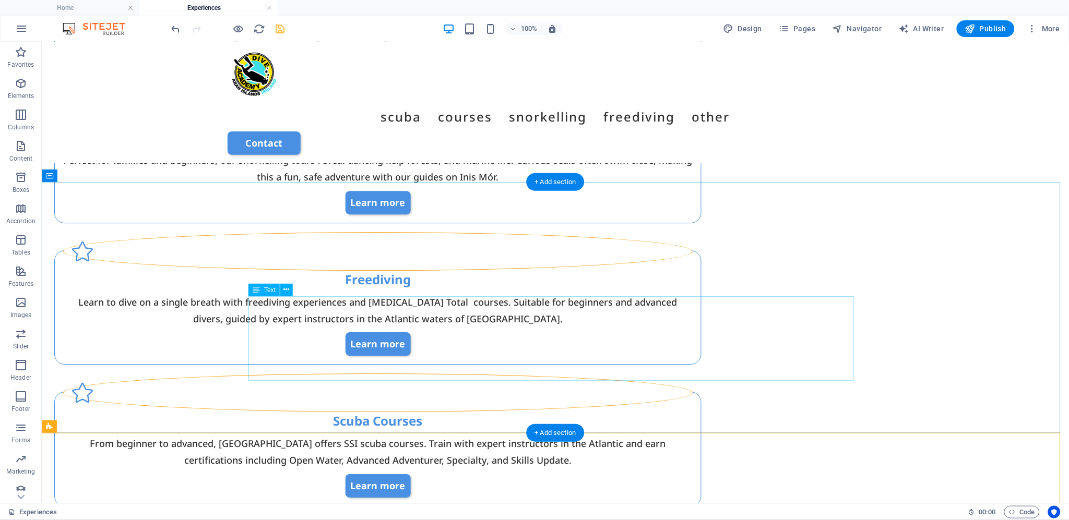
scroll to position [684, 0]
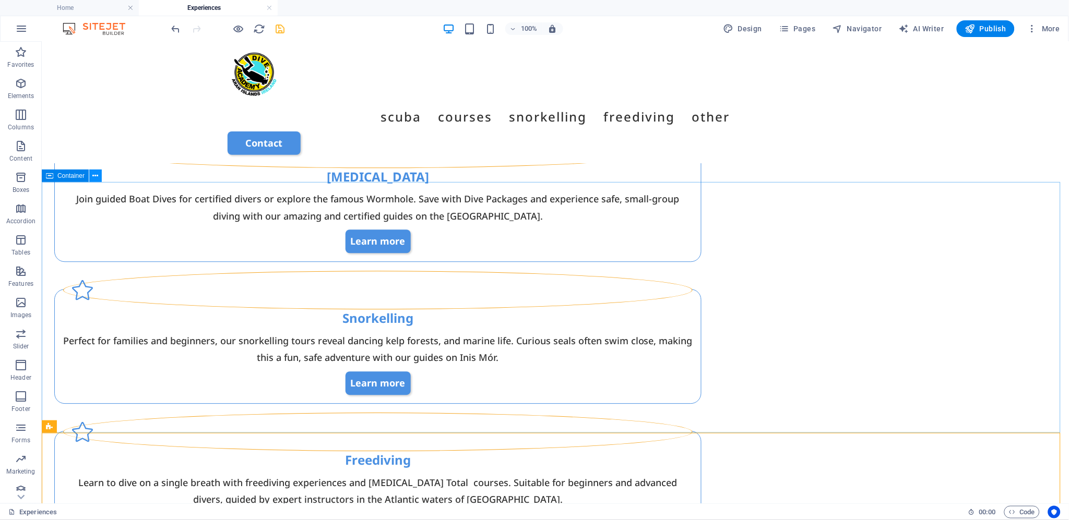
click at [96, 173] on icon at bounding box center [96, 176] width 6 height 11
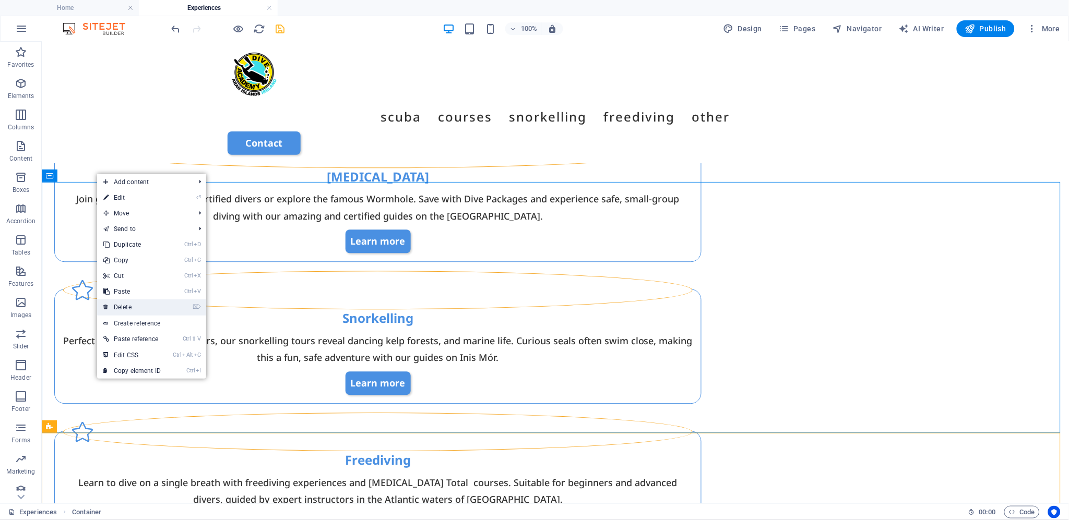
click at [158, 304] on link "⌦ Delete" at bounding box center [132, 308] width 70 height 16
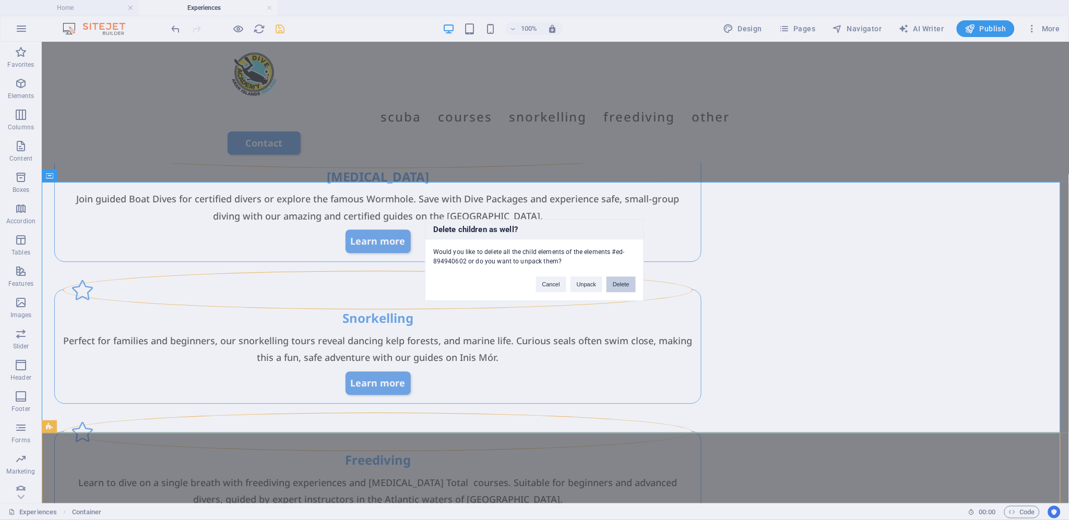
click at [627, 284] on button "Delete" at bounding box center [620, 285] width 29 height 16
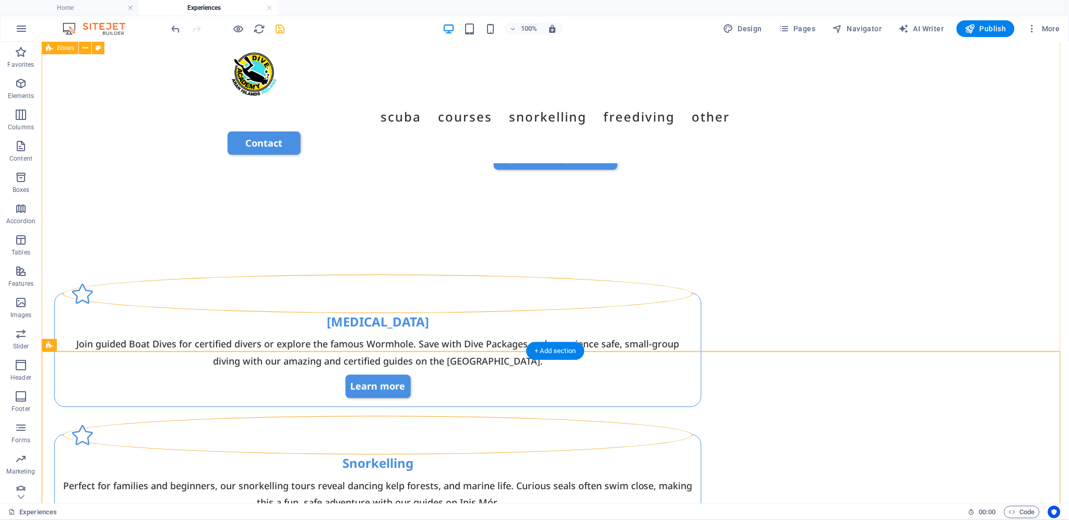
scroll to position [509, 0]
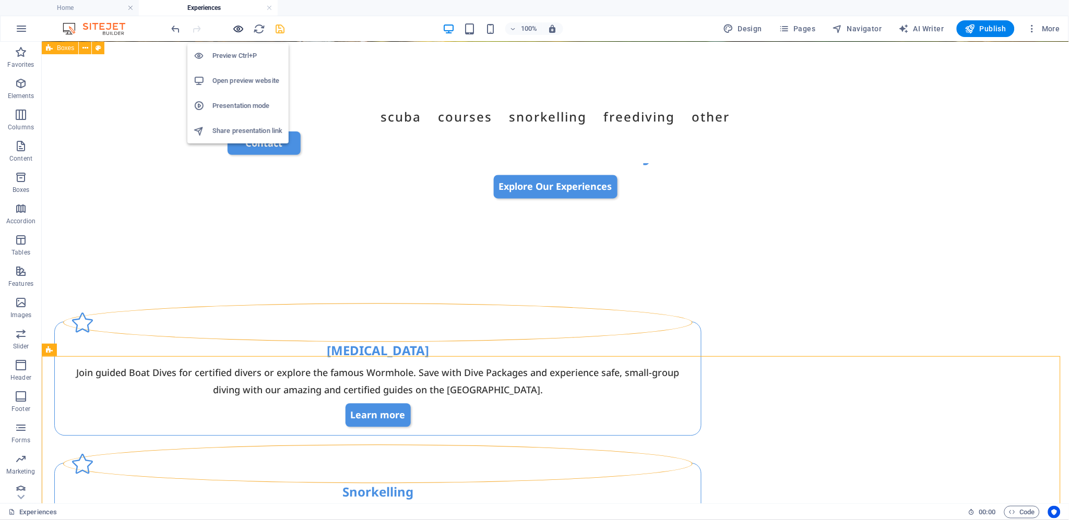
click at [238, 26] on icon "button" at bounding box center [239, 29] width 12 height 12
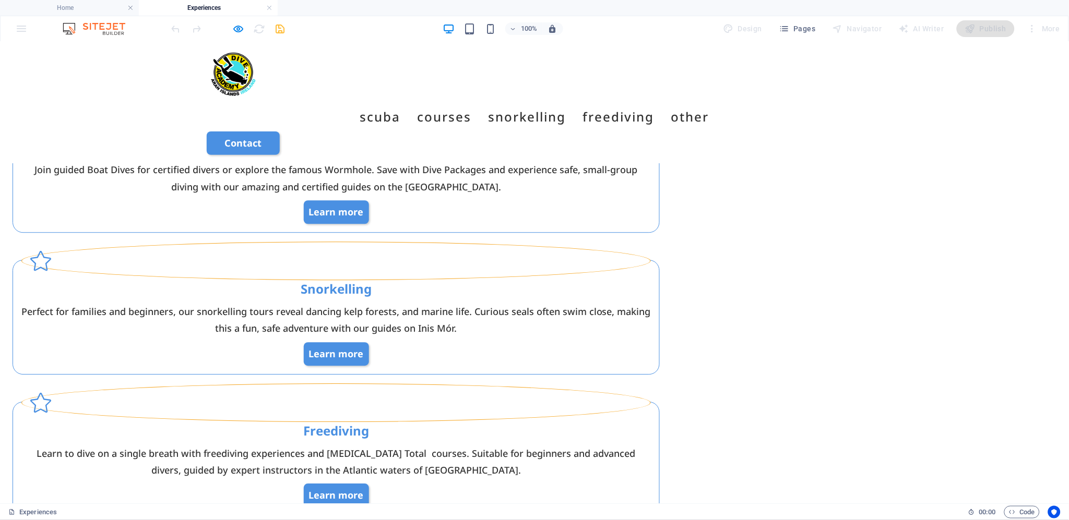
scroll to position [684, 0]
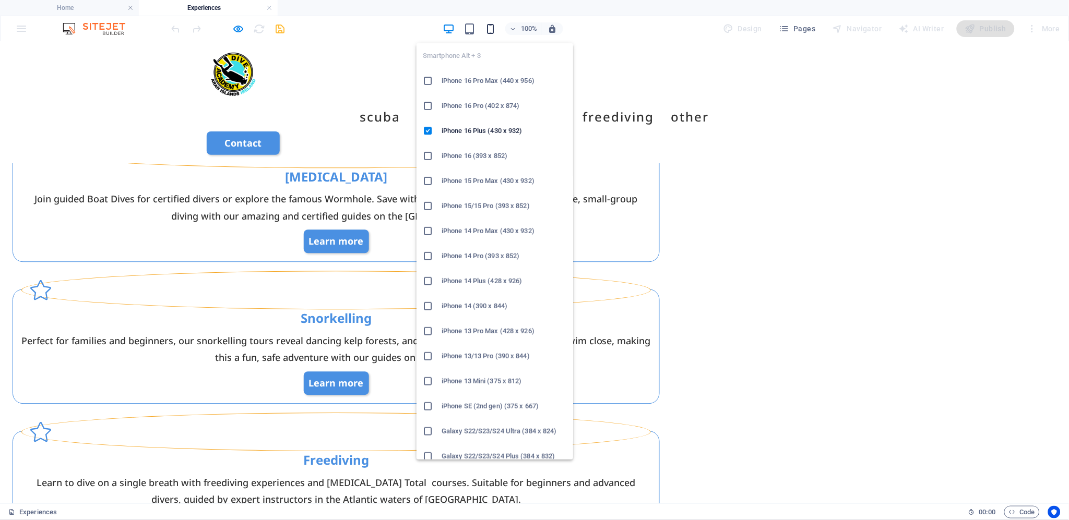
click at [493, 27] on icon "button" at bounding box center [490, 29] width 12 height 12
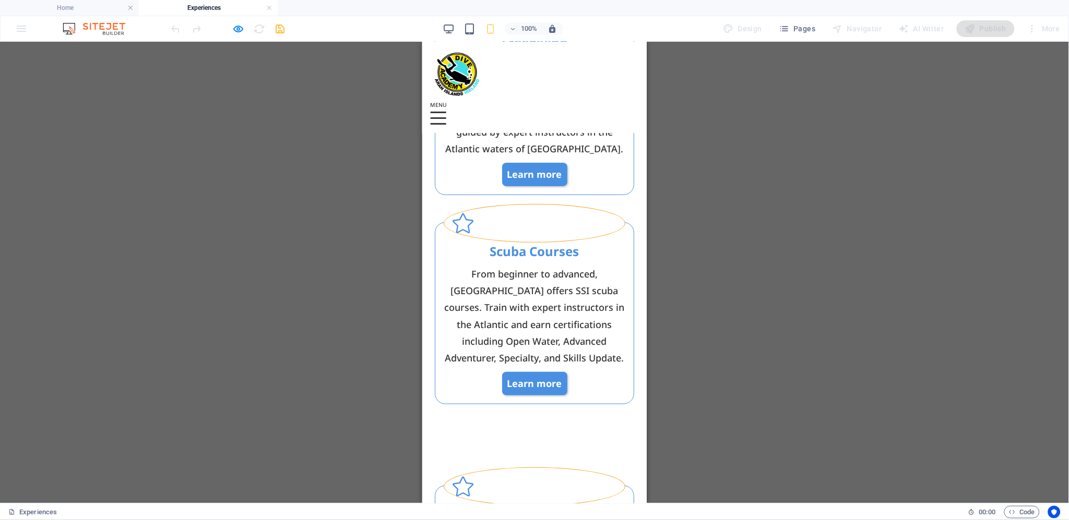
scroll to position [1206, 0]
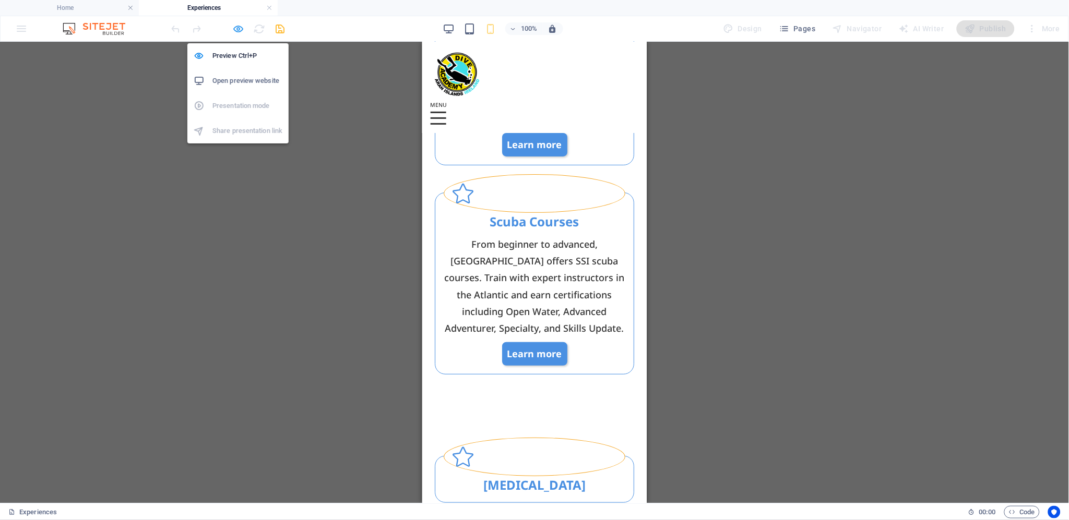
click at [239, 26] on icon "button" at bounding box center [239, 29] width 12 height 12
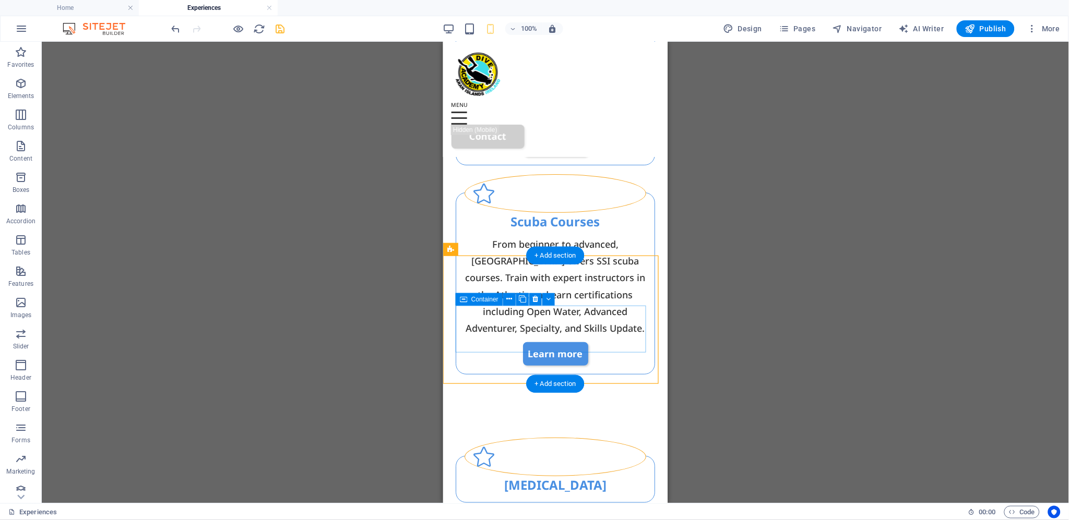
click at [472, 456] on div "[MEDICAL_DATA]" at bounding box center [554, 479] width 199 height 47
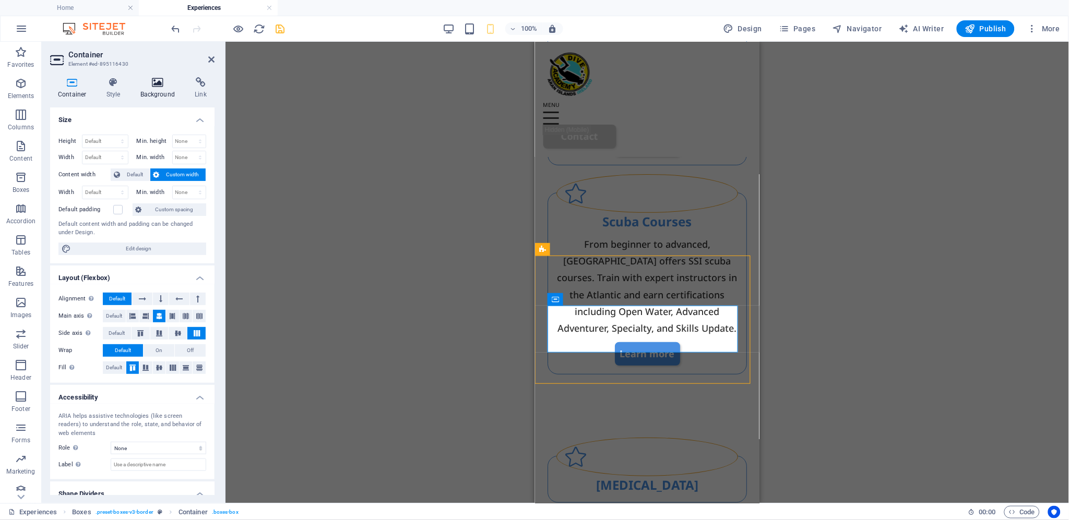
click at [159, 82] on icon at bounding box center [158, 82] width 51 height 10
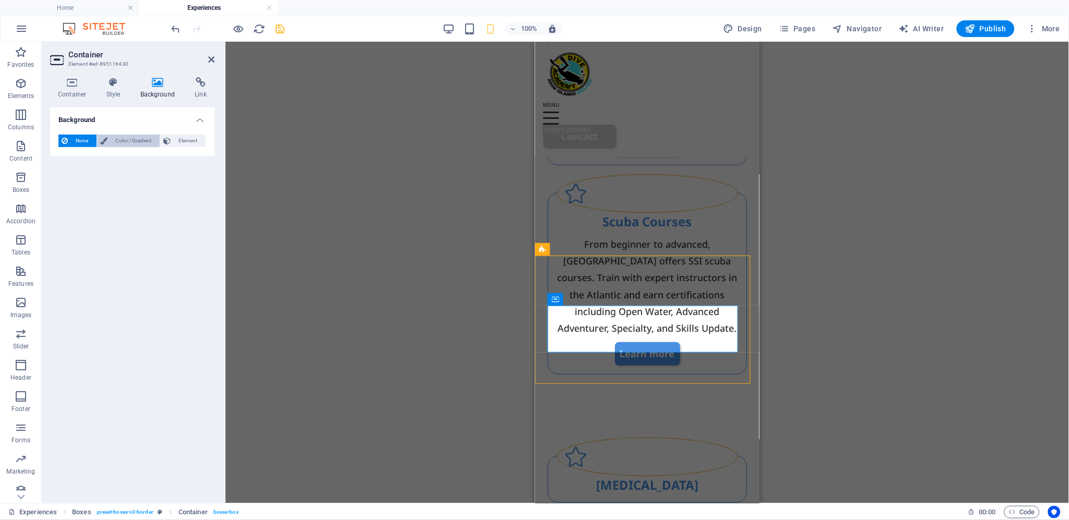
click at [128, 139] on span "Color / Gradient" at bounding box center [134, 141] width 46 height 13
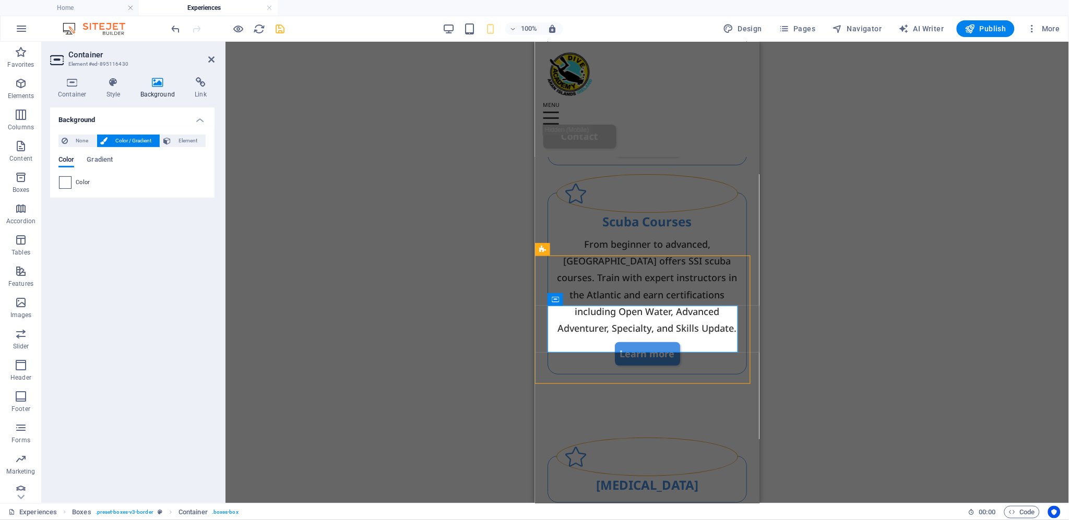
click at [66, 183] on span at bounding box center [64, 182] width 11 height 11
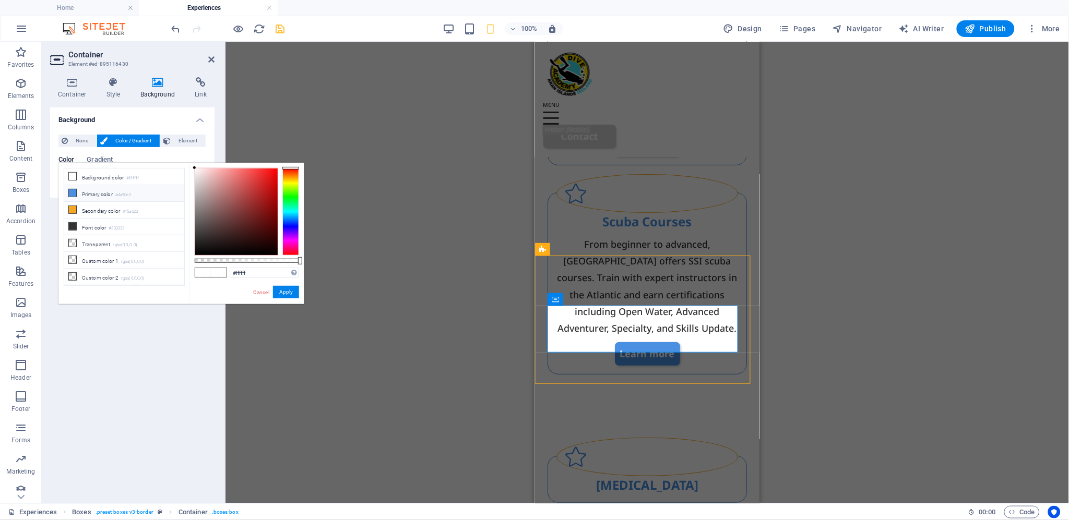
click at [105, 194] on li "Primary color #4a90e2" at bounding box center [124, 193] width 120 height 17
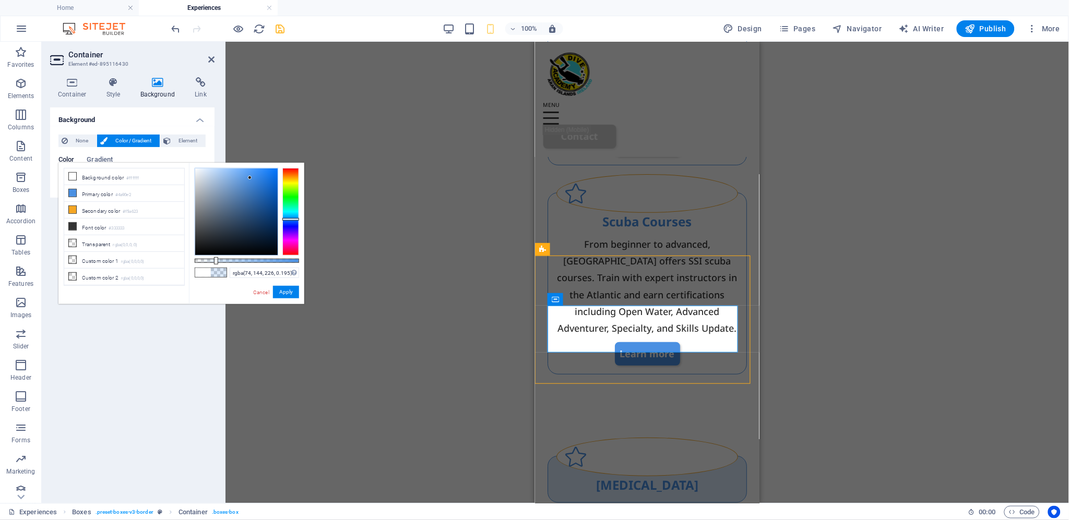
drag, startPoint x: 299, startPoint y: 259, endPoint x: 215, endPoint y: 265, distance: 84.3
click at [215, 265] on div "rgba(74, 144, 226, 0.195) Supported formats #0852ed rgb(8, 82, 237) rgba(8, 82,…" at bounding box center [246, 309] width 115 height 293
click at [284, 289] on button "Apply" at bounding box center [286, 292] width 26 height 13
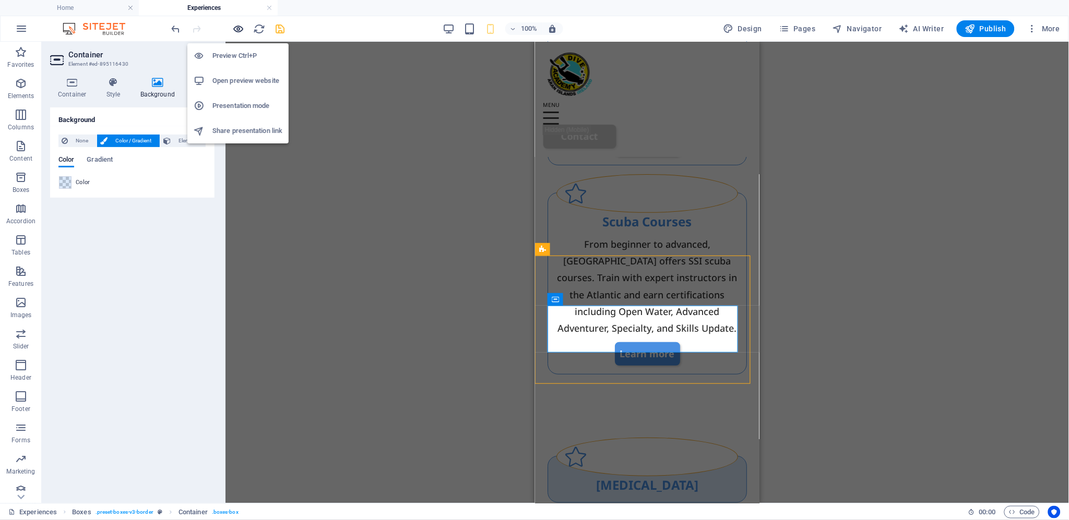
click at [235, 27] on icon "button" at bounding box center [239, 29] width 12 height 12
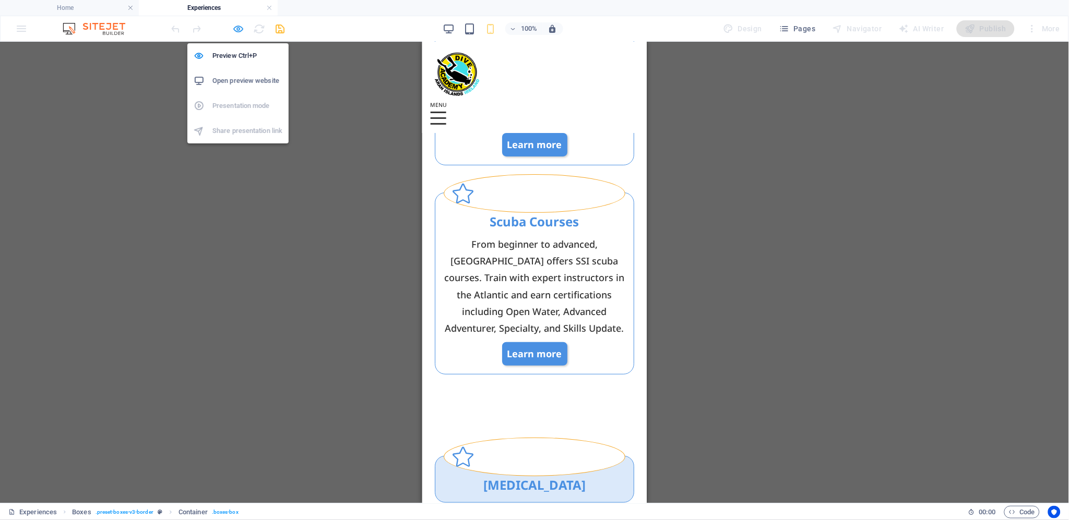
click at [235, 28] on icon "button" at bounding box center [239, 29] width 12 height 12
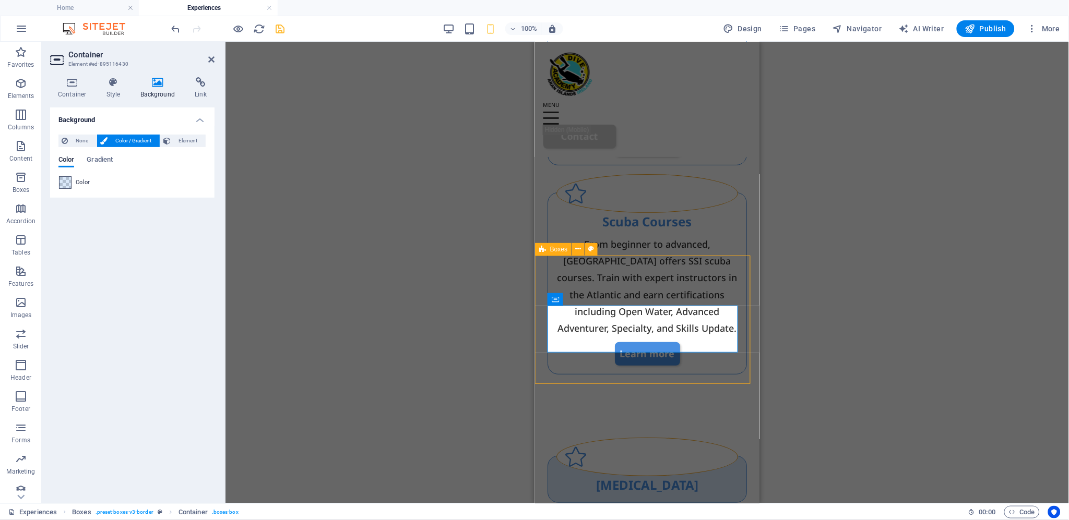
click at [66, 181] on span at bounding box center [64, 182] width 11 height 11
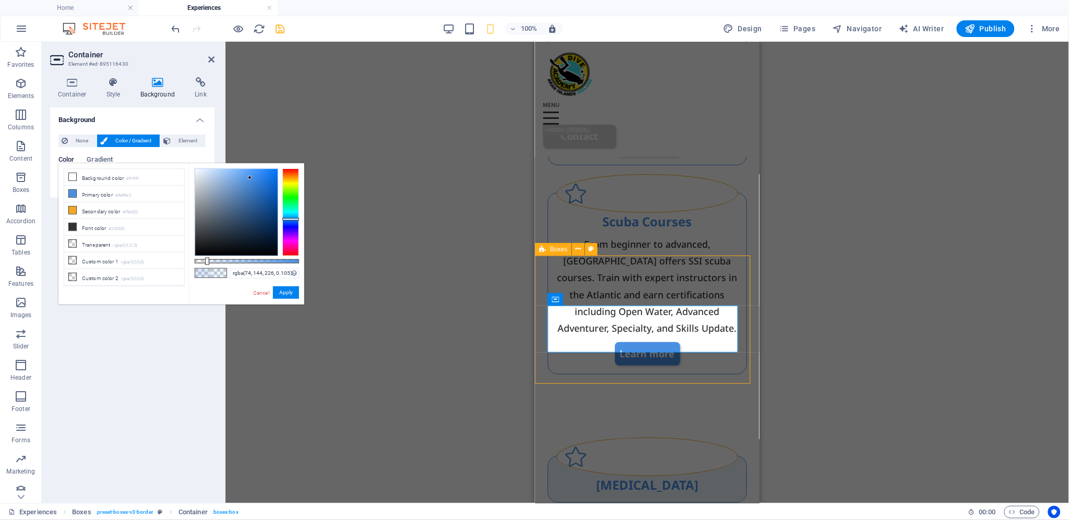
type input "rgba(74, 144, 226, 0.1)"
drag, startPoint x: 216, startPoint y: 259, endPoint x: 205, endPoint y: 259, distance: 11.0
click at [205, 259] on div at bounding box center [206, 261] width 4 height 7
click at [102, 157] on span "Gradient" at bounding box center [100, 160] width 26 height 15
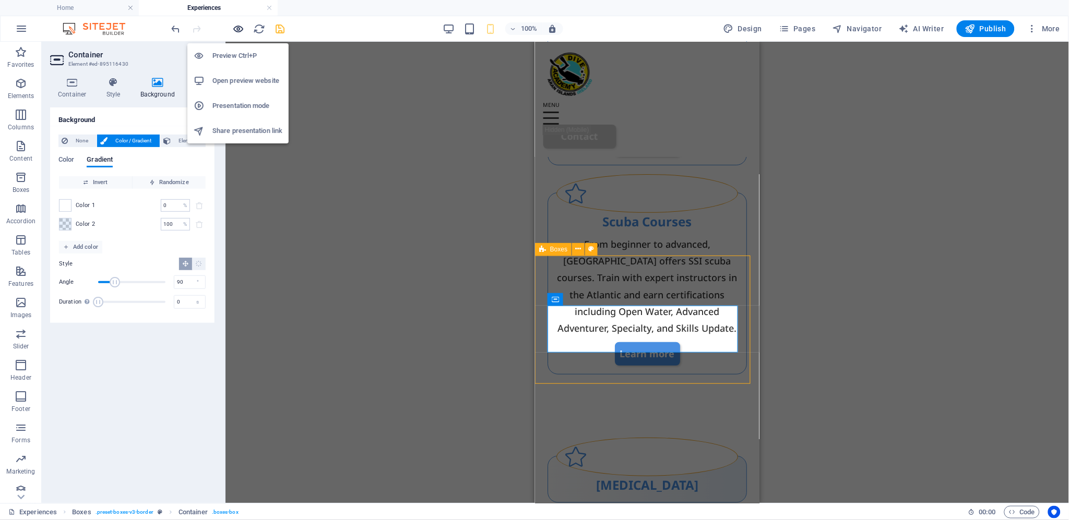
click at [240, 27] on icon "button" at bounding box center [239, 29] width 12 height 12
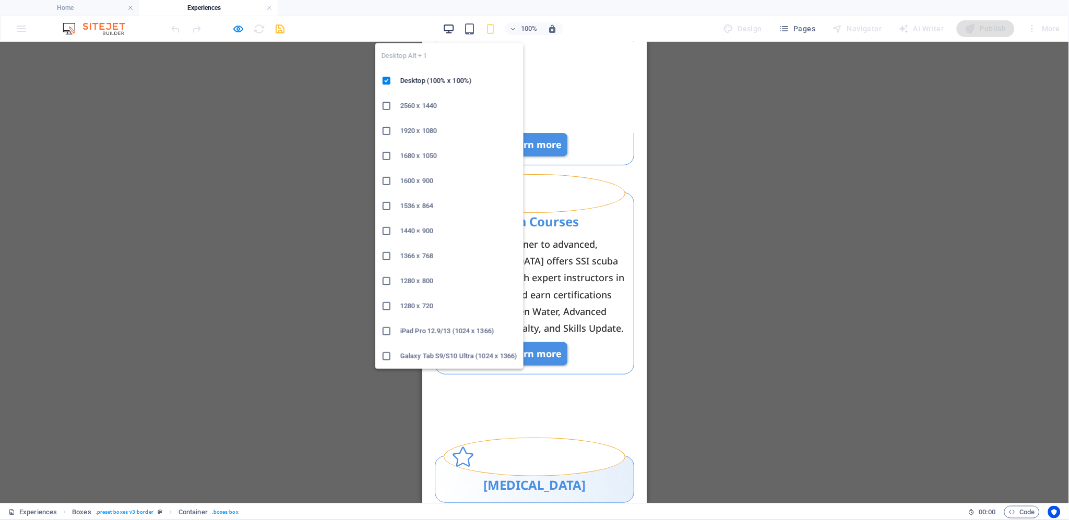
click at [449, 25] on icon "button" at bounding box center [449, 29] width 12 height 12
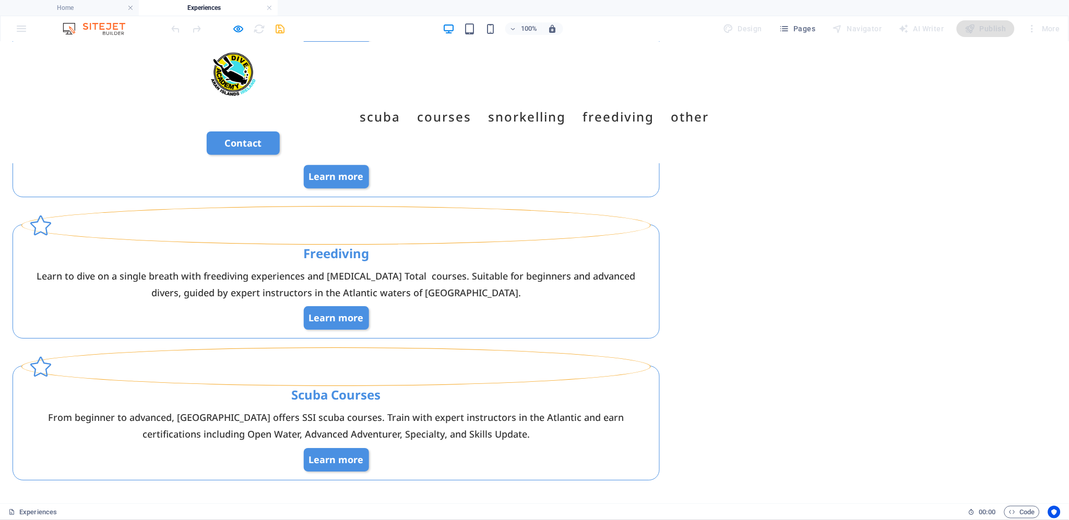
scroll to position [862, 0]
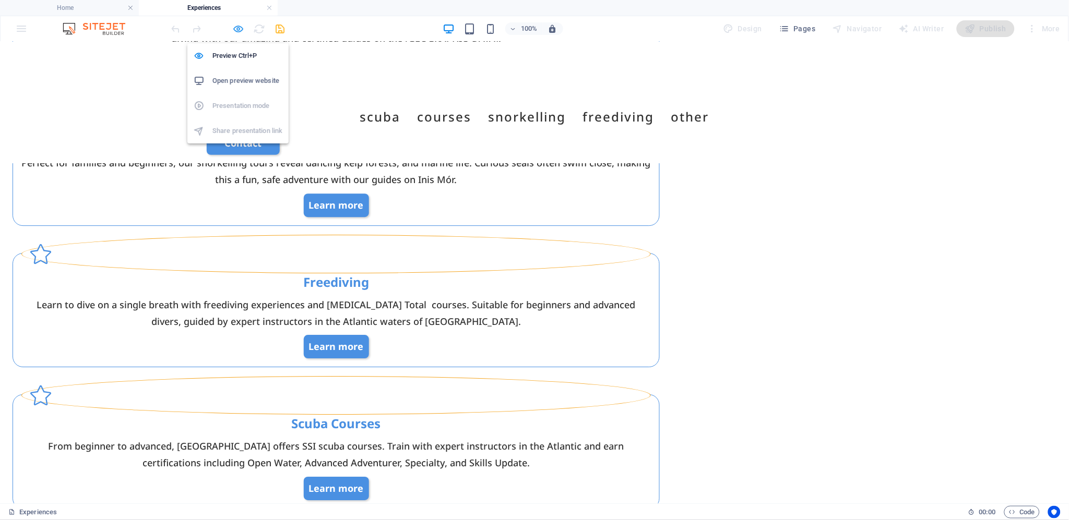
click at [235, 29] on icon "button" at bounding box center [239, 29] width 12 height 12
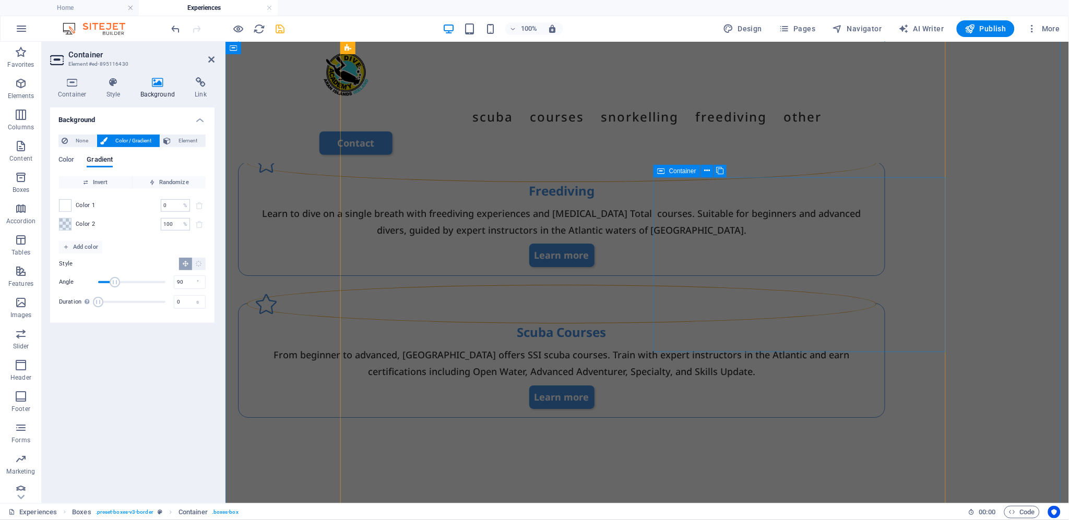
scroll to position [1093, 0]
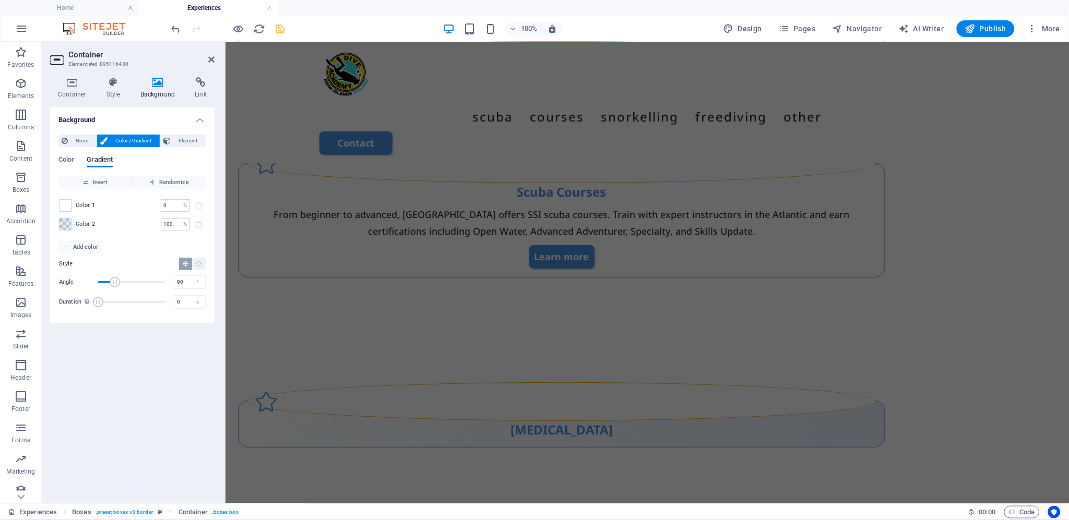
click at [212, 54] on h2 "Container" at bounding box center [141, 54] width 146 height 9
click at [209, 57] on icon at bounding box center [211, 59] width 6 height 8
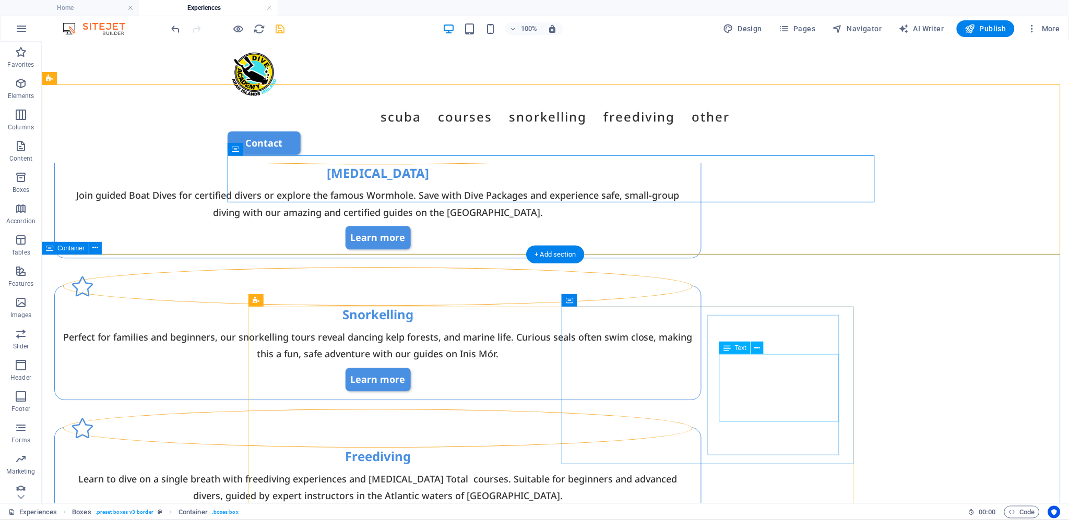
scroll to position [862, 0]
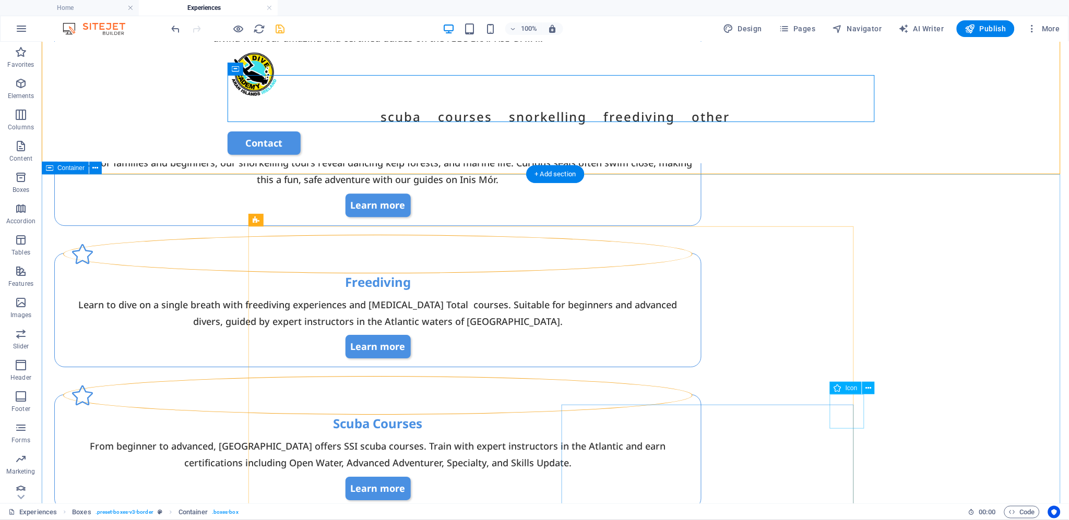
select select "xMidYMid"
select select "px"
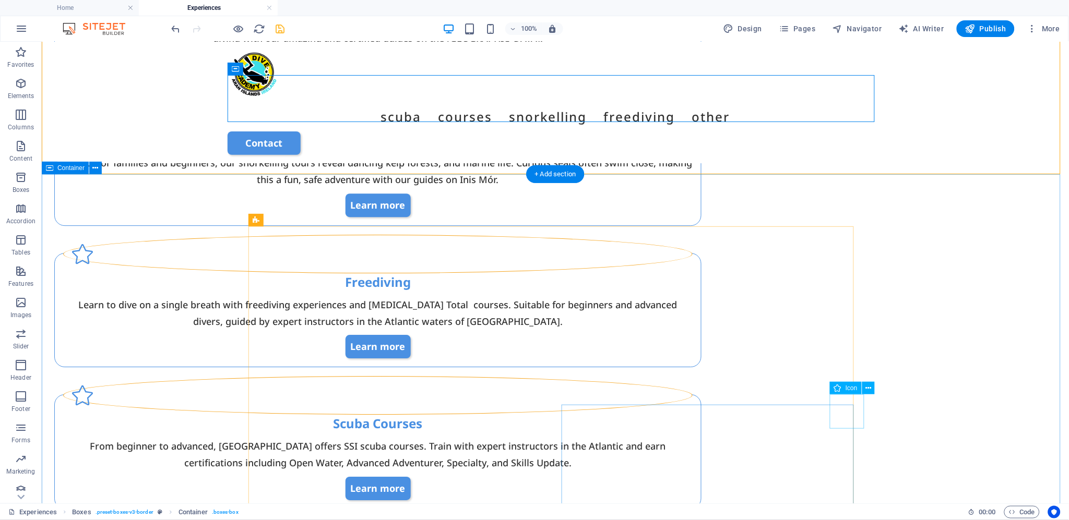
select select "px"
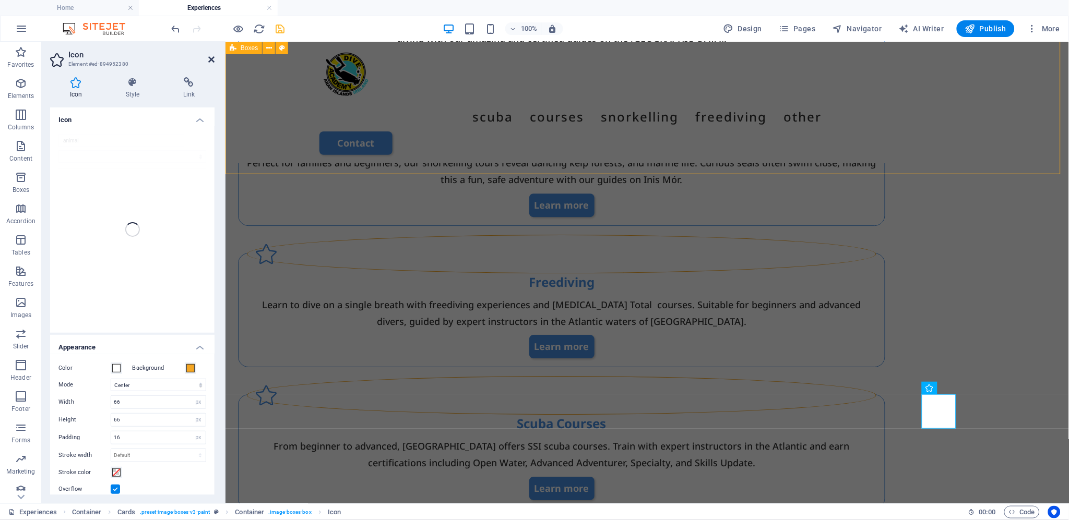
click at [210, 63] on icon at bounding box center [211, 59] width 6 height 8
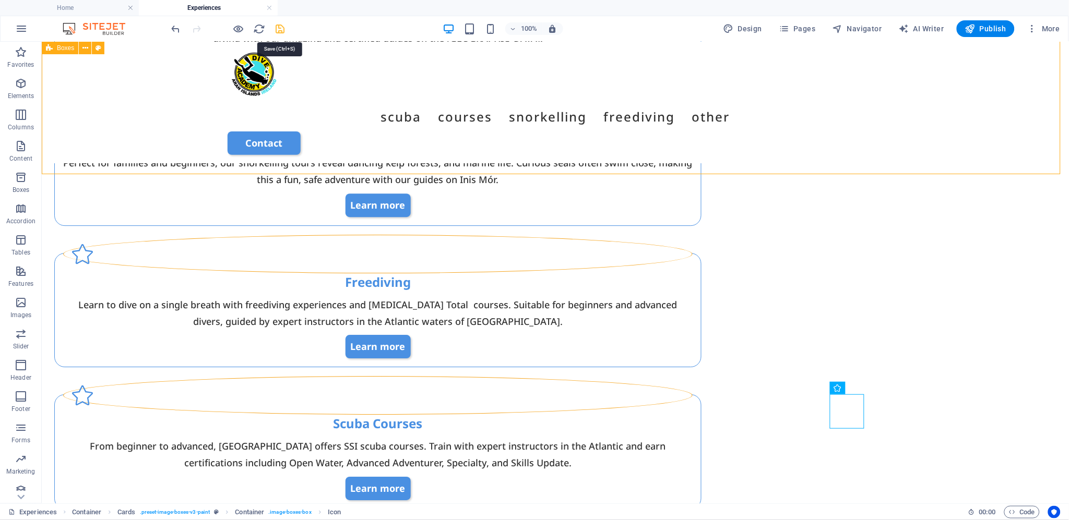
click at [282, 29] on icon "save" at bounding box center [281, 29] width 12 height 12
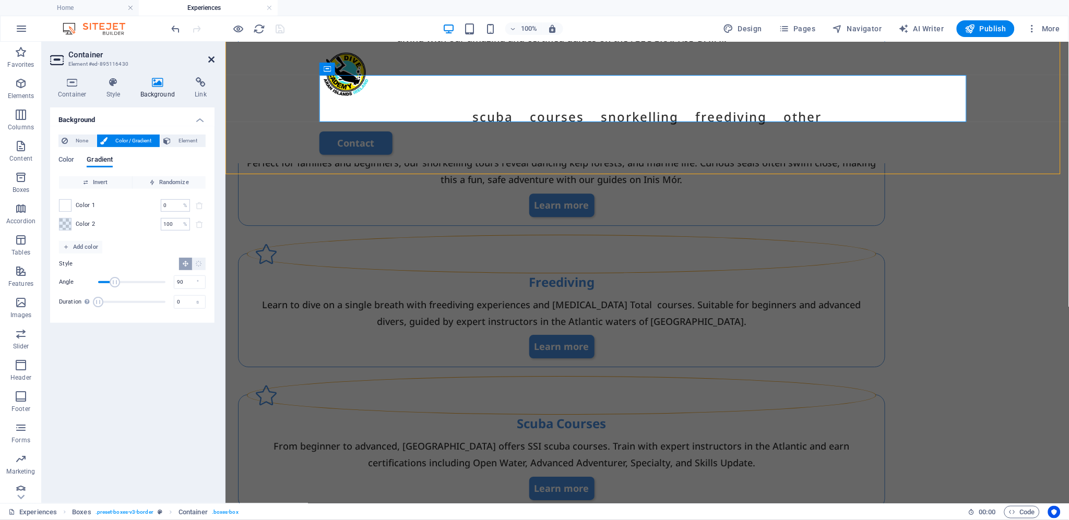
click at [211, 59] on icon at bounding box center [211, 59] width 6 height 8
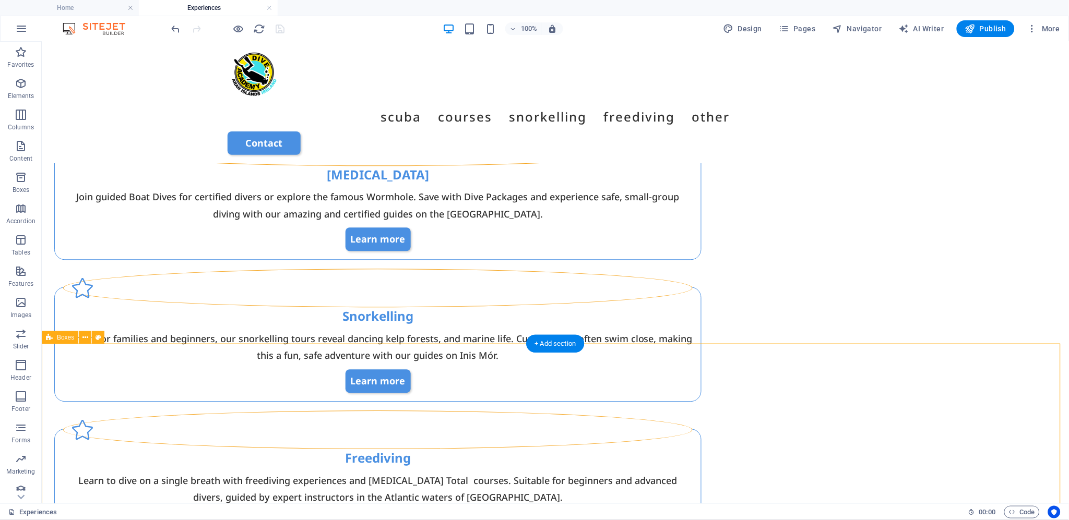
scroll to position [696, 0]
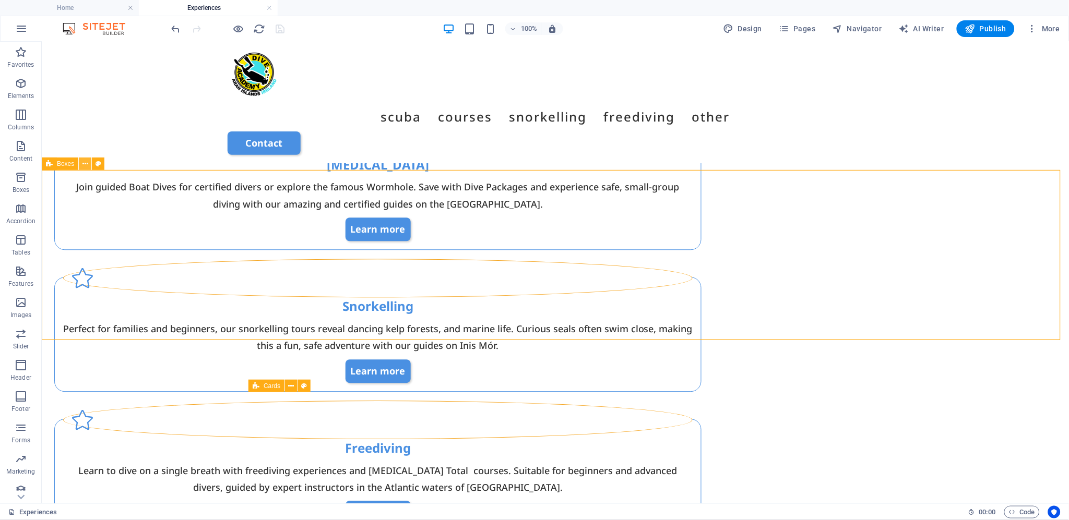
click at [85, 164] on icon at bounding box center [85, 164] width 6 height 11
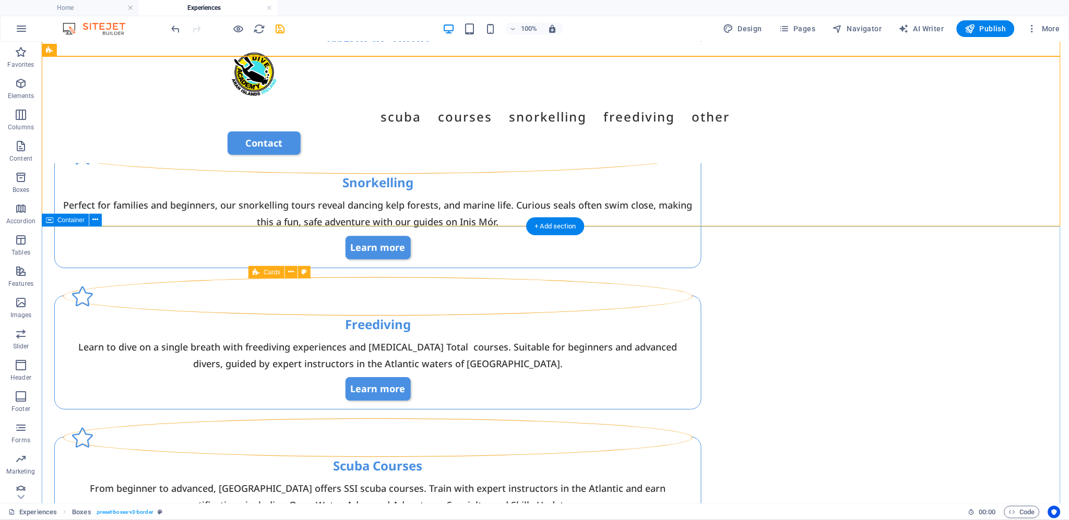
scroll to position [985, 0]
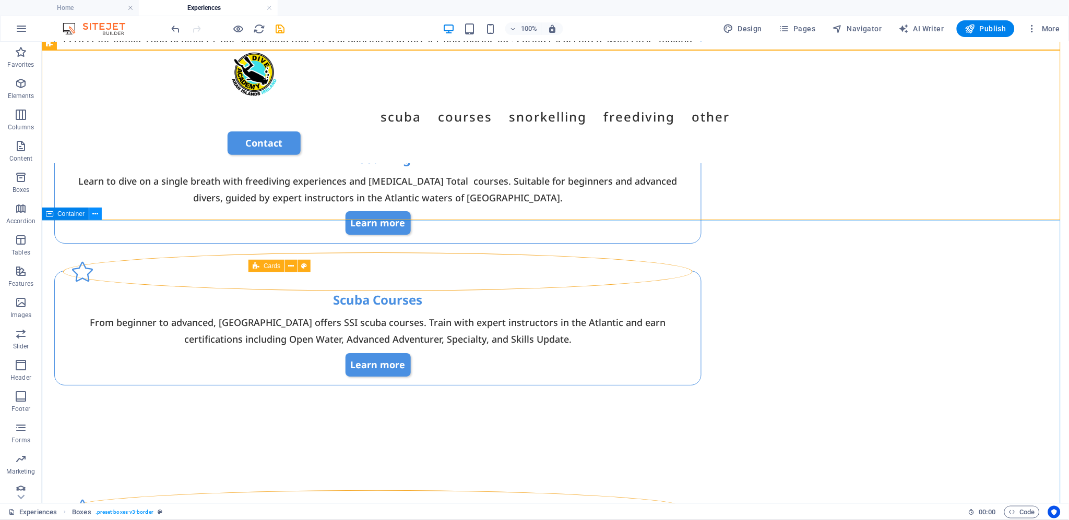
click at [97, 210] on icon at bounding box center [96, 214] width 6 height 11
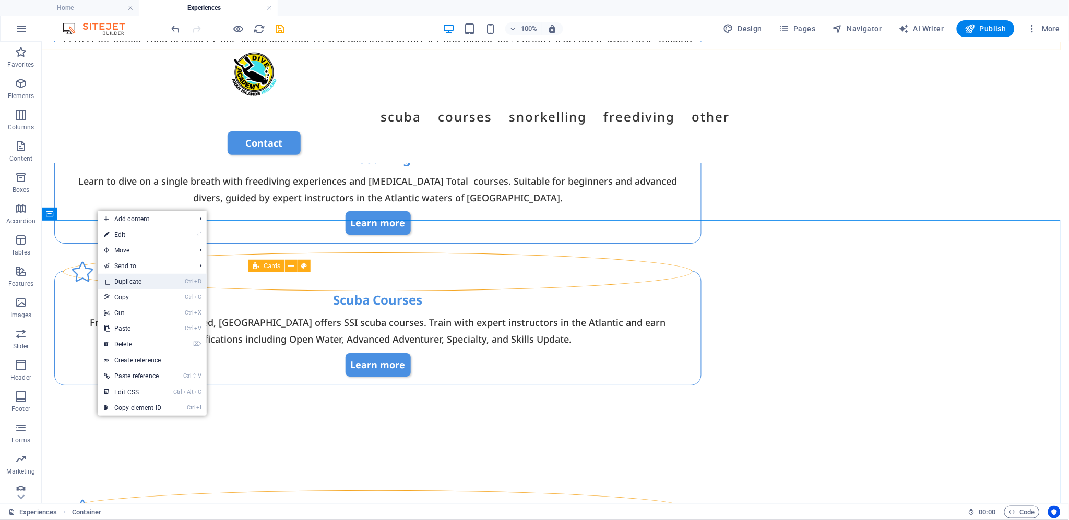
click at [150, 282] on link "Ctrl D Duplicate" at bounding box center [133, 282] width 70 height 16
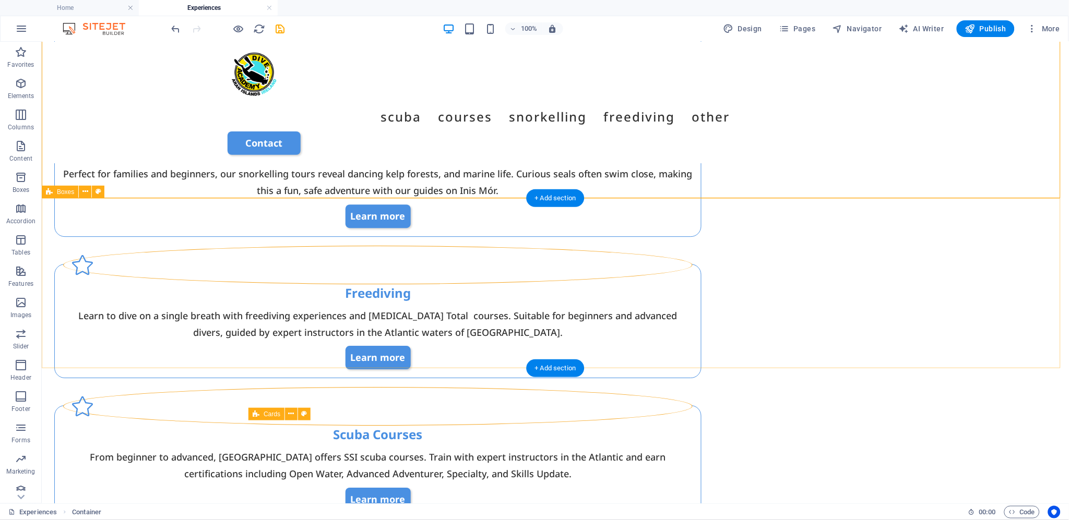
scroll to position [838, 0]
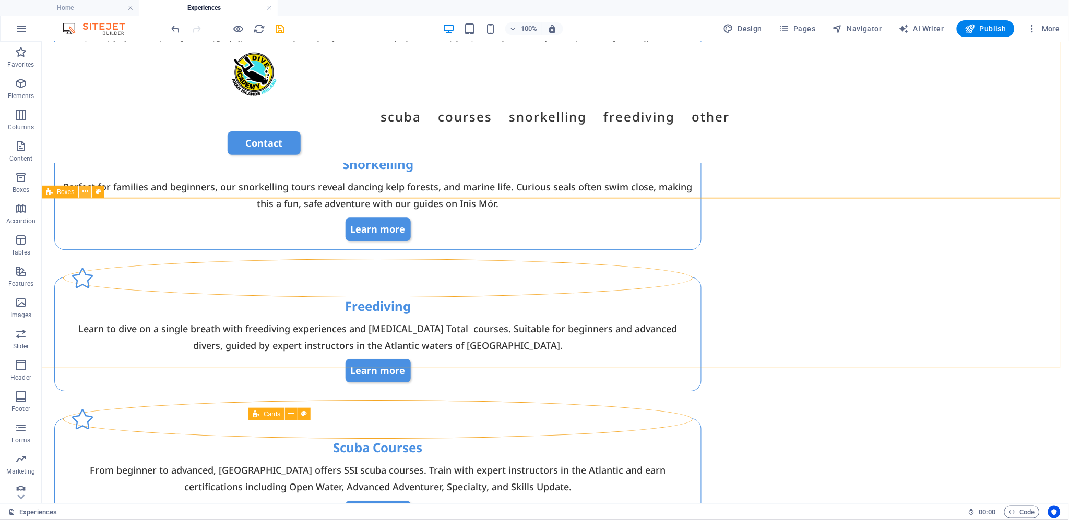
click at [85, 190] on icon at bounding box center [85, 191] width 6 height 11
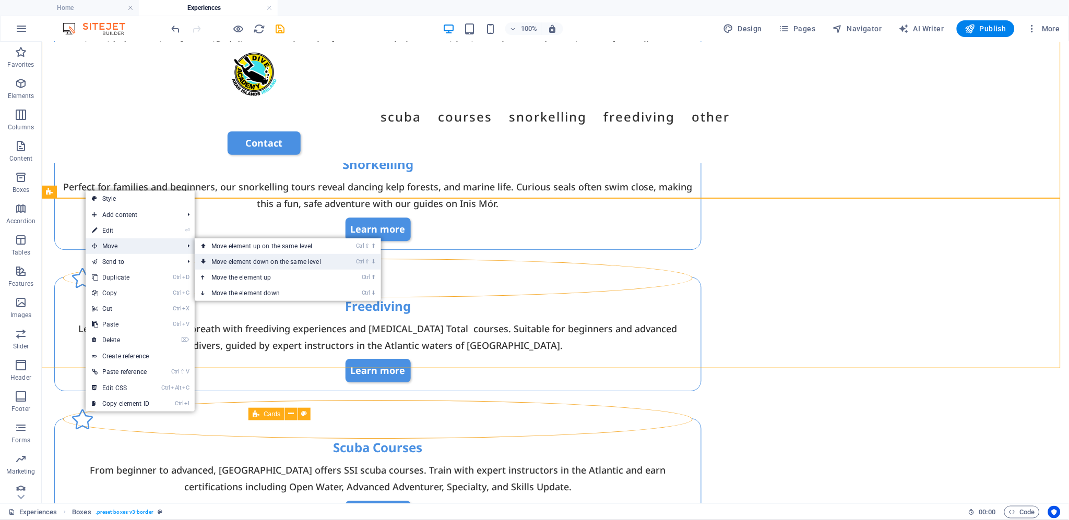
click at [320, 262] on link "Ctrl ⇧ ⬇ Move element down on the same level" at bounding box center [268, 262] width 147 height 16
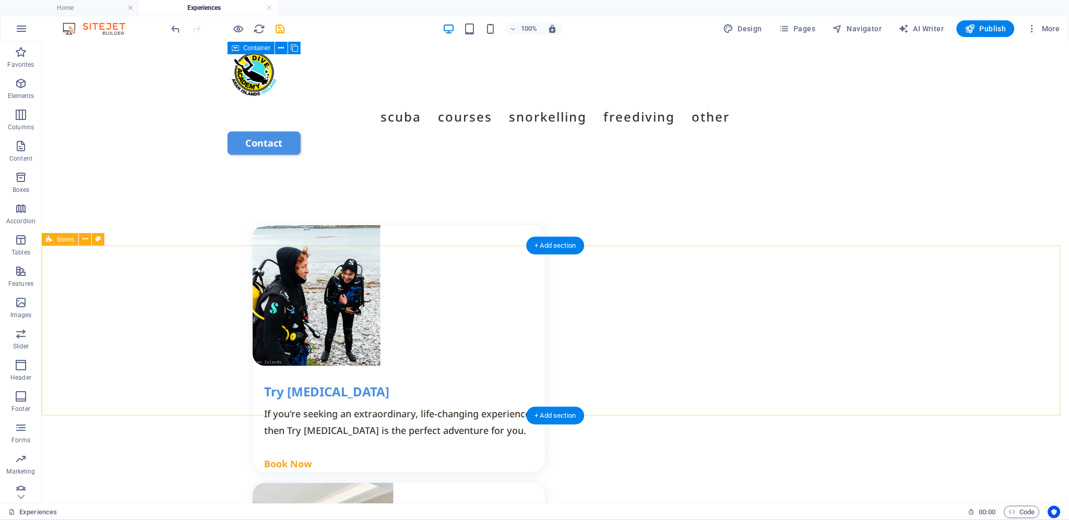
scroll to position [1461, 0]
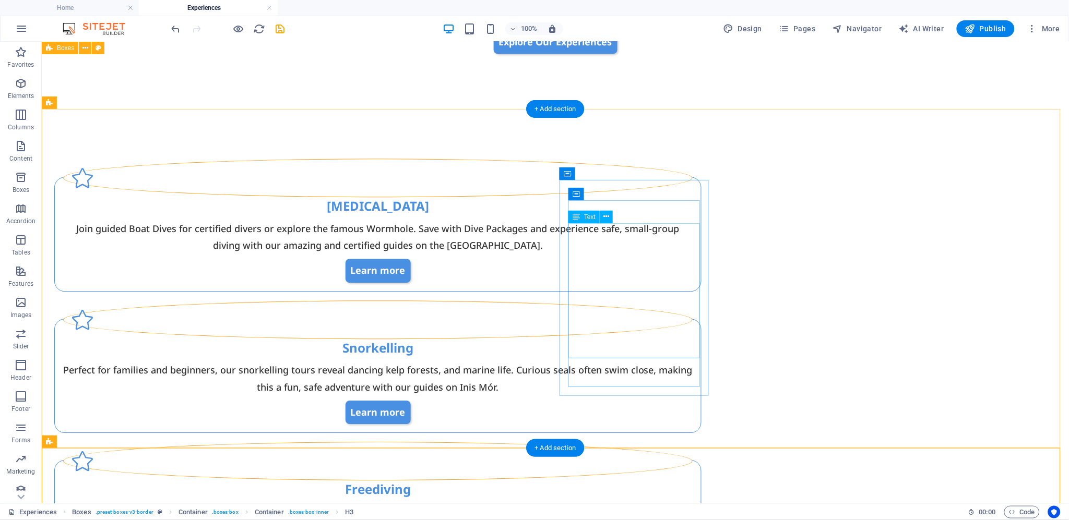
scroll to position [417, 0]
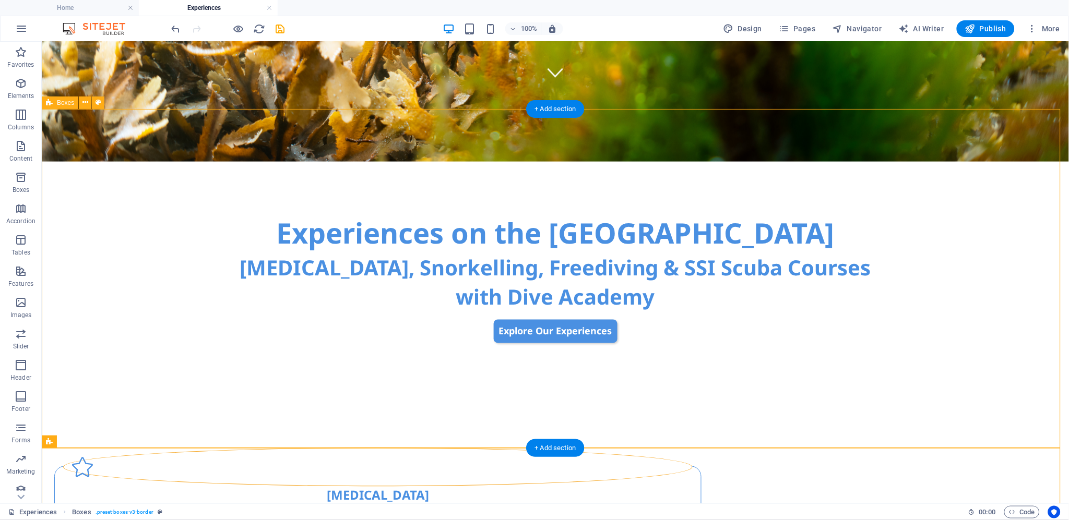
drag, startPoint x: 799, startPoint y: 216, endPoint x: 397, endPoint y: 228, distance: 403.0
click at [869, 27] on span "Navigator" at bounding box center [857, 28] width 50 height 10
select select "16858818-en"
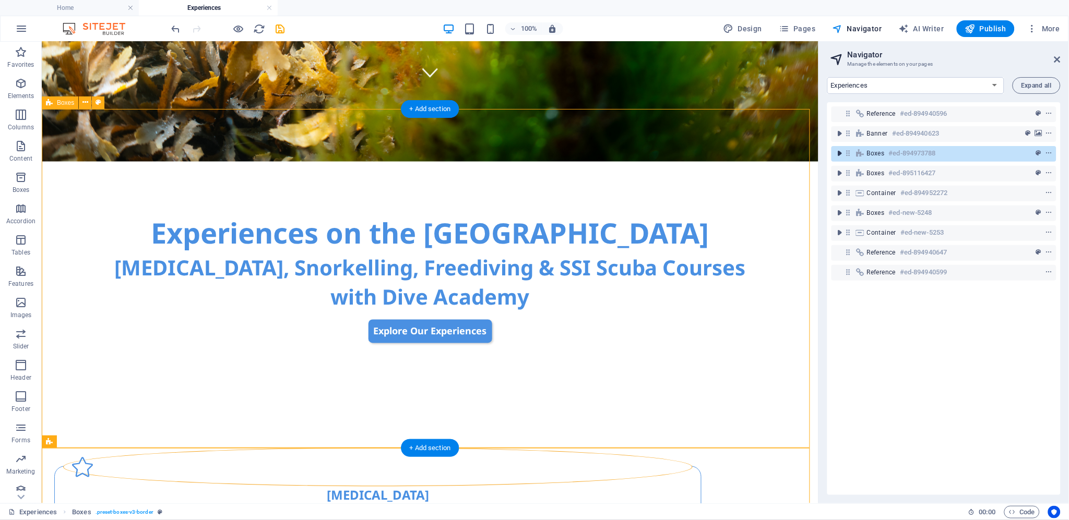
click at [840, 154] on icon "toggle-expand" at bounding box center [839, 153] width 10 height 10
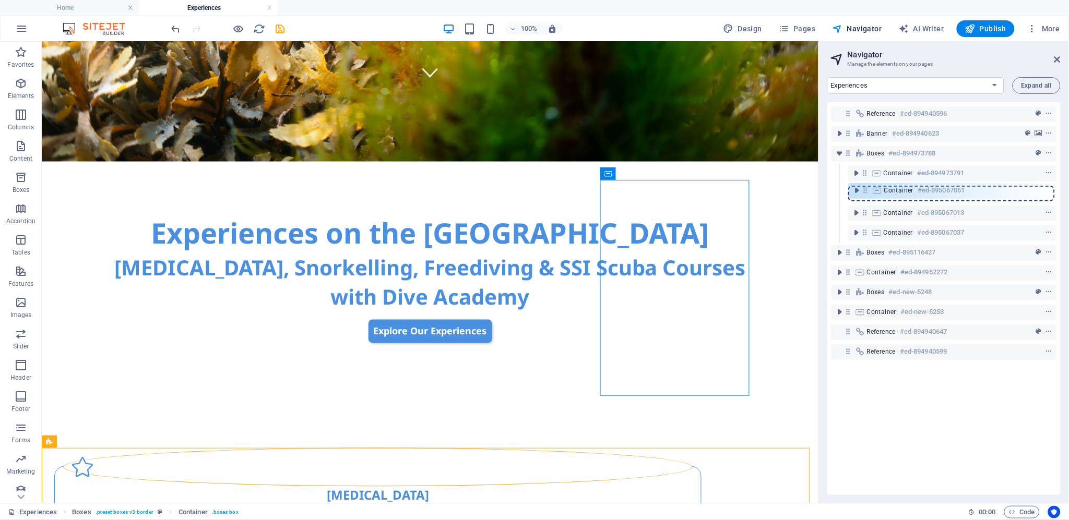
drag, startPoint x: 865, startPoint y: 236, endPoint x: 865, endPoint y: 190, distance: 45.4
click at [865, 190] on div "Reference #ed-894940596 Banner #ed-894940623 Boxes #ed-894973788 Container #ed-…" at bounding box center [943, 298] width 233 height 393
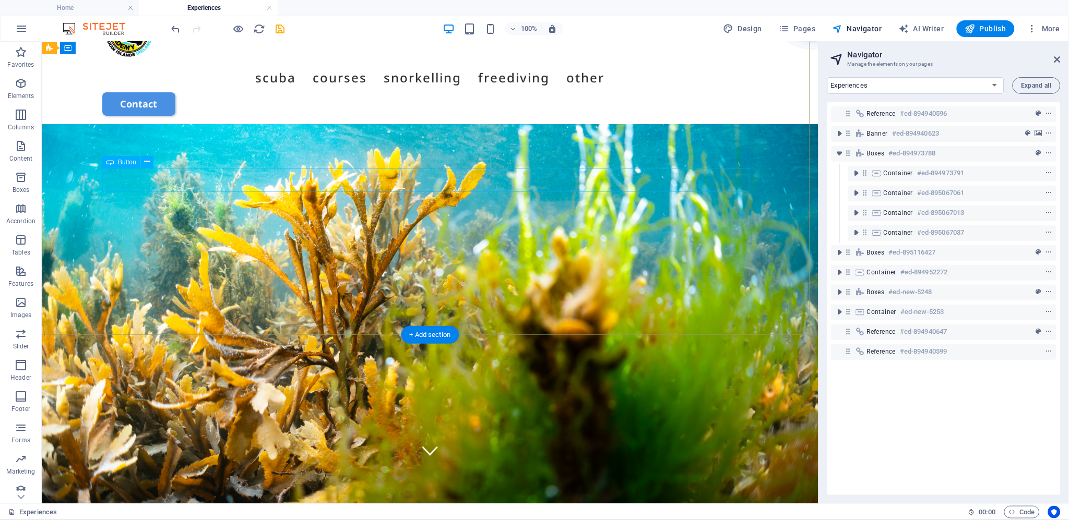
scroll to position [290, 0]
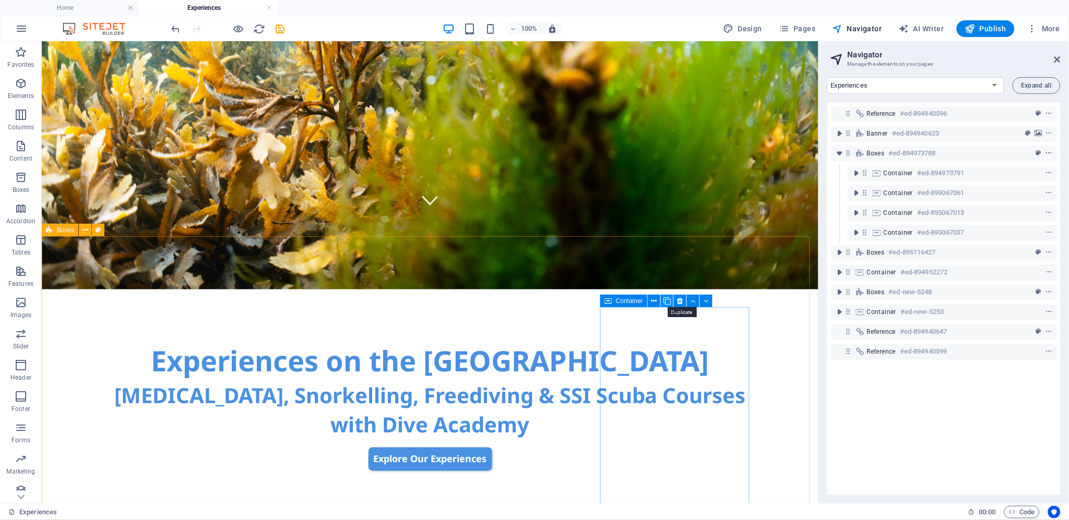
click at [670, 302] on icon at bounding box center [666, 301] width 7 height 11
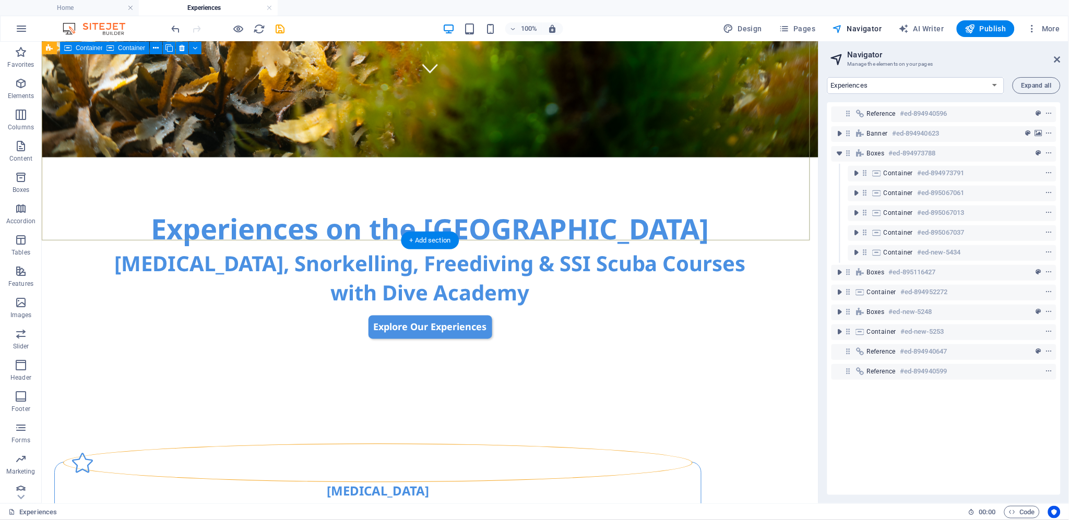
scroll to position [285, 0]
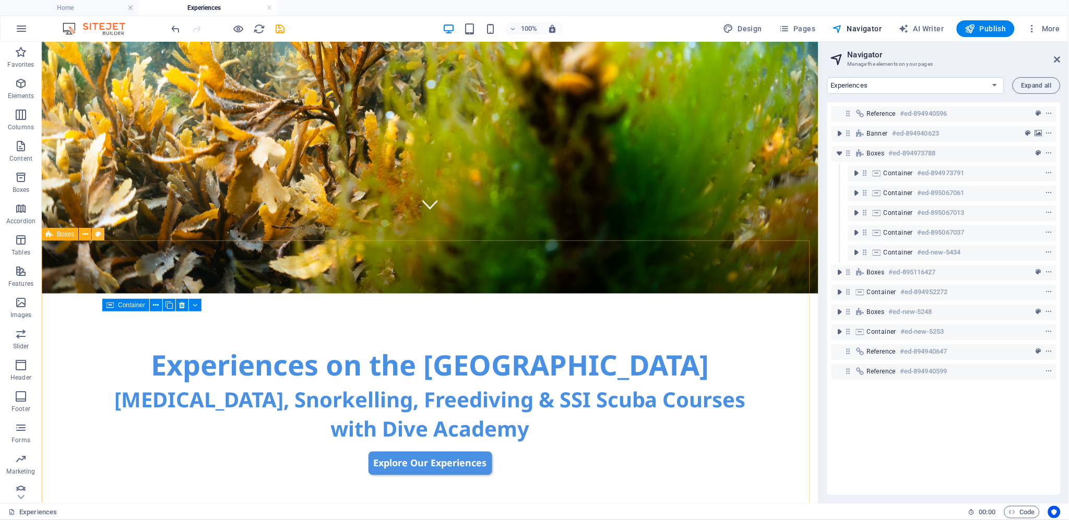
click at [98, 236] on icon at bounding box center [99, 234] width 6 height 11
select select "rem"
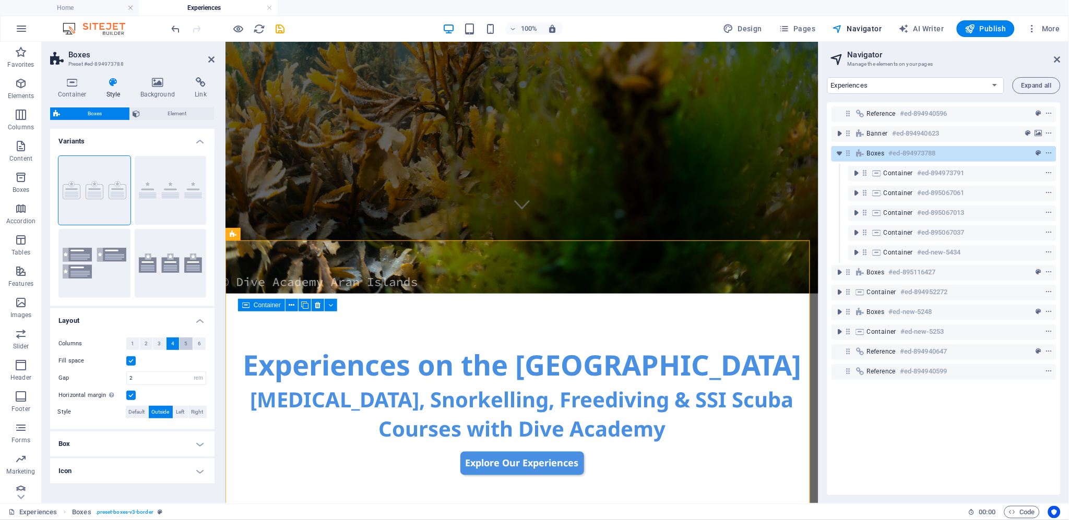
click at [184, 343] on span "5" at bounding box center [185, 344] width 3 height 13
click at [1057, 58] on icon at bounding box center [1057, 59] width 6 height 8
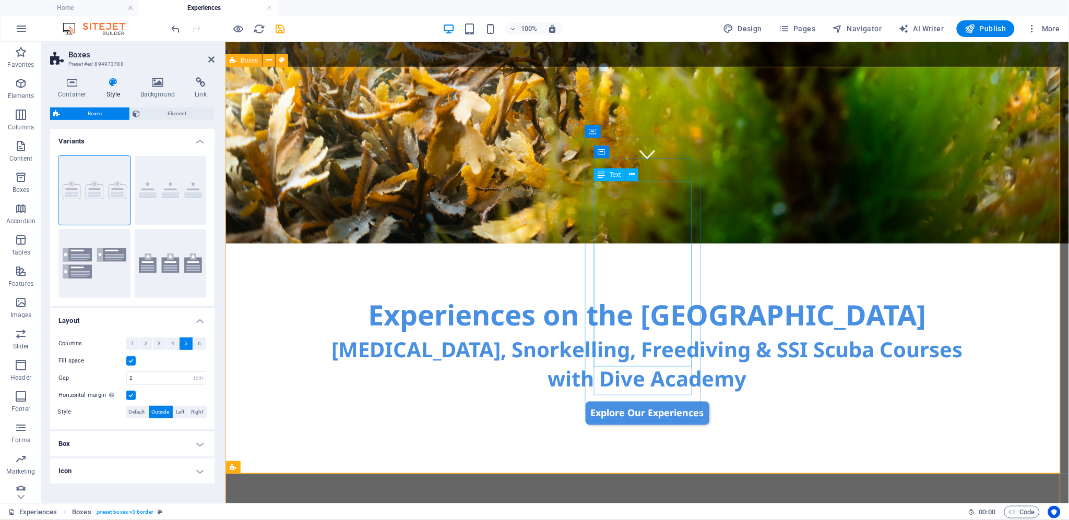
scroll to position [460, 0]
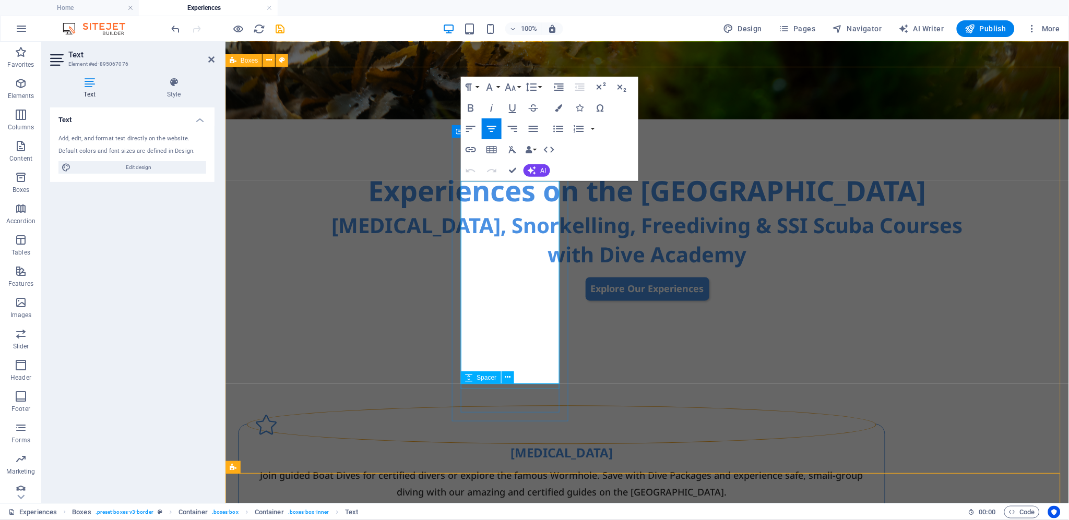
drag, startPoint x: 470, startPoint y: 185, endPoint x: 557, endPoint y: 384, distance: 216.4
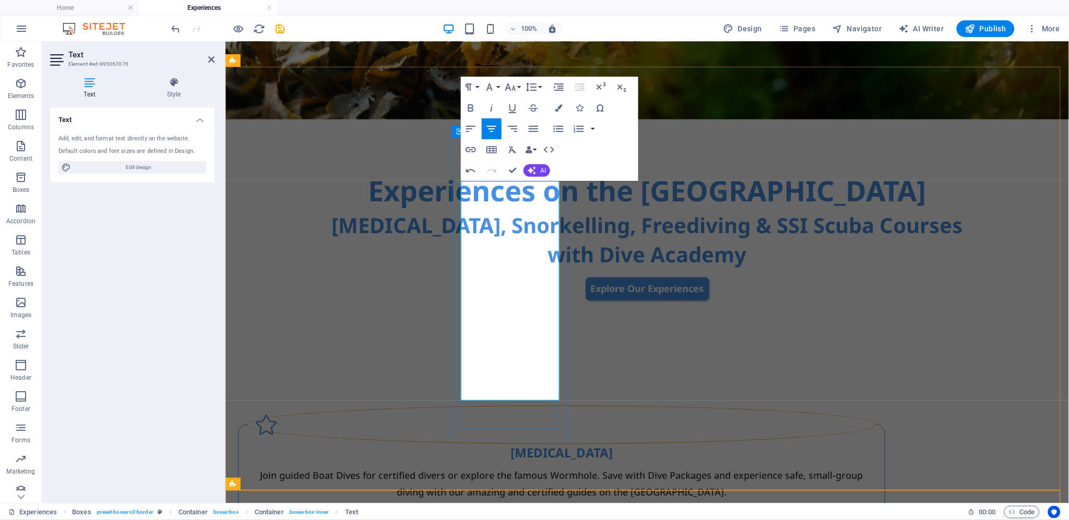
drag, startPoint x: 470, startPoint y: 184, endPoint x: 553, endPoint y: 362, distance: 196.4
click at [510, 150] on icon "button" at bounding box center [513, 149] width 8 height 7
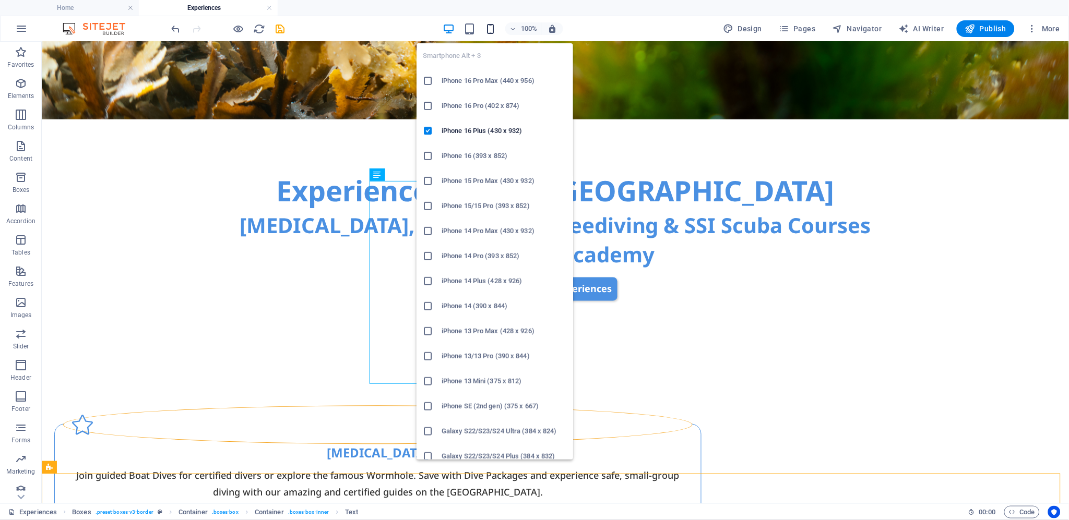
click at [492, 28] on icon "button" at bounding box center [490, 29] width 12 height 12
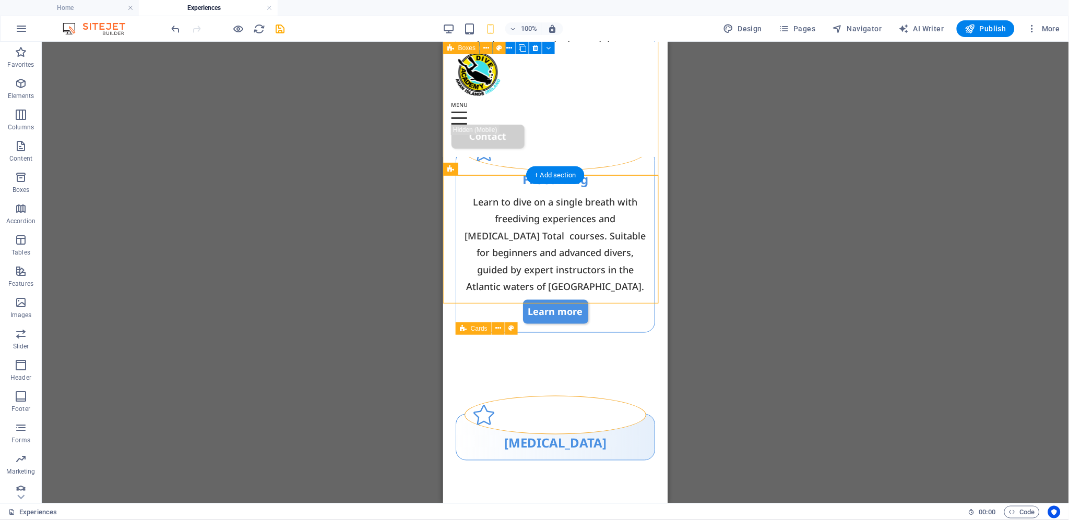
scroll to position [1503, 0]
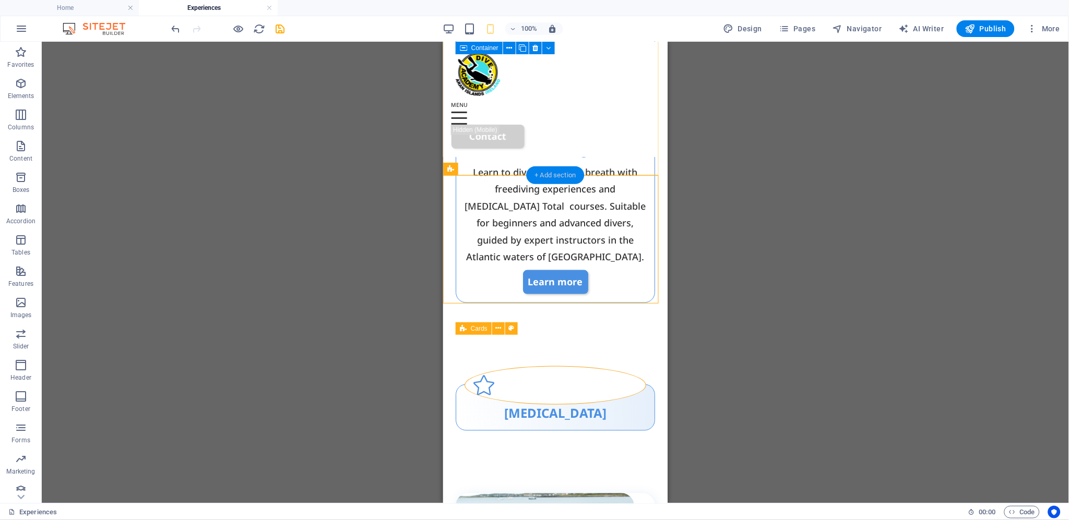
click at [568, 171] on div "+ Add section" at bounding box center [556, 175] width 58 height 18
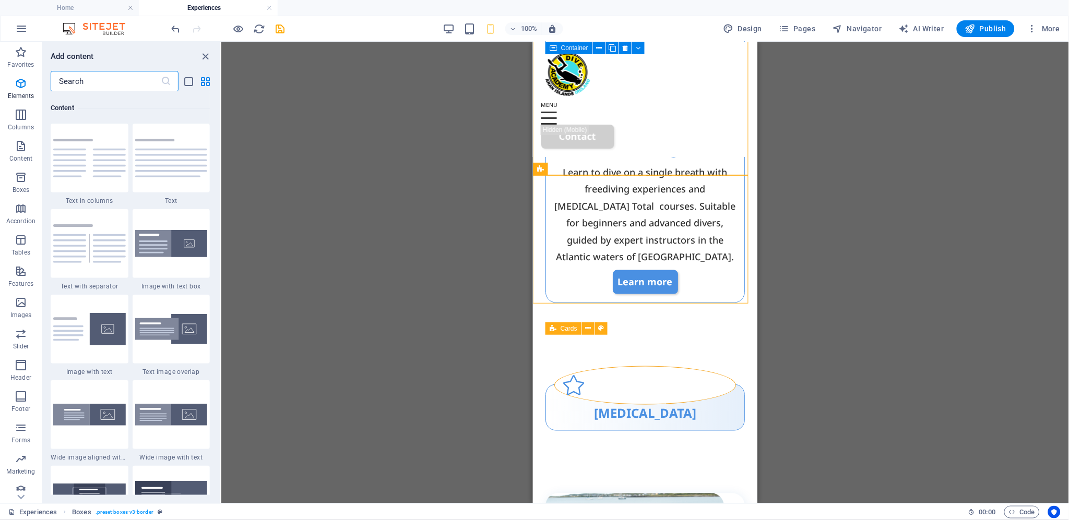
scroll to position [1825, 0]
click at [21, 85] on icon "button" at bounding box center [21, 83] width 13 height 13
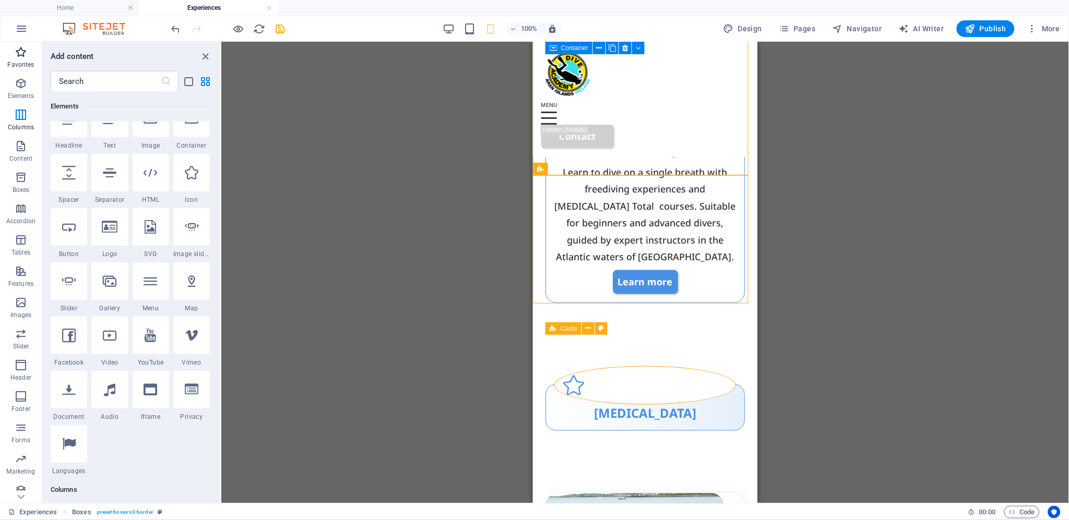
scroll to position [111, 0]
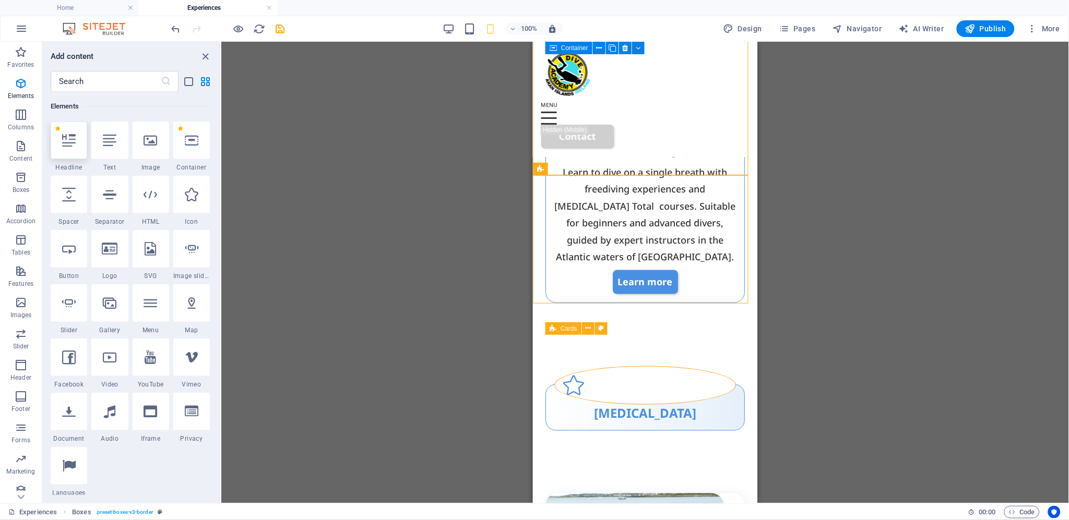
click at [75, 142] on icon at bounding box center [69, 141] width 14 height 14
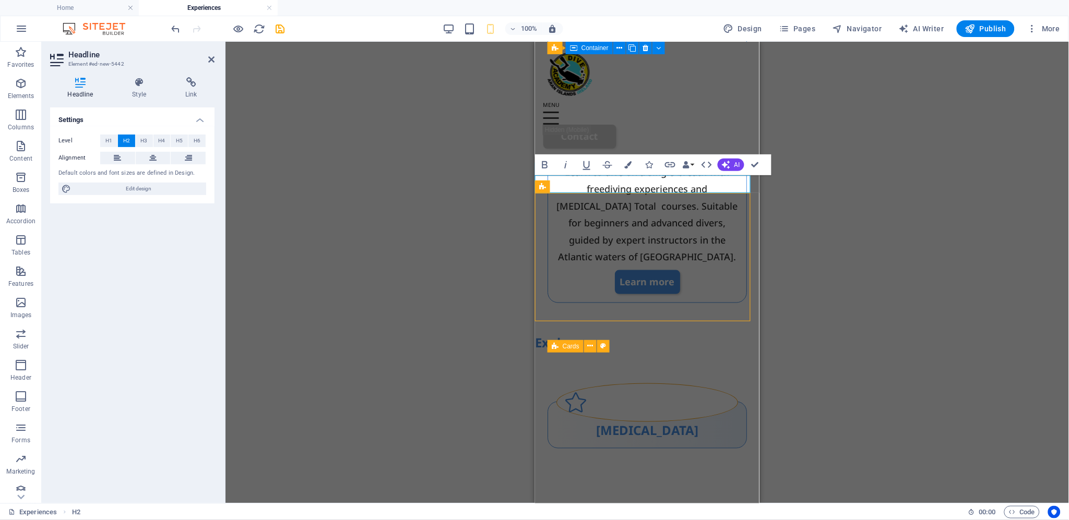
click at [827, 165] on div "H1 Banner Banner Container H2 Reference Spacer Button Container H1 Separator Sp…" at bounding box center [646, 273] width 843 height 462
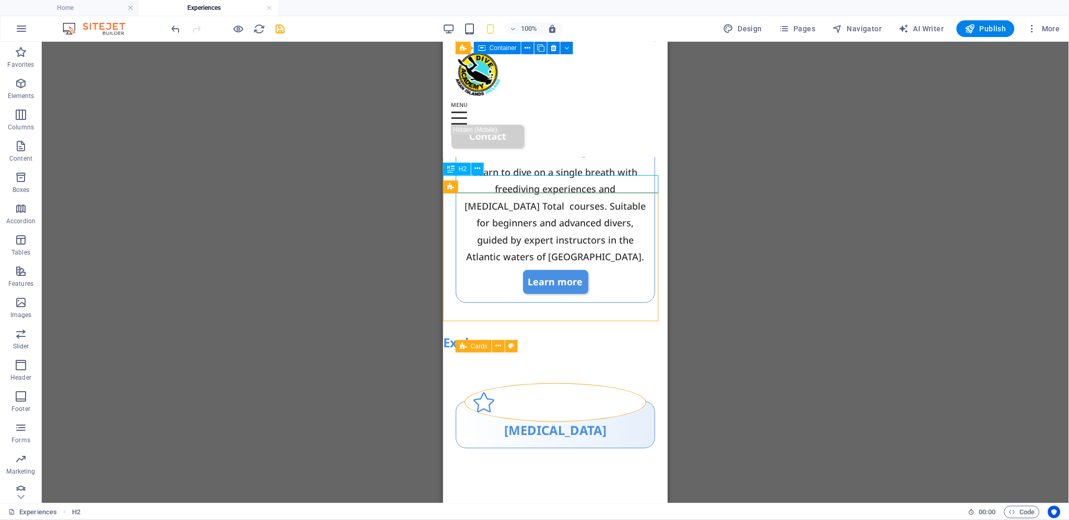
click at [486, 334] on div "Explore" at bounding box center [555, 343] width 224 height 18
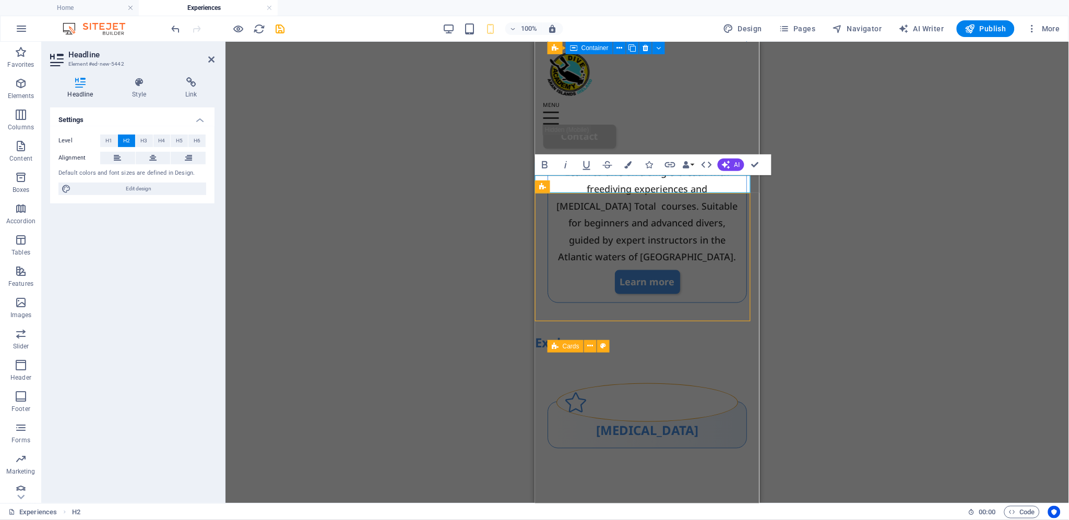
click at [627, 334] on h2 "Explore" at bounding box center [646, 343] width 224 height 18
drag, startPoint x: 711, startPoint y: 181, endPoint x: 522, endPoint y: 183, distance: 189.4
click at [136, 81] on icon at bounding box center [139, 82] width 49 height 10
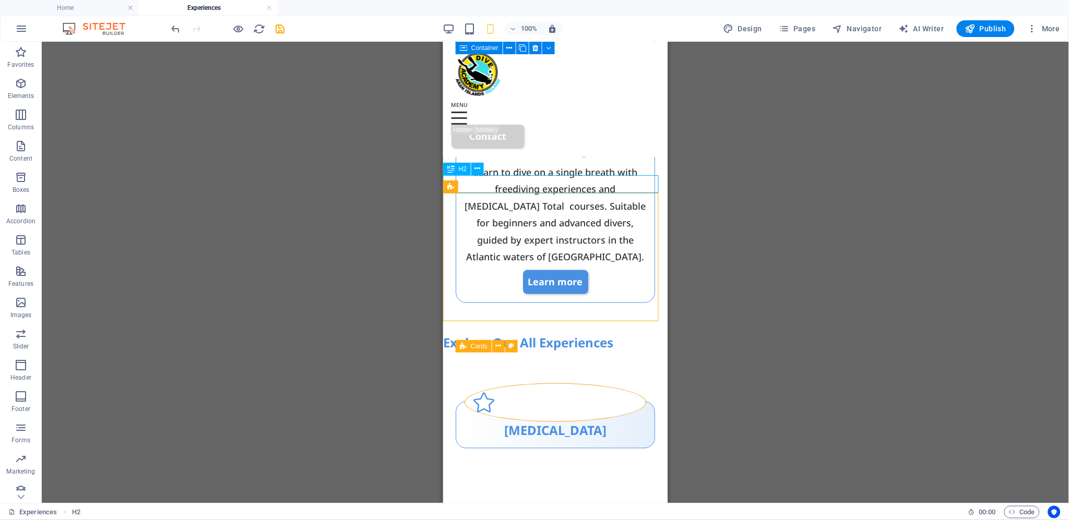
click at [472, 334] on div "Explore Our All Experiences" at bounding box center [555, 343] width 224 height 18
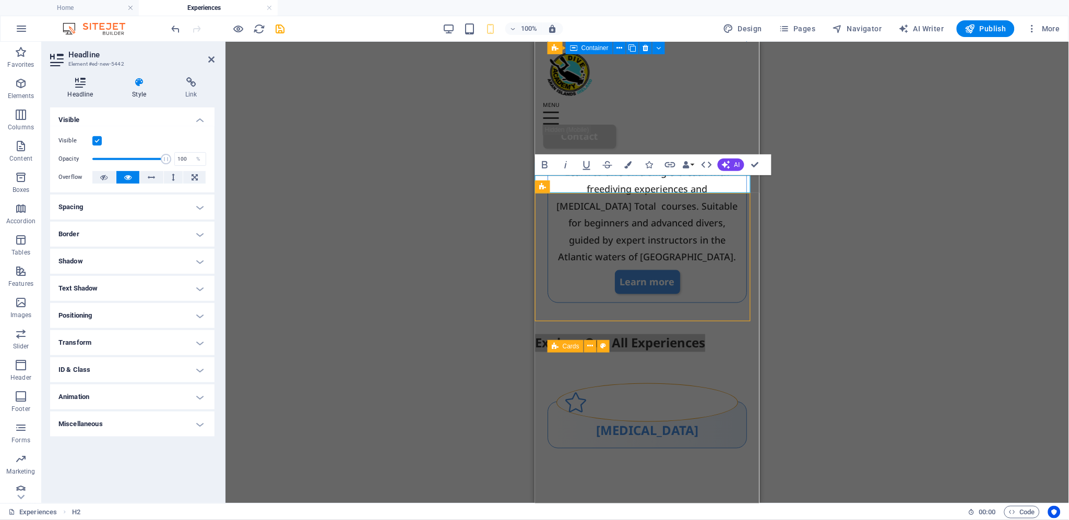
click at [79, 86] on icon at bounding box center [80, 82] width 61 height 10
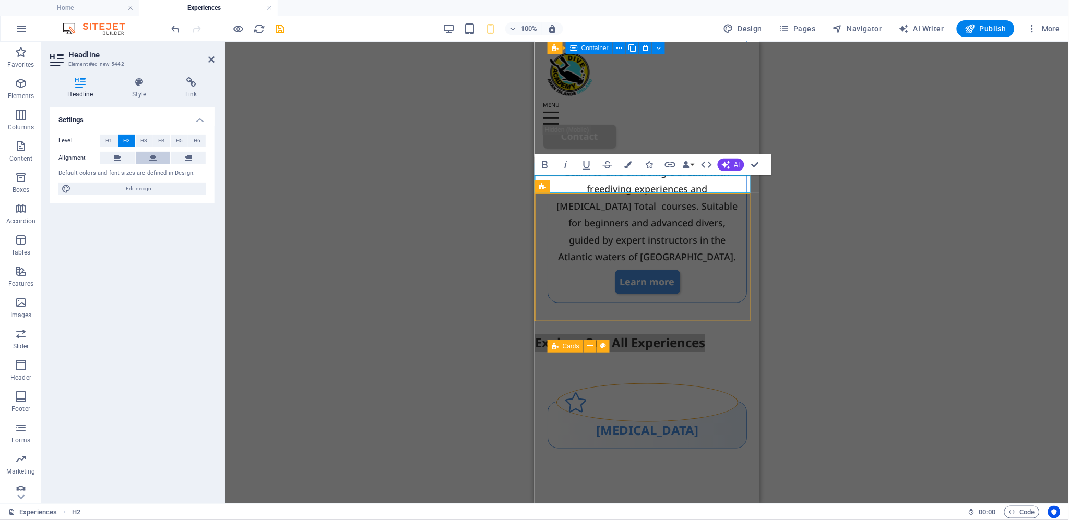
click at [151, 153] on icon at bounding box center [152, 158] width 7 height 13
click at [139, 82] on icon at bounding box center [139, 82] width 49 height 10
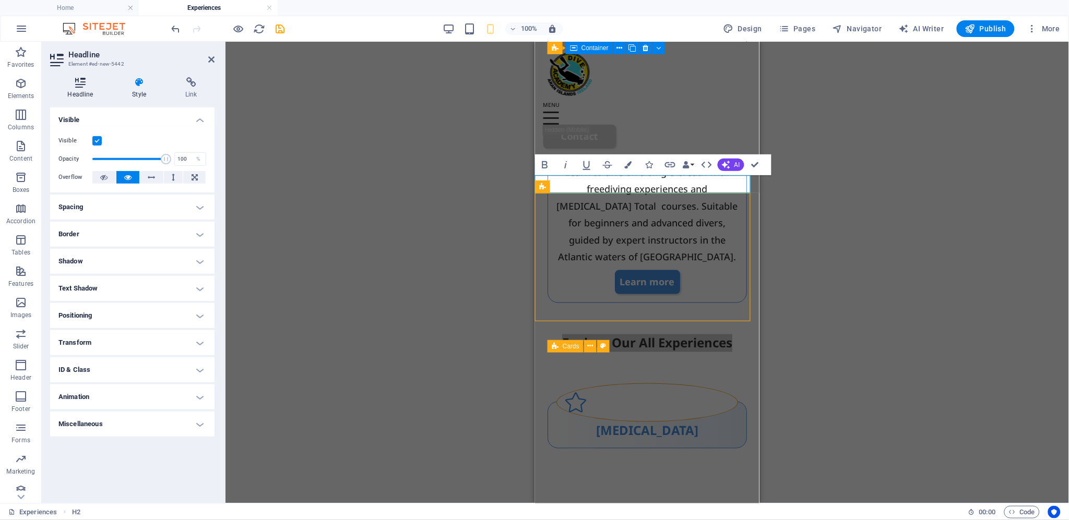
click at [81, 85] on icon at bounding box center [80, 82] width 61 height 10
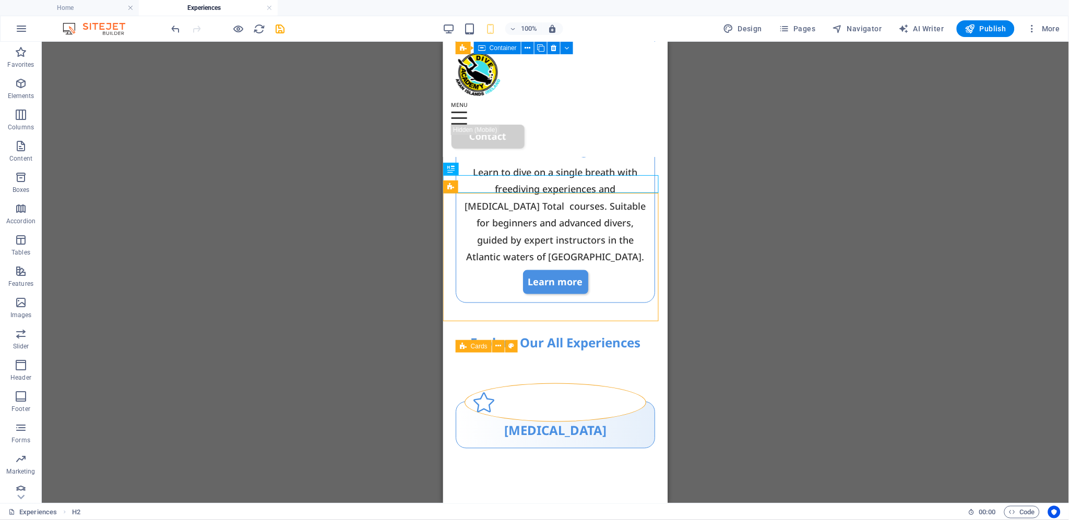
click at [173, 247] on div "H1 Banner Banner Container H2 Reference Spacer Button Container H1 Separator Sp…" at bounding box center [555, 273] width 1027 height 462
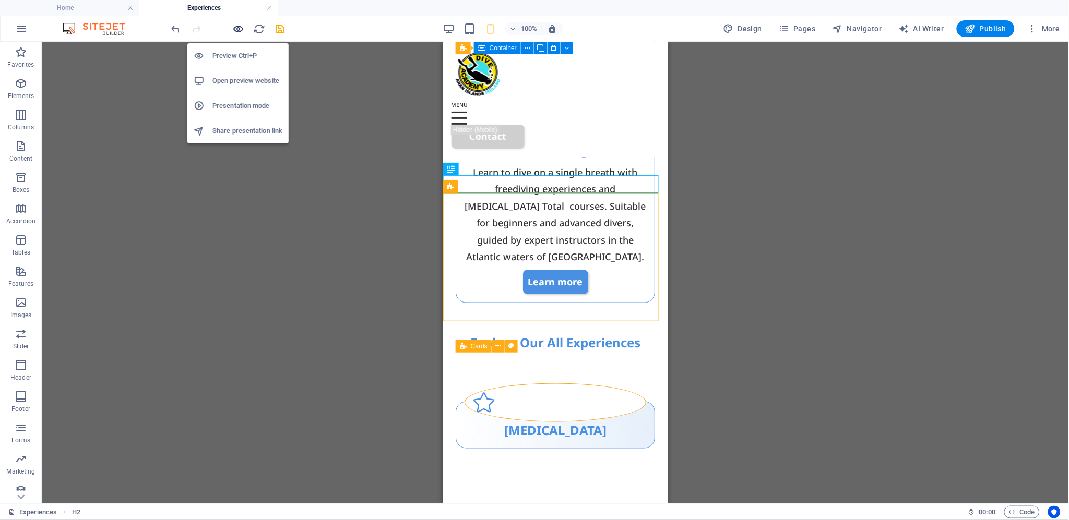
click at [238, 29] on icon "button" at bounding box center [239, 29] width 12 height 12
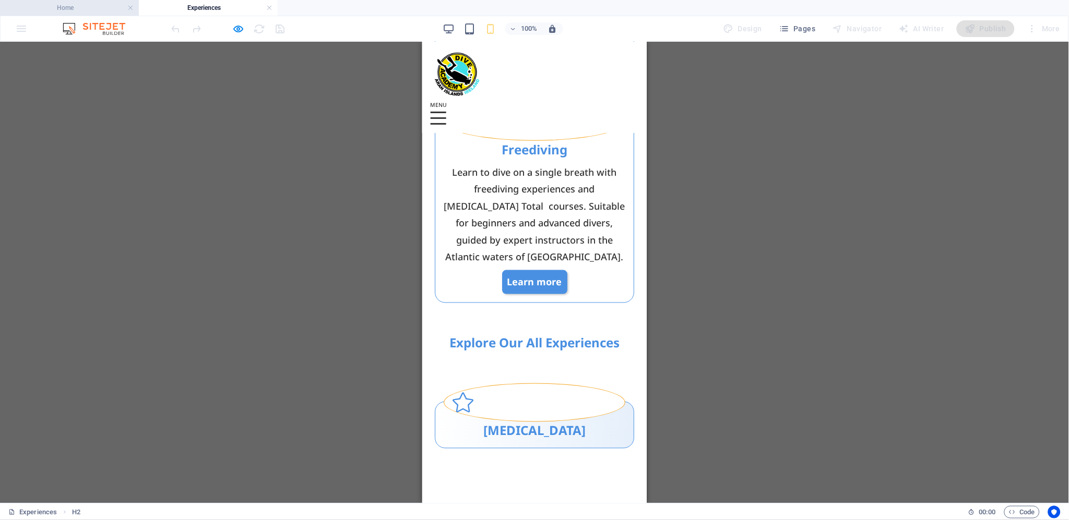
click at [90, 7] on h4 "Home" at bounding box center [69, 7] width 139 height 11
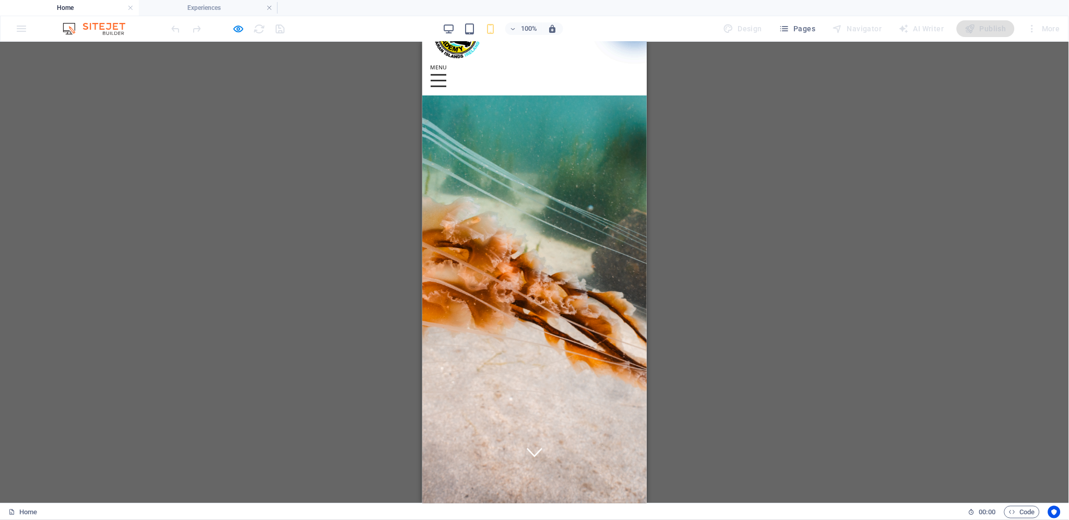
scroll to position [0, 0]
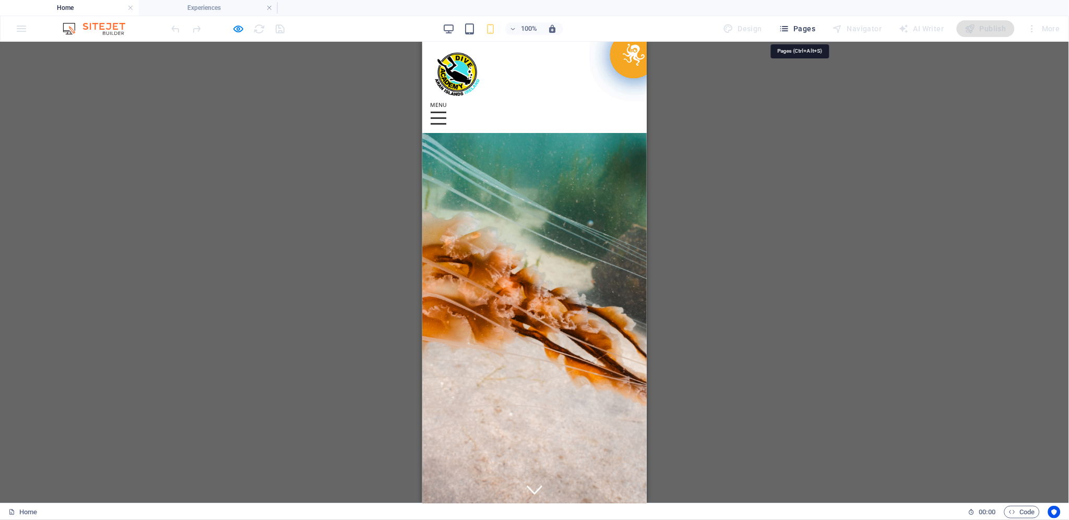
click at [797, 29] on span "Pages" at bounding box center [797, 28] width 37 height 10
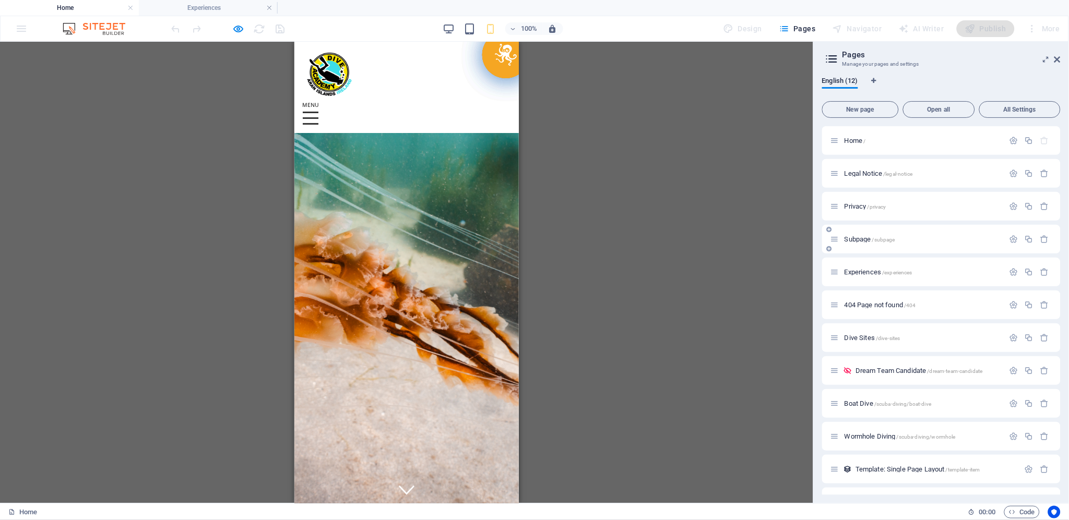
click at [858, 240] on span "Subpage /subpage" at bounding box center [869, 239] width 51 height 8
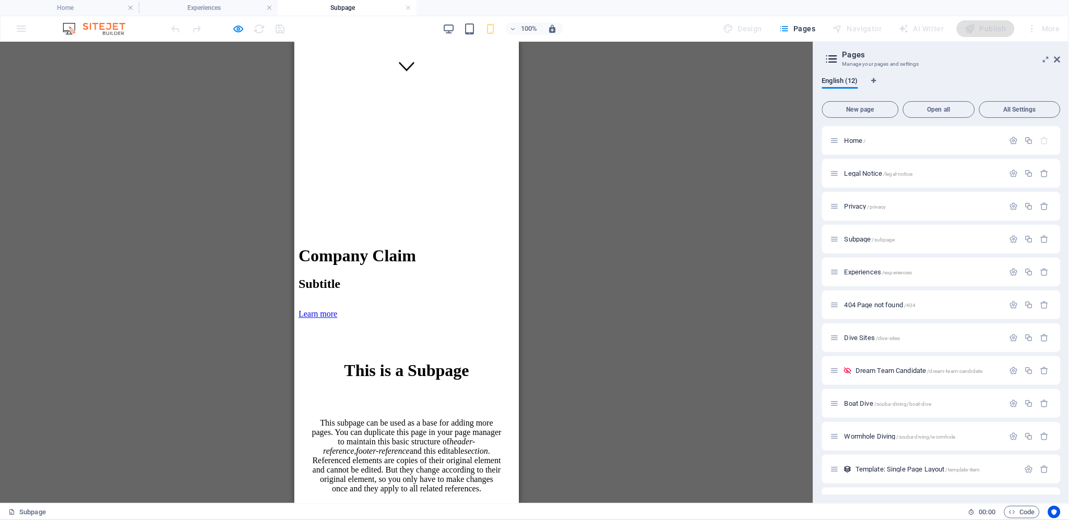
scroll to position [405, 0]
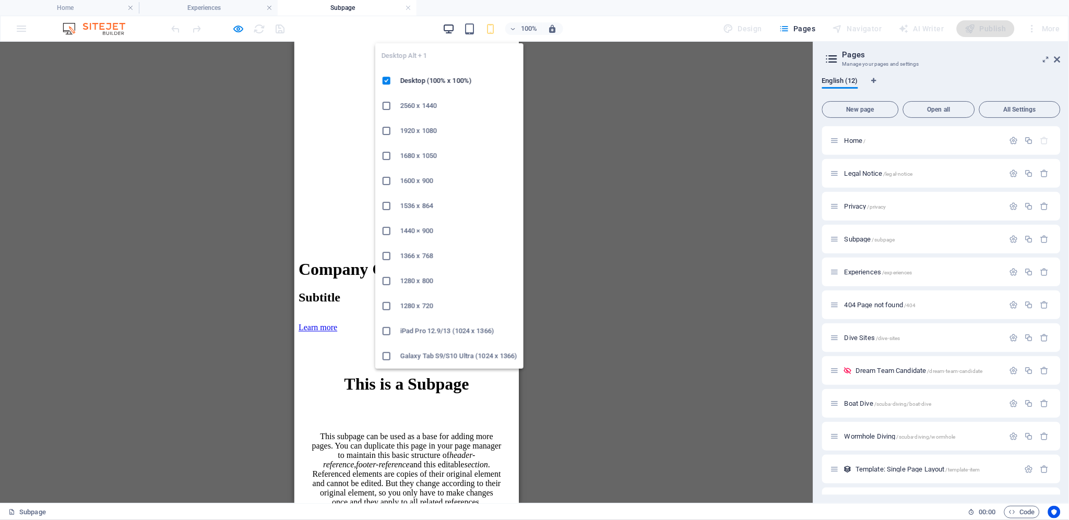
click at [451, 27] on icon "button" at bounding box center [449, 29] width 12 height 12
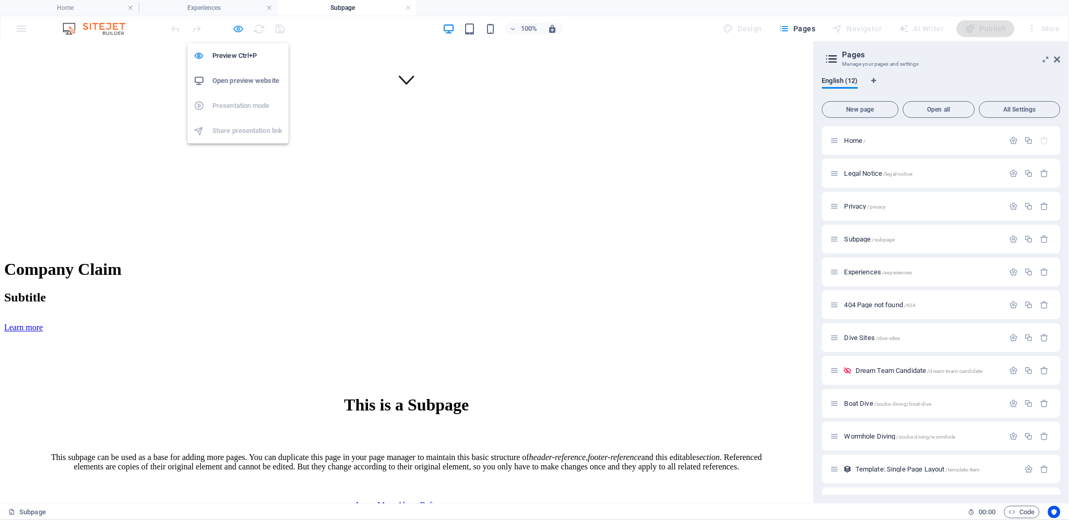
click at [236, 28] on icon "button" at bounding box center [239, 29] width 12 height 12
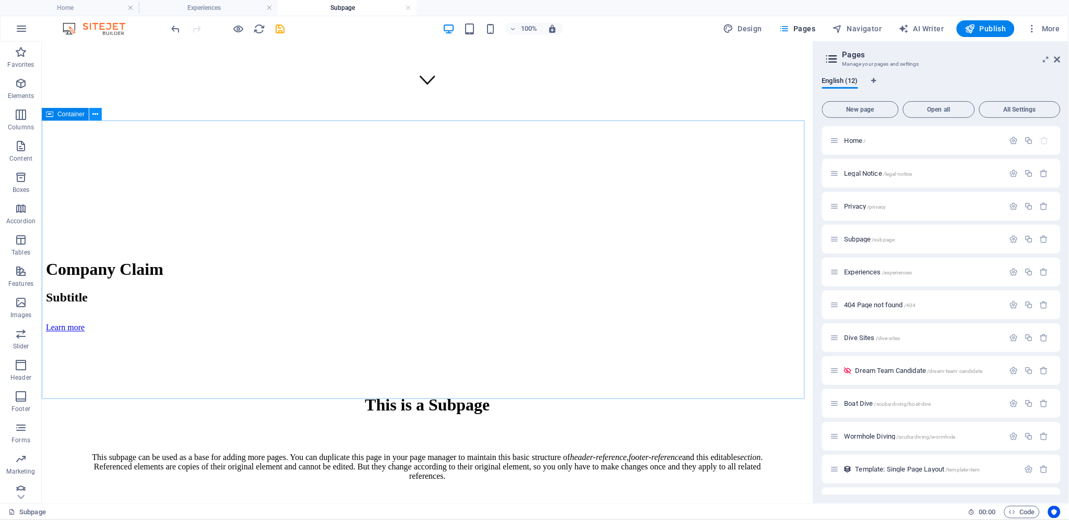
click at [96, 115] on icon at bounding box center [96, 114] width 6 height 11
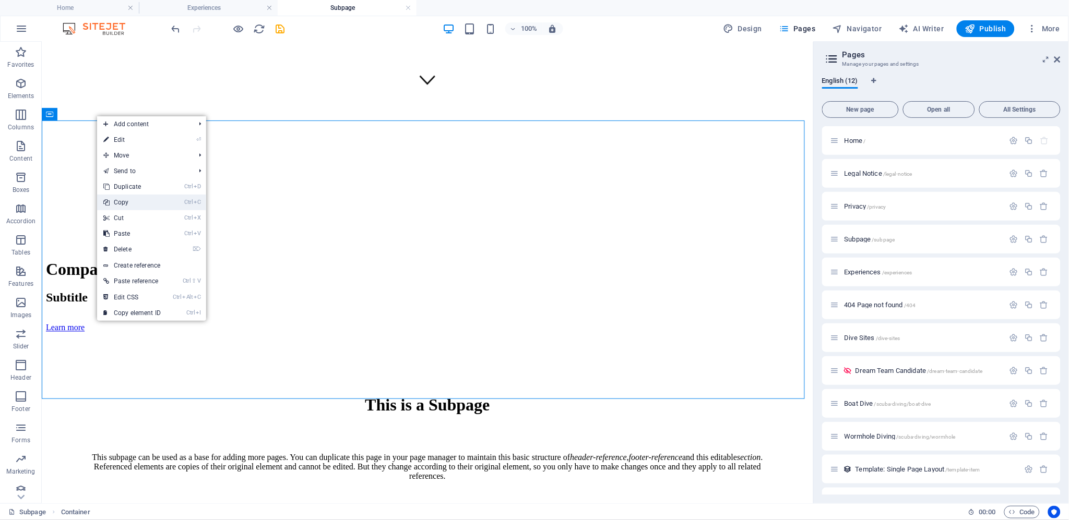
drag, startPoint x: 144, startPoint y: 202, endPoint x: 121, endPoint y: 86, distance: 119.1
click at [144, 202] on link "Ctrl C Copy" at bounding box center [132, 203] width 70 height 16
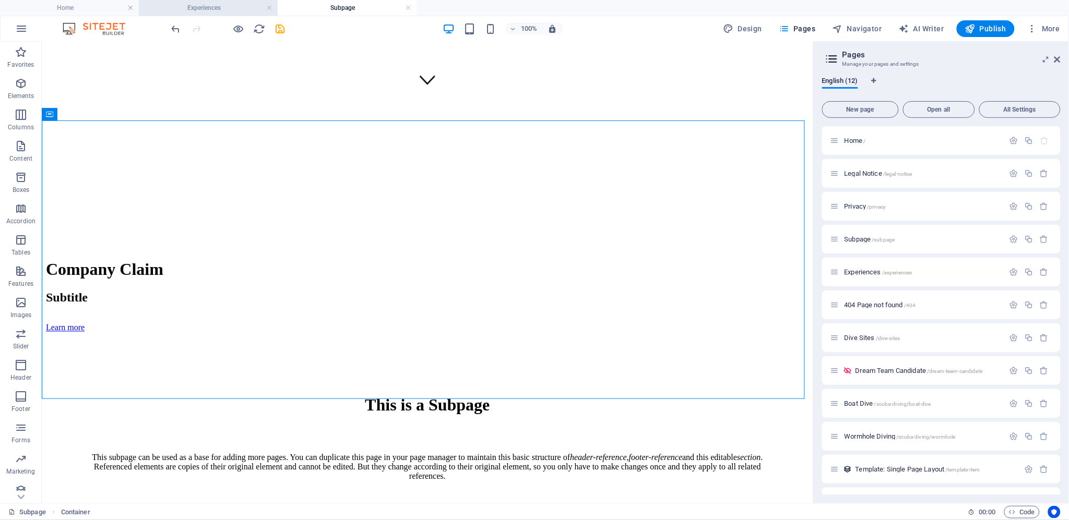
click at [223, 7] on h4 "Experiences" at bounding box center [208, 7] width 139 height 11
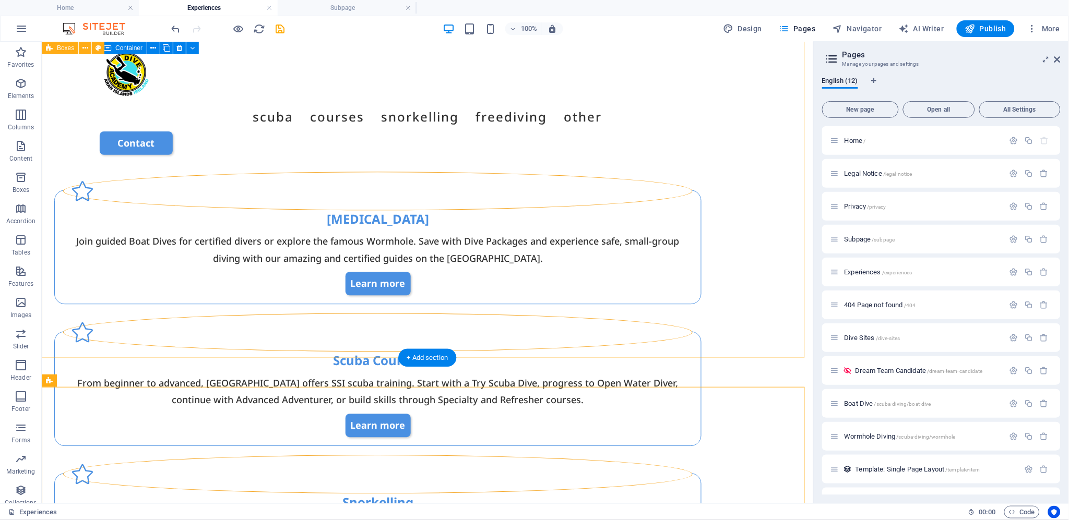
scroll to position [576, 0]
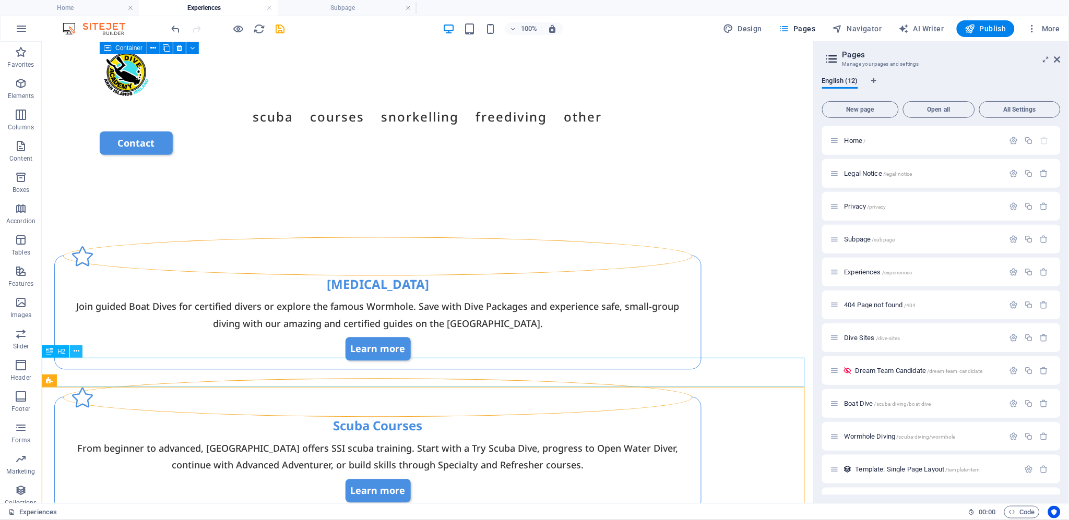
click at [77, 350] on icon at bounding box center [77, 351] width 6 height 11
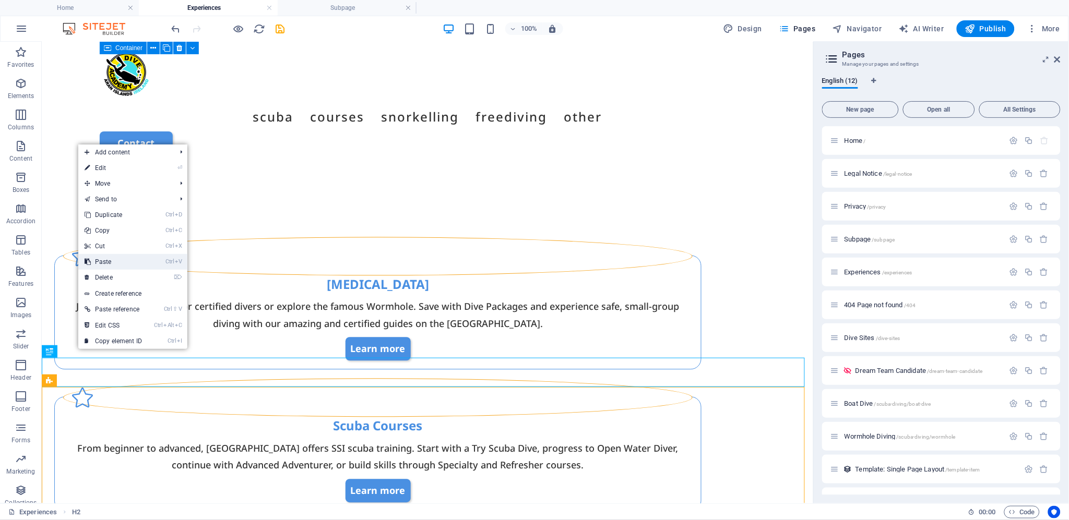
click at [135, 261] on link "Ctrl V Paste" at bounding box center [113, 262] width 70 height 16
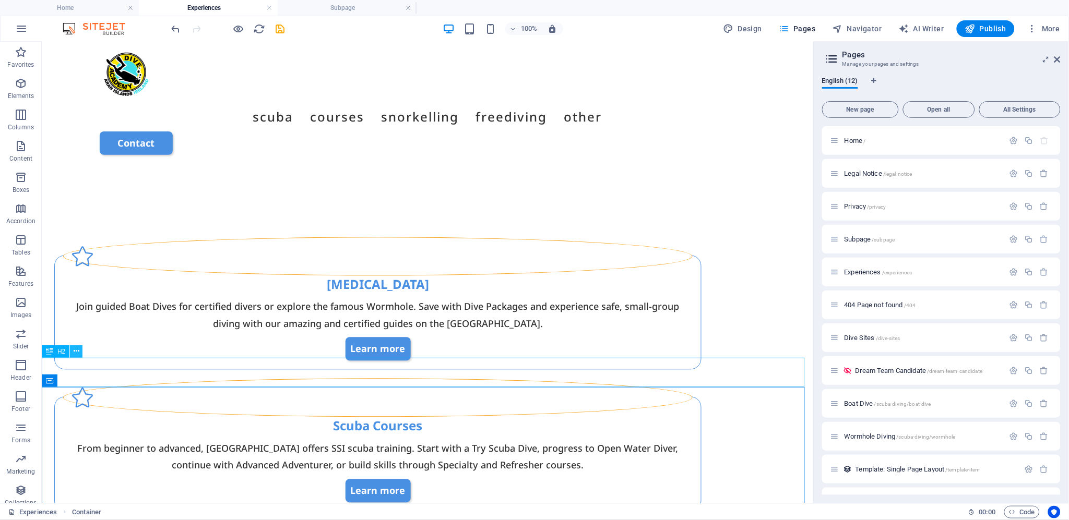
click at [75, 351] on icon at bounding box center [77, 351] width 6 height 11
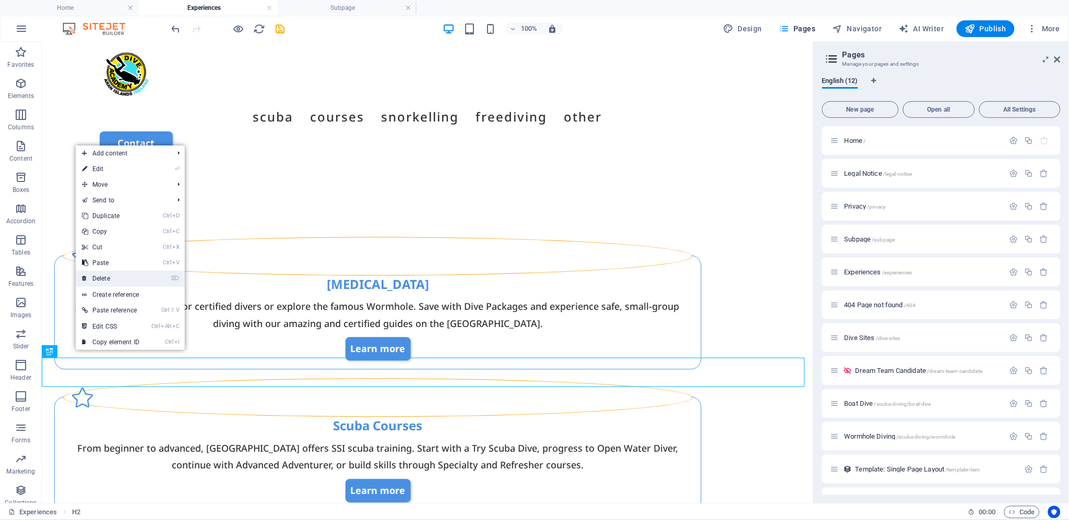
click at [135, 274] on link "⌦ Delete" at bounding box center [111, 279] width 70 height 16
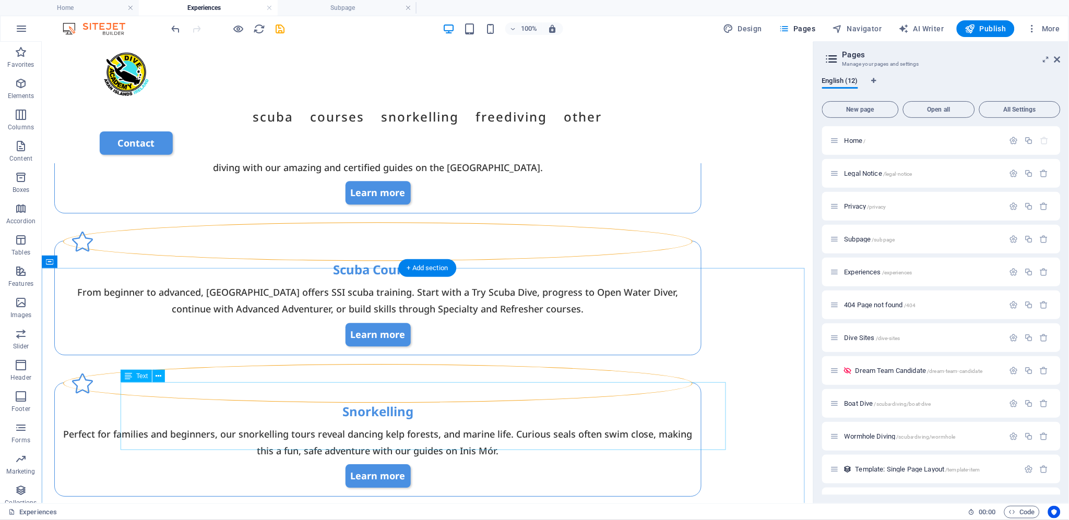
scroll to position [749, 0]
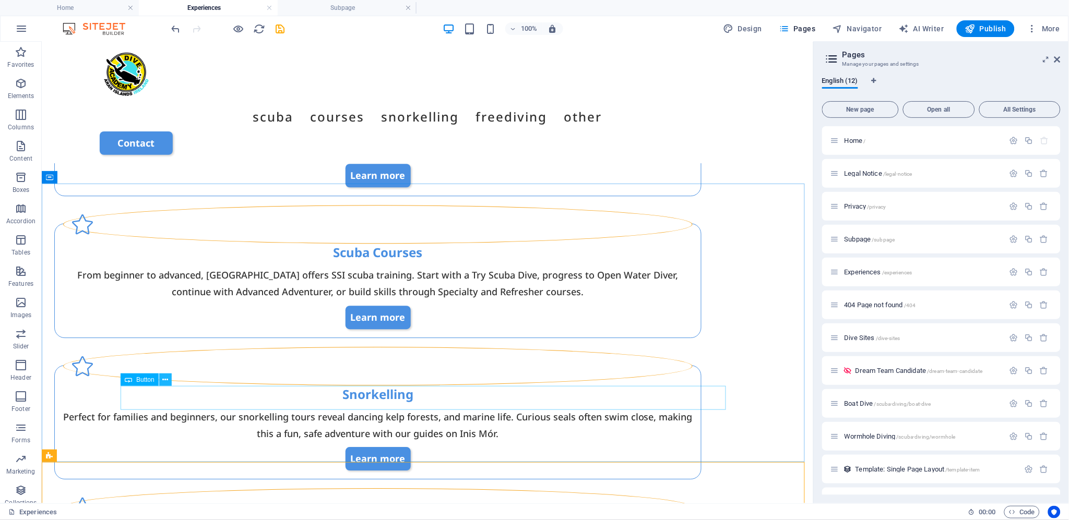
click at [168, 379] on icon at bounding box center [165, 380] width 6 height 11
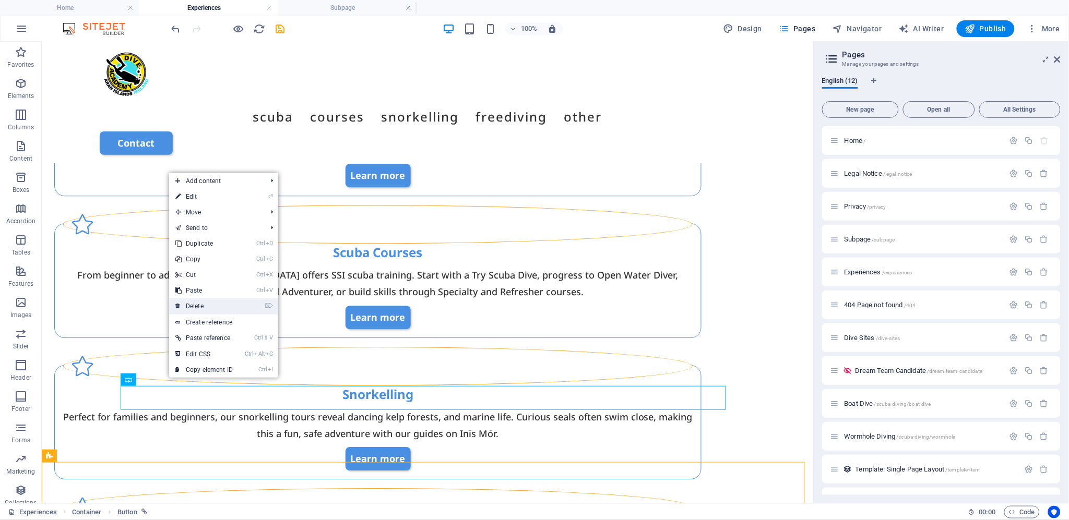
click at [241, 304] on li "⌦ Delete" at bounding box center [223, 307] width 109 height 16
click at [192, 306] on link "⌦ Delete" at bounding box center [204, 307] width 70 height 16
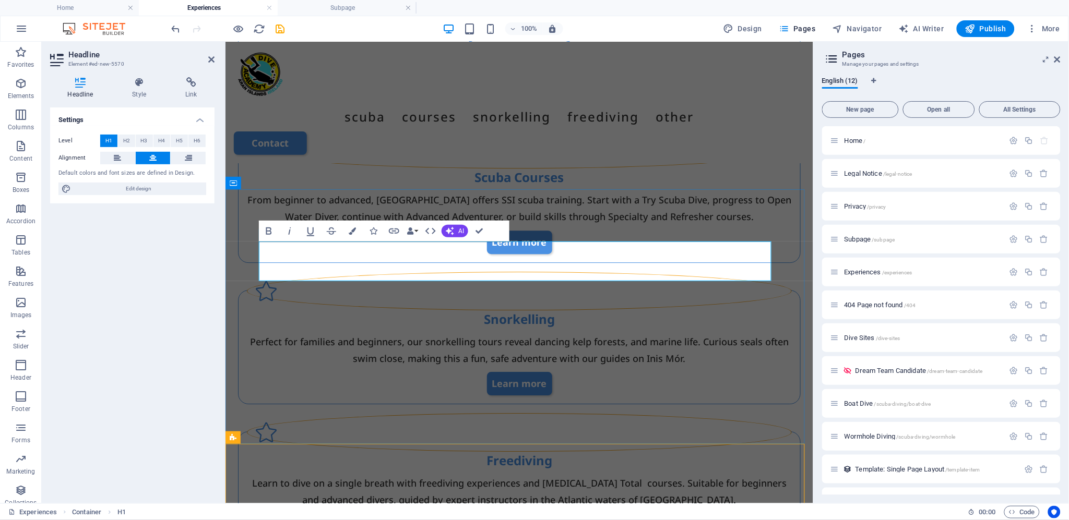
scroll to position [825, 0]
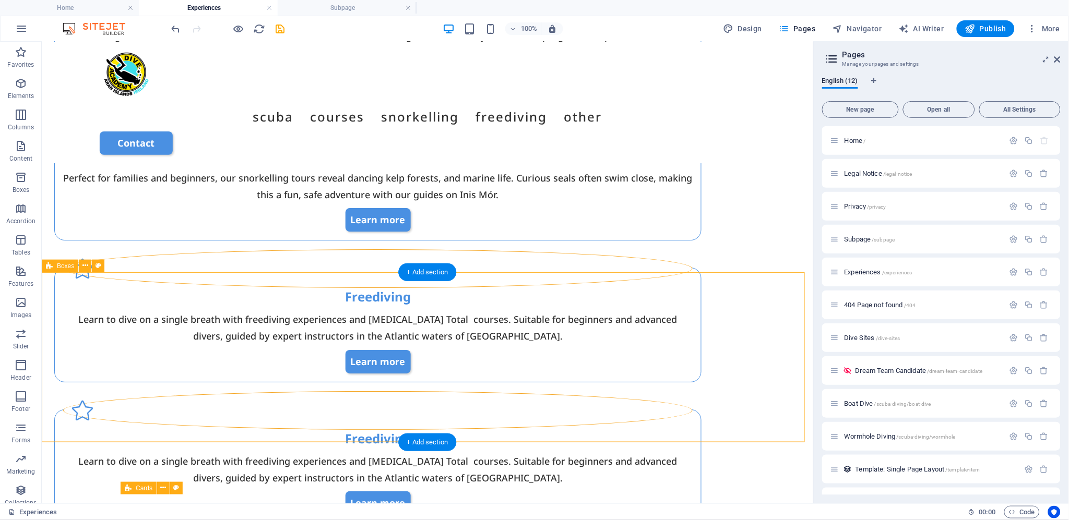
scroll to position [873, 0]
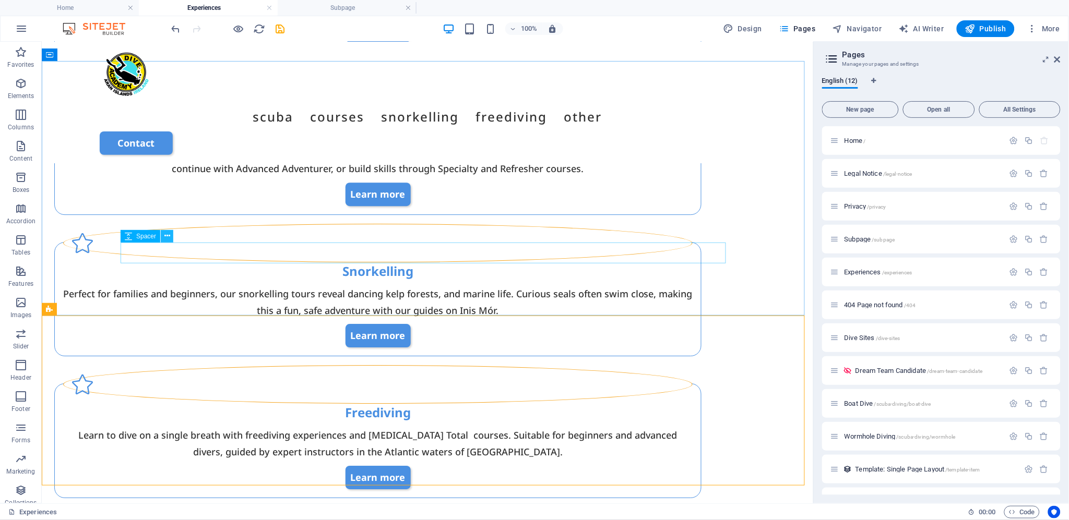
click at [166, 237] on icon at bounding box center [167, 236] width 6 height 11
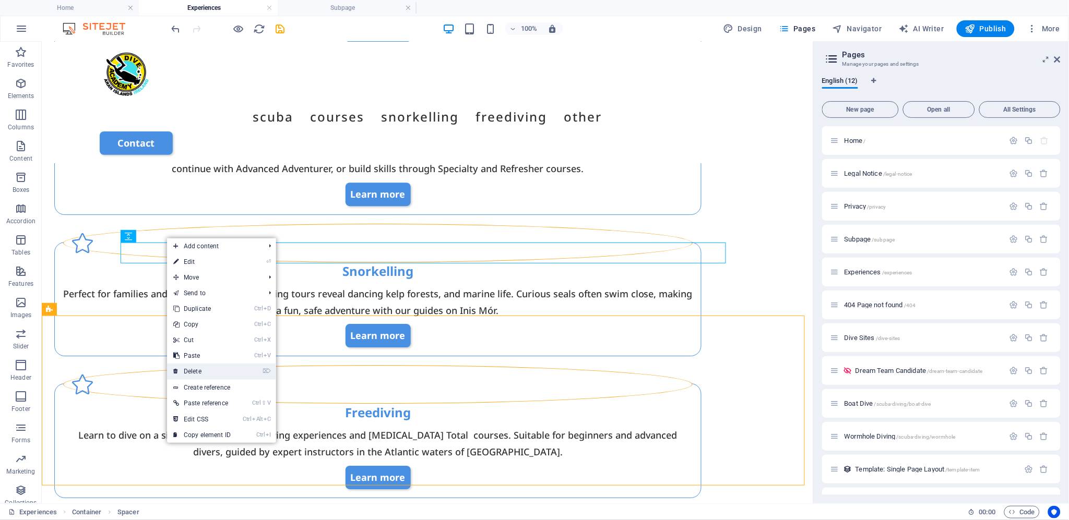
click at [216, 367] on link "⌦ Delete" at bounding box center [202, 372] width 70 height 16
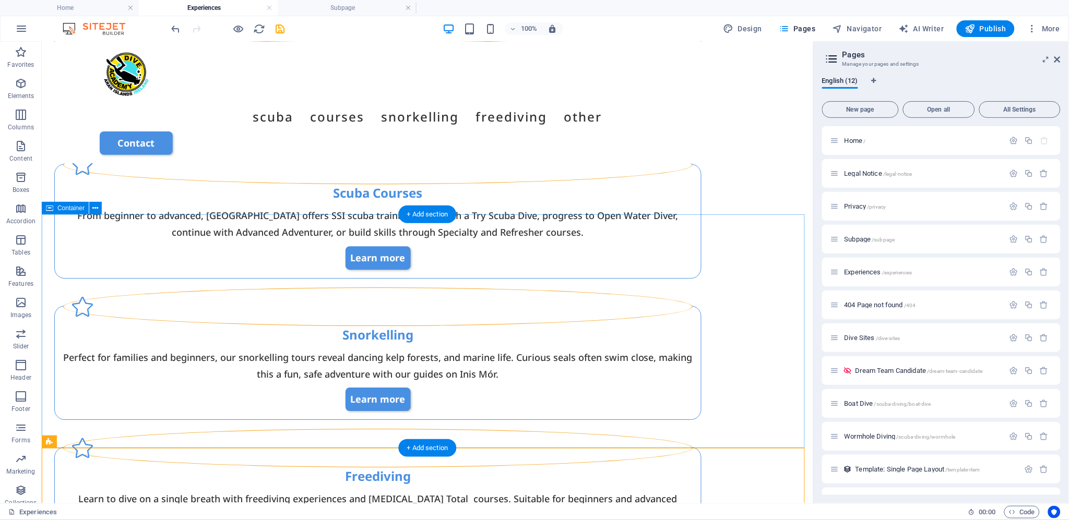
scroll to position [698, 0]
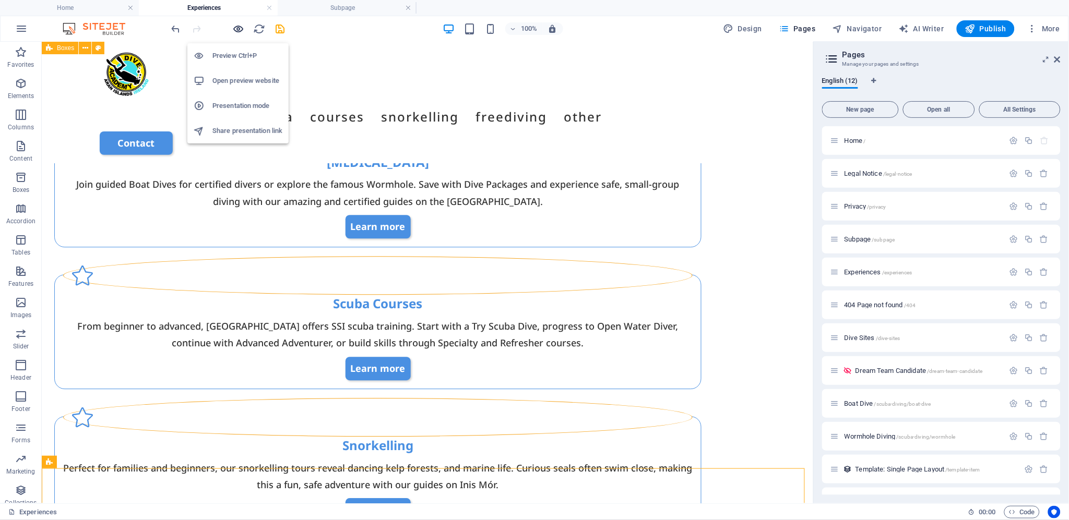
click at [236, 27] on icon "button" at bounding box center [239, 29] width 12 height 12
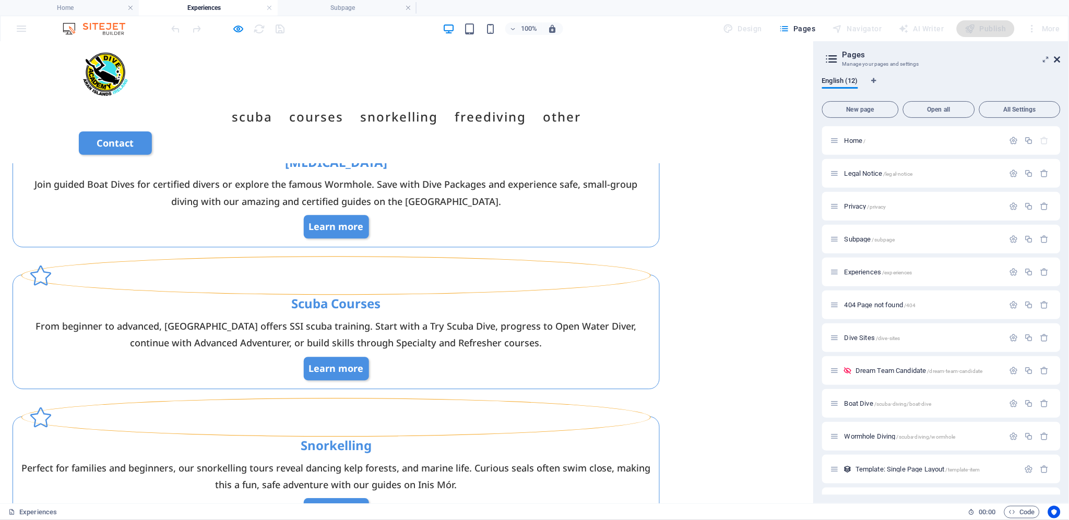
click at [1056, 59] on icon at bounding box center [1057, 59] width 6 height 8
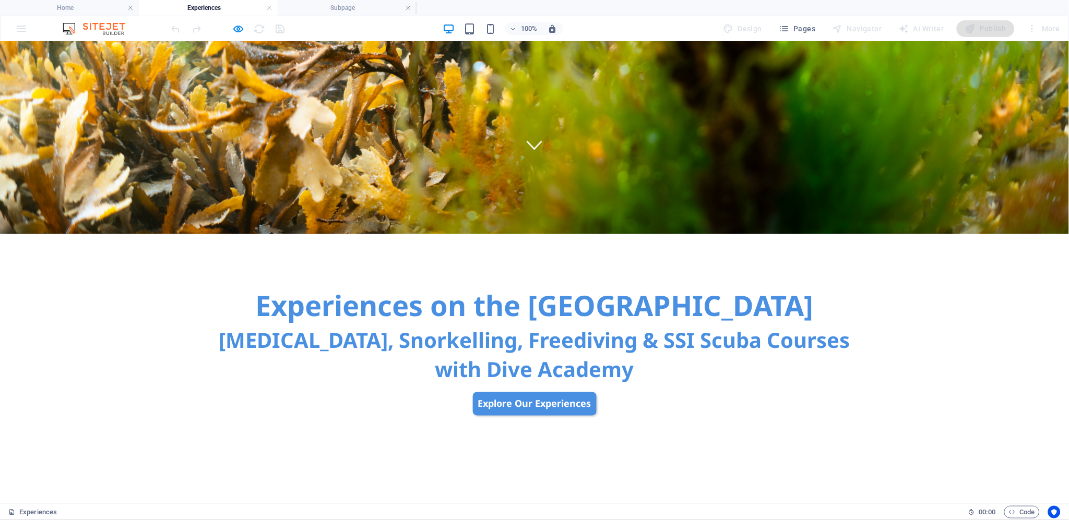
scroll to position [348, 0]
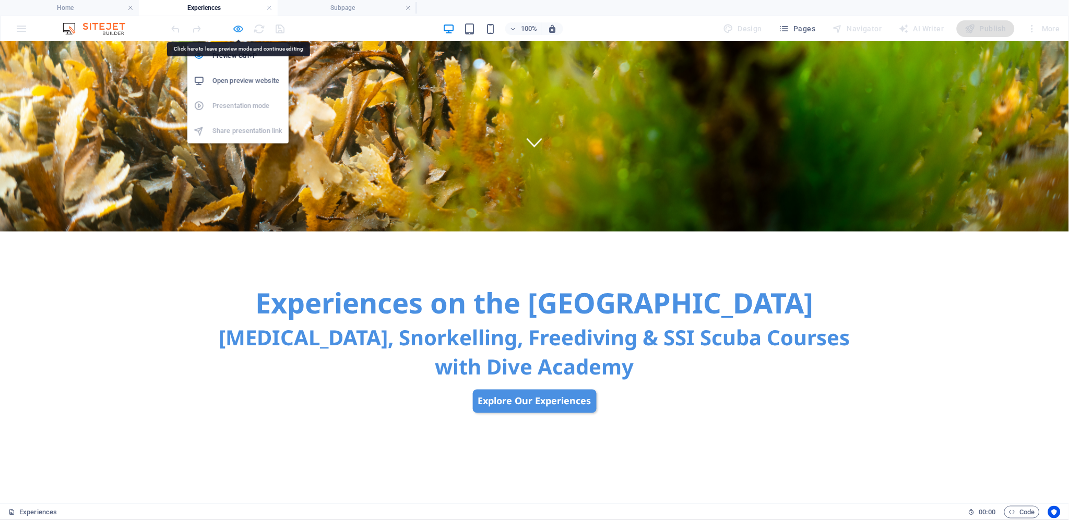
click at [238, 25] on icon "button" at bounding box center [239, 29] width 12 height 12
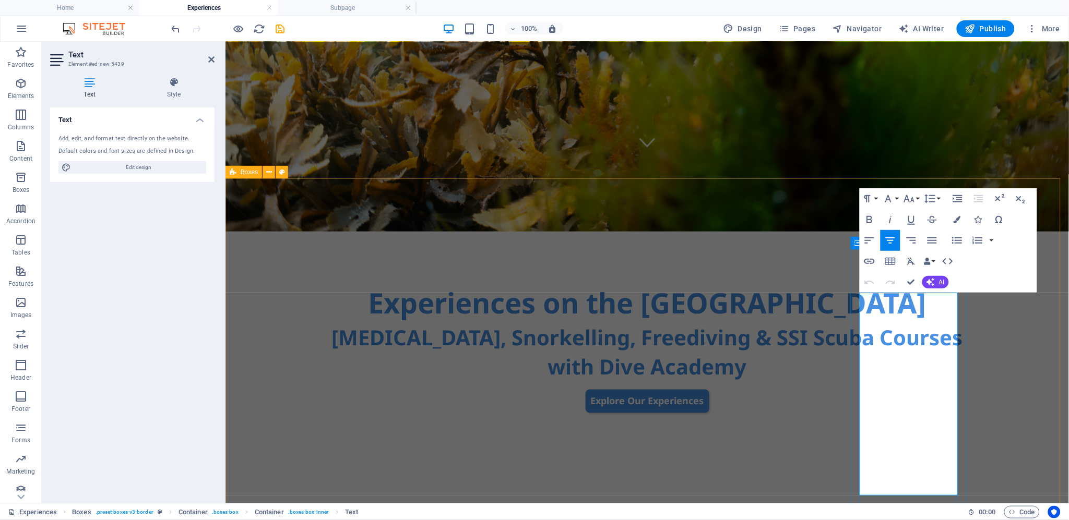
drag, startPoint x: 867, startPoint y: 299, endPoint x: 926, endPoint y: 486, distance: 196.9
drag, startPoint x: 868, startPoint y: 299, endPoint x: 954, endPoint y: 487, distance: 207.8
click at [907, 258] on icon "button" at bounding box center [911, 261] width 13 height 13
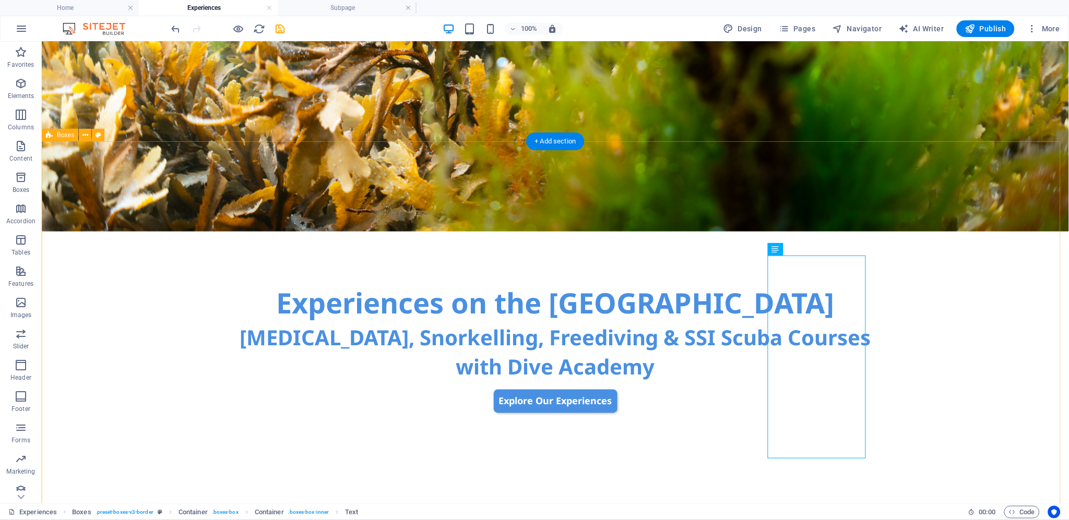
scroll to position [463, 0]
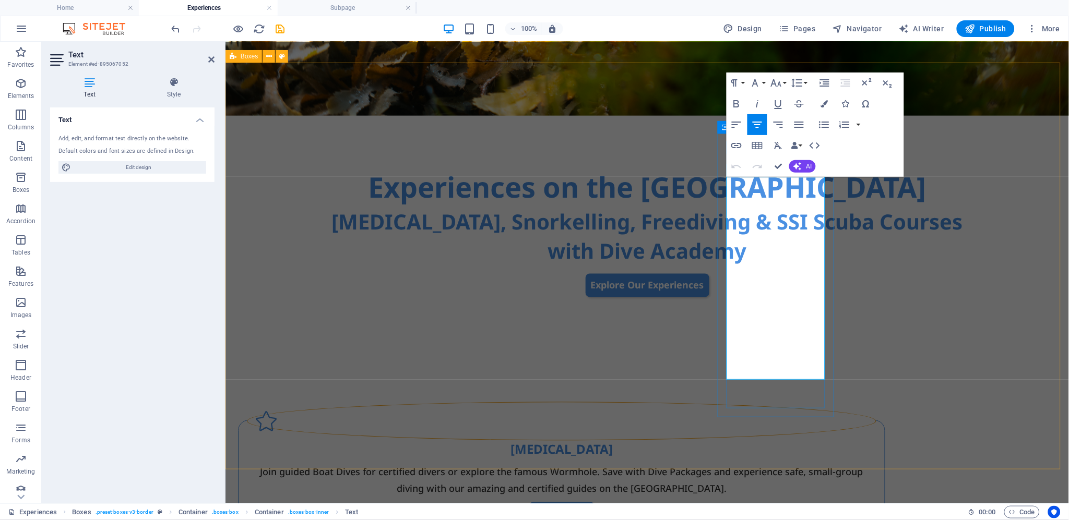
click at [738, 165] on icon "button" at bounding box center [736, 166] width 13 height 13
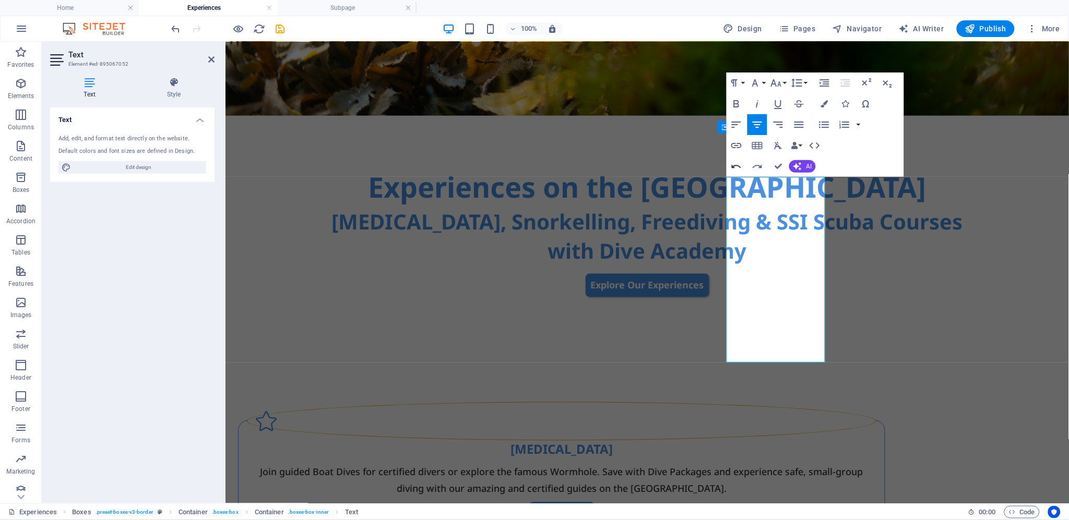
click at [738, 165] on icon "button" at bounding box center [736, 166] width 13 height 13
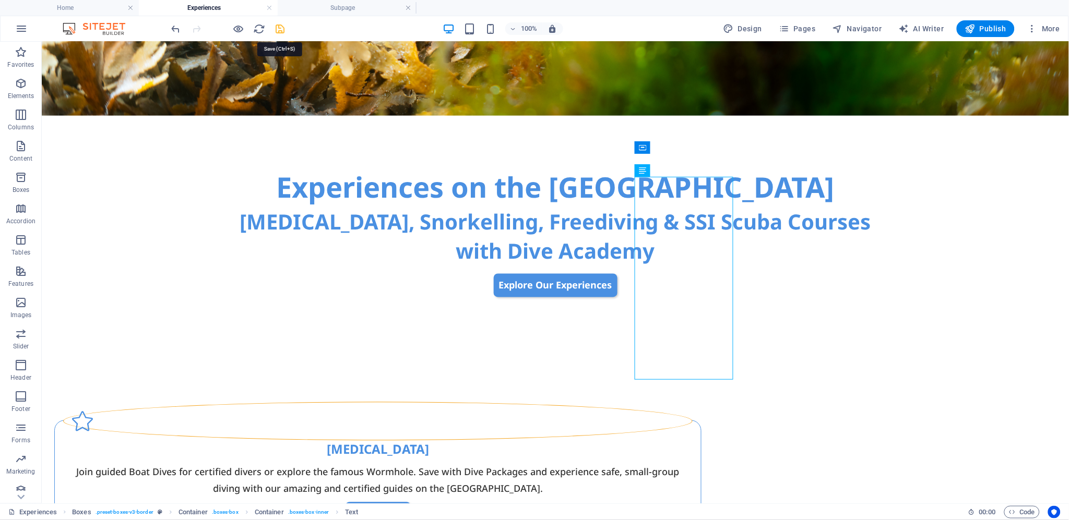
click at [282, 29] on icon "save" at bounding box center [281, 29] width 12 height 12
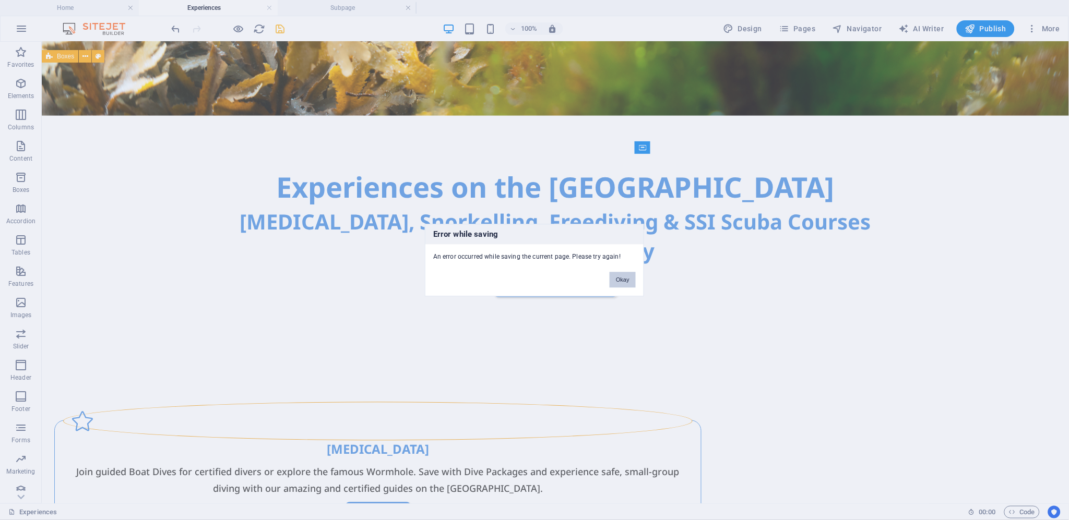
click at [626, 277] on button "Okay" at bounding box center [623, 280] width 26 height 16
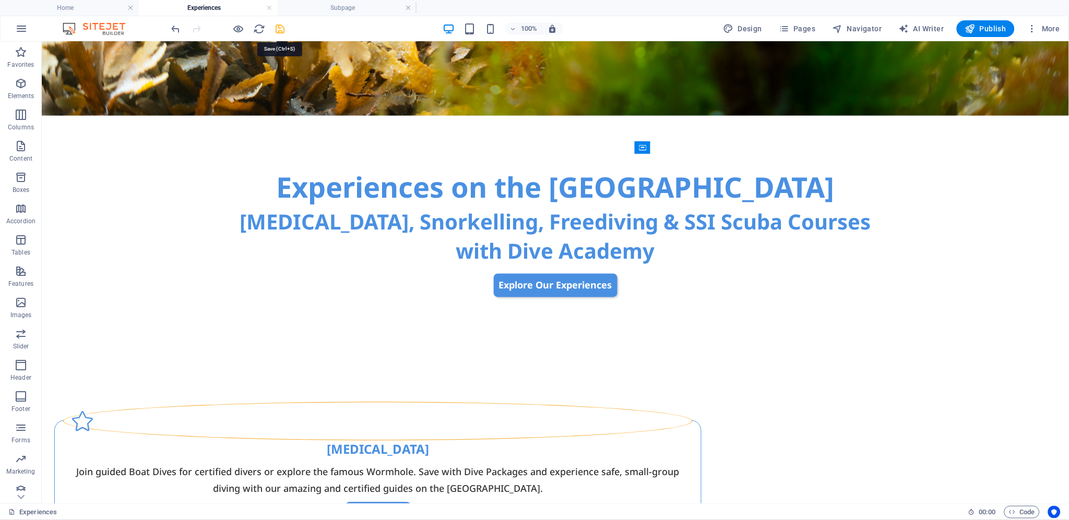
click at [281, 26] on icon "save" at bounding box center [281, 29] width 12 height 12
click at [25, 28] on icon "button" at bounding box center [21, 28] width 13 height 13
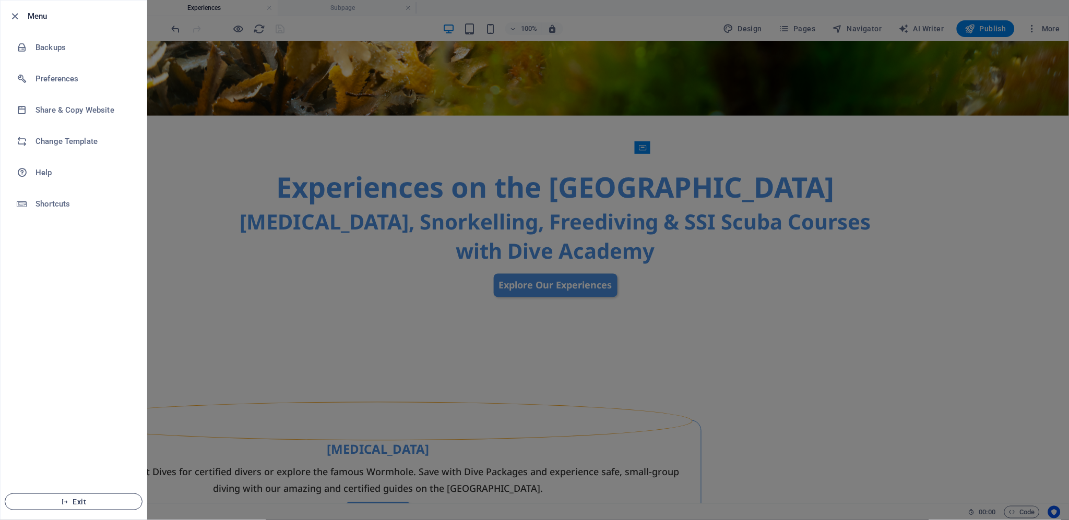
click at [77, 500] on span "Exit" at bounding box center [74, 502] width 120 height 8
click at [59, 500] on span "Exit" at bounding box center [74, 502] width 120 height 8
click at [74, 502] on span "Exit" at bounding box center [74, 502] width 120 height 8
